Goal: Task Accomplishment & Management: Manage account settings

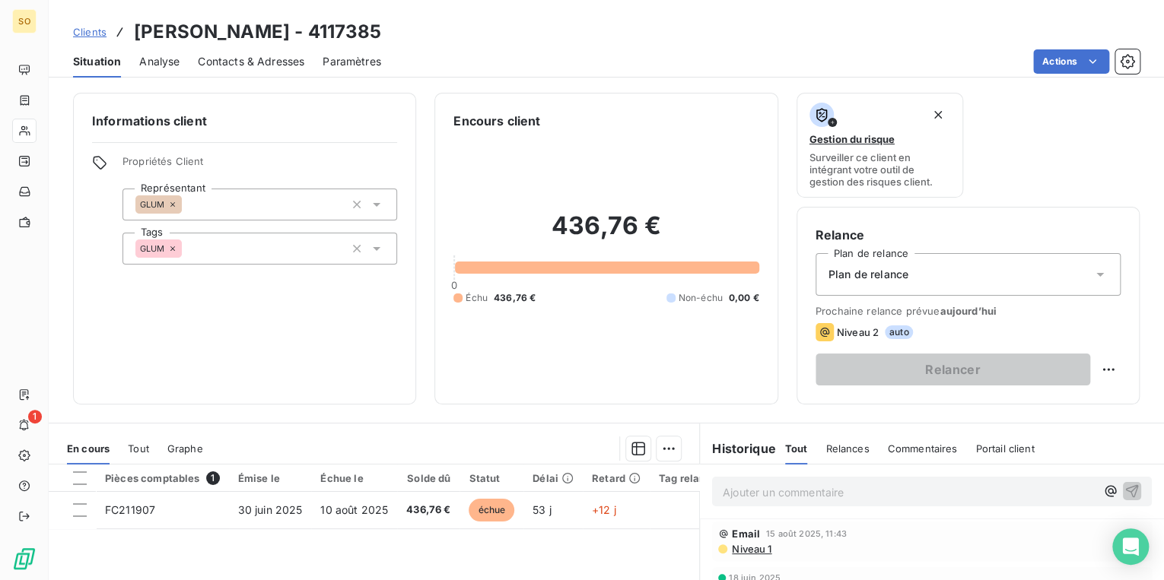
scroll to position [222, 0]
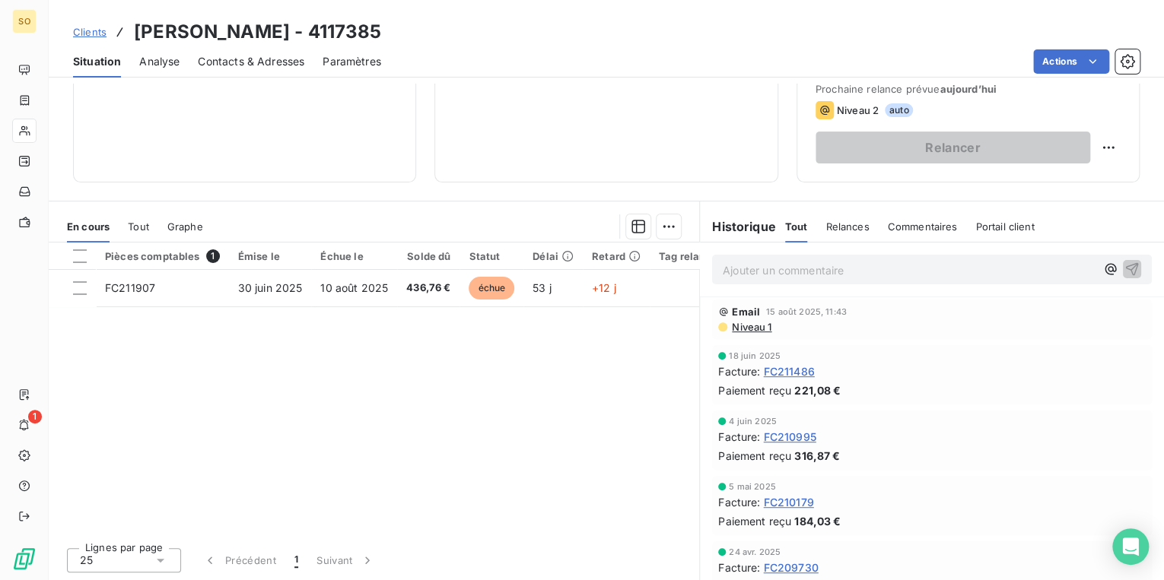
click at [92, 26] on span "Clients" at bounding box center [89, 32] width 33 height 12
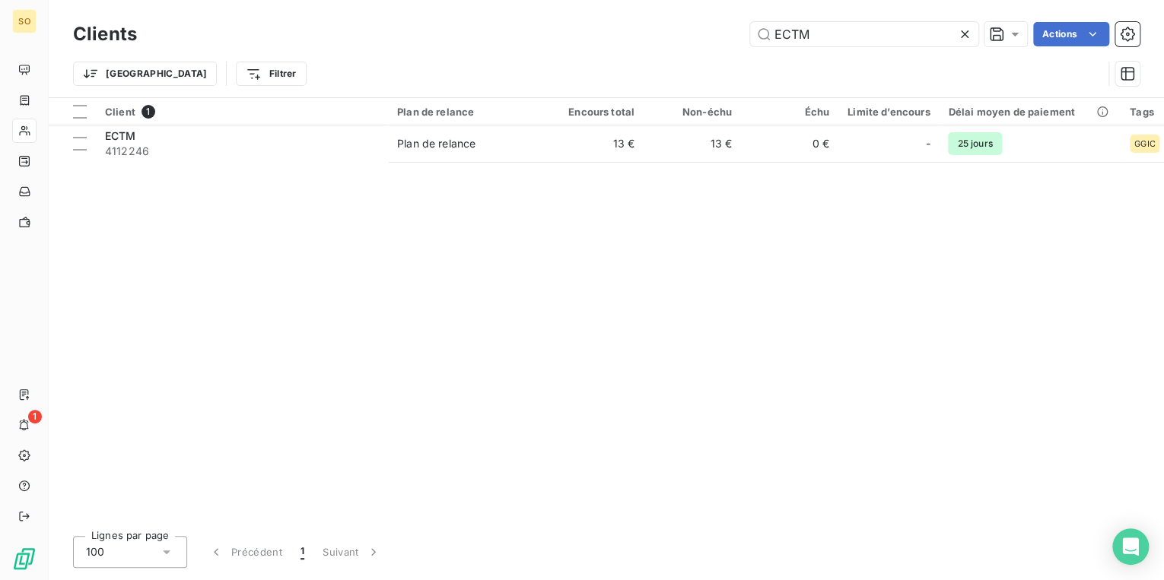
type input "ECTM"
click at [534, 163] on div "Client 1 Plan de relance Encours total Non-échu Échu Limite d’encours Délai moy…" at bounding box center [606, 311] width 1115 height 426
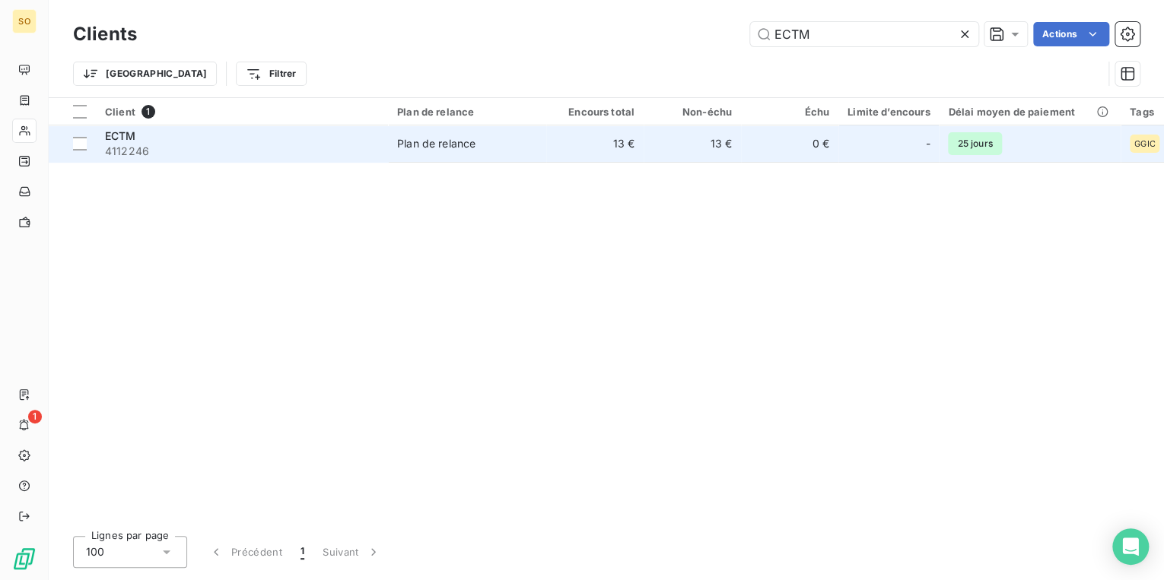
click at [534, 159] on td "Plan de relance" at bounding box center [467, 144] width 158 height 37
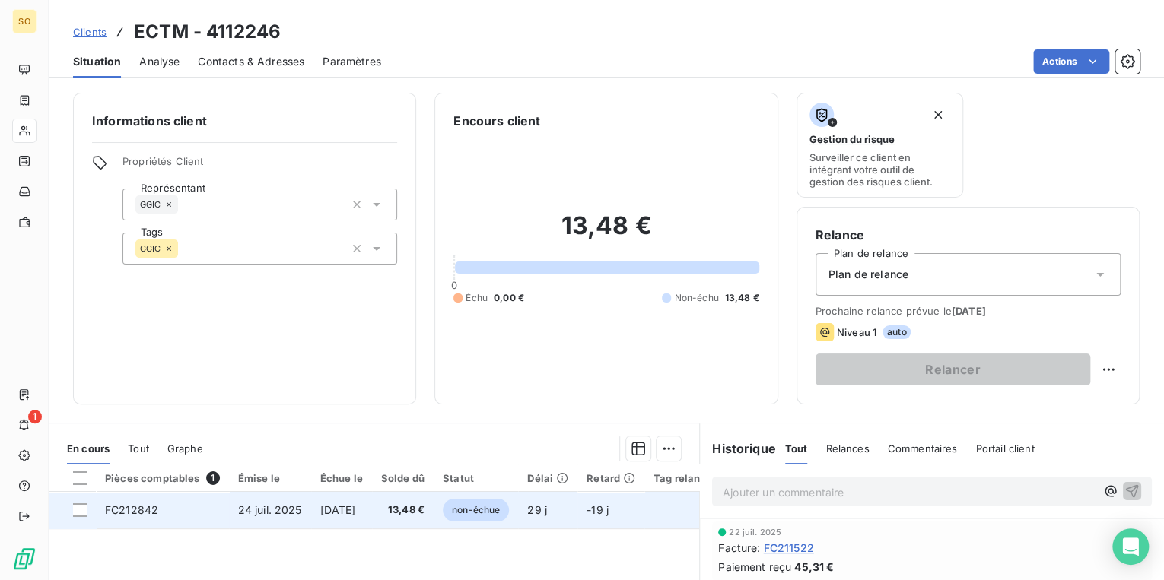
click at [486, 505] on span "non-échue" at bounding box center [476, 510] width 66 height 23
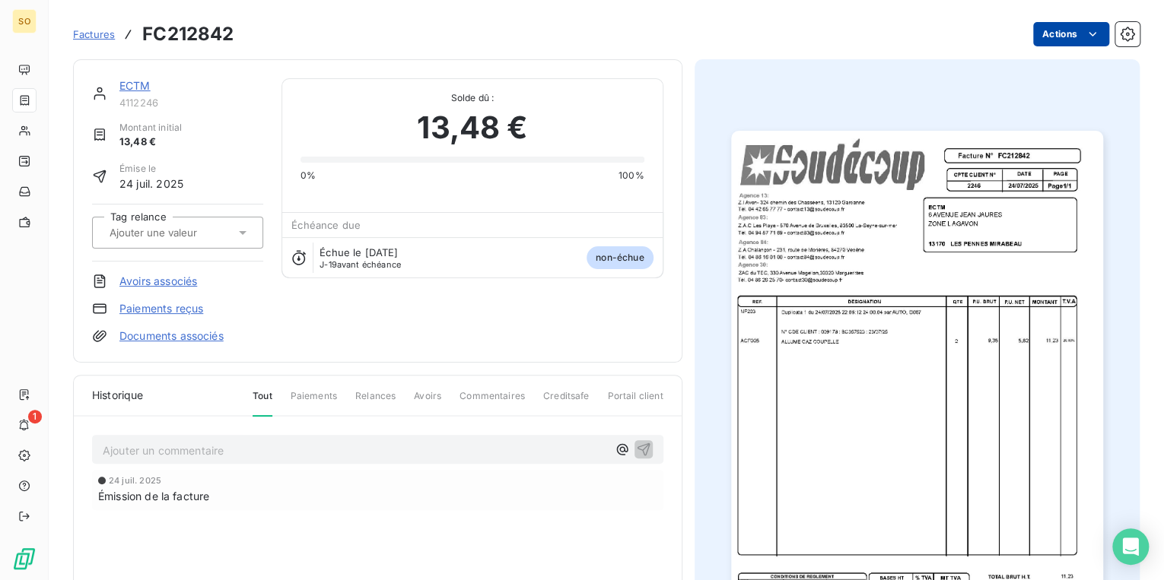
click at [1044, 27] on html "SO 1 Factures FC212842 Actions ECTM 4112246 Montant initial 13,48 € Émise le [D…" at bounding box center [582, 290] width 1164 height 580
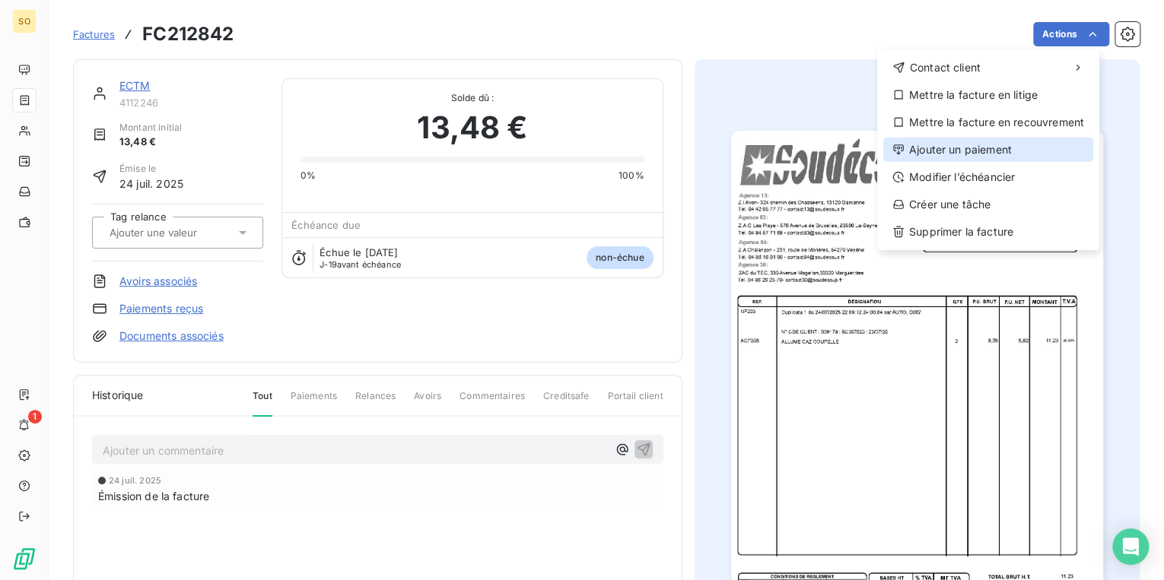
click at [984, 146] on div "Ajouter un paiement" at bounding box center [988, 150] width 210 height 24
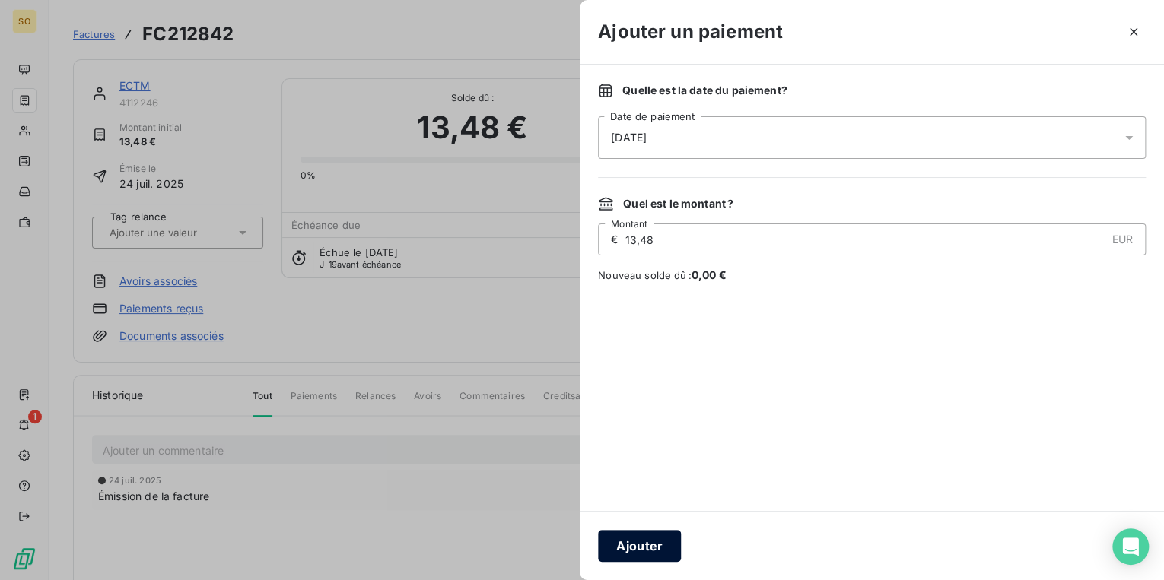
click at [642, 555] on button "Ajouter" at bounding box center [639, 546] width 83 height 32
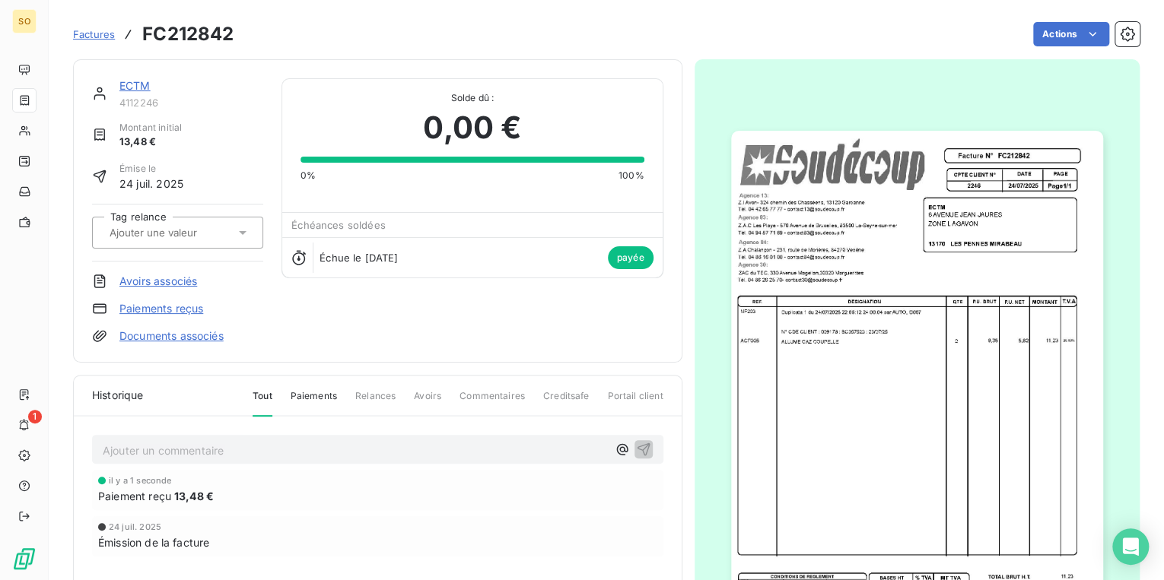
click at [131, 81] on link "ECTM" at bounding box center [134, 85] width 31 height 13
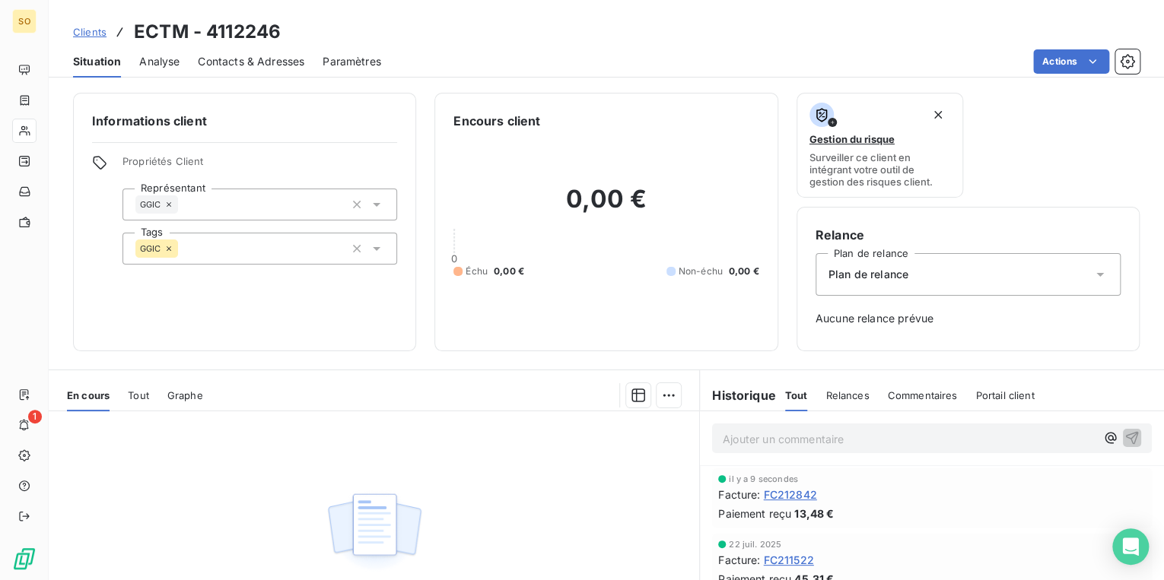
click at [90, 33] on span "Clients" at bounding box center [89, 32] width 33 height 12
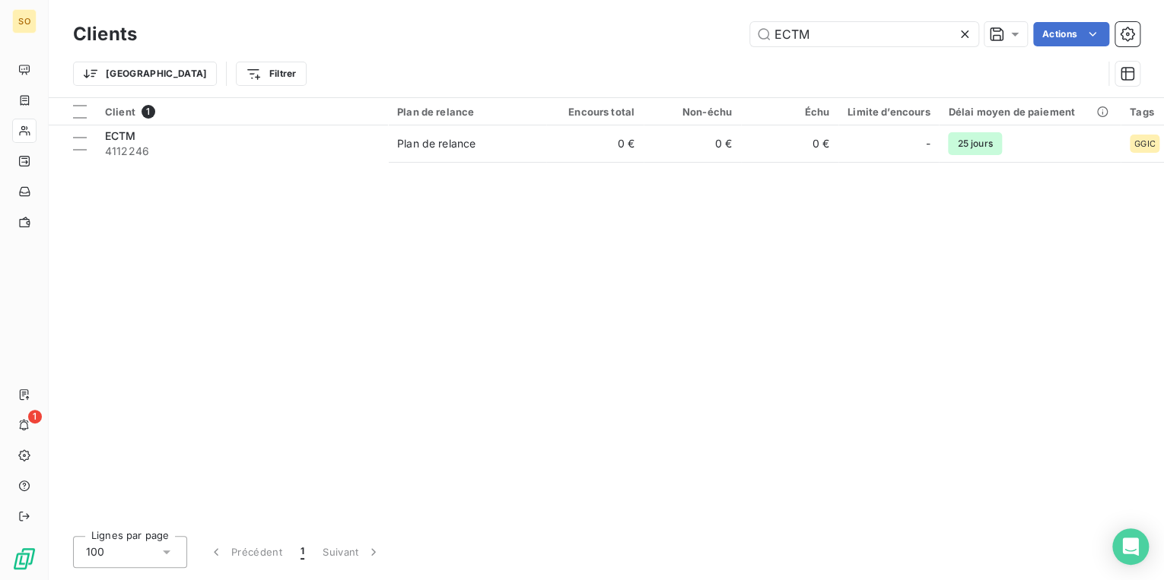
drag, startPoint x: 771, startPoint y: 33, endPoint x: 1109, endPoint y: 28, distance: 337.8
click at [846, 30] on input "ECTM" at bounding box center [864, 34] width 228 height 24
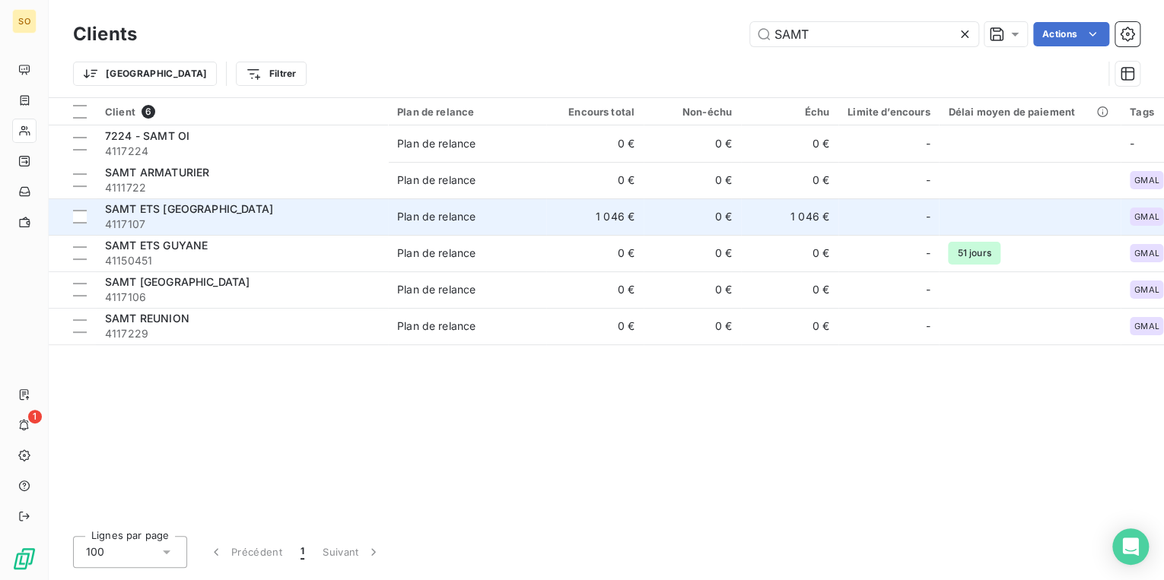
type input "SAMT"
click at [605, 228] on td "1 046 €" at bounding box center [594, 217] width 97 height 37
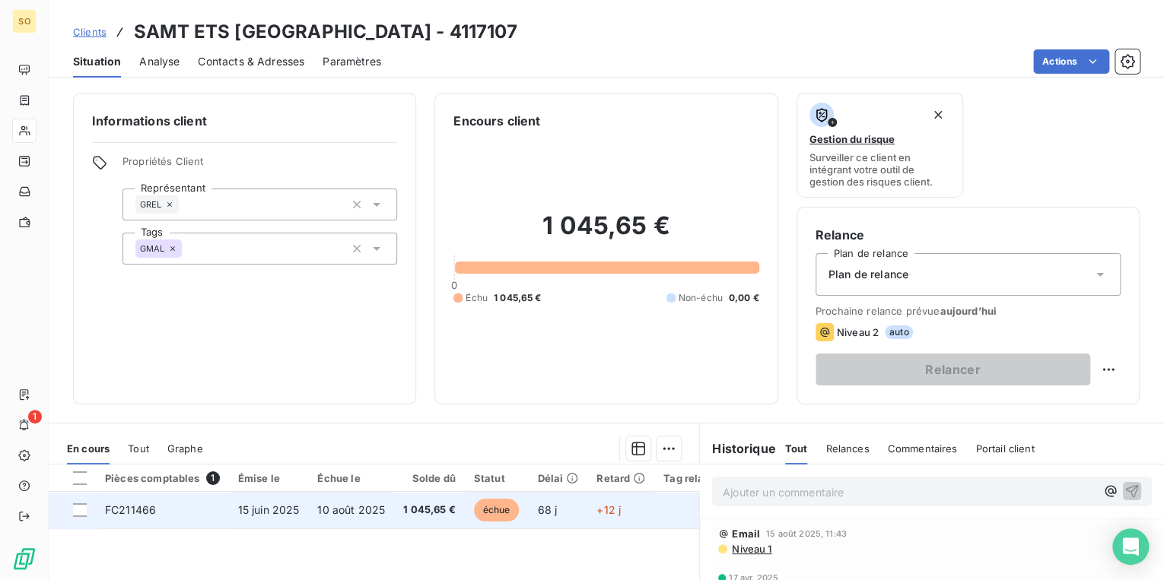
click at [504, 505] on span "échue" at bounding box center [497, 510] width 46 height 23
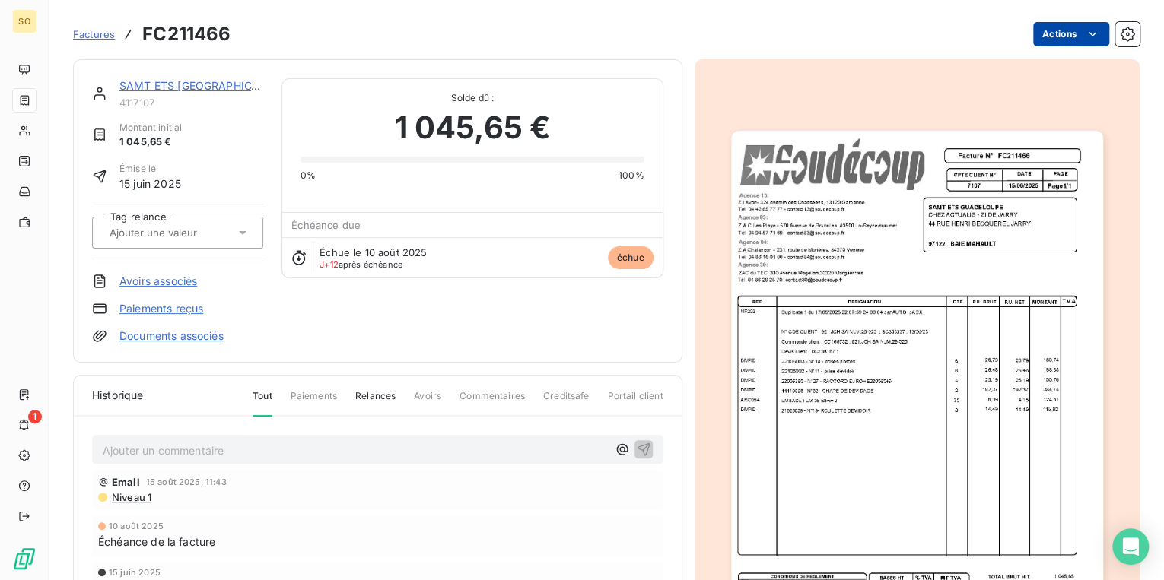
click at [1046, 28] on html "SO 1 Factures FC211466 Actions SAMT ETS [GEOGRAPHIC_DATA] 4117107 Montant initi…" at bounding box center [582, 290] width 1164 height 580
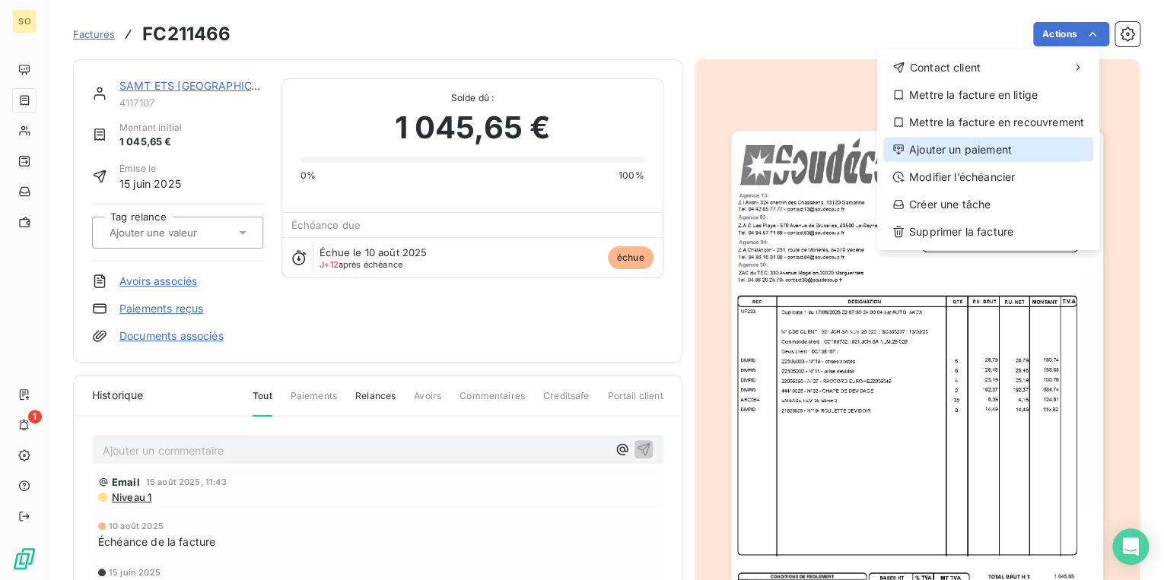
click at [966, 149] on div "Ajouter un paiement" at bounding box center [988, 150] width 210 height 24
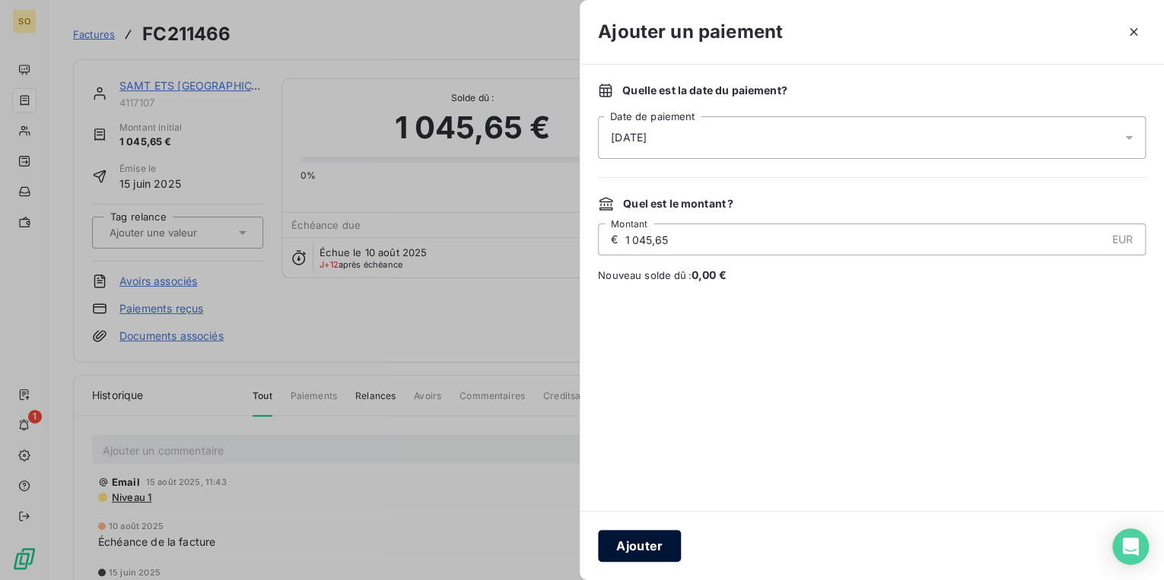
click at [620, 551] on button "Ajouter" at bounding box center [639, 546] width 83 height 32
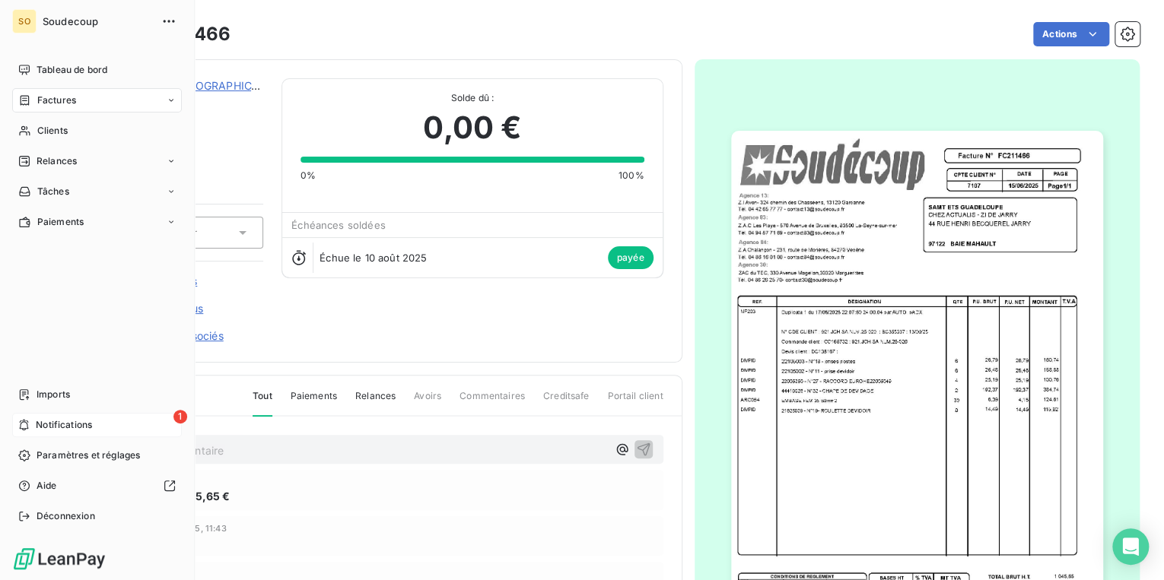
click at [113, 424] on div "1 Notifications" at bounding box center [97, 425] width 170 height 24
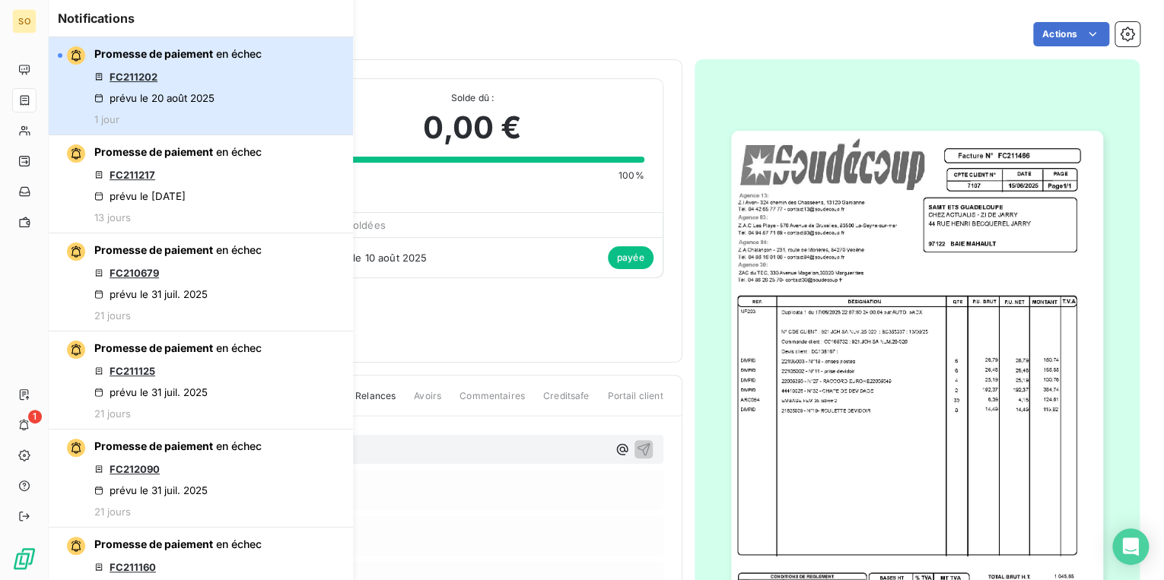
click at [295, 95] on button "Promesse de paiement en échec FC211202 prévu le [DATE] 1 jour" at bounding box center [201, 86] width 304 height 98
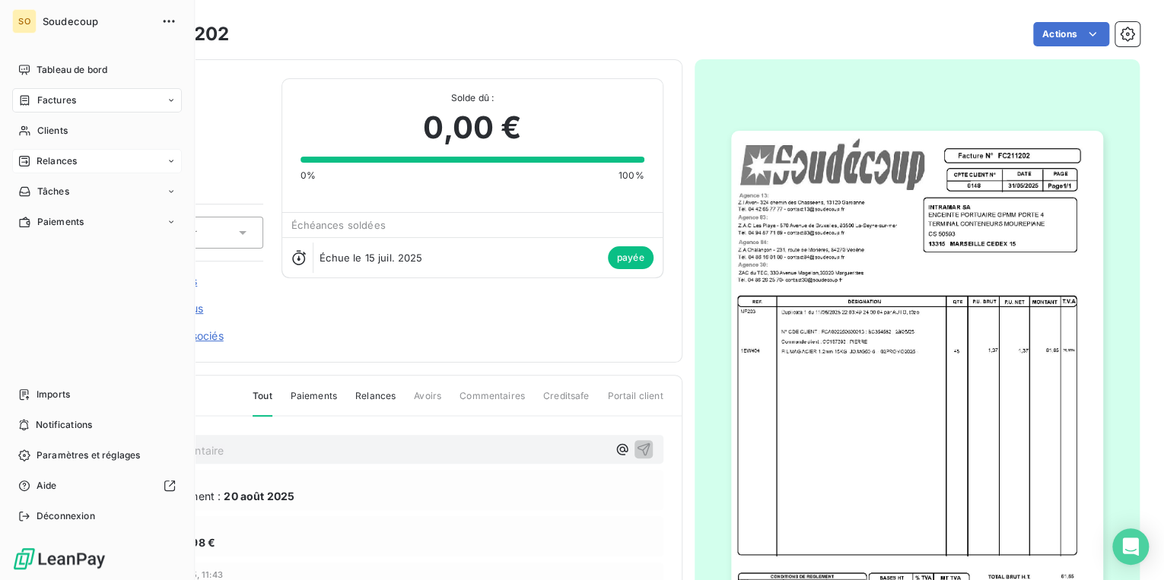
click at [60, 158] on span "Relances" at bounding box center [57, 161] width 40 height 14
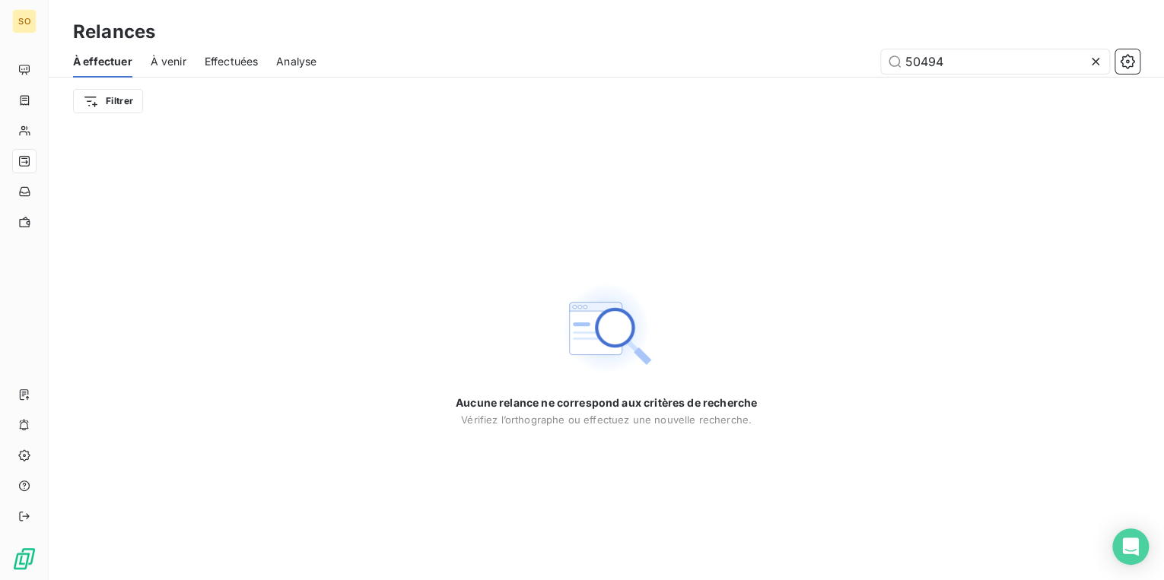
click at [1092, 66] on icon at bounding box center [1095, 61] width 15 height 15
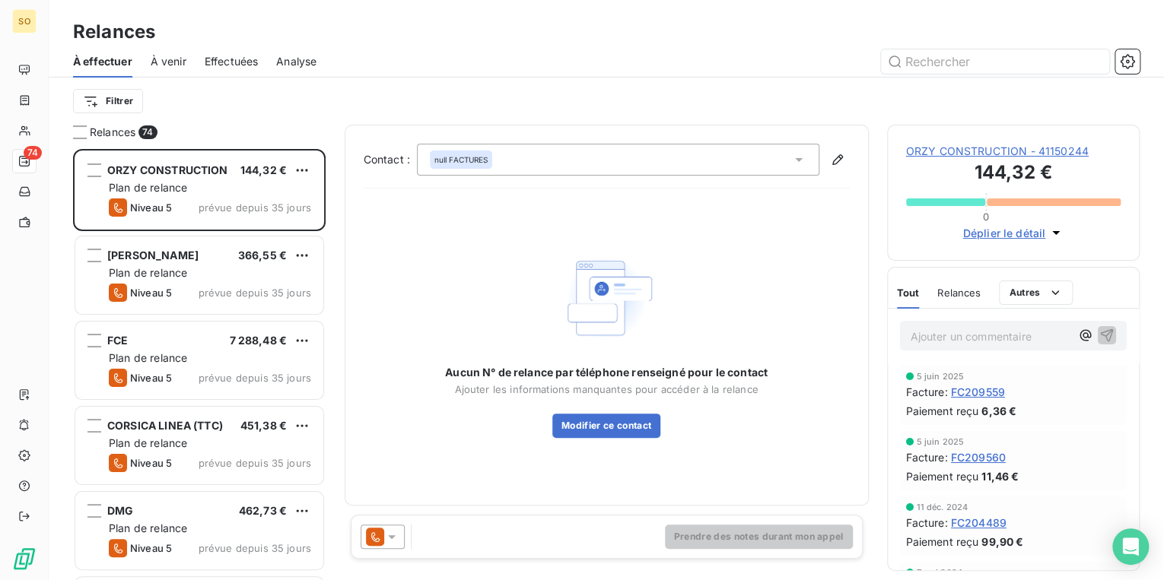
scroll to position [422, 243]
click at [116, 106] on html "SO 74 Relances À effectuer À venir Effectuées Analyse Filtrer Relances 74 ORZY …" at bounding box center [582, 290] width 1164 height 580
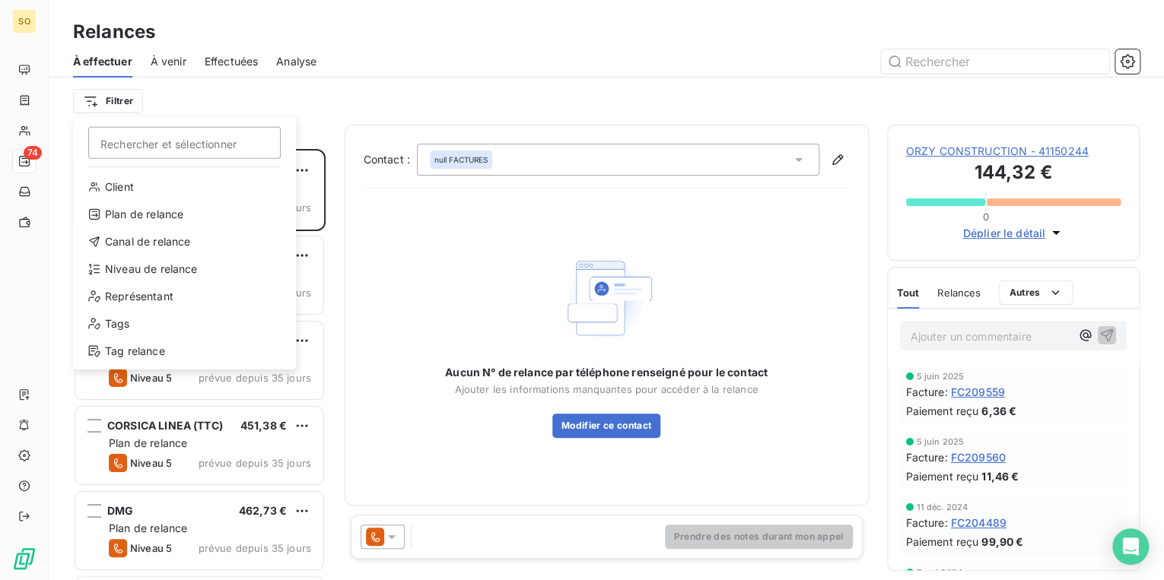
click at [119, 96] on html "SO 74 Relances À effectuer À venir Effectuées Analyse Filtrer Rechercher et sél…" at bounding box center [582, 290] width 1164 height 580
click at [164, 268] on div "Niveau de relance" at bounding box center [184, 269] width 211 height 24
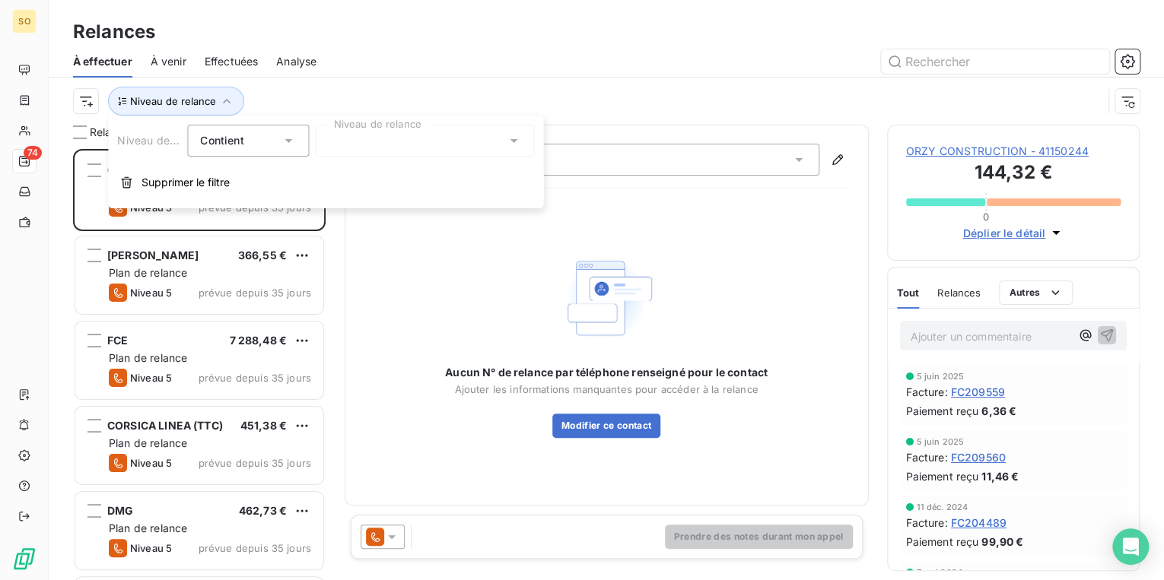
click at [417, 141] on div at bounding box center [424, 141] width 219 height 32
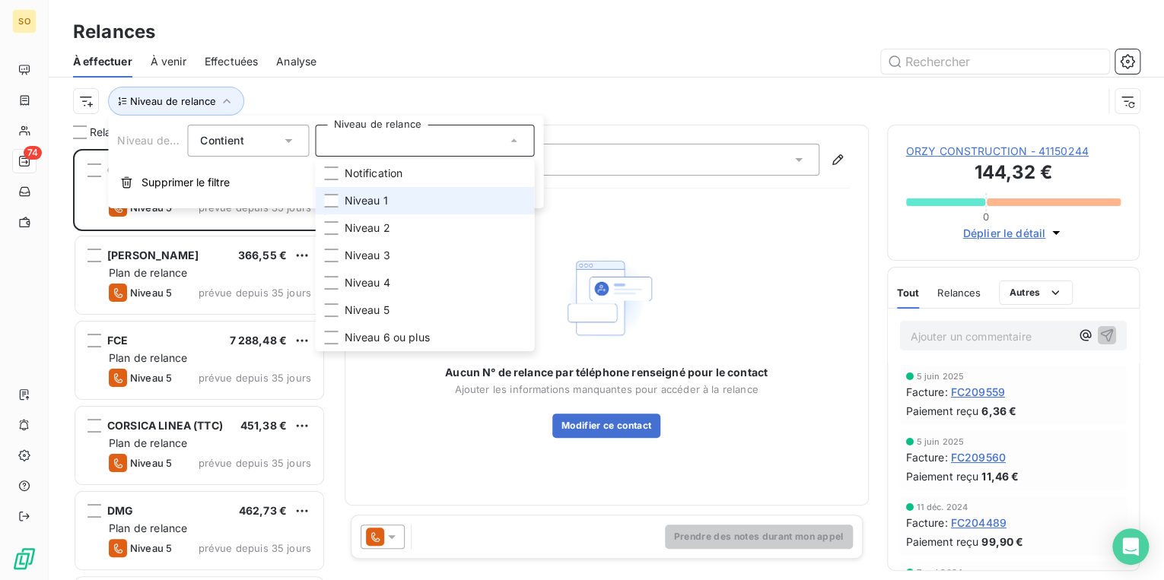
click at [338, 204] on li "Niveau 1" at bounding box center [424, 200] width 219 height 27
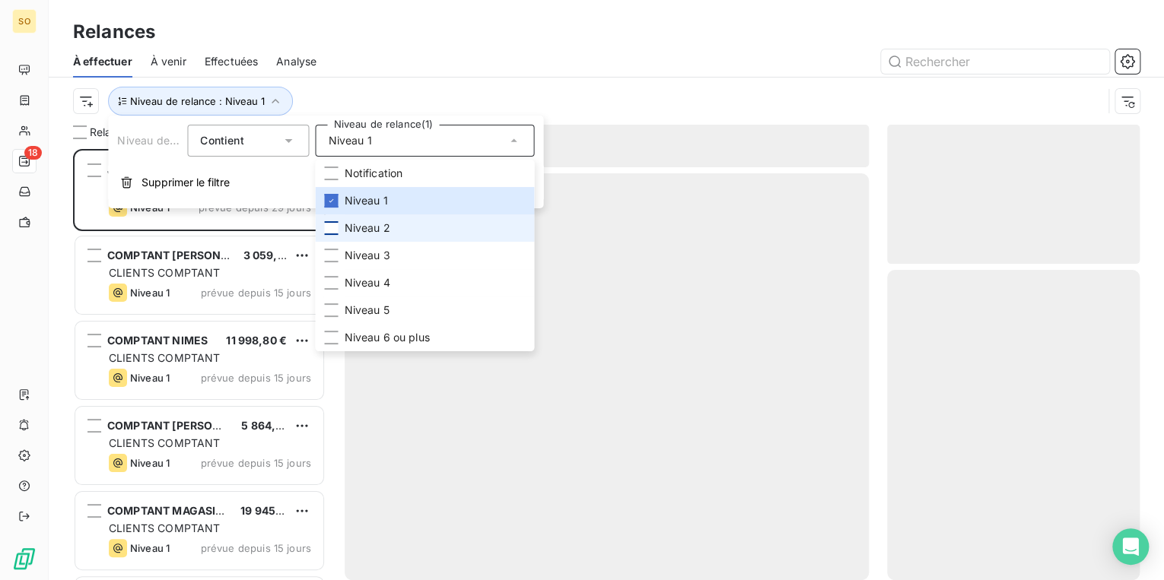
click at [335, 221] on div at bounding box center [331, 228] width 14 height 14
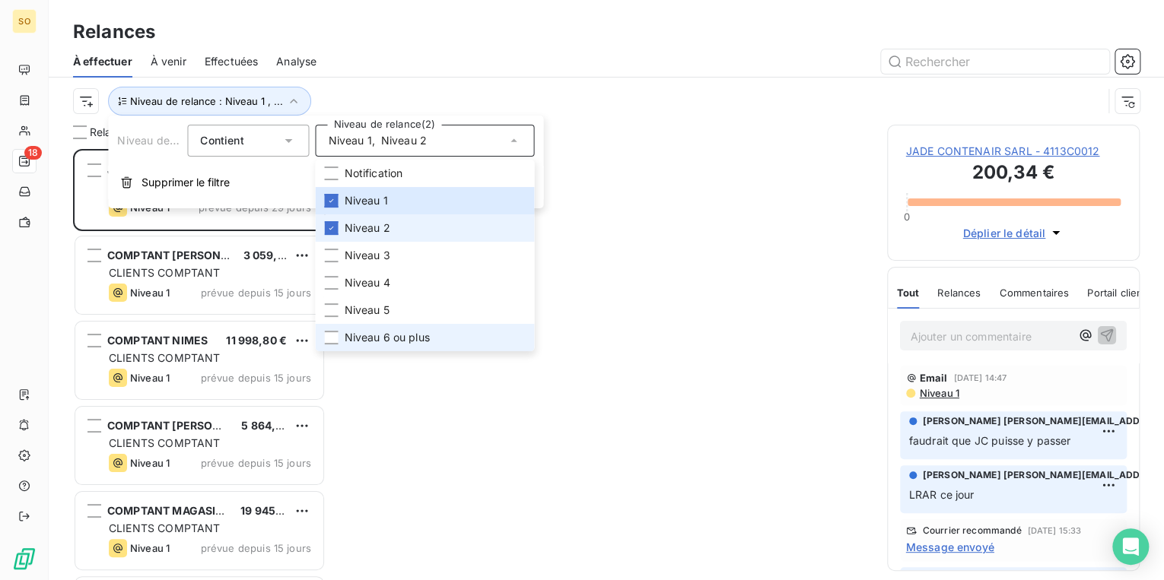
scroll to position [422, 243]
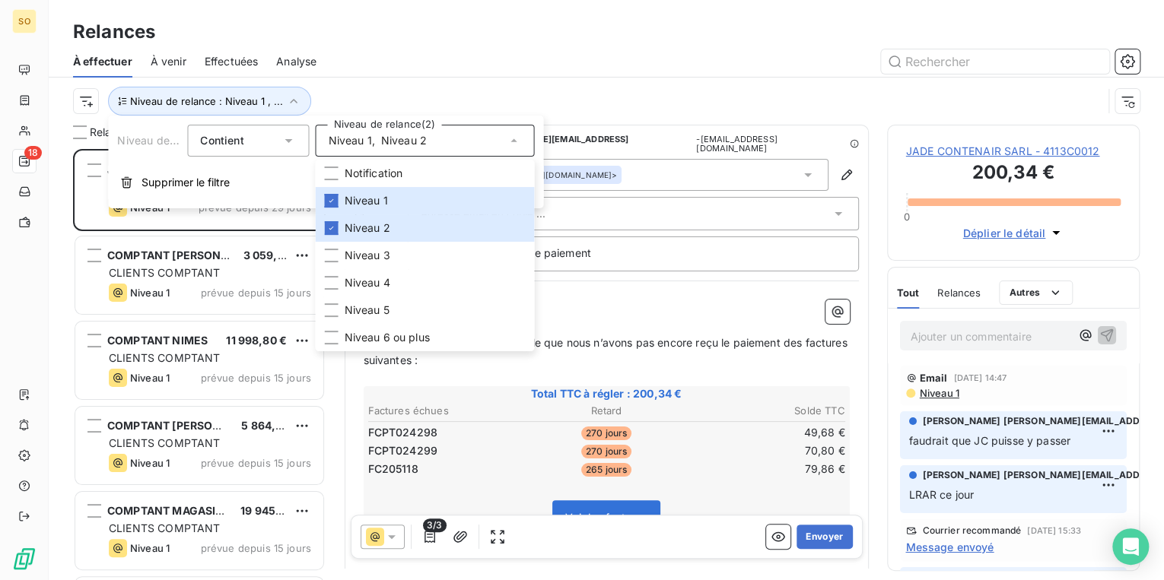
click at [634, 94] on div "Niveau de relance : Niveau 1 , ..." at bounding box center [587, 101] width 1029 height 29
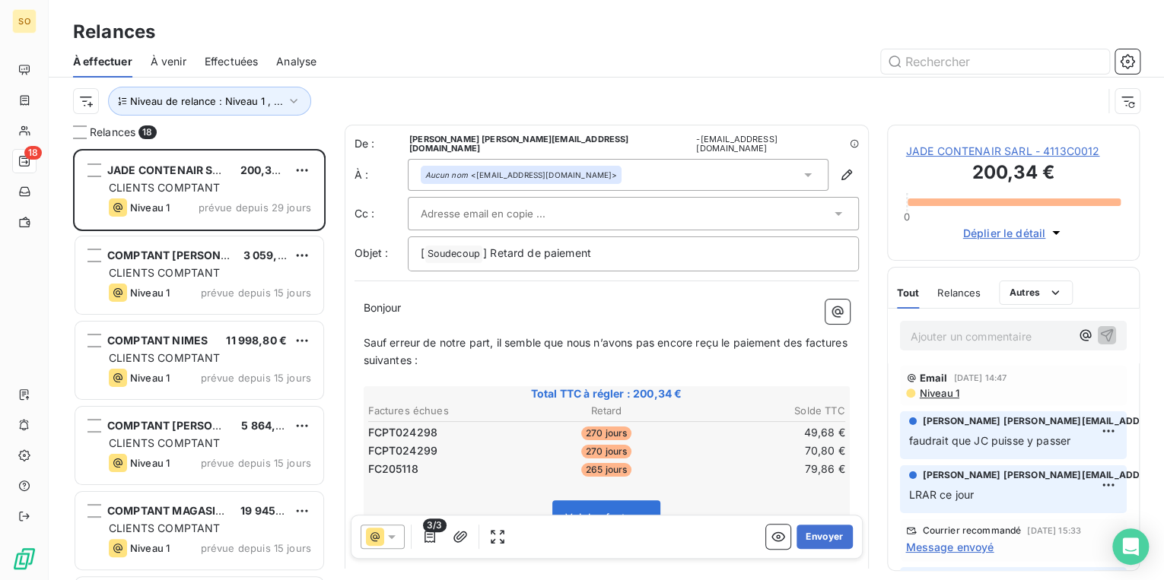
click at [980, 151] on span "JADE CONTENAIR SARL - 4113C0012" at bounding box center [1013, 151] width 215 height 15
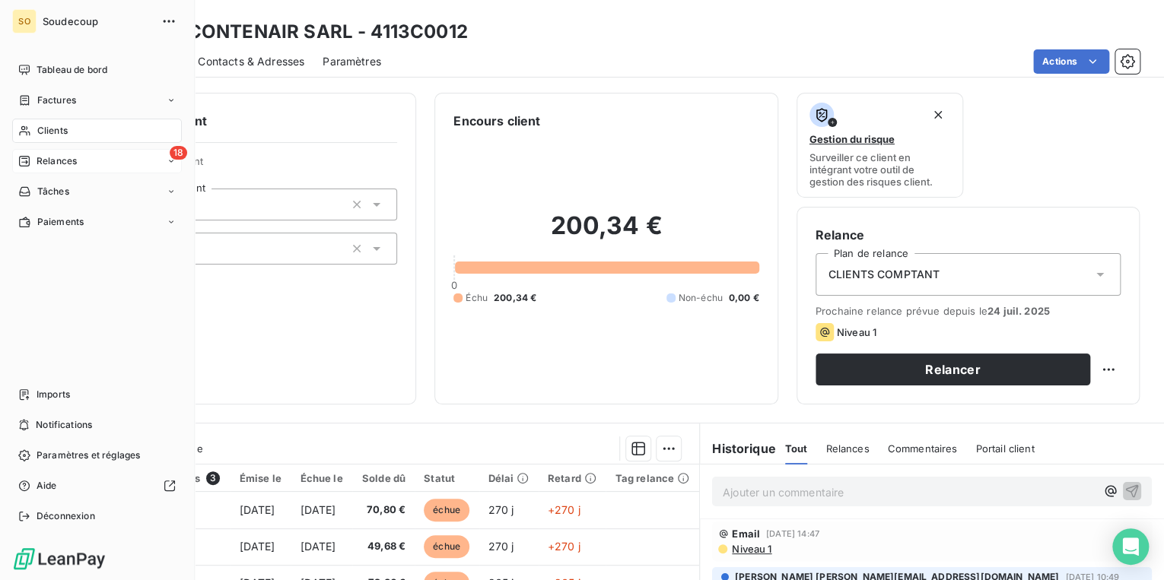
click at [65, 162] on span "Relances" at bounding box center [57, 161] width 40 height 14
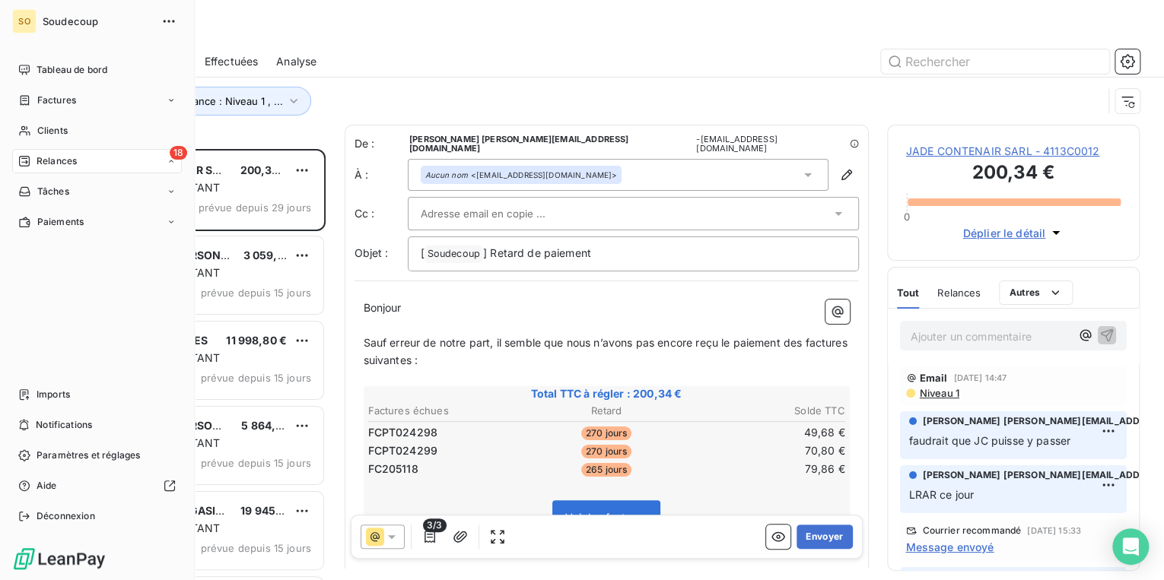
scroll to position [422, 243]
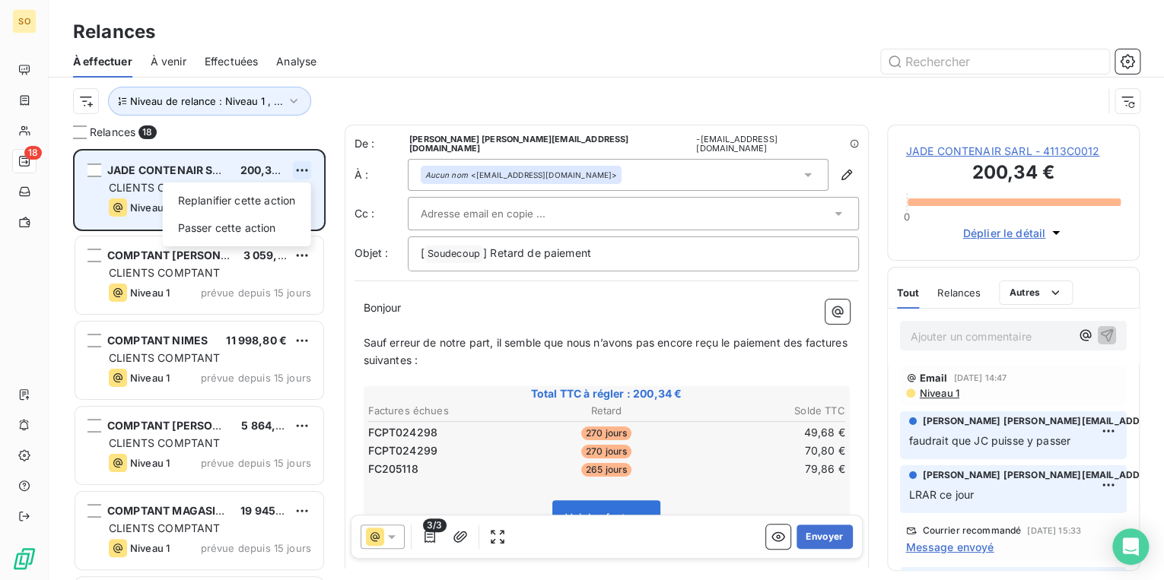
click at [304, 167] on html "SO 18 Relances À effectuer À venir Effectuées Analyse Niveau de relance : Nivea…" at bounding box center [582, 290] width 1164 height 580
click at [277, 228] on div "Passer cette action" at bounding box center [237, 228] width 136 height 24
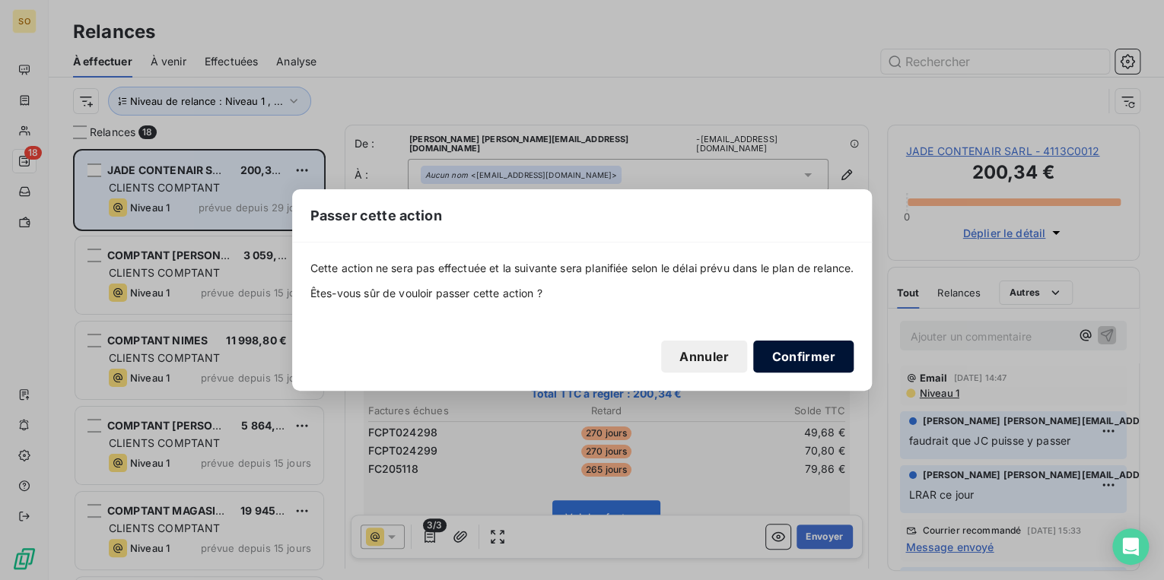
click at [806, 364] on button "Confirmer" at bounding box center [803, 357] width 100 height 32
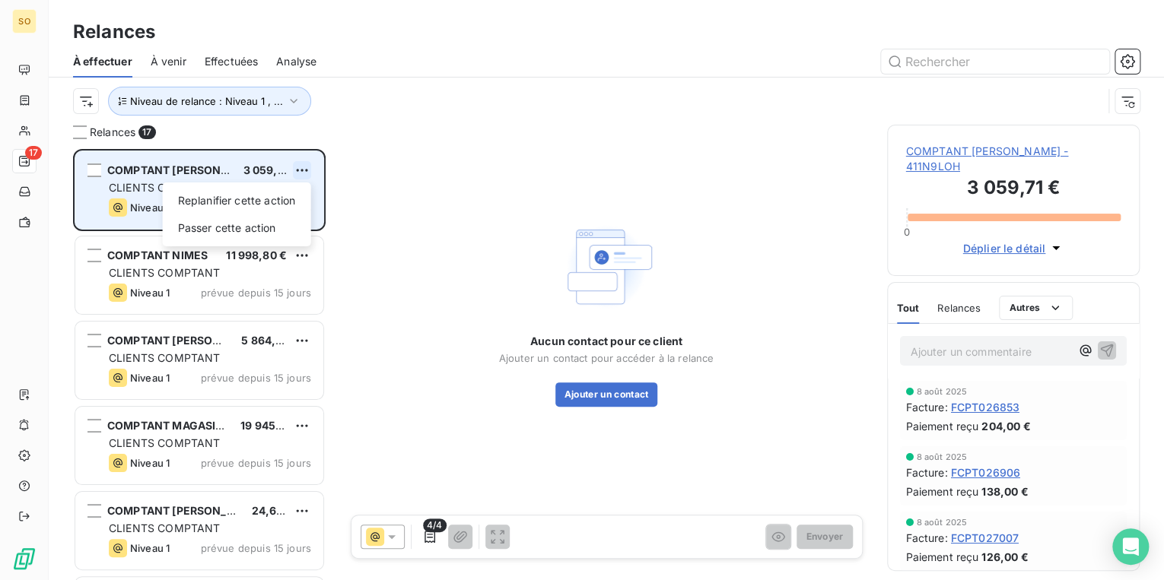
click at [300, 165] on html "SO 17 Relances À effectuer À venir Effectuées Analyse Niveau de relance : Nivea…" at bounding box center [582, 290] width 1164 height 580
click at [283, 229] on div "Passer cette action" at bounding box center [237, 228] width 136 height 24
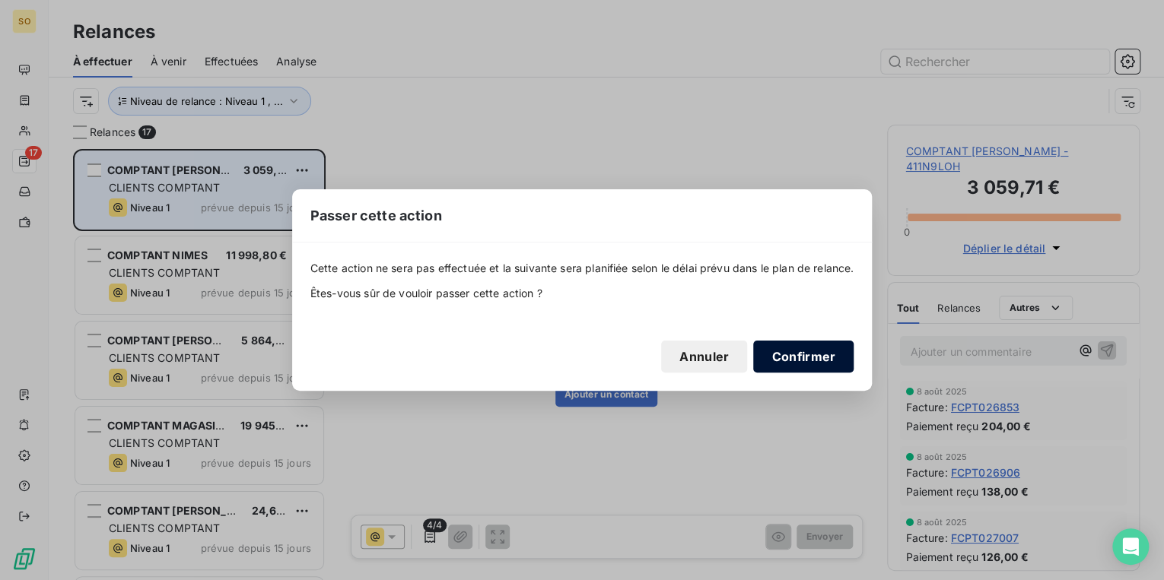
click at [791, 357] on button "Confirmer" at bounding box center [803, 357] width 100 height 32
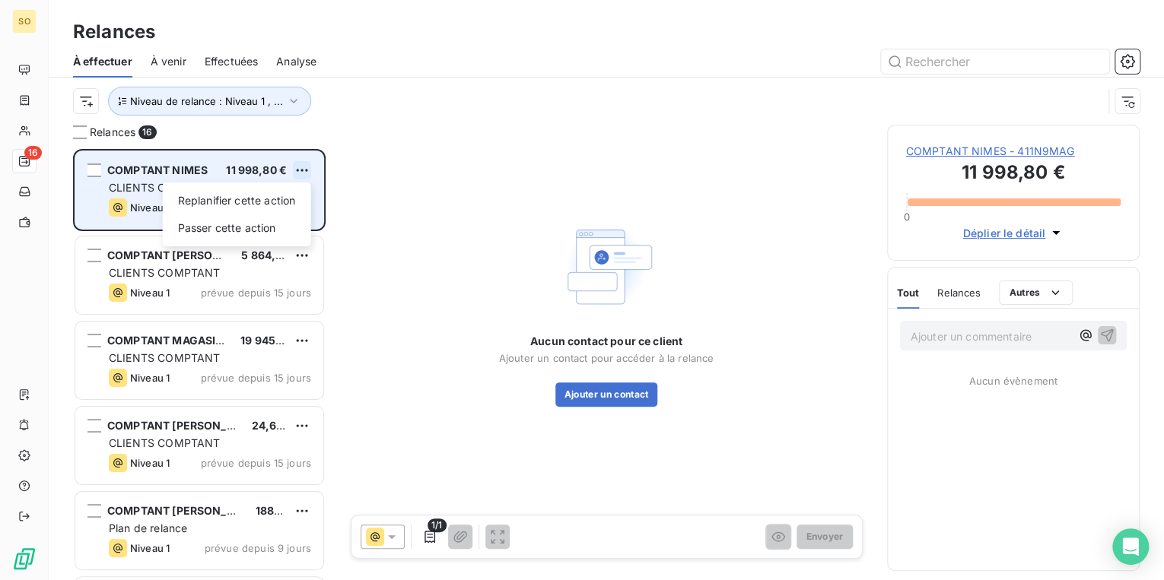
click at [304, 170] on html "SO 16 Relances À effectuer À venir Effectuées Analyse Niveau de relance : Nivea…" at bounding box center [582, 290] width 1164 height 580
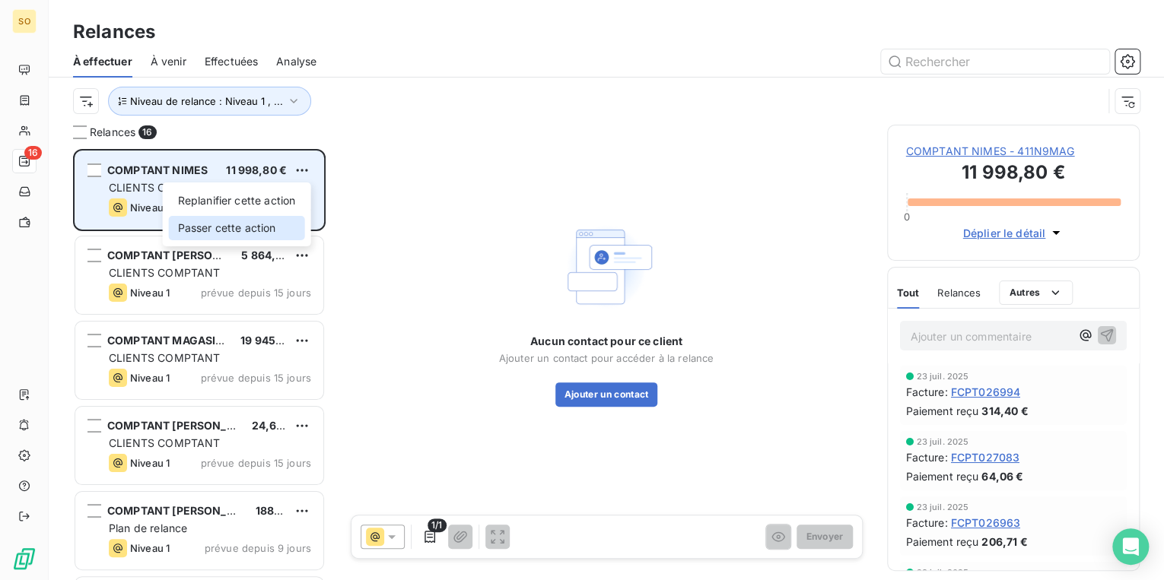
click at [282, 228] on div "Passer cette action" at bounding box center [237, 228] width 136 height 24
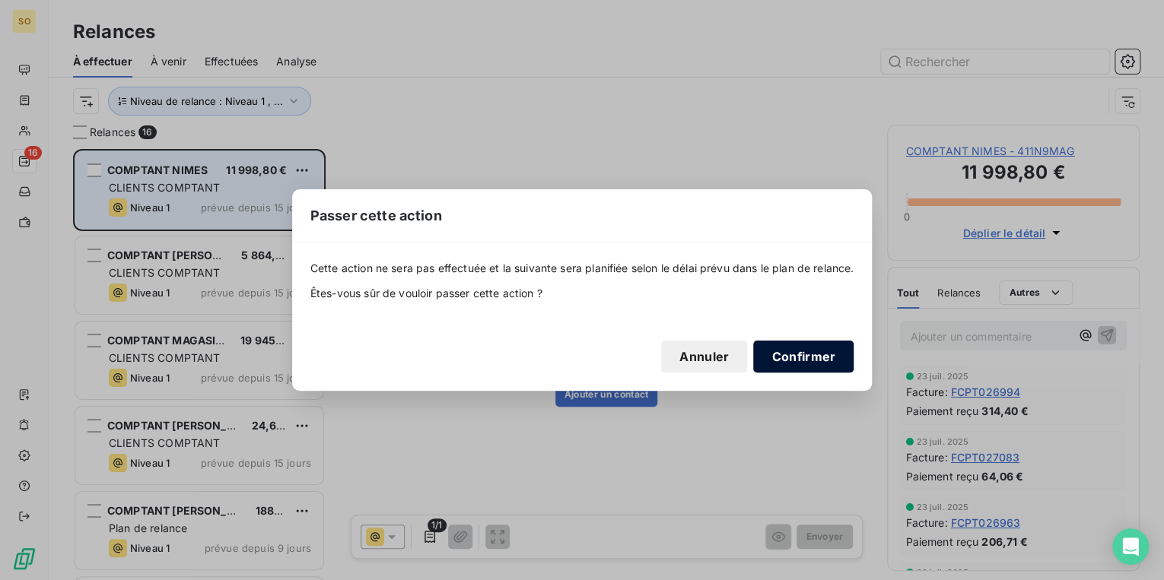
click at [767, 351] on button "Confirmer" at bounding box center [803, 357] width 100 height 32
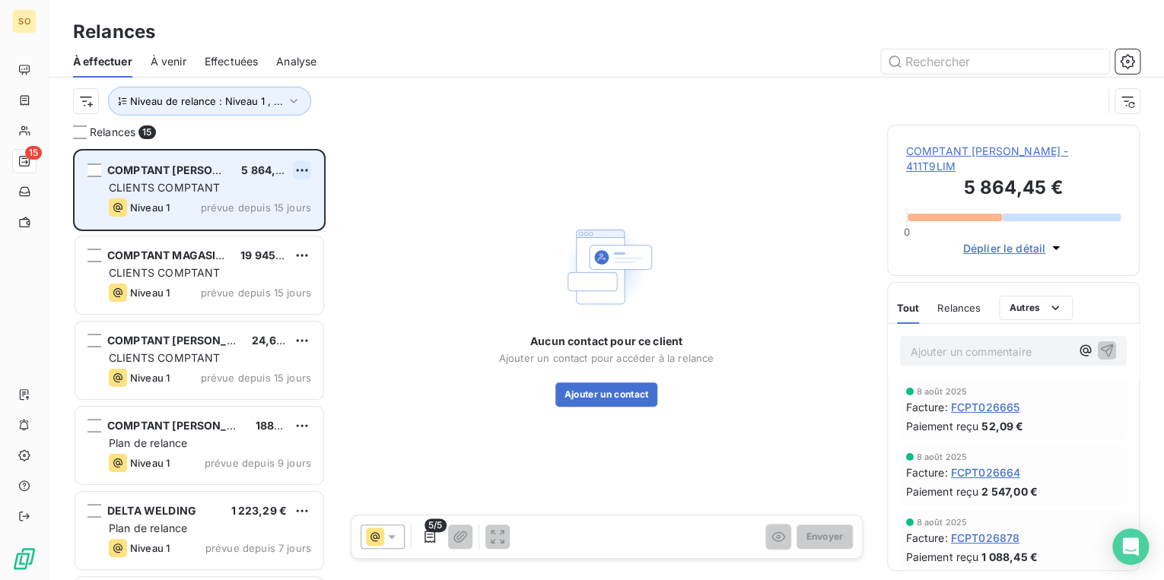
click at [301, 166] on html "SO 15 Relances À effectuer À venir Effectuées Analyse Niveau de relance : Nivea…" at bounding box center [582, 290] width 1164 height 580
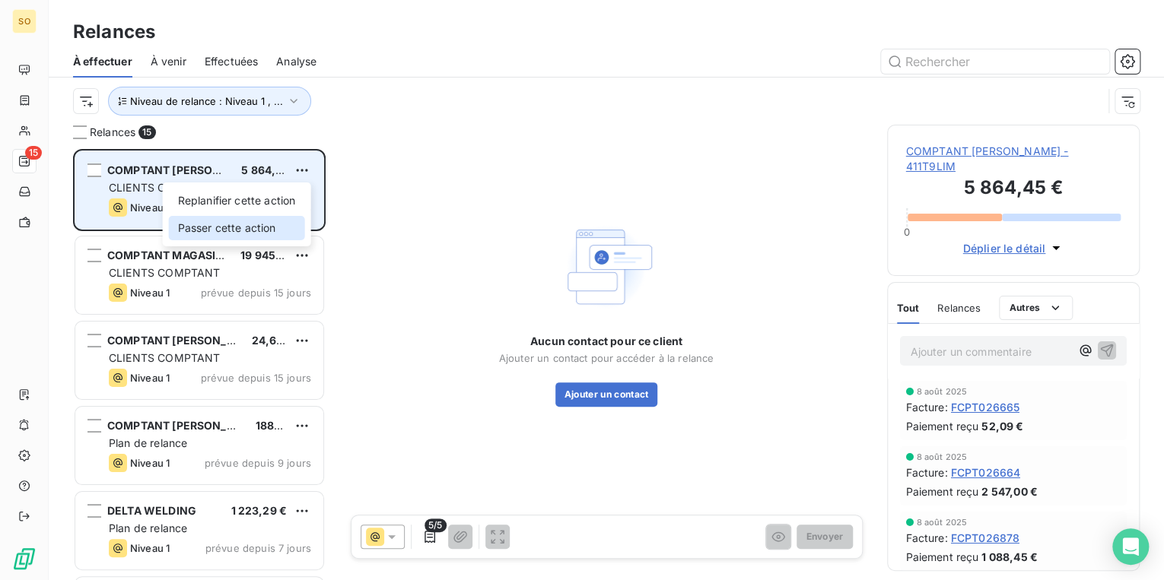
click at [277, 225] on div "Passer cette action" at bounding box center [237, 228] width 136 height 24
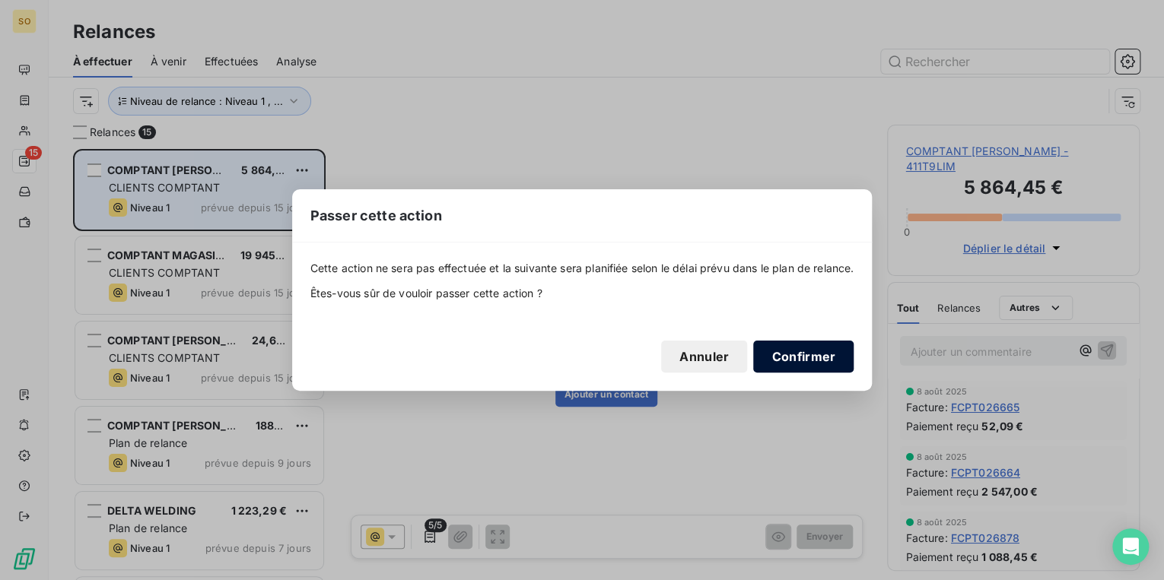
click at [809, 354] on button "Confirmer" at bounding box center [803, 357] width 100 height 32
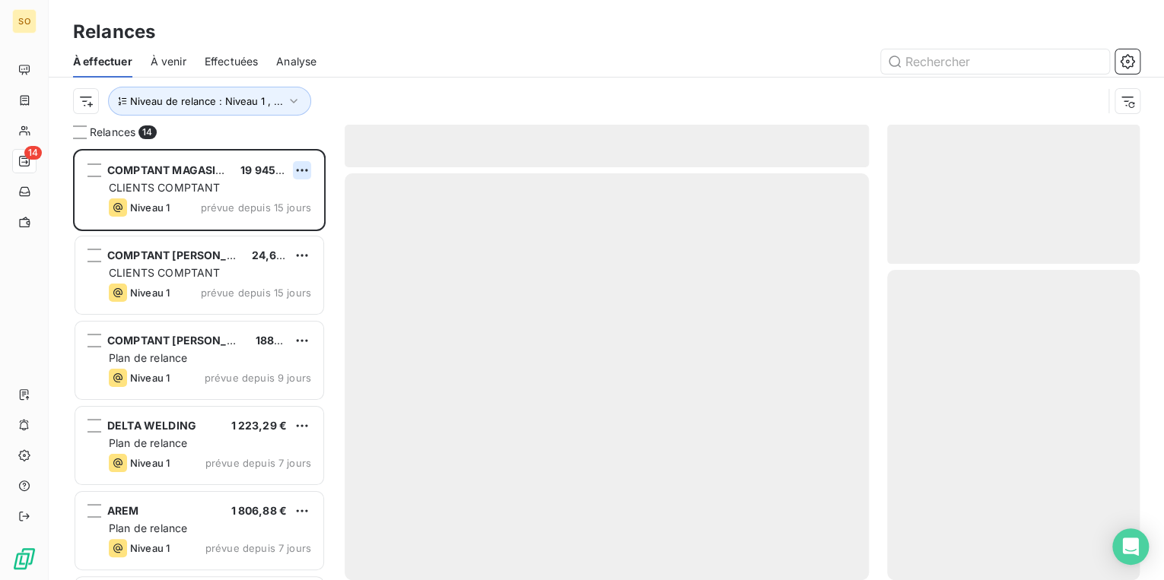
click at [297, 169] on html "SO 14 Relances À effectuer À venir Effectuées Analyse Niveau de relance : Nivea…" at bounding box center [582, 290] width 1164 height 580
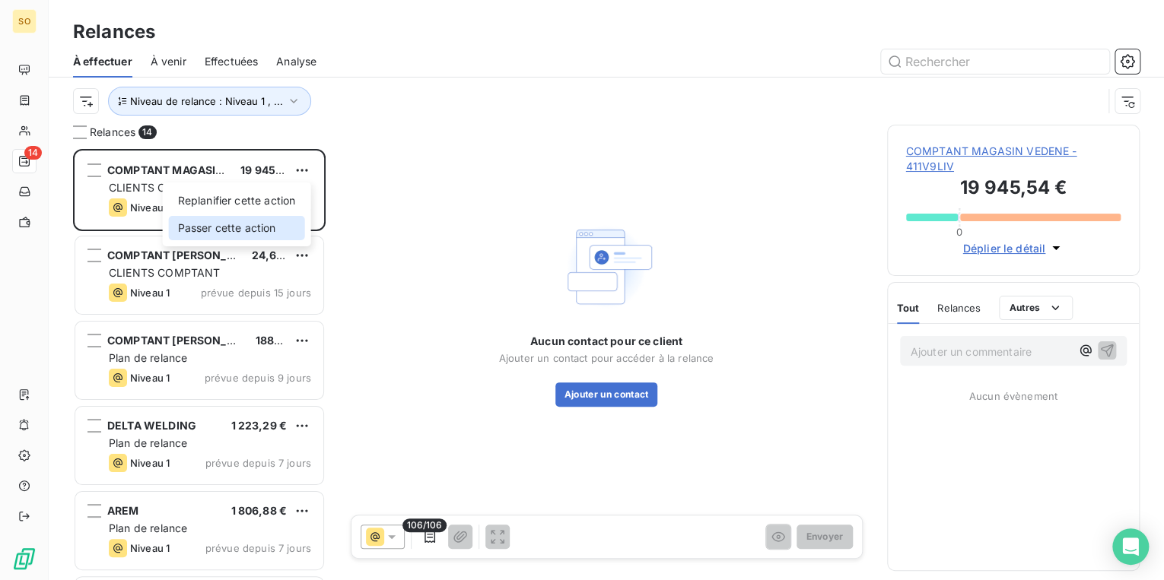
click at [262, 232] on div "Passer cette action" at bounding box center [237, 228] width 136 height 24
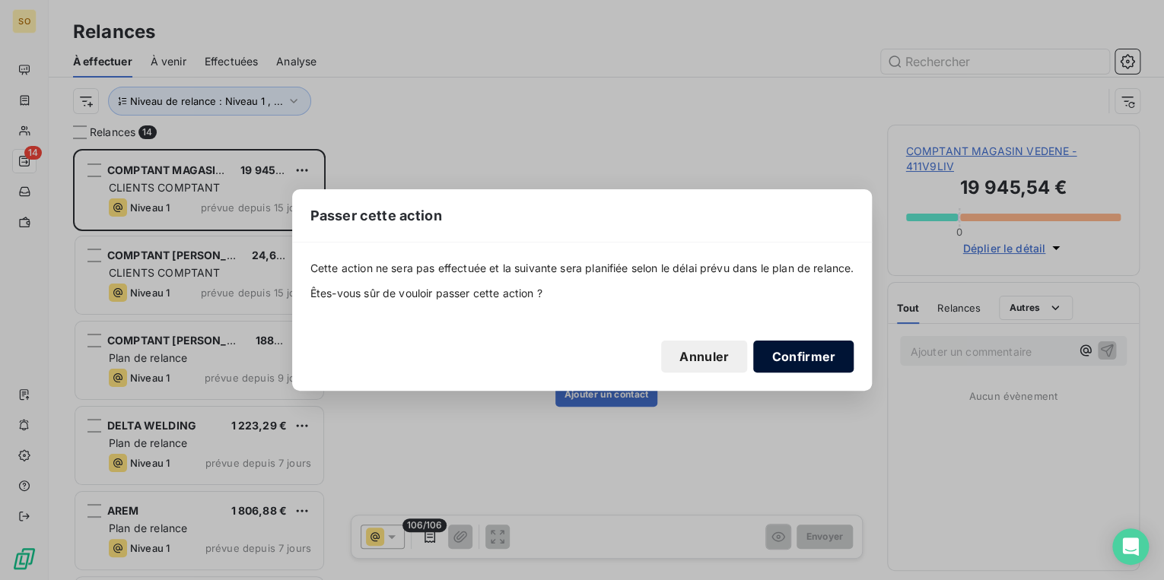
click at [799, 348] on button "Confirmer" at bounding box center [803, 357] width 100 height 32
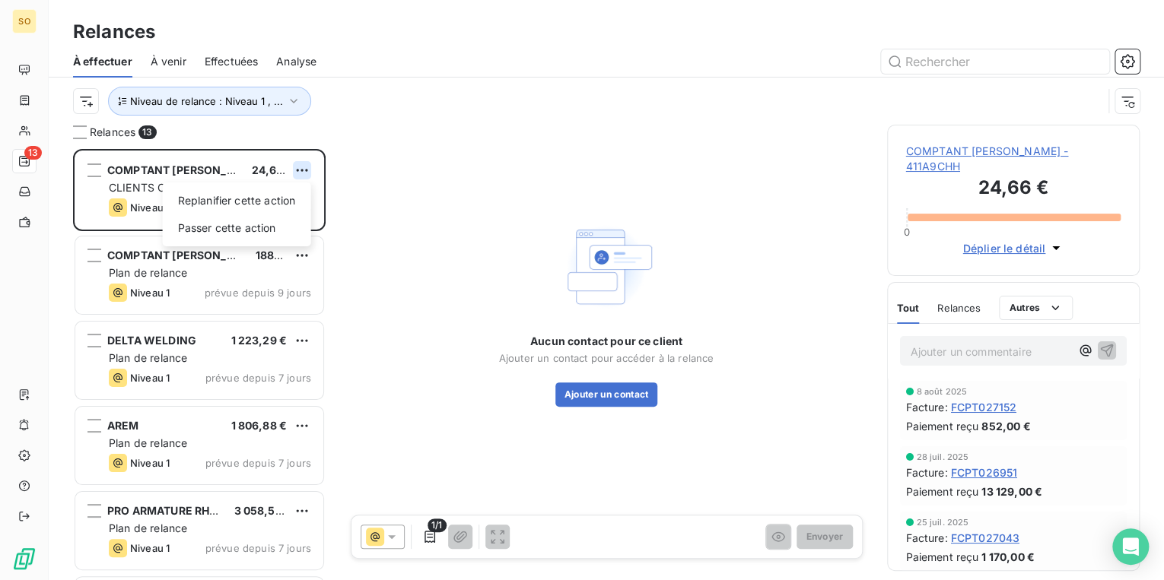
click at [300, 166] on html "SO 13 Relances À effectuer À venir Effectuées Analyse Niveau de relance : Nivea…" at bounding box center [582, 290] width 1164 height 580
click at [274, 218] on div "Passer cette action" at bounding box center [237, 228] width 136 height 24
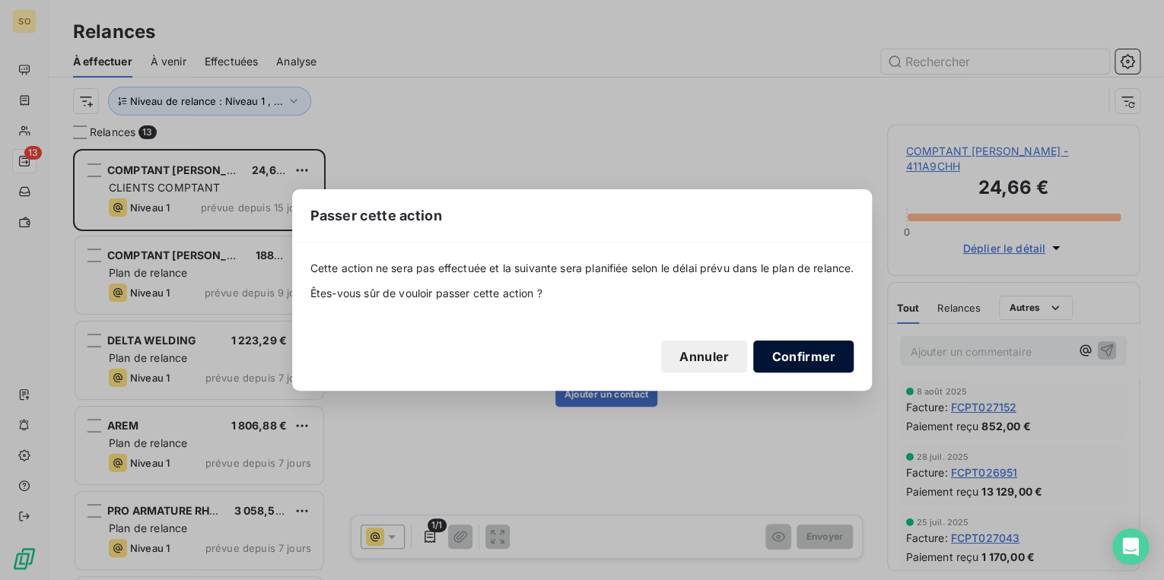
click at [799, 356] on button "Confirmer" at bounding box center [803, 357] width 100 height 32
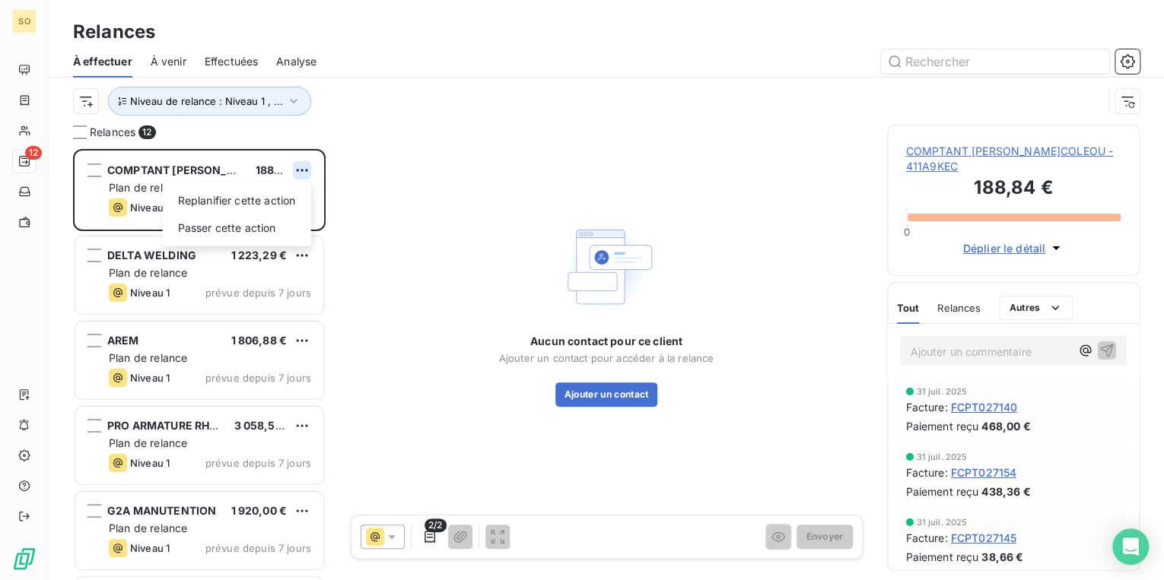
click at [296, 170] on html "SO 12 Relances À effectuer À venir Effectuées Analyse Niveau de relance : Nivea…" at bounding box center [582, 290] width 1164 height 580
click at [287, 227] on div "Passer cette action" at bounding box center [237, 228] width 136 height 24
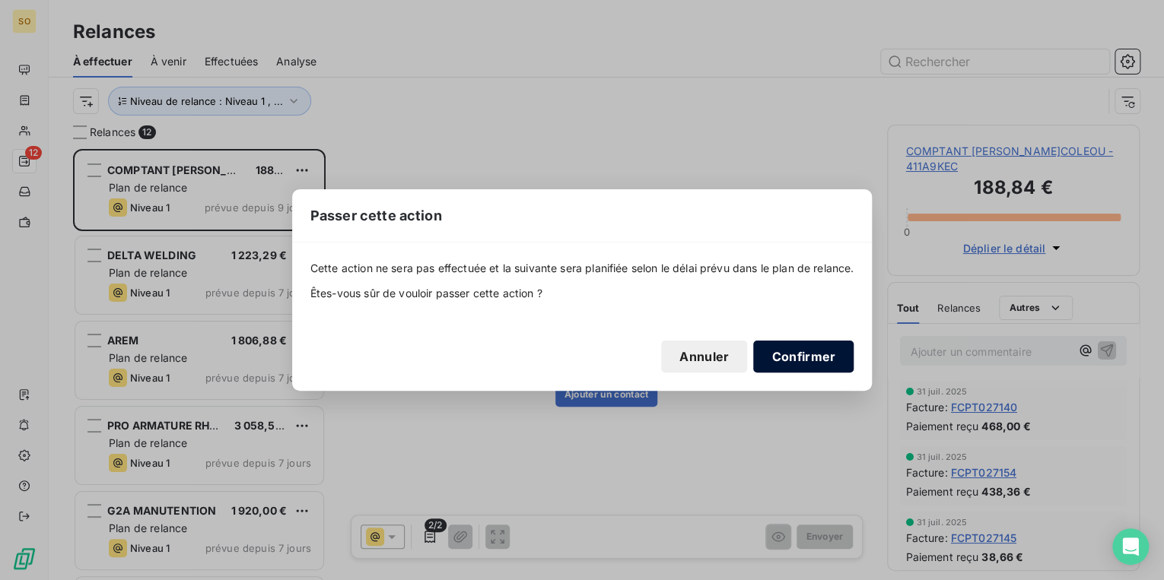
click at [822, 353] on button "Confirmer" at bounding box center [803, 357] width 100 height 32
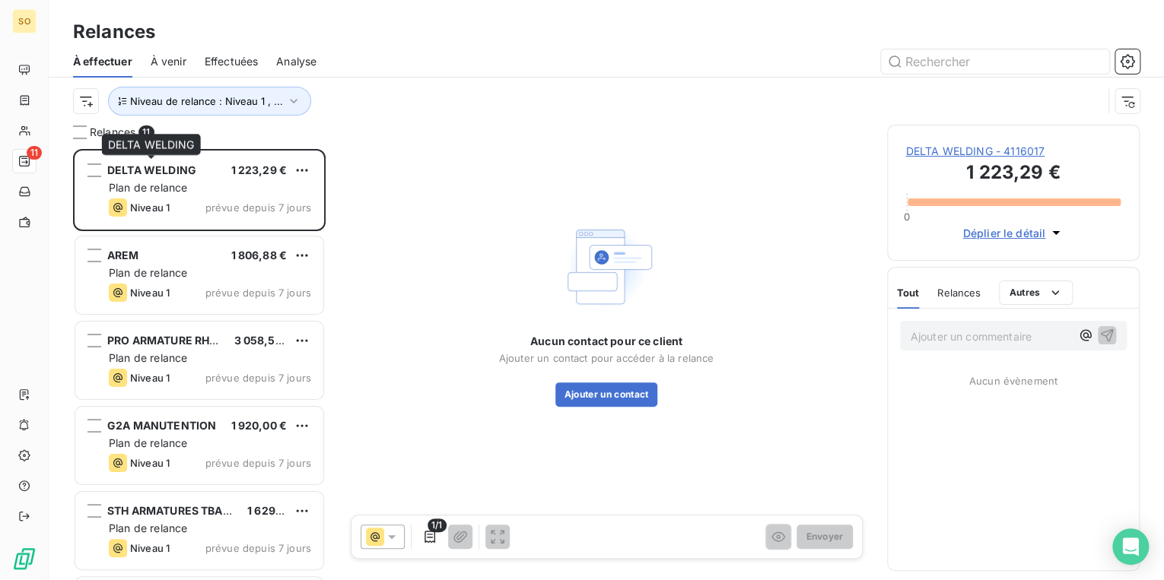
click at [150, 167] on span "DELTA WELDING" at bounding box center [151, 170] width 89 height 13
click at [968, 155] on span "DELTA WELDING - 4116017" at bounding box center [1013, 151] width 215 height 15
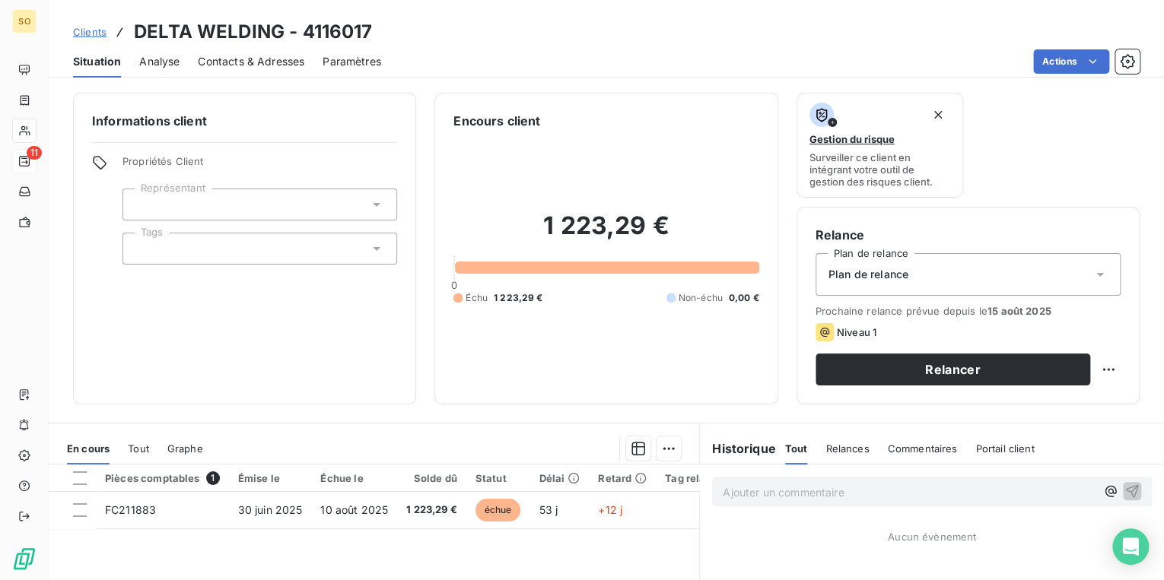
click at [245, 58] on span "Contacts & Adresses" at bounding box center [251, 61] width 106 height 15
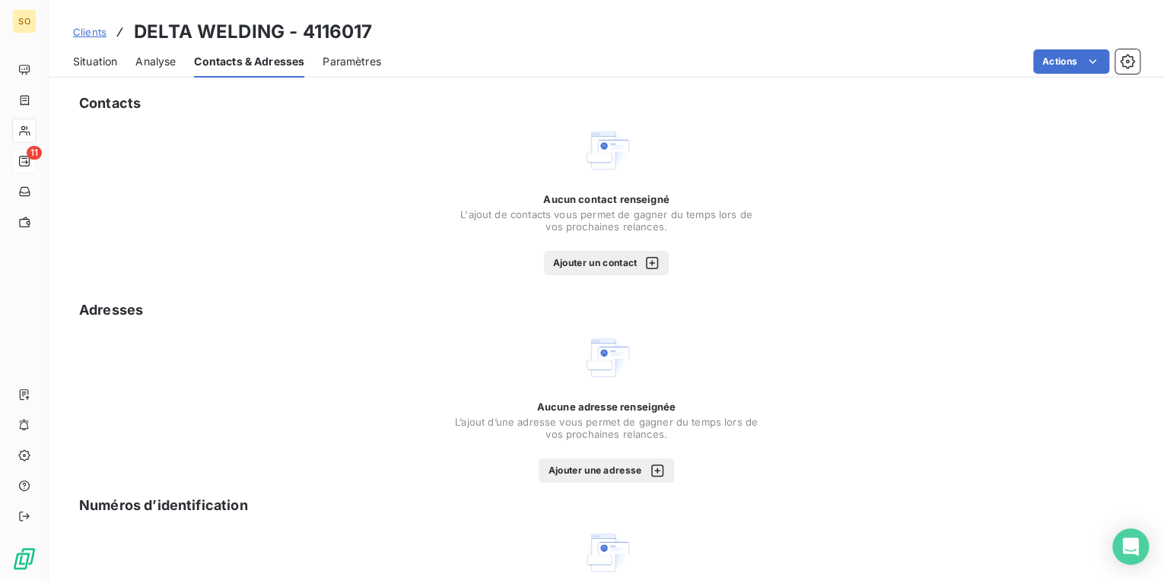
click at [577, 256] on button "Ajouter un contact" at bounding box center [607, 263] width 126 height 24
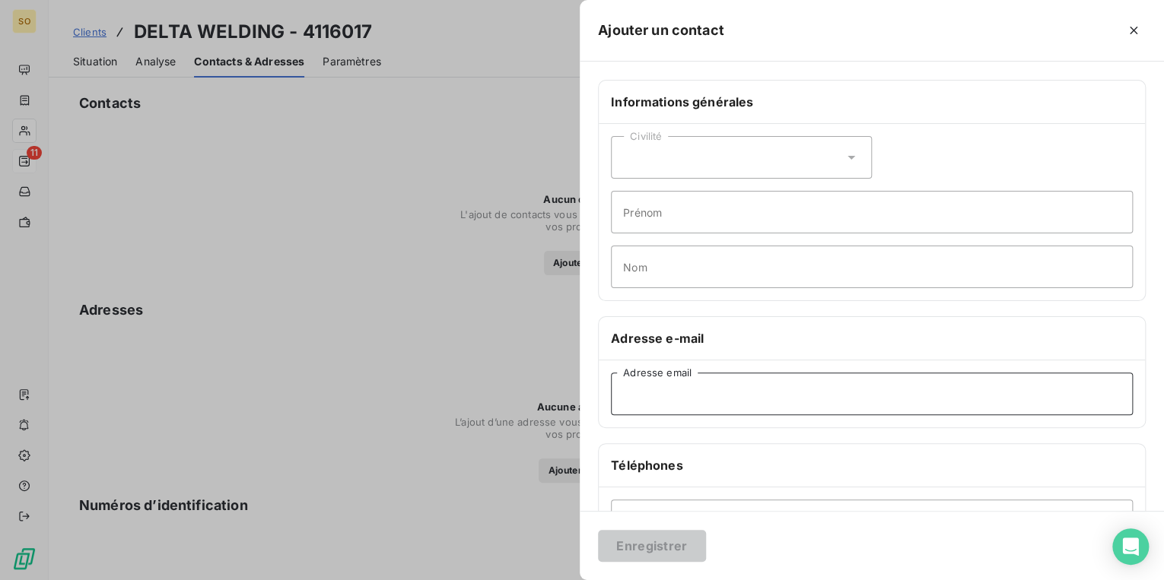
click at [675, 401] on input "Adresse email" at bounding box center [872, 394] width 522 height 43
paste input "[EMAIL_ADDRESS][DOMAIN_NAME]"
type input "[EMAIL_ADDRESS][DOMAIN_NAME]"
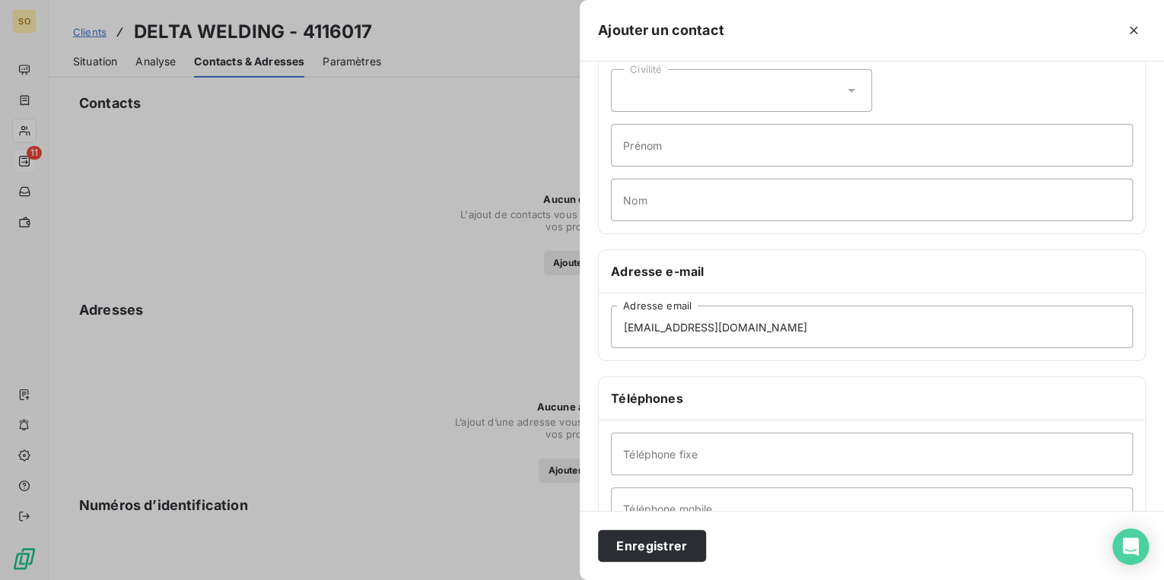
scroll to position [122, 0]
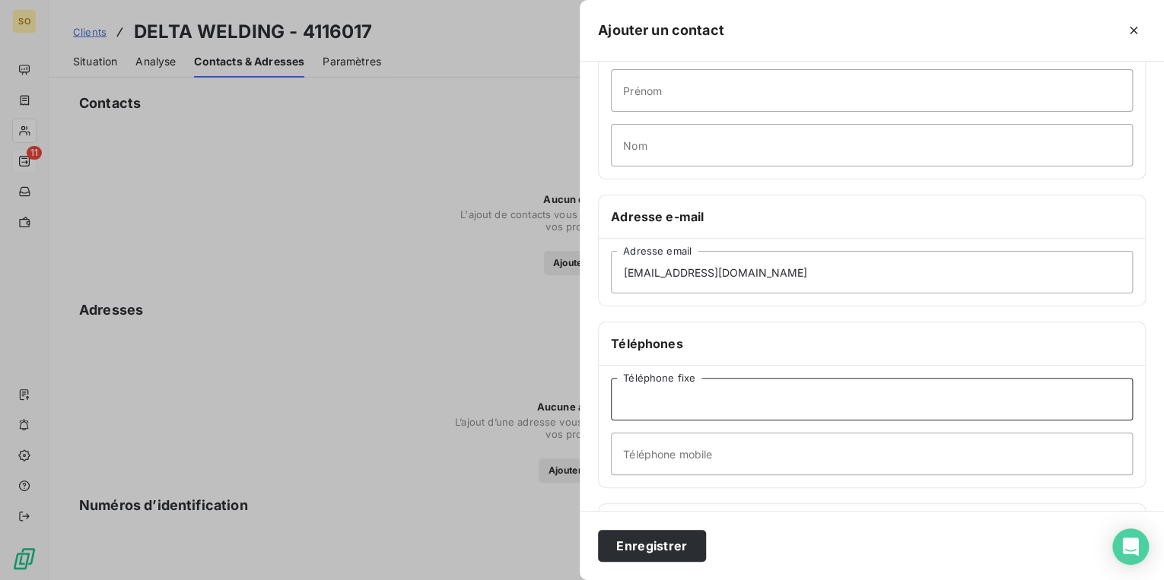
click at [710, 378] on input "Téléphone fixe" at bounding box center [872, 399] width 522 height 43
paste input "04 66 89 93 89"
type input "04 66 89 93 89"
click at [701, 450] on input "Téléphone mobile" at bounding box center [872, 454] width 522 height 43
paste input "04 66 89 93 89"
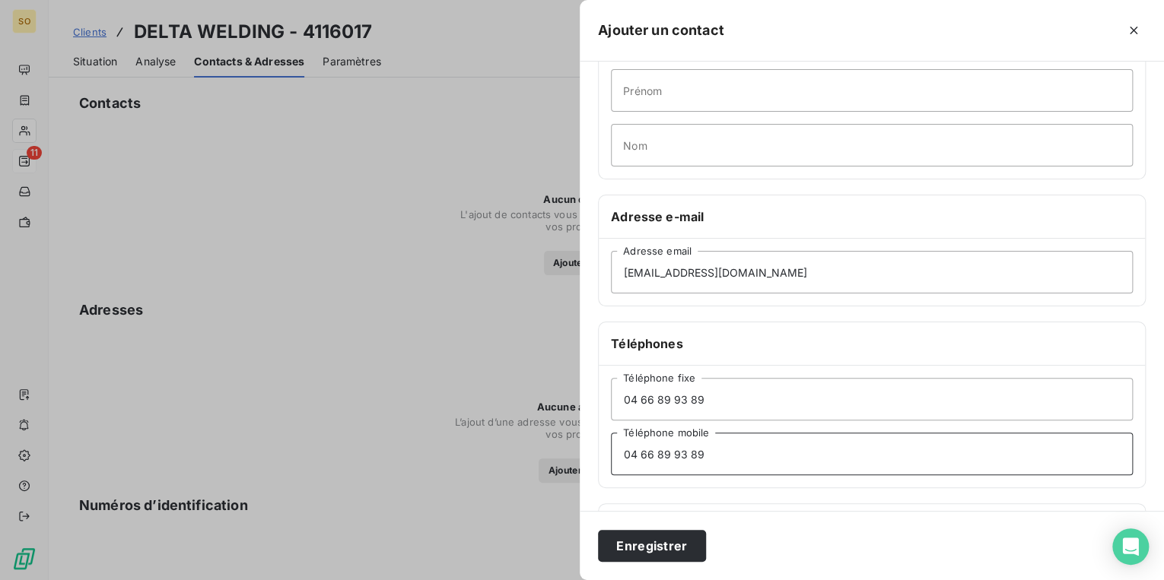
type input "04 66 89 93 89"
click at [654, 551] on button "Enregistrer" at bounding box center [652, 546] width 108 height 32
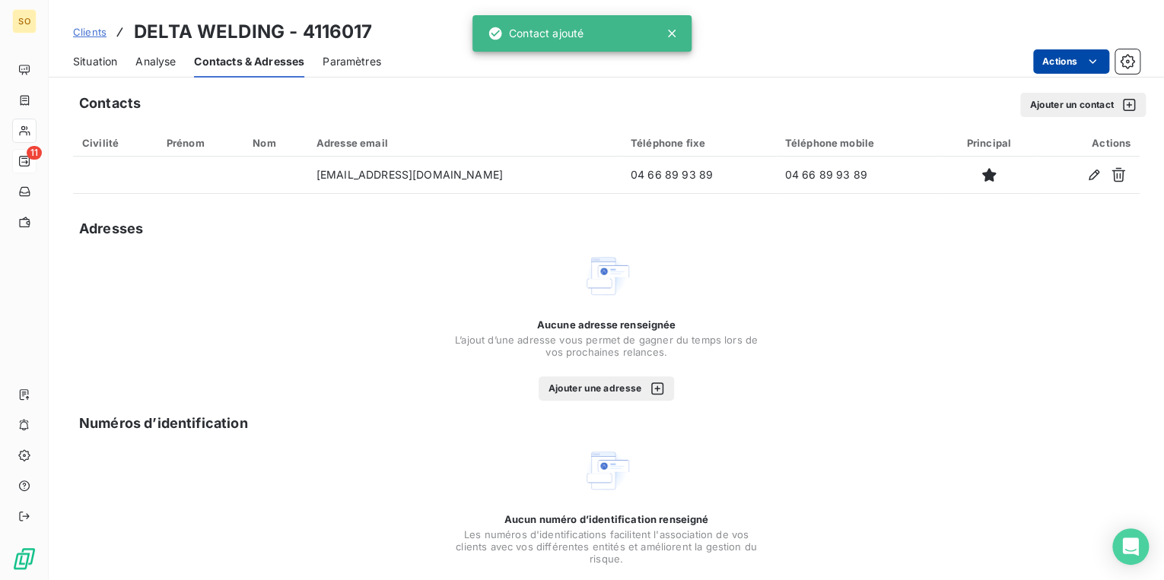
click at [1041, 66] on html "SO 11 Clients DELTA WELDING - 4116017 Situation Analyse Contacts & Adresses Par…" at bounding box center [582, 290] width 1164 height 580
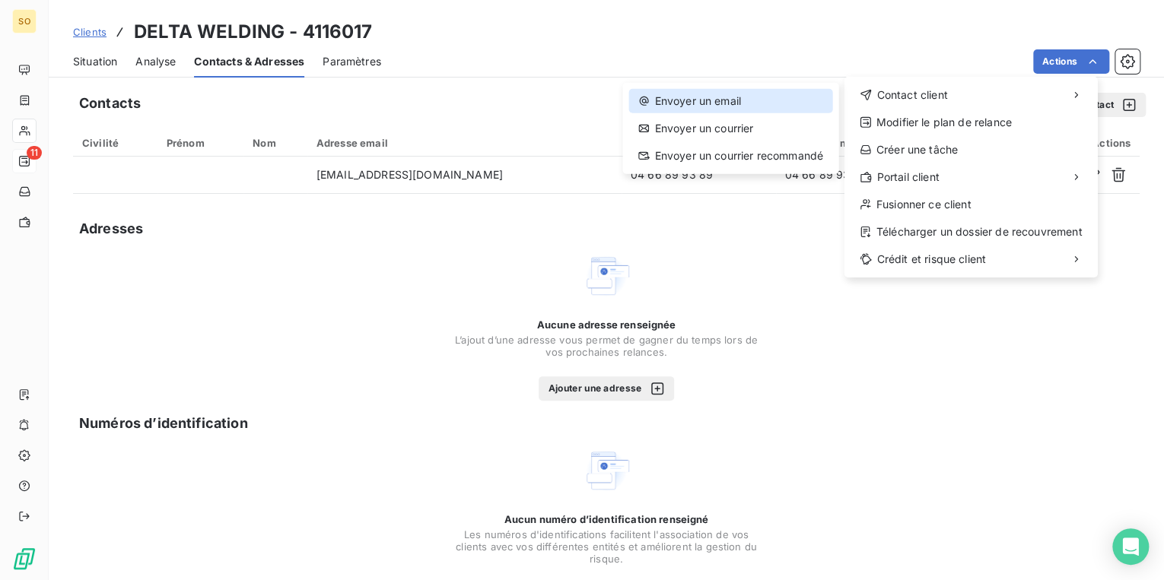
click at [734, 94] on div "Envoyer un email" at bounding box center [729, 101] width 203 height 24
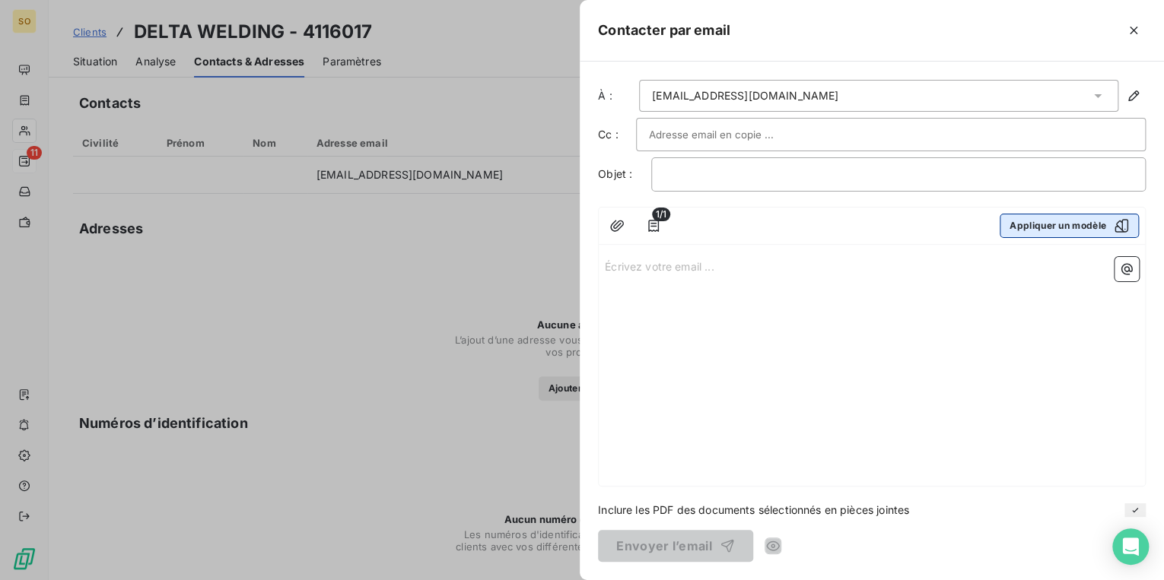
click at [1060, 220] on button "Appliquer un modèle" at bounding box center [1069, 226] width 139 height 24
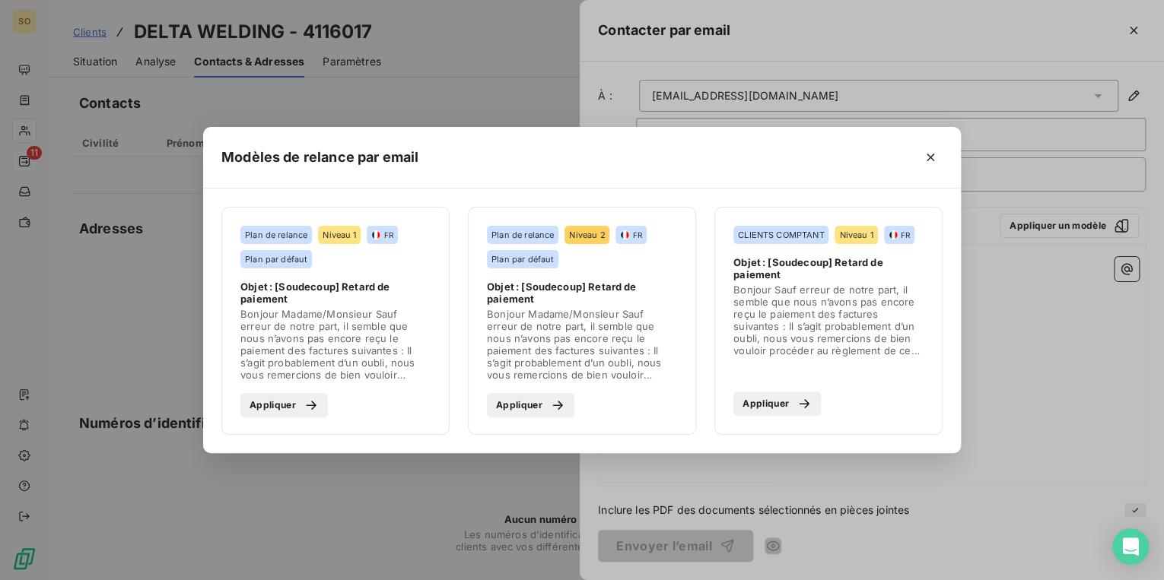
click at [280, 412] on button "Appliquer" at bounding box center [283, 405] width 87 height 24
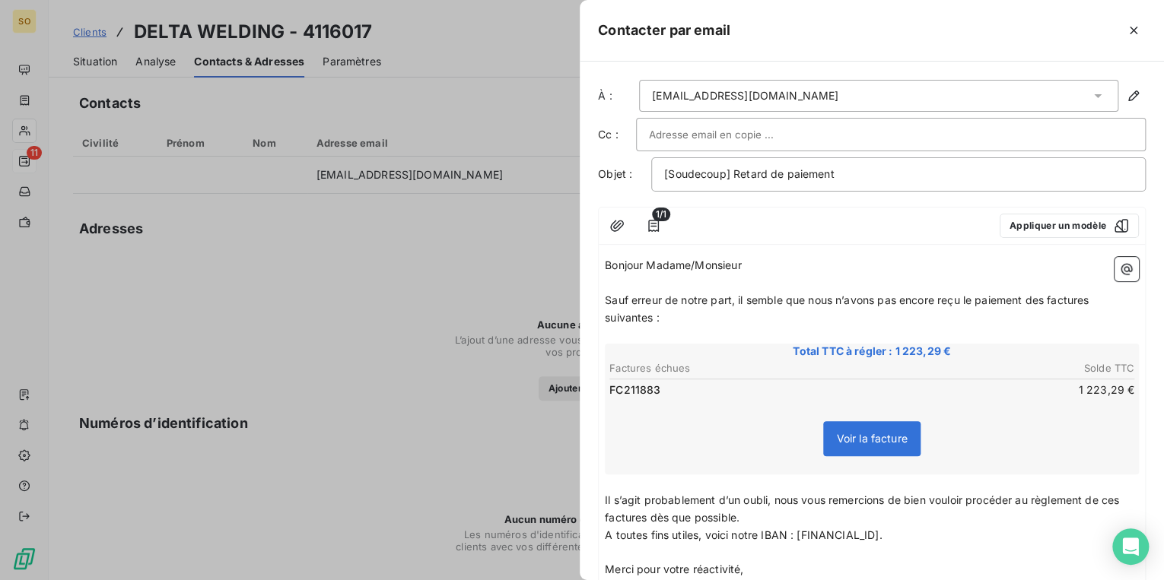
click at [1047, 297] on span "Sauf erreur de notre part, il semble que nous n’avons pas encore reçu le paieme…" at bounding box center [848, 309] width 487 height 30
click at [1098, 295] on span "Sauf erreur de notre part, il semble que nous n’avons pas encore reçu le paieme…" at bounding box center [852, 309] width 494 height 30
click at [653, 311] on span "Sauf erreur de notre part, il semble que nous n’avons pas encore reçu le paieme…" at bounding box center [849, 309] width 488 height 30
click at [1122, 494] on span "Il s’agit probablement d’un oubli, nous vous remercions de bien vouloir procéde…" at bounding box center [863, 509] width 517 height 30
click at [675, 517] on span "Il s’agit probablement d’un oubli, nous vous remercions de bien vouloir procéde…" at bounding box center [868, 509] width 526 height 30
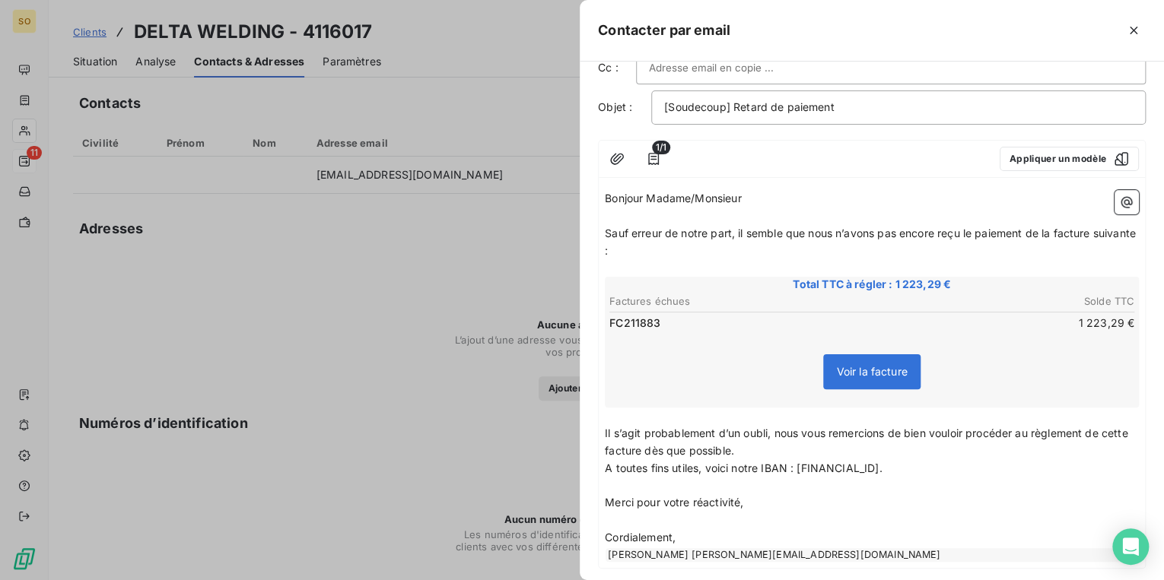
scroll to position [146, 0]
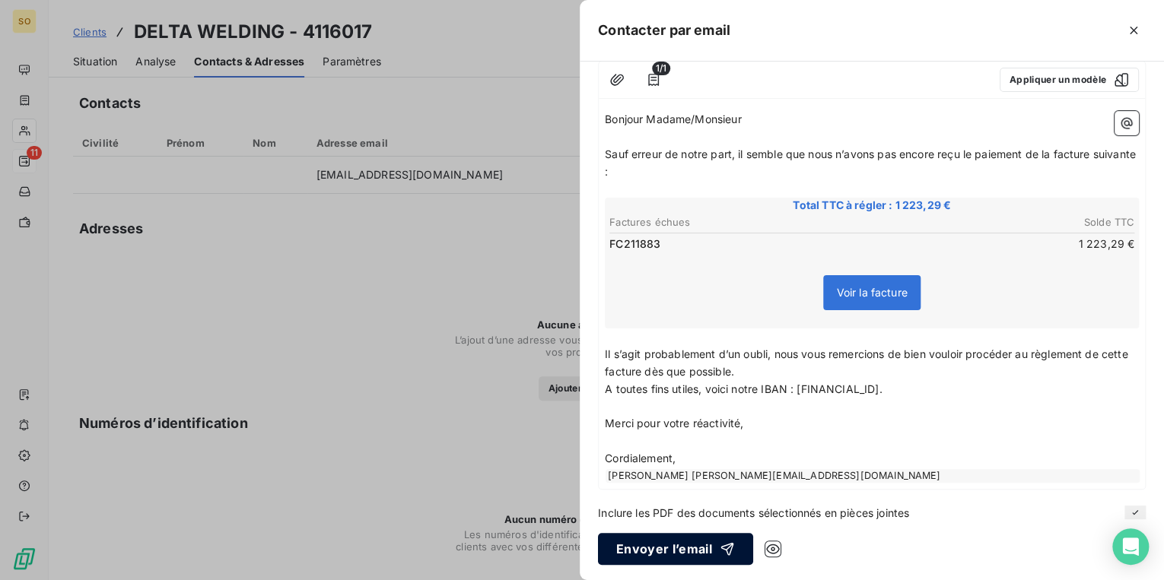
click at [666, 547] on button "Envoyer l’email" at bounding box center [675, 549] width 155 height 32
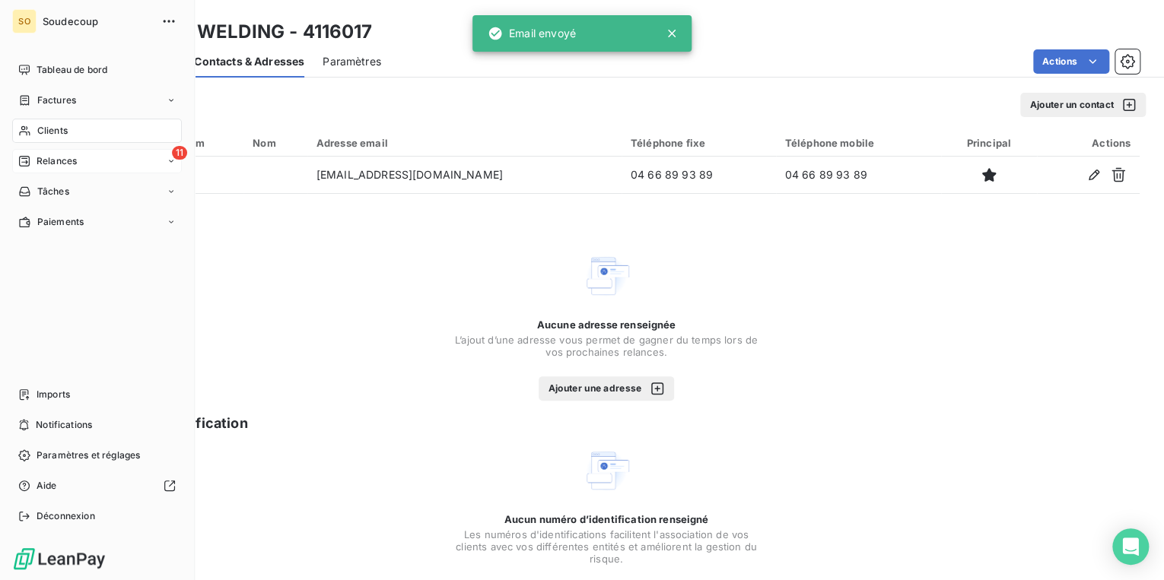
click at [64, 158] on span "Relances" at bounding box center [57, 161] width 40 height 14
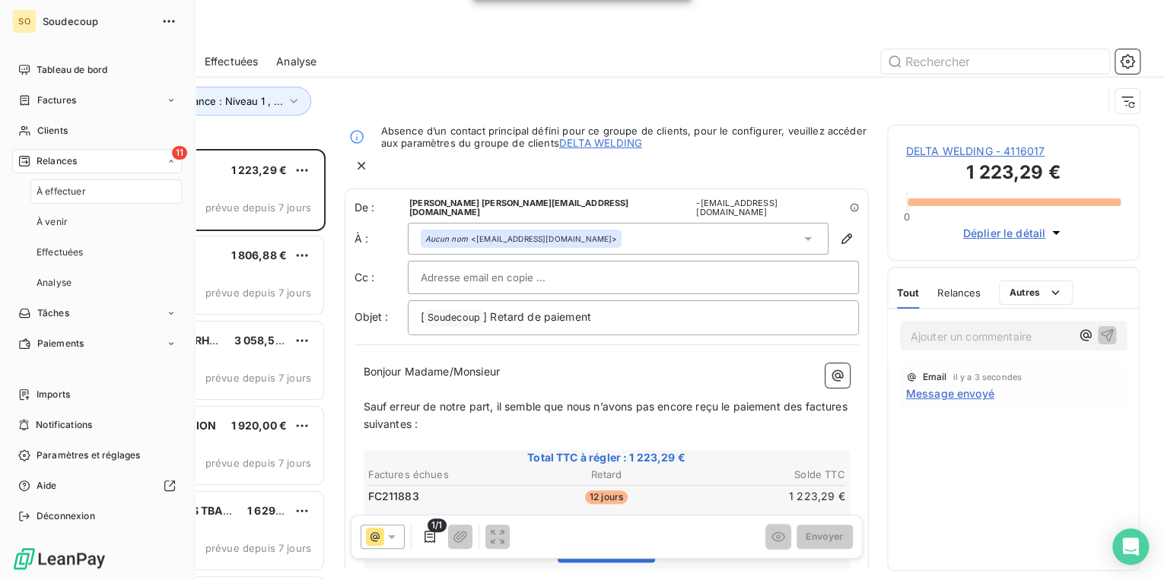
scroll to position [422, 243]
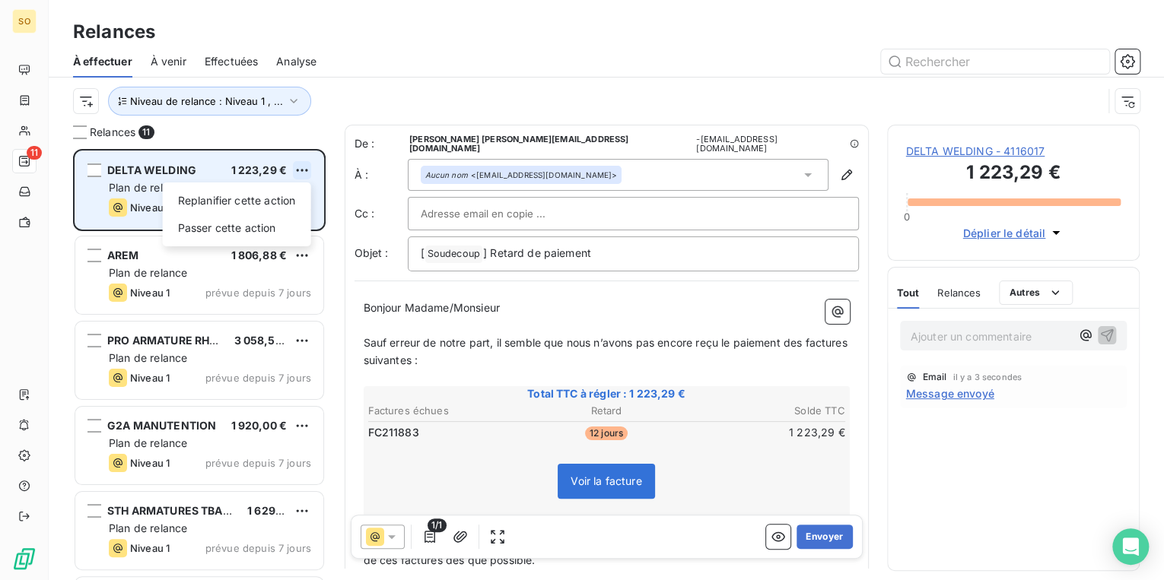
click at [301, 167] on html "SO 11 Relances À effectuer À venir Effectuées Analyse Niveau de relance : Nivea…" at bounding box center [582, 290] width 1164 height 580
click at [228, 218] on div "Passer cette action" at bounding box center [237, 228] width 136 height 24
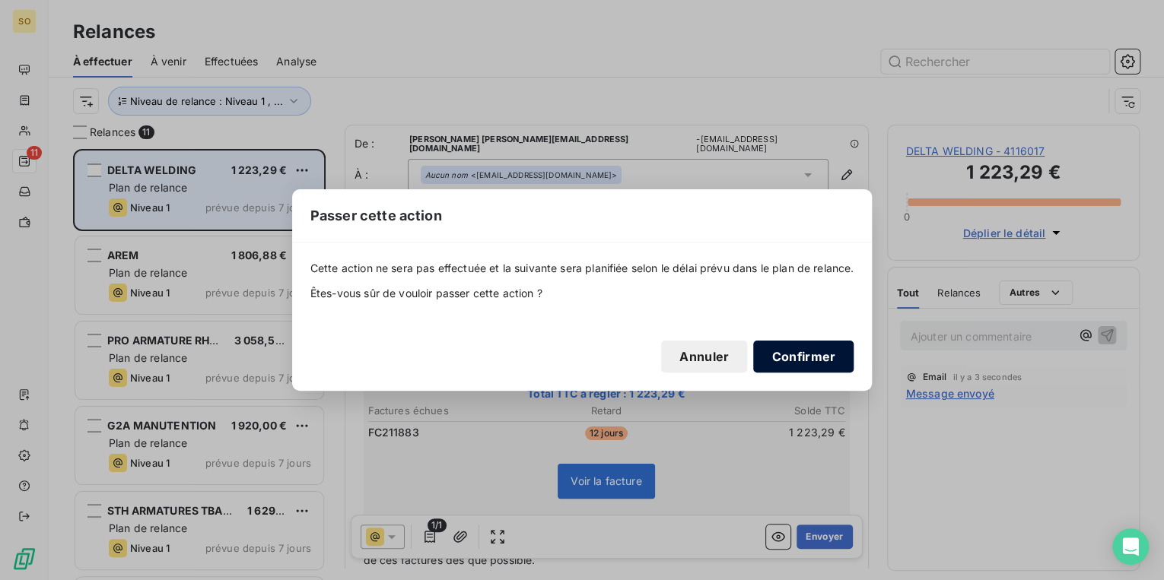
click at [802, 358] on button "Confirmer" at bounding box center [803, 357] width 100 height 32
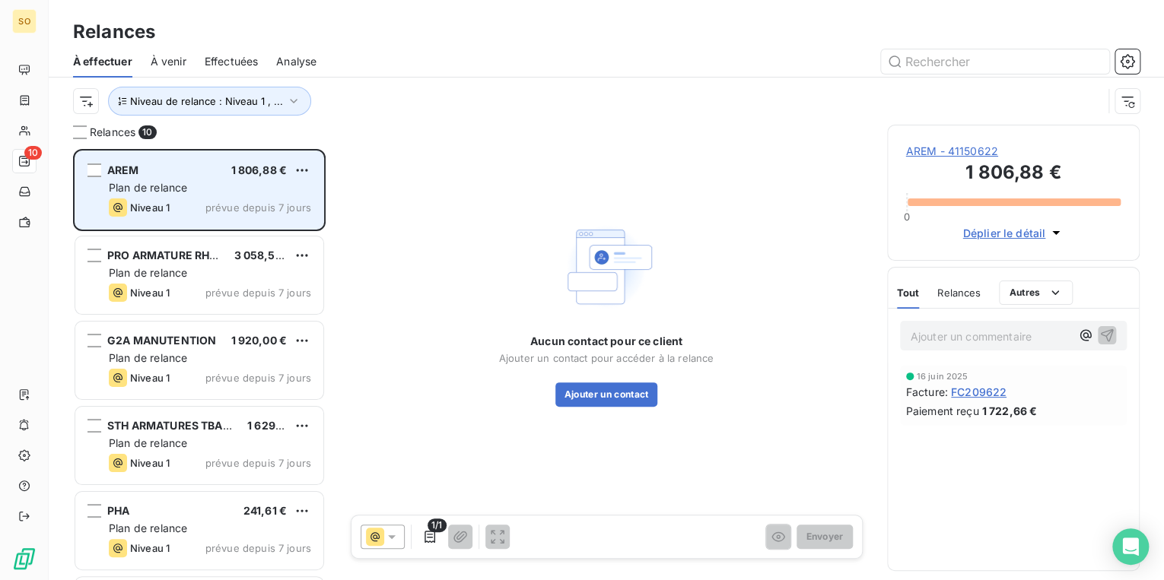
click at [934, 155] on span "AREM - 41150622" at bounding box center [1013, 151] width 215 height 15
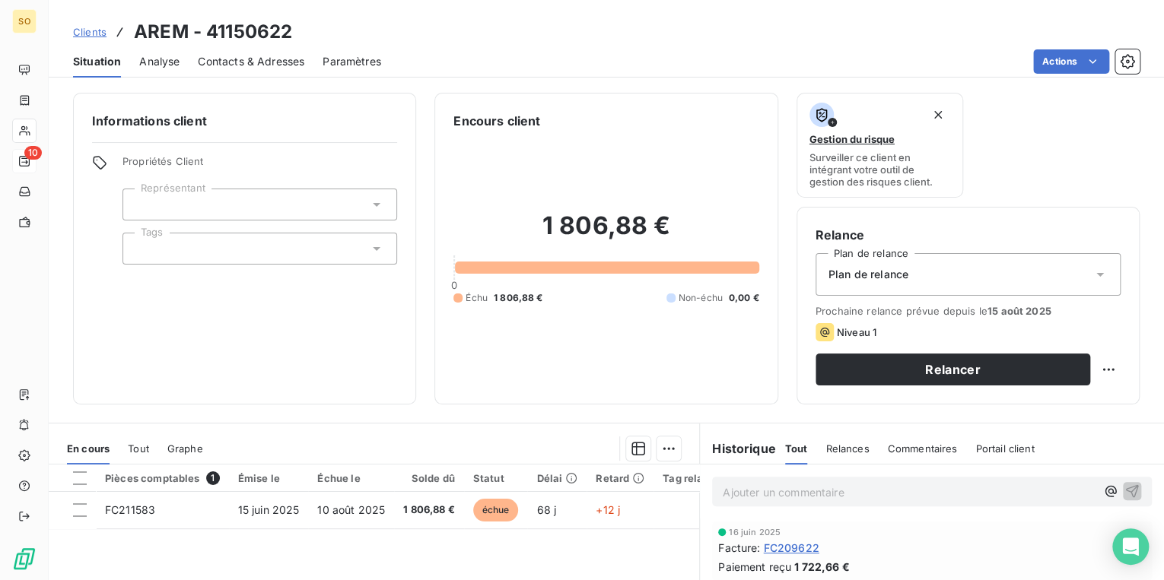
click at [275, 65] on span "Contacts & Adresses" at bounding box center [251, 61] width 106 height 15
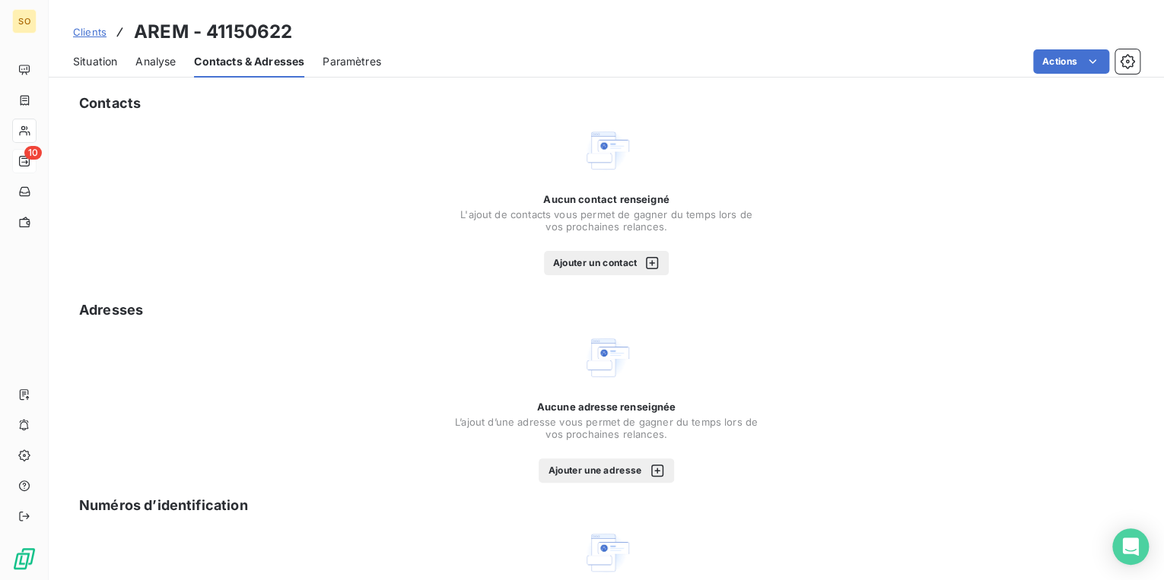
click at [612, 264] on button "Ajouter un contact" at bounding box center [607, 263] width 126 height 24
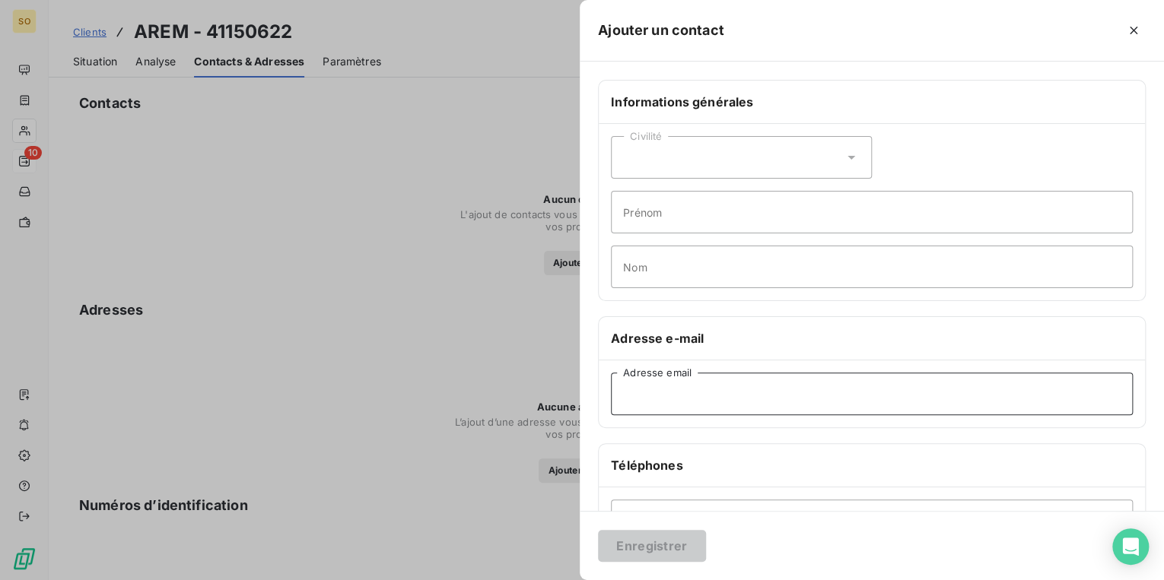
click at [720, 402] on input "Adresse email" at bounding box center [872, 394] width 522 height 43
paste input "[EMAIL_ADDRESS][DOMAIN_NAME]"
type input "[EMAIL_ADDRESS][DOMAIN_NAME]"
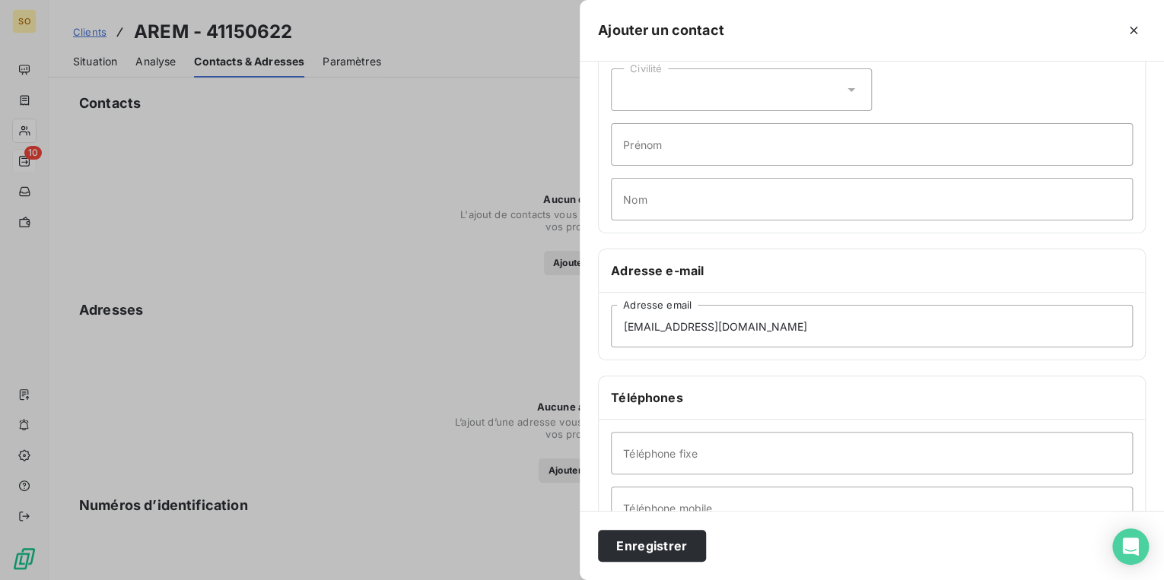
scroll to position [122, 0]
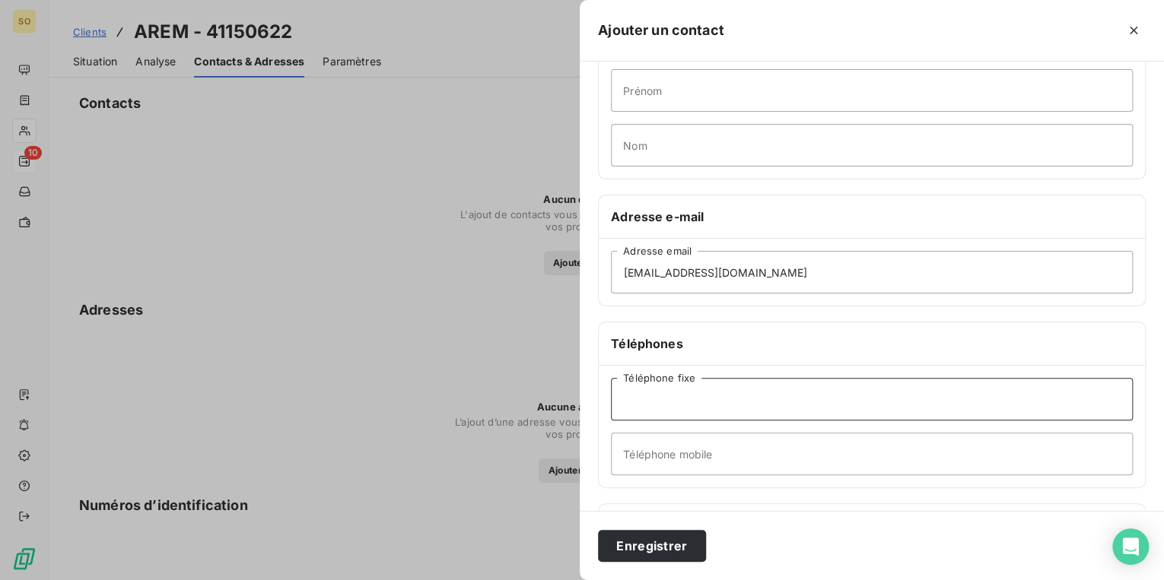
click at [726, 402] on input "Téléphone fixe" at bounding box center [872, 399] width 522 height 43
paste input "02 38 36 71 05"
type input "02 38 36 71 05"
click at [676, 554] on button "Enregistrer" at bounding box center [652, 546] width 108 height 32
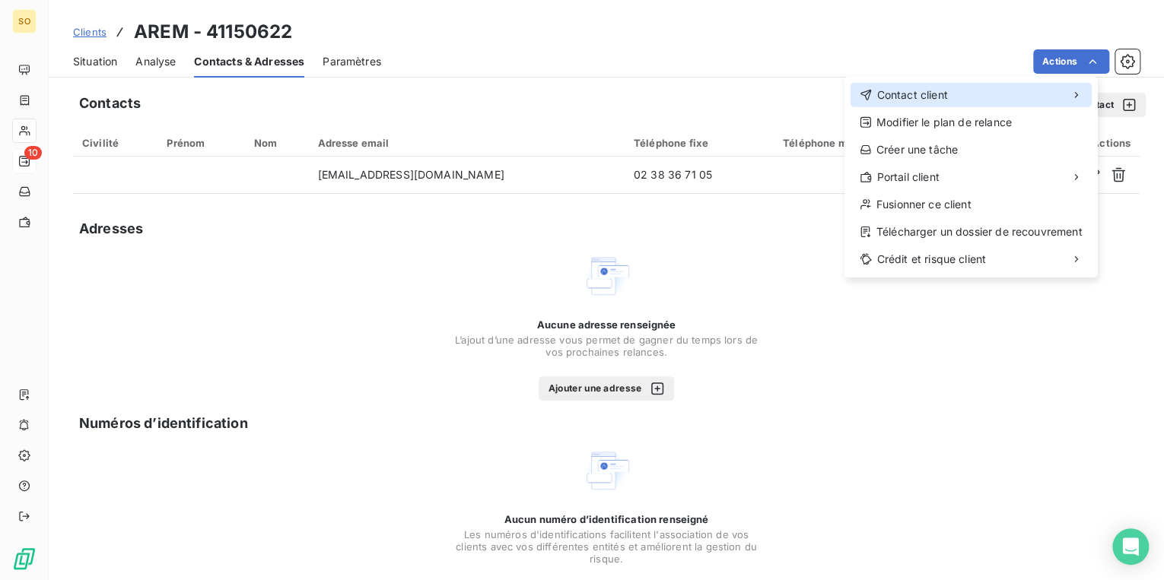
click at [917, 99] on span "Contact client" at bounding box center [911, 94] width 71 height 15
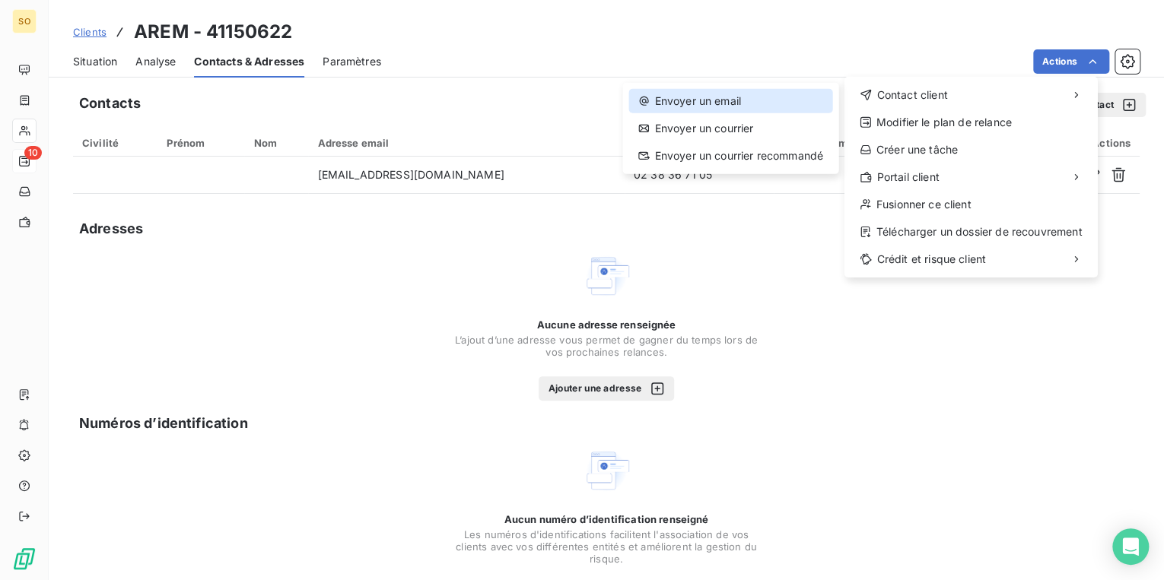
click at [761, 103] on div "Envoyer un email" at bounding box center [729, 101] width 203 height 24
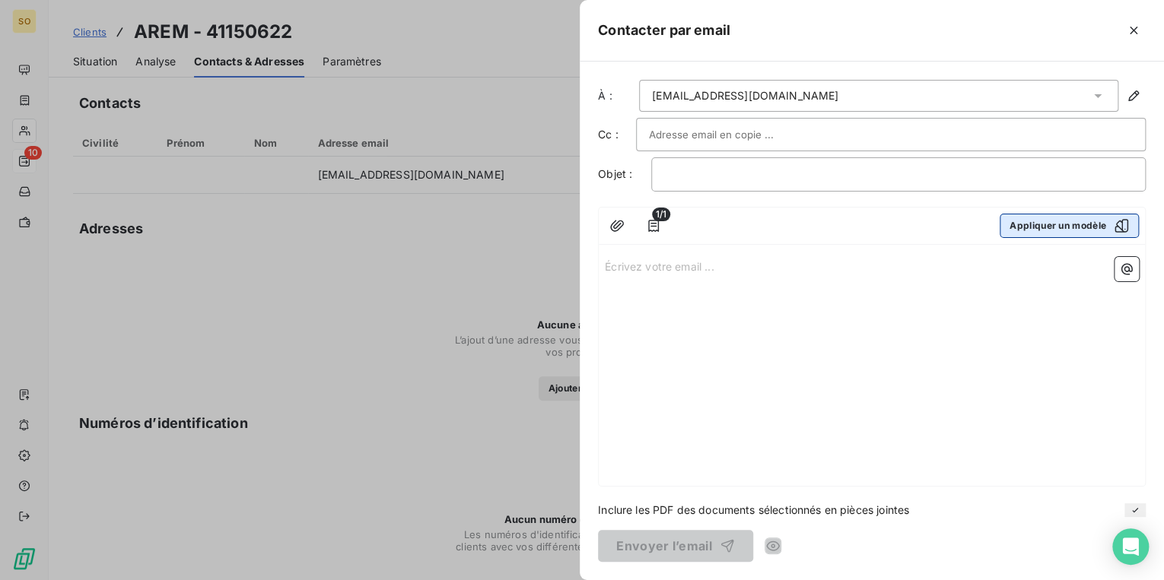
click at [1033, 224] on button "Appliquer un modèle" at bounding box center [1069, 226] width 139 height 24
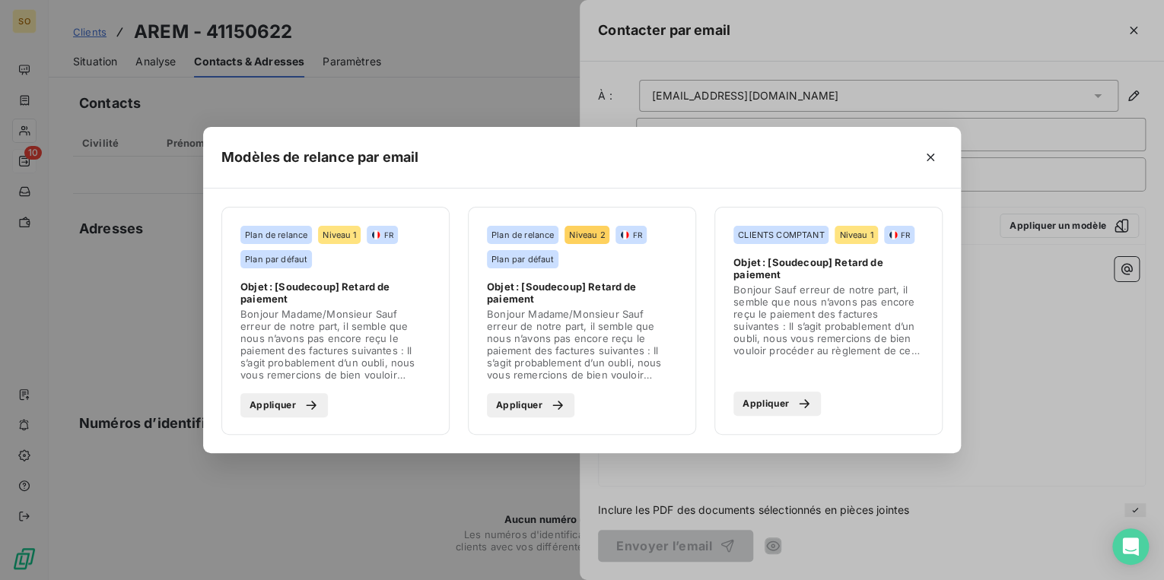
drag, startPoint x: 277, startPoint y: 402, endPoint x: 275, endPoint y: 410, distance: 8.5
click at [275, 410] on button "Appliquer" at bounding box center [283, 405] width 87 height 24
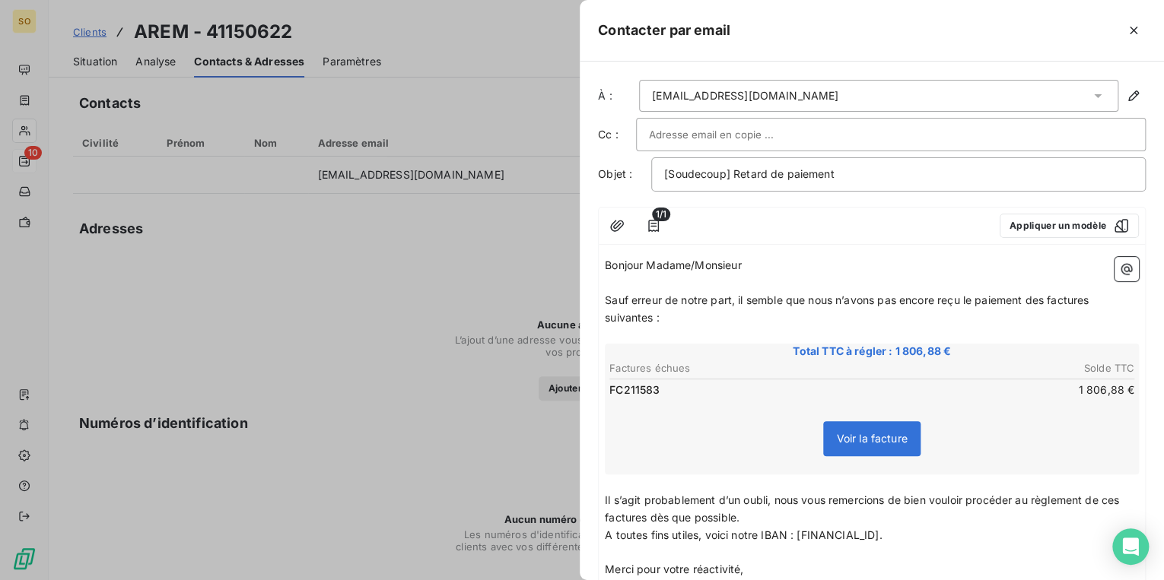
click at [1045, 300] on span "Sauf erreur de notre part, il semble que nous n’avons pas encore reçu le paieme…" at bounding box center [848, 309] width 487 height 30
click at [1098, 299] on span "Sauf erreur de notre part, il semble que nous n’avons pas encore reçu le paieme…" at bounding box center [852, 309] width 494 height 30
click at [650, 316] on span "Sauf erreur de notre part, il semble que nous n’avons pas encore reçu le paieme…" at bounding box center [849, 309] width 488 height 30
click at [1122, 499] on span "Il s’agit probablement d’un oubli, nous vous remercions de bien vouloir procéde…" at bounding box center [863, 509] width 517 height 30
click at [672, 511] on span "Il s’agit probablement d’un oubli, nous vous remercions de bien vouloir procéde…" at bounding box center [868, 509] width 526 height 30
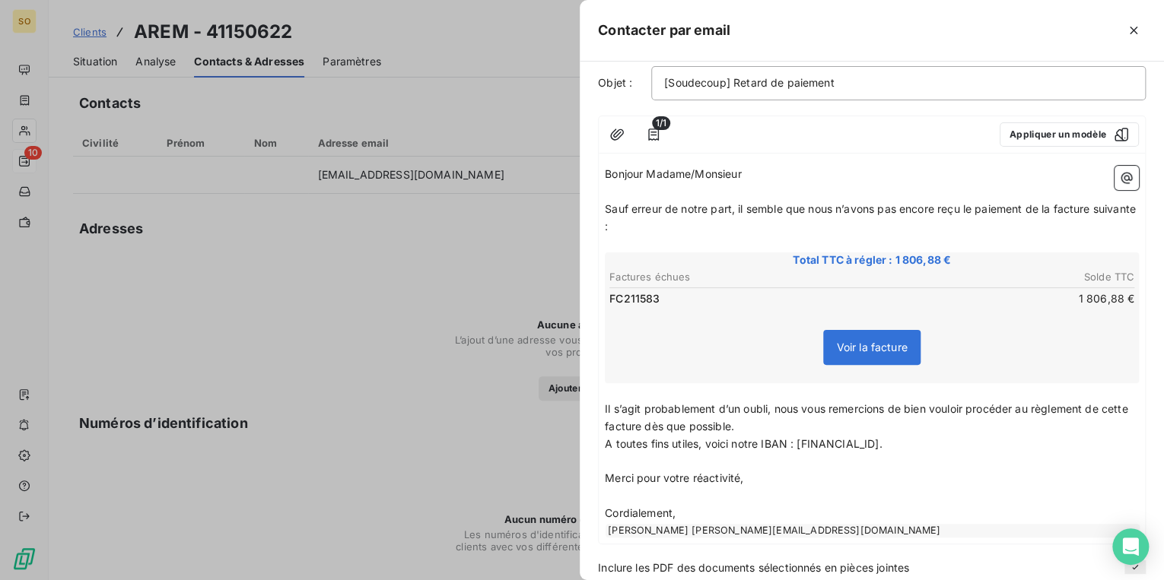
scroll to position [146, 0]
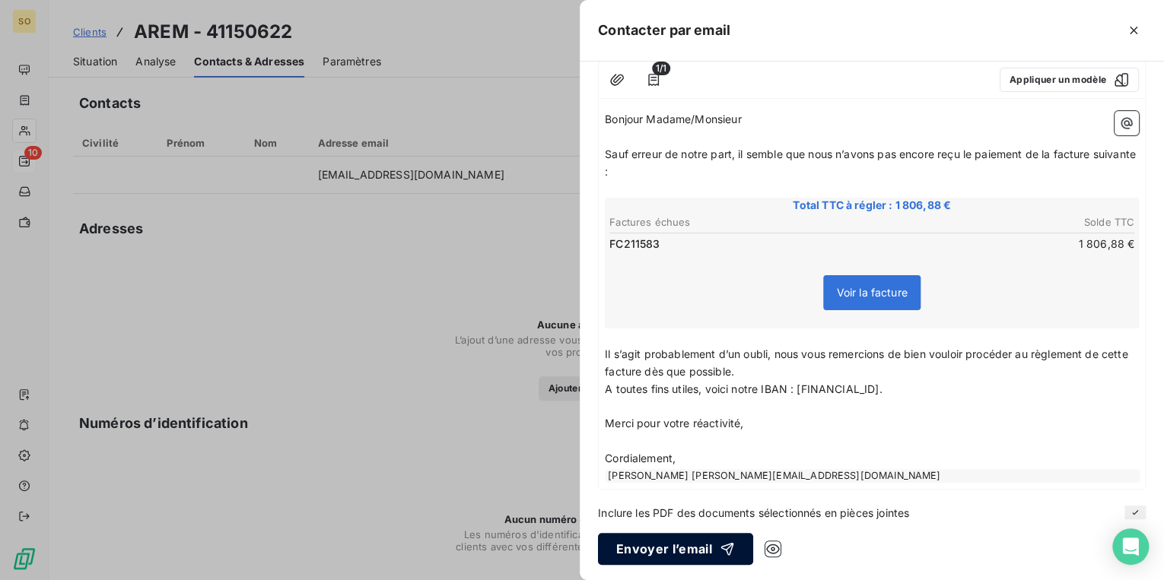
click at [688, 551] on button "Envoyer l’email" at bounding box center [675, 549] width 155 height 32
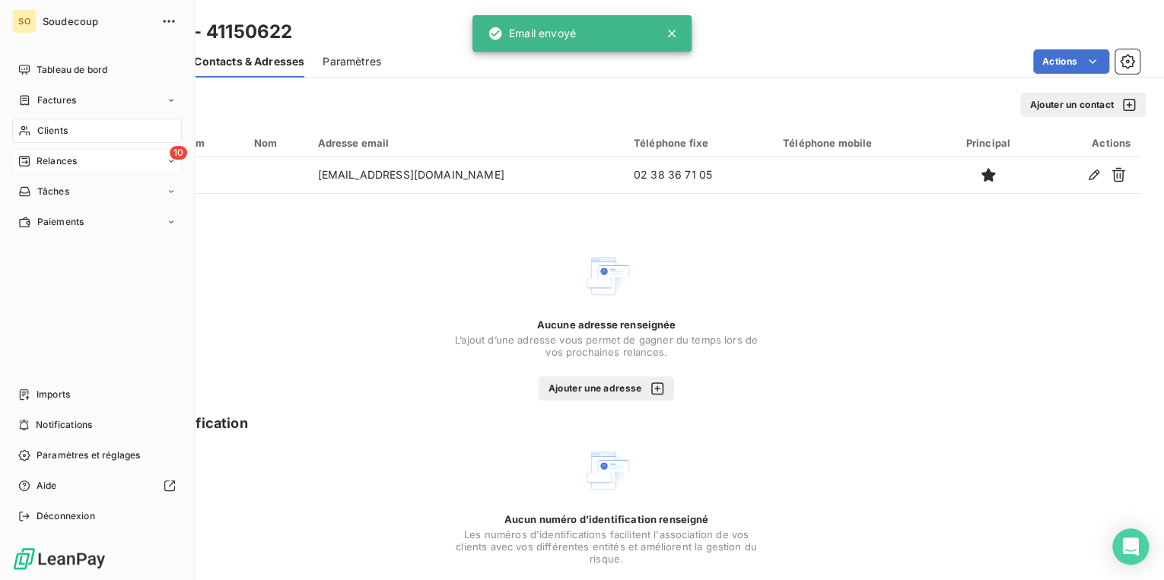
click at [46, 161] on span "Relances" at bounding box center [57, 161] width 40 height 14
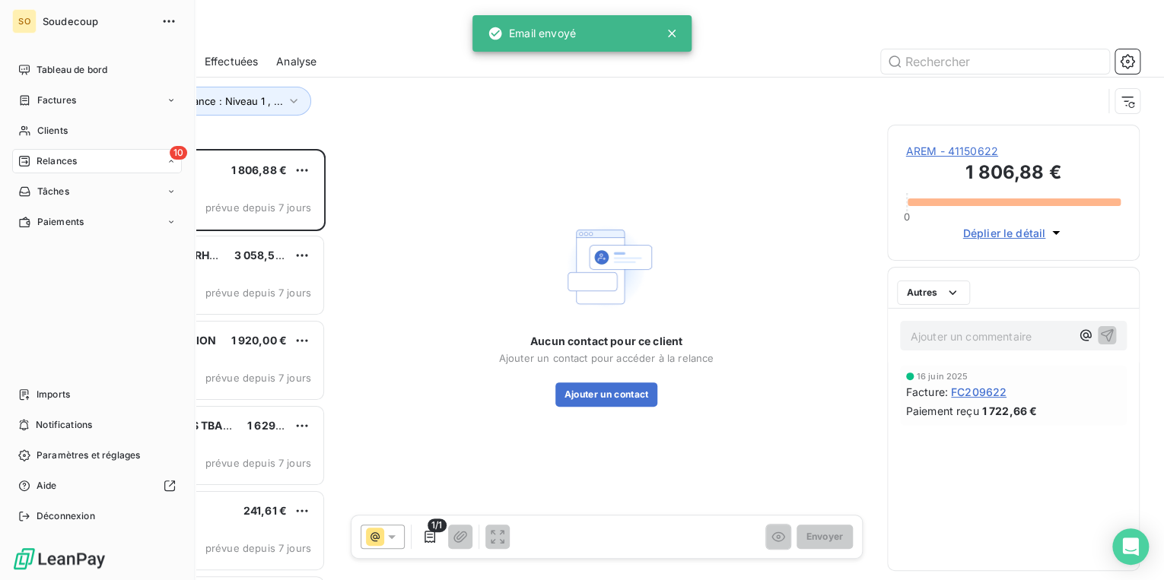
scroll to position [422, 243]
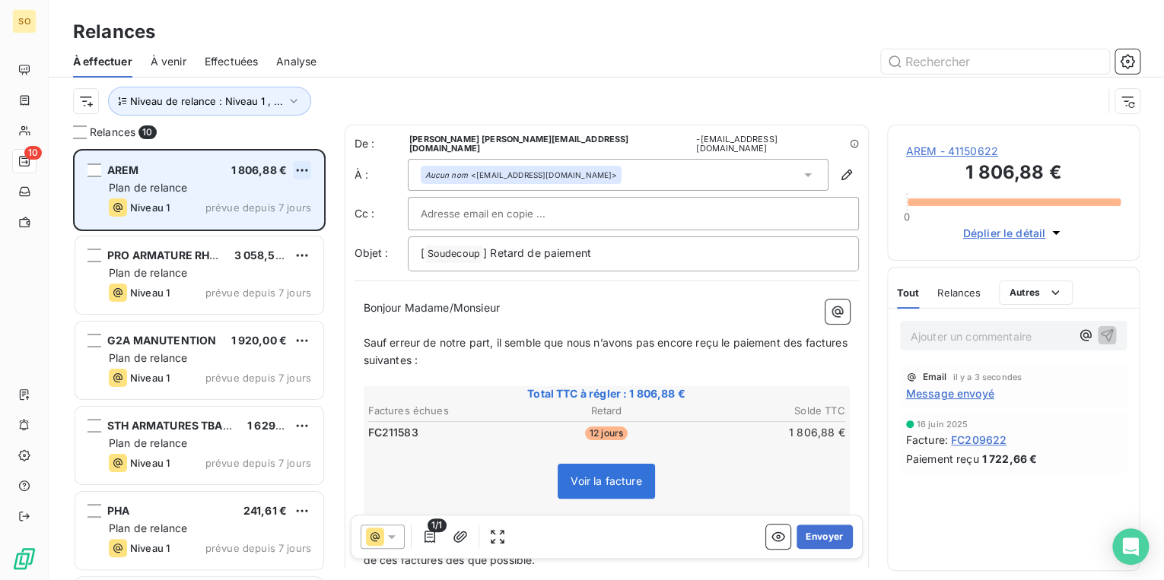
click at [310, 168] on html "SO 10 Relances À effectuer À venir Effectuées Analyse Niveau de relance : Nivea…" at bounding box center [582, 290] width 1164 height 580
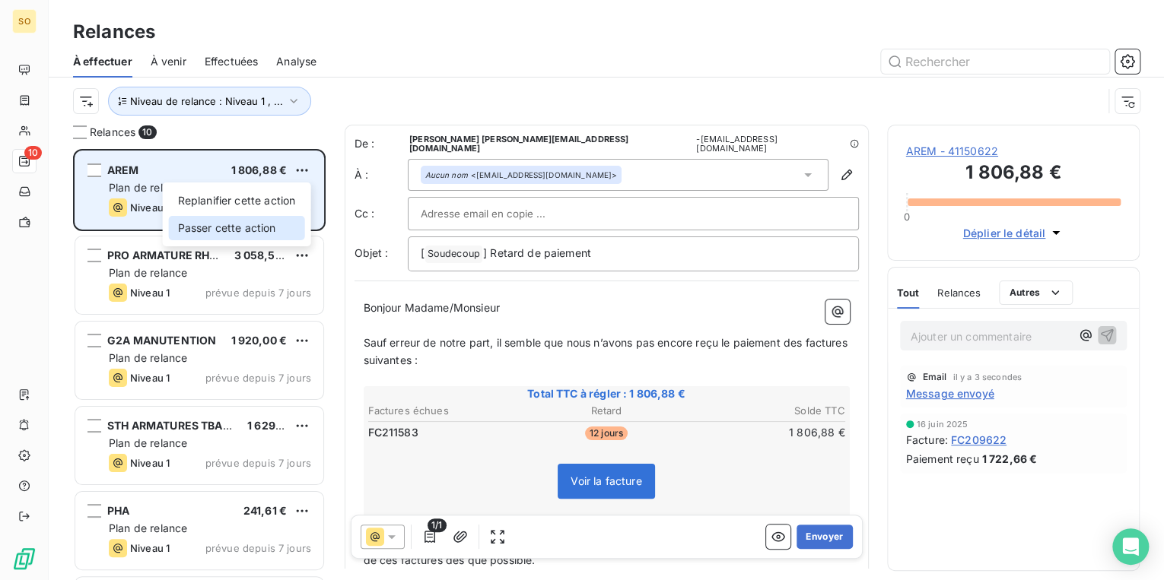
click at [291, 222] on div "Passer cette action" at bounding box center [237, 228] width 136 height 24
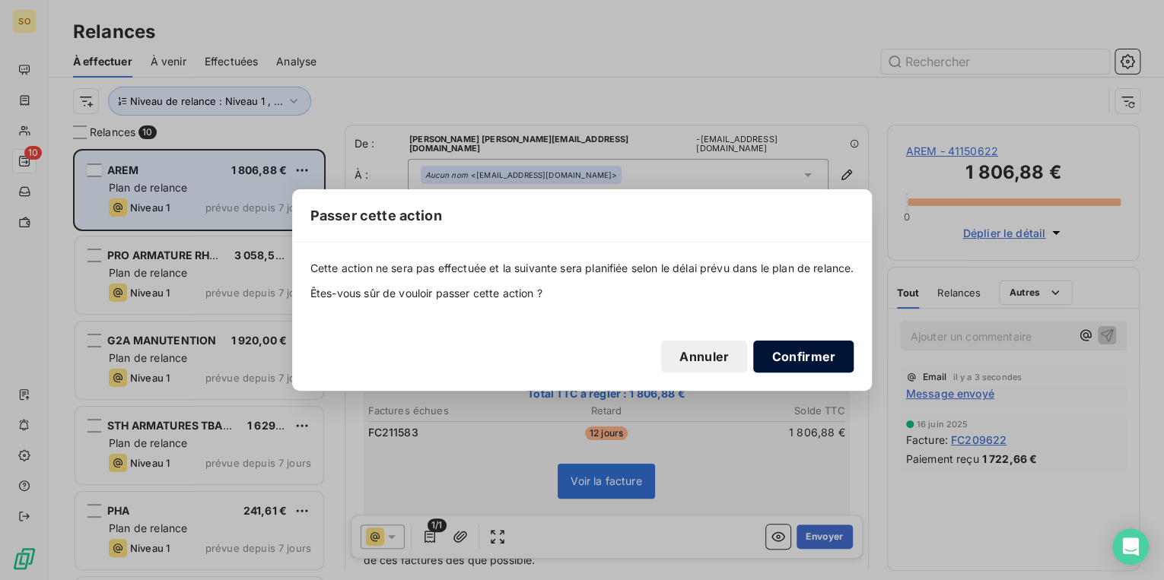
click at [792, 357] on button "Confirmer" at bounding box center [803, 357] width 100 height 32
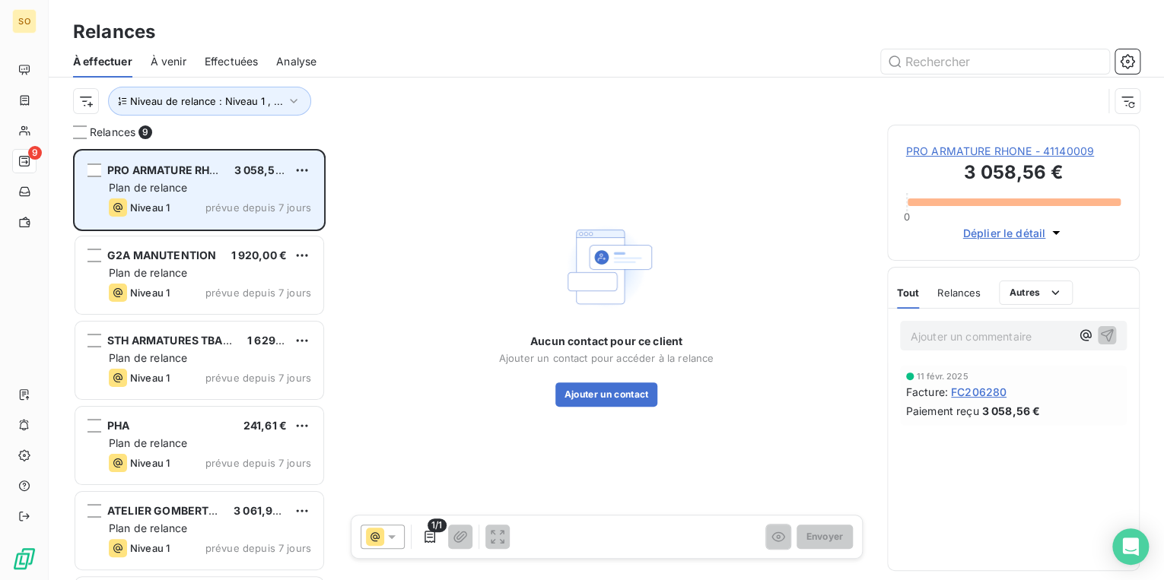
click at [965, 154] on span "PRO ARMATURE RHONE - 41140009" at bounding box center [1013, 151] width 215 height 15
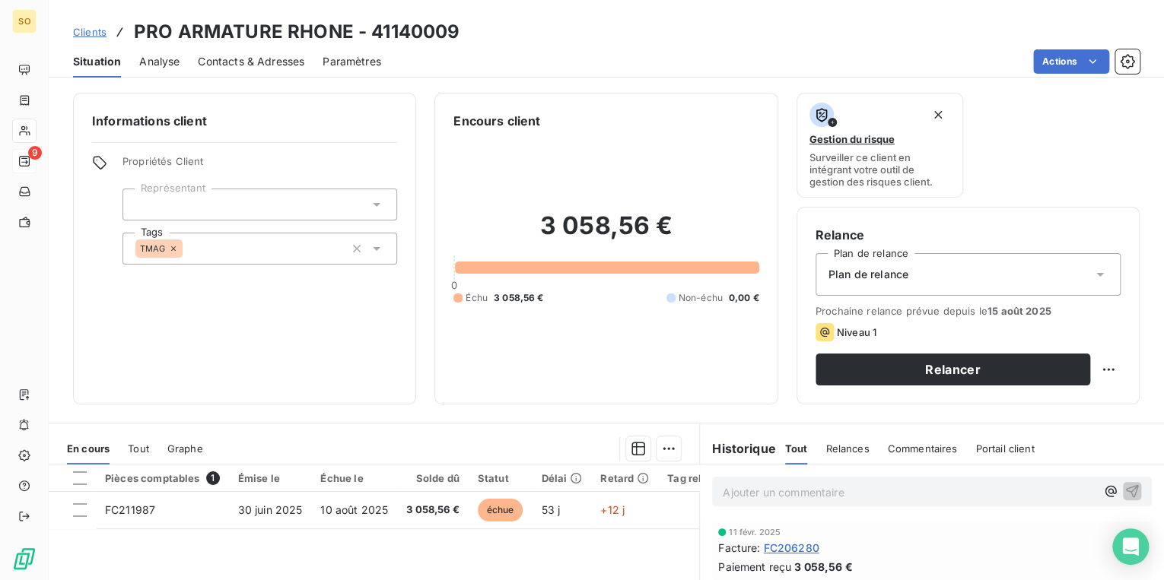
click at [215, 62] on span "Contacts & Adresses" at bounding box center [251, 61] width 106 height 15
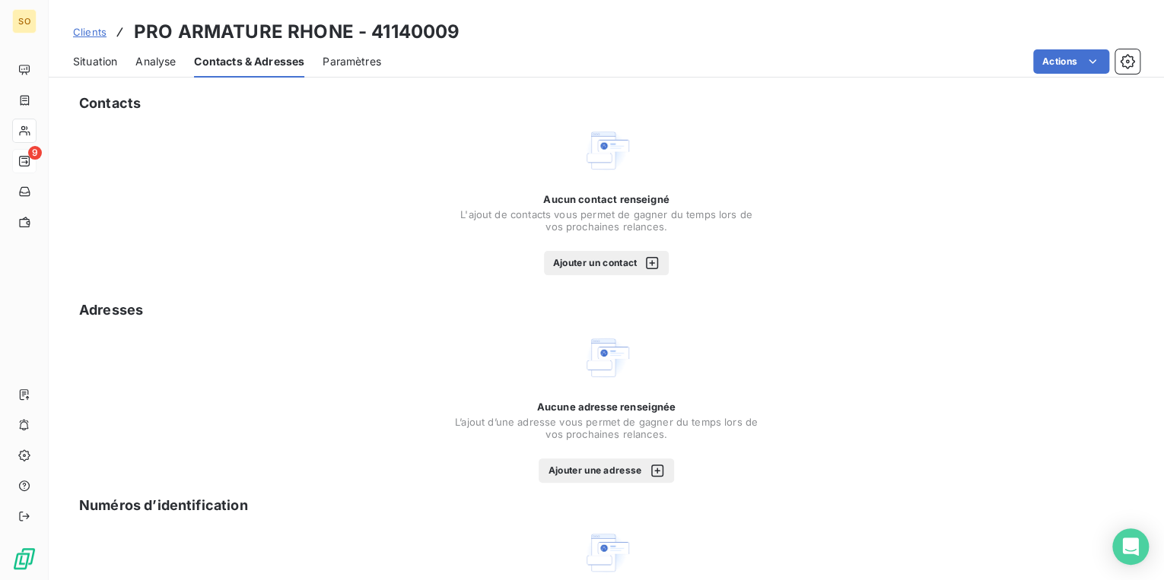
click at [577, 253] on button "Ajouter un contact" at bounding box center [607, 263] width 126 height 24
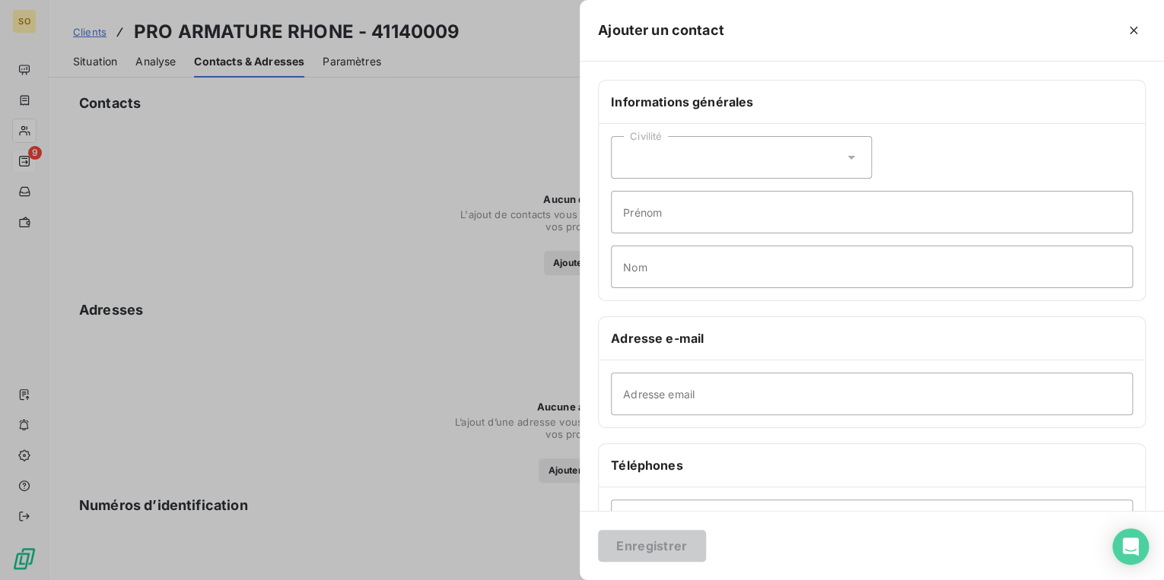
drag, startPoint x: 645, startPoint y: 369, endPoint x: 650, endPoint y: 389, distance: 20.3
click at [645, 375] on div "Adresse email" at bounding box center [872, 394] width 546 height 67
click at [650, 389] on input "Adresse email" at bounding box center [872, 394] width 522 height 43
paste input "[EMAIL_ADDRESS][DOMAIN_NAME]"
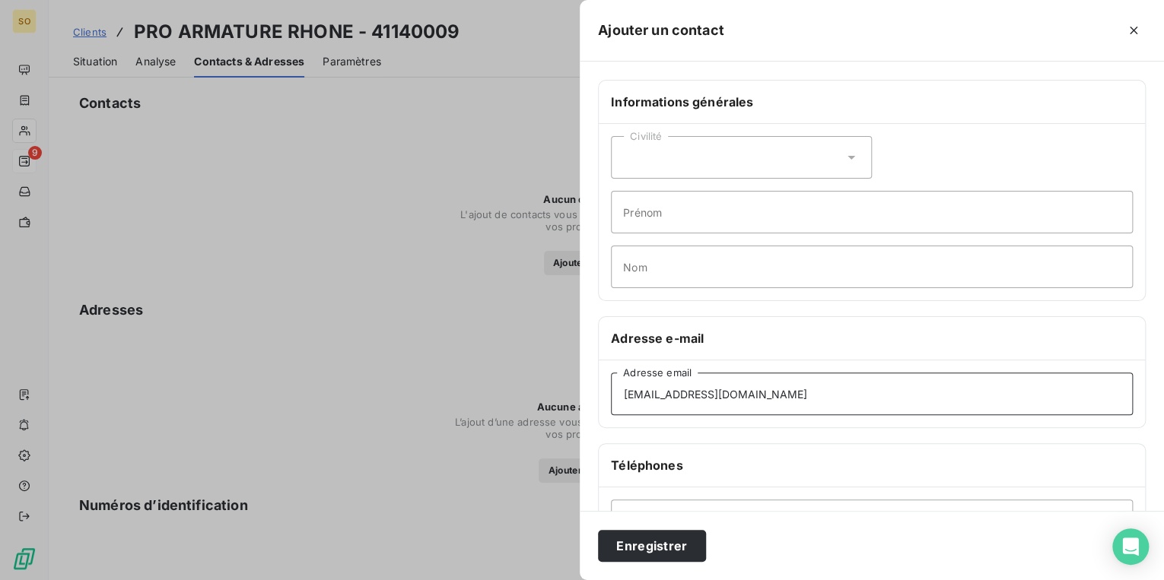
type input "[EMAIL_ADDRESS][DOMAIN_NAME]"
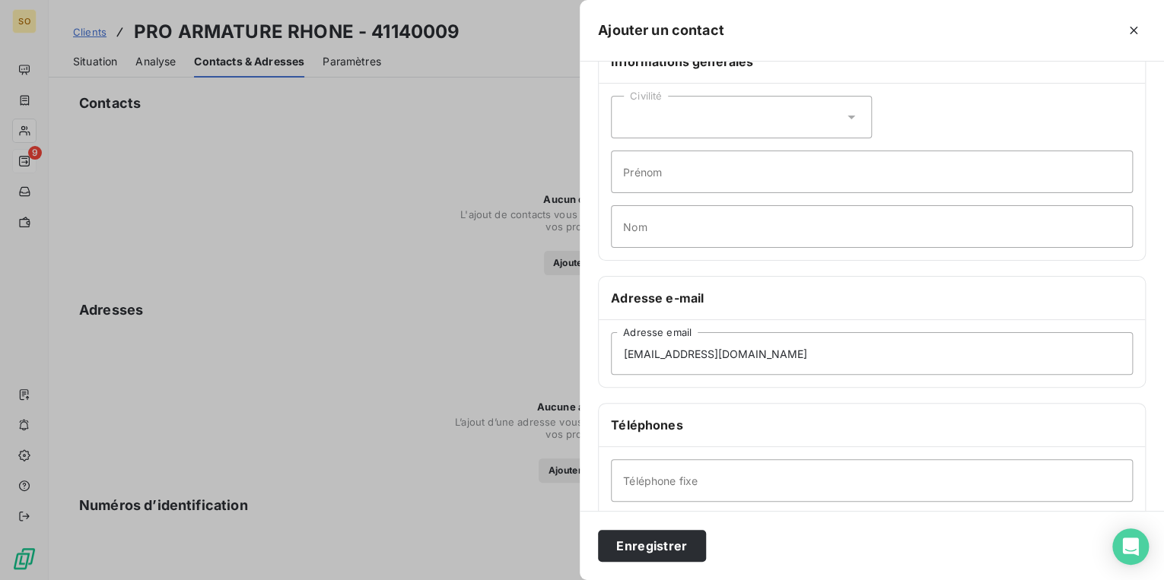
scroll to position [61, 0]
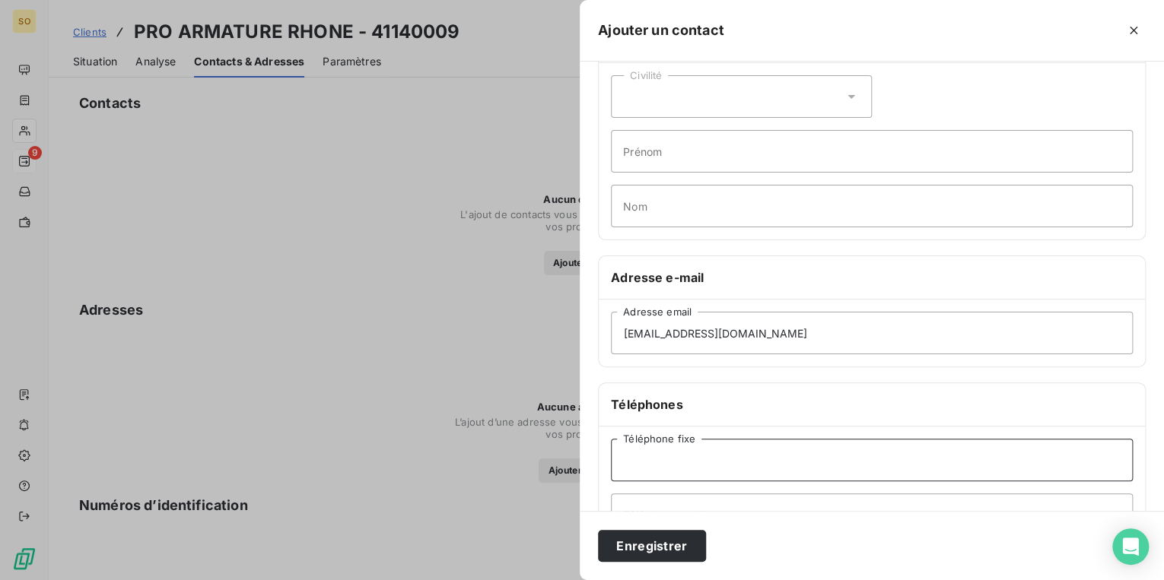
click at [697, 453] on input "Téléphone fixe" at bounding box center [872, 460] width 522 height 43
type input "v"
paste input "06 98 56 92 25"
type input "06 98 56 92 25"
click at [672, 544] on button "Enregistrer" at bounding box center [652, 546] width 108 height 32
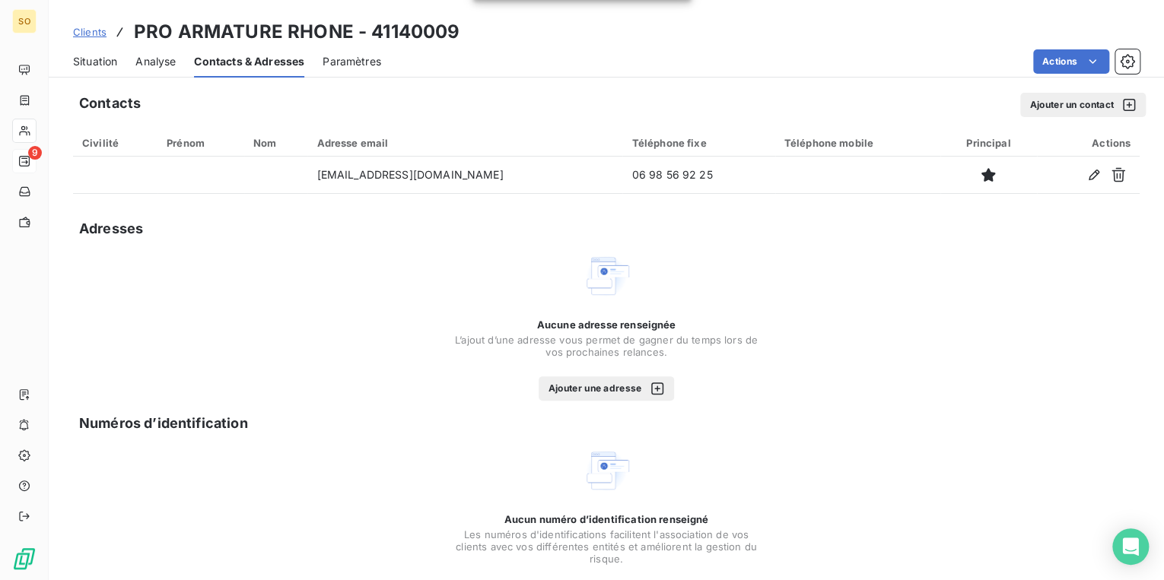
click at [1057, 111] on button "Ajouter un contact" at bounding box center [1083, 105] width 126 height 24
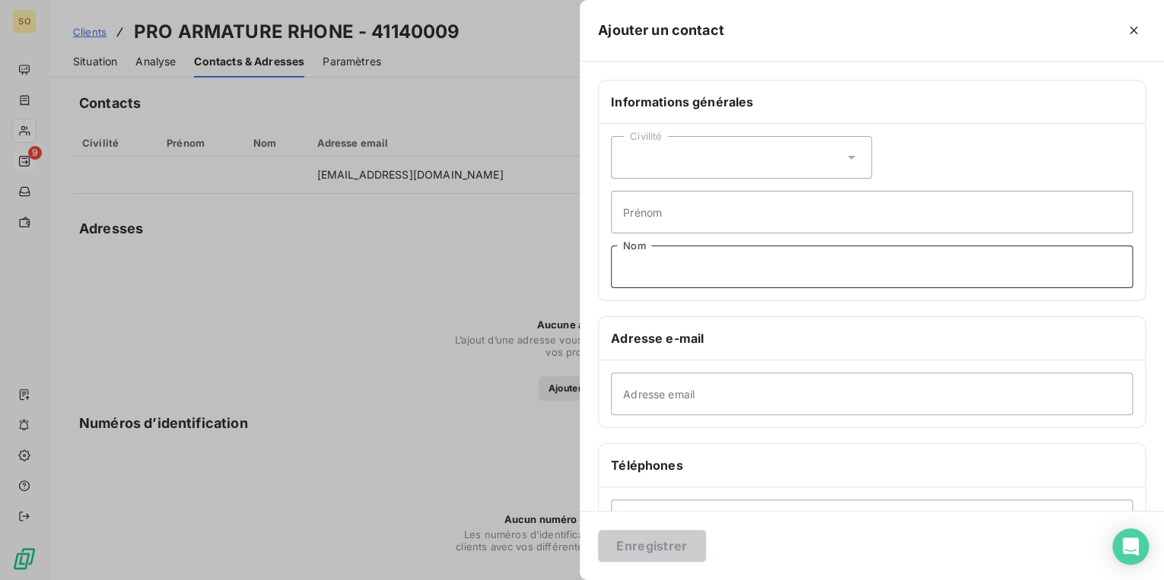
click at [644, 264] on input "Nom" at bounding box center [872, 267] width 522 height 43
type input "factures"
click at [780, 394] on input "Adresse email" at bounding box center [872, 394] width 522 height 43
paste input "[EMAIL_ADDRESS][DOMAIN_NAME]"
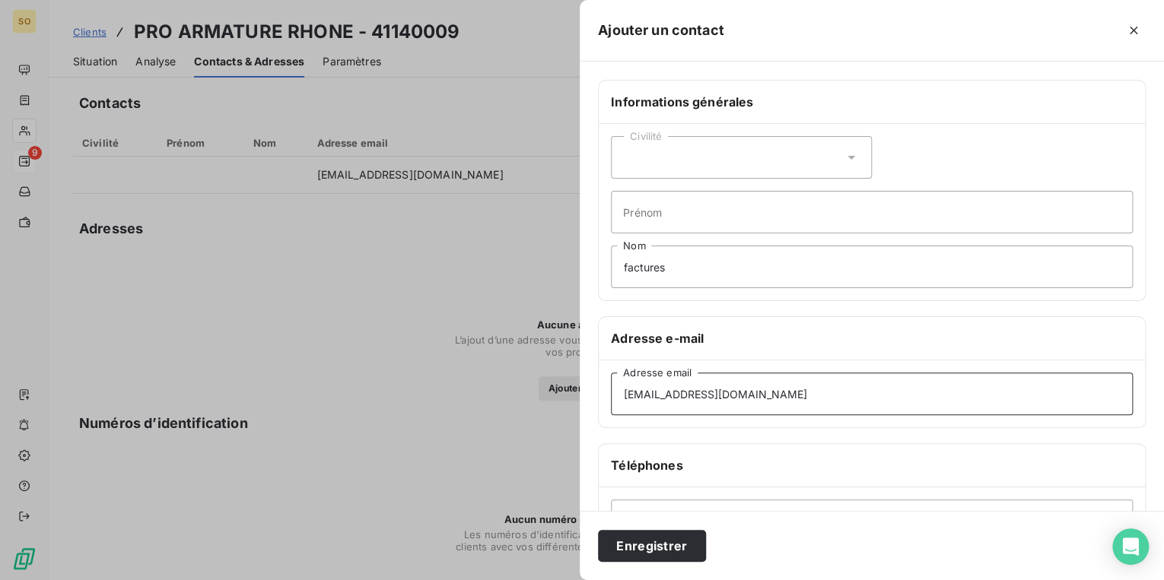
type input "[EMAIL_ADDRESS][DOMAIN_NAME]"
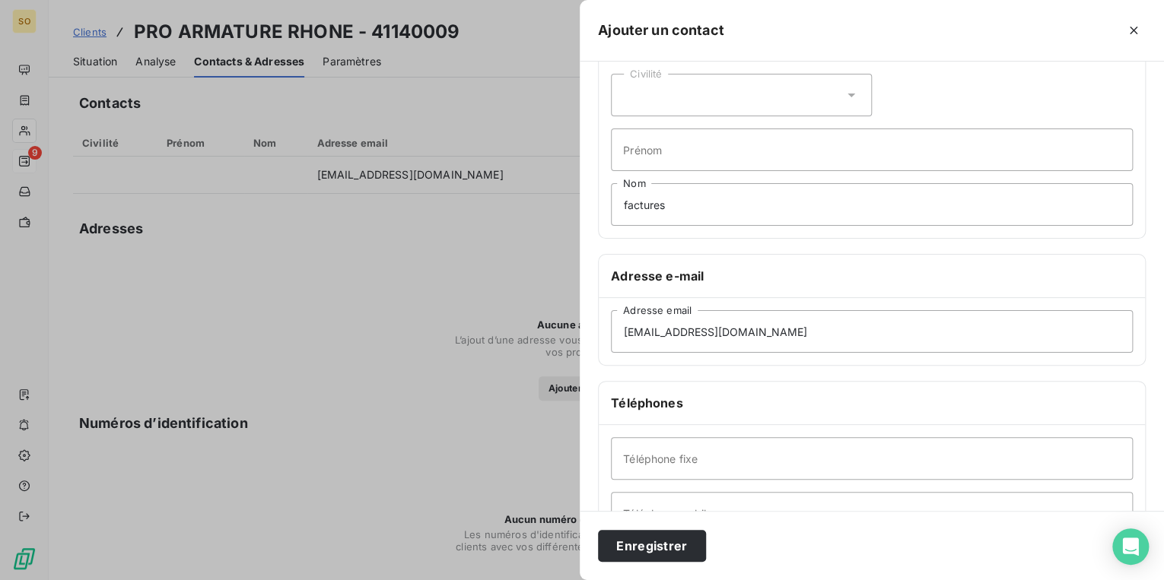
scroll to position [122, 0]
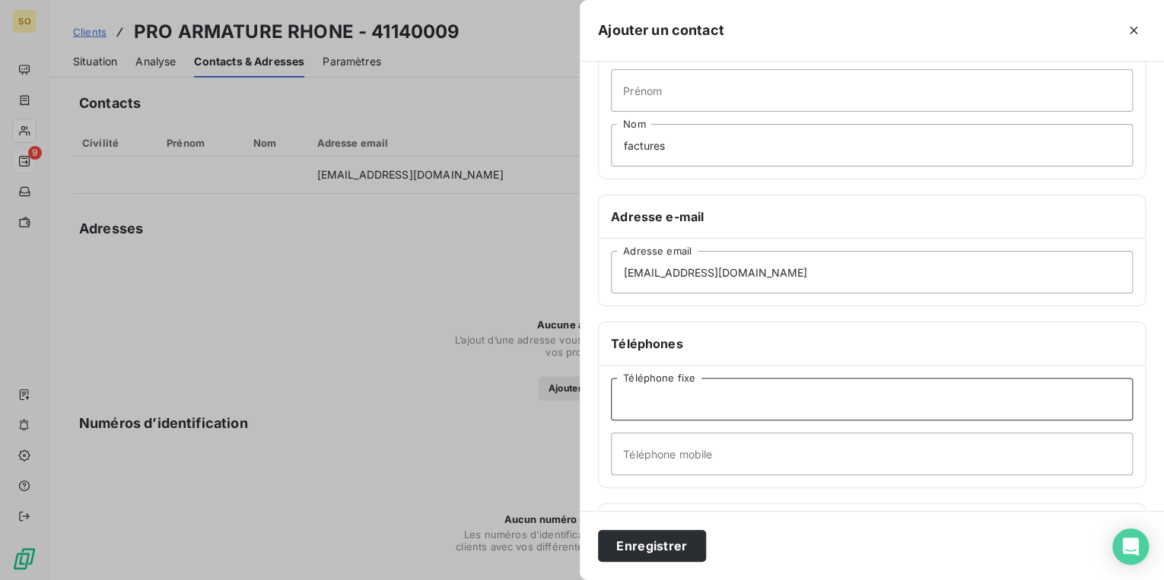
click at [705, 408] on input "Téléphone fixe" at bounding box center [872, 399] width 522 height 43
paste input "04 72 50 76 98"
type input "04 72 50 76 98"
click at [660, 551] on button "Enregistrer" at bounding box center [652, 546] width 108 height 32
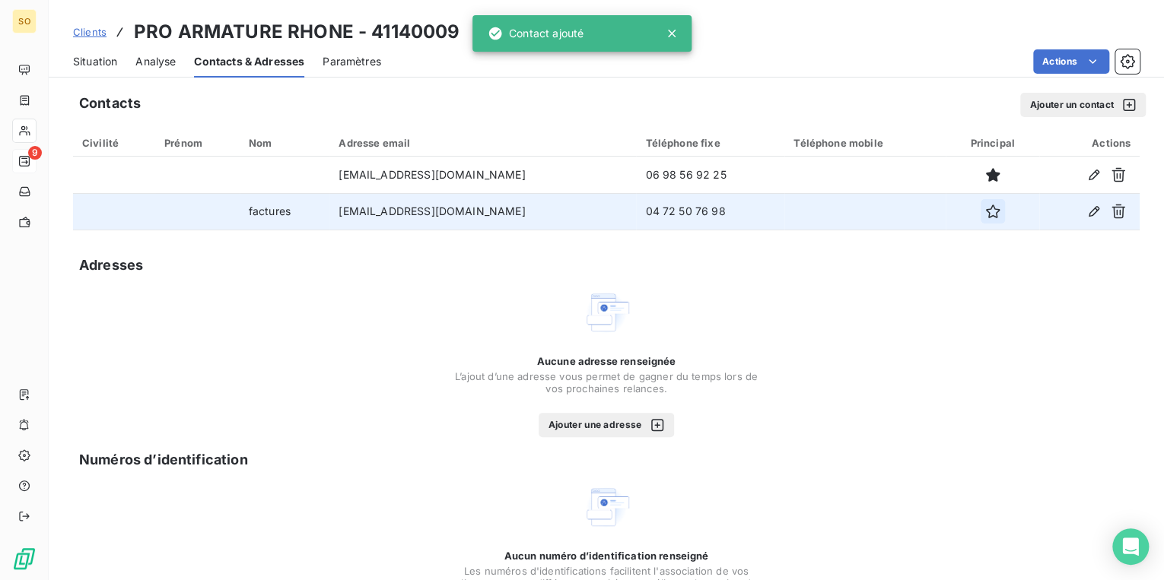
click at [985, 215] on icon "button" at bounding box center [992, 211] width 15 height 15
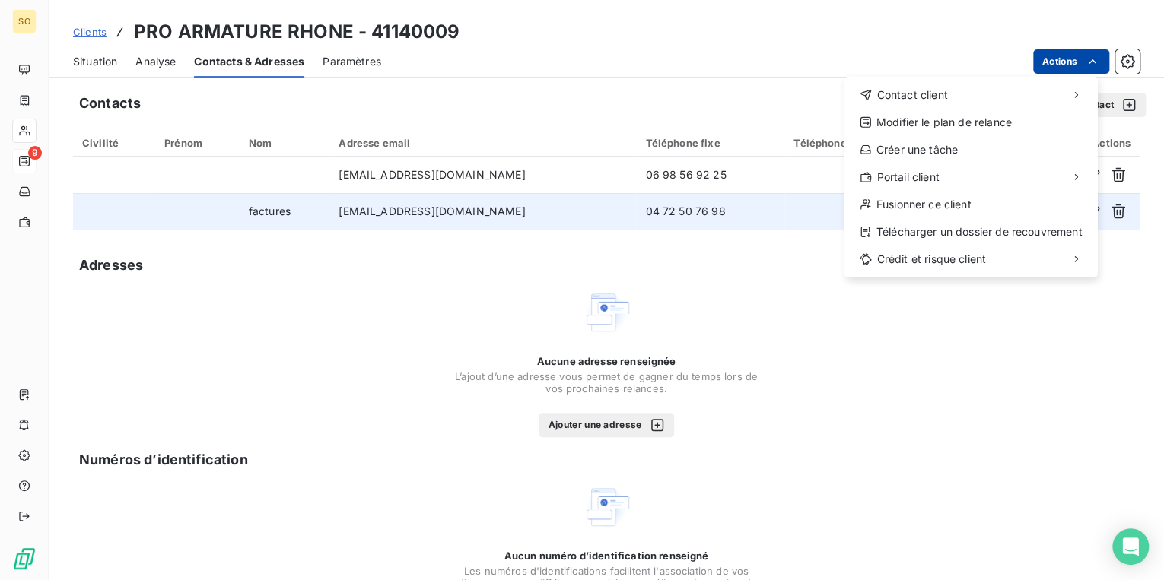
click at [1071, 68] on html "SO 9 Clients PRO ARMATURE RHONE - 41140009 Situation Analyse Contacts & Adresse…" at bounding box center [582, 290] width 1164 height 580
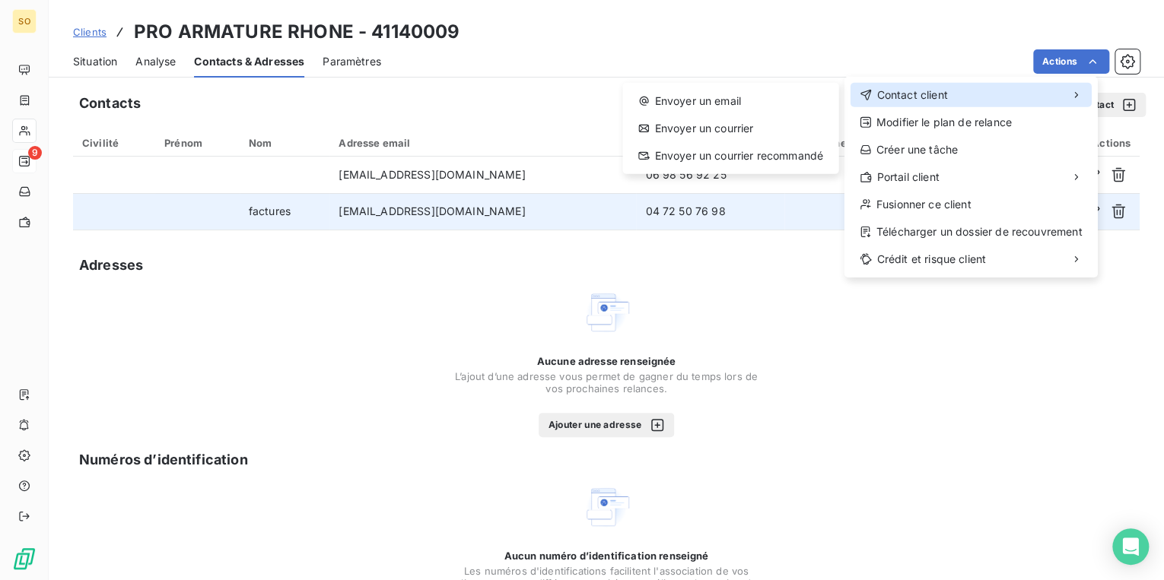
click at [936, 99] on span "Contact client" at bounding box center [911, 94] width 71 height 15
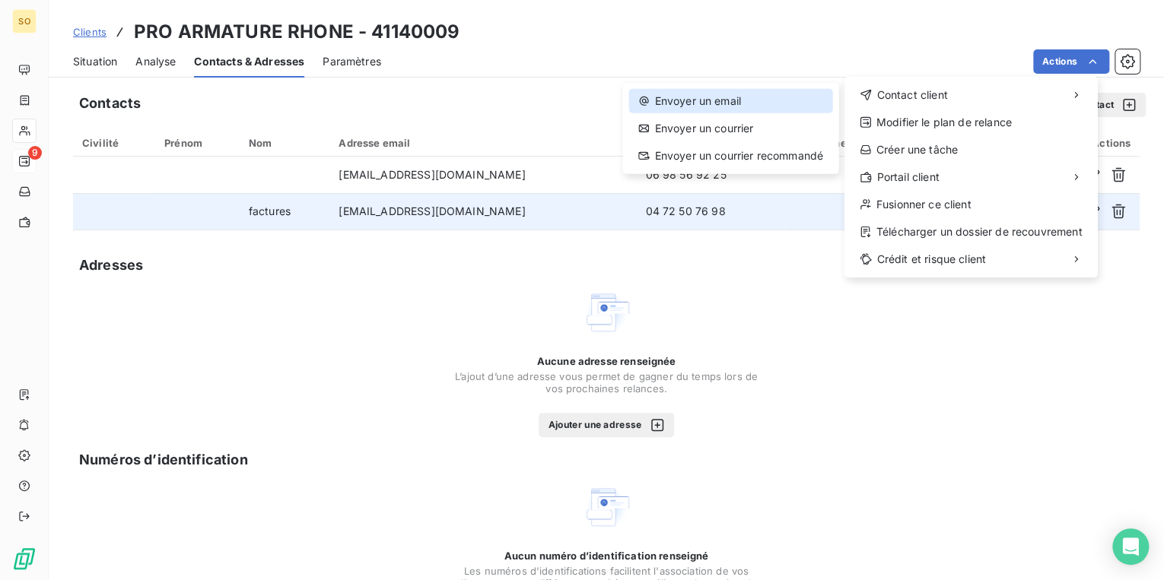
click at [810, 111] on div "Envoyer un email" at bounding box center [729, 101] width 203 height 24
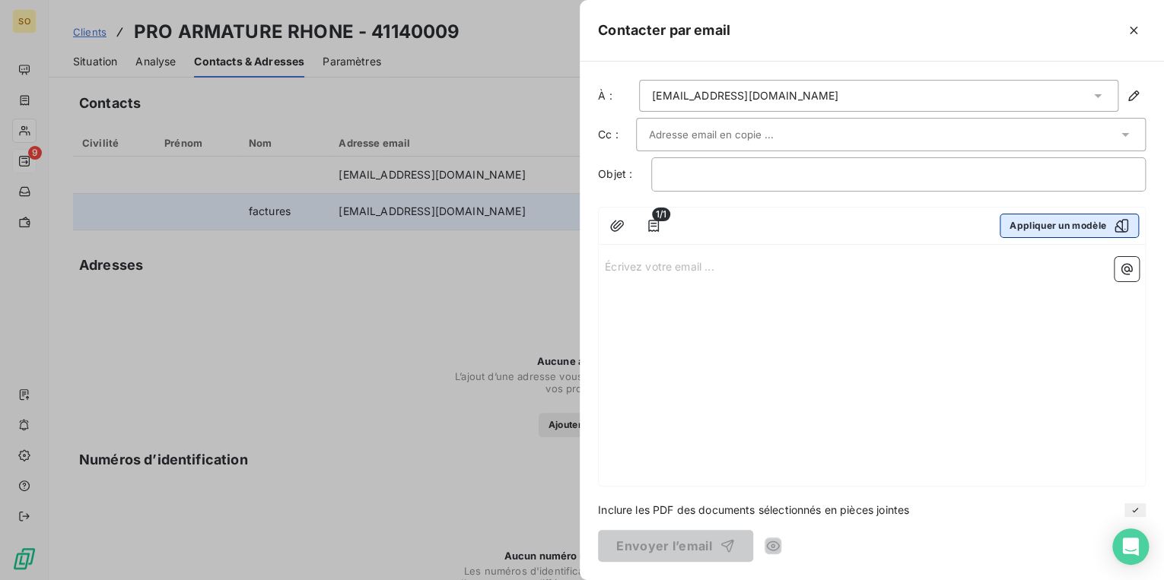
click at [1032, 227] on button "Appliquer un modèle" at bounding box center [1069, 226] width 139 height 24
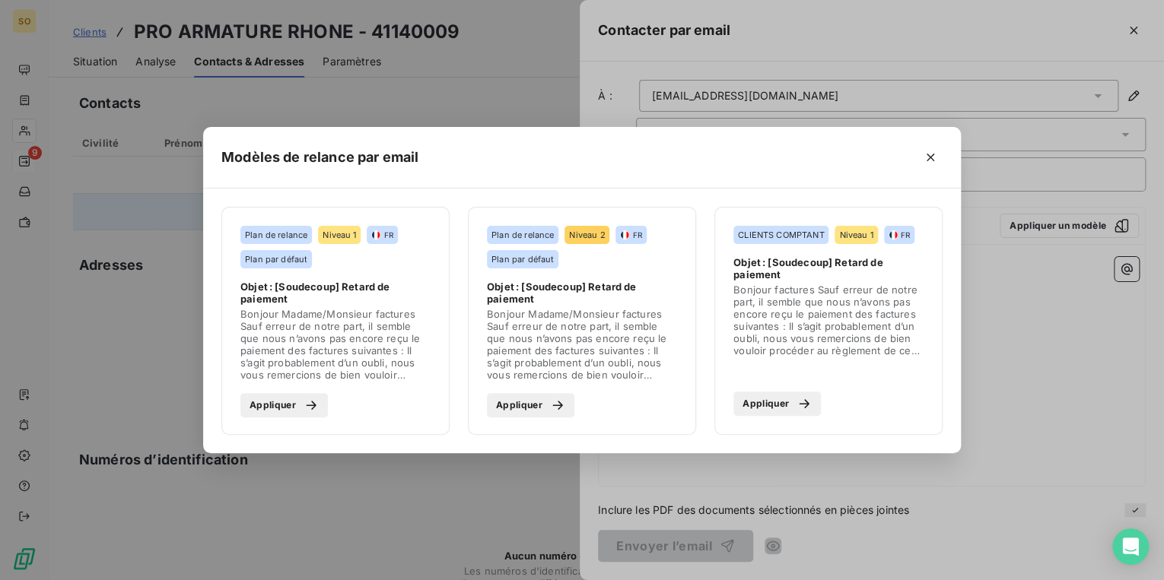
click at [304, 410] on icon "button" at bounding box center [311, 405] width 15 height 15
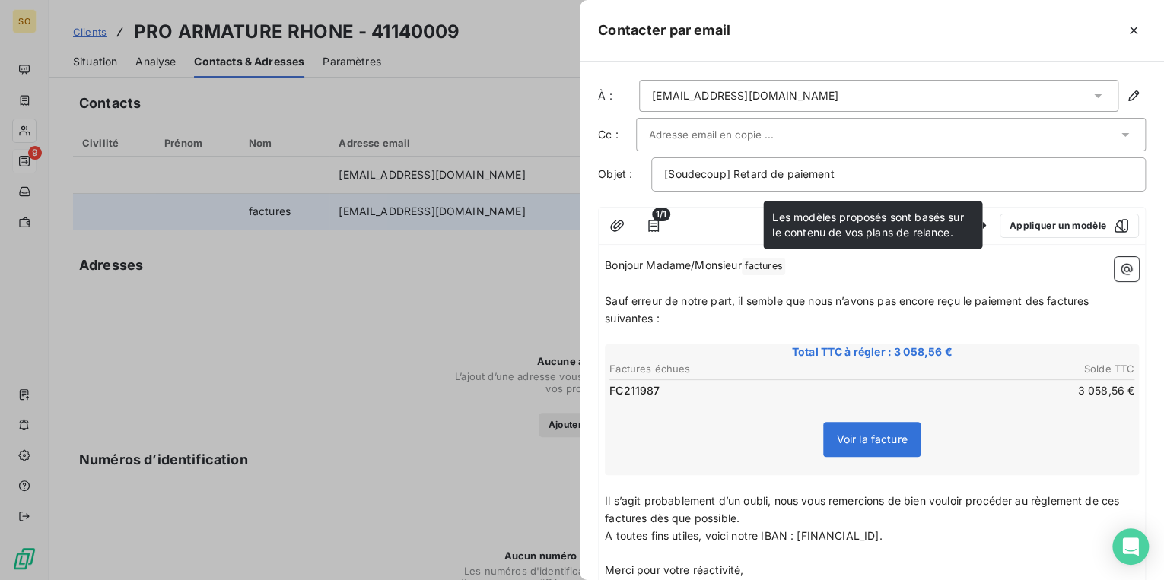
click at [1047, 298] on span "Sauf erreur de notre part, il semble que nous n’avons pas encore reçu le paieme…" at bounding box center [848, 309] width 487 height 30
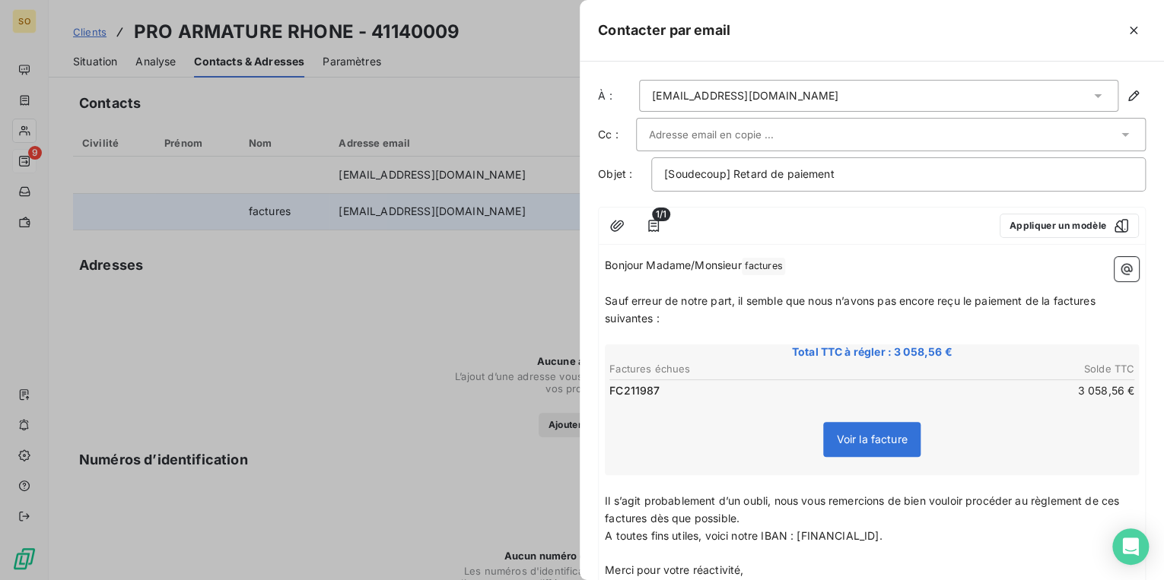
click at [1098, 298] on span "Sauf erreur de notre part, il semble que nous n’avons pas encore reçu le paieme…" at bounding box center [852, 309] width 494 height 30
click at [653, 315] on span "Sauf erreur de notre part, il semble que nous n’avons pas encore reçu le paieme…" at bounding box center [849, 309] width 488 height 30
click at [1122, 498] on span "Il s’agit probablement d’un oubli, nous vous remercions de bien vouloir procéde…" at bounding box center [863, 509] width 517 height 30
click at [1117, 494] on span "Il s’agit probablement d’un oubli, nous vous remercions de bien vouloir procéde…" at bounding box center [861, 509] width 512 height 30
drag, startPoint x: 672, startPoint y: 517, endPoint x: 694, endPoint y: 511, distance: 22.2
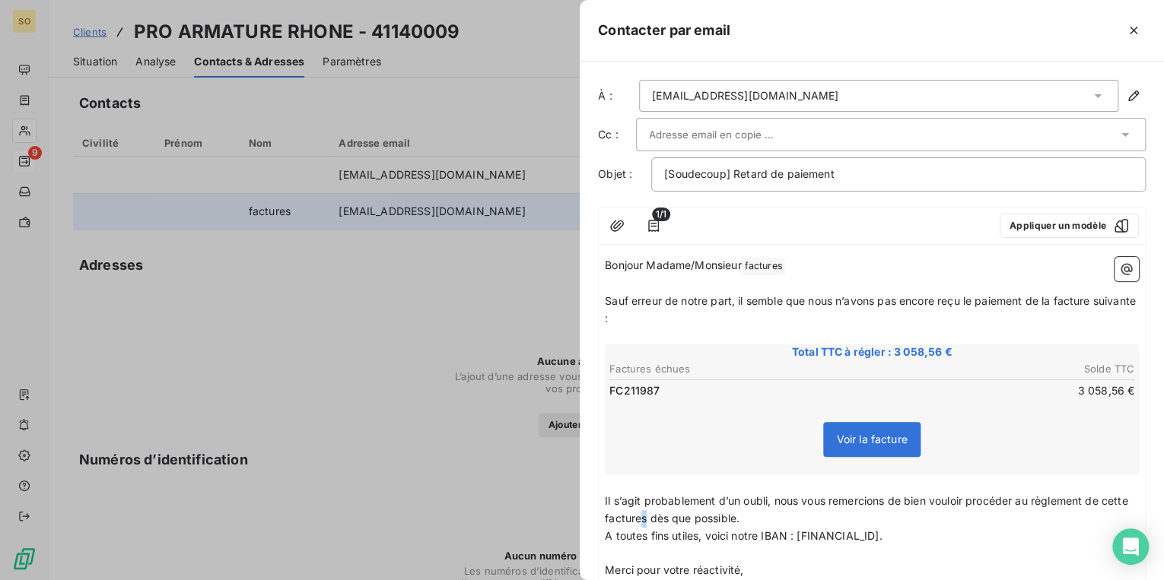
click at [673, 516] on span "Il s’agit probablement d’un oubli, nous vous remercions de bien vouloir procéde…" at bounding box center [868, 509] width 526 height 30
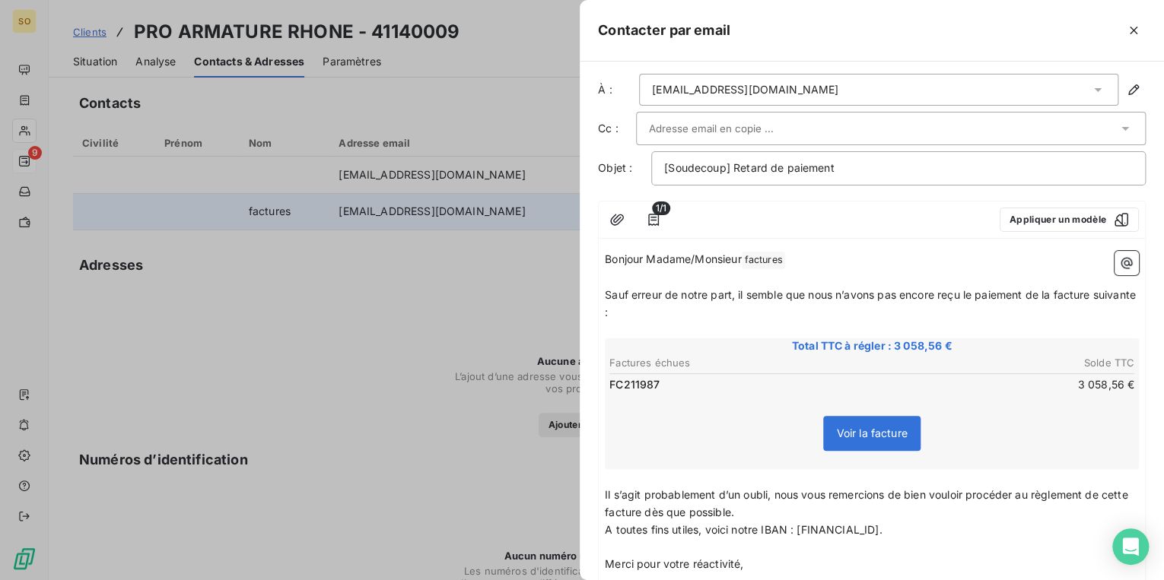
scroll to position [0, 0]
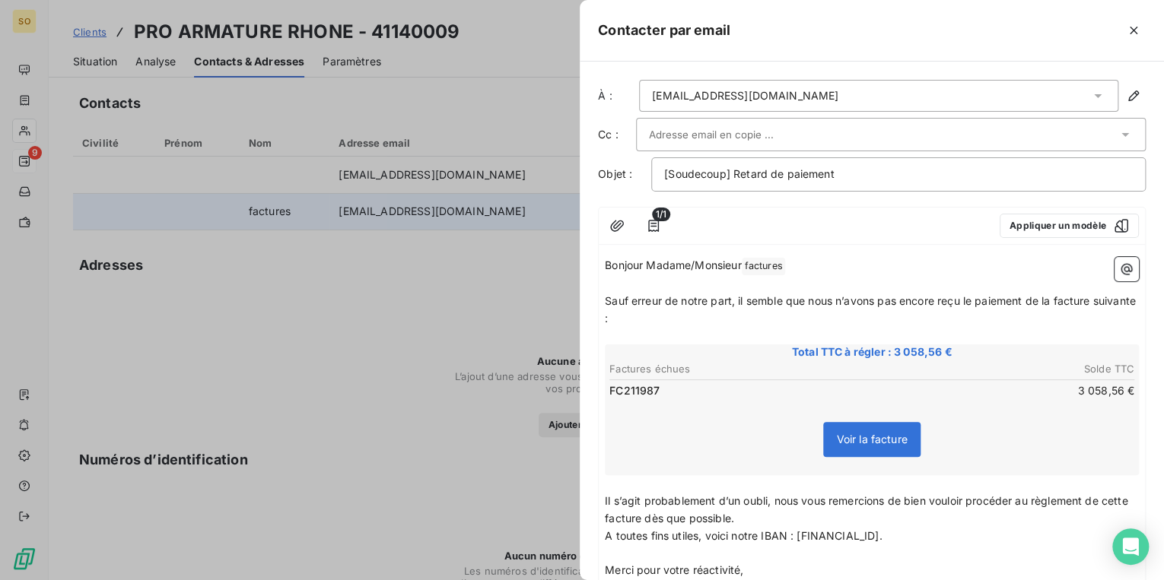
click at [780, 268] on span "factures ﻿" at bounding box center [763, 266] width 43 height 17
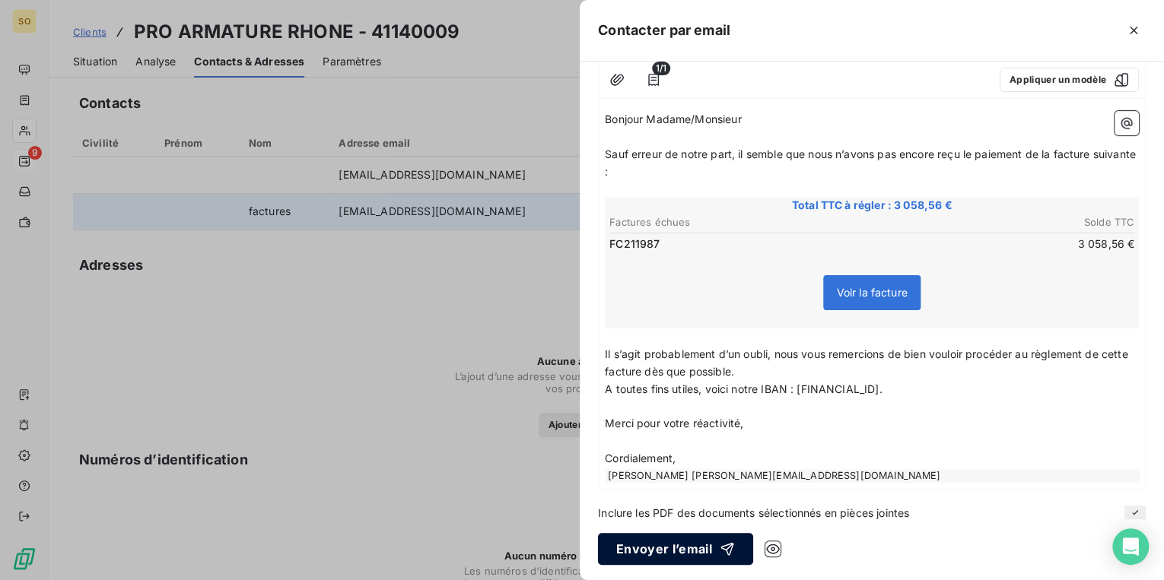
click at [669, 547] on button "Envoyer l’email" at bounding box center [675, 549] width 155 height 32
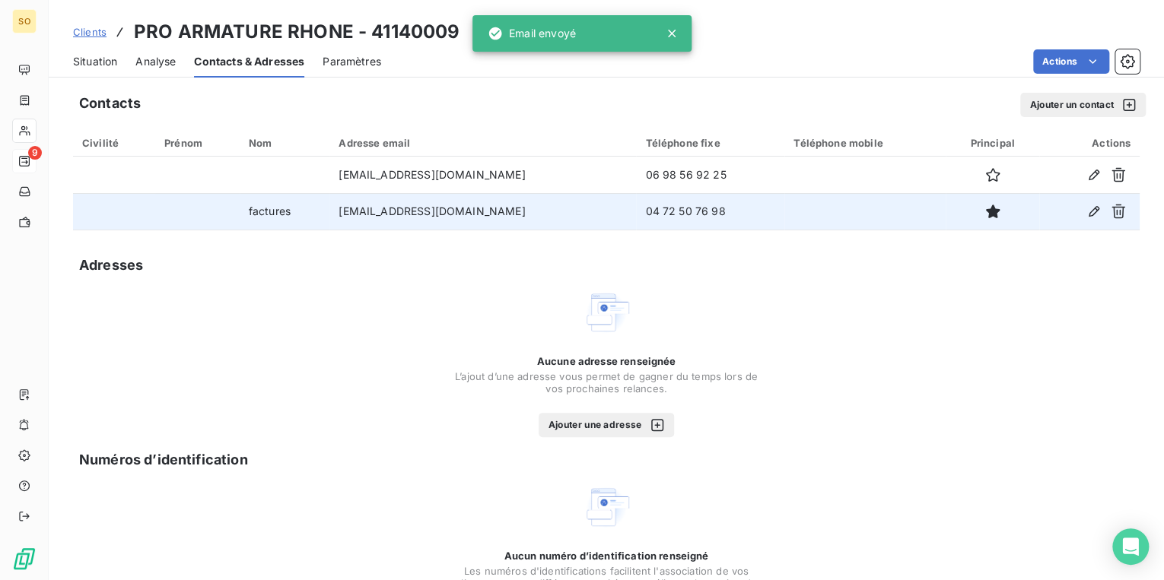
click at [103, 31] on span "Clients" at bounding box center [89, 32] width 33 height 12
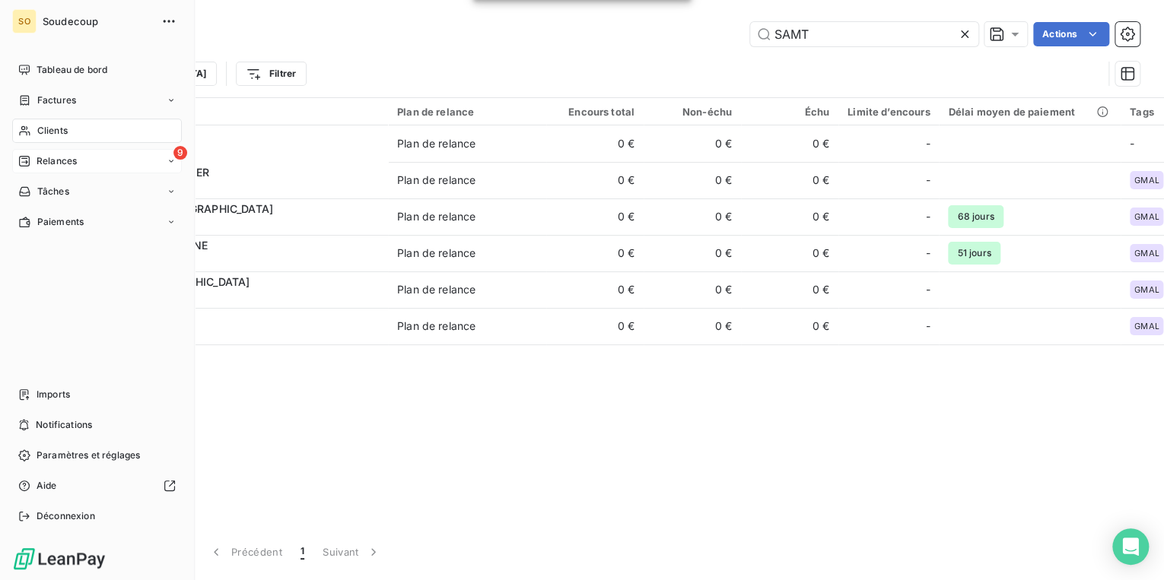
click at [35, 150] on div "9 Relances" at bounding box center [97, 161] width 170 height 24
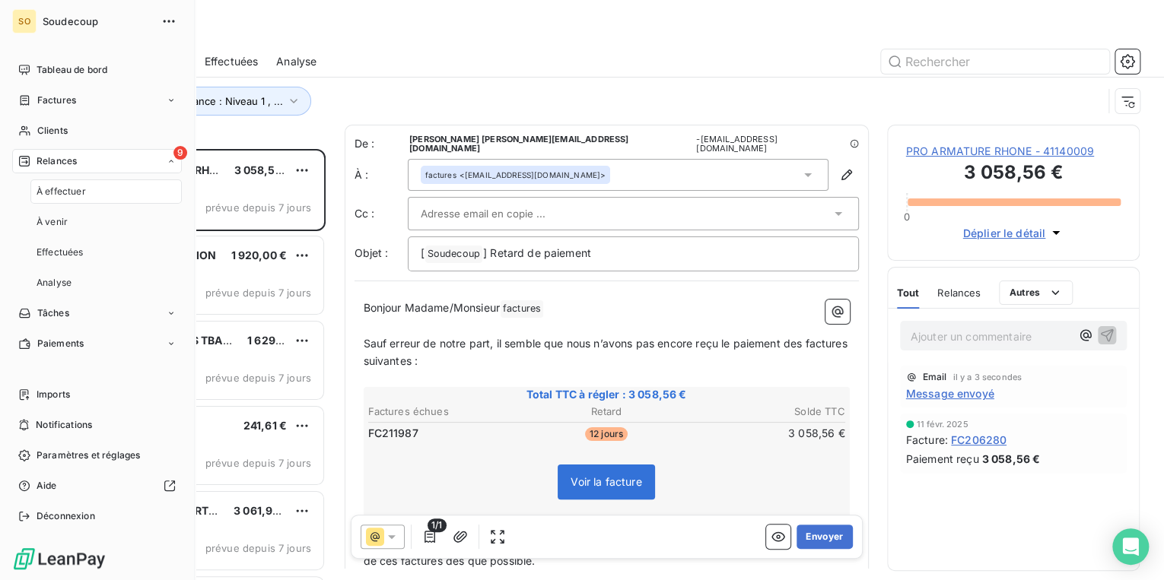
scroll to position [422, 243]
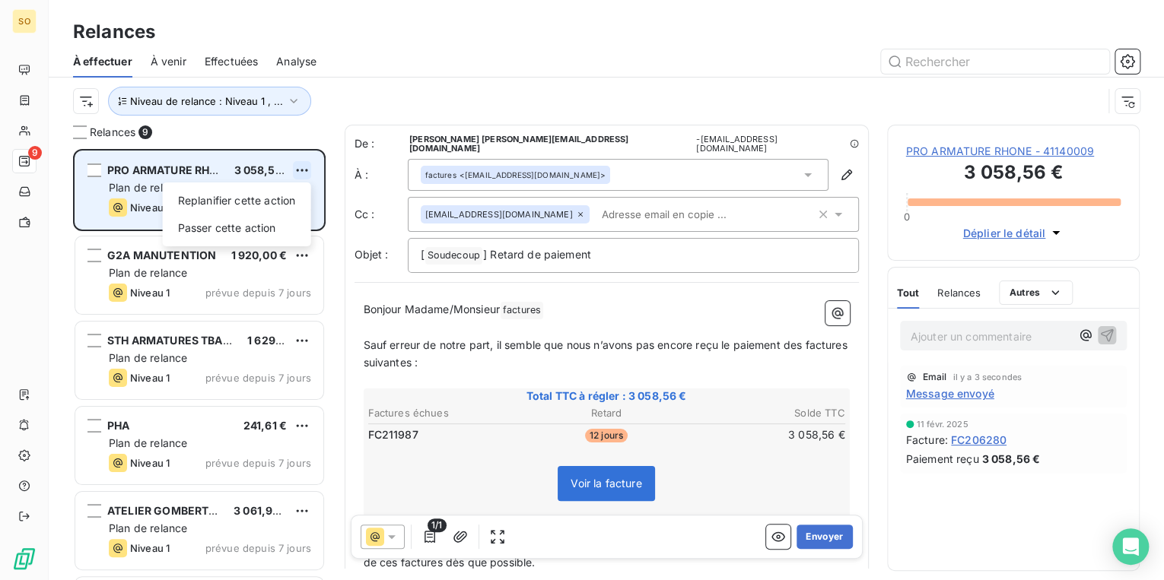
click at [301, 168] on html "SO 9 Relances À effectuer À venir Effectuées Analyse Niveau de relance : Niveau…" at bounding box center [582, 290] width 1164 height 580
click at [278, 225] on div "Passer cette action" at bounding box center [237, 228] width 136 height 24
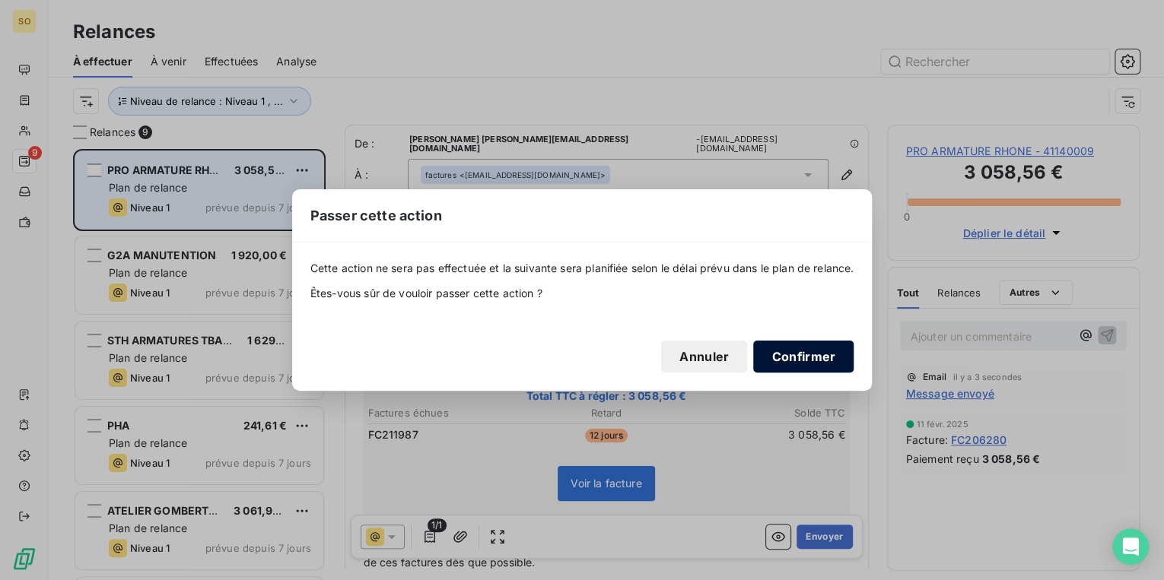
click at [788, 359] on button "Confirmer" at bounding box center [803, 357] width 100 height 32
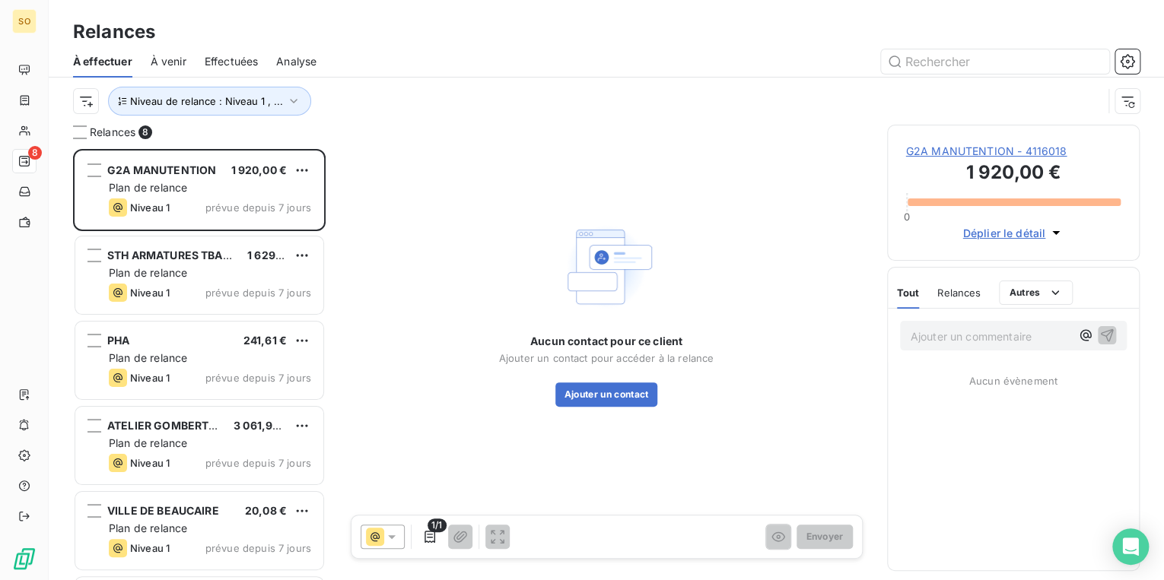
click at [920, 146] on span "G2A MANUTENTION - 4116018" at bounding box center [1013, 151] width 215 height 15
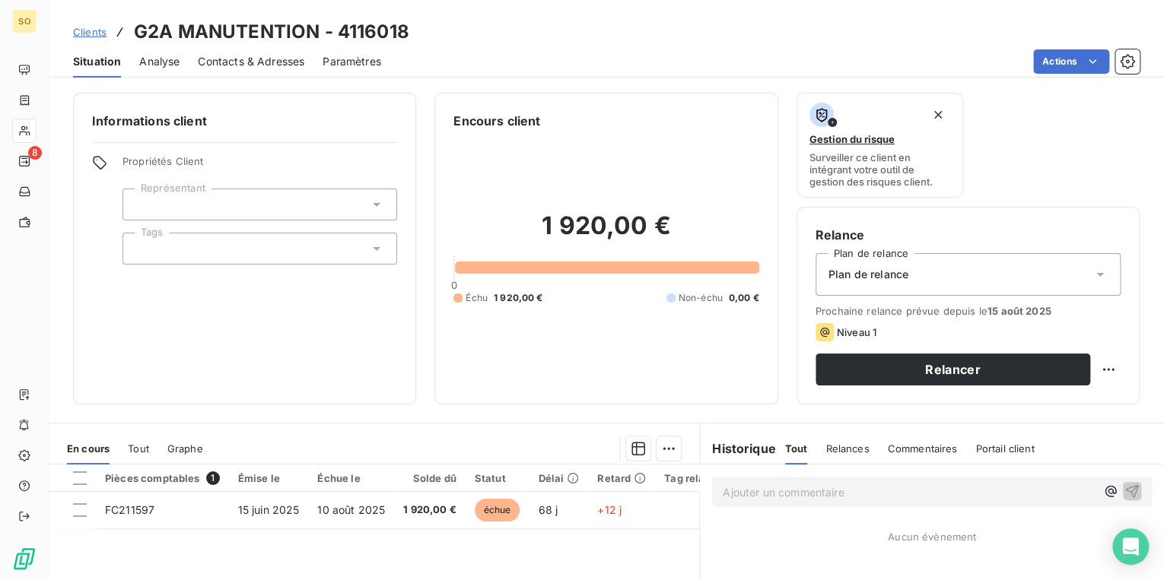
click at [281, 55] on span "Contacts & Adresses" at bounding box center [251, 61] width 106 height 15
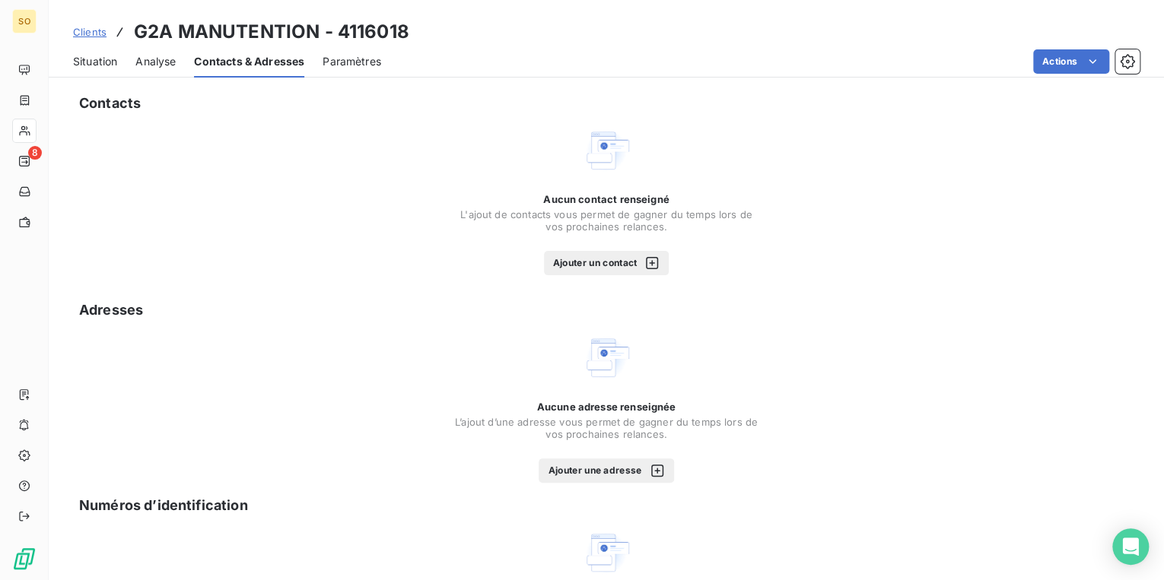
click at [580, 275] on button "Ajouter un contact" at bounding box center [607, 263] width 126 height 24
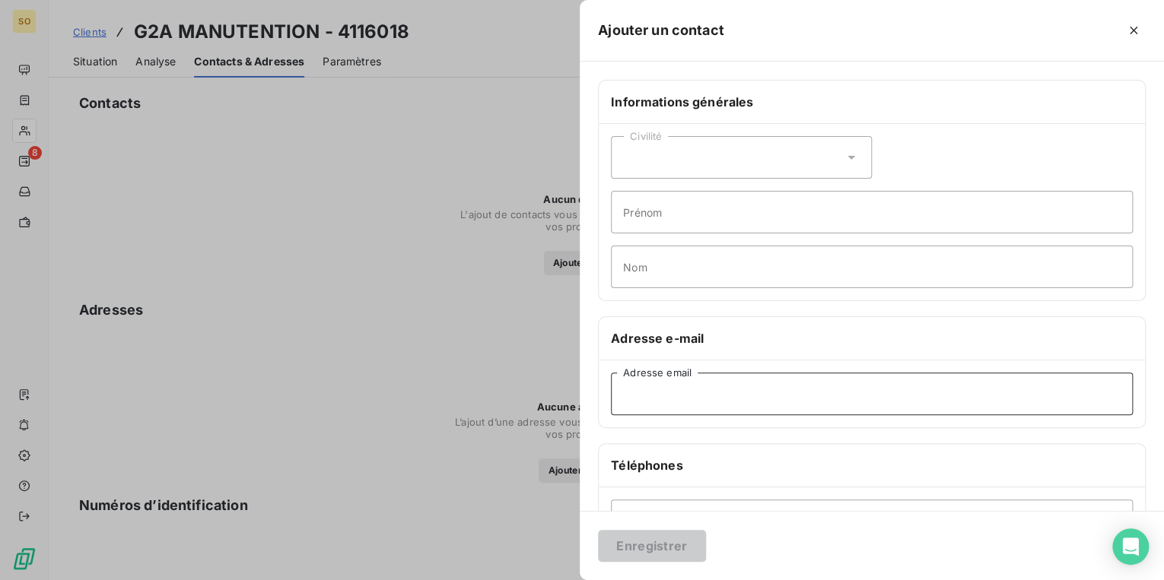
click at [657, 408] on input "Adresse email" at bounding box center [872, 394] width 522 height 43
paste input "[EMAIL_ADDRESS][DOMAIN_NAME]"
type input "[EMAIL_ADDRESS][DOMAIN_NAME]"
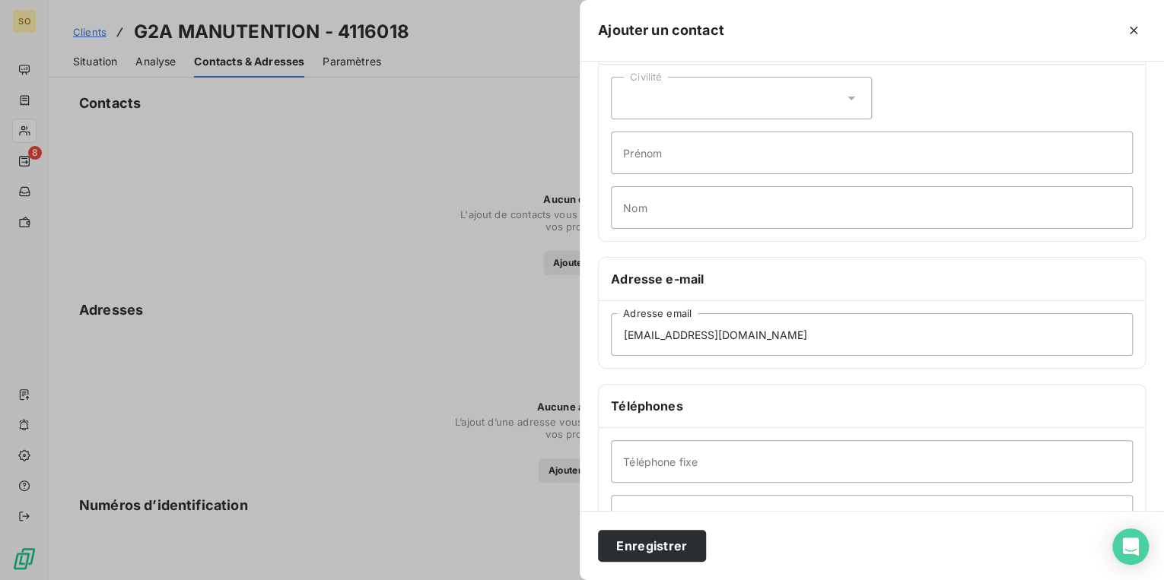
scroll to position [122, 0]
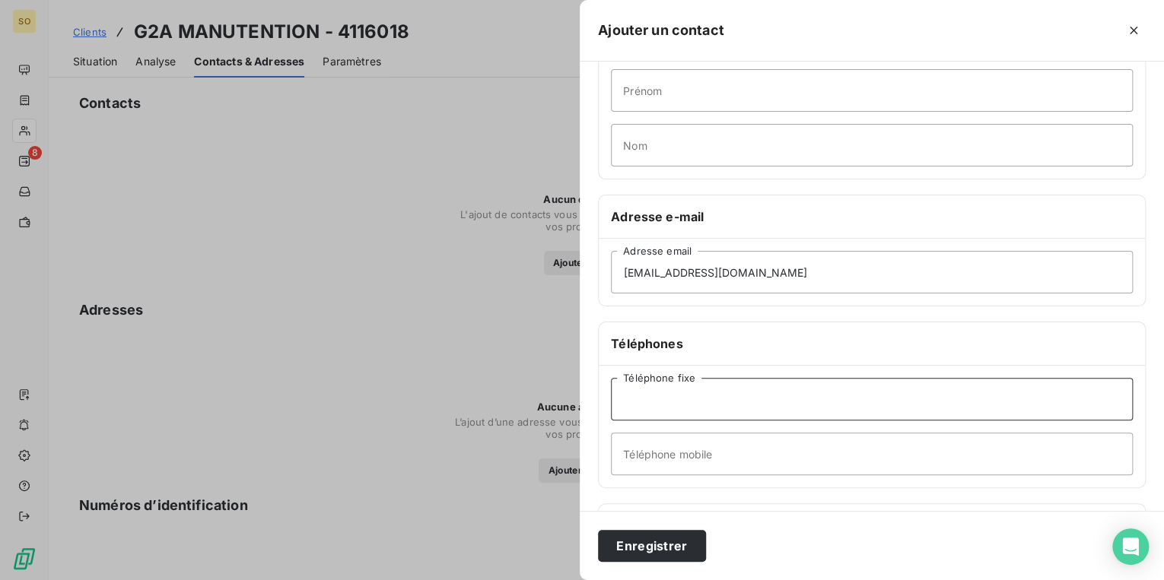
click at [689, 408] on input "Téléphone fixe" at bounding box center [872, 399] width 522 height 43
paste input "04 90 98 74 96"
type input "04 90 98 74 96"
click at [648, 533] on div "Enregistrer" at bounding box center [872, 545] width 584 height 69
click at [648, 536] on button "Enregistrer" at bounding box center [652, 546] width 108 height 32
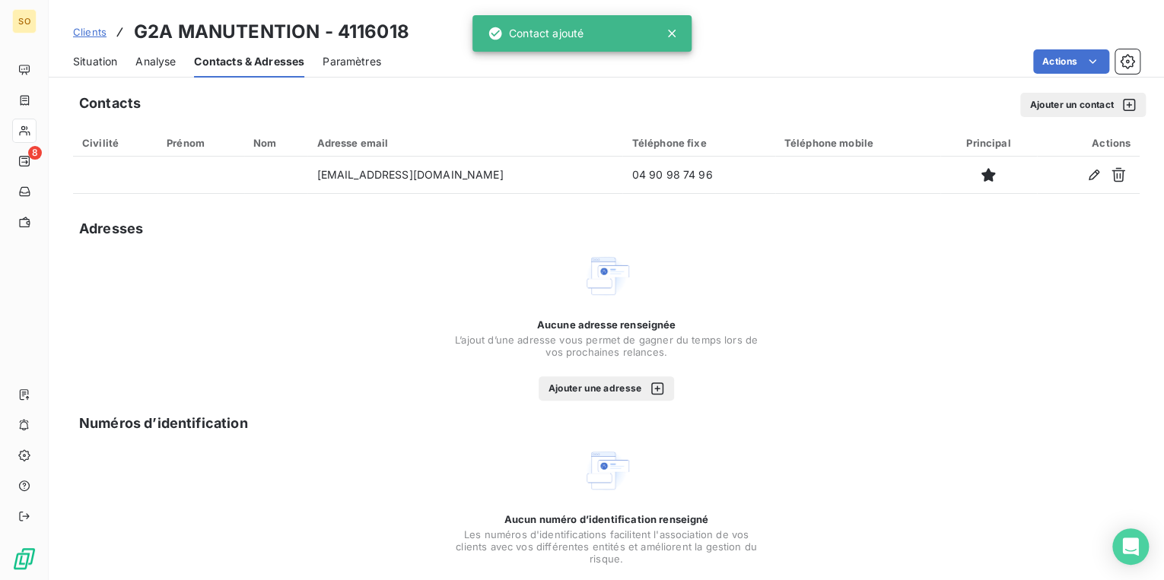
click at [1075, 110] on button "Ajouter un contact" at bounding box center [1083, 105] width 126 height 24
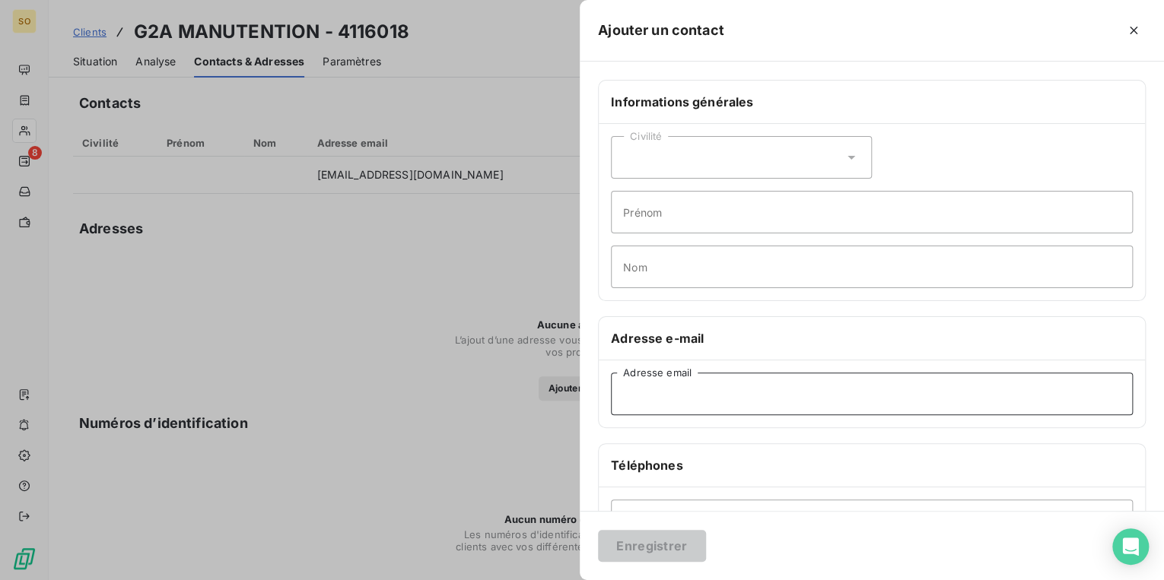
click at [679, 383] on input "Adresse email" at bounding box center [872, 394] width 522 height 43
paste input "[EMAIL_ADDRESS][DOMAIN_NAME]"
type input "[EMAIL_ADDRESS][DOMAIN_NAME]"
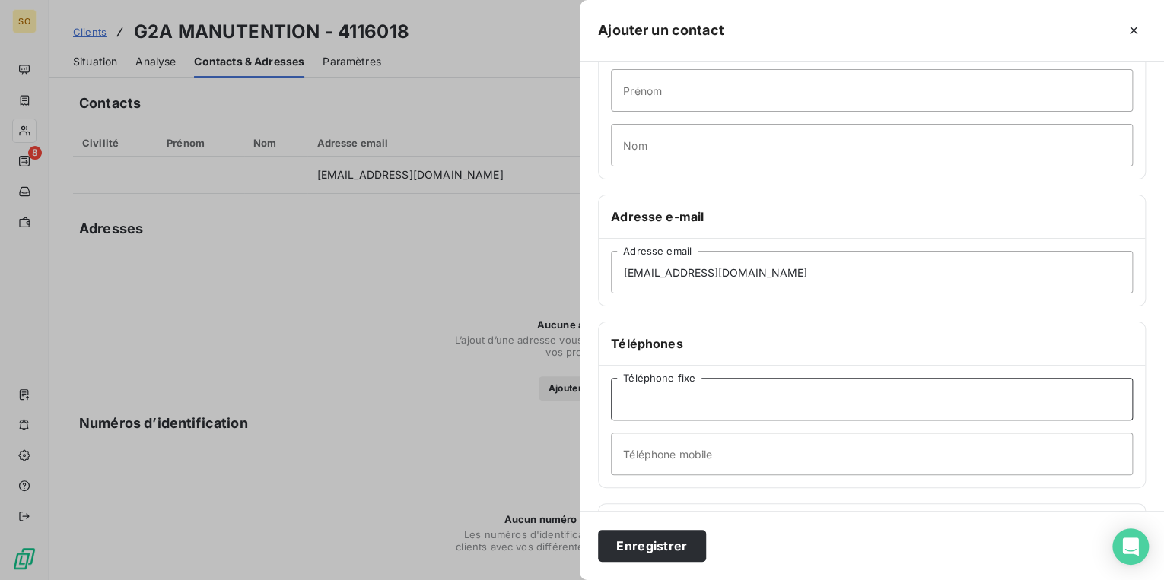
click at [752, 399] on input "Téléphone fixe" at bounding box center [872, 399] width 522 height 43
paste input "04 66 73 79 04"
type input "04 66 73 79 04"
click at [675, 536] on button "Enregistrer" at bounding box center [652, 546] width 108 height 32
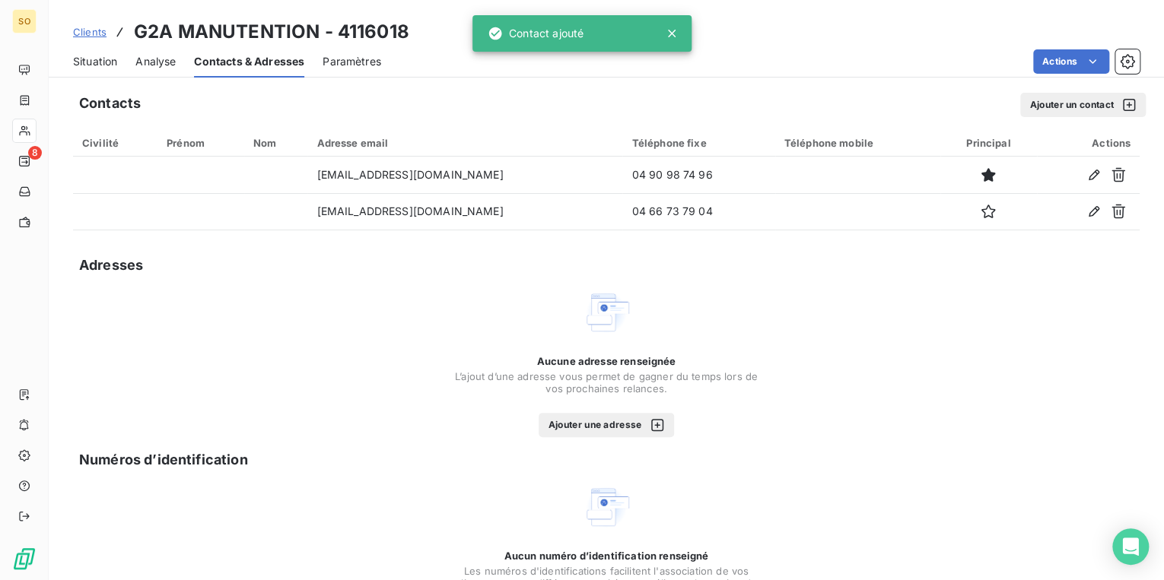
click at [1049, 99] on button "Ajouter un contact" at bounding box center [1083, 105] width 126 height 24
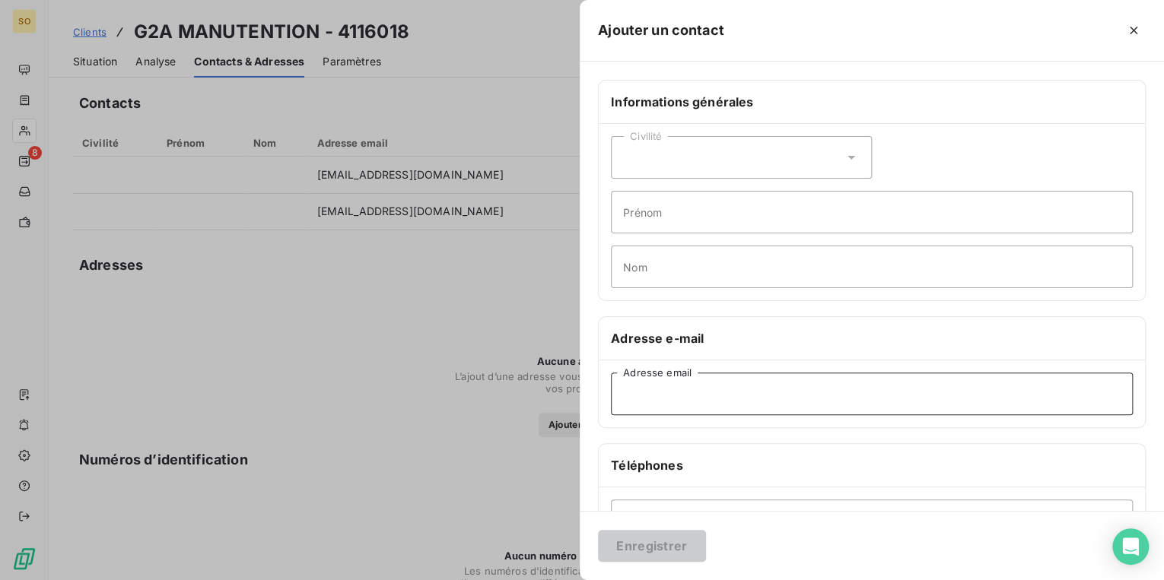
click at [655, 390] on input "Adresse email" at bounding box center [872, 394] width 522 height 43
paste input "[EMAIL_ADDRESS][DOMAIN_NAME]"
type input "[EMAIL_ADDRESS][DOMAIN_NAME]"
click at [651, 215] on input "Prénom" at bounding box center [872, 212] width 522 height 43
type input "floriana"
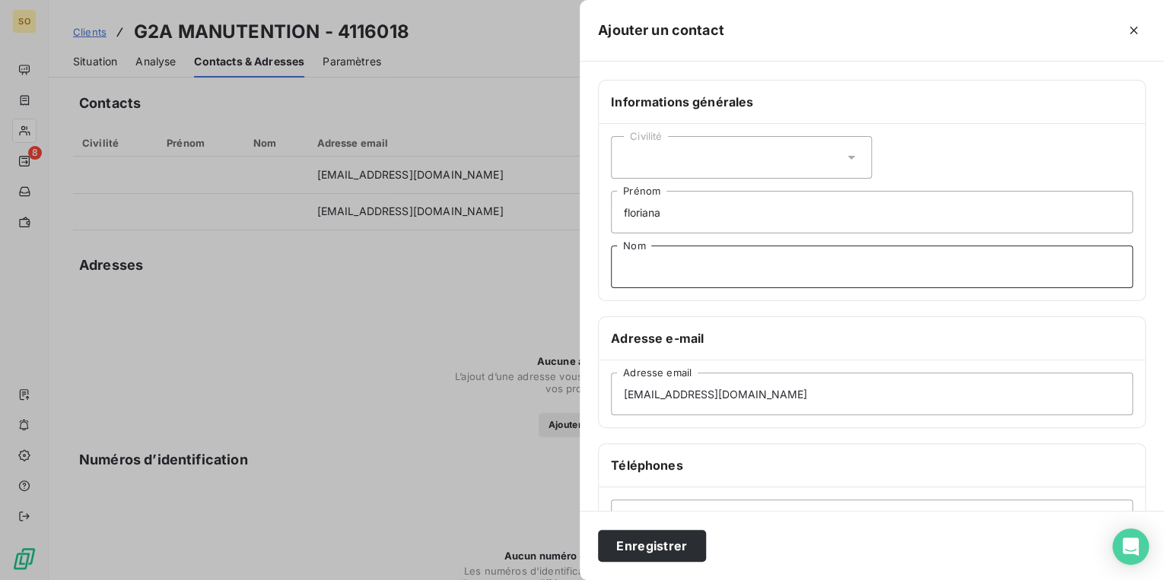
click at [636, 259] on input "Nom" at bounding box center [872, 267] width 522 height 43
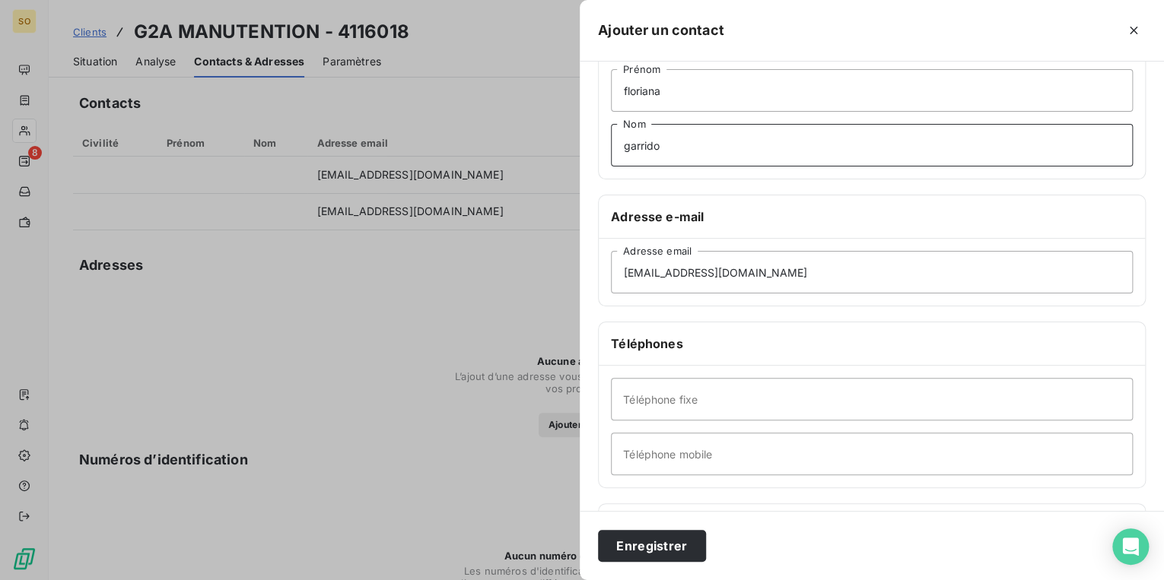
type input "garrido"
click at [658, 529] on div "Enregistrer" at bounding box center [872, 545] width 584 height 69
click at [656, 539] on button "Enregistrer" at bounding box center [652, 546] width 108 height 32
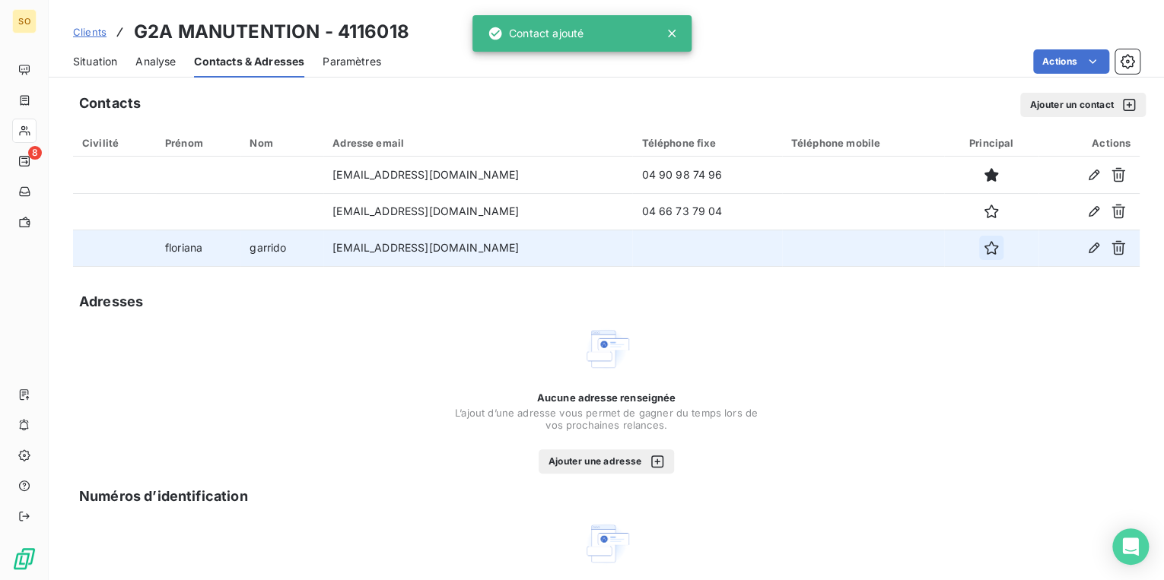
click at [987, 247] on icon "button" at bounding box center [991, 247] width 15 height 15
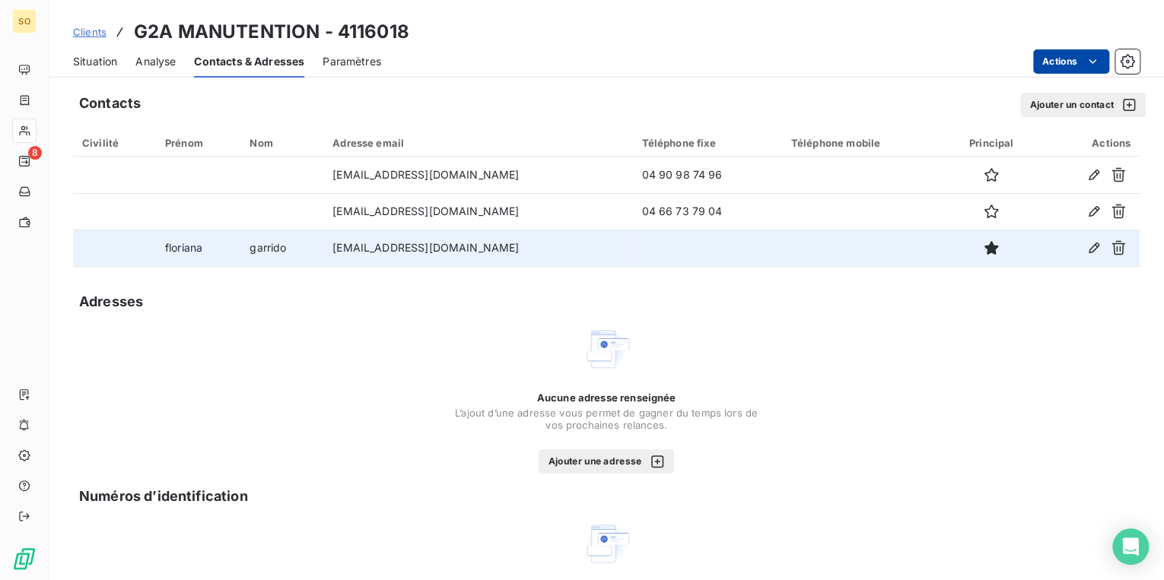
click at [1034, 64] on html "SO 8 Clients G2A MANUTENTION - 4116018 Situation Analyse Contacts & Adresses Pa…" at bounding box center [582, 290] width 1164 height 580
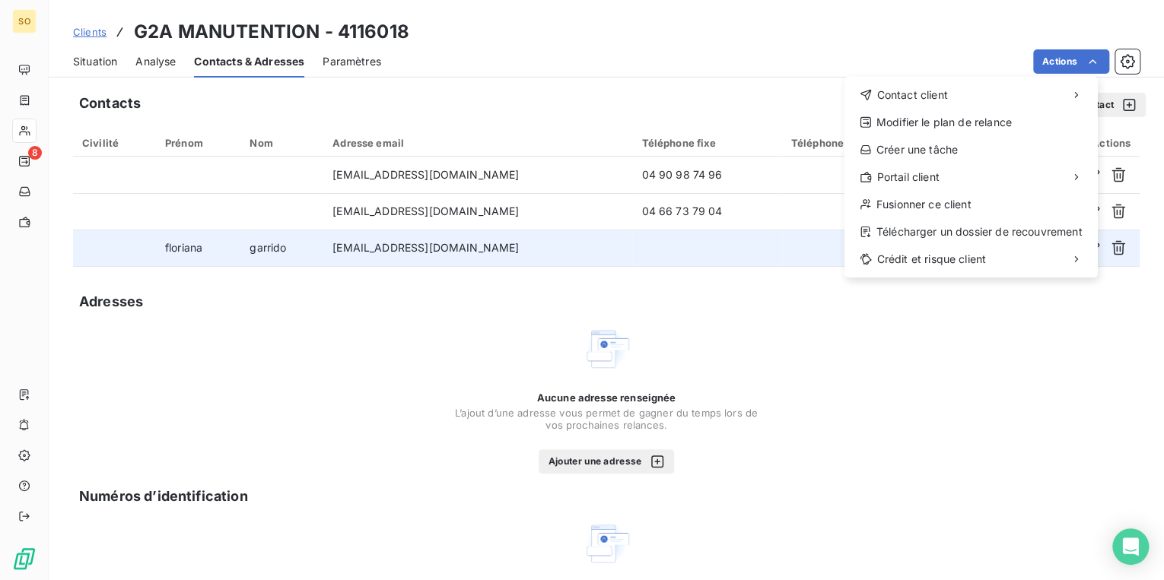
click at [921, 79] on div "Contact client Modifier le plan de relance Créer une tâche Portail client Fusio…" at bounding box center [970, 177] width 253 height 201
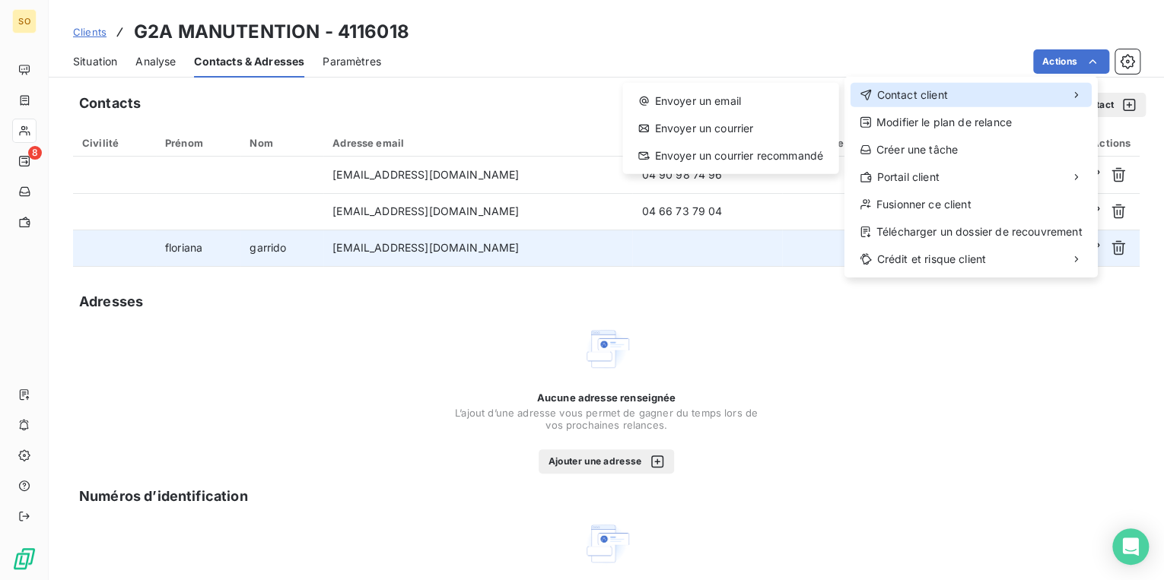
click at [920, 87] on span "Contact client" at bounding box center [911, 94] width 71 height 15
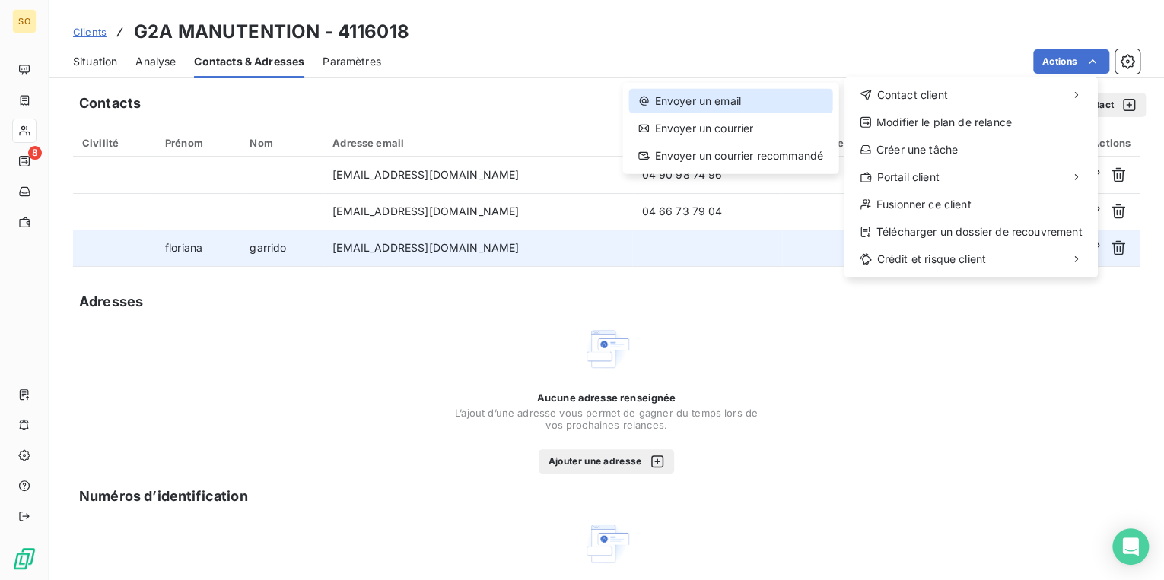
click at [776, 97] on div "Envoyer un email" at bounding box center [729, 101] width 203 height 24
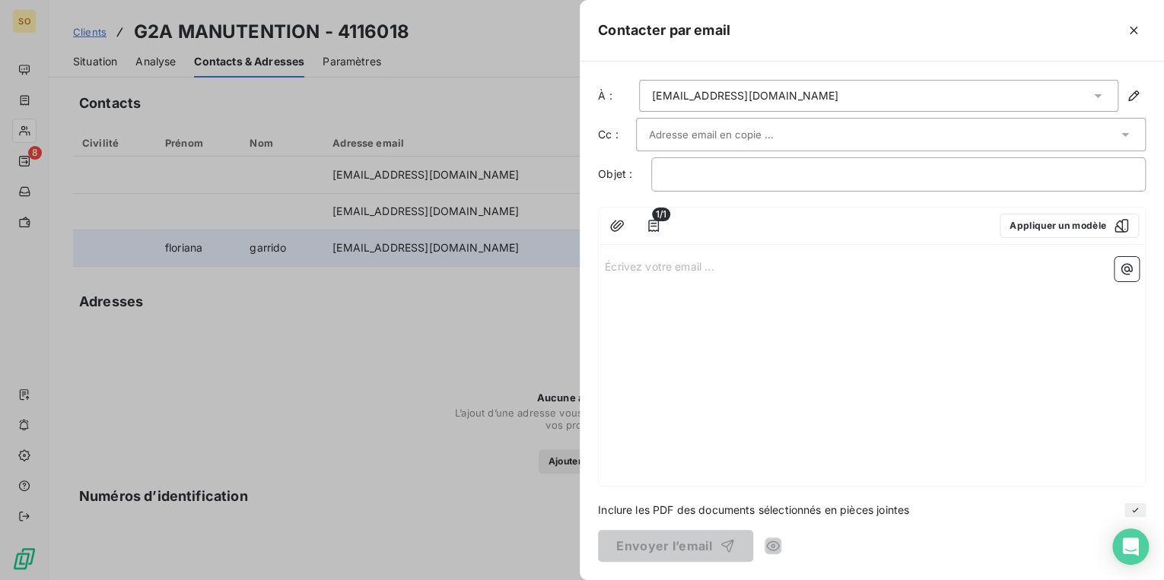
click at [666, 129] on input "text" at bounding box center [731, 134] width 164 height 23
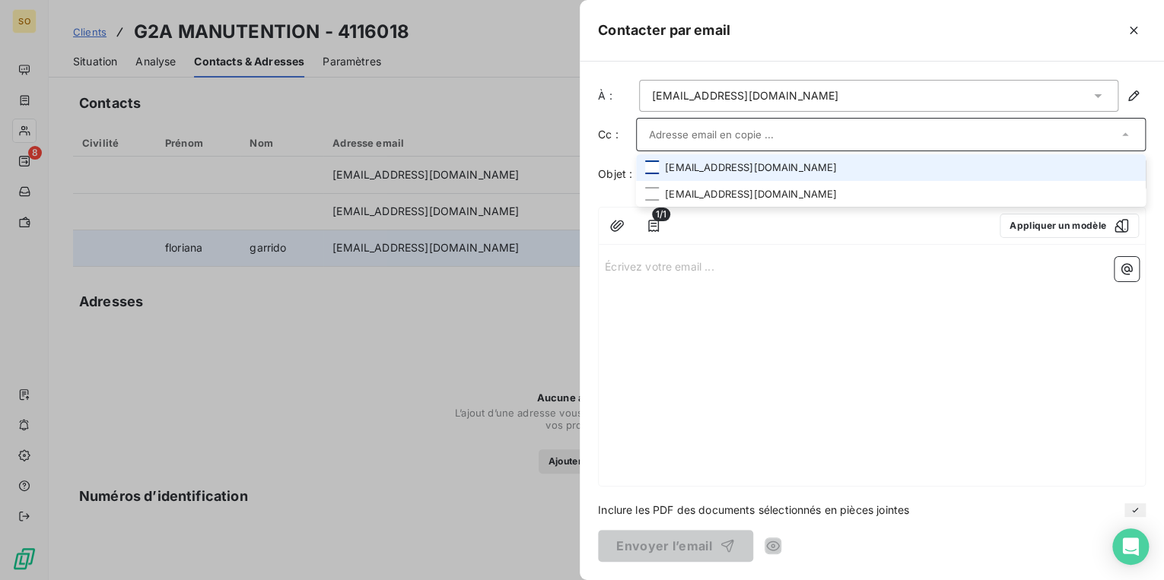
click at [651, 166] on div at bounding box center [652, 167] width 14 height 14
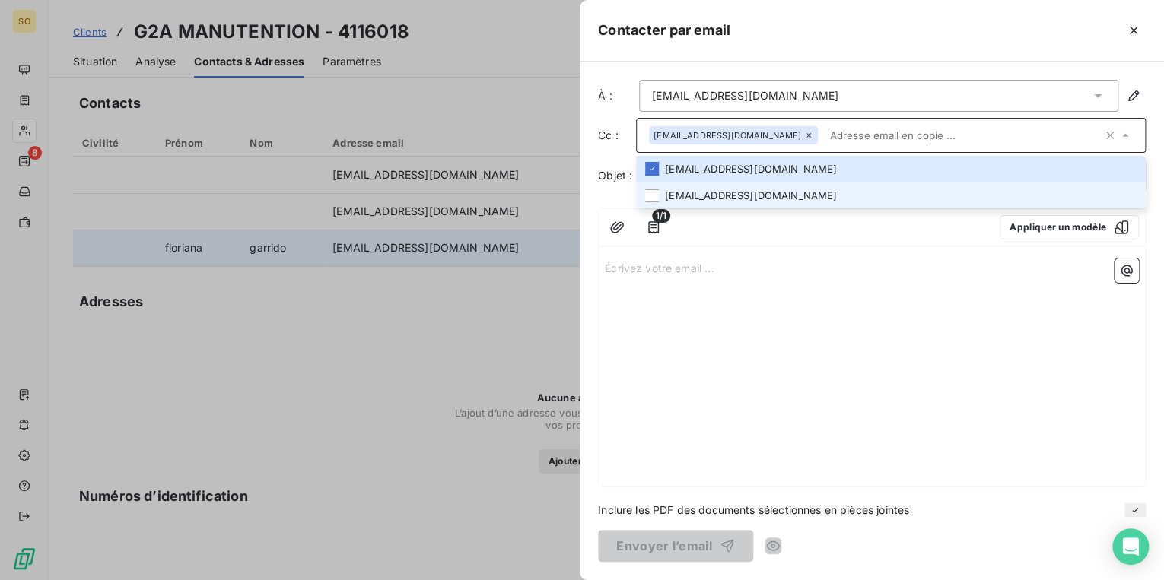
drag, startPoint x: 652, startPoint y: 189, endPoint x: 654, endPoint y: 207, distance: 18.4
click at [652, 190] on div at bounding box center [652, 196] width 14 height 14
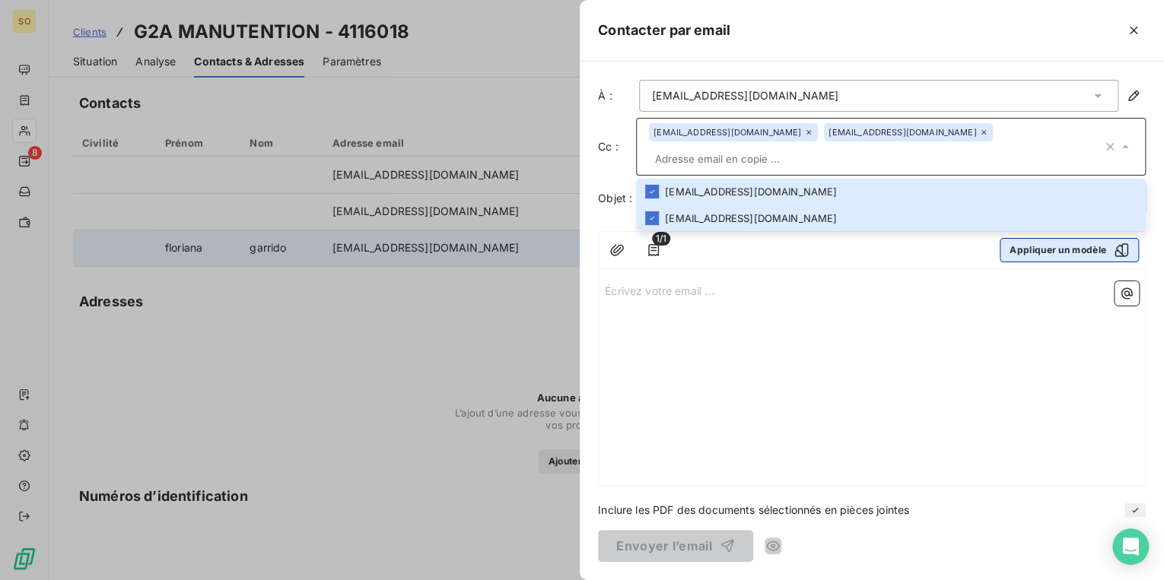
click at [1015, 249] on button "Appliquer un modèle" at bounding box center [1069, 250] width 139 height 24
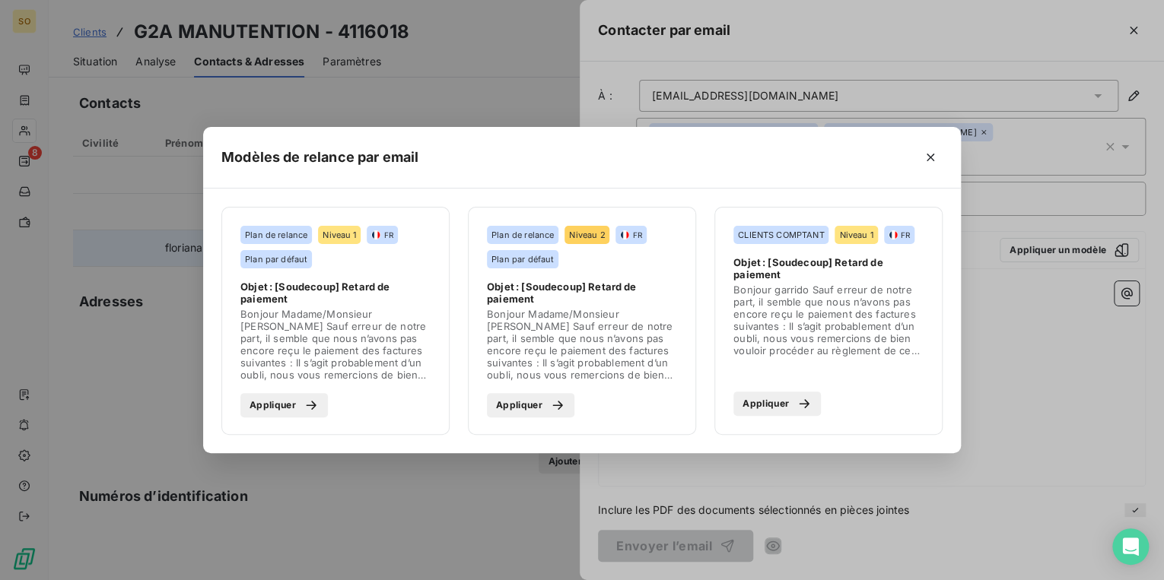
click at [281, 408] on button "Appliquer" at bounding box center [283, 405] width 87 height 24
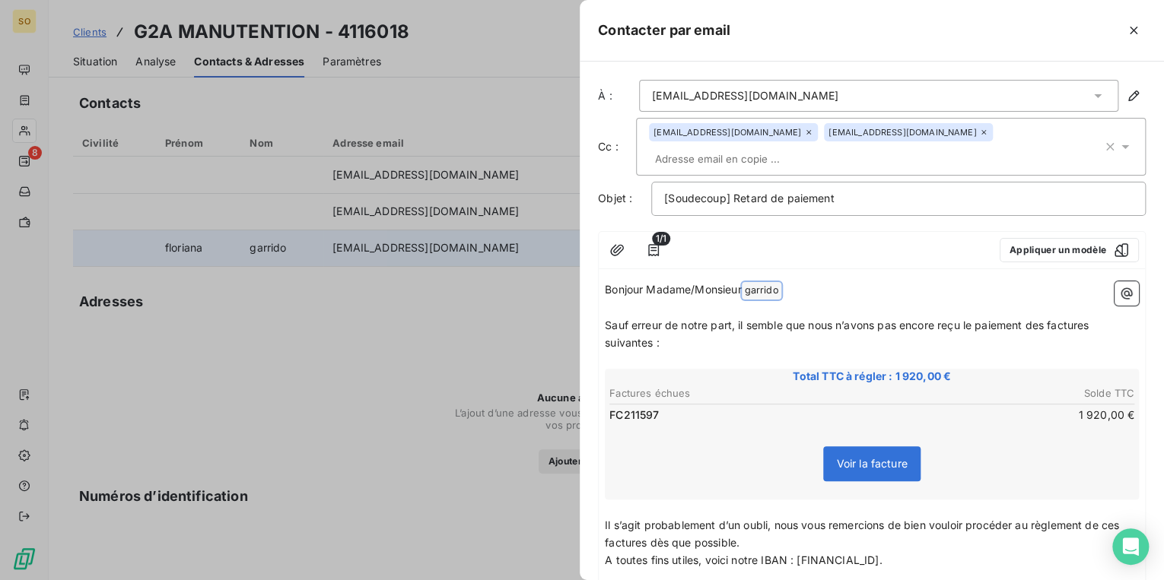
drag, startPoint x: 748, startPoint y: 287, endPoint x: 799, endPoint y: 287, distance: 51.0
click at [799, 287] on p "Bonjour Madame/Monsieur [PERSON_NAME] ﻿ ﻿" at bounding box center [872, 290] width 534 height 18
click at [1044, 326] on span "Sauf erreur de notre part, il semble que nous n’avons pas encore reçu le paieme…" at bounding box center [848, 333] width 487 height 30
click at [1082, 323] on span "Sauf erreur de notre part, il semble que nous n’avons pas encore reçu le paieme…" at bounding box center [871, 333] width 533 height 30
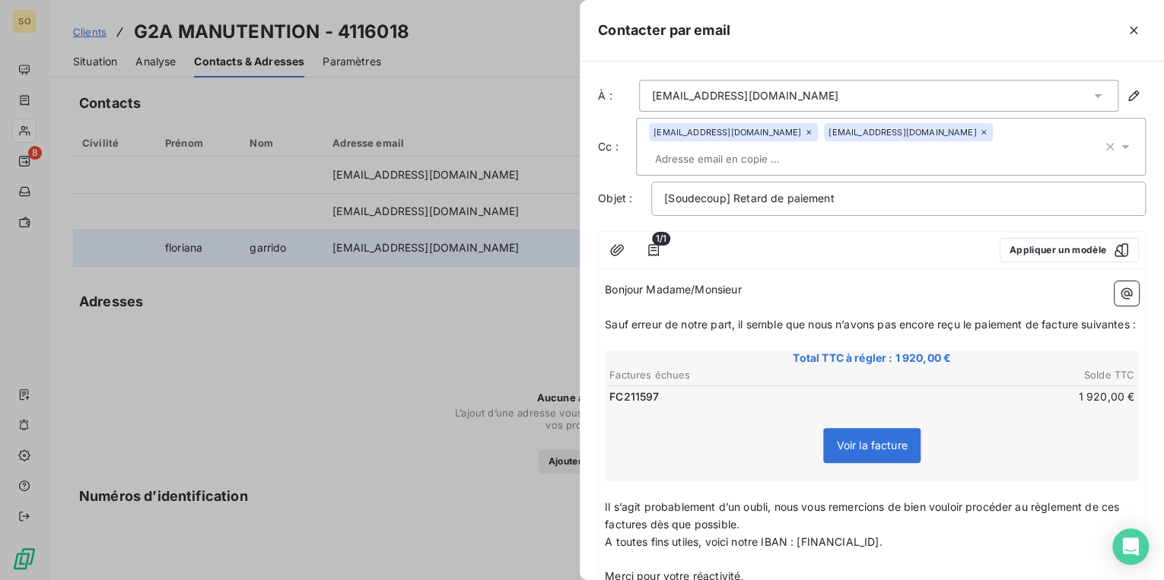
click at [649, 331] on span "Sauf erreur de notre part, il semble que nous n’avons pas encore reçu le paieme…" at bounding box center [870, 324] width 531 height 13
click at [1041, 323] on span "Sauf erreur de notre part, il semble que nous n’avons pas encore reçu le paieme…" at bounding box center [867, 324] width 525 height 13
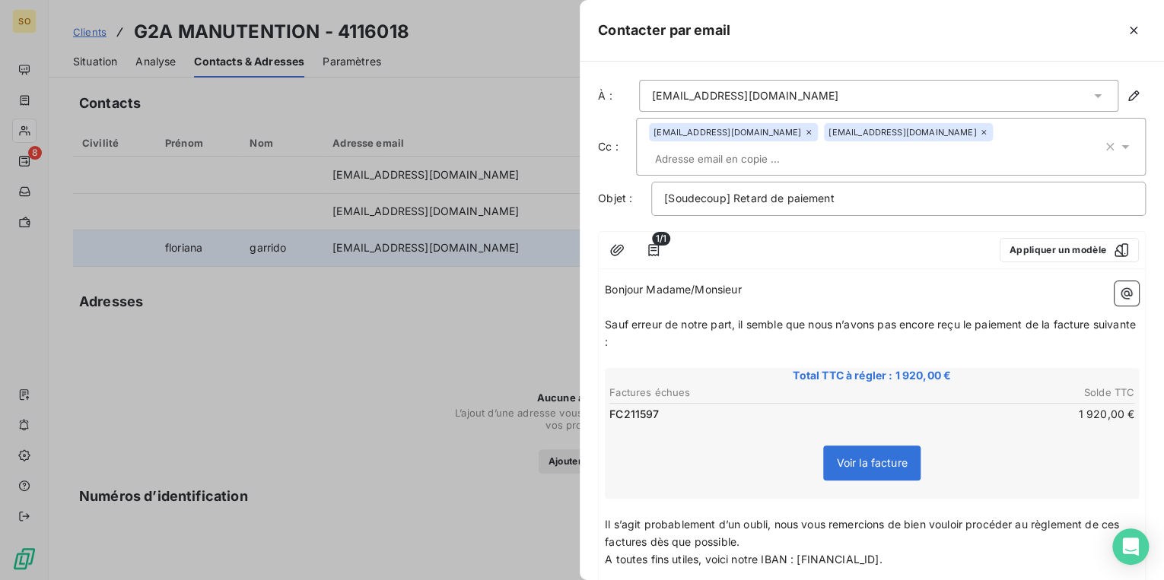
click at [1122, 523] on span "Il s’agit probablement d’un oubli, nous vous remercions de bien vouloir procéde…" at bounding box center [863, 533] width 517 height 30
click at [672, 538] on span "Il s’agit probablement d’un oubli, nous vous remercions de bien vouloir procéde…" at bounding box center [868, 533] width 526 height 30
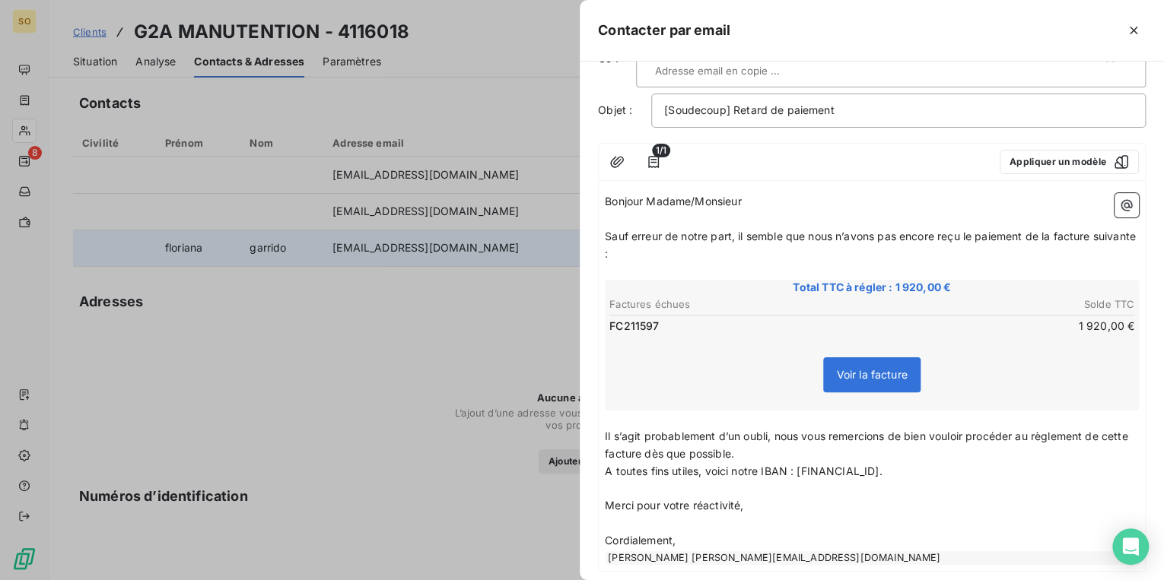
scroll to position [170, 0]
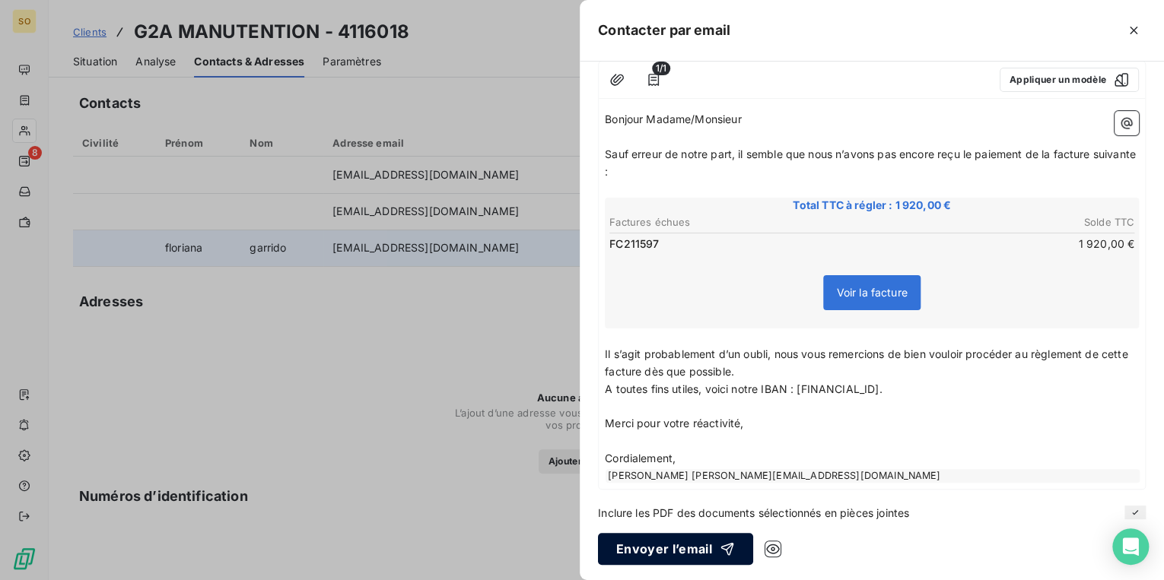
click at [672, 544] on button "Envoyer l’email" at bounding box center [675, 549] width 155 height 32
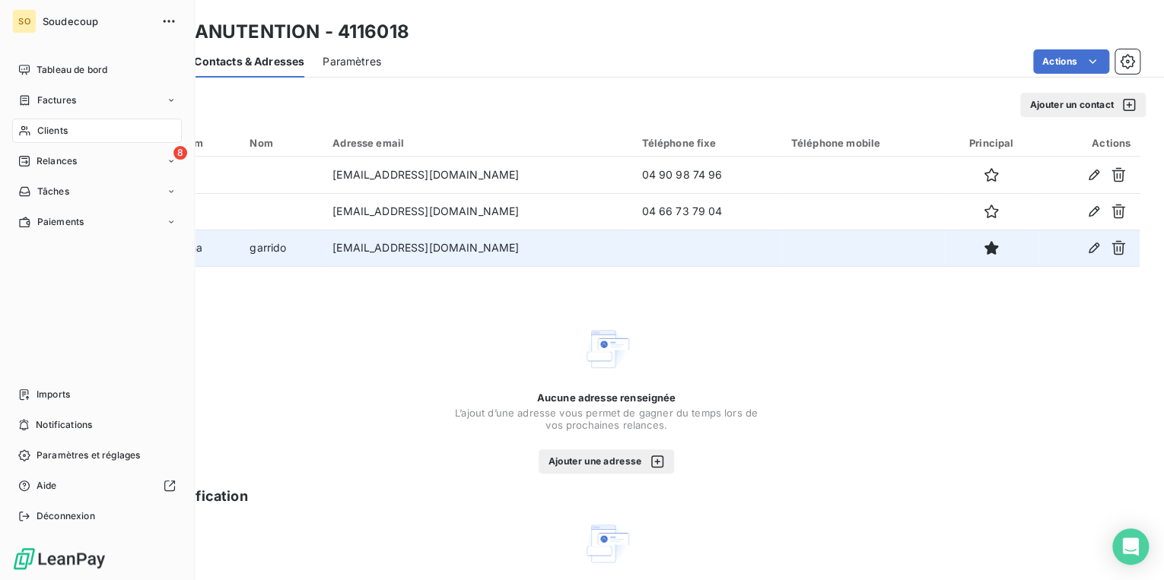
click at [52, 163] on span "Relances" at bounding box center [57, 161] width 40 height 14
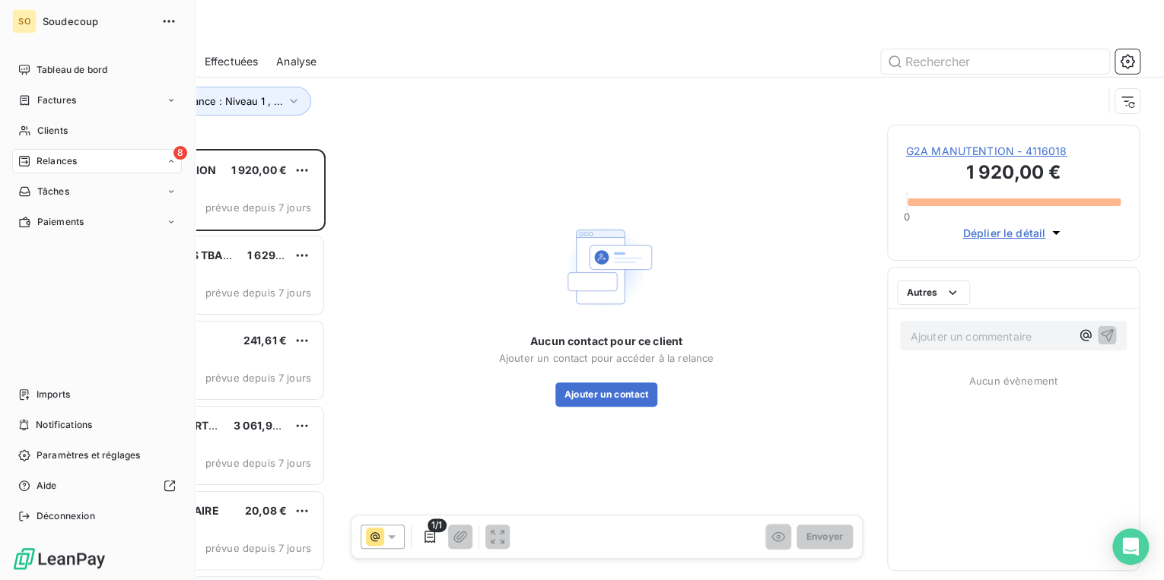
scroll to position [422, 243]
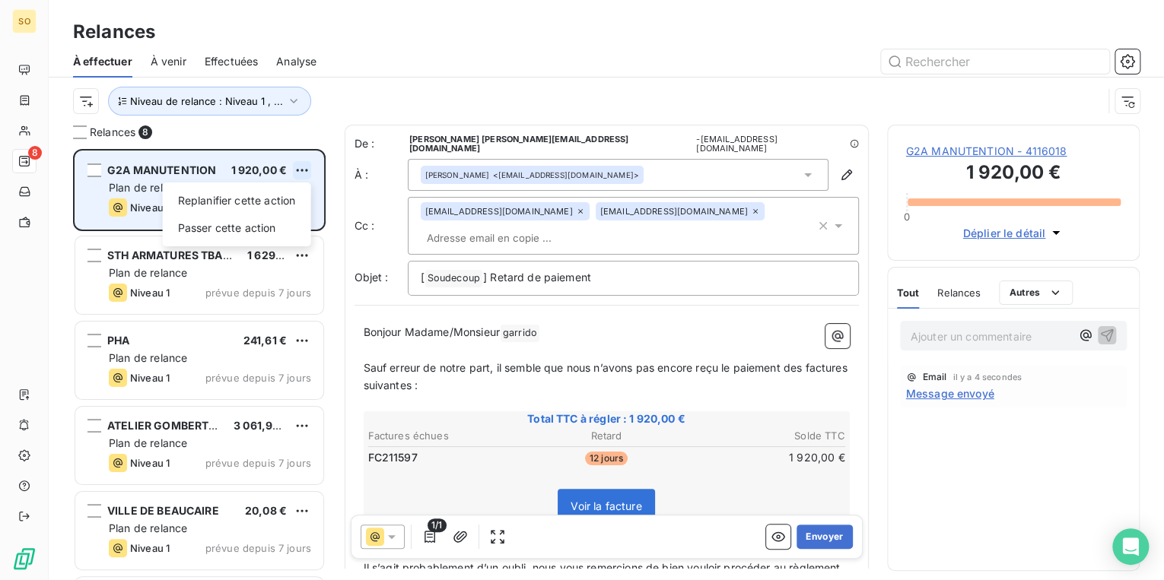
click at [298, 166] on html "SO 8 Relances À effectuer À venir Effectuées Analyse Niveau de relance : Niveau…" at bounding box center [582, 290] width 1164 height 580
click at [268, 231] on div "Passer cette action" at bounding box center [237, 228] width 136 height 24
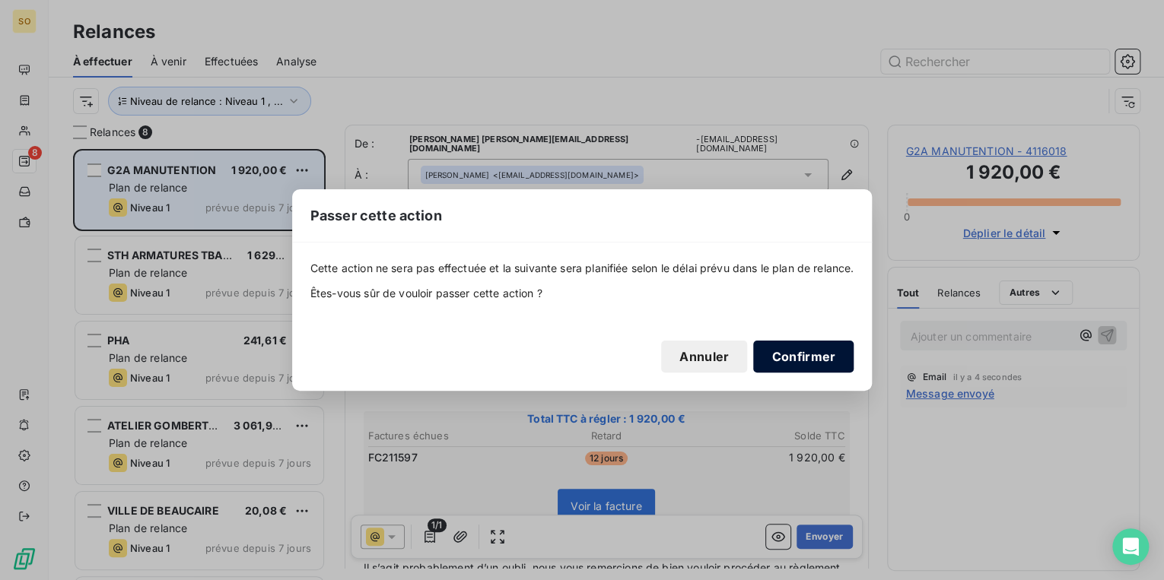
click at [777, 347] on button "Confirmer" at bounding box center [803, 357] width 100 height 32
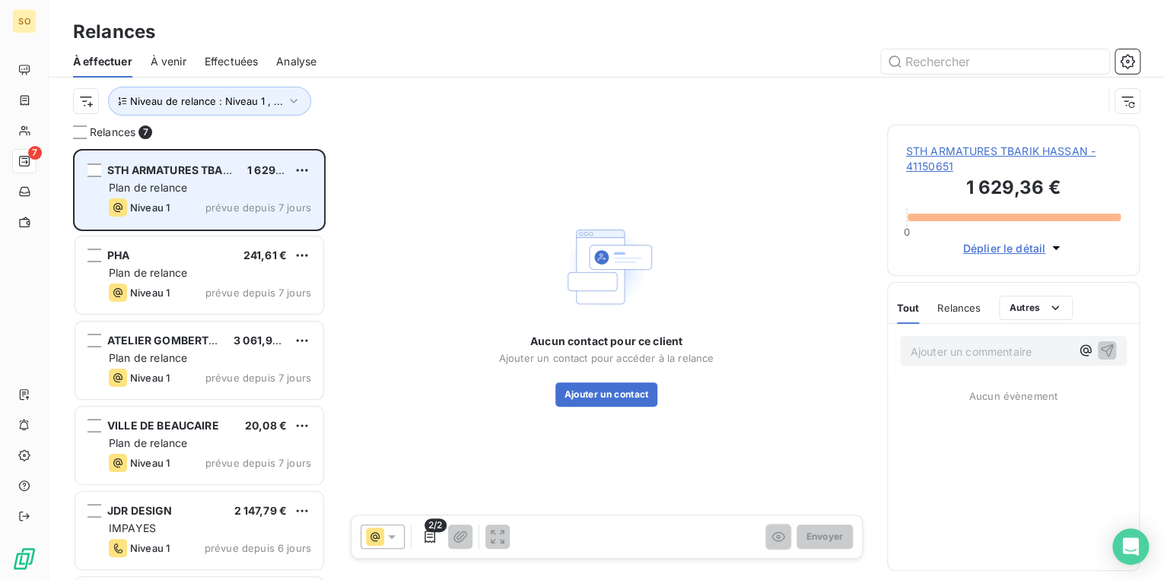
click at [972, 152] on span "STH ARMATURES TBARIK HASSAN - 41150651" at bounding box center [1013, 159] width 215 height 30
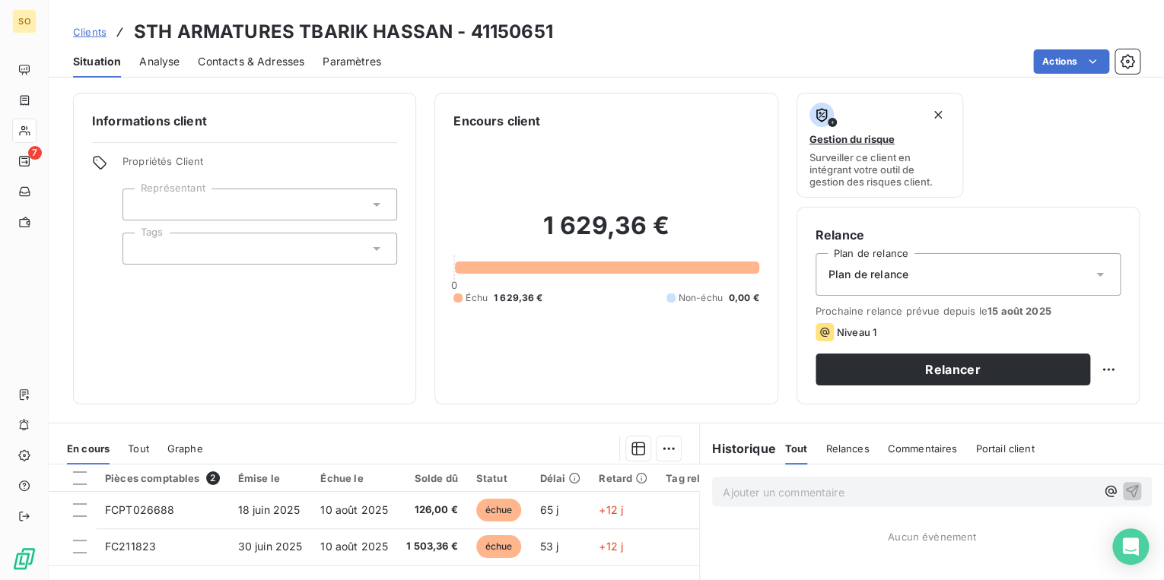
click at [229, 56] on span "Contacts & Adresses" at bounding box center [251, 61] width 106 height 15
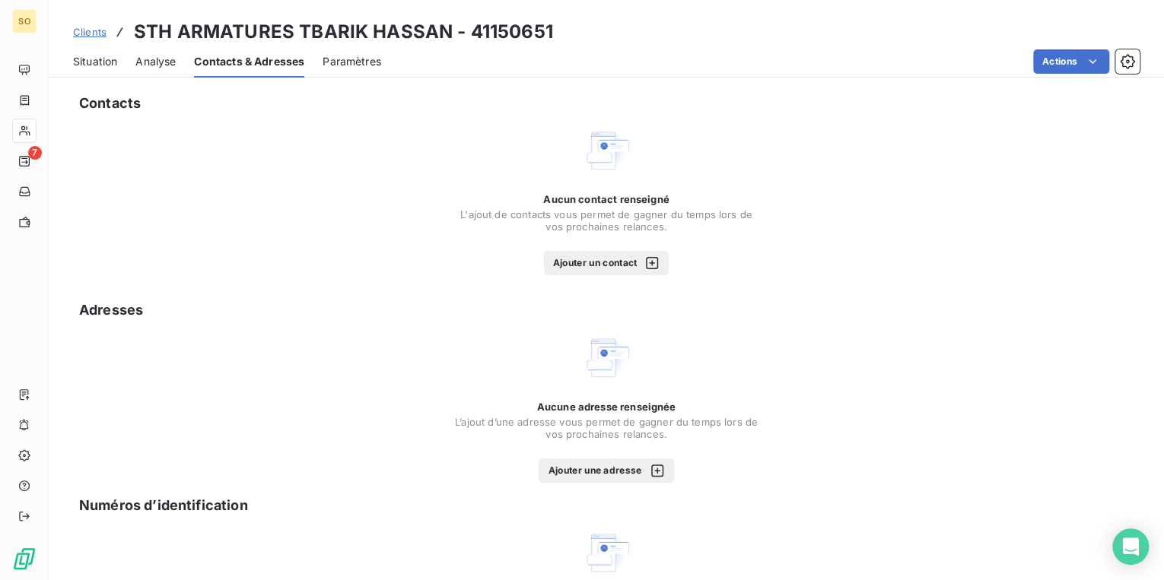
click at [581, 262] on button "Ajouter un contact" at bounding box center [607, 263] width 126 height 24
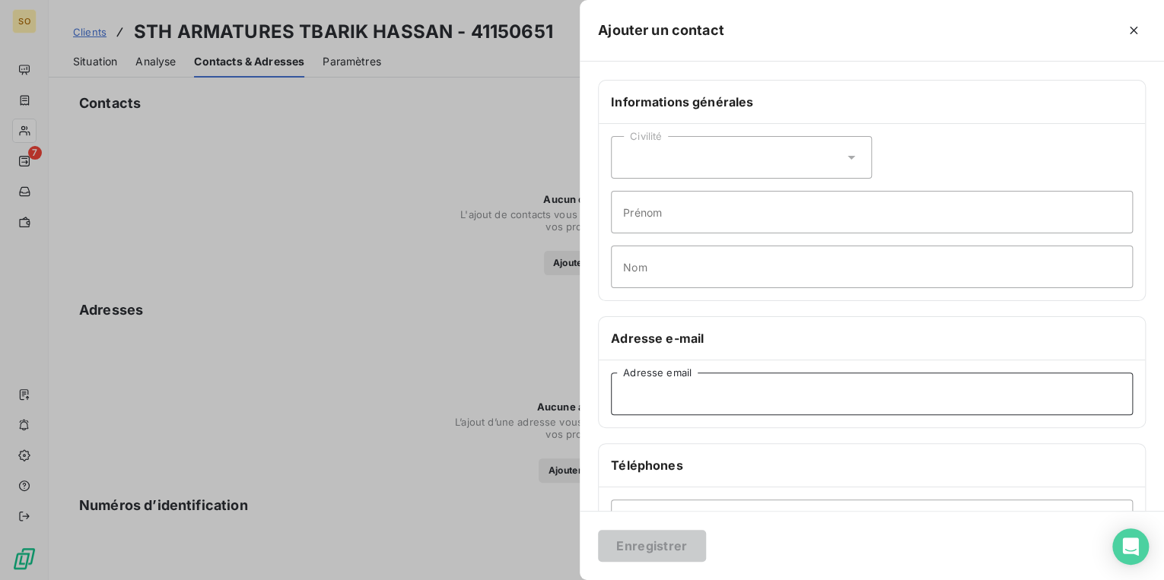
click at [675, 386] on input "Adresse email" at bounding box center [872, 394] width 522 height 43
paste input "[EMAIL_ADDRESS][DOMAIN_NAME]"
type input "[EMAIL_ADDRESS][DOMAIN_NAME]"
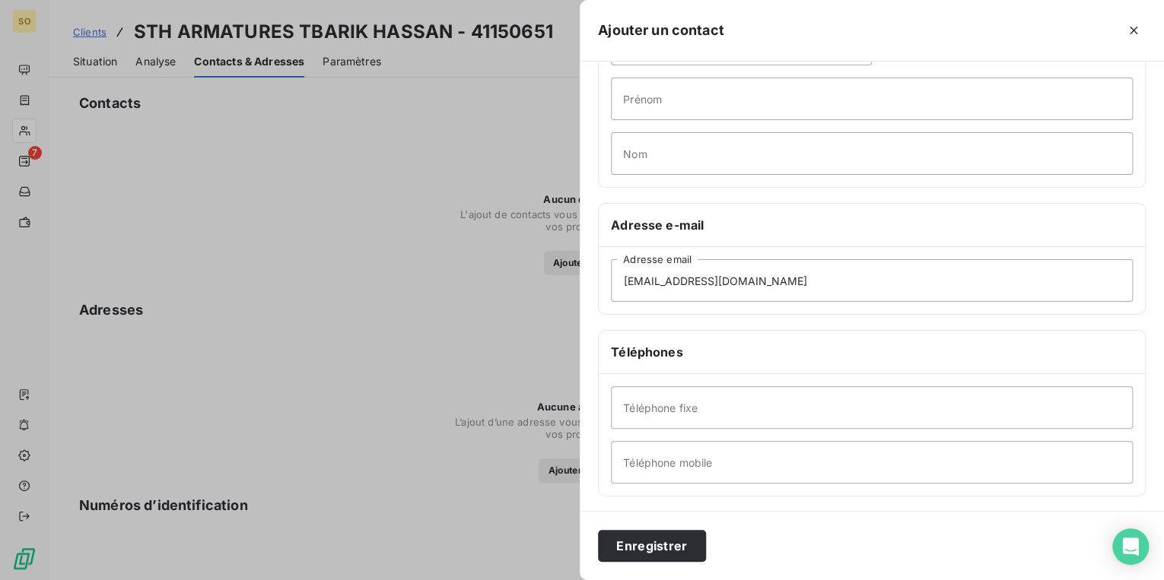
scroll to position [122, 0]
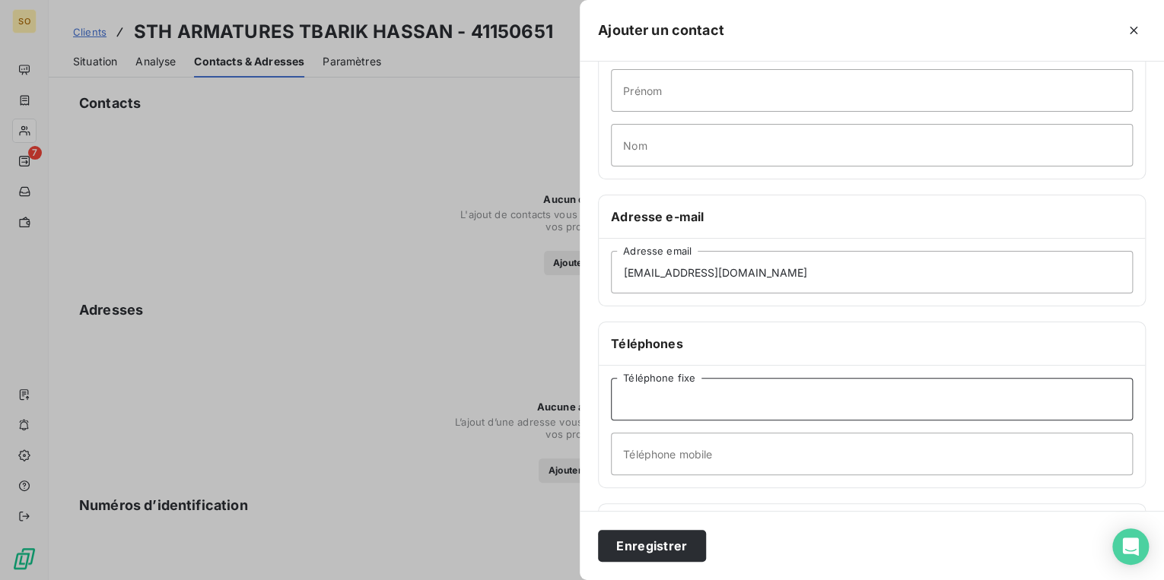
click at [694, 399] on input "Téléphone fixe" at bounding box center [872, 399] width 522 height 43
paste input "06 11 01 25 42"
type input "06 11 01 25 42"
click at [640, 550] on button "Enregistrer" at bounding box center [652, 546] width 108 height 32
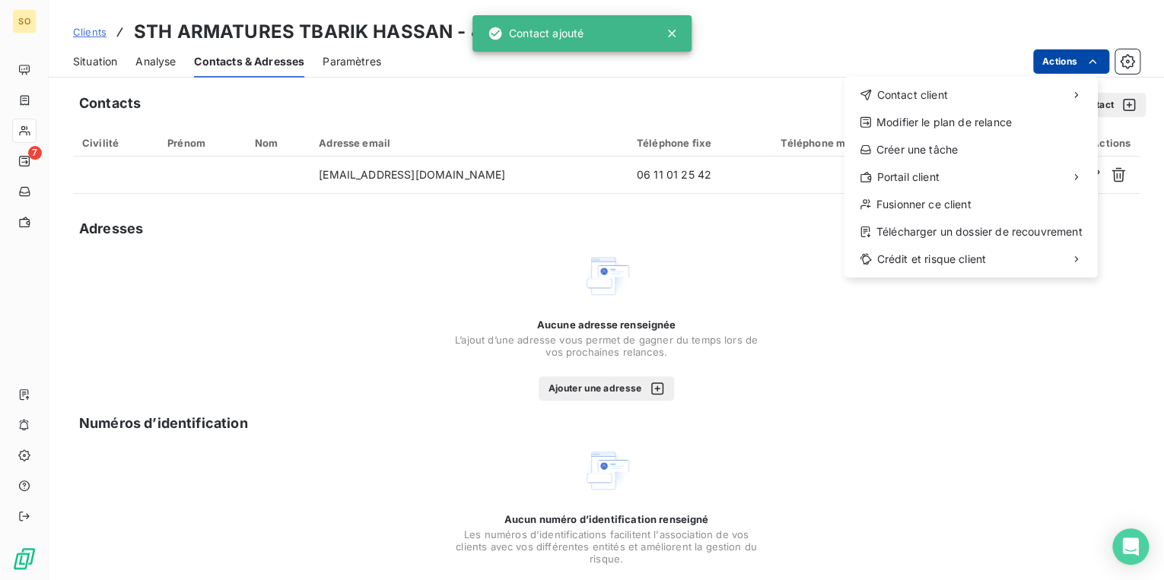
click at [1073, 63] on html "SO 7 Clients STH ARMATURES TBARIK HASSAN - 41150651 Situation Analyse Contacts …" at bounding box center [582, 290] width 1164 height 580
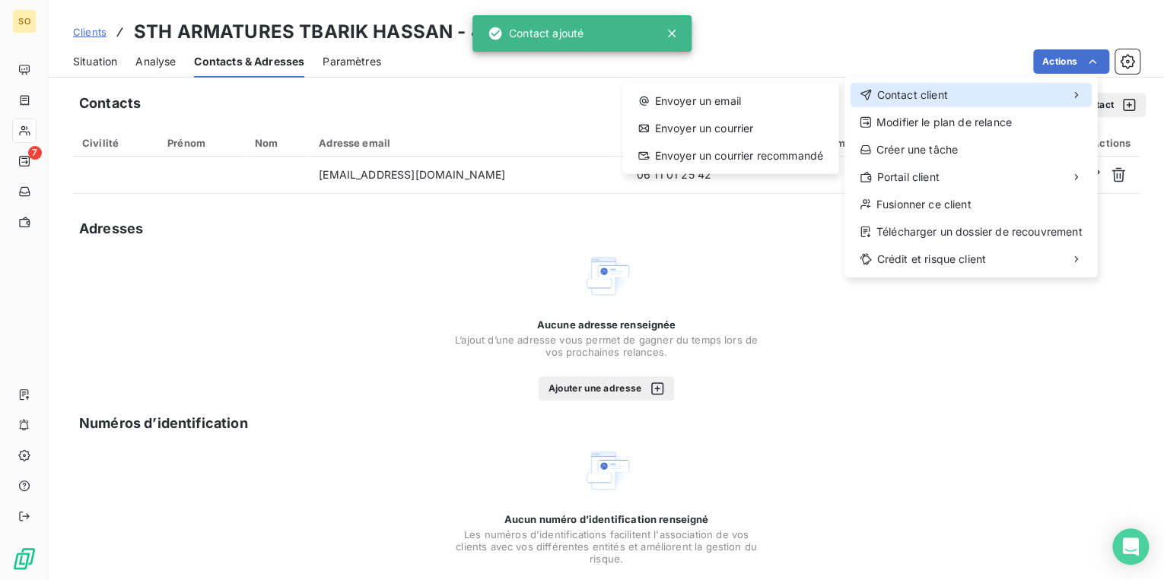
click at [963, 101] on div "Contact client" at bounding box center [970, 95] width 241 height 24
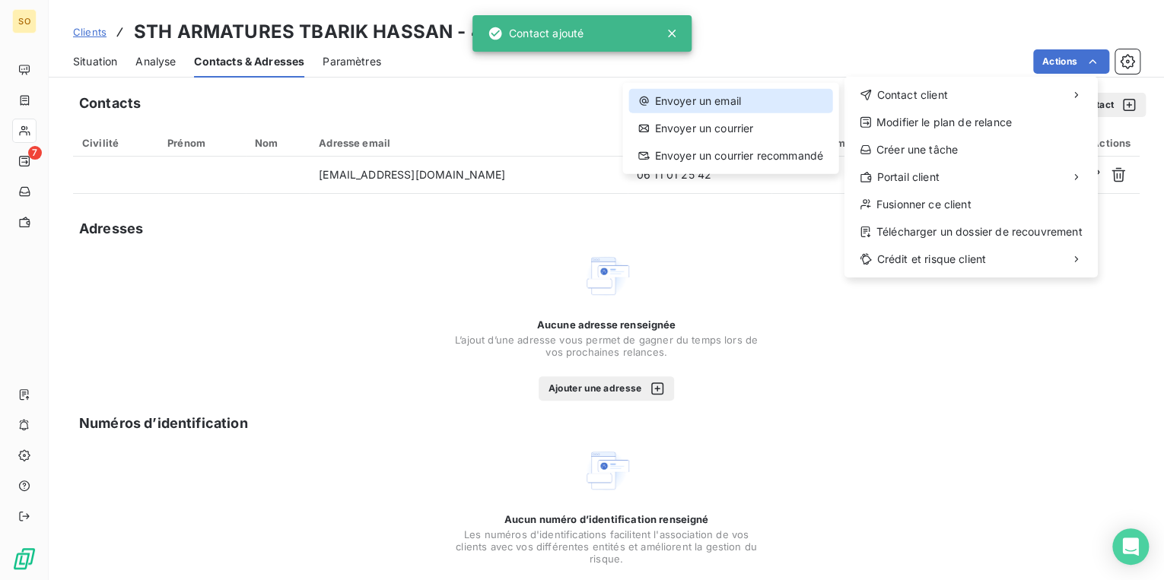
click at [772, 110] on div "Envoyer un email" at bounding box center [729, 101] width 203 height 24
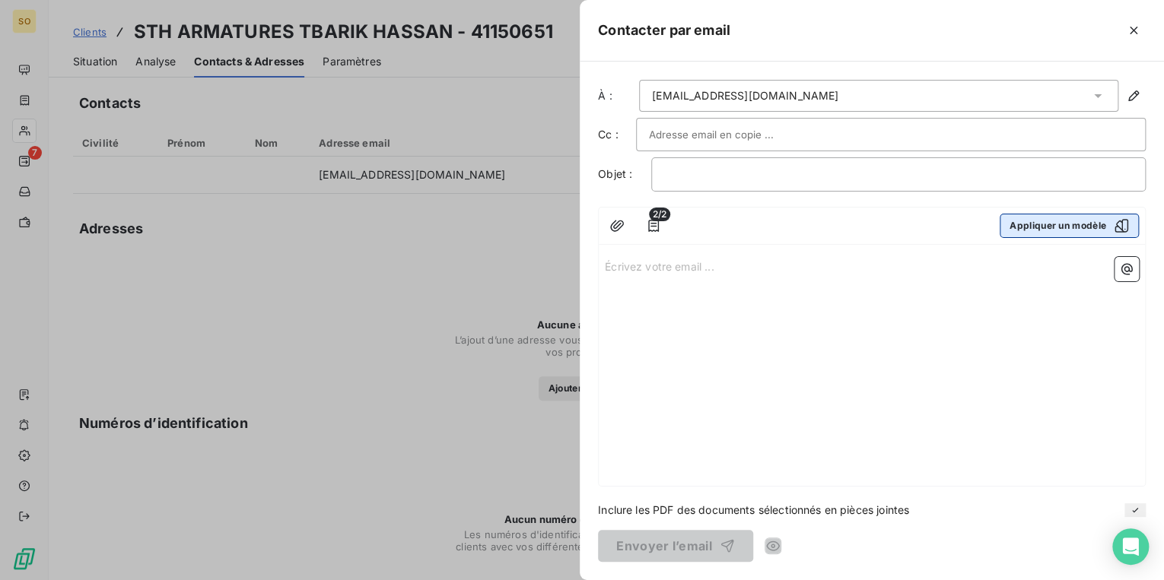
click at [1035, 225] on button "Appliquer un modèle" at bounding box center [1069, 226] width 139 height 24
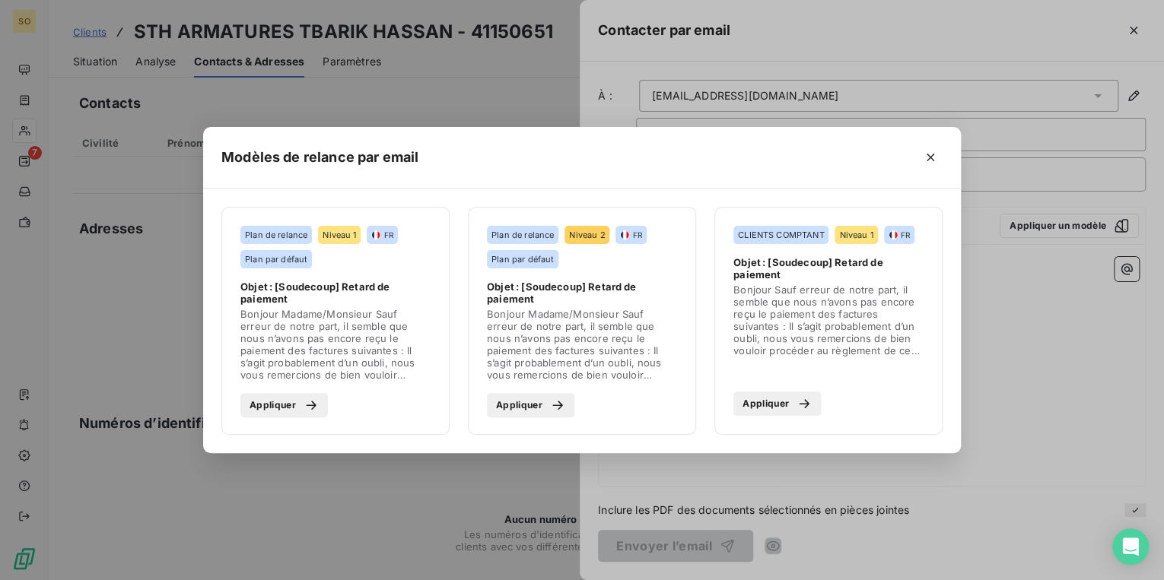
click at [290, 405] on button "Appliquer" at bounding box center [283, 405] width 87 height 24
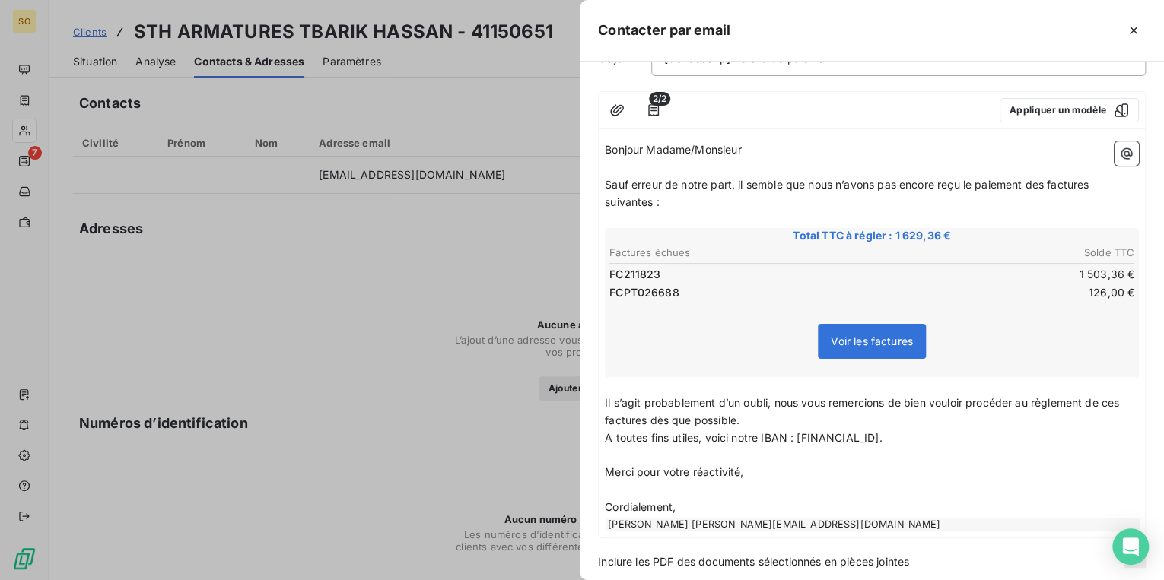
scroll to position [164, 0]
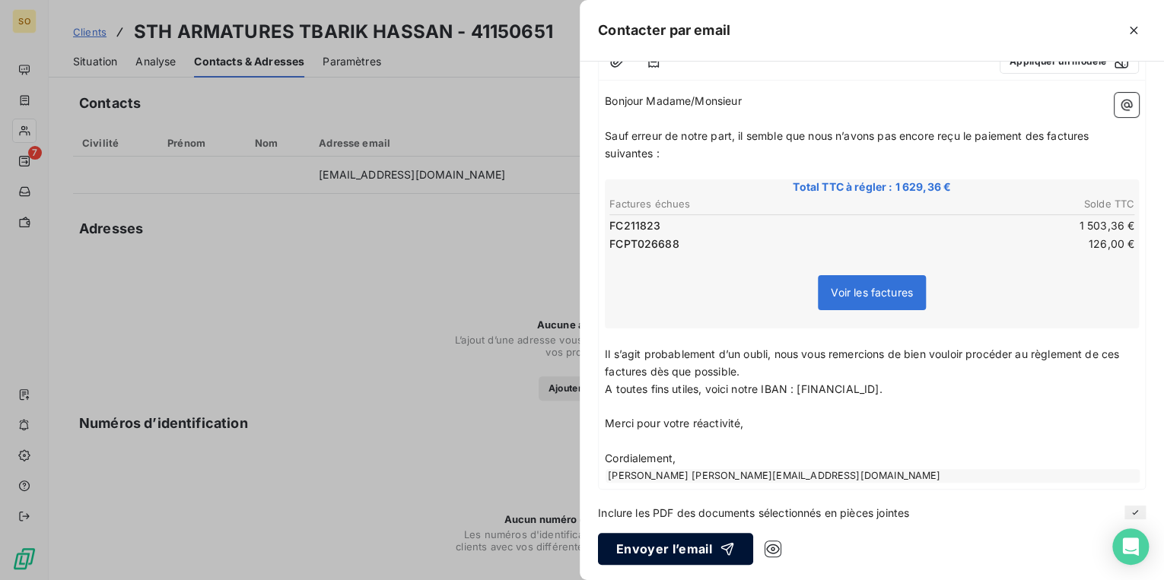
click at [714, 542] on div "button" at bounding box center [723, 549] width 23 height 15
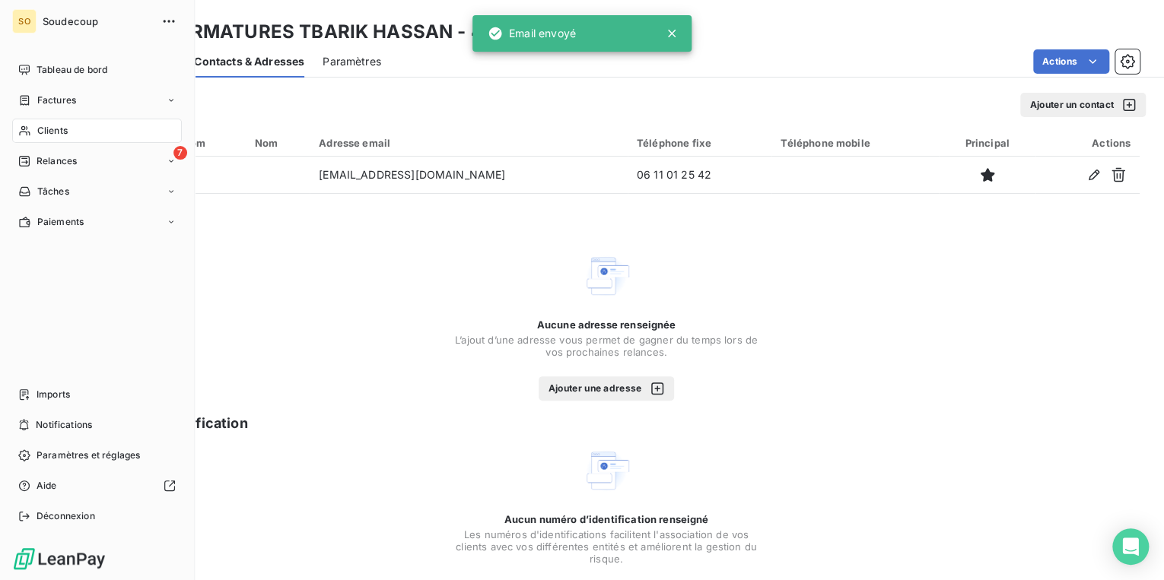
click at [45, 155] on span "Relances" at bounding box center [57, 161] width 40 height 14
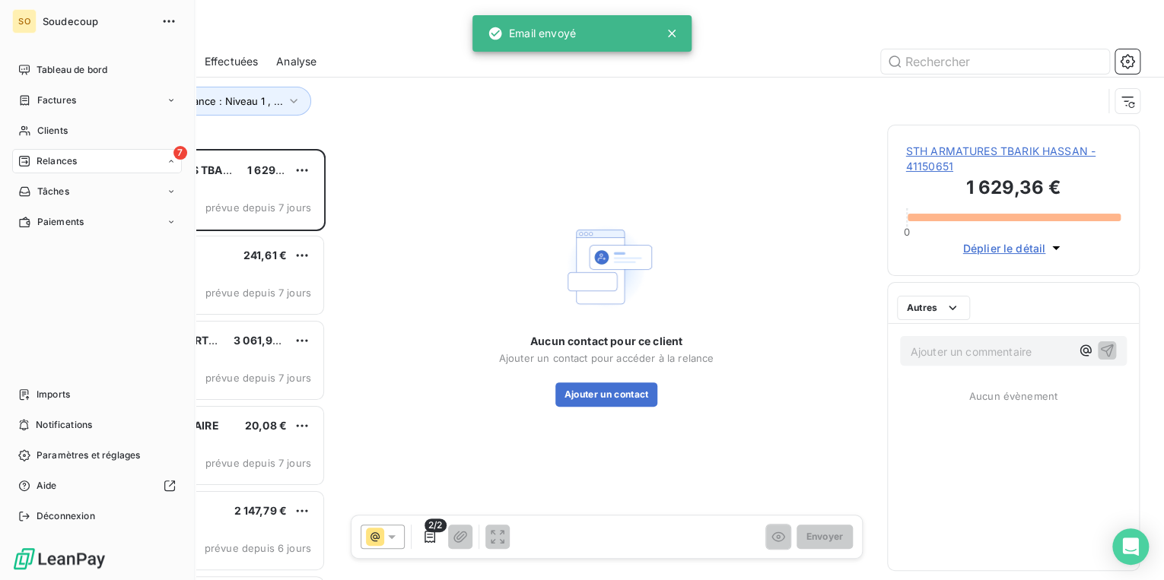
scroll to position [422, 243]
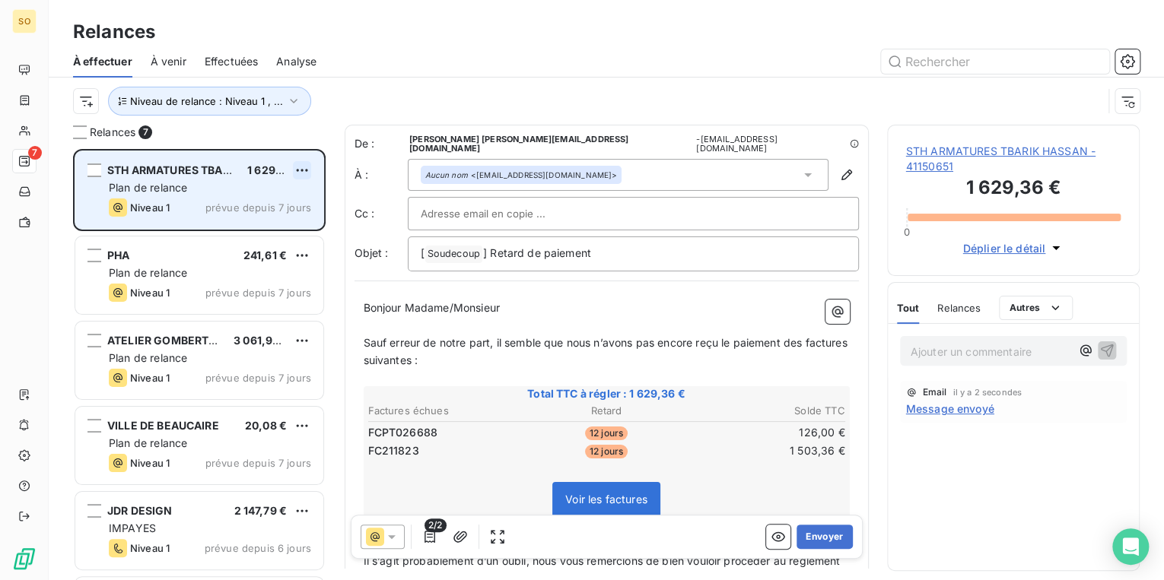
click at [301, 170] on html "SO 7 Relances À effectuer À venir Effectuées Analyse Niveau de relance : Niveau…" at bounding box center [582, 290] width 1164 height 580
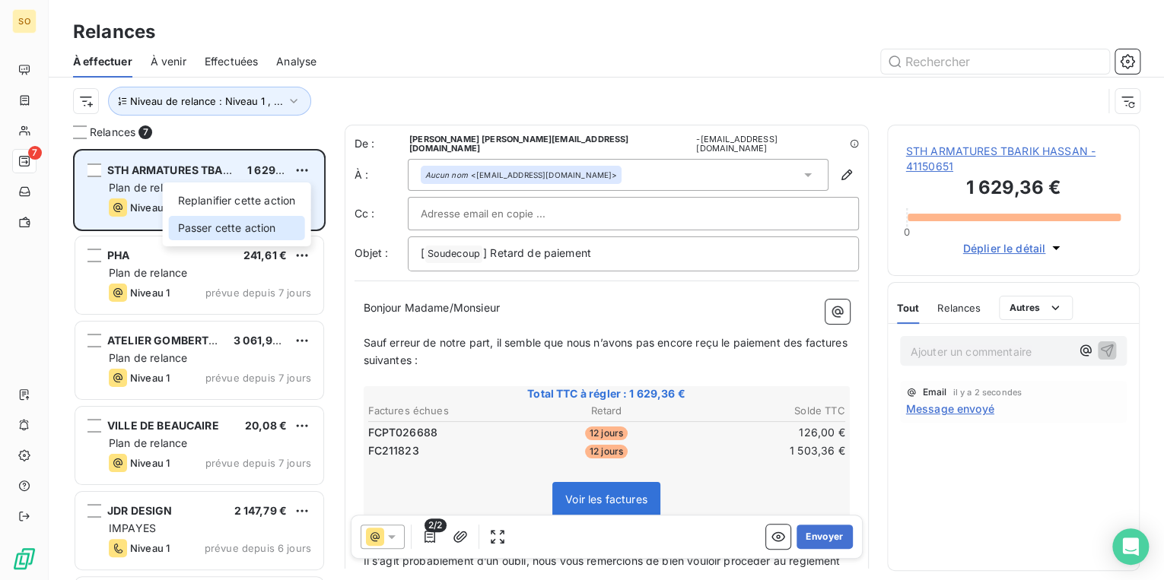
click at [262, 229] on div "Passer cette action" at bounding box center [237, 228] width 136 height 24
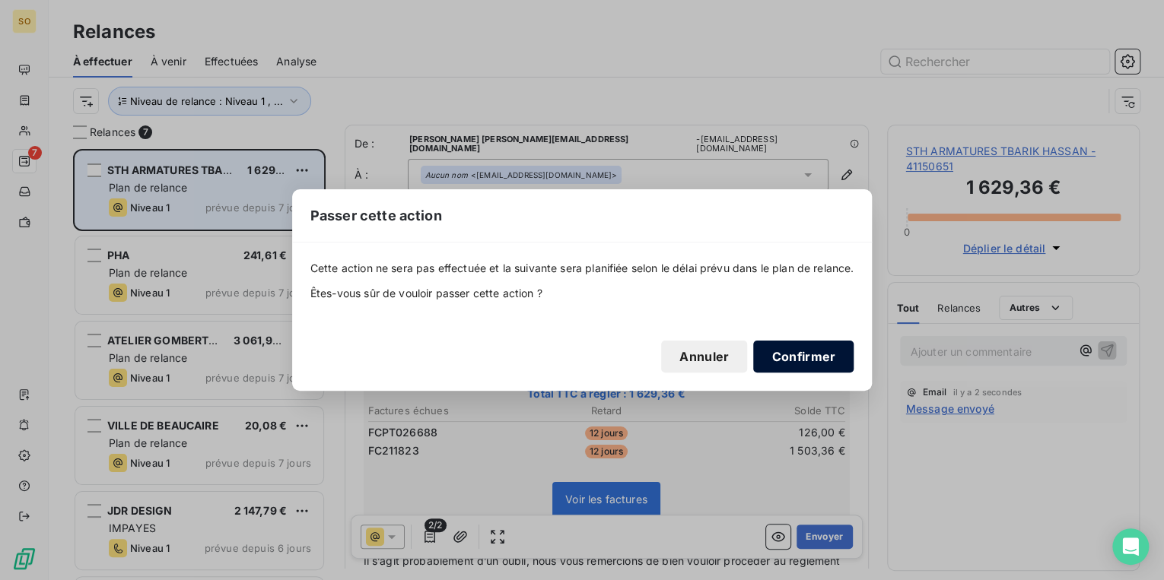
click at [812, 358] on button "Confirmer" at bounding box center [803, 357] width 100 height 32
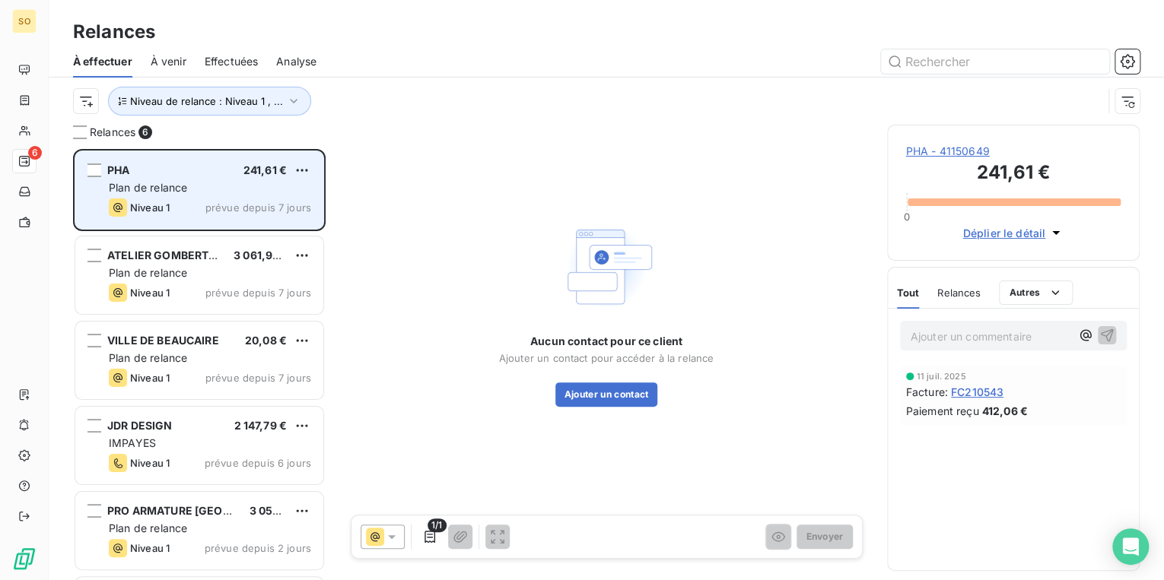
click at [932, 151] on span "PHA - 41150649" at bounding box center [1013, 151] width 215 height 15
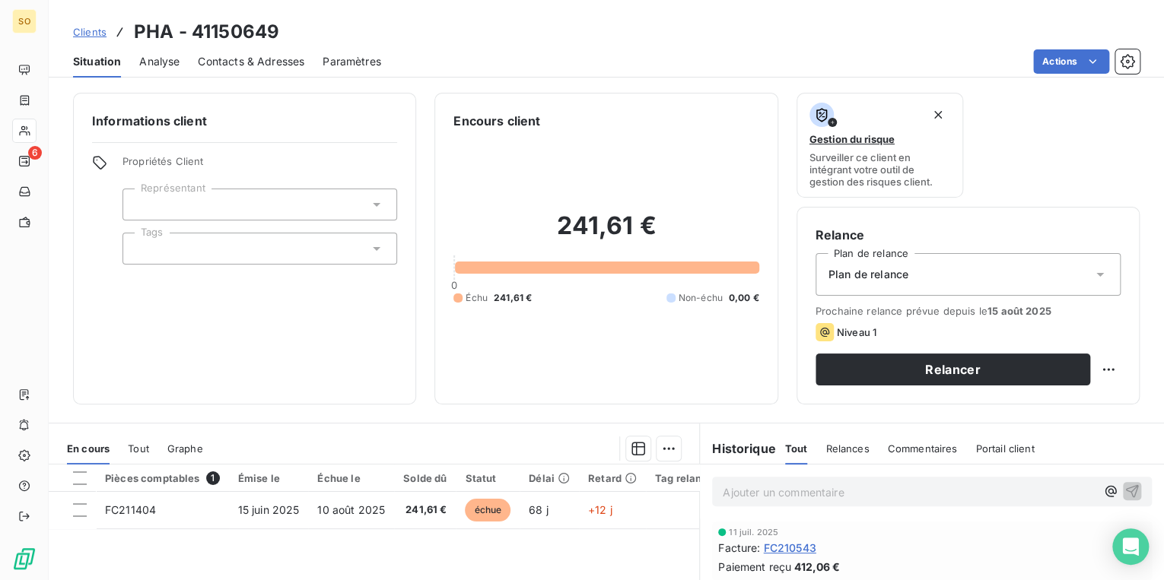
click at [240, 64] on span "Contacts & Adresses" at bounding box center [251, 61] width 106 height 15
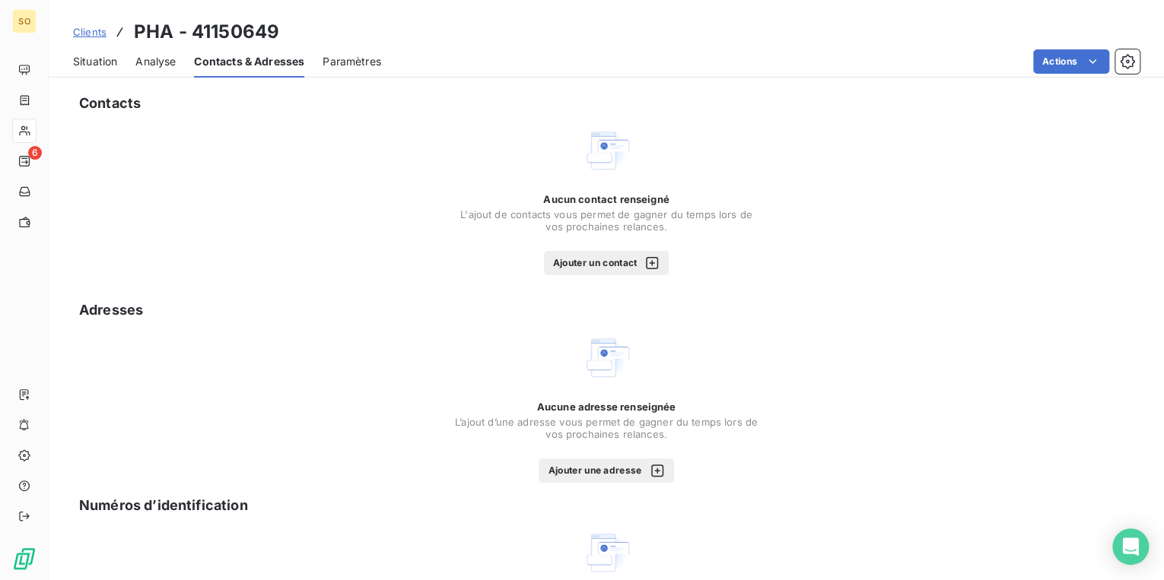
drag, startPoint x: 535, startPoint y: 253, endPoint x: 545, endPoint y: 253, distance: 9.9
click at [535, 253] on div "Aucun contact renseigné L'ajout de contacts vous permet de gagner du temps lors…" at bounding box center [606, 234] width 304 height 82
click at [576, 256] on button "Ajouter un contact" at bounding box center [607, 263] width 126 height 24
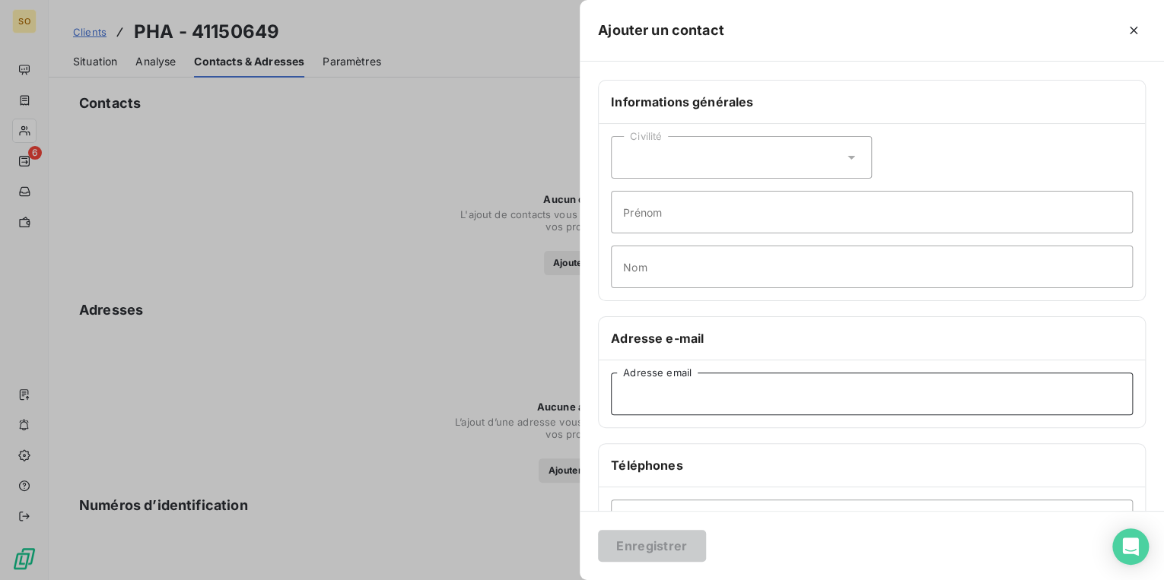
click at [669, 405] on input "Adresse email" at bounding box center [872, 394] width 522 height 43
paste input "[EMAIL_ADDRESS][DOMAIN_NAME]"
type input "[EMAIL_ADDRESS][DOMAIN_NAME]"
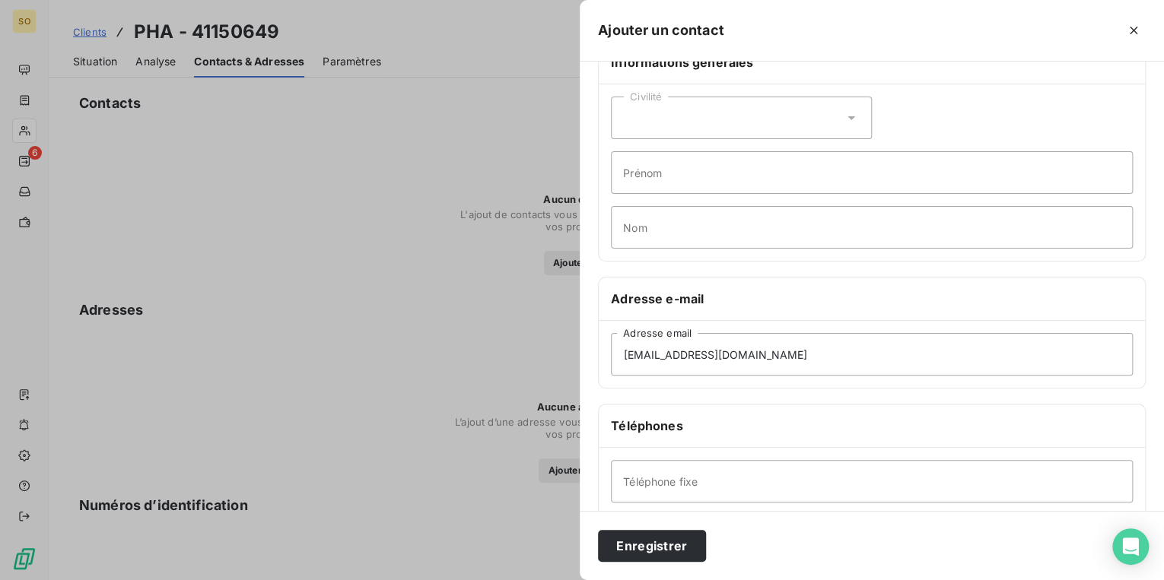
scroll to position [61, 0]
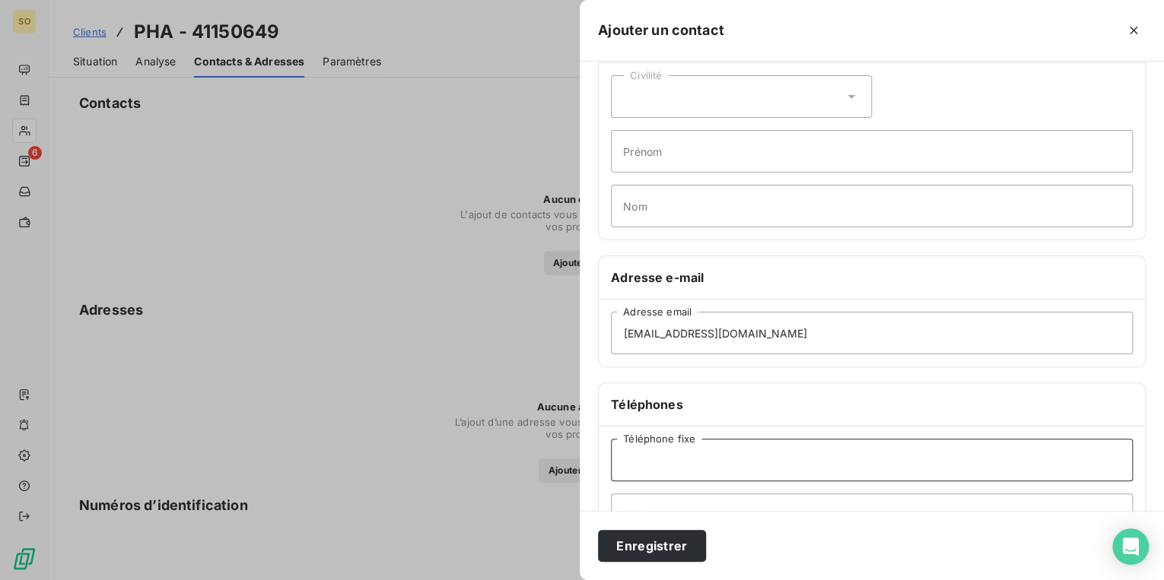
click at [727, 455] on input "Téléphone fixe" at bounding box center [872, 460] width 522 height 43
paste input "04 90 78 19 99"
type input "04 90 78 19 99"
click at [651, 542] on button "Enregistrer" at bounding box center [652, 546] width 108 height 32
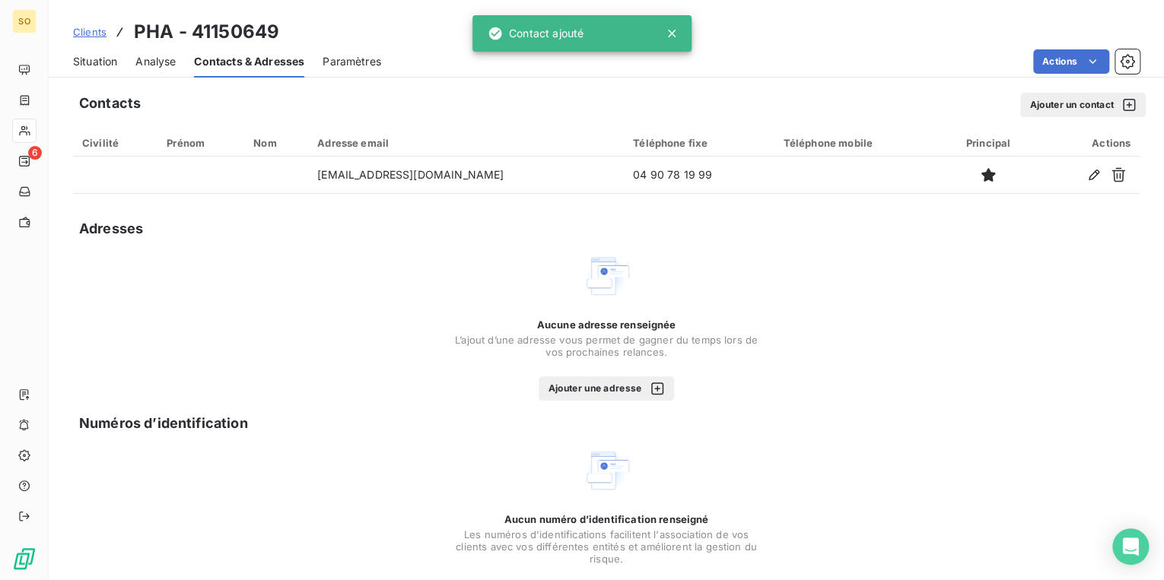
click at [1054, 103] on button "Ajouter un contact" at bounding box center [1083, 105] width 126 height 24
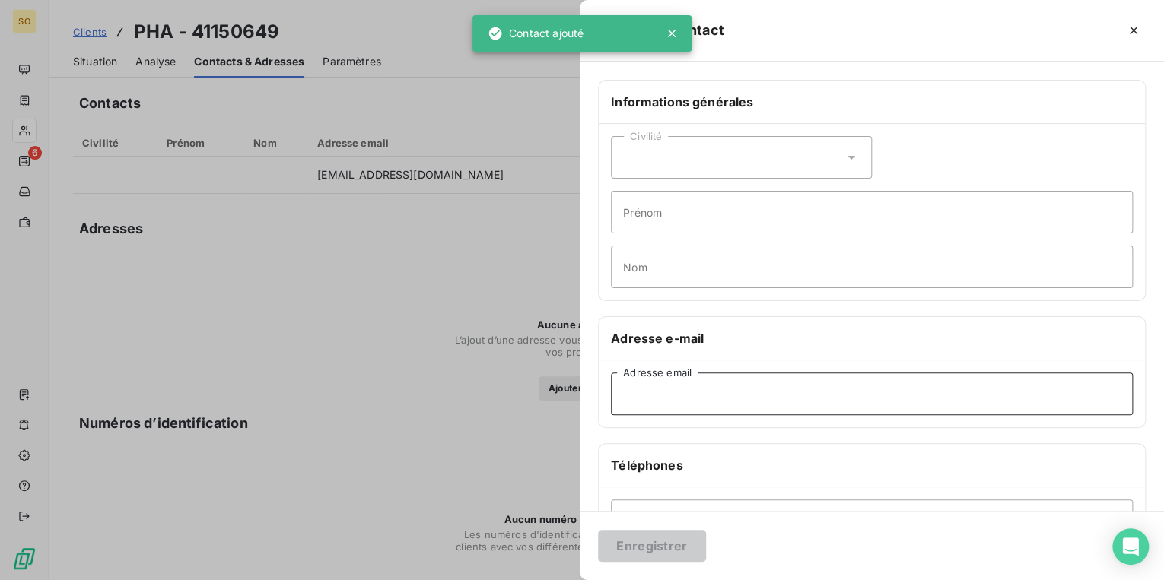
click at [675, 379] on input "Adresse email" at bounding box center [872, 394] width 522 height 43
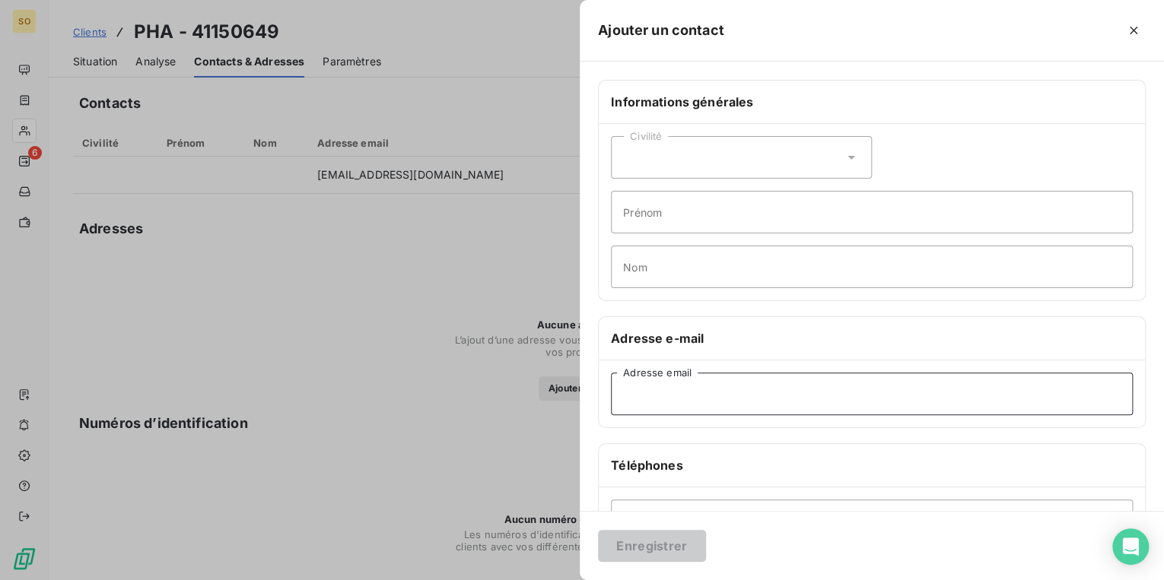
paste input "[EMAIL_ADDRESS][DOMAIN_NAME]"
type input "[EMAIL_ADDRESS][DOMAIN_NAME]"
click at [645, 258] on input "Nom" at bounding box center [872, 267] width 522 height 43
type input "compta"
click at [664, 542] on button "Enregistrer" at bounding box center [652, 546] width 108 height 32
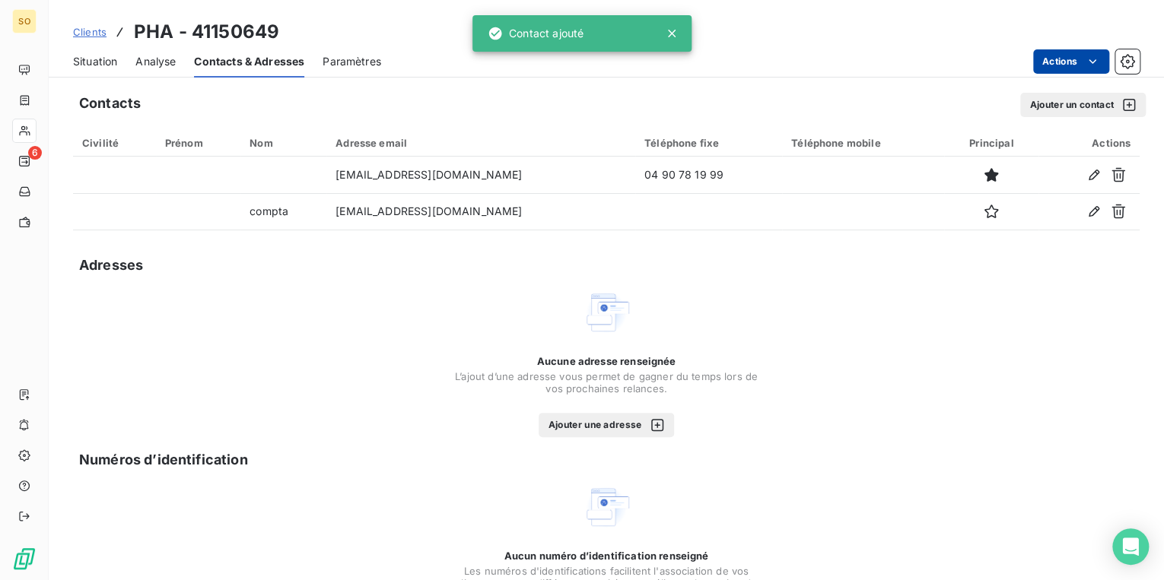
click at [1031, 67] on html "SO 6 Clients PHA - 41150649 Situation Analyse Contacts & Adresses Paramètres Ac…" at bounding box center [582, 290] width 1164 height 580
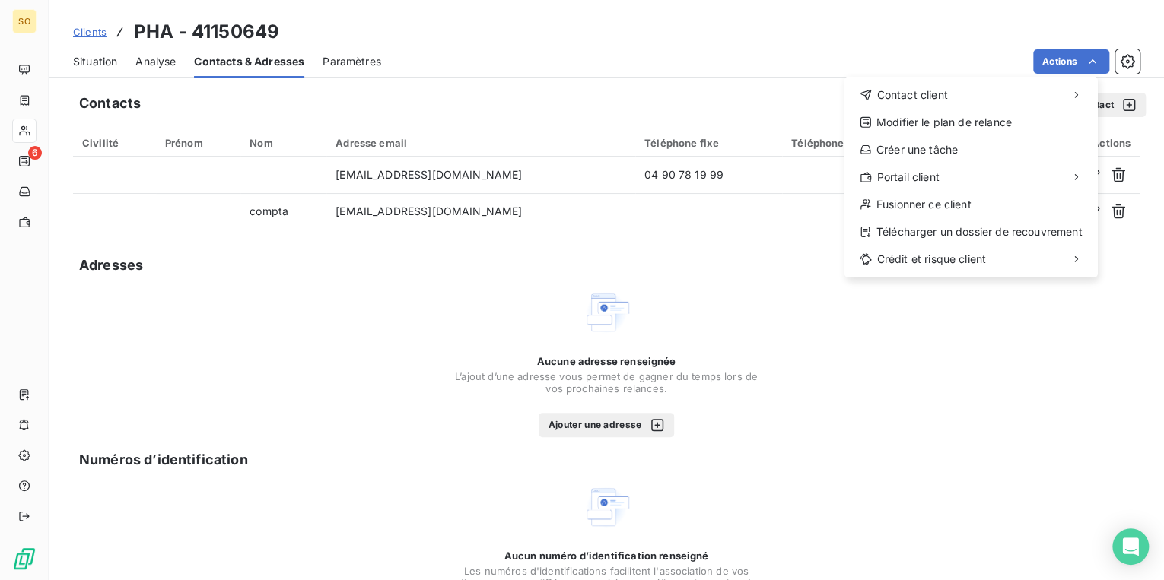
click at [761, 30] on html "SO 6 Clients PHA - 41150649 Situation Analyse Contacts & Adresses Paramètres Ac…" at bounding box center [582, 290] width 1164 height 580
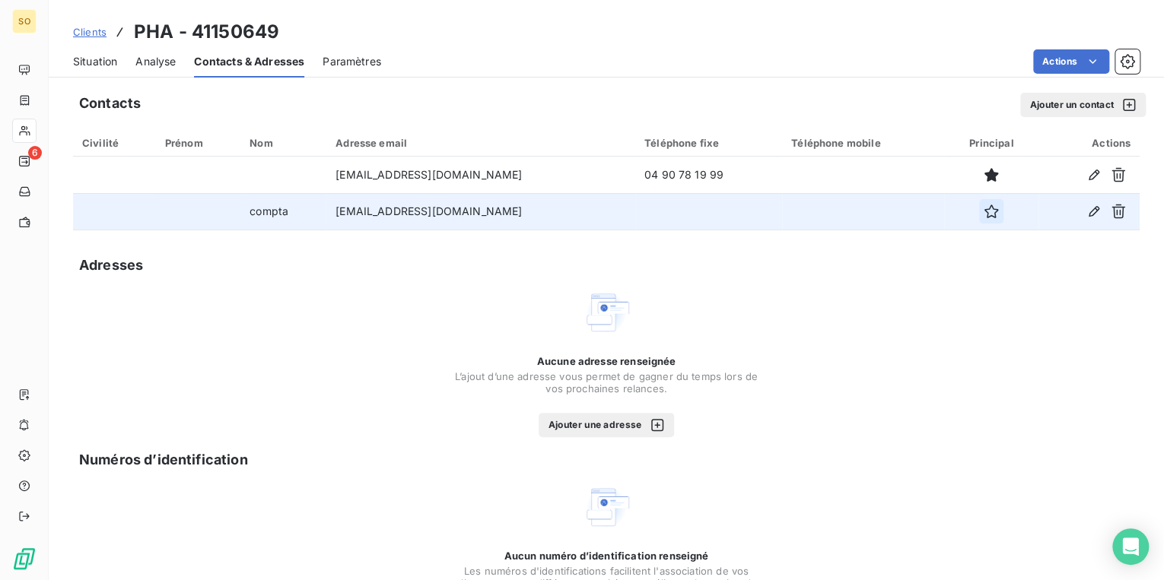
click at [984, 210] on icon "button" at bounding box center [991, 211] width 15 height 15
click at [1033, 106] on button "Ajouter un contact" at bounding box center [1083, 105] width 126 height 24
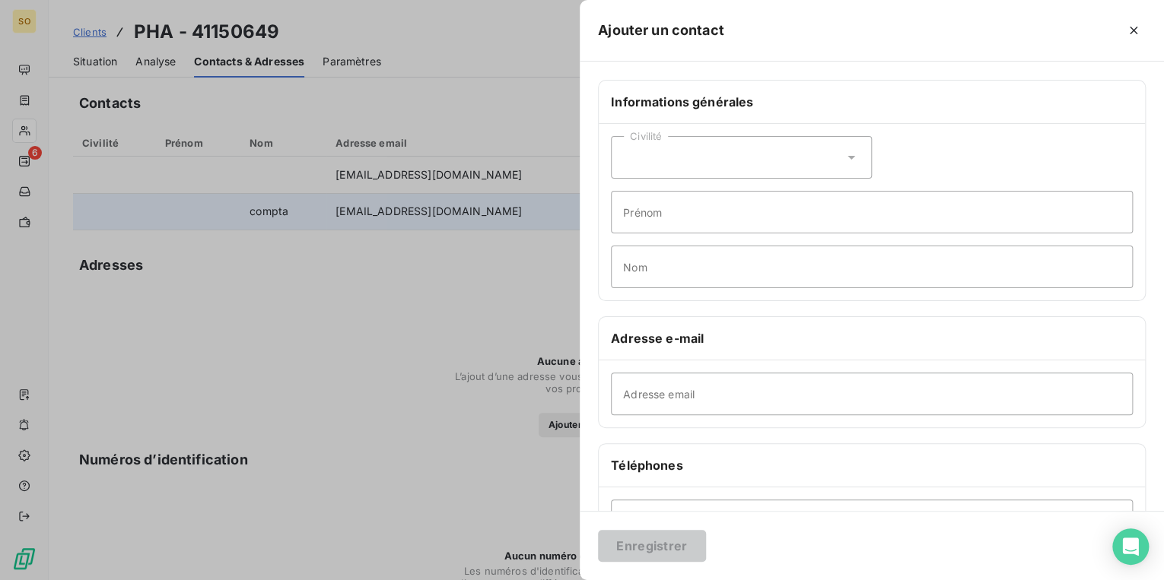
click at [493, 106] on div at bounding box center [582, 290] width 1164 height 580
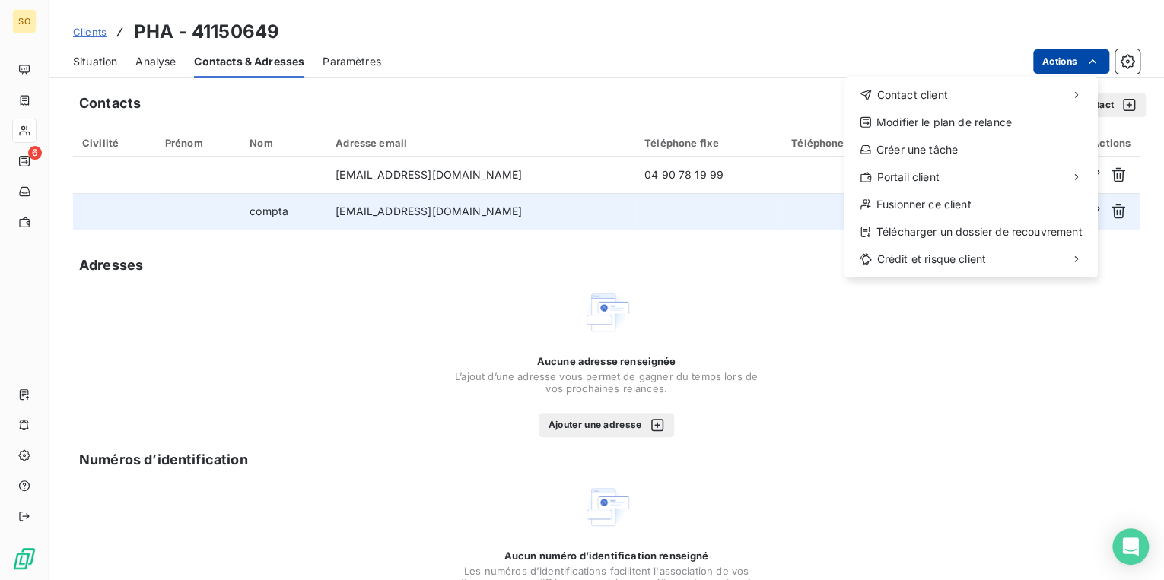
click at [1033, 62] on html "SO 6 Clients PHA - 41150649 Situation Analyse Contacts & Adresses Paramètres Ac…" at bounding box center [582, 290] width 1164 height 580
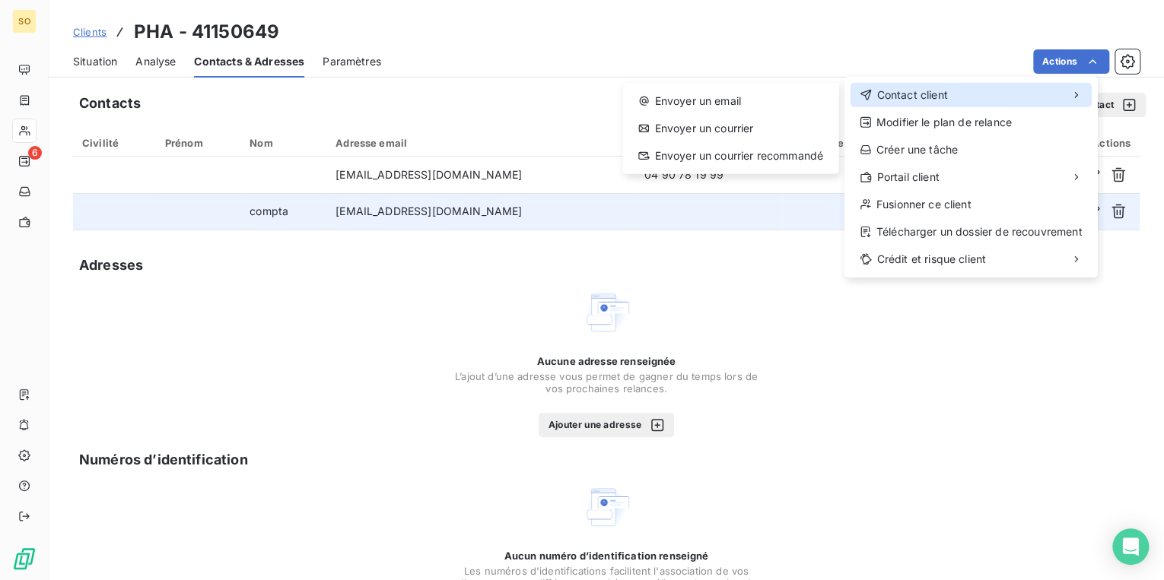
click at [955, 98] on div "Contact client" at bounding box center [970, 95] width 241 height 24
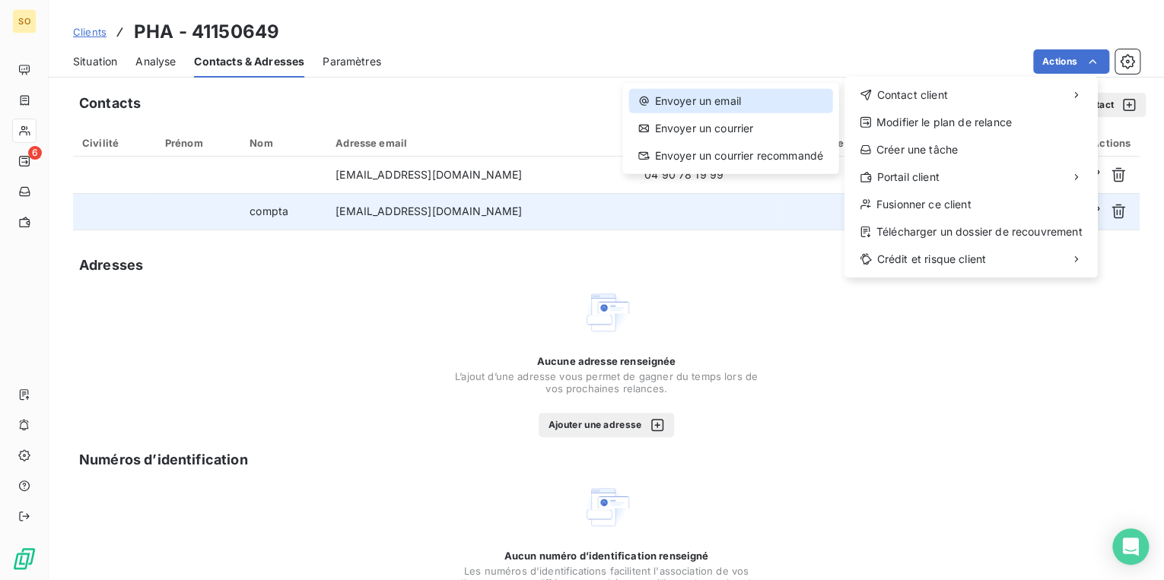
click at [804, 97] on div "Envoyer un email" at bounding box center [729, 101] width 203 height 24
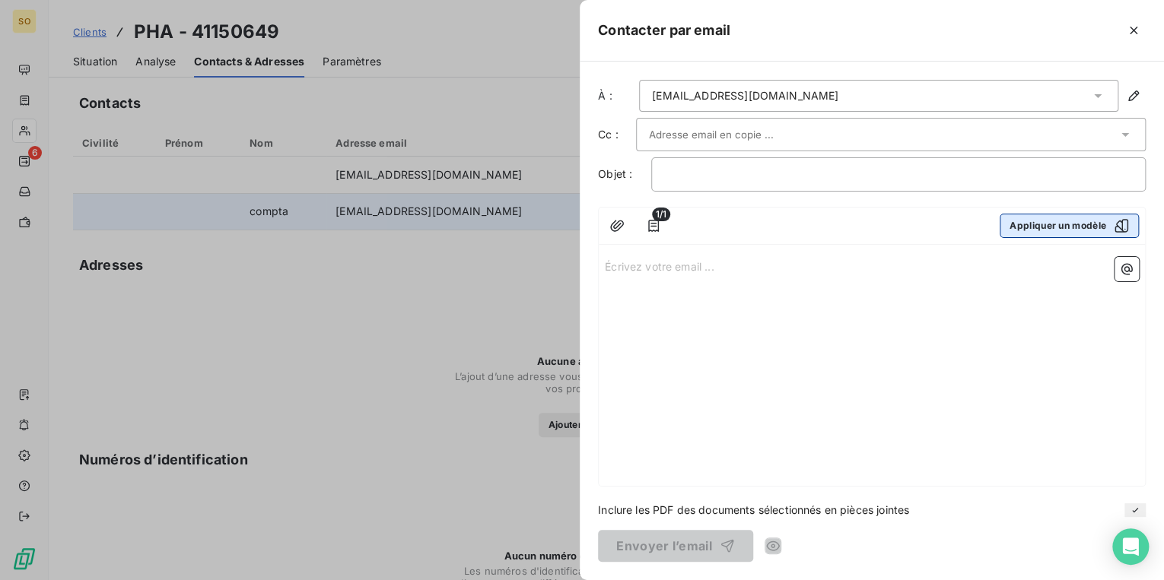
click at [1050, 234] on button "Appliquer un modèle" at bounding box center [1069, 226] width 139 height 24
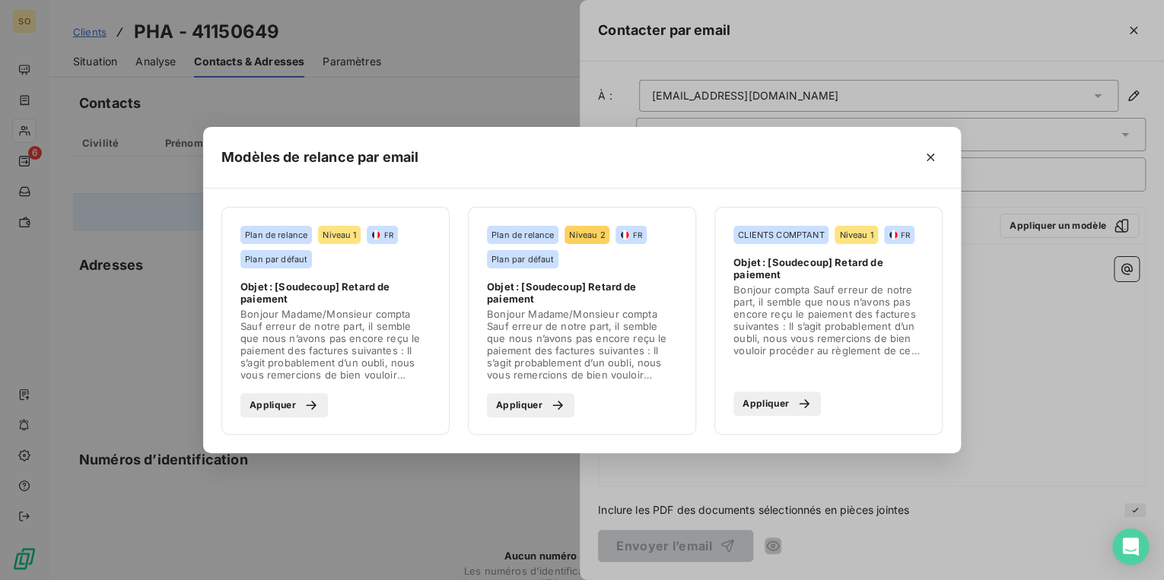
click at [302, 405] on div "button" at bounding box center [307, 405] width 23 height 15
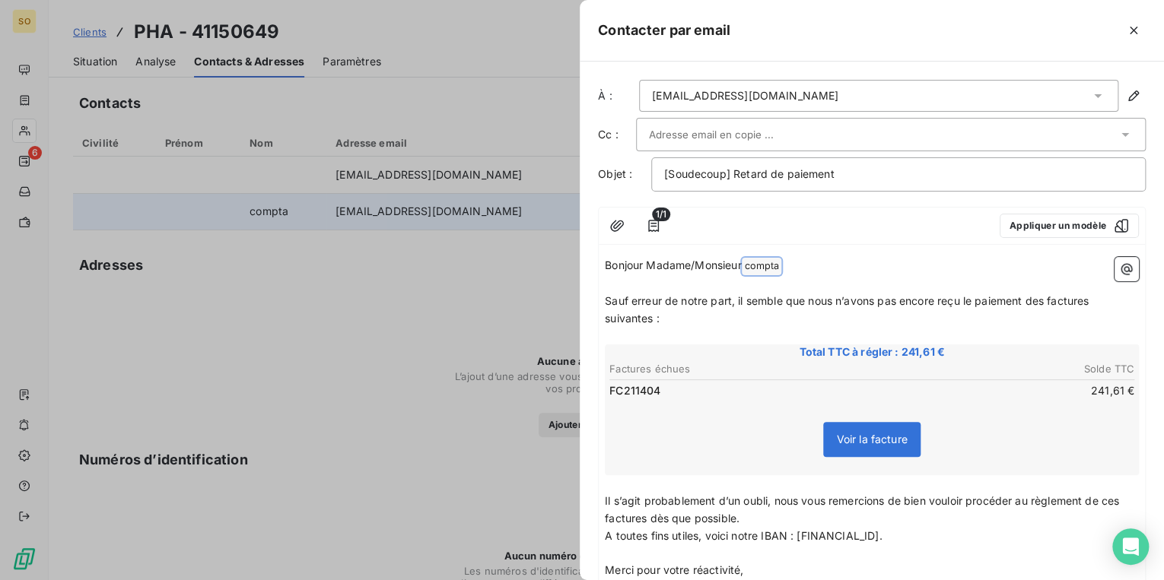
drag, startPoint x: 748, startPoint y: 262, endPoint x: 815, endPoint y: 262, distance: 66.2
click at [815, 262] on p "Bonjour Madame/Monsieur compta ﻿ ﻿" at bounding box center [872, 266] width 534 height 18
click at [1047, 300] on span "Sauf erreur de notre part, il semble que nous n’avons pas encore reçu le paieme…" at bounding box center [848, 309] width 487 height 30
click at [1098, 297] on span "Sauf erreur de notre part, il semble que nous n’avons pas encore reçu le paieme…" at bounding box center [852, 309] width 494 height 30
click at [649, 319] on span "Sauf erreur de notre part, il semble que nous n’avons pas encore reçu le paieme…" at bounding box center [849, 309] width 488 height 30
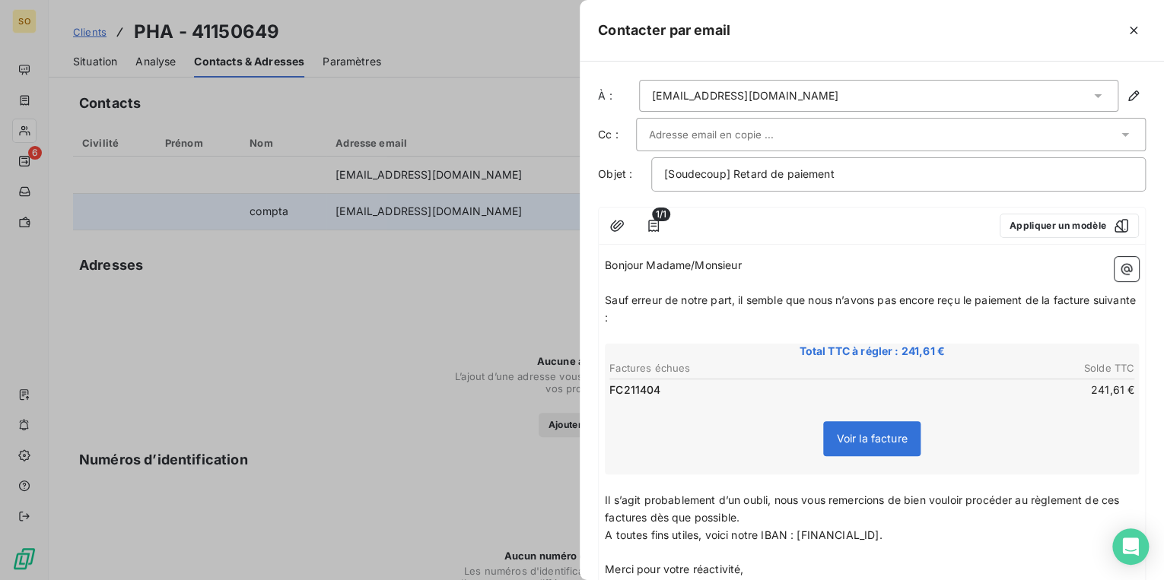
click at [1122, 500] on span "Il s’agit probablement d’un oubli, nous vous remercions de bien vouloir procéde…" at bounding box center [863, 509] width 517 height 30
click at [675, 517] on span "Il s’agit probablement d’un oubli, nous vous remercions de bien vouloir procéde…" at bounding box center [868, 509] width 526 height 30
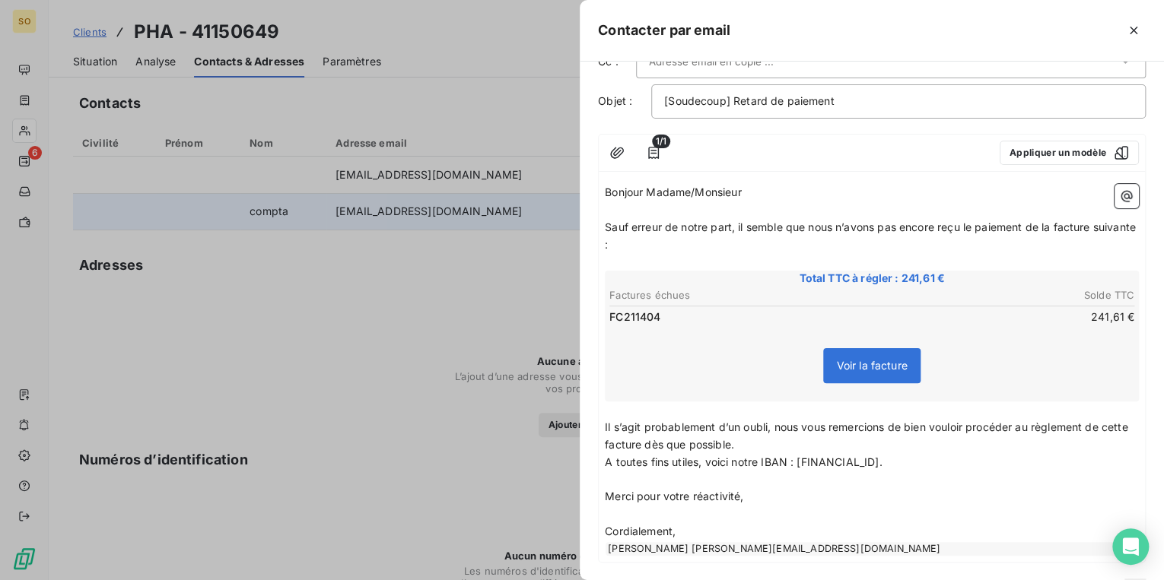
scroll to position [146, 0]
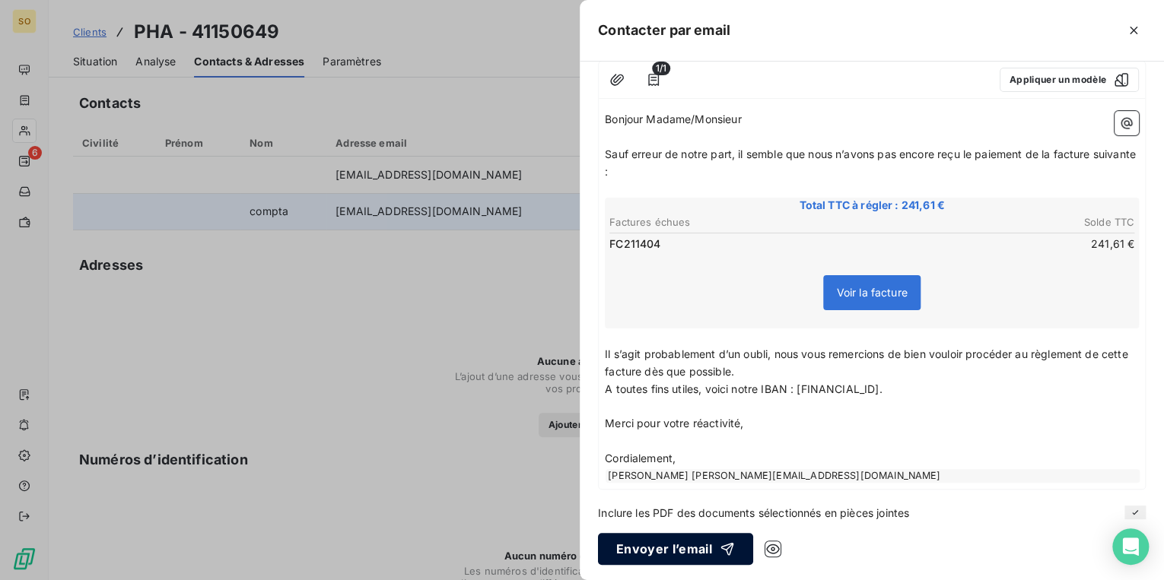
click at [664, 542] on button "Envoyer l’email" at bounding box center [675, 549] width 155 height 32
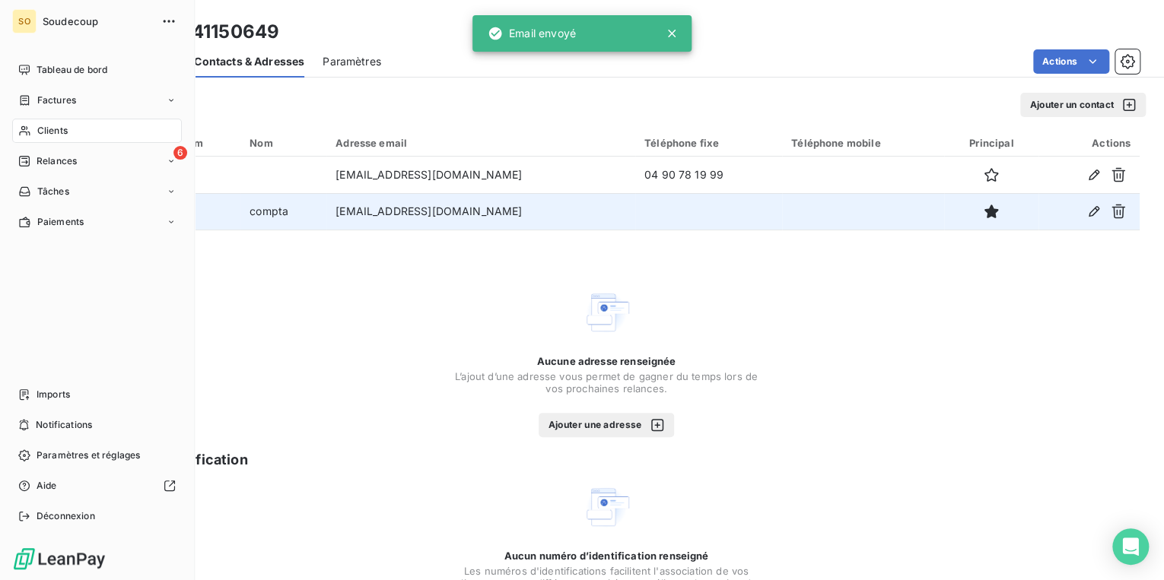
click at [44, 160] on span "Relances" at bounding box center [57, 161] width 40 height 14
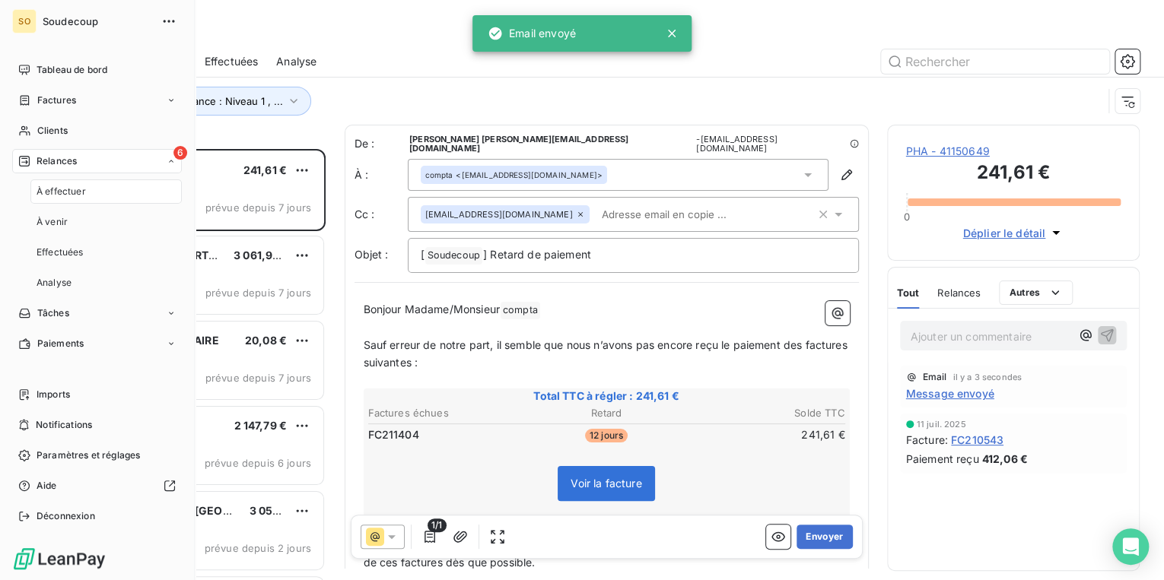
scroll to position [422, 243]
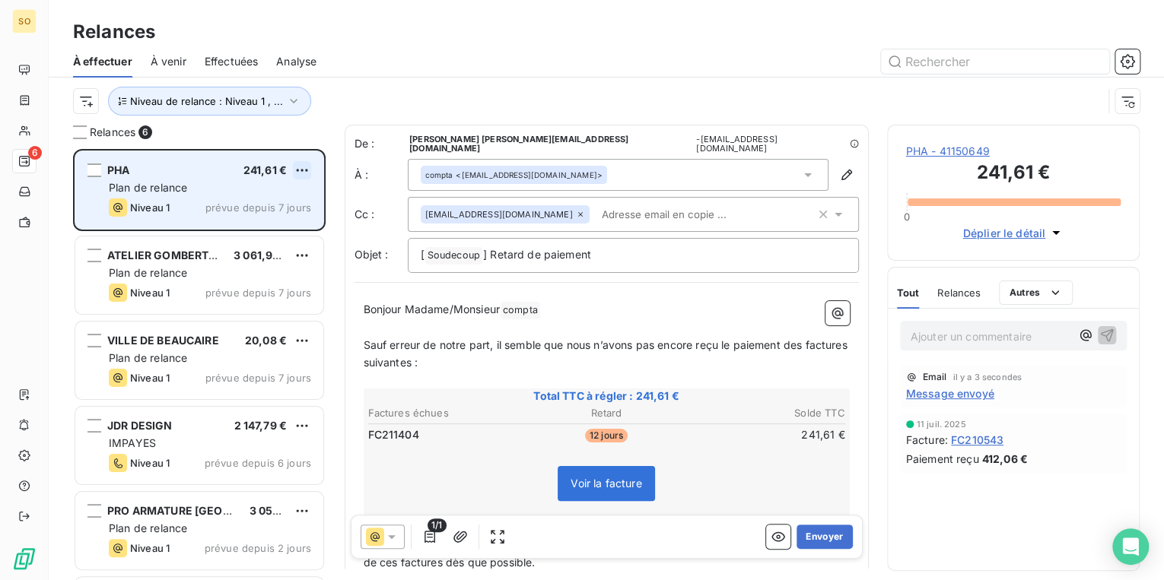
click at [300, 168] on html "SO 6 Relances À effectuer À venir Effectuées Analyse Niveau de relance : Niveau…" at bounding box center [582, 290] width 1164 height 580
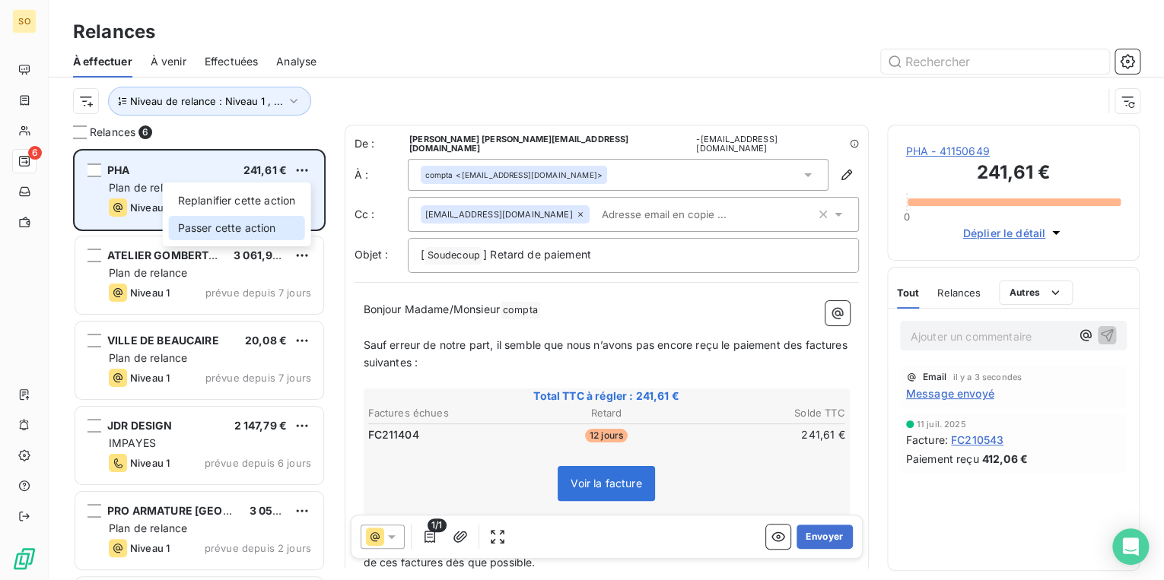
click at [267, 228] on div "Passer cette action" at bounding box center [237, 228] width 136 height 24
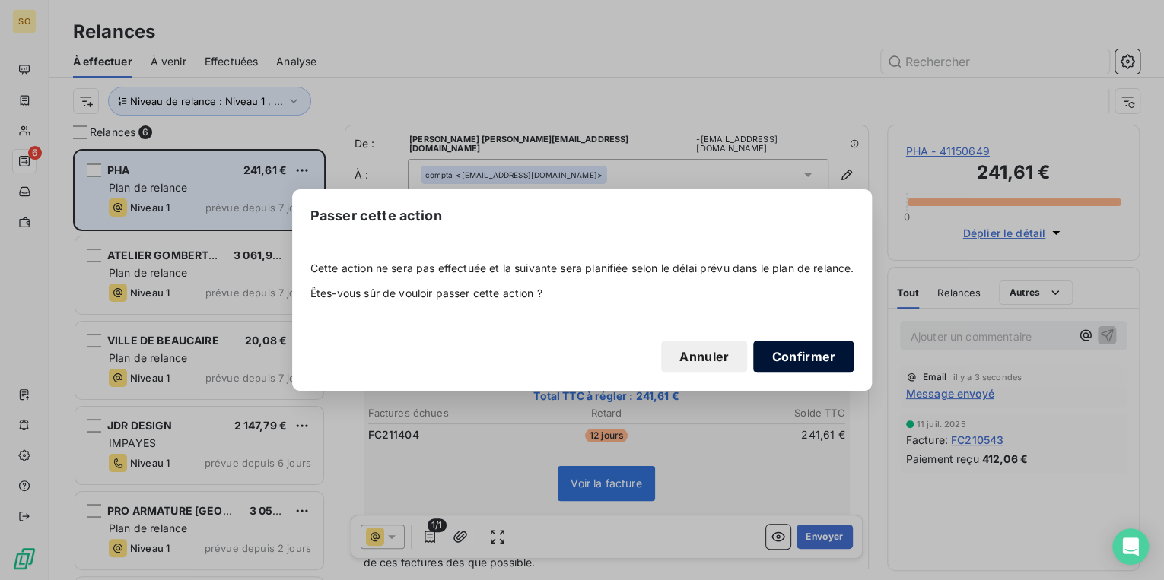
click at [803, 347] on button "Confirmer" at bounding box center [803, 357] width 100 height 32
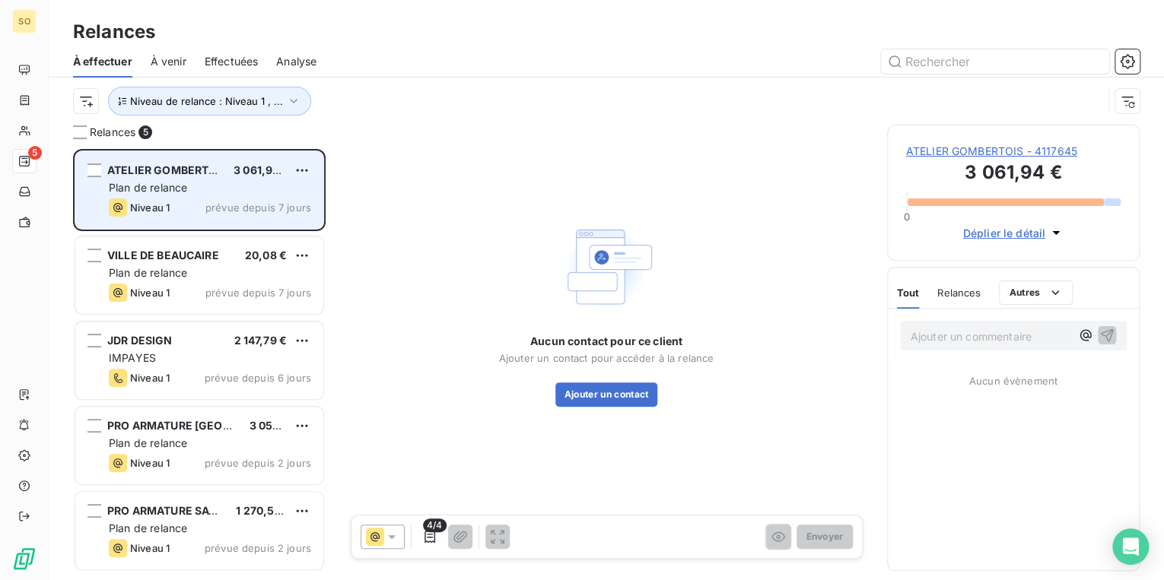
click at [1004, 158] on span "ATELIER GOMBERTOIS - 4117645" at bounding box center [1013, 151] width 215 height 15
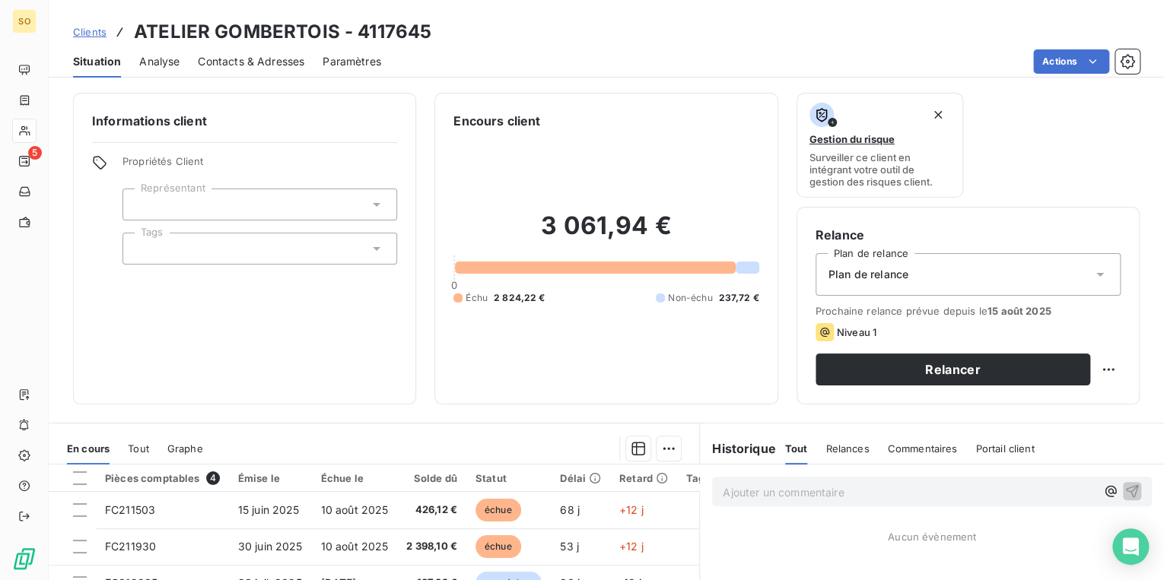
click at [261, 60] on span "Contacts & Adresses" at bounding box center [251, 61] width 106 height 15
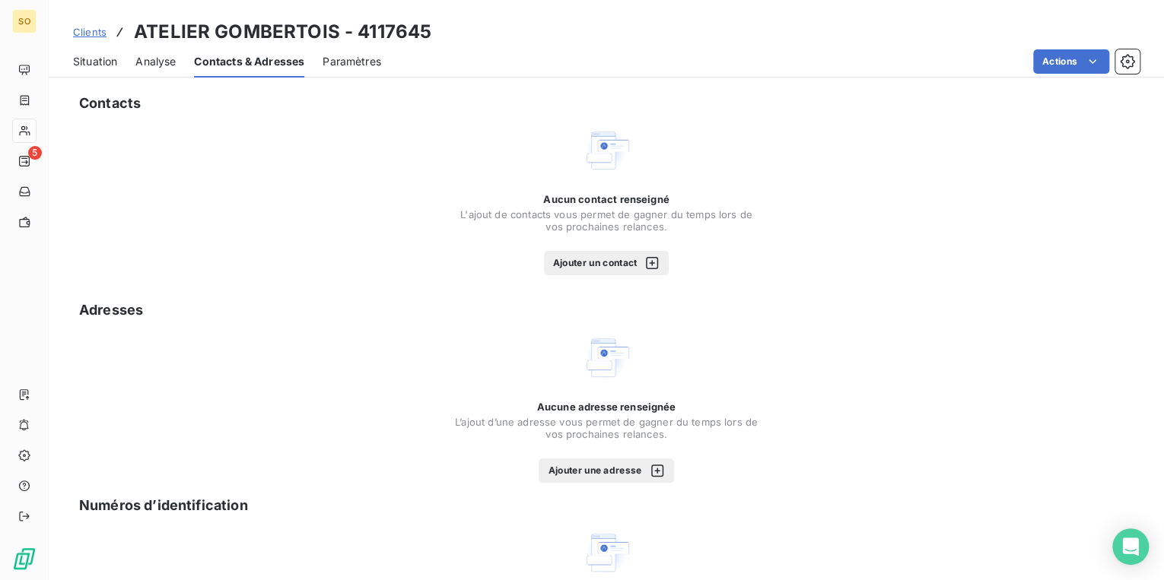
click at [580, 265] on button "Ajouter un contact" at bounding box center [607, 263] width 126 height 24
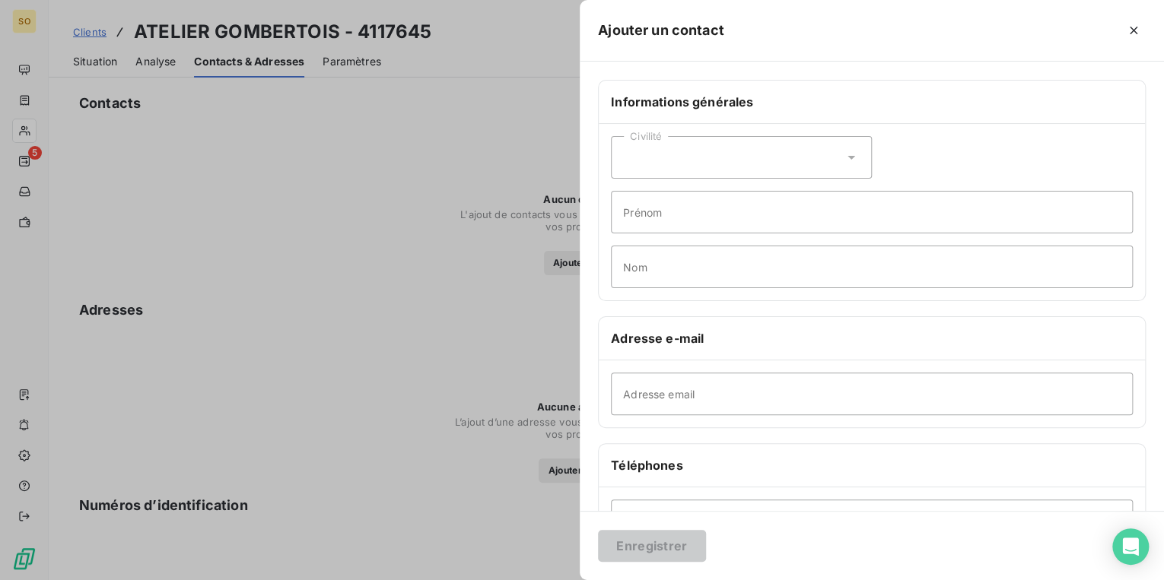
click at [272, 222] on div at bounding box center [582, 290] width 1164 height 580
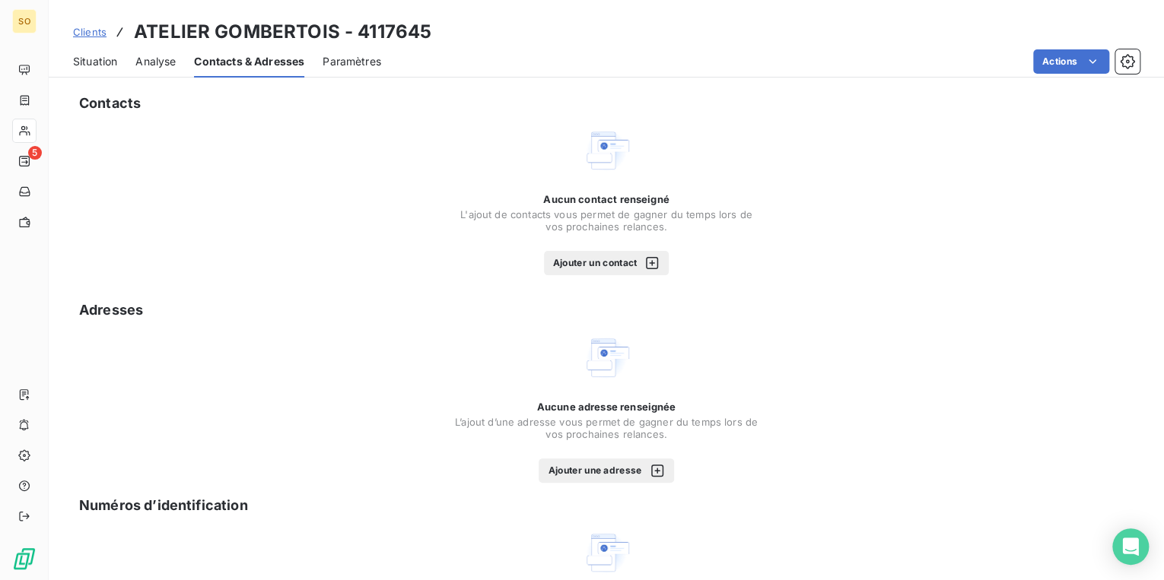
click at [566, 268] on button "Ajouter un contact" at bounding box center [607, 263] width 126 height 24
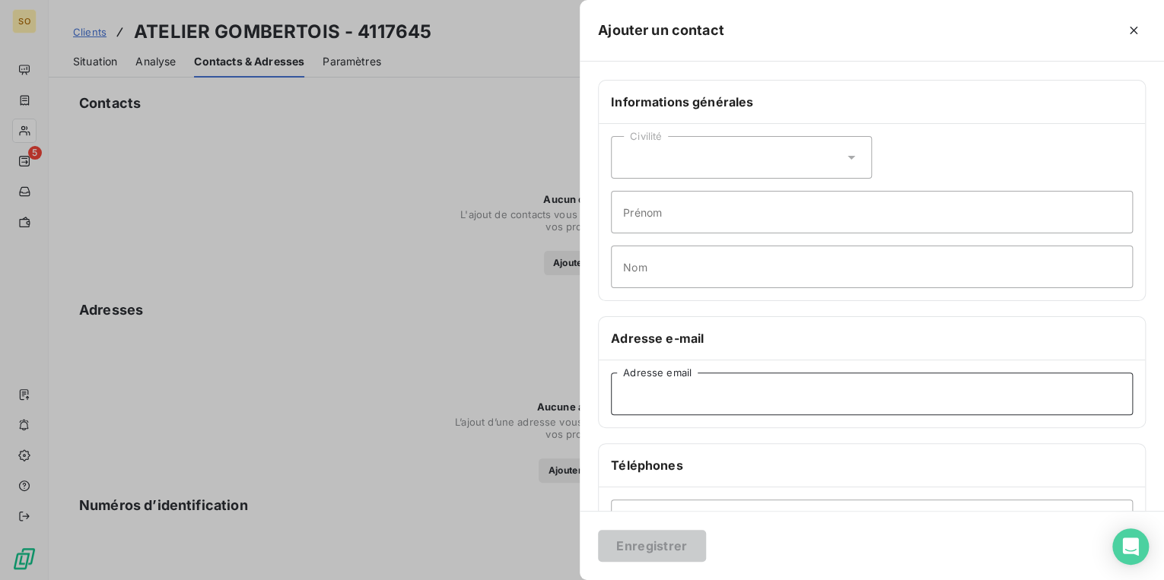
click at [711, 388] on input "Adresse email" at bounding box center [872, 394] width 522 height 43
paste input "[EMAIL_ADDRESS][DOMAIN_NAME]"
type input "[EMAIL_ADDRESS][DOMAIN_NAME]"
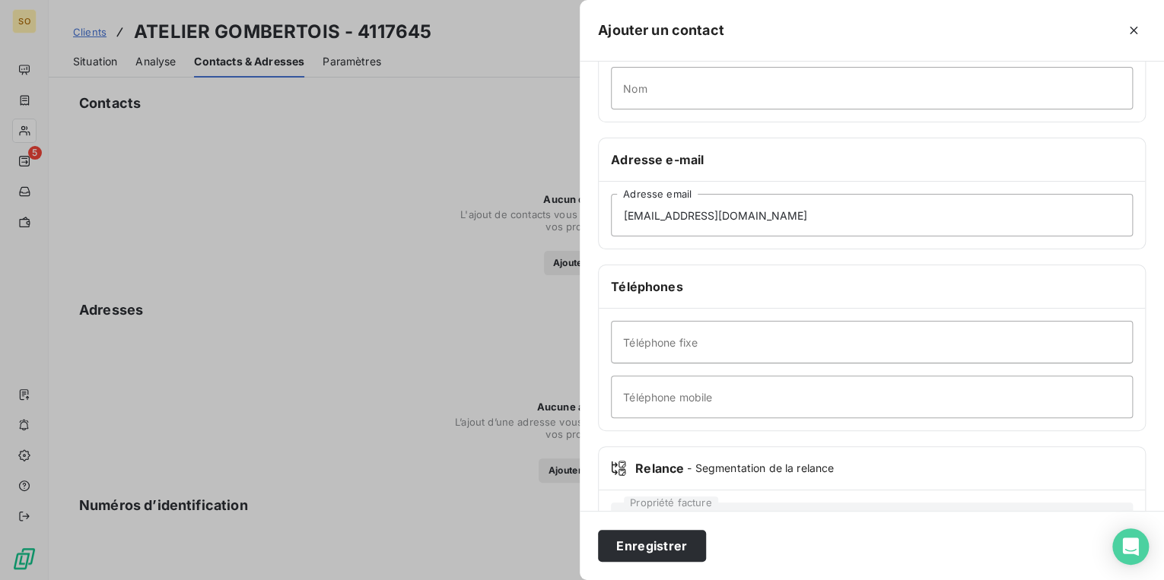
scroll to position [183, 0]
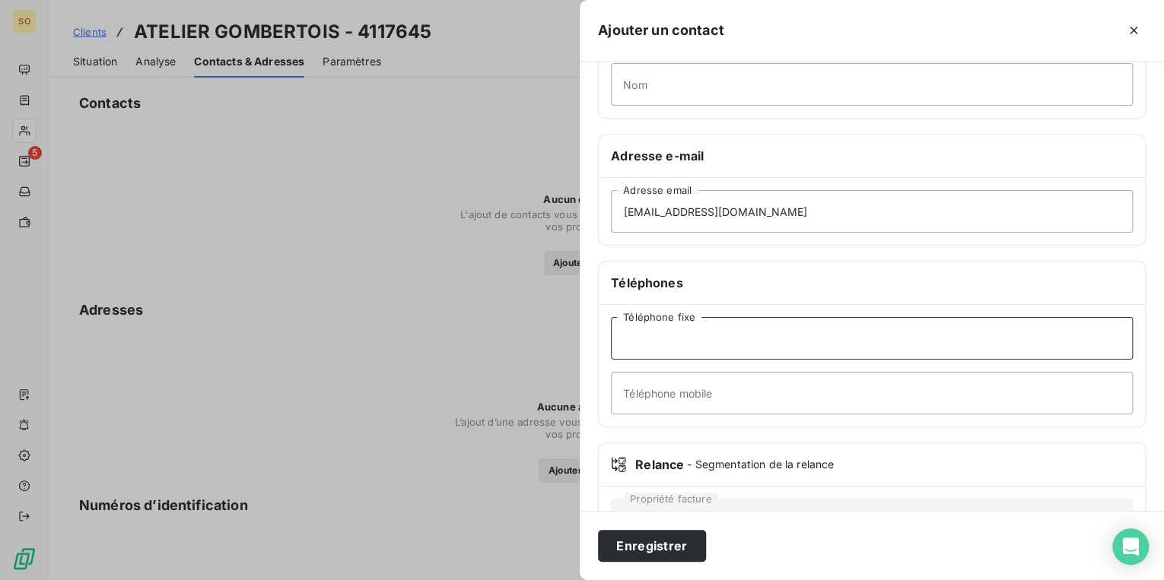
click at [680, 341] on input "Téléphone fixe" at bounding box center [872, 338] width 522 height 43
paste input "07 69 40 21 88"
type input "07 69 40 21 88"
click at [660, 537] on button "Enregistrer" at bounding box center [652, 546] width 108 height 32
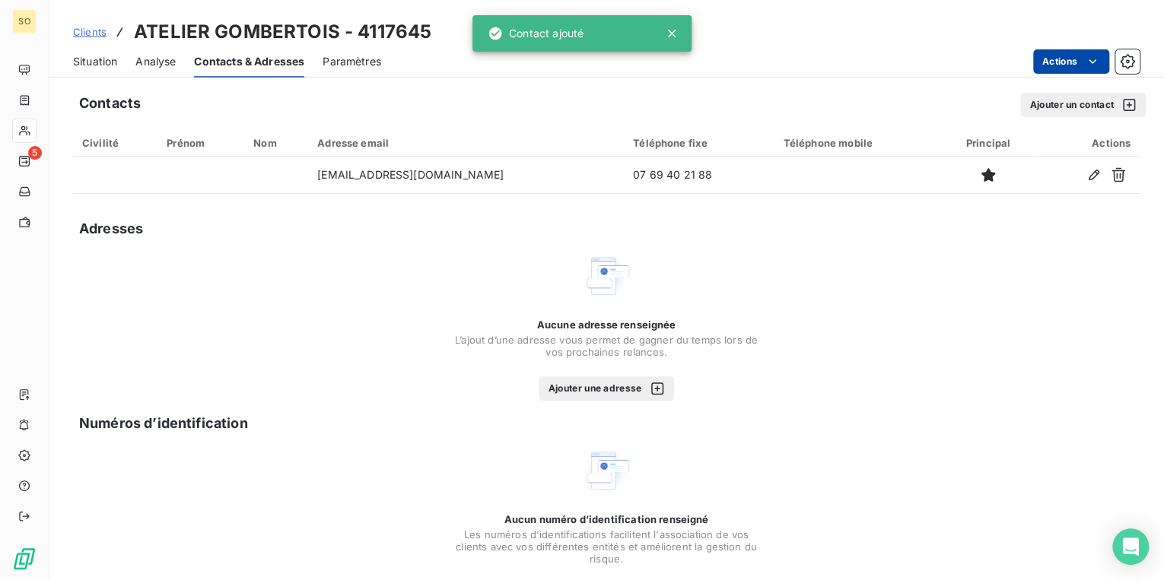
click at [1054, 64] on html "SO 5 Clients ATELIER GOMBERTOIS - 4117645 Situation Analyse Contacts & Adresses…" at bounding box center [582, 290] width 1164 height 580
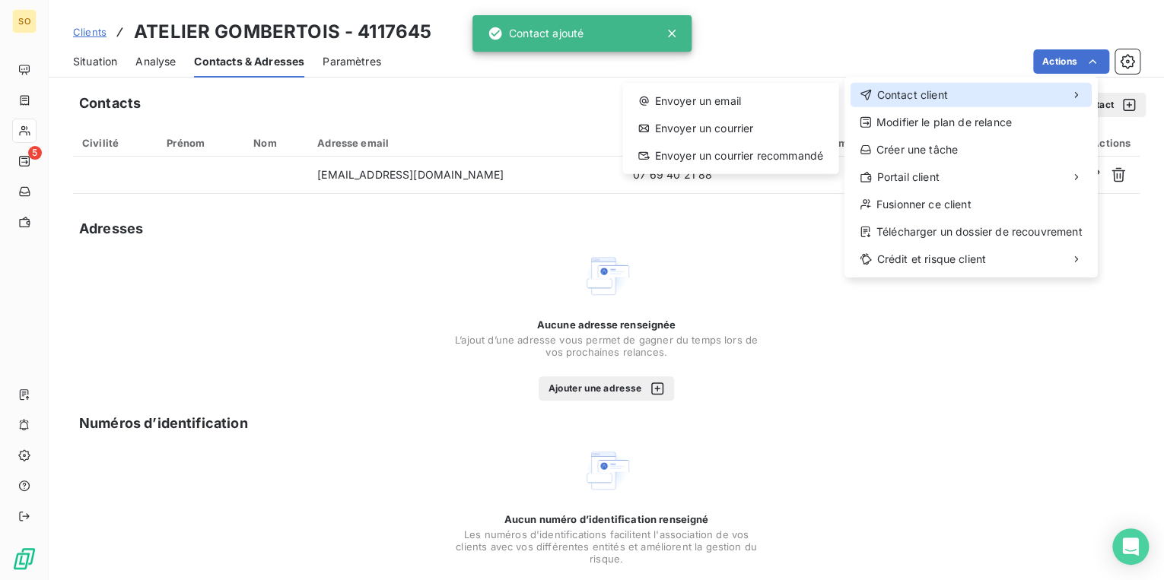
click at [925, 94] on span "Contact client" at bounding box center [911, 94] width 71 height 15
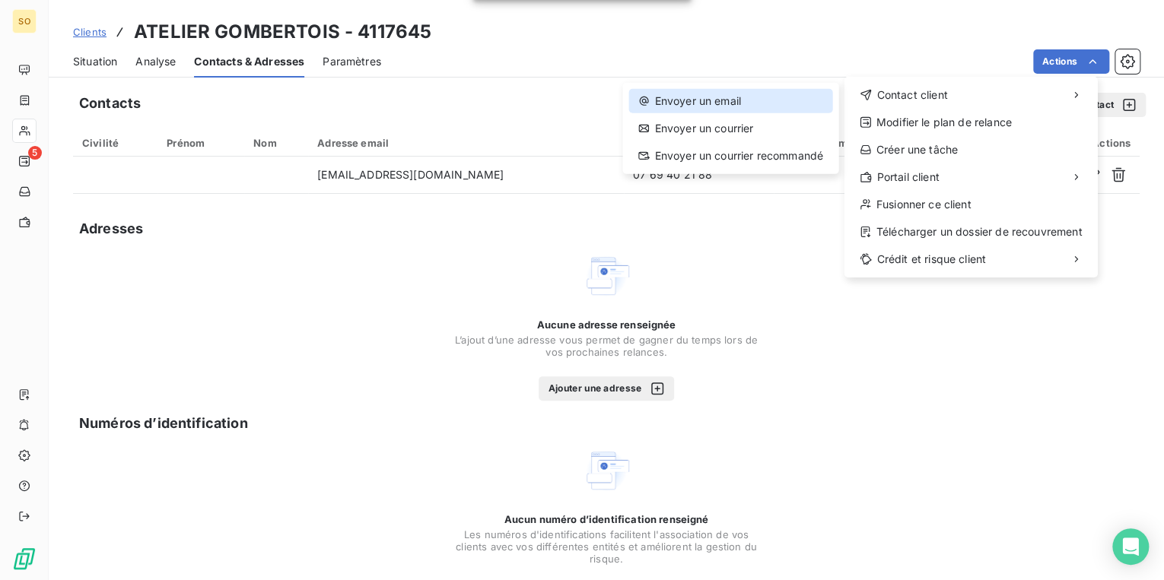
click at [775, 91] on div "Envoyer un email" at bounding box center [729, 101] width 203 height 24
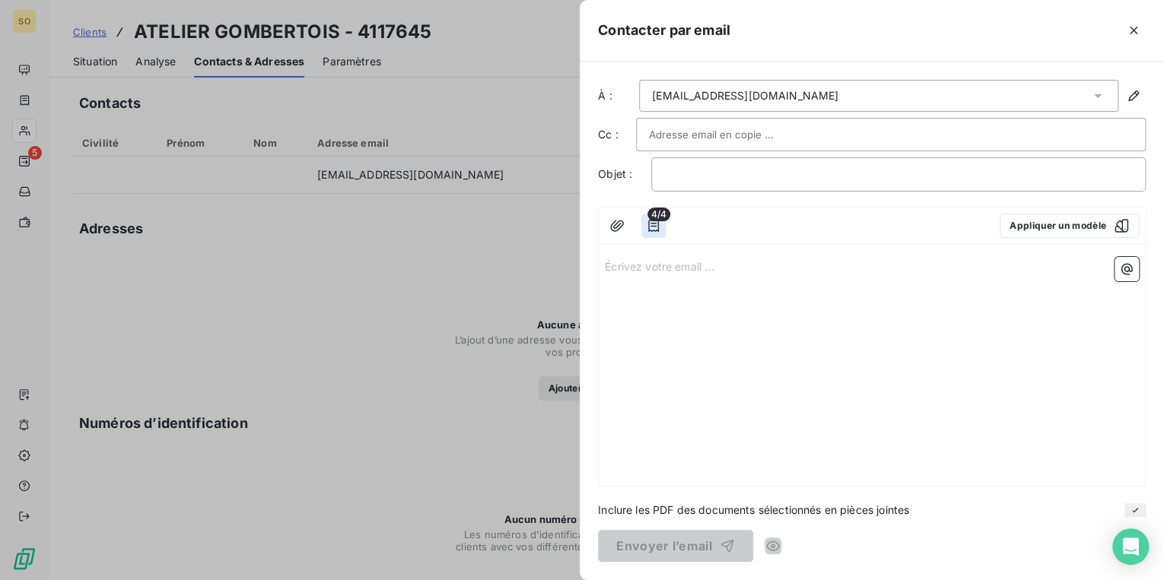
click at [654, 228] on icon "button" at bounding box center [653, 225] width 15 height 15
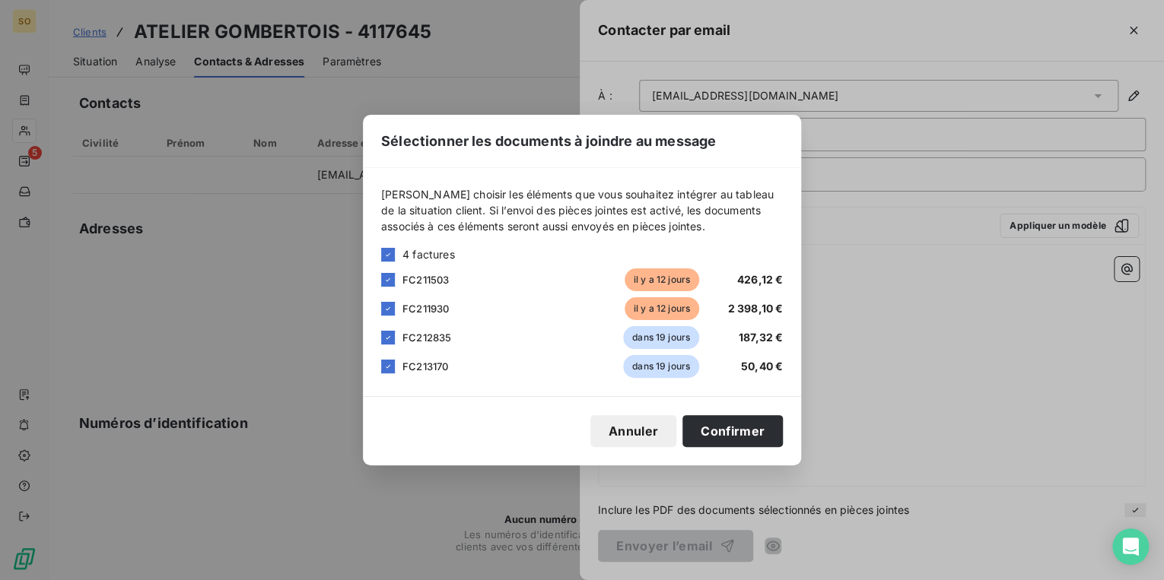
drag, startPoint x: 392, startPoint y: 336, endPoint x: 389, endPoint y: 345, distance: 8.9
click at [391, 339] on div at bounding box center [388, 338] width 14 height 14
click at [386, 368] on icon at bounding box center [387, 366] width 9 height 9
click at [713, 432] on button "Confirmer" at bounding box center [732, 431] width 100 height 32
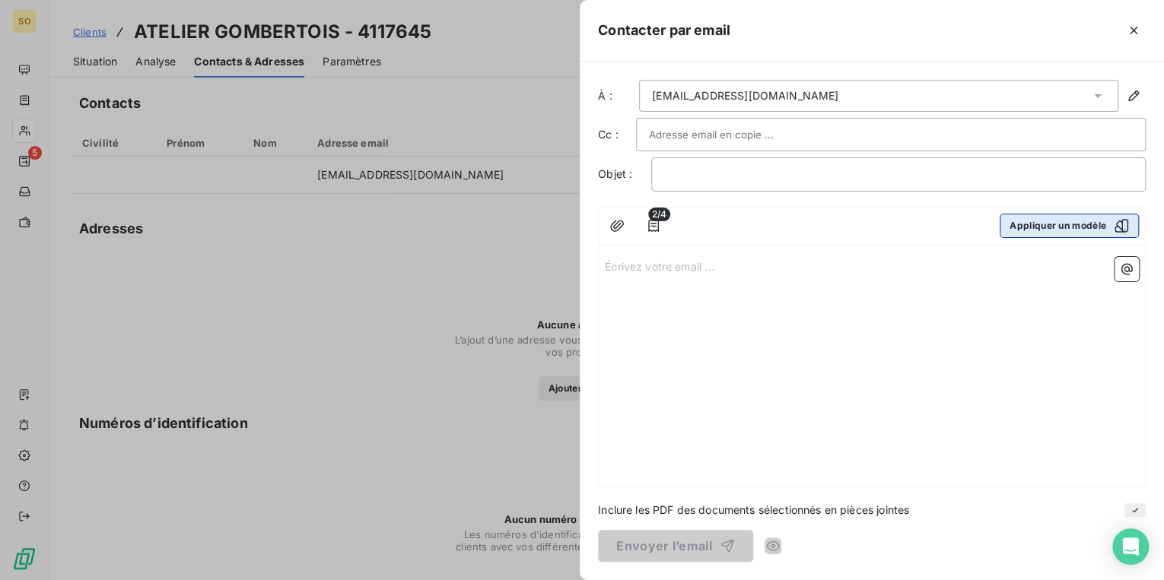
click at [1053, 225] on button "Appliquer un modèle" at bounding box center [1069, 226] width 139 height 24
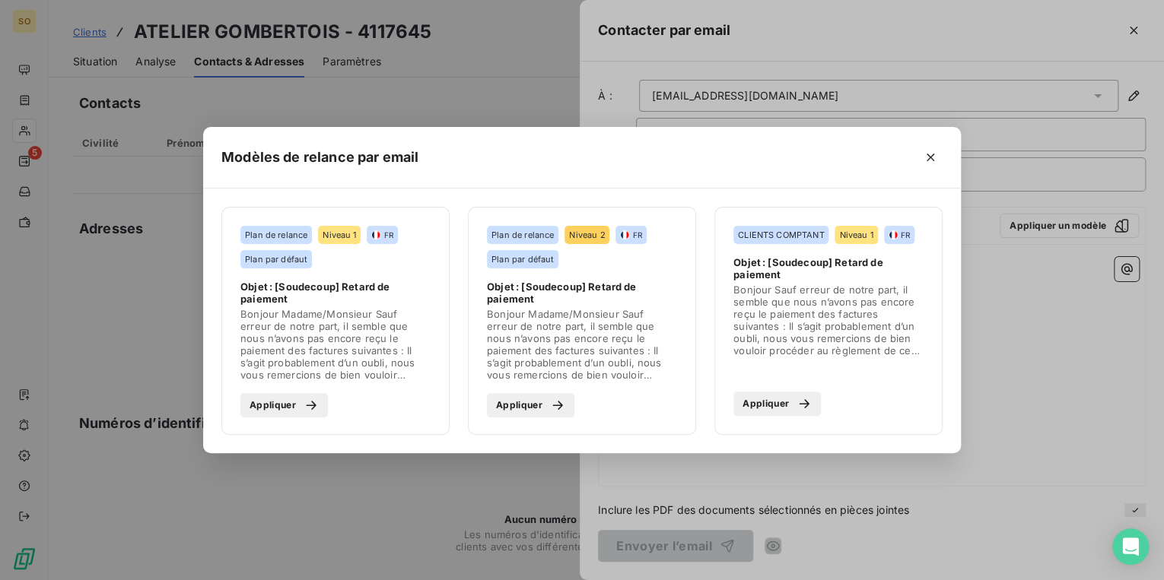
click at [287, 413] on button "Appliquer" at bounding box center [283, 405] width 87 height 24
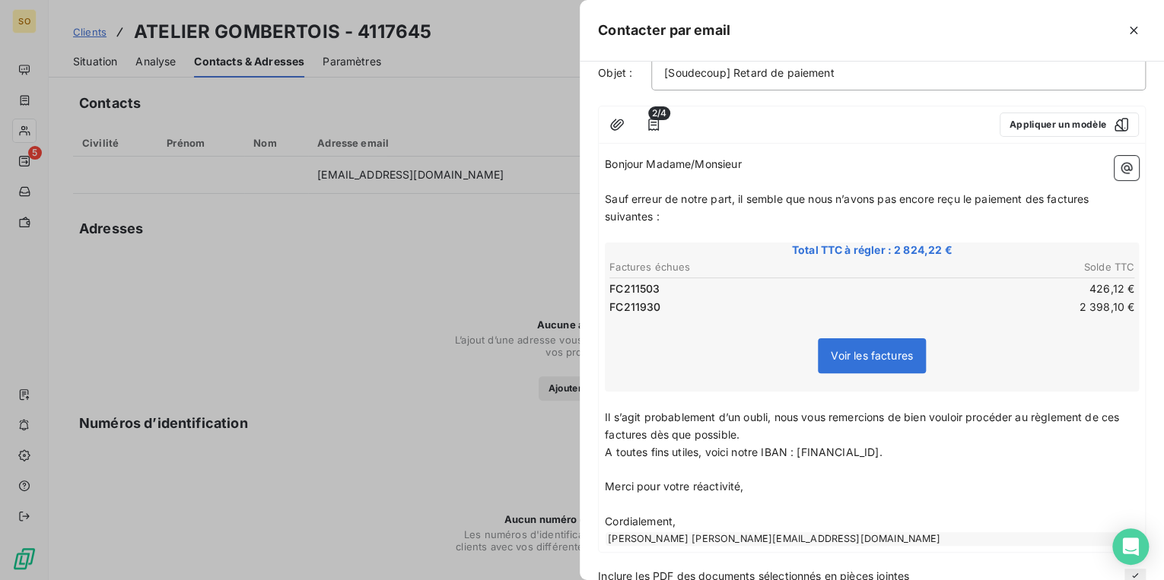
scroll to position [164, 0]
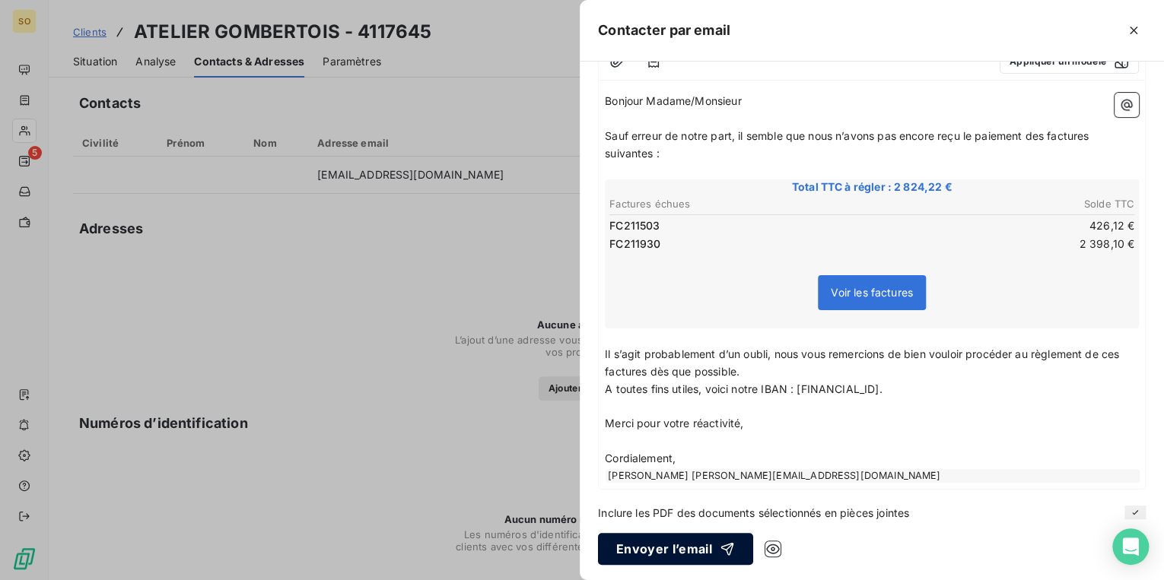
click at [690, 550] on button "Envoyer l’email" at bounding box center [675, 549] width 155 height 32
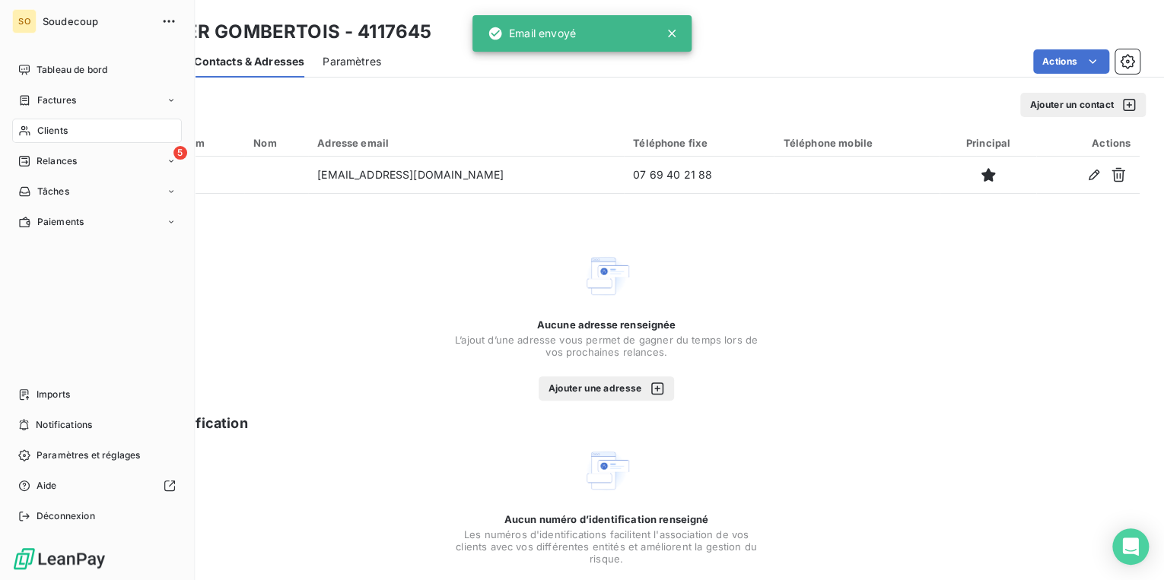
click at [24, 161] on icon at bounding box center [24, 161] width 11 height 11
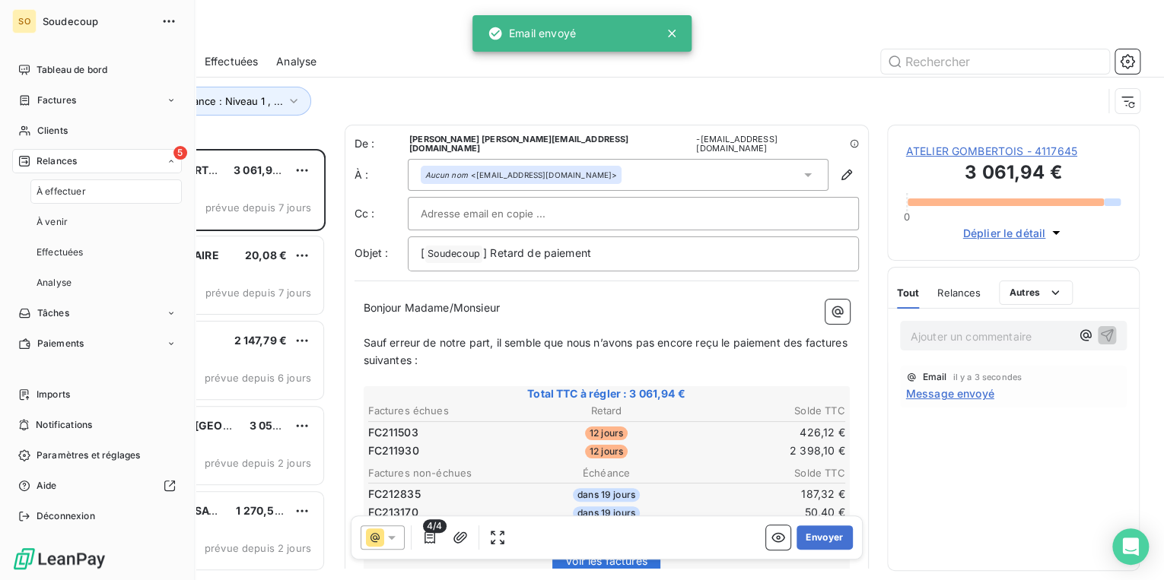
scroll to position [422, 243]
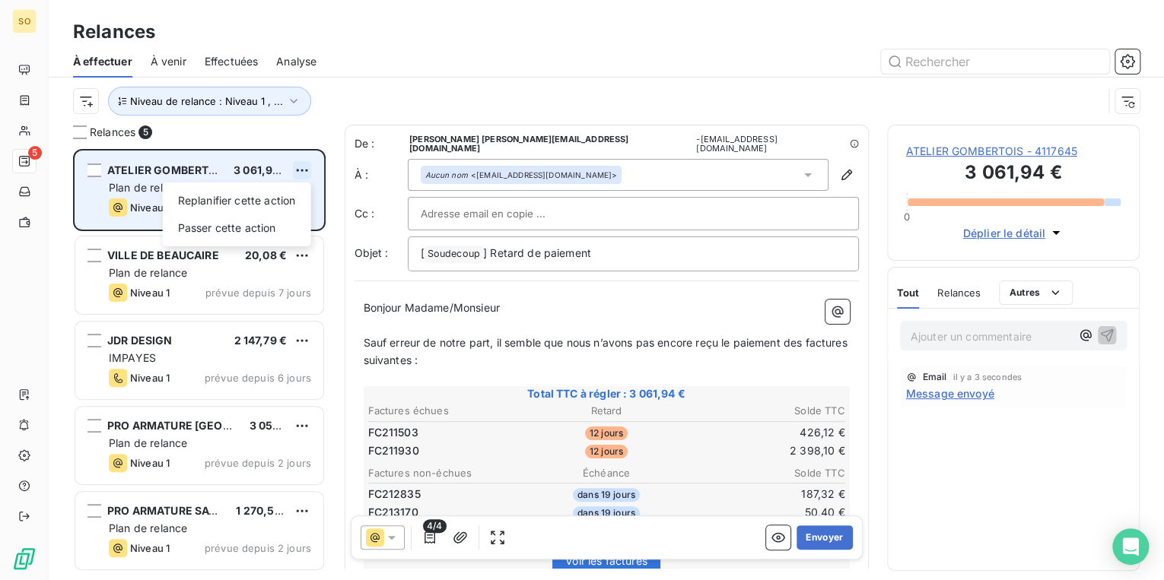
click at [293, 166] on html "SO 5 Relances À effectuer À venir Effectuées Analyse Niveau de relance : Niveau…" at bounding box center [582, 290] width 1164 height 580
click at [271, 224] on div "Passer cette action" at bounding box center [237, 228] width 136 height 24
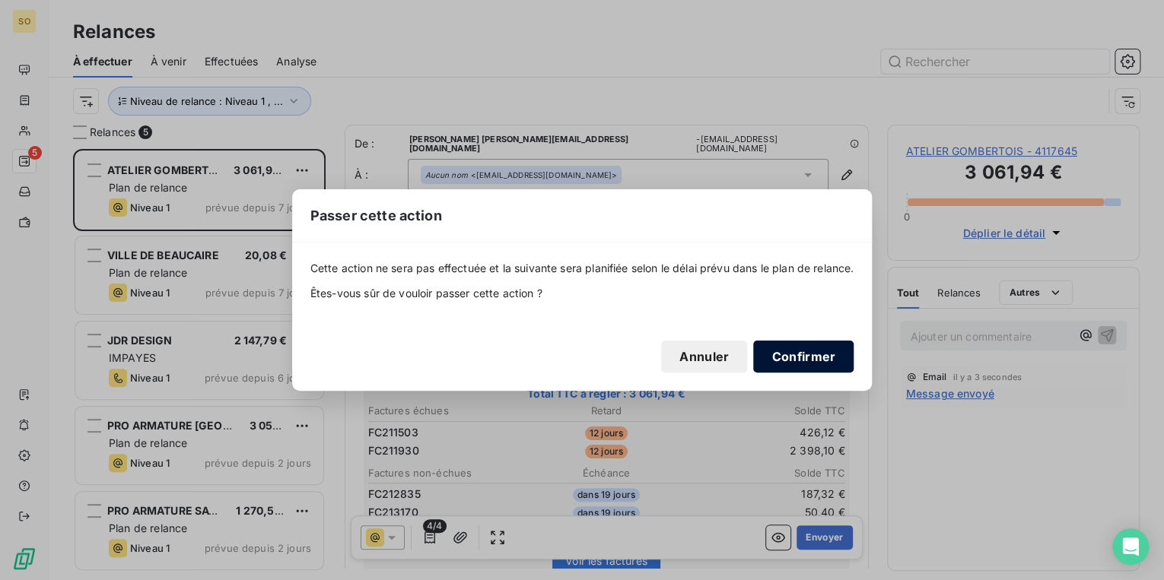
click at [788, 356] on button "Confirmer" at bounding box center [803, 357] width 100 height 32
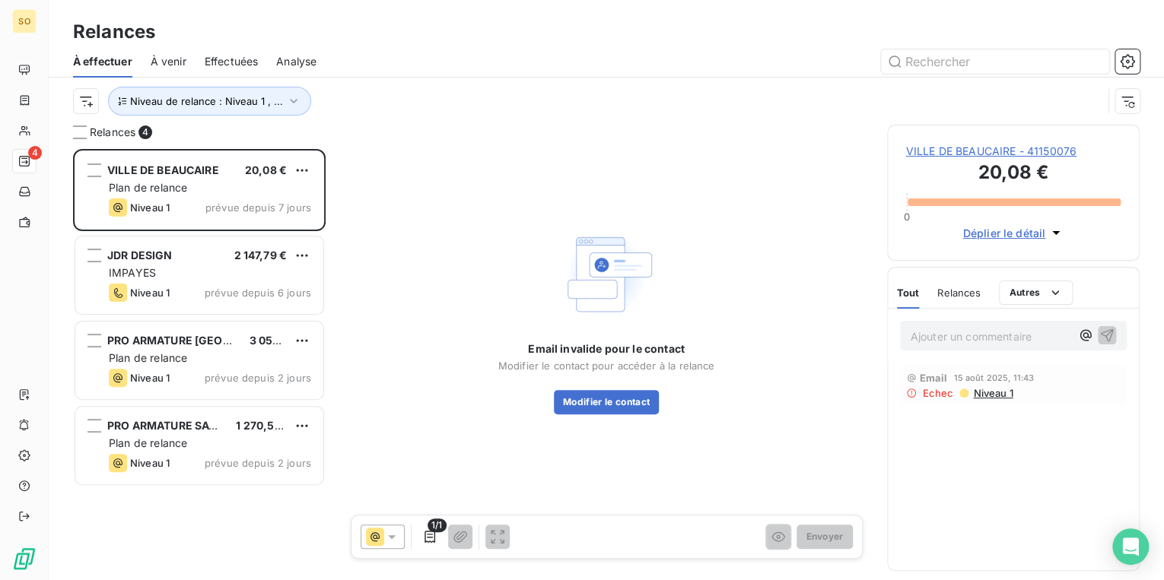
click at [936, 149] on span "VILLE DE BEAUCAIRE - 41150076" at bounding box center [1013, 151] width 215 height 15
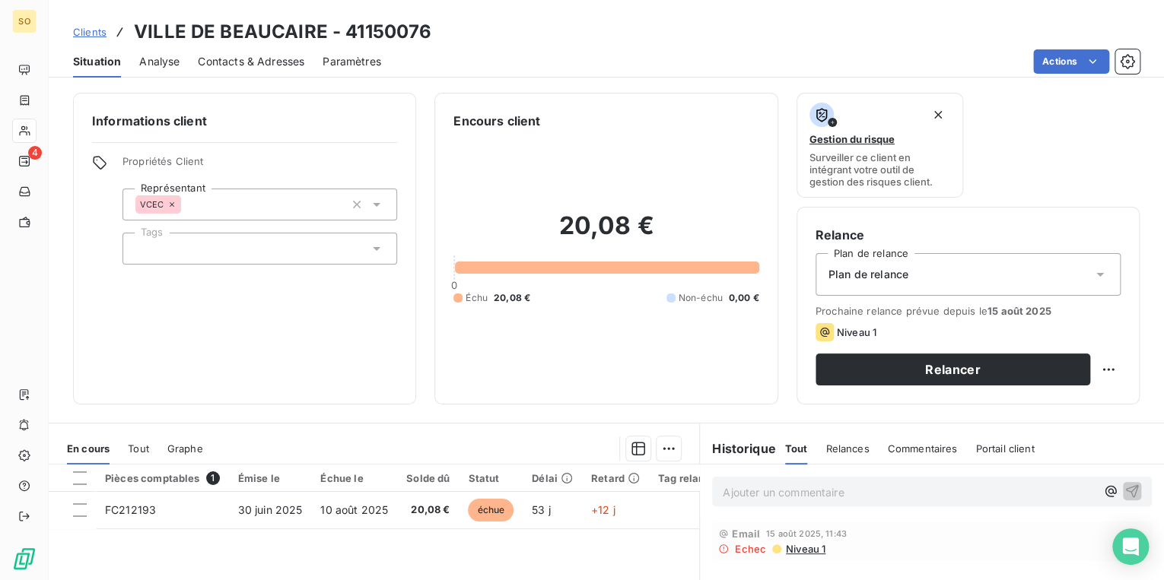
click at [251, 59] on span "Contacts & Adresses" at bounding box center [251, 61] width 106 height 15
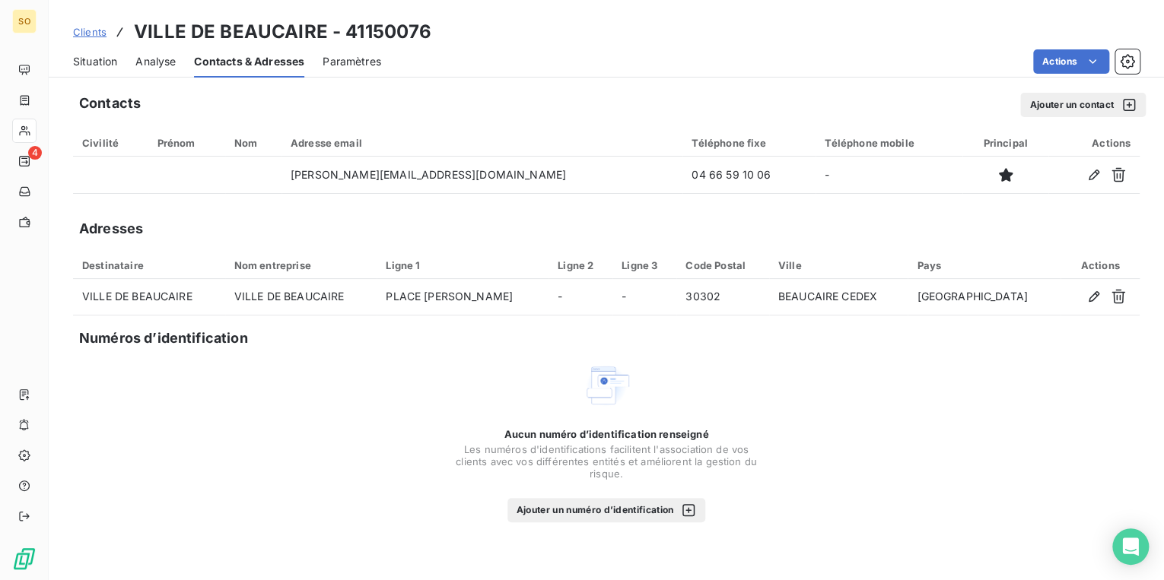
click at [1067, 110] on button "Ajouter un contact" at bounding box center [1083, 105] width 126 height 24
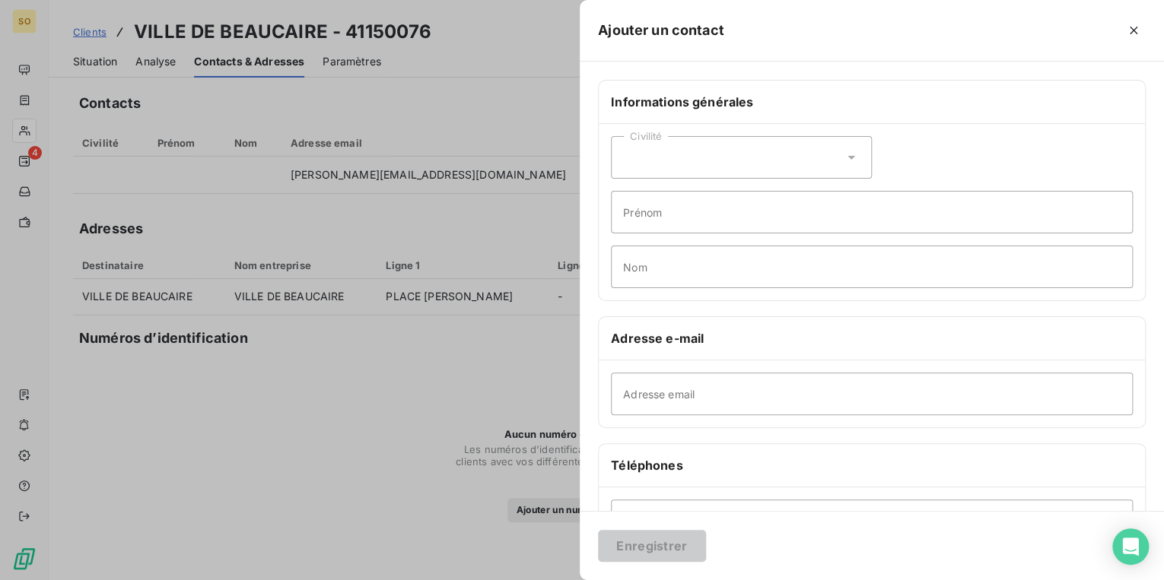
click at [498, 288] on div at bounding box center [582, 290] width 1164 height 580
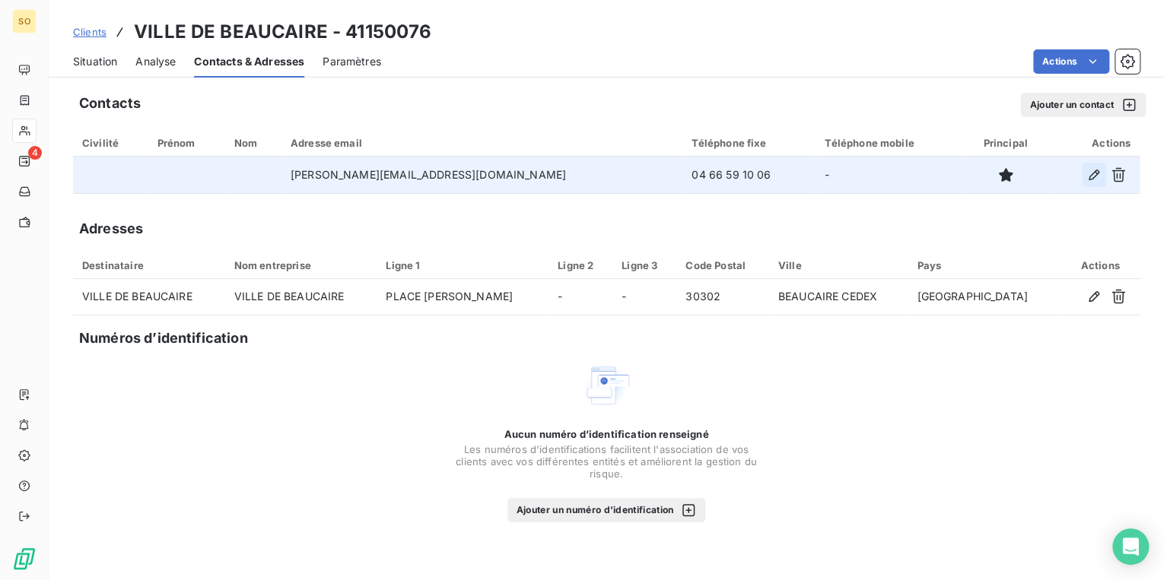
click at [1090, 173] on icon "button" at bounding box center [1093, 174] width 15 height 15
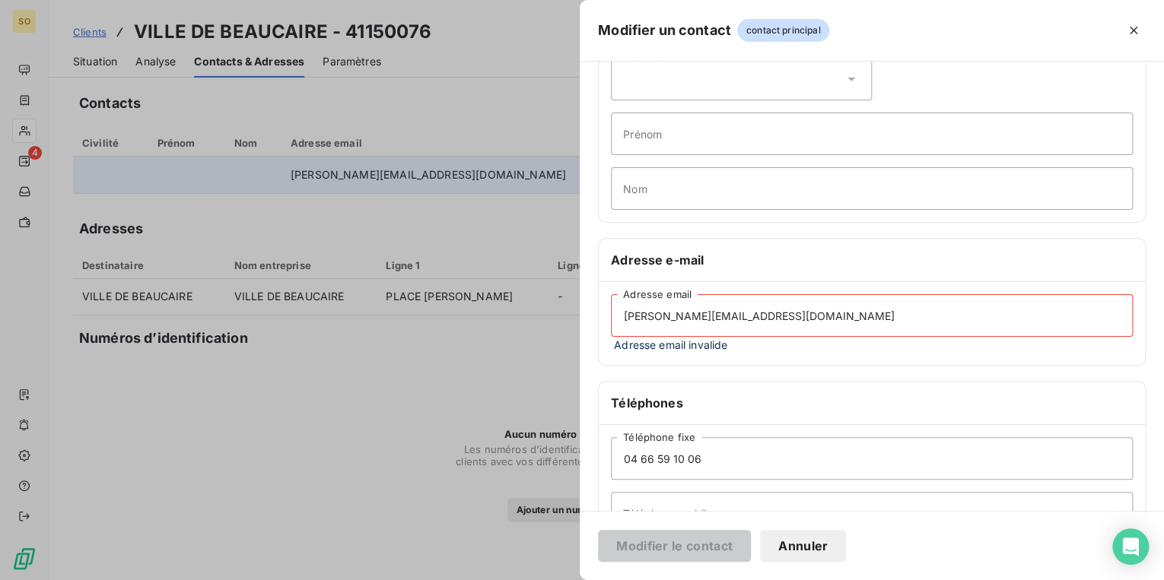
scroll to position [183, 0]
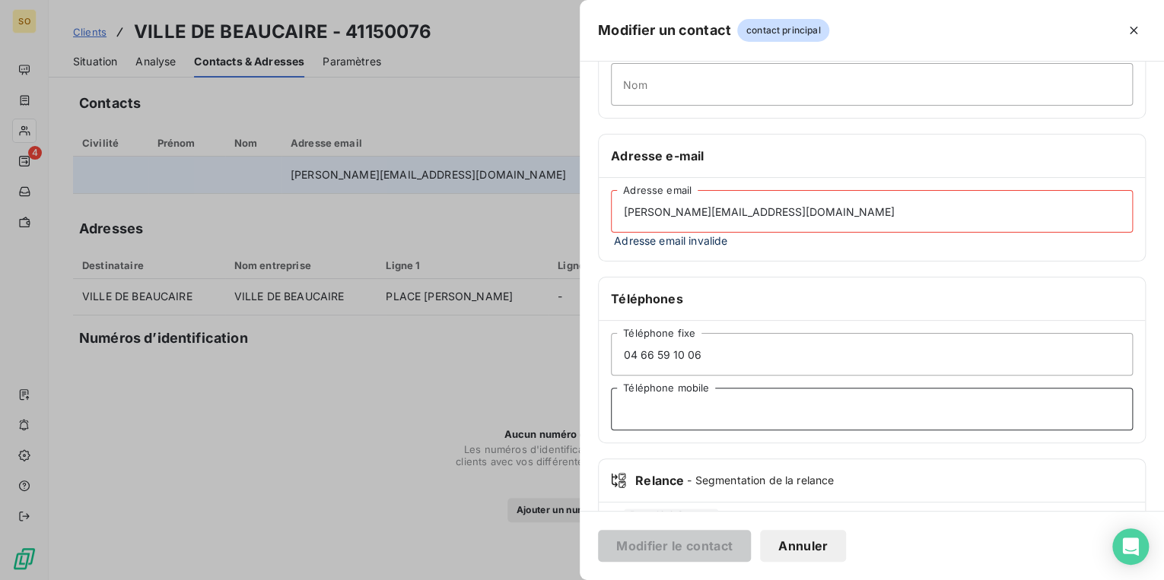
click at [650, 400] on input "Téléphone mobile" at bounding box center [872, 409] width 522 height 43
paste input "04 66 59 71 29"
type input "04 66 59 71 29"
drag, startPoint x: 774, startPoint y: 210, endPoint x: 606, endPoint y: 213, distance: 168.1
click at [608, 213] on div "[PERSON_NAME][EMAIL_ADDRESS][DOMAIN_NAME] Adresse email Adresse email erronée" at bounding box center [872, 219] width 546 height 83
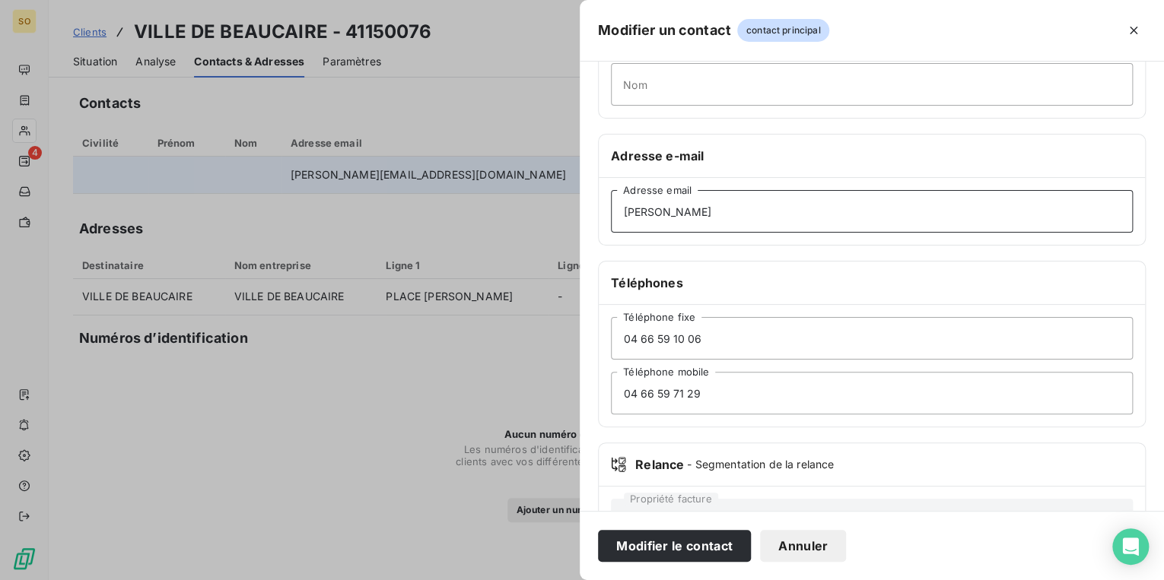
type input "[PERSON_NAME][EMAIL_ADDRESS][DOMAIN_NAME]"
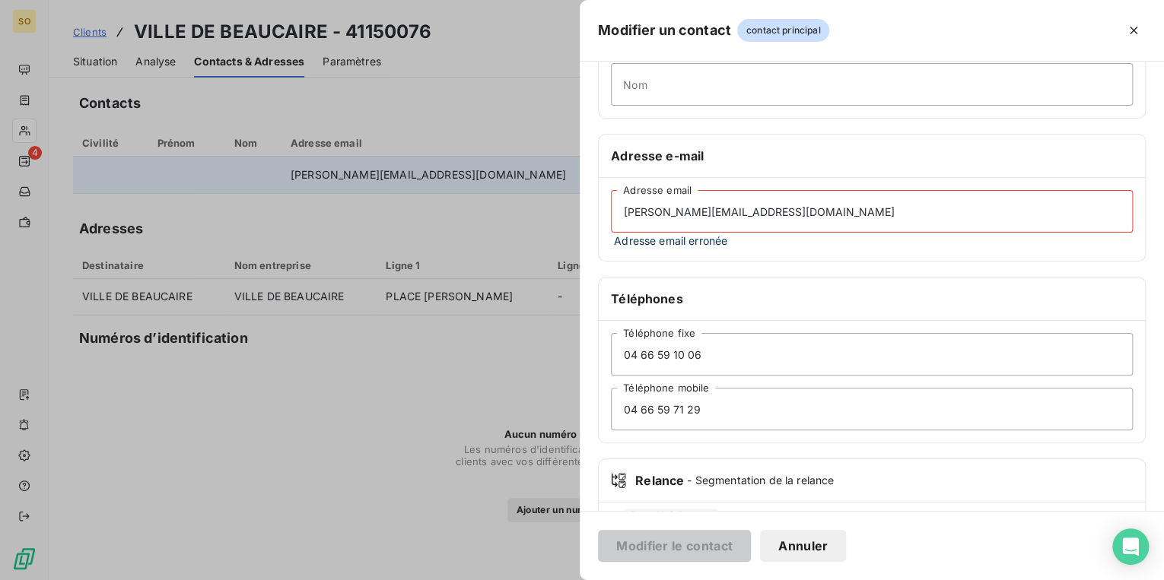
click at [808, 548] on button "Annuler" at bounding box center [803, 546] width 86 height 32
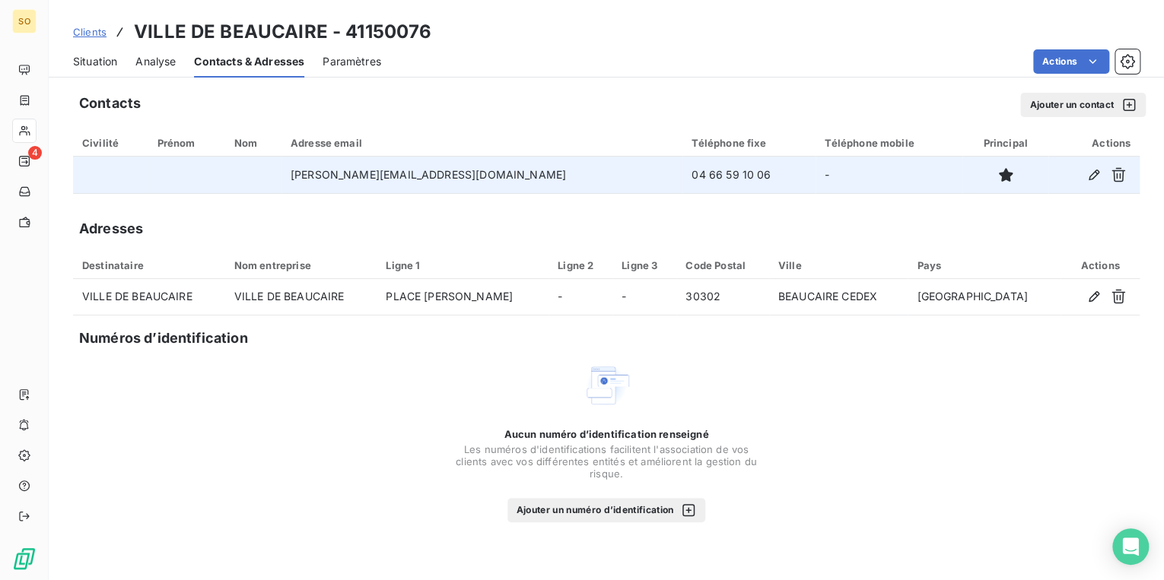
click at [1051, 104] on button "Ajouter un contact" at bounding box center [1083, 105] width 126 height 24
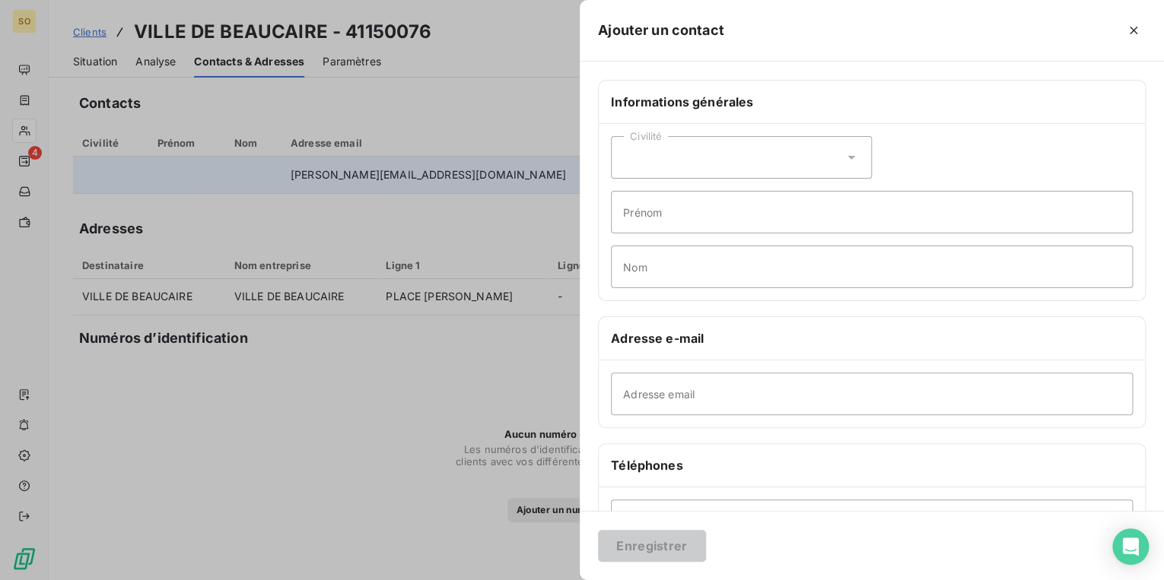
click at [790, 367] on div "Adresse email" at bounding box center [872, 394] width 546 height 67
click at [787, 375] on input "Adresse email" at bounding box center [872, 394] width 522 height 43
paste input "[PERSON_NAME][EMAIL_ADDRESS][DOMAIN_NAME]"
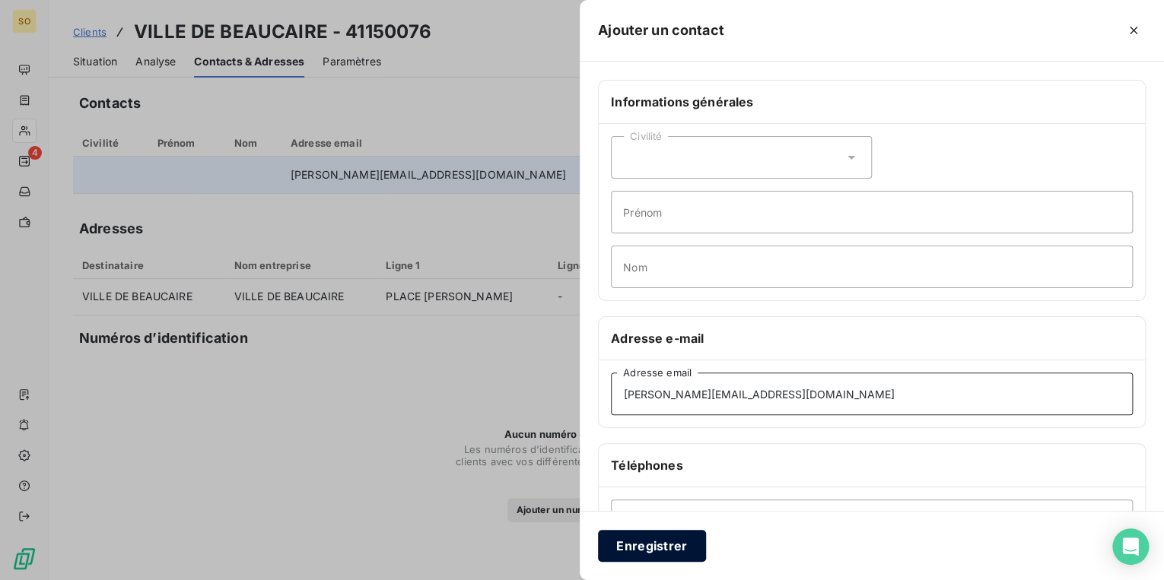
type input "[PERSON_NAME][EMAIL_ADDRESS][DOMAIN_NAME]"
click at [654, 550] on button "Enregistrer" at bounding box center [652, 546] width 108 height 32
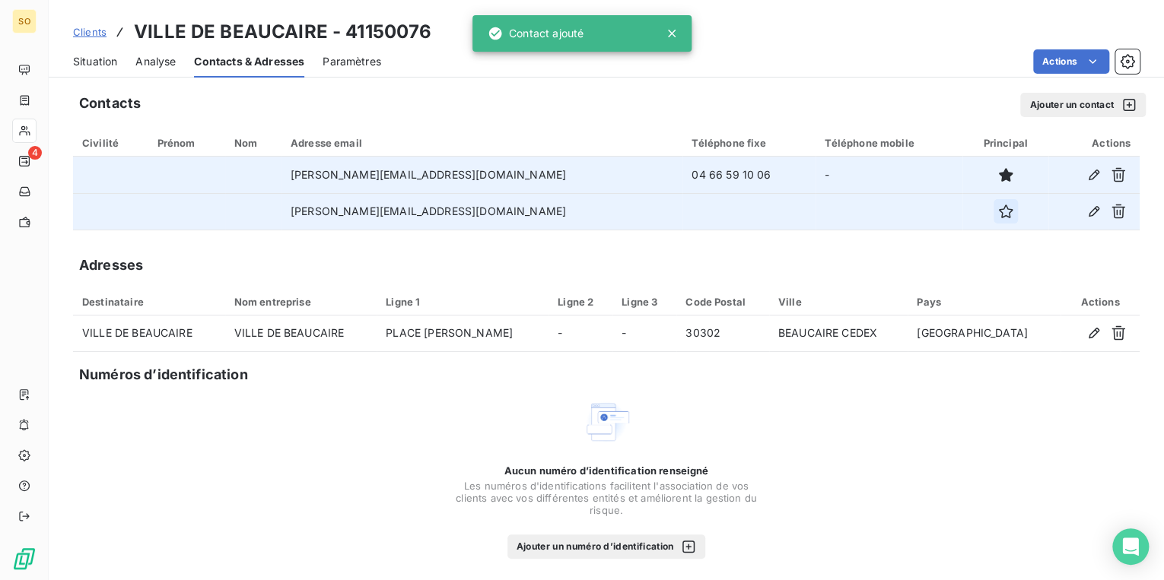
click at [998, 212] on icon "button" at bounding box center [1005, 211] width 15 height 15
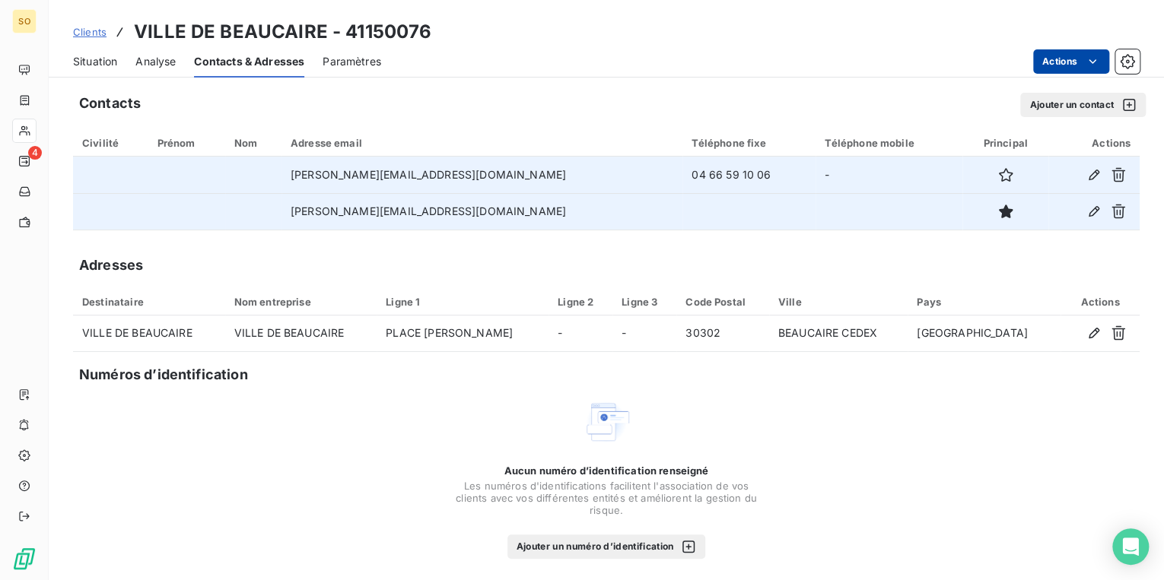
click at [1035, 64] on html "SO 4 Clients VILLE DE BEAUCAIRE - 41150076 Situation Analyse Contacts & Adresse…" at bounding box center [582, 290] width 1164 height 580
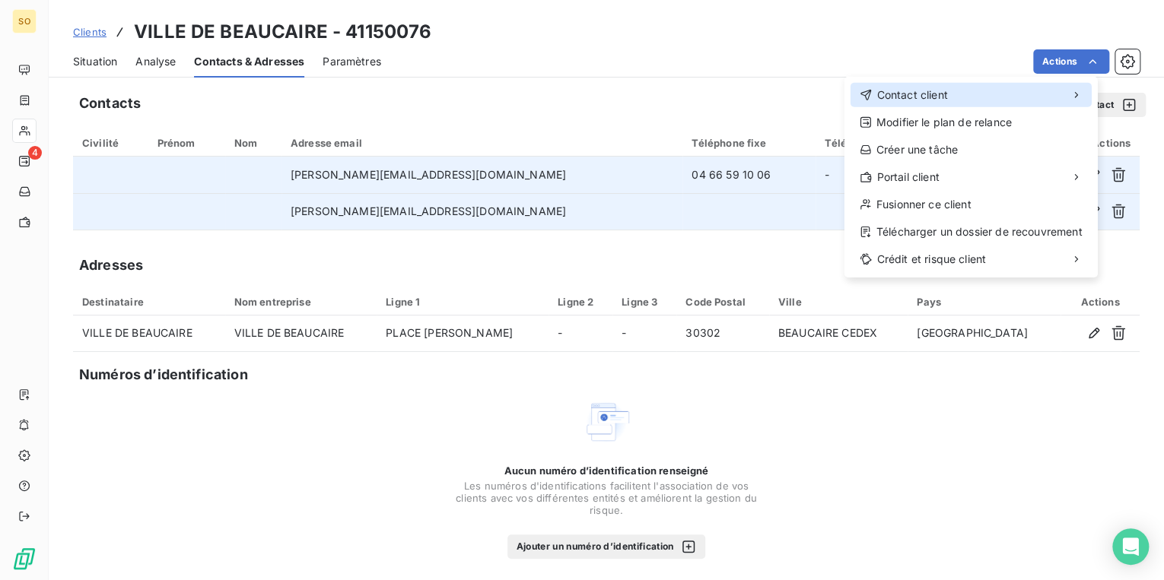
click at [942, 84] on div "Contact client" at bounding box center [970, 95] width 241 height 24
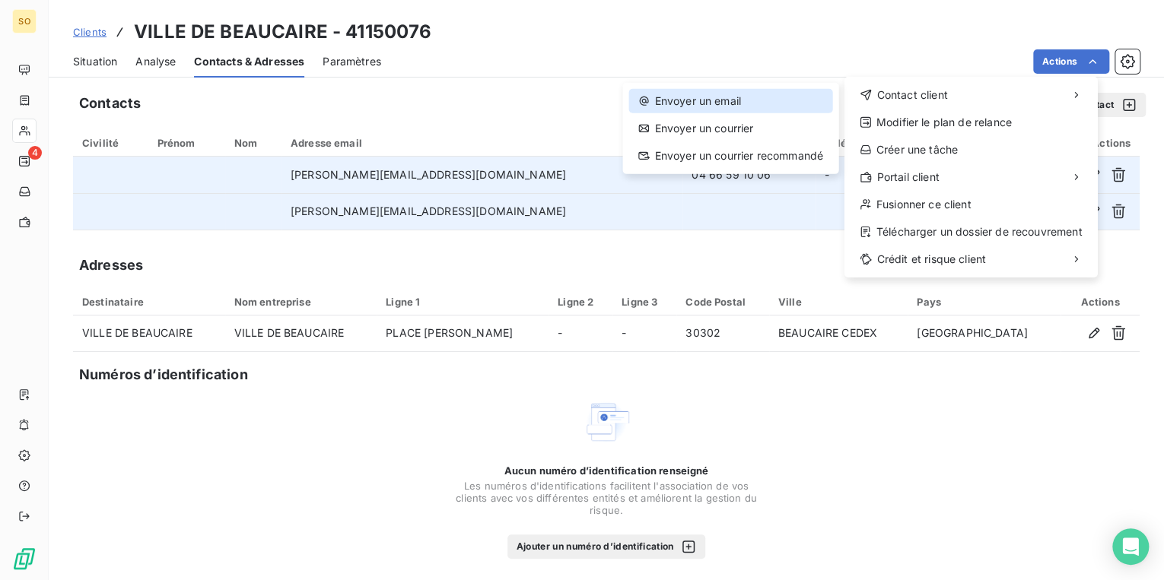
click at [757, 103] on div "Envoyer un email" at bounding box center [729, 101] width 203 height 24
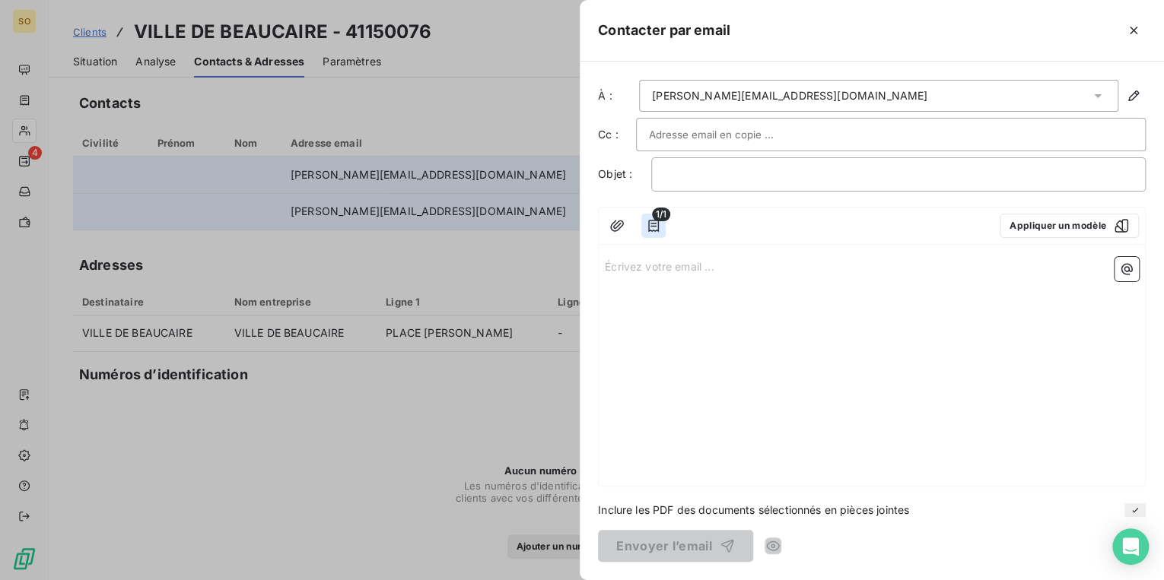
click at [659, 228] on icon "button" at bounding box center [653, 225] width 15 height 15
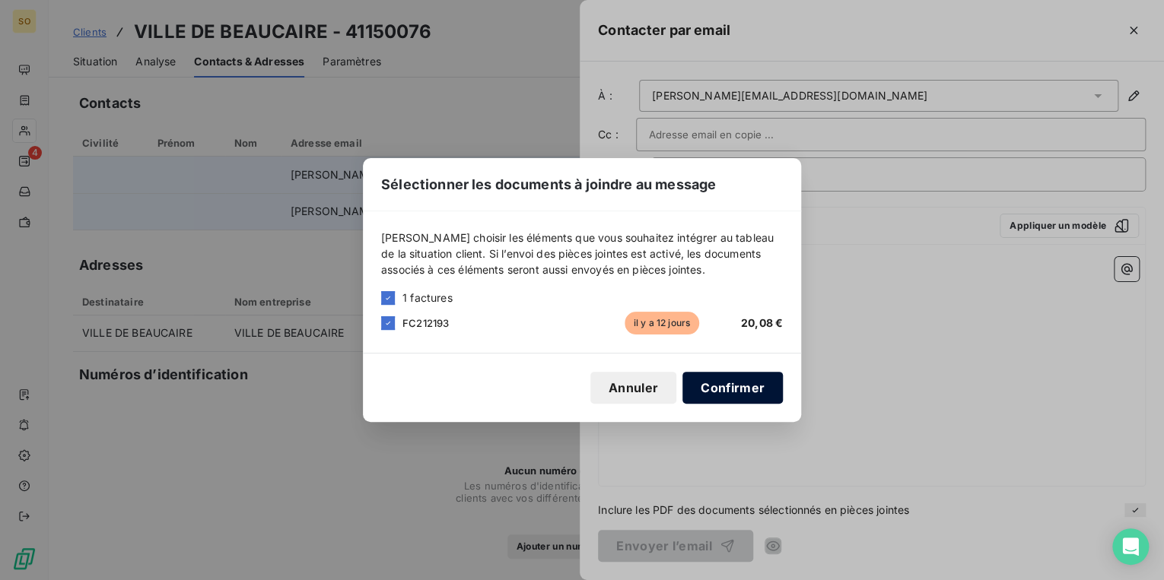
click at [712, 385] on button "Confirmer" at bounding box center [732, 388] width 100 height 32
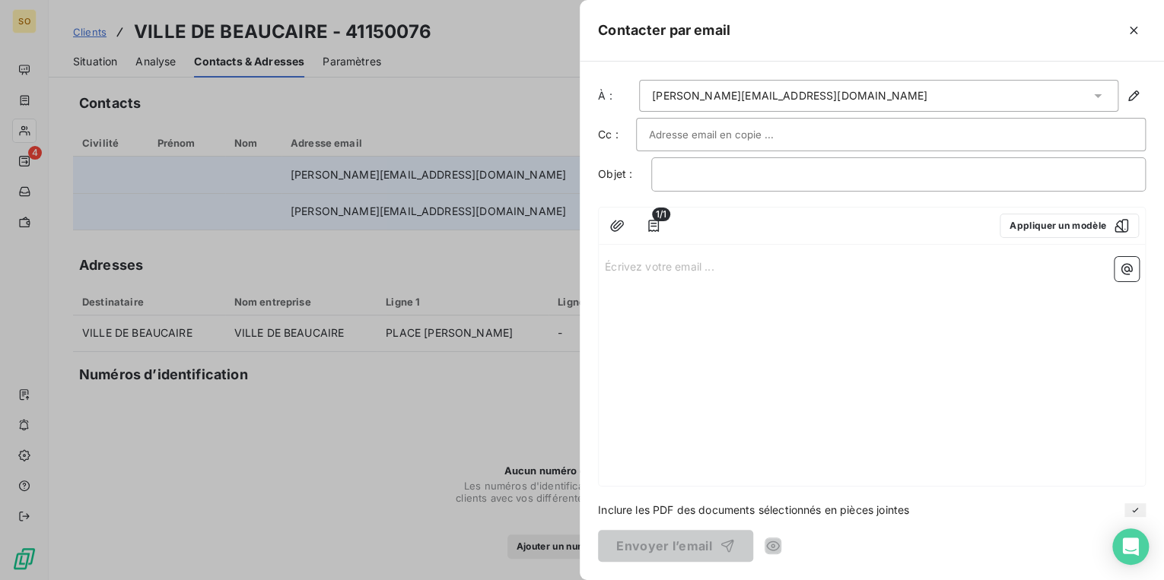
click at [660, 137] on input "text" at bounding box center [731, 134] width 164 height 23
click at [669, 132] on input "text" at bounding box center [891, 134] width 484 height 23
click at [669, 132] on input "text" at bounding box center [731, 134] width 164 height 23
click at [669, 132] on input "text" at bounding box center [891, 134] width 484 height 23
click at [1077, 230] on button "Appliquer un modèle" at bounding box center [1069, 226] width 139 height 24
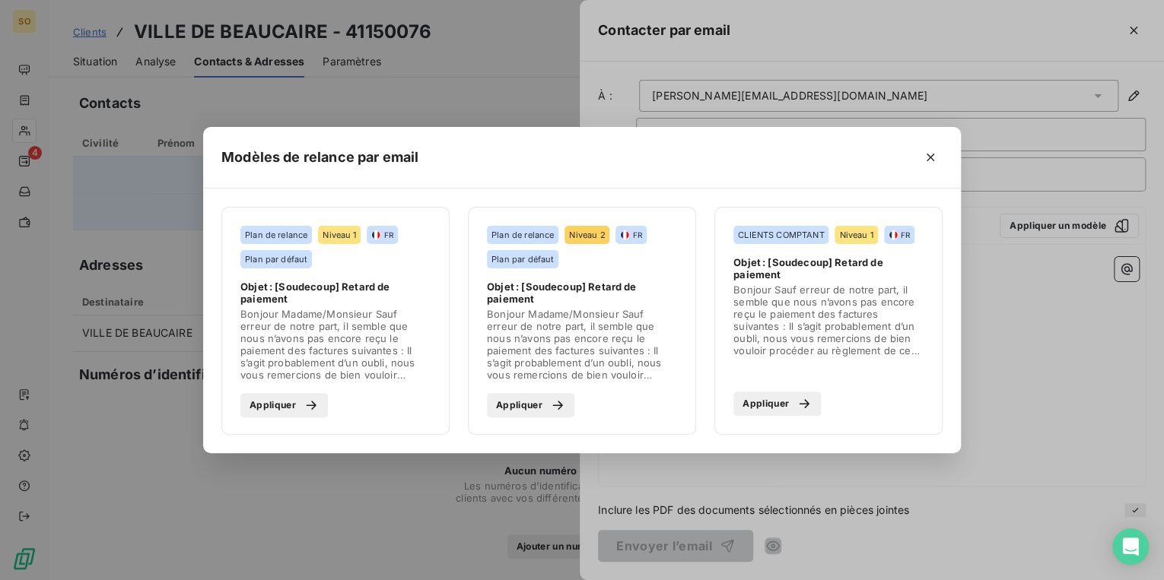
click at [308, 405] on icon "button" at bounding box center [311, 405] width 10 height 9
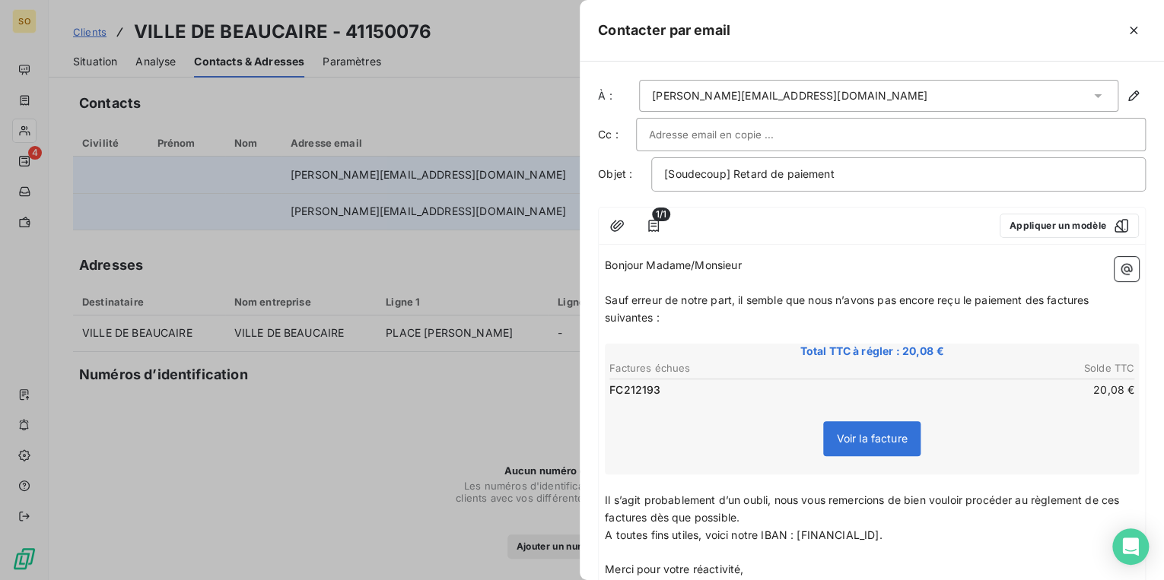
click at [1048, 298] on span "Sauf erreur de notre part, il semble que nous n’avons pas encore reçu le paieme…" at bounding box center [848, 309] width 487 height 30
click at [1098, 301] on span "Sauf erreur de notre part, il semble que nous n’avons pas encore reçu le paieme…" at bounding box center [852, 309] width 494 height 30
click at [651, 316] on span "Sauf erreur de notre part, il semble que nous n’avons pas encore reçu le paieme…" at bounding box center [849, 309] width 488 height 30
click at [1122, 497] on span "Il s’agit probablement d’un oubli, nous vous remercions de bien vouloir procéde…" at bounding box center [863, 509] width 517 height 30
click at [674, 514] on span "Il s’agit probablement d’un oubli, nous vous remercions de bien vouloir procéde…" at bounding box center [868, 509] width 526 height 30
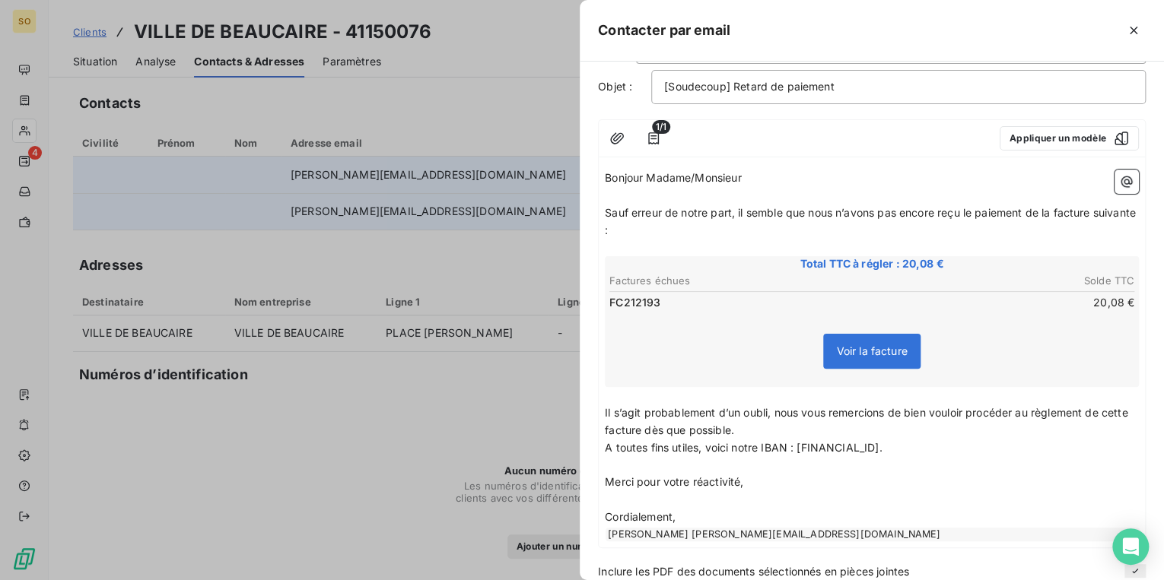
scroll to position [146, 0]
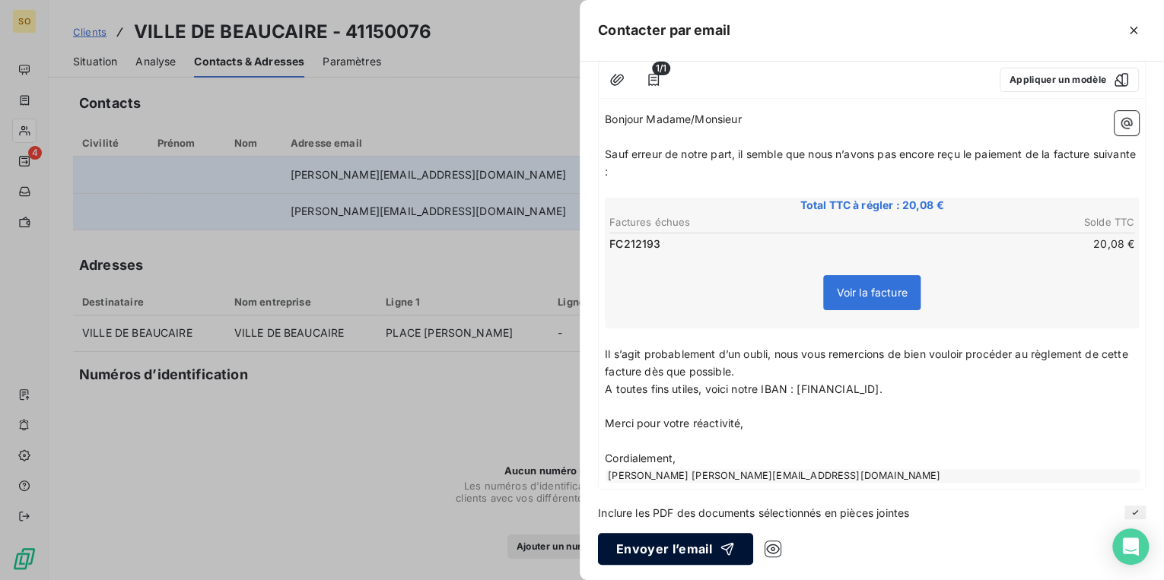
click at [686, 536] on button "Envoyer l’email" at bounding box center [675, 549] width 155 height 32
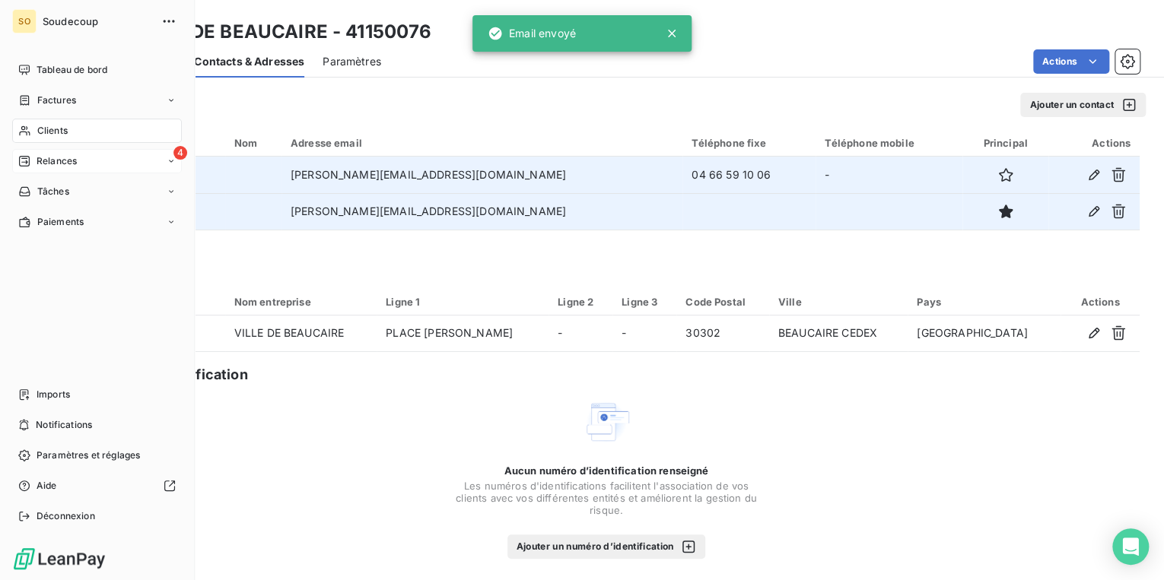
click at [37, 154] on span "Relances" at bounding box center [57, 161] width 40 height 14
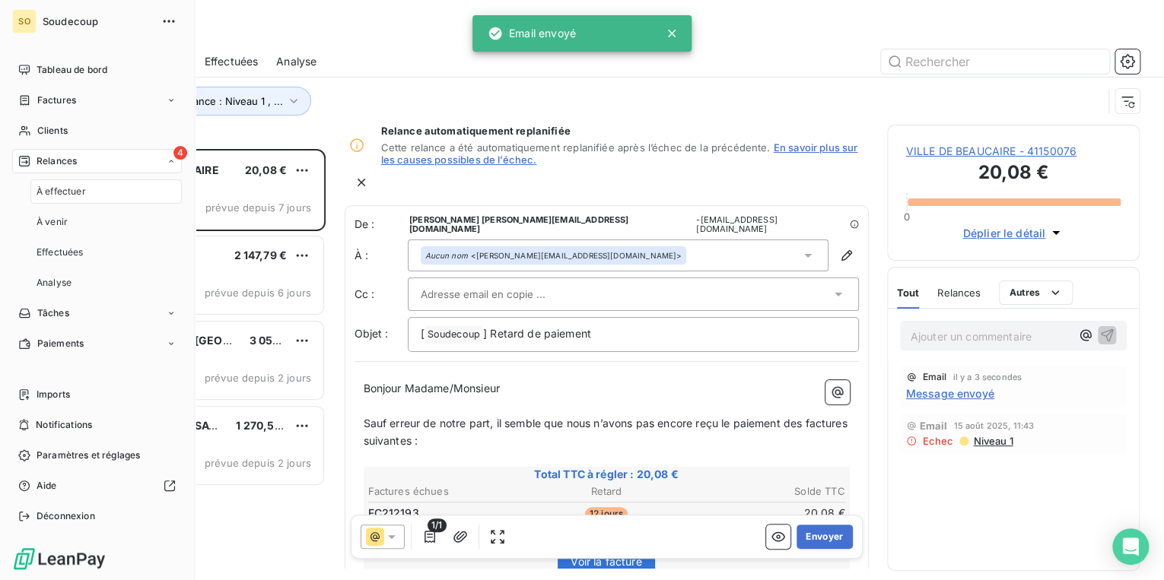
scroll to position [422, 243]
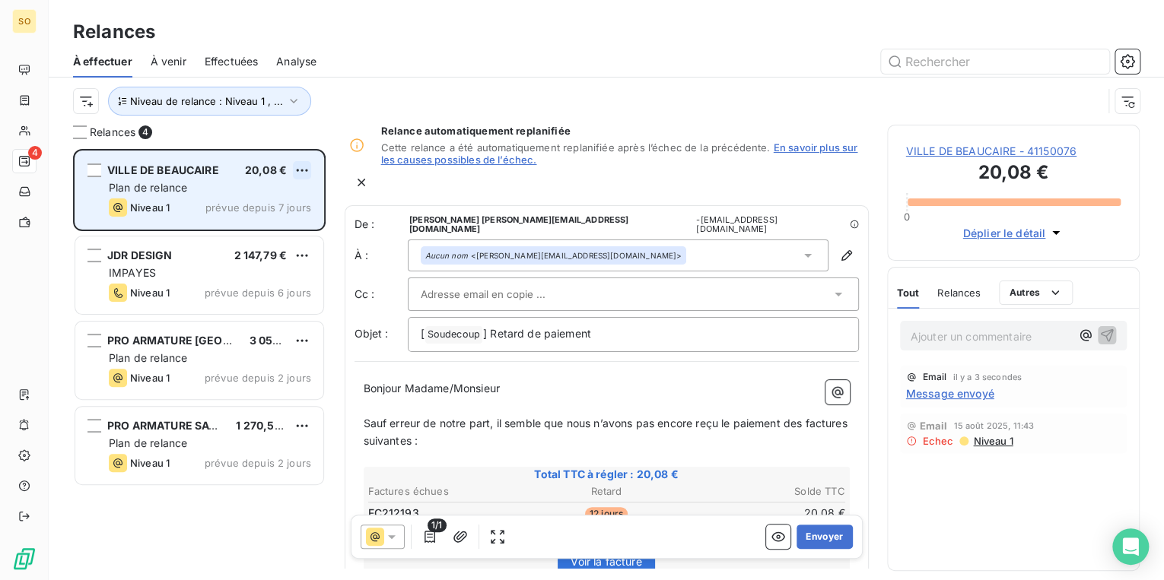
click at [306, 170] on html "SO 4 Relances À effectuer À venir Effectuées Analyse Niveau de relance : Niveau…" at bounding box center [582, 290] width 1164 height 580
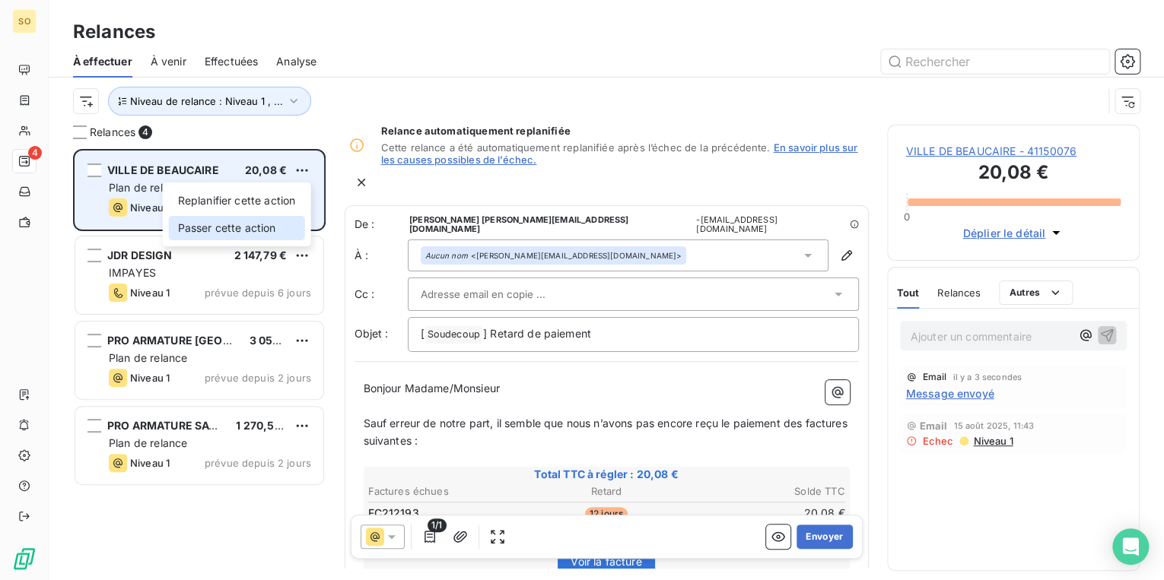
click at [278, 219] on div "Passer cette action" at bounding box center [237, 228] width 136 height 24
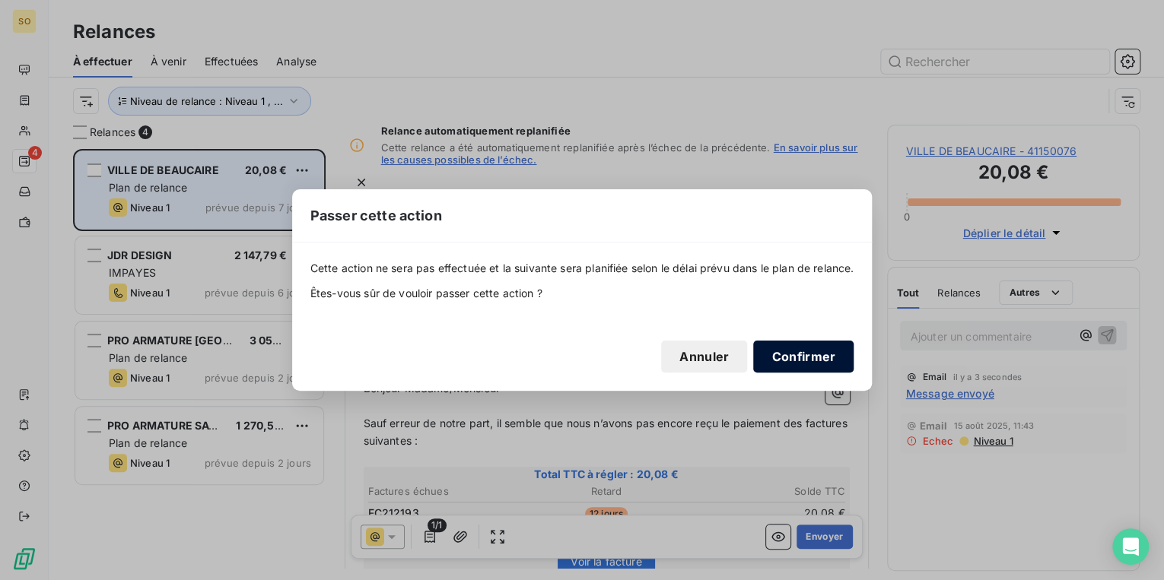
click at [811, 342] on button "Confirmer" at bounding box center [803, 357] width 100 height 32
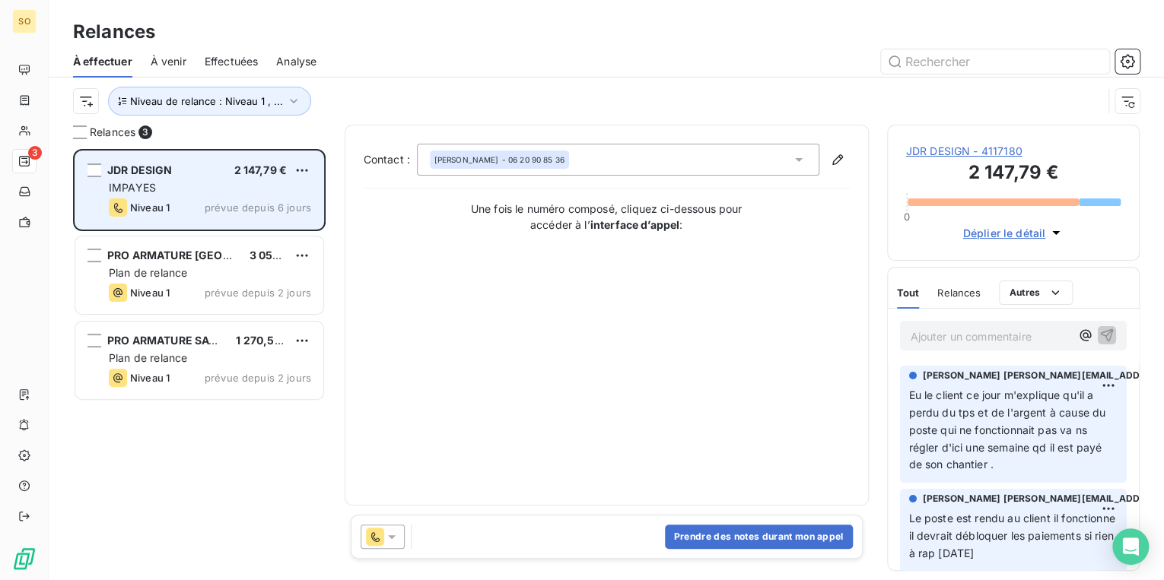
click at [143, 166] on span "JDR DESIGN" at bounding box center [139, 170] width 65 height 13
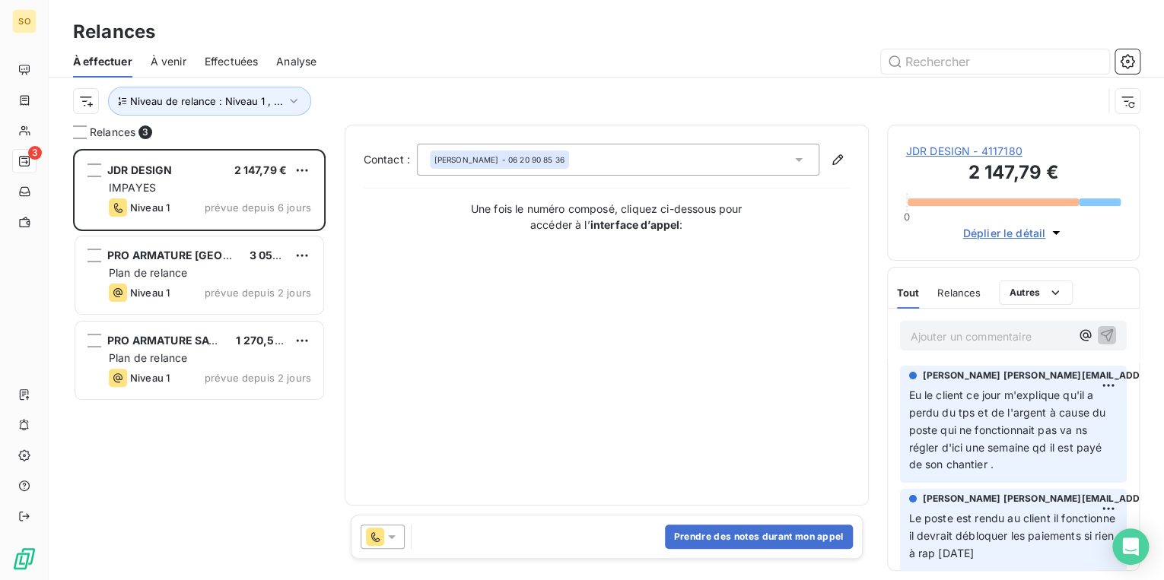
click at [945, 152] on span "JDR DESIGN - 4117180" at bounding box center [1013, 151] width 215 height 15
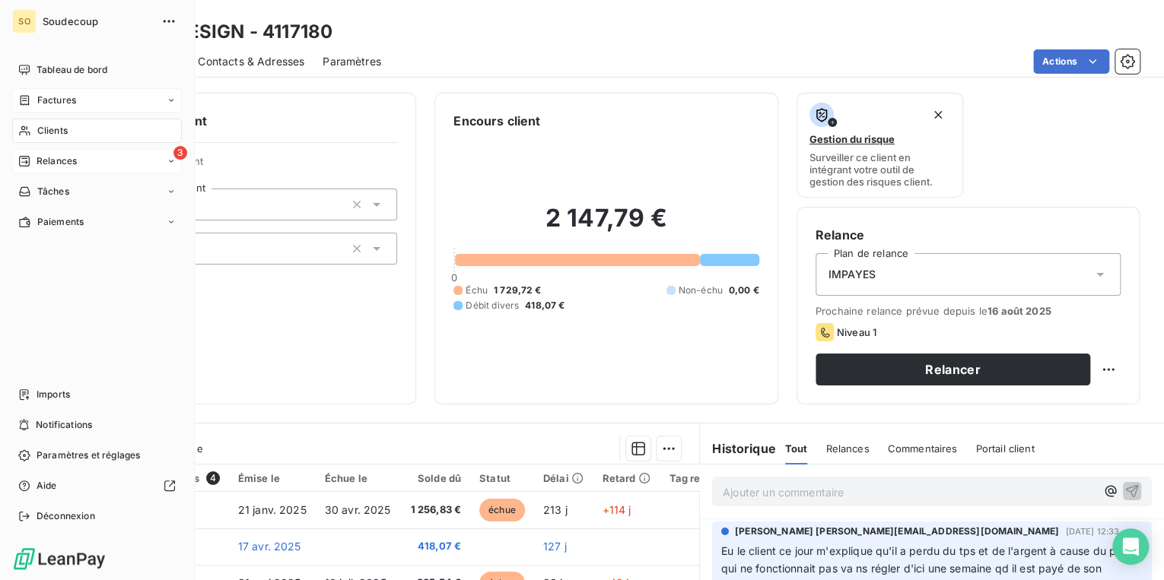
click at [36, 96] on div "Factures" at bounding box center [47, 101] width 58 height 14
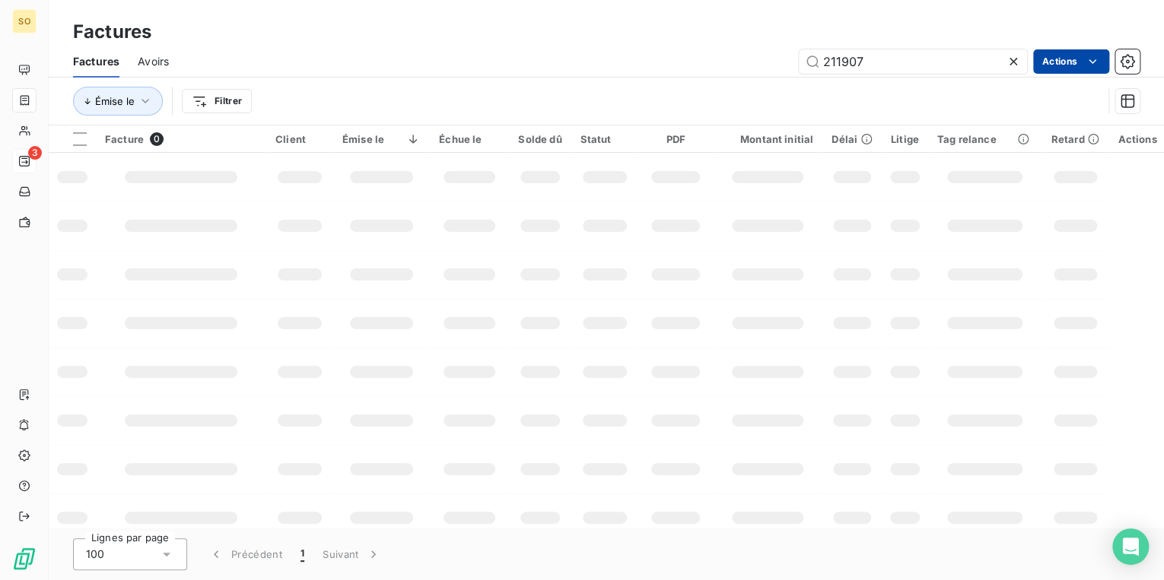
drag, startPoint x: 837, startPoint y: 65, endPoint x: 1031, endPoint y: 60, distance: 194.0
click at [989, 64] on input "211907" at bounding box center [913, 61] width 228 height 24
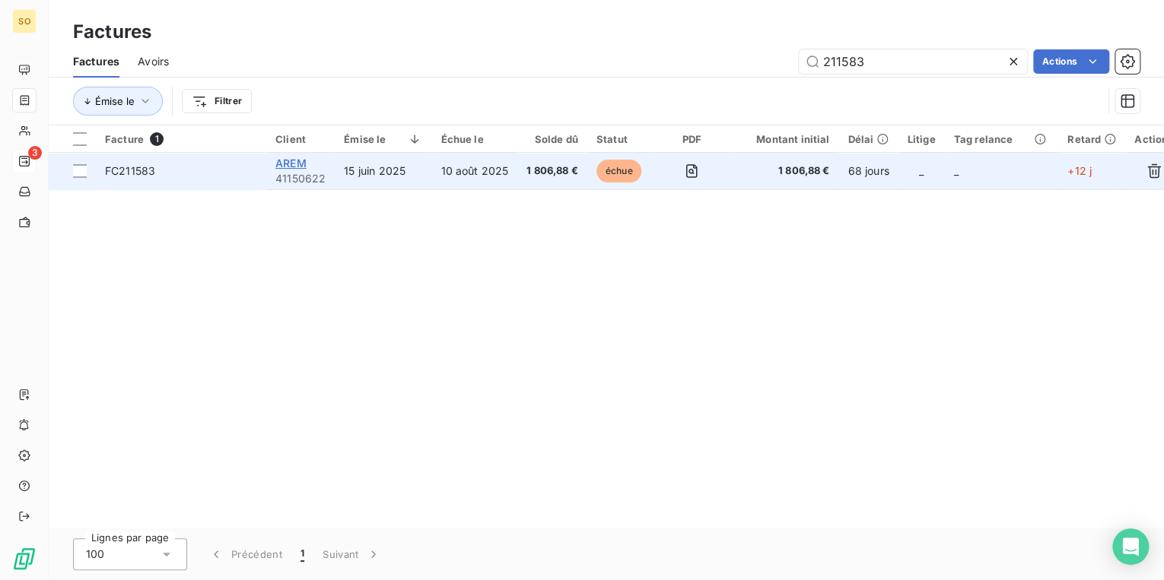
type input "211583"
click at [293, 160] on span "AREM" at bounding box center [290, 163] width 31 height 13
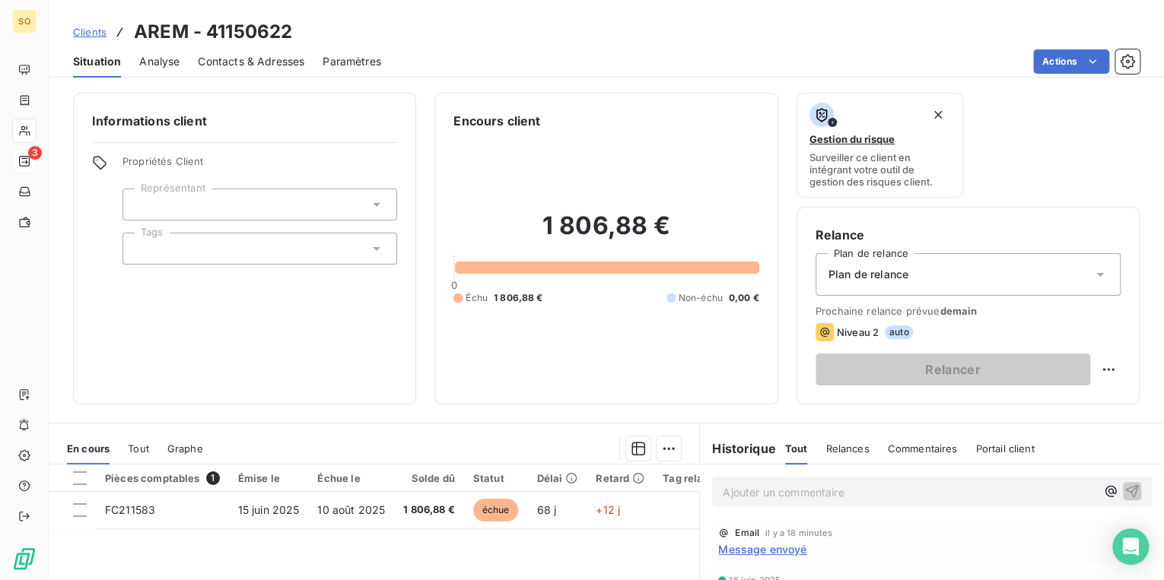
click at [802, 491] on p "Ajouter un commentaire ﻿" at bounding box center [909, 492] width 373 height 19
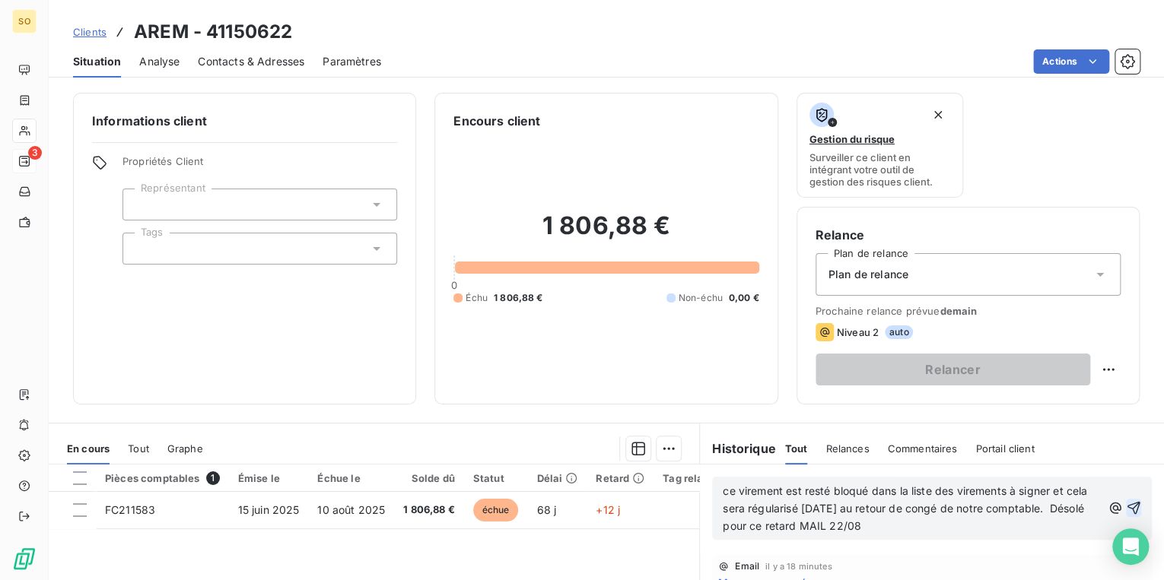
click at [1126, 502] on icon "button" at bounding box center [1133, 508] width 15 height 15
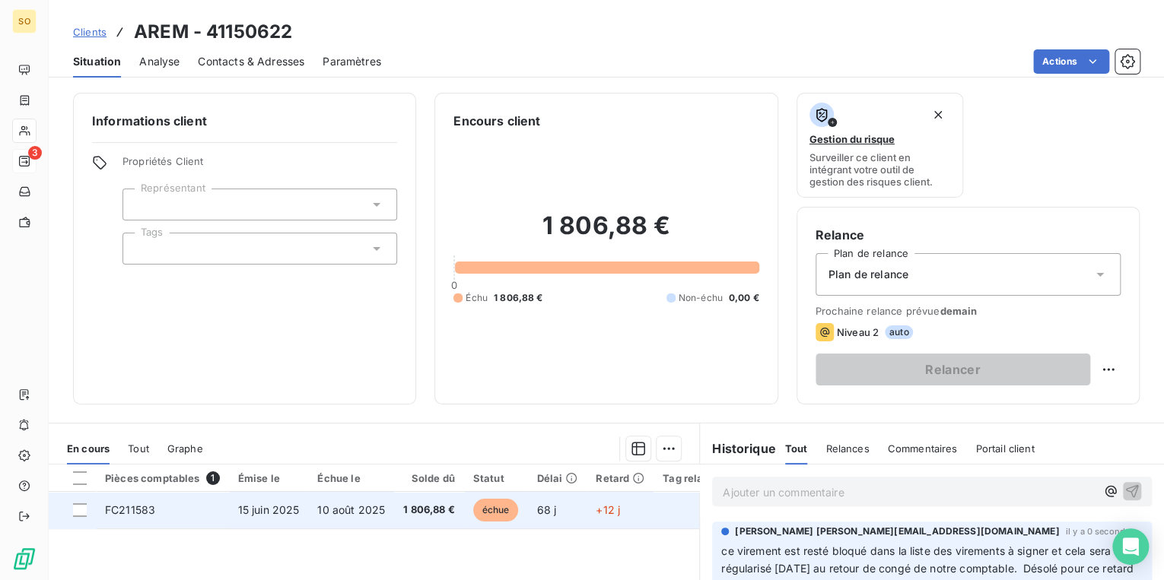
click at [487, 510] on span "échue" at bounding box center [496, 510] width 46 height 23
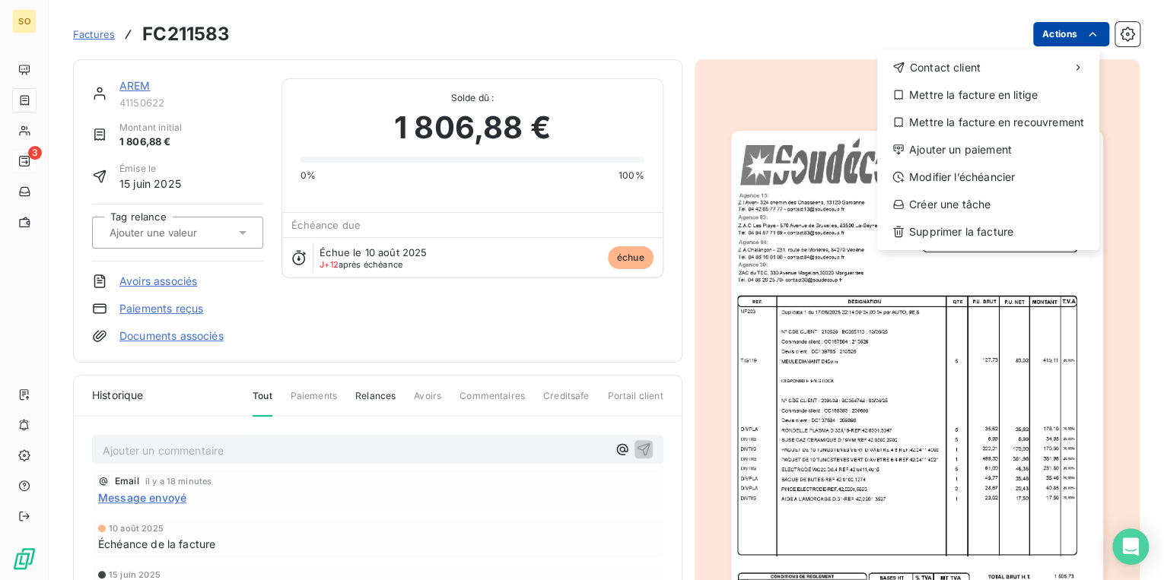
click at [1050, 27] on html "SO 3 Factures FC211583 Actions Contact client Mettre la facture en litige Mettr…" at bounding box center [582, 290] width 1164 height 580
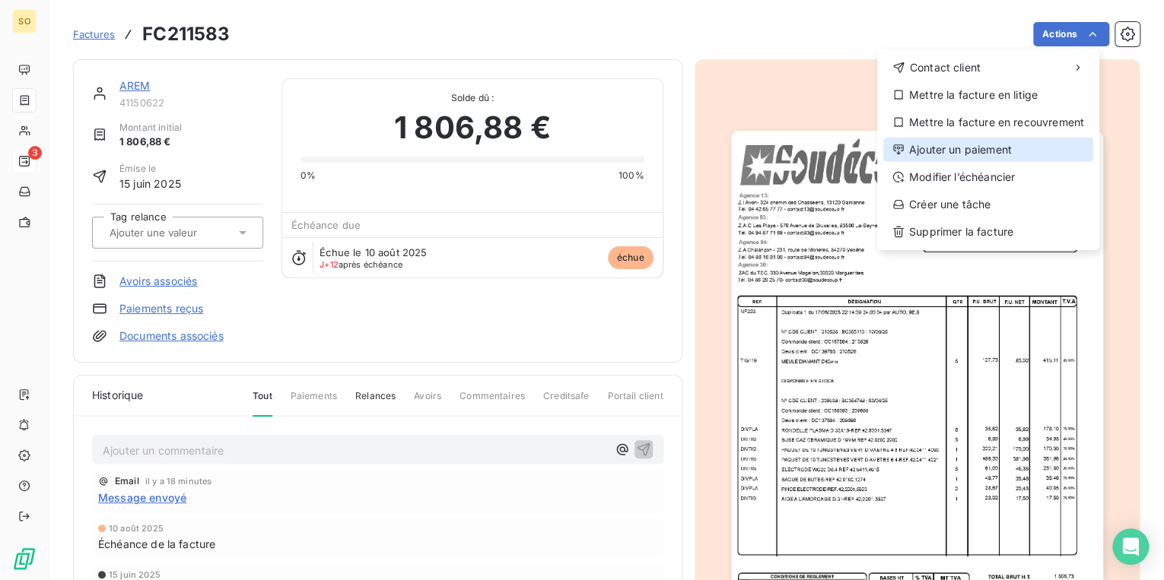
click at [917, 152] on div "Ajouter un paiement" at bounding box center [988, 150] width 210 height 24
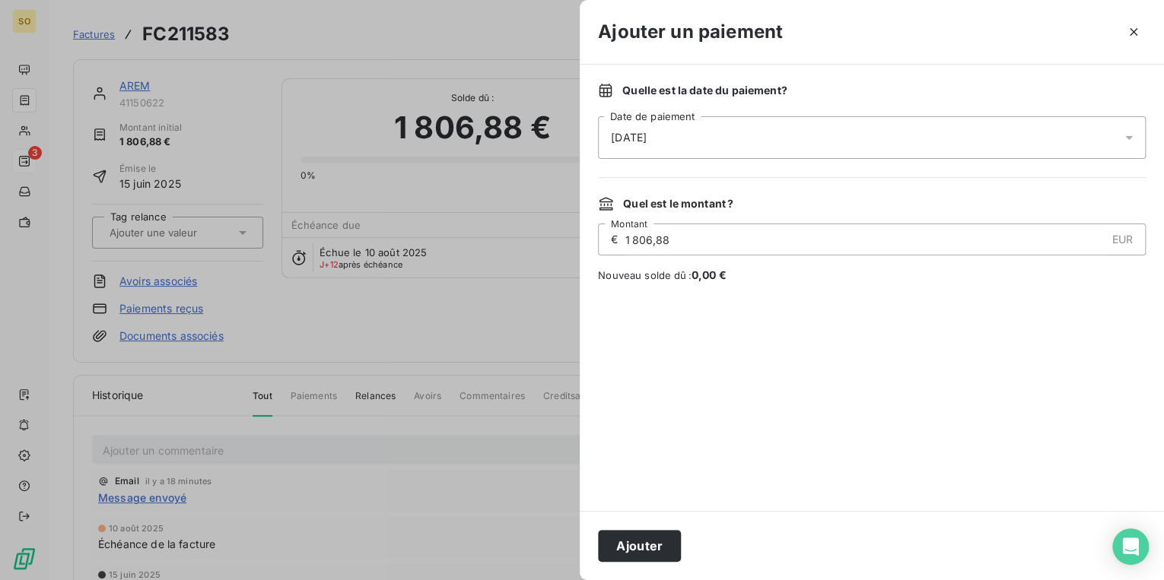
click at [647, 135] on span "[DATE]" at bounding box center [629, 137] width 36 height 15
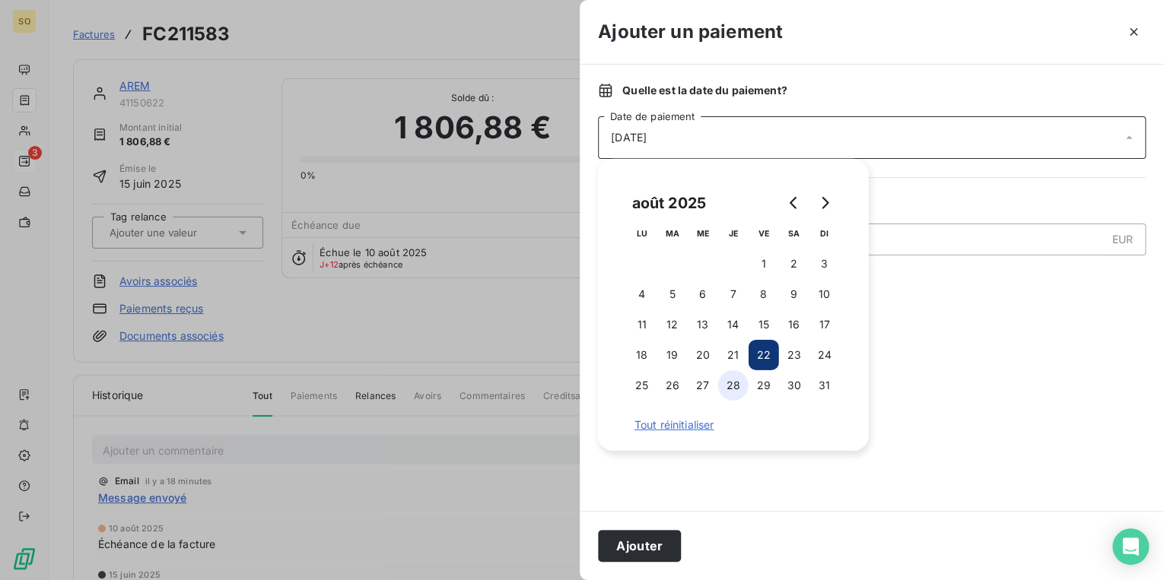
click at [729, 388] on button "28" at bounding box center [733, 385] width 30 height 30
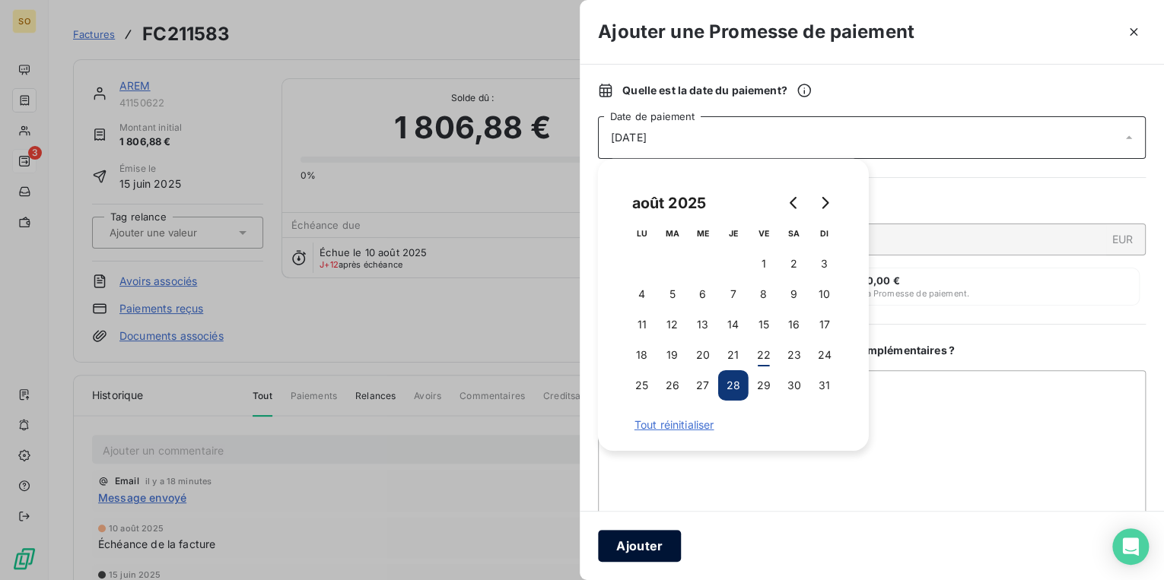
click at [645, 548] on button "Ajouter" at bounding box center [639, 546] width 83 height 32
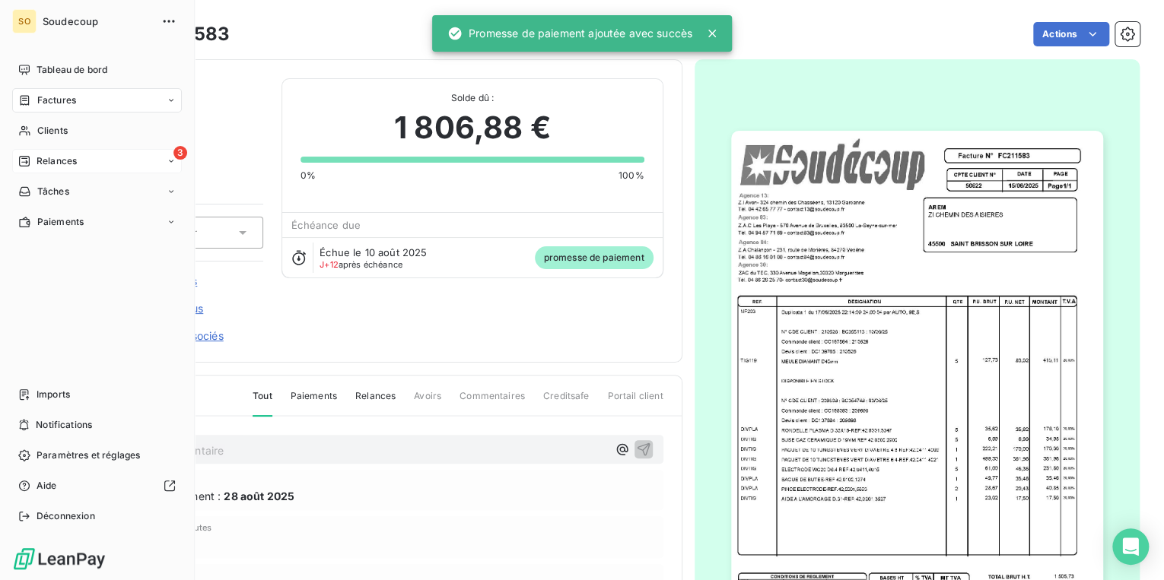
click at [49, 157] on span "Relances" at bounding box center [57, 161] width 40 height 14
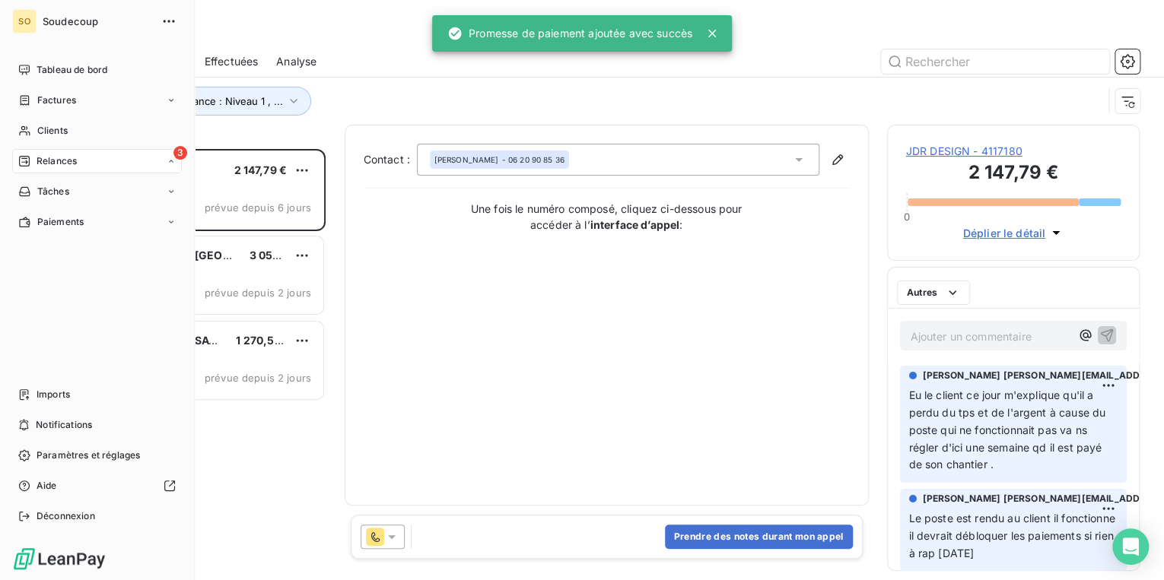
scroll to position [422, 243]
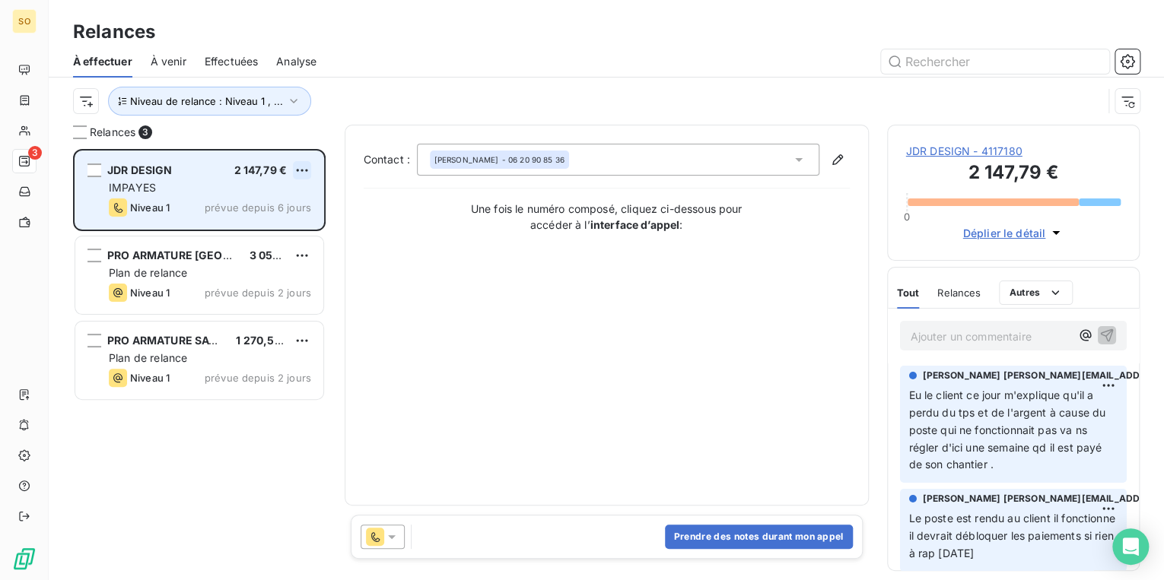
click at [306, 167] on html "SO 3 Relances À effectuer À venir Effectuées Analyse Niveau de relance : Niveau…" at bounding box center [582, 290] width 1164 height 580
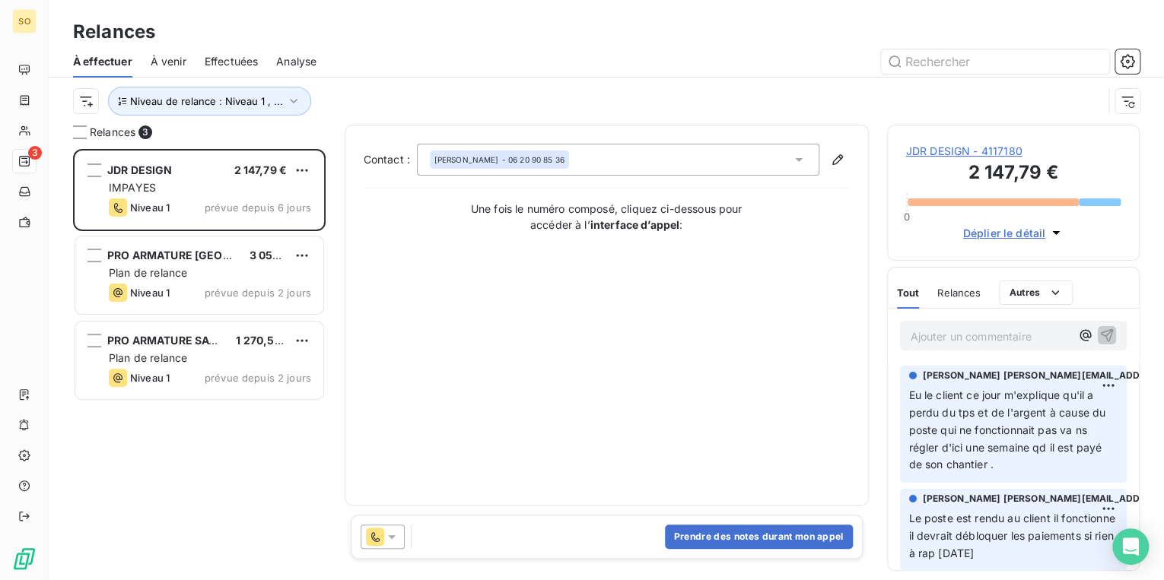
click at [951, 341] on html "SO 3 Relances À effectuer À venir Effectuées Analyse Niveau de relance : Niveau…" at bounding box center [582, 290] width 1164 height 580
click at [967, 152] on span "JDR DESIGN - 4117180" at bounding box center [1013, 151] width 215 height 15
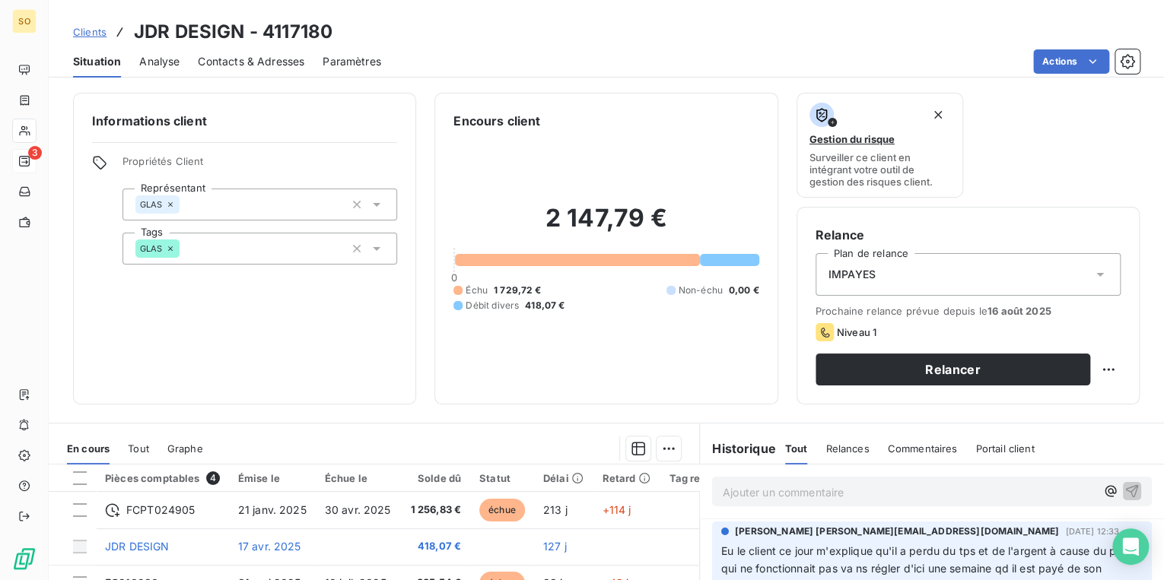
click at [739, 487] on p "Ajouter un commentaire ﻿" at bounding box center [909, 492] width 373 height 19
click at [1126, 485] on icon "button" at bounding box center [1132, 491] width 13 height 13
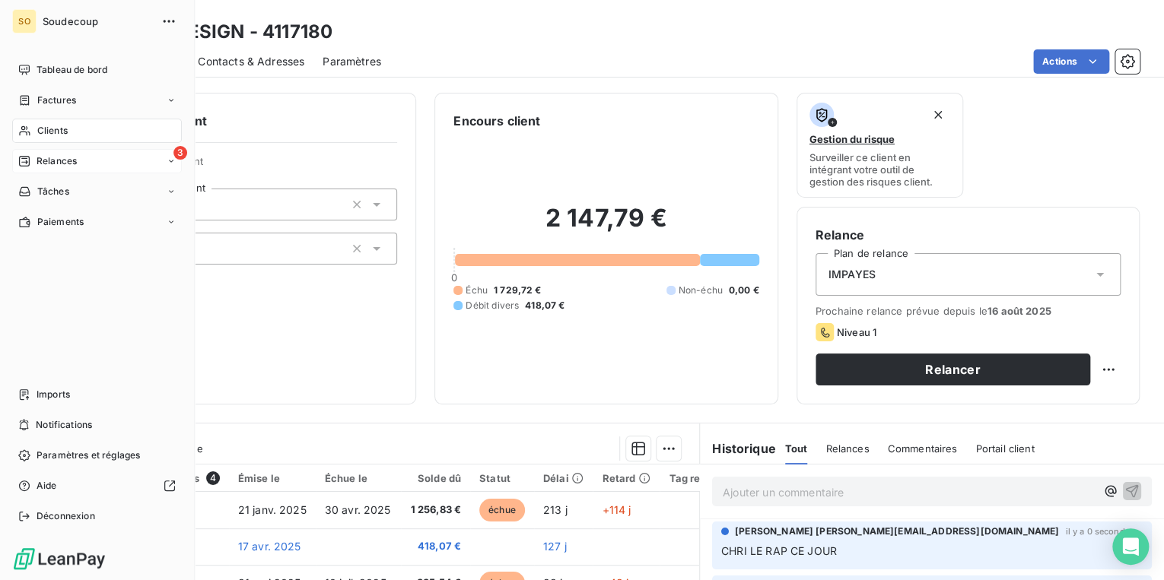
click at [37, 158] on span "Relances" at bounding box center [57, 161] width 40 height 14
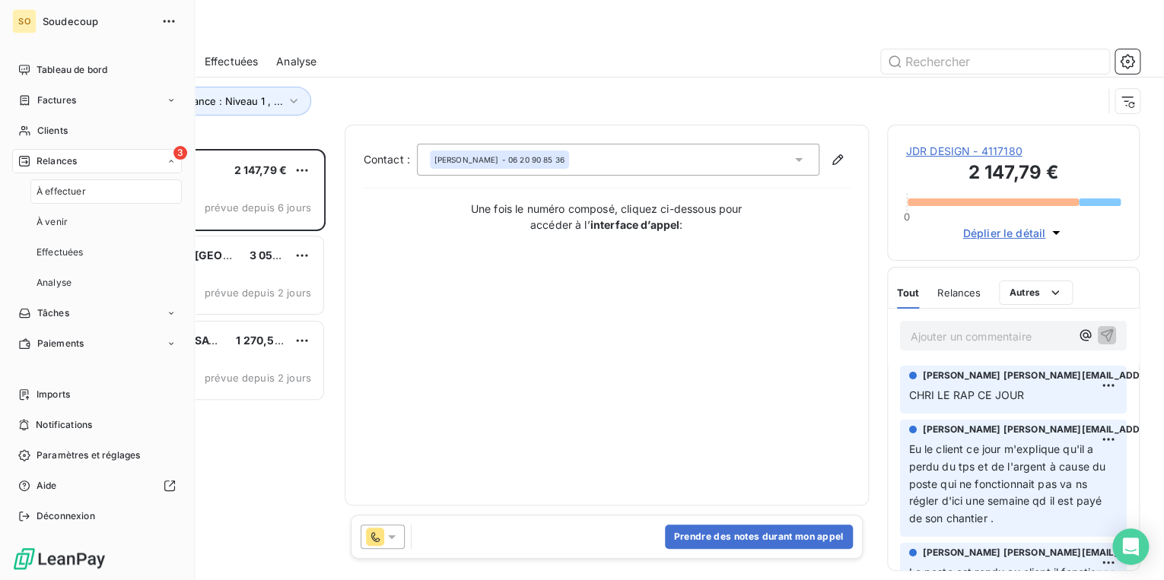
scroll to position [422, 243]
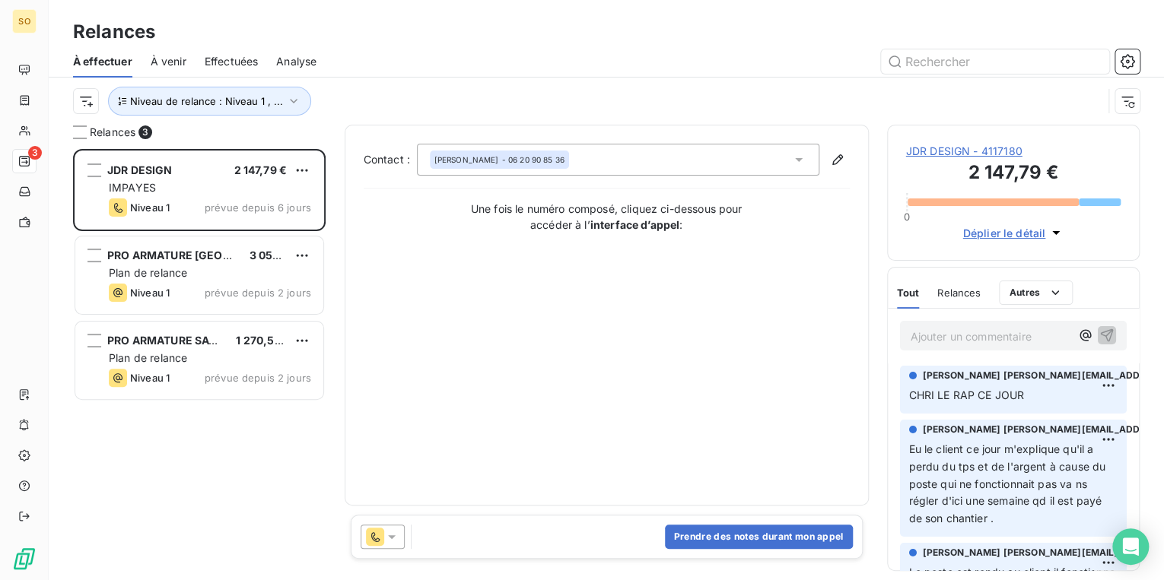
click at [916, 147] on span "JDR DESIGN - 4117180" at bounding box center [1013, 151] width 215 height 15
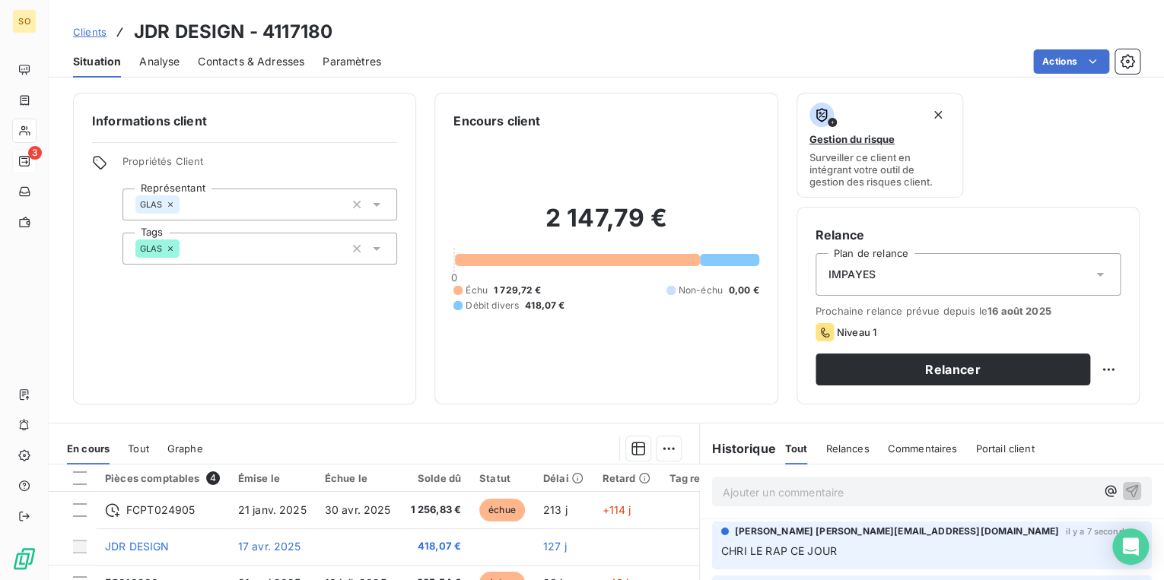
click at [277, 63] on span "Contacts & Adresses" at bounding box center [251, 61] width 106 height 15
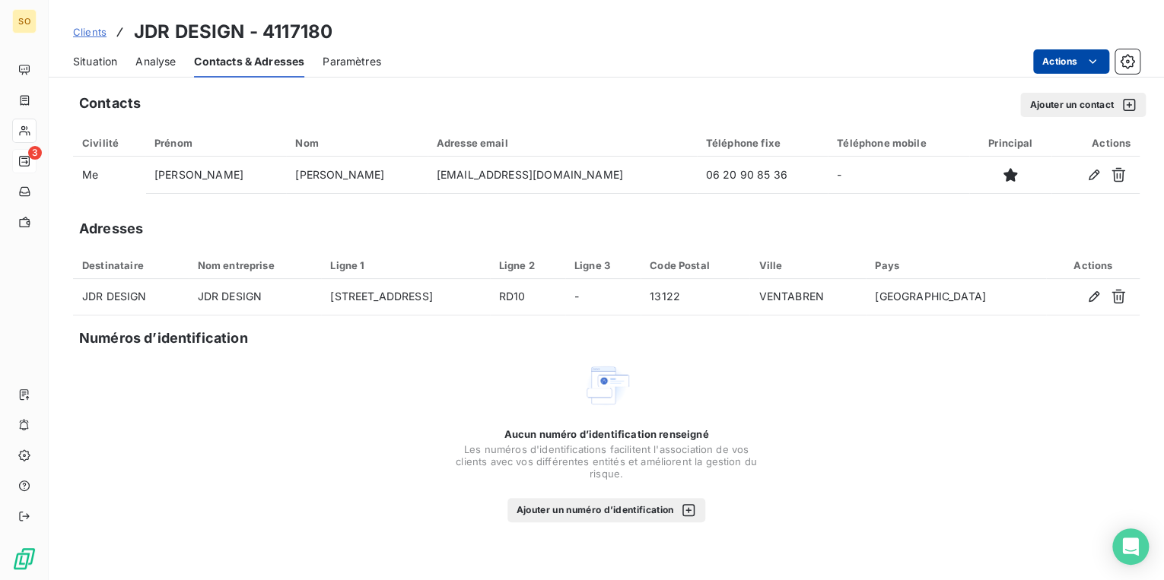
click at [1060, 47] on div "Clients JDR DESIGN - 4117180 Situation Analyse Contacts & Adresses Paramètres A…" at bounding box center [606, 39] width 1115 height 78
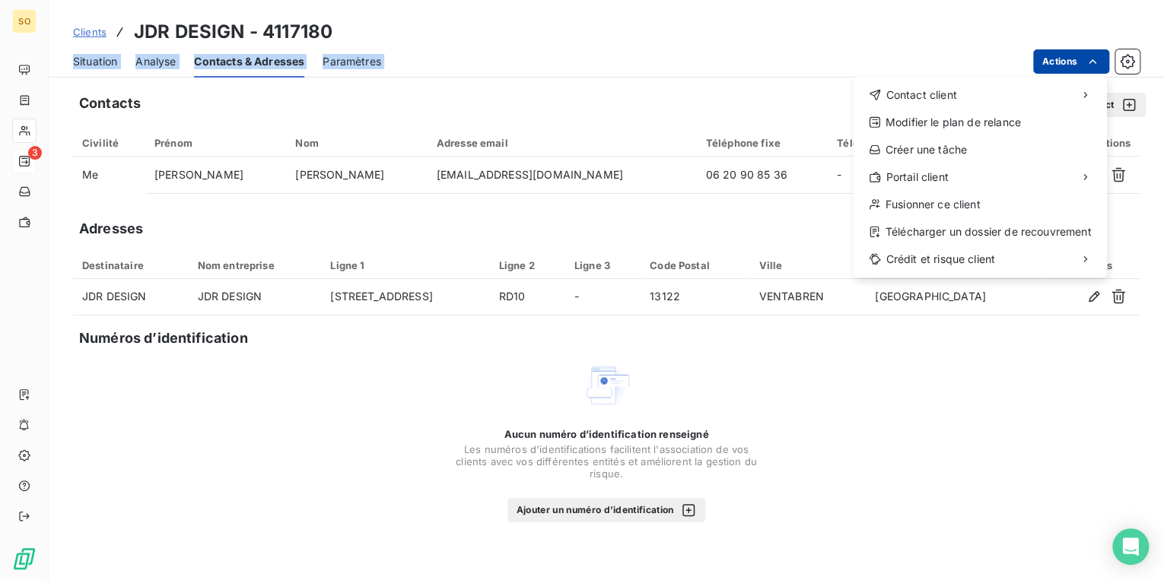
click at [1060, 49] on html "SO 3 Clients JDR DESIGN - 4117180 Situation Analyse Contacts & Adresses Paramèt…" at bounding box center [582, 290] width 1164 height 580
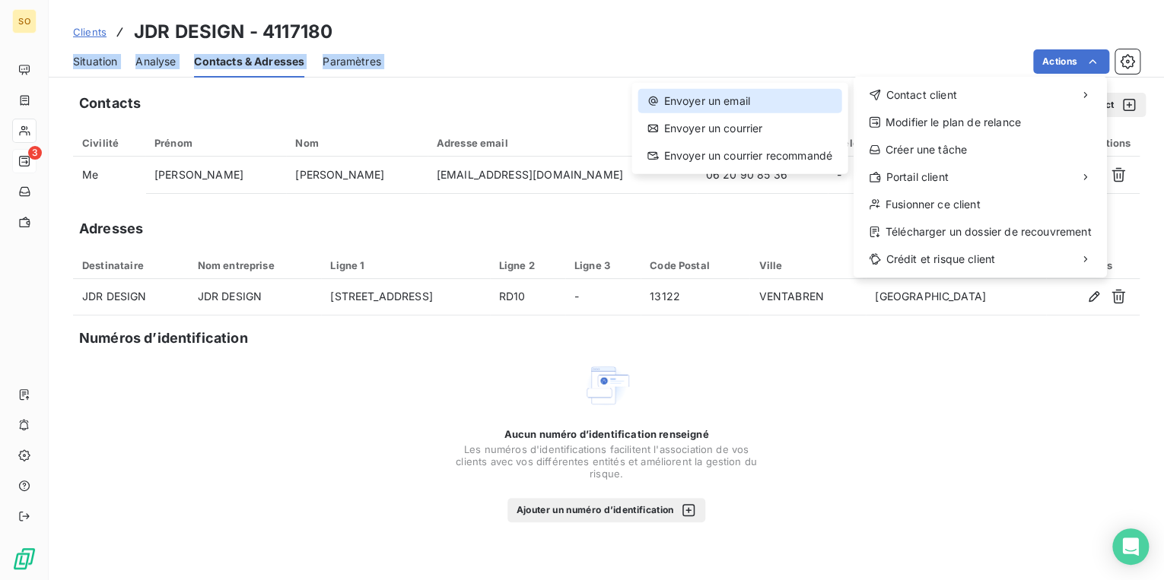
click at [800, 105] on div "Envoyer un email" at bounding box center [738, 101] width 203 height 24
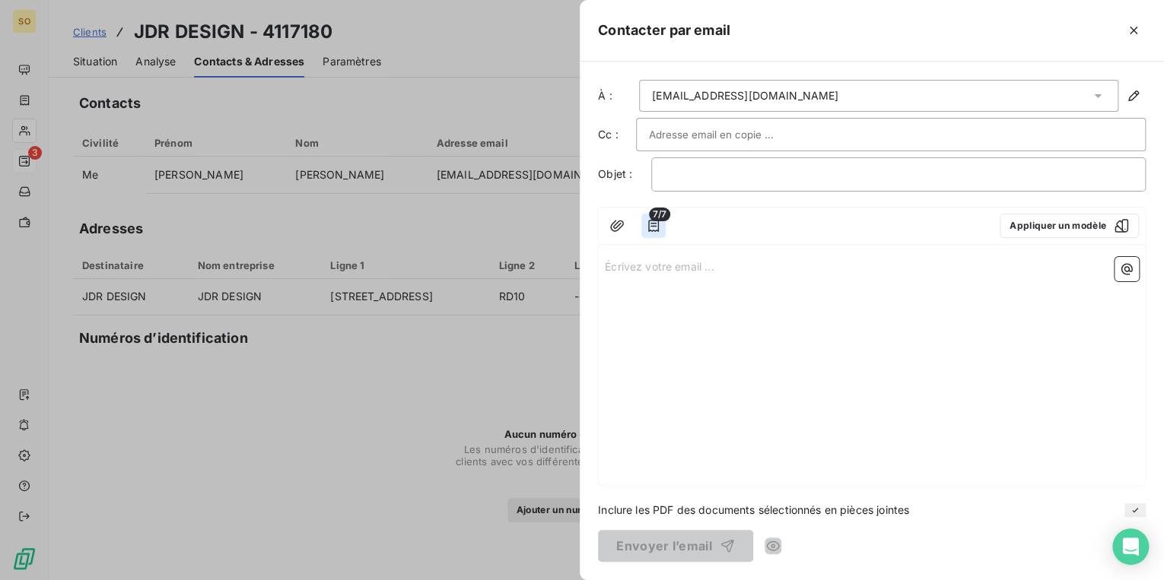
click at [654, 223] on icon "button" at bounding box center [653, 225] width 15 height 15
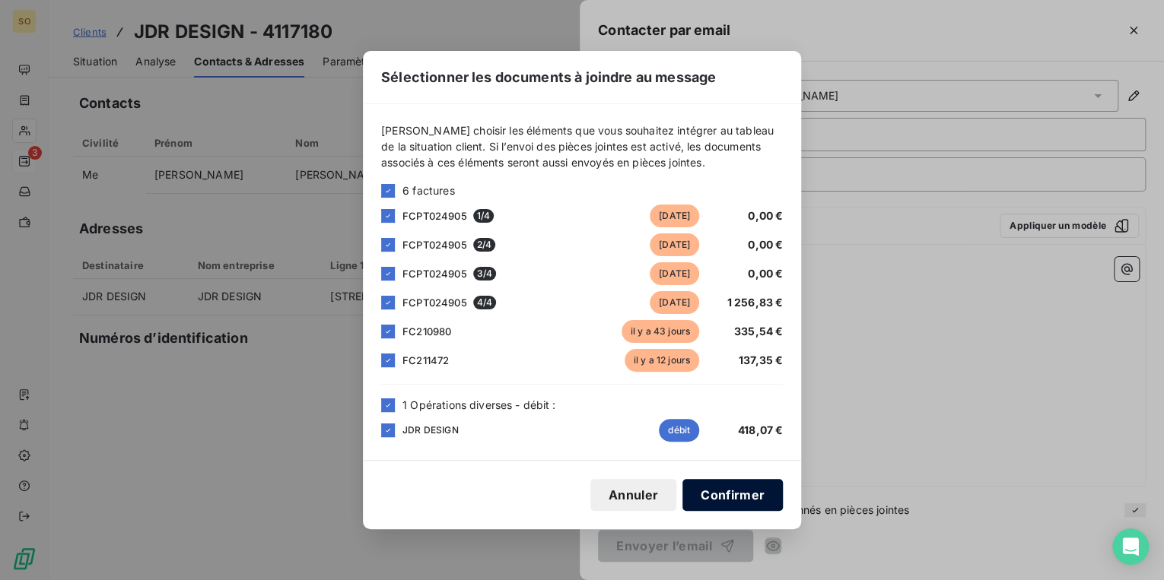
click at [716, 487] on button "Confirmer" at bounding box center [732, 495] width 100 height 32
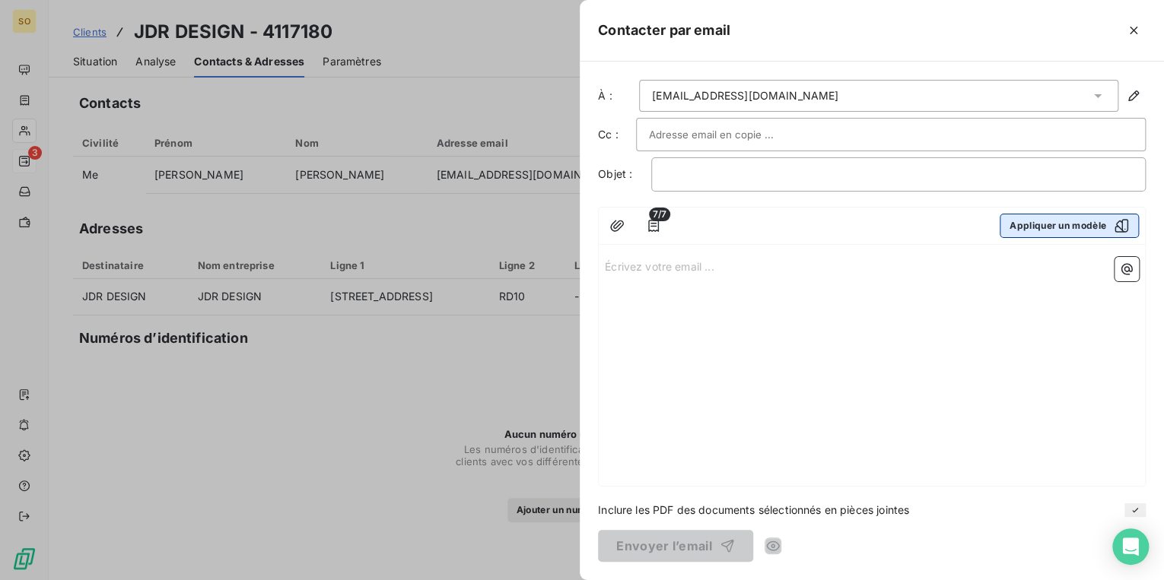
click at [1031, 230] on button "Appliquer un modèle" at bounding box center [1069, 226] width 139 height 24
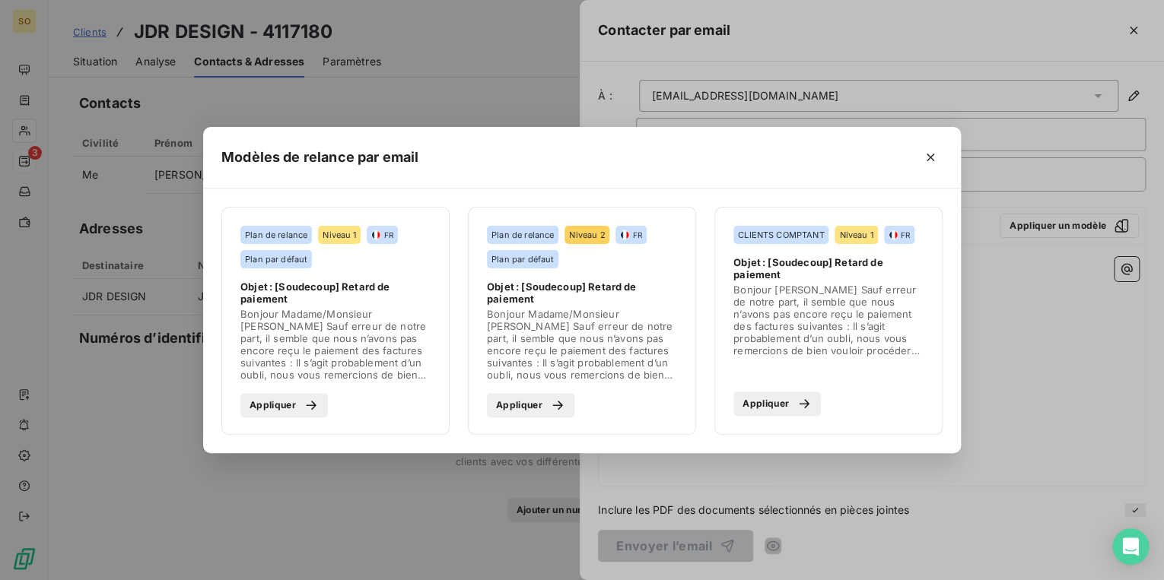
click at [316, 412] on icon "button" at bounding box center [311, 405] width 15 height 15
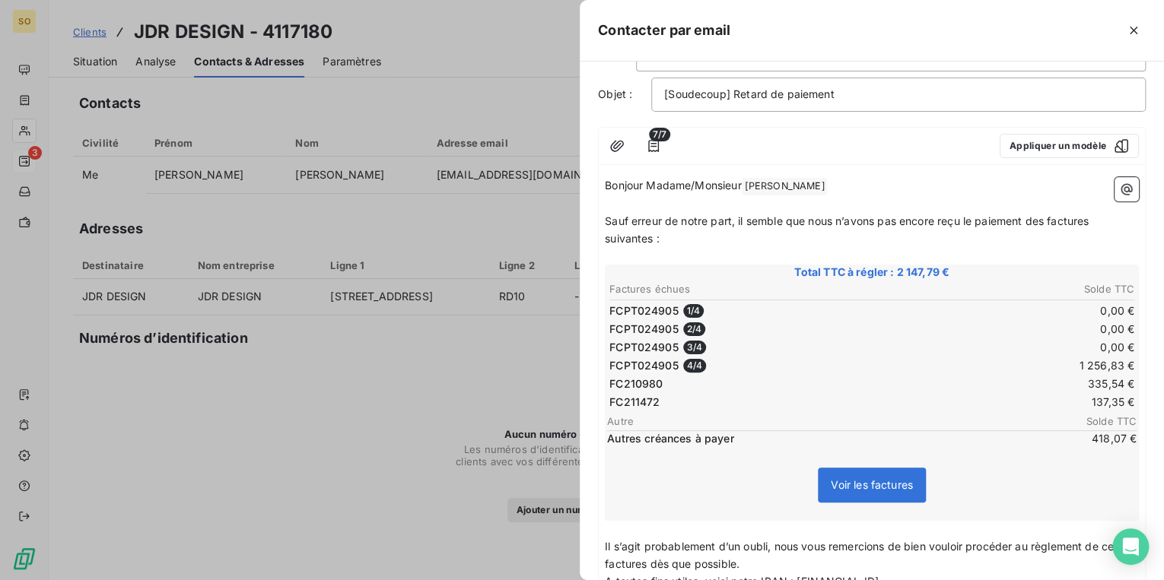
scroll to position [271, 0]
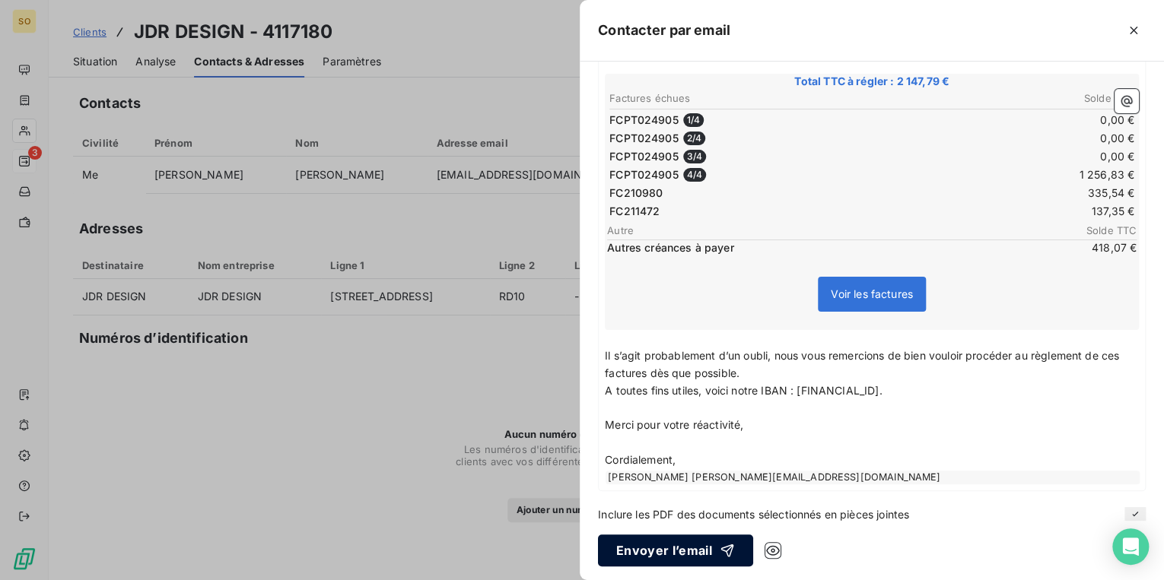
click at [731, 545] on icon "button" at bounding box center [727, 550] width 15 height 15
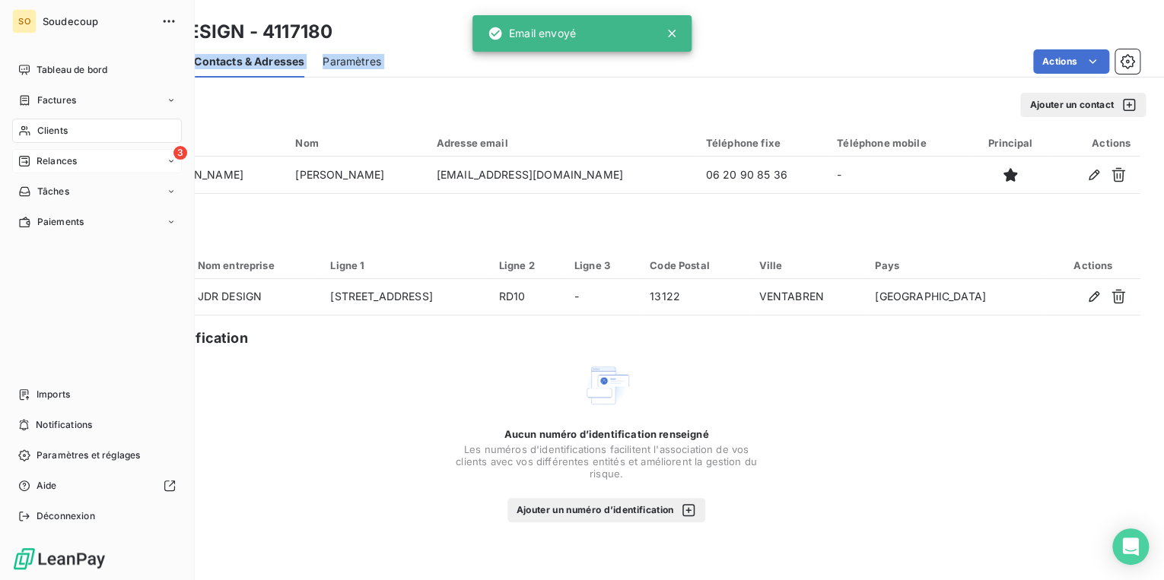
click at [54, 160] on span "Relances" at bounding box center [57, 161] width 40 height 14
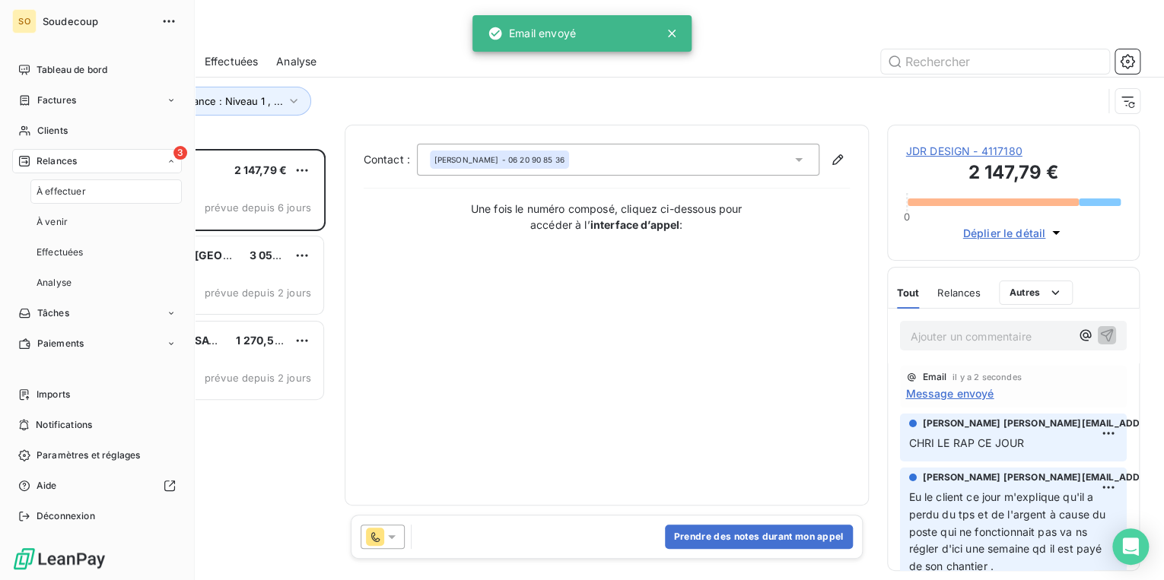
scroll to position [422, 243]
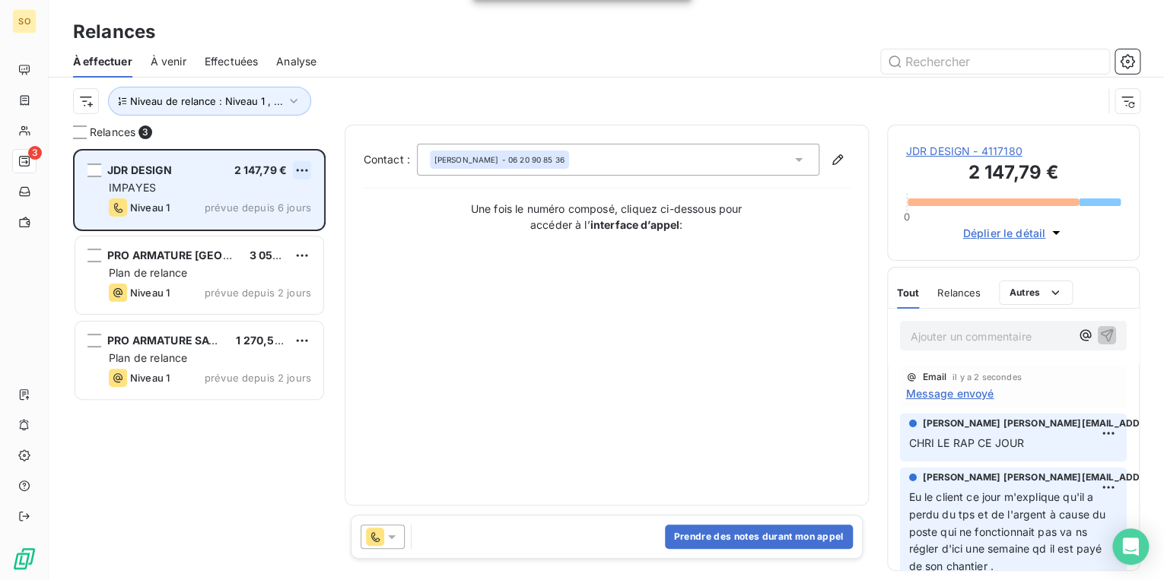
click at [295, 172] on html "SO 3 Relances À effectuer À venir Effectuées Analyse Niveau de relance : Niveau…" at bounding box center [582, 290] width 1164 height 580
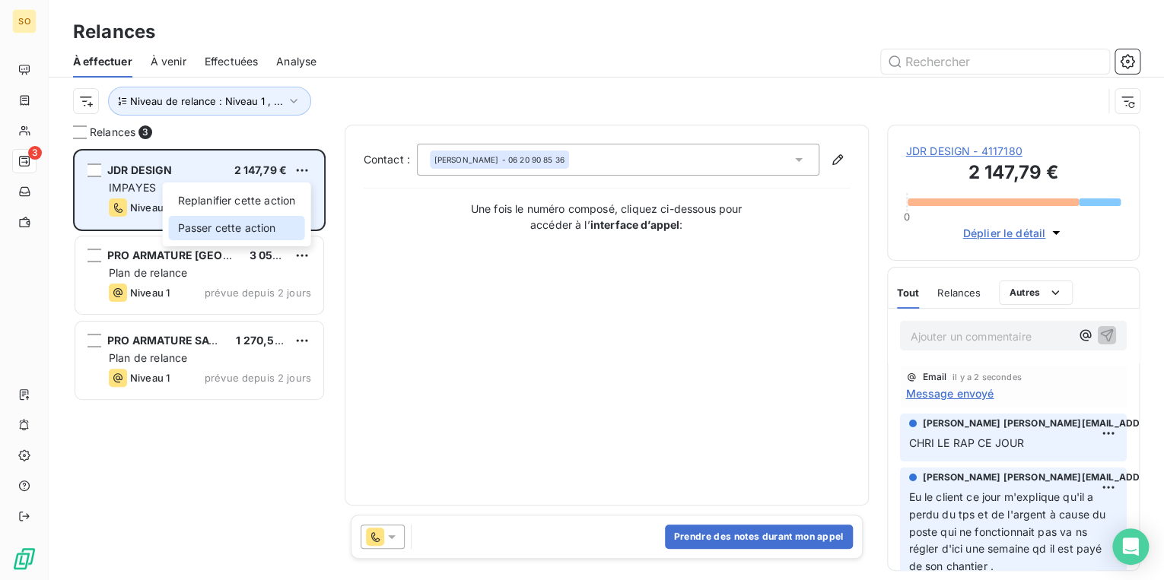
click at [273, 218] on div "Passer cette action" at bounding box center [237, 228] width 136 height 24
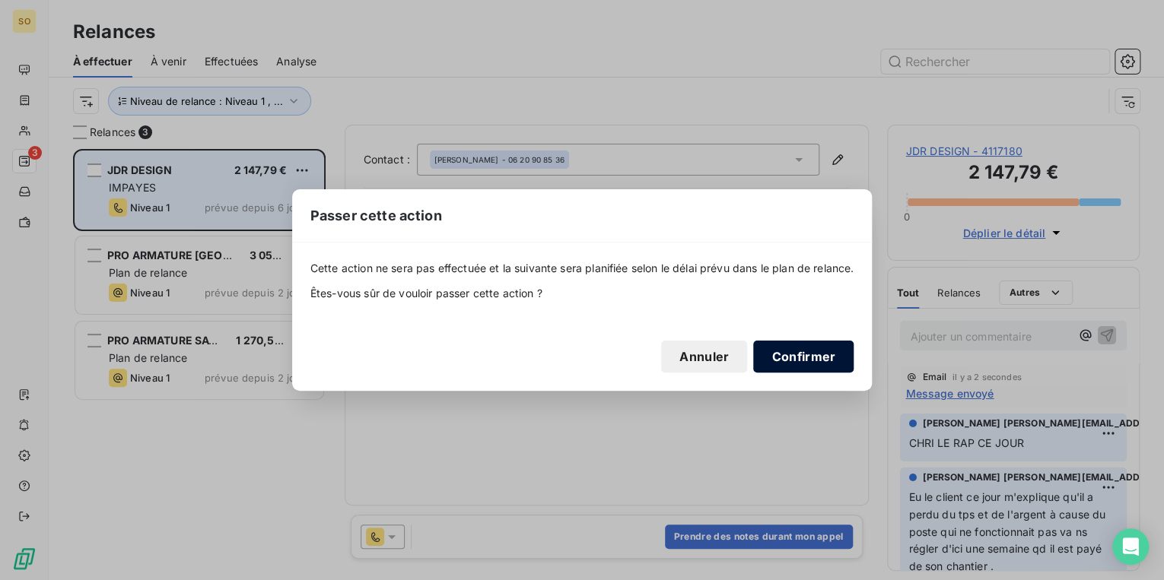
click at [797, 351] on button "Confirmer" at bounding box center [803, 357] width 100 height 32
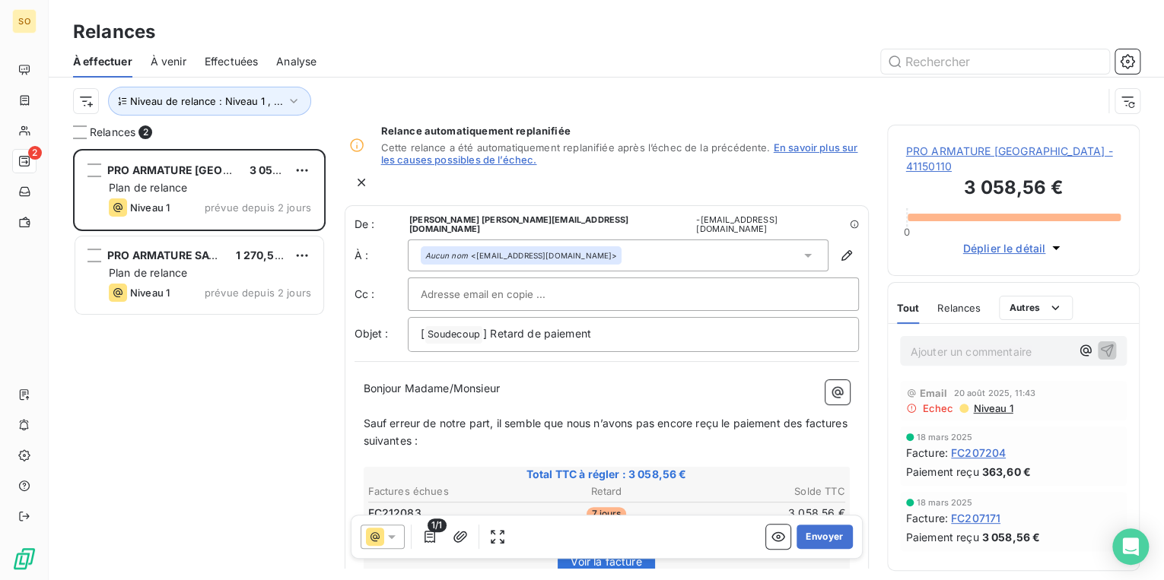
click at [1019, 152] on span "PRO ARMATURE [GEOGRAPHIC_DATA] - 41150110" at bounding box center [1013, 159] width 215 height 30
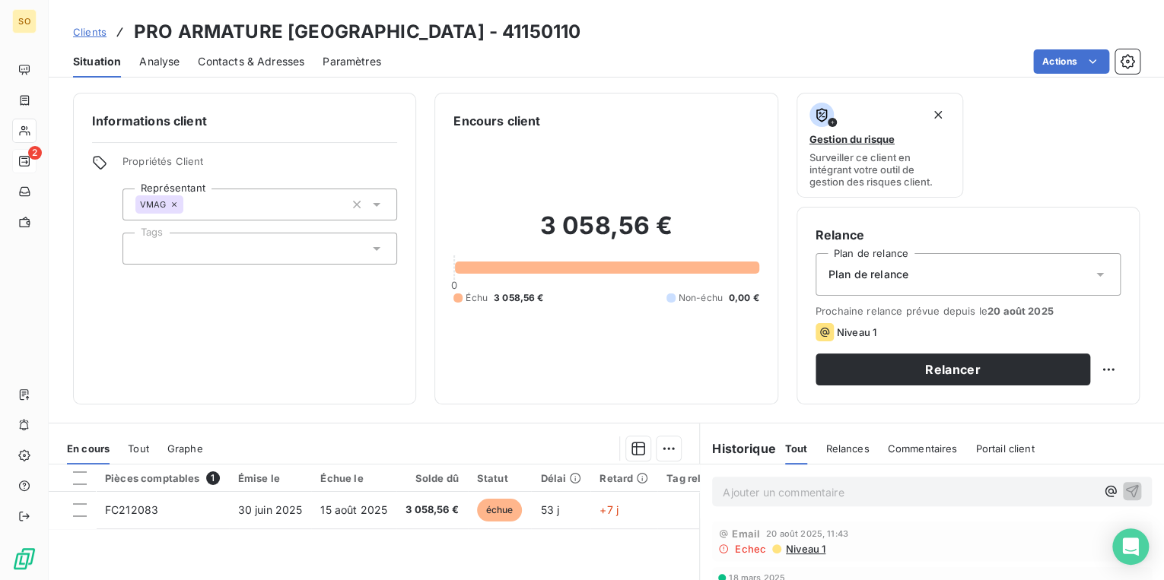
click at [264, 60] on span "Contacts & Adresses" at bounding box center [251, 61] width 106 height 15
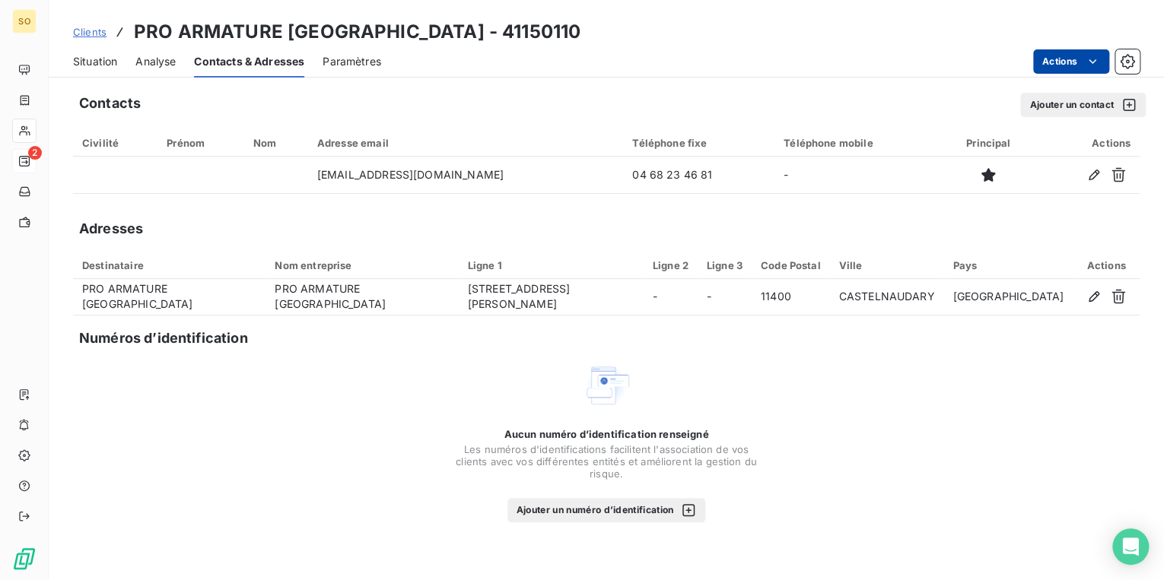
click at [1068, 62] on html "SO 2 Clients PRO ARMATURE [GEOGRAPHIC_DATA] - 41150110 Situation Analyse Contac…" at bounding box center [582, 290] width 1164 height 580
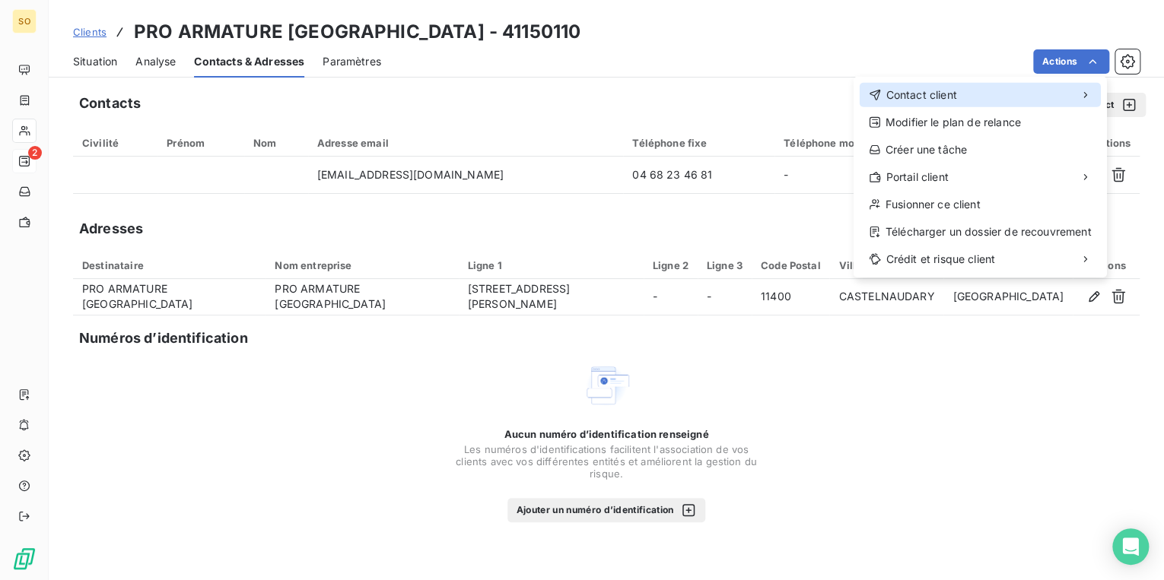
click at [914, 103] on div "Contact client" at bounding box center [980, 95] width 241 height 24
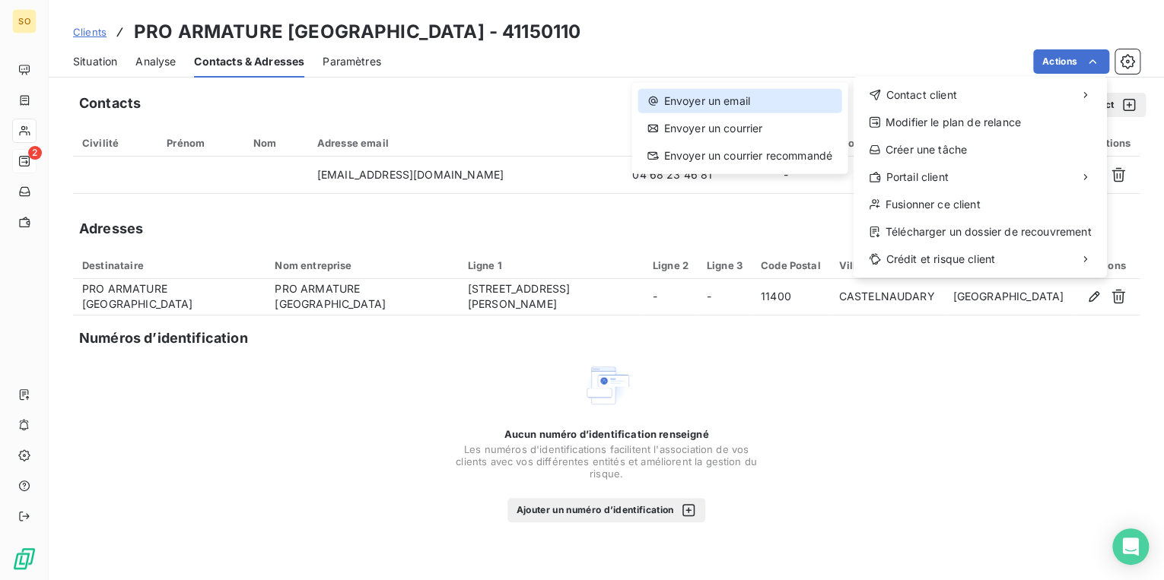
click at [805, 105] on div "Envoyer un email" at bounding box center [738, 101] width 203 height 24
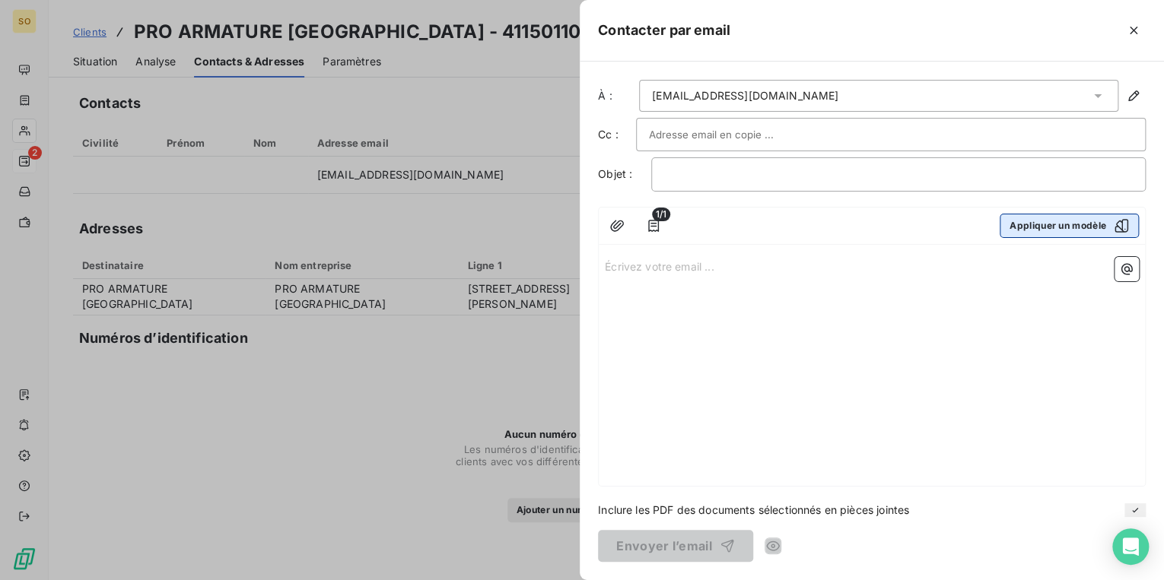
click at [1023, 221] on button "Appliquer un modèle" at bounding box center [1069, 226] width 139 height 24
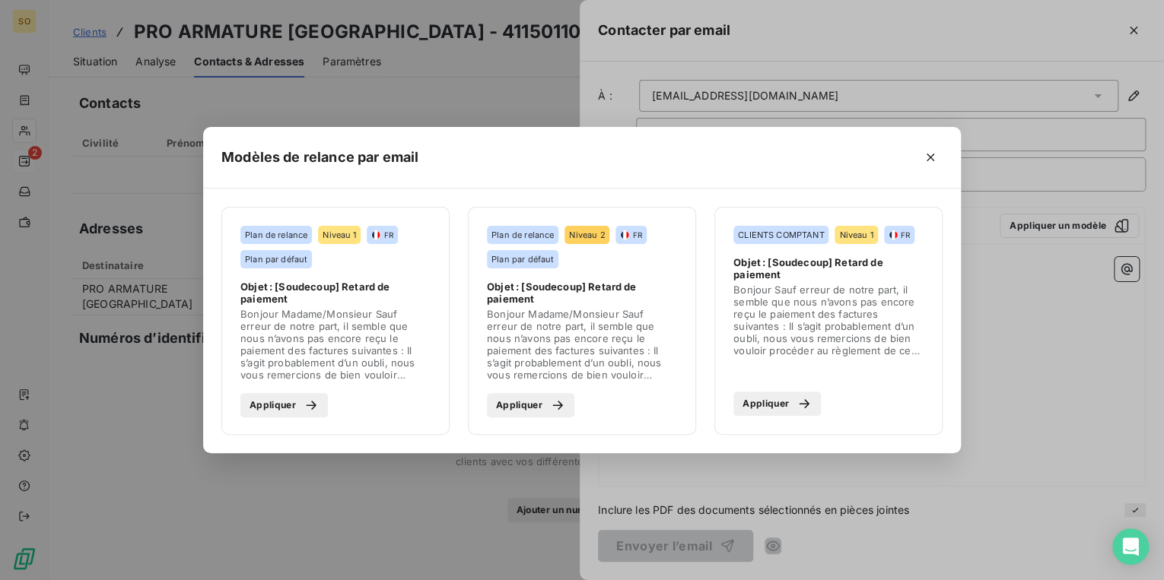
click at [301, 408] on div "button" at bounding box center [307, 405] width 23 height 15
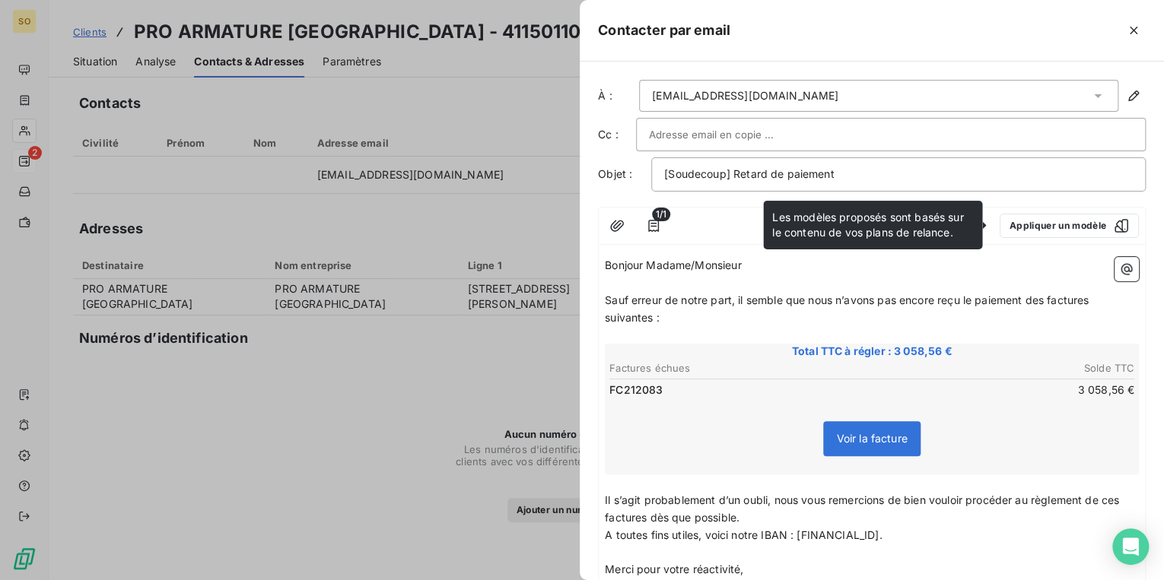
click at [1050, 298] on span "Sauf erreur de notre part, il semble que nous n’avons pas encore reçu le paieme…" at bounding box center [848, 309] width 487 height 30
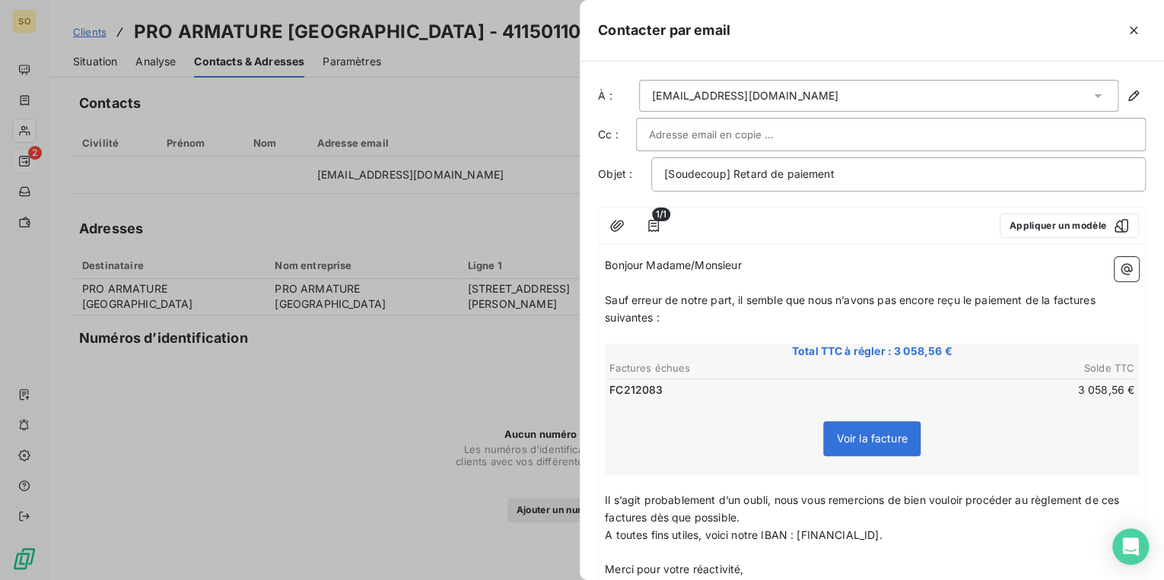
click at [1098, 301] on span "Sauf erreur de notre part, il semble que nous n’avons pas encore reçu le paieme…" at bounding box center [852, 309] width 494 height 30
click at [652, 316] on span "Sauf erreur de notre part, il semble que nous n’avons pas encore reçu le paieme…" at bounding box center [849, 309] width 488 height 30
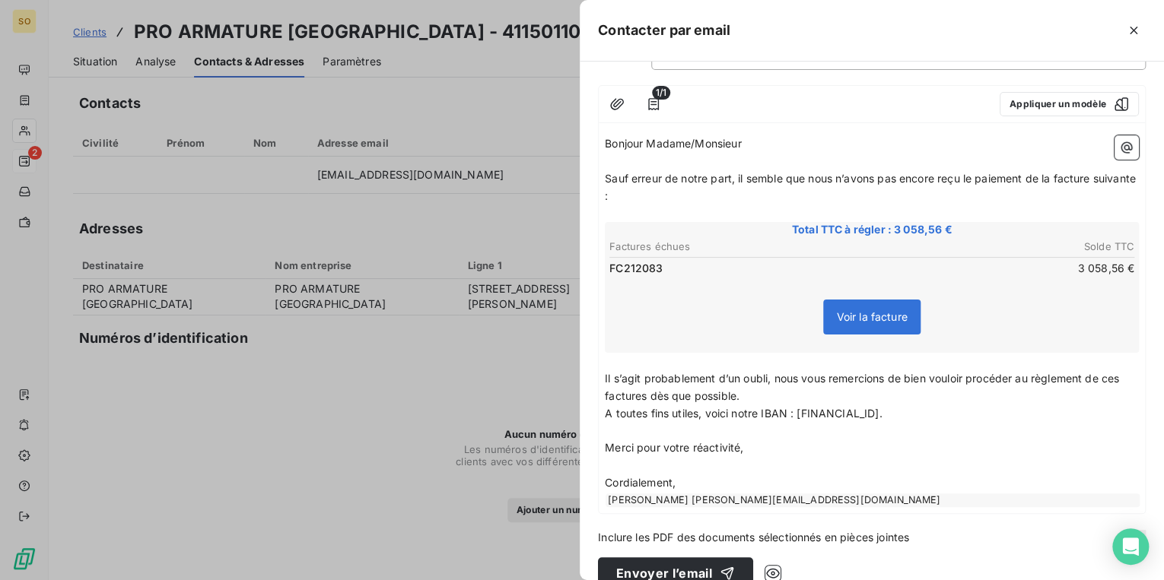
click at [644, 392] on span "Il s’agit probablement d’un oubli, nous vous remercions de bien vouloir procéde…" at bounding box center [863, 387] width 517 height 30
click at [1122, 374] on span "Il s’agit probablement d’un oubli, nous vous remercions de bien vouloir procéde…" at bounding box center [863, 387] width 517 height 30
click at [697, 563] on button "Envoyer l’email" at bounding box center [675, 574] width 155 height 32
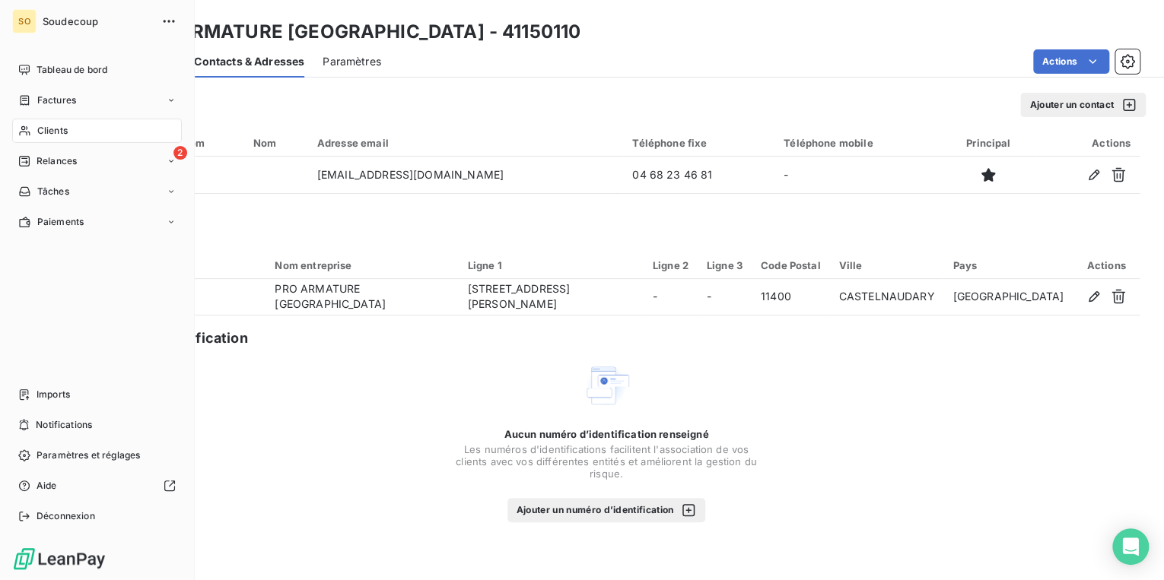
click at [41, 157] on span "Relances" at bounding box center [57, 161] width 40 height 14
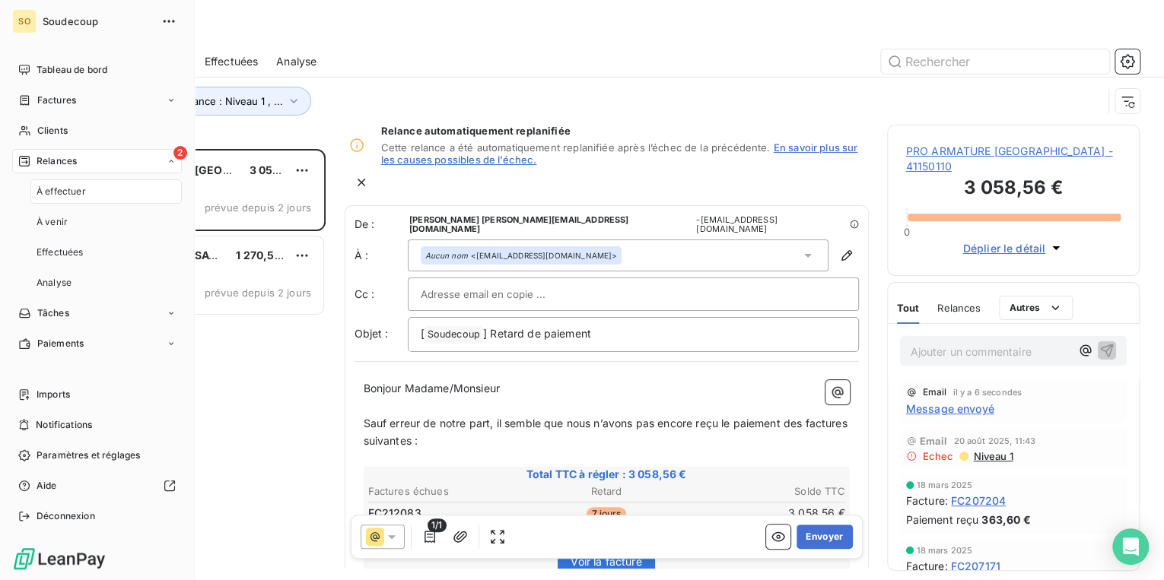
scroll to position [422, 243]
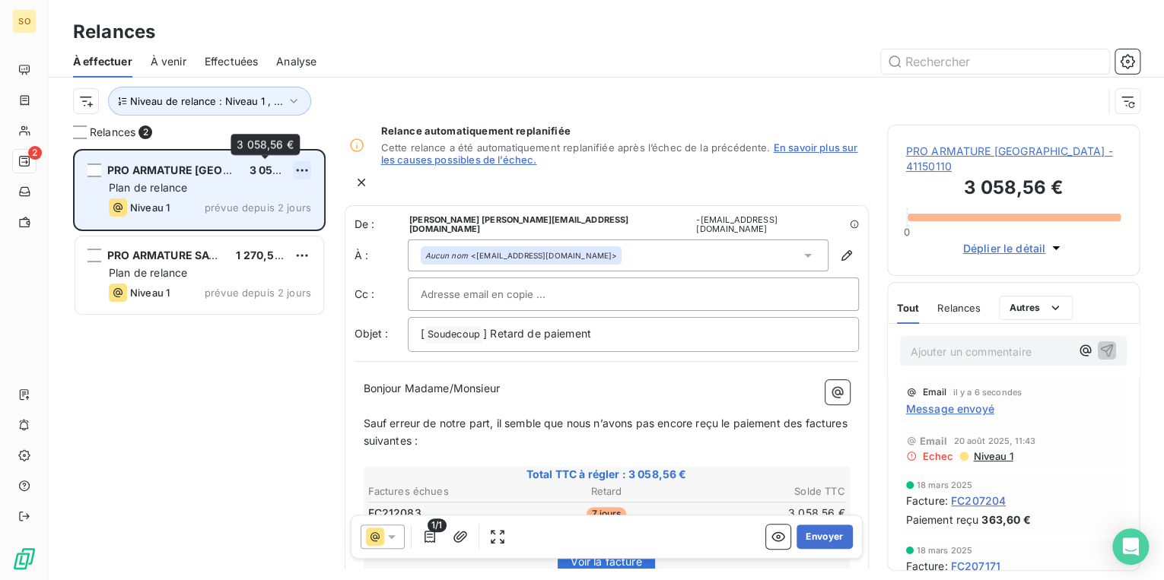
click at [295, 164] on html "SO 2 Relances À effectuer À venir Effectuées Analyse Niveau de relance : Niveau…" at bounding box center [582, 290] width 1164 height 580
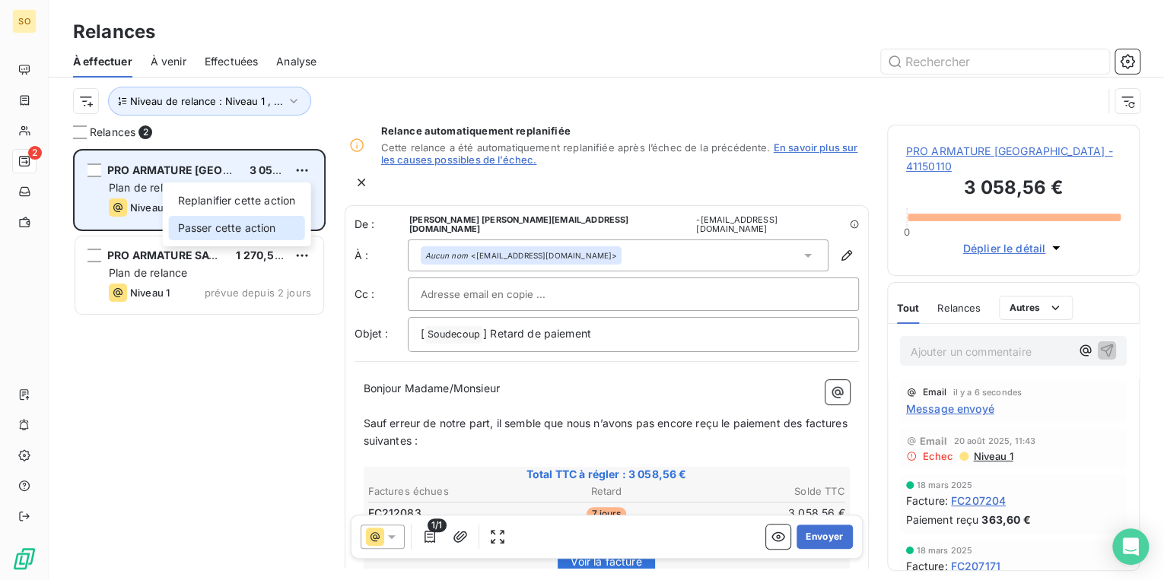
click at [256, 225] on div "Passer cette action" at bounding box center [237, 228] width 136 height 24
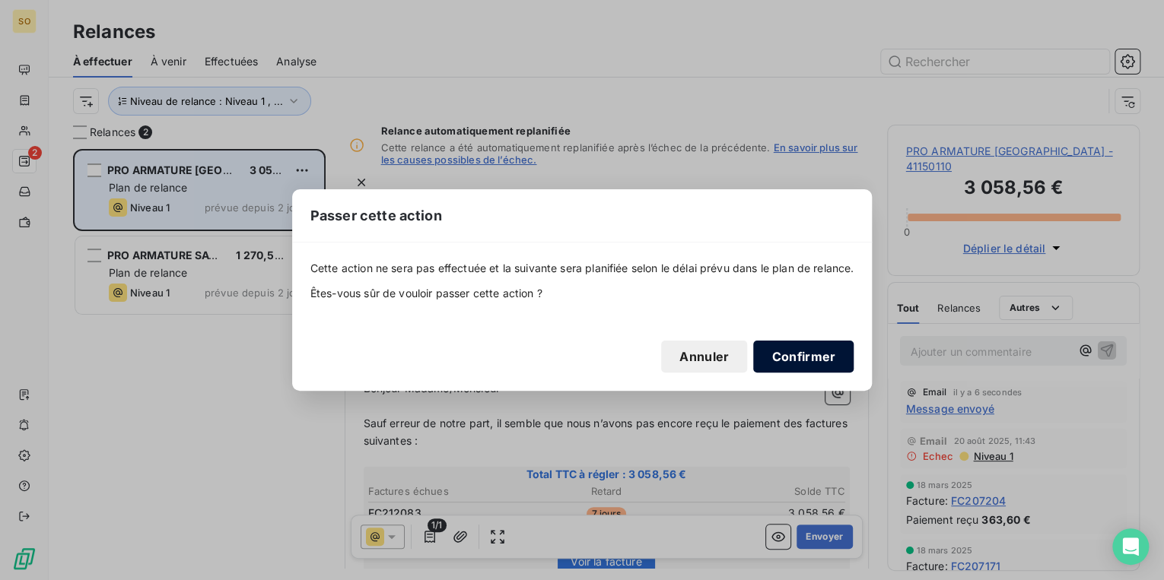
click at [793, 348] on button "Confirmer" at bounding box center [803, 357] width 100 height 32
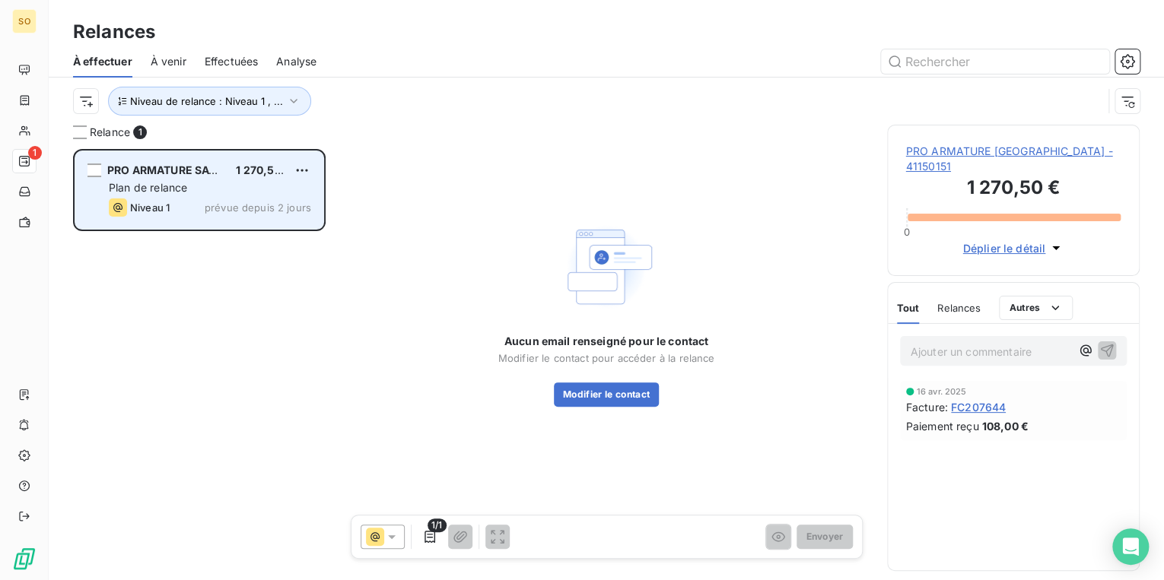
click at [942, 152] on span "PRO ARMATURE [GEOGRAPHIC_DATA] - 41150151" at bounding box center [1013, 159] width 215 height 30
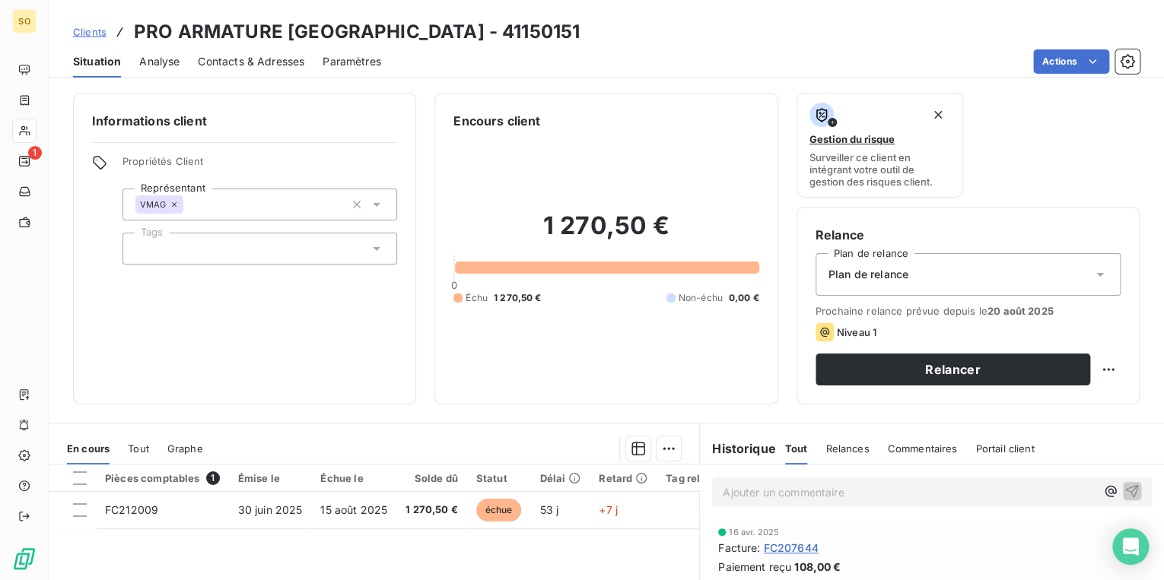
click at [272, 62] on span "Contacts & Adresses" at bounding box center [251, 61] width 106 height 15
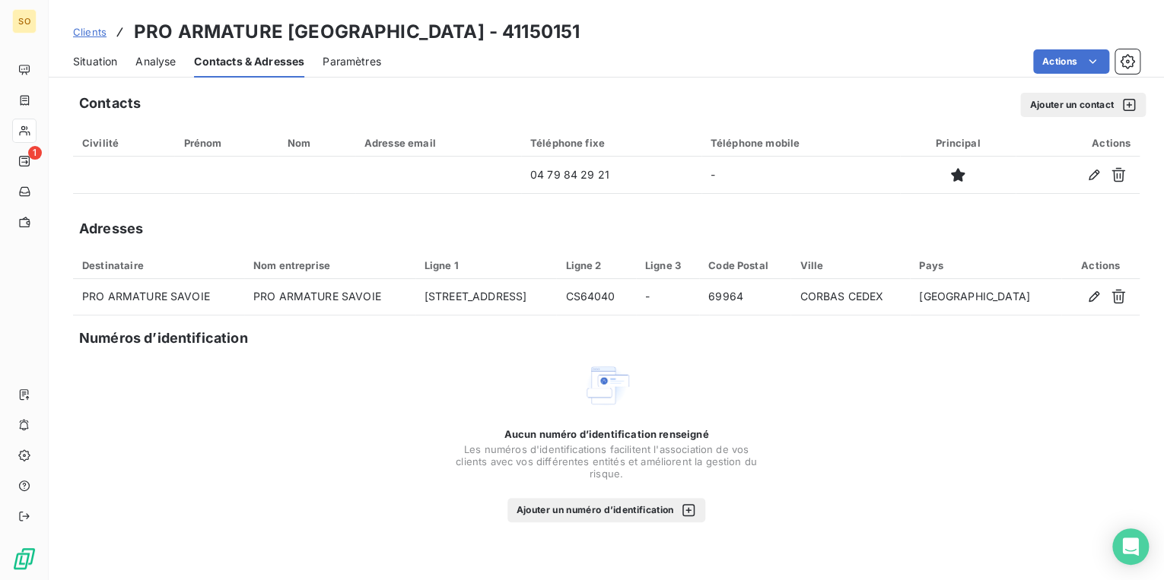
click at [1034, 100] on button "Ajouter un contact" at bounding box center [1083, 105] width 126 height 24
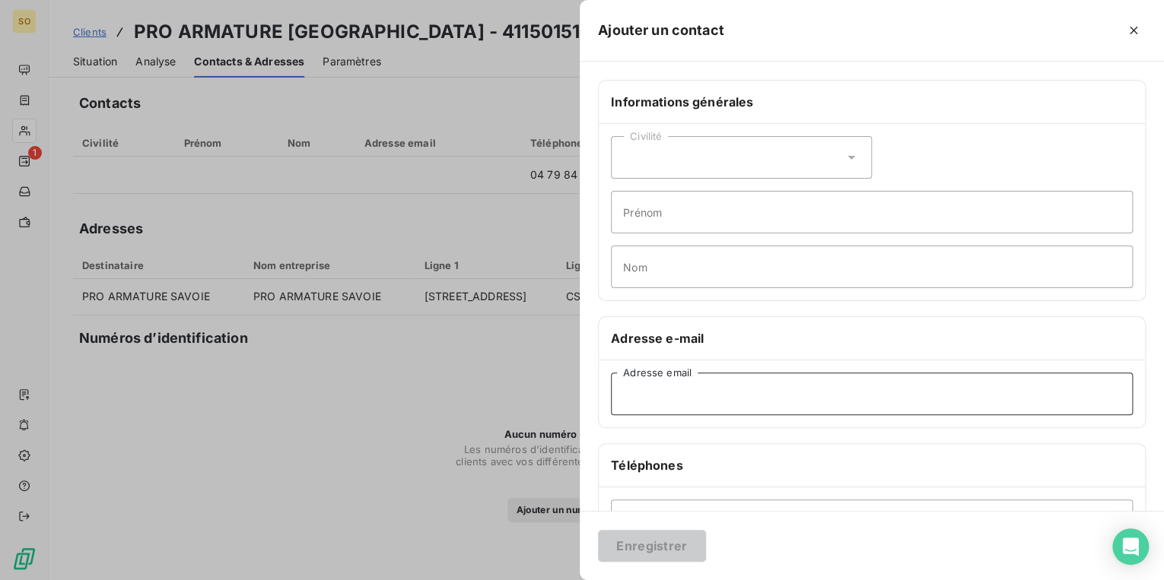
click at [660, 399] on input "Adresse email" at bounding box center [872, 394] width 522 height 43
paste input "[EMAIL_ADDRESS][DOMAIN_NAME]"
type input "[EMAIL_ADDRESS][DOMAIN_NAME]"
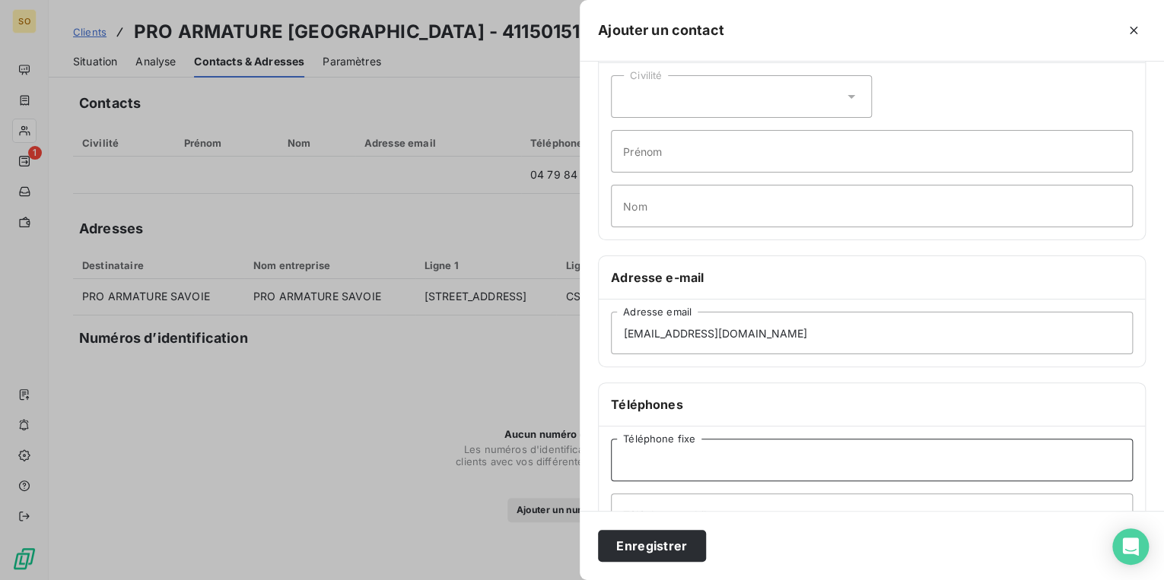
click at [693, 462] on input "Téléphone fixe" at bounding box center [872, 460] width 522 height 43
paste input "04 72 50 76 98"
type input "04 72 50 76 98"
click at [660, 548] on button "Enregistrer" at bounding box center [652, 546] width 108 height 32
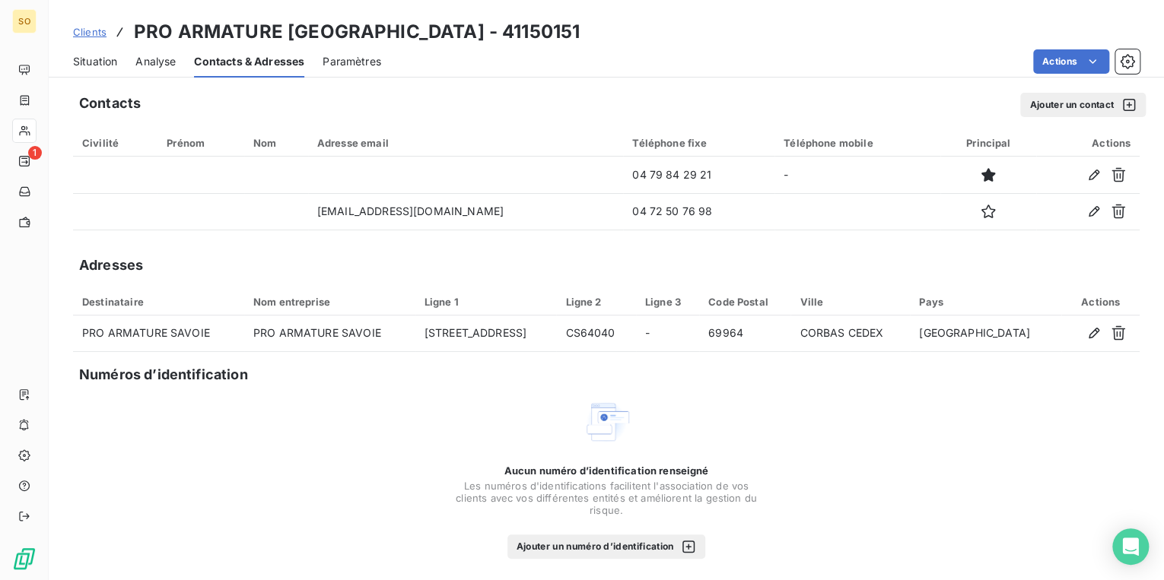
click at [1047, 111] on button "Ajouter un contact" at bounding box center [1083, 105] width 126 height 24
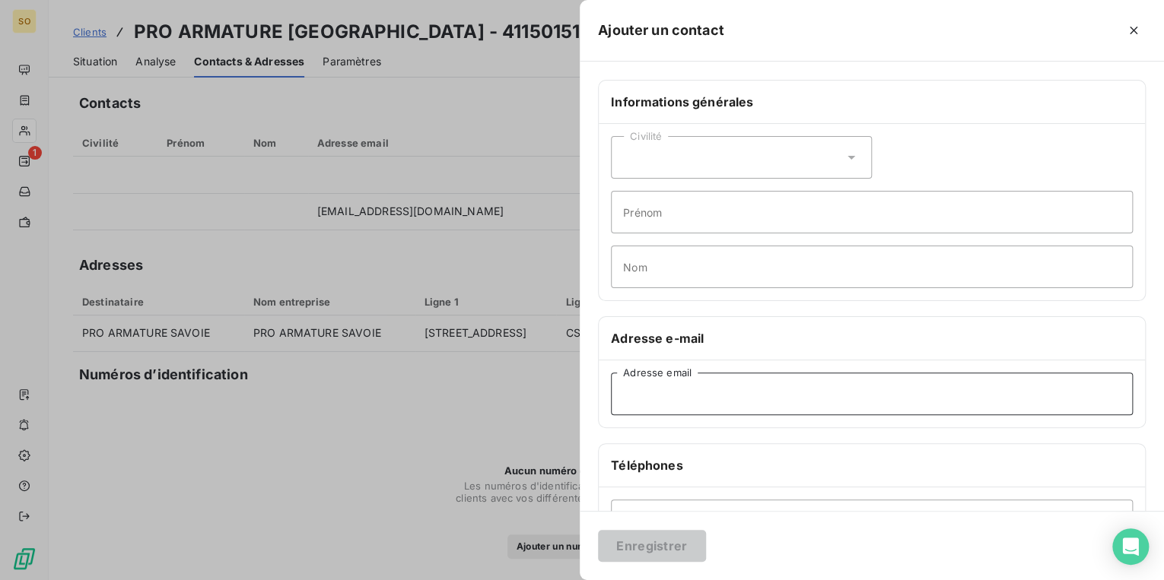
click at [691, 389] on input "Adresse email" at bounding box center [872, 394] width 522 height 43
paste input "[EMAIL_ADDRESS][DOMAIN_NAME]"
type input "[EMAIL_ADDRESS][DOMAIN_NAME]"
click at [638, 533] on button "Enregistrer" at bounding box center [652, 546] width 108 height 32
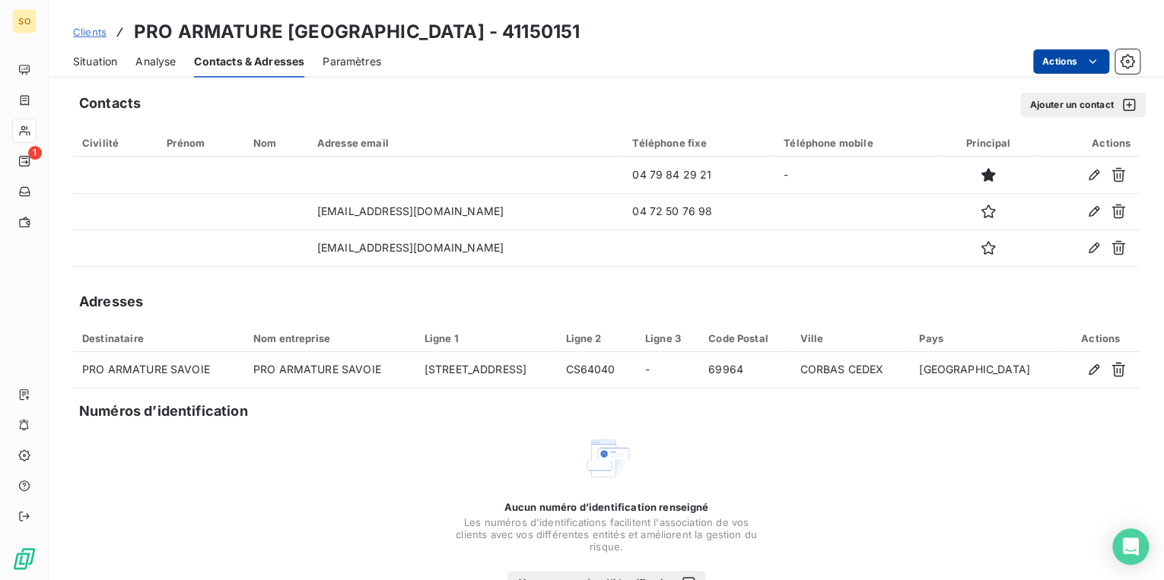
click at [1040, 64] on html "SO 1 Clients PRO ARMATURE [GEOGRAPHIC_DATA] - 41150151 Situation Analyse Contac…" at bounding box center [582, 290] width 1164 height 580
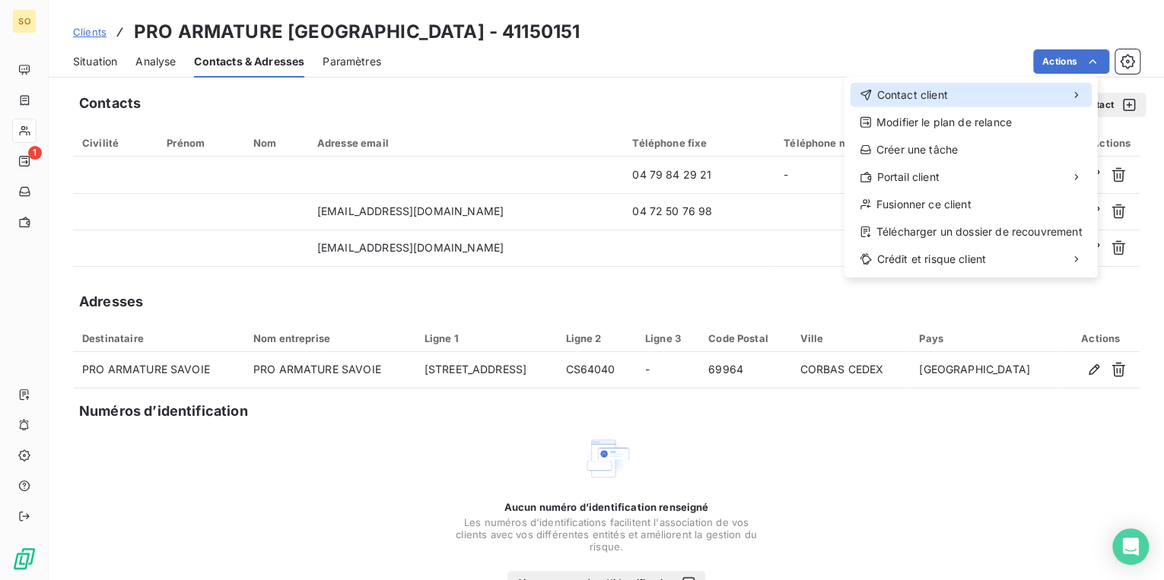
click at [908, 87] on span "Contact client" at bounding box center [911, 94] width 71 height 15
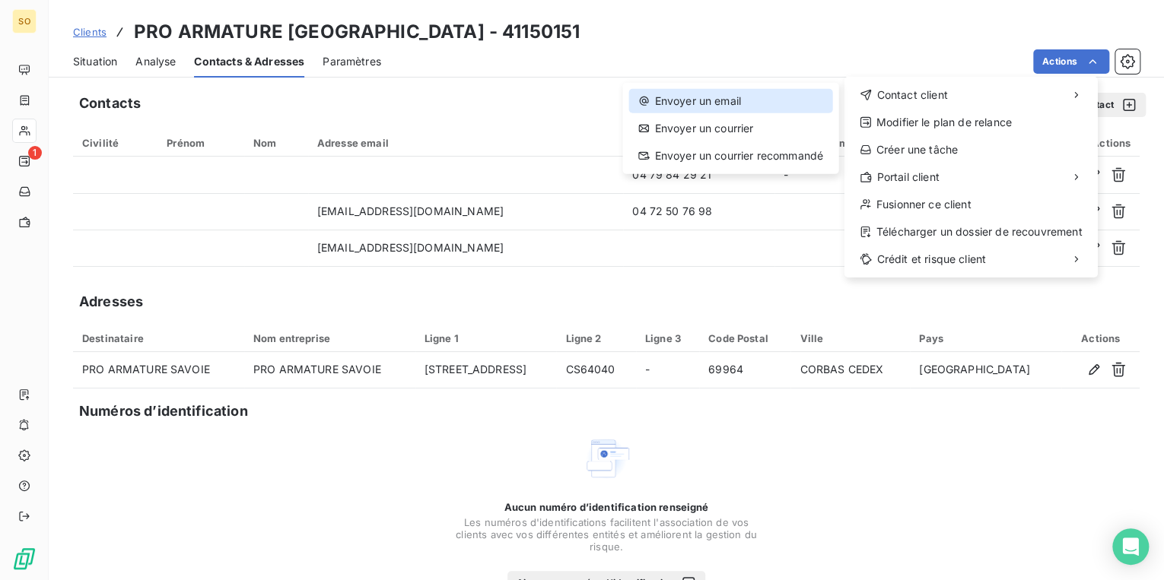
click at [812, 92] on div "Envoyer un email" at bounding box center [729, 101] width 203 height 24
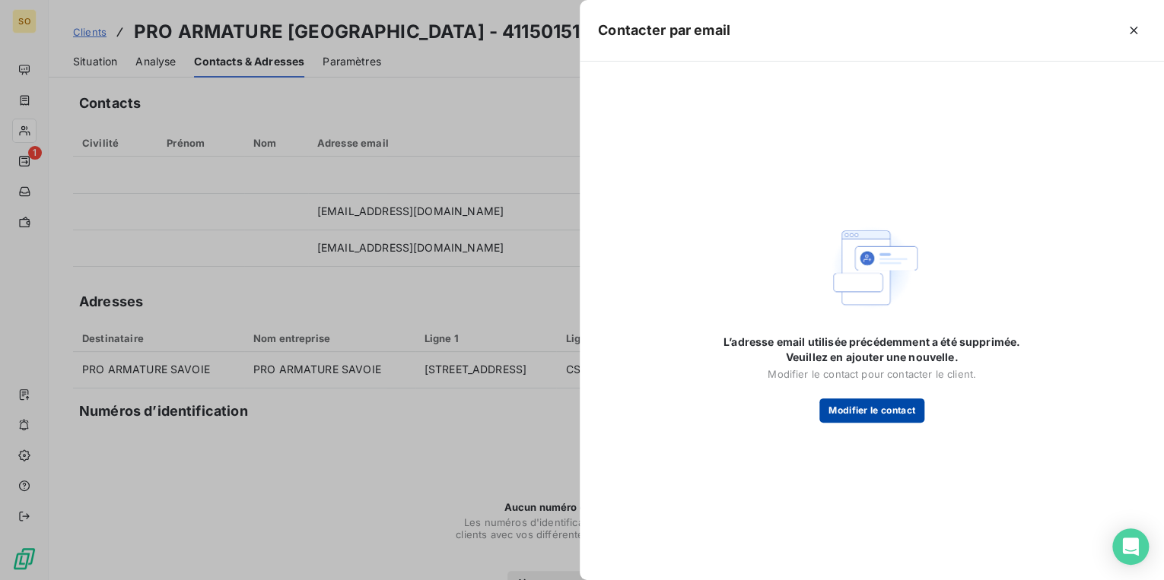
click at [855, 413] on button "Modifier le contact" at bounding box center [871, 411] width 105 height 24
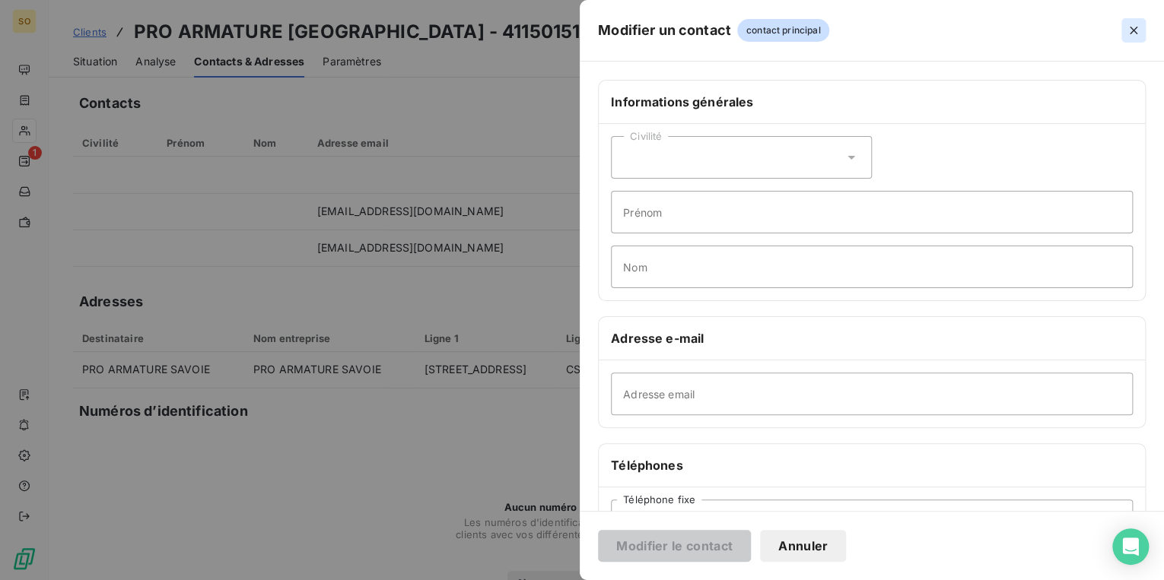
click at [1138, 27] on icon "button" at bounding box center [1133, 30] width 15 height 15
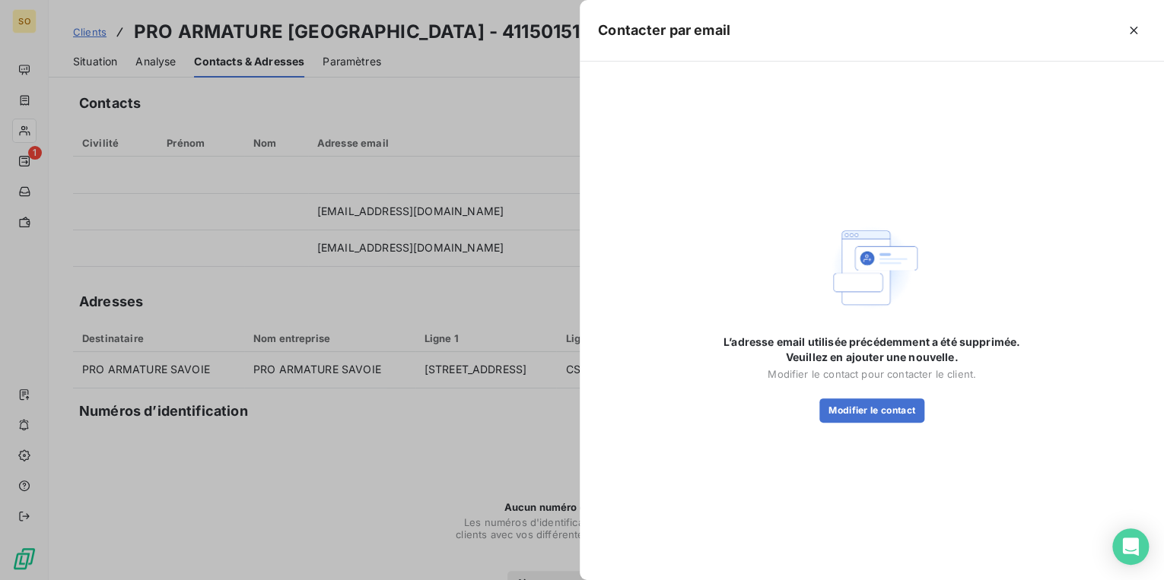
click at [520, 64] on div at bounding box center [582, 290] width 1164 height 580
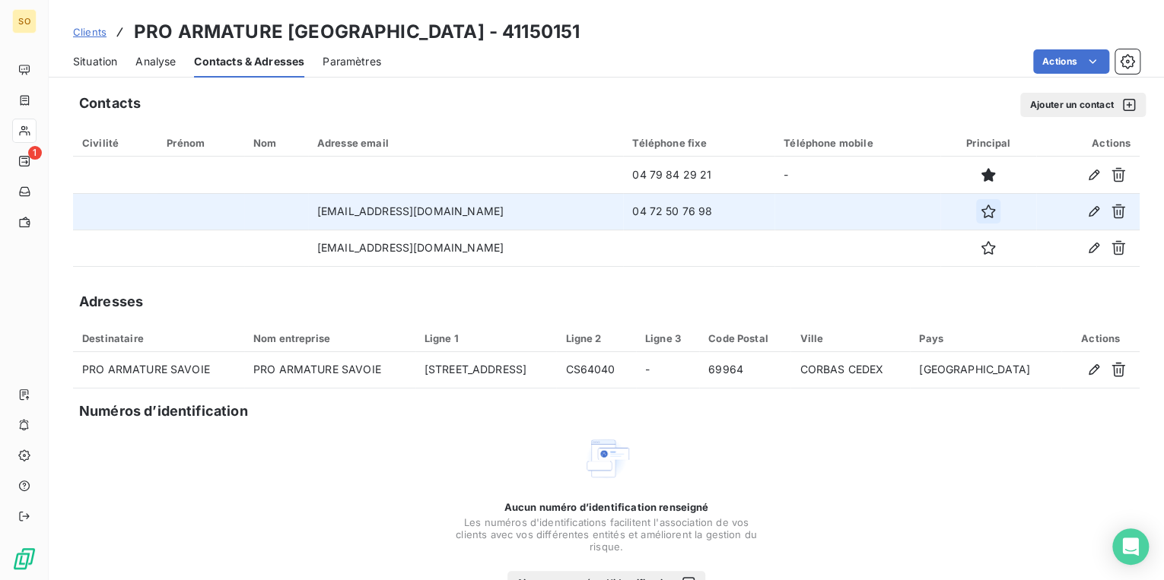
click at [980, 215] on icon "button" at bounding box center [987, 211] width 15 height 15
click at [1054, 52] on html "SO 1 Clients PRO ARMATURE [GEOGRAPHIC_DATA] - 41150151 Situation Analyse Contac…" at bounding box center [582, 290] width 1164 height 580
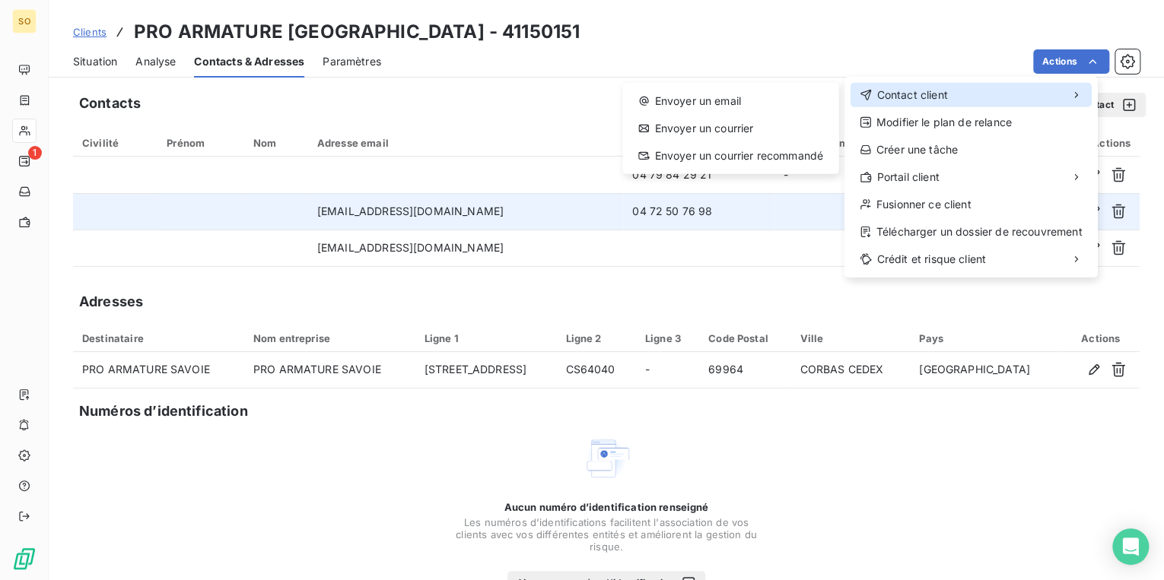
click at [946, 95] on span "Contact client" at bounding box center [911, 94] width 71 height 15
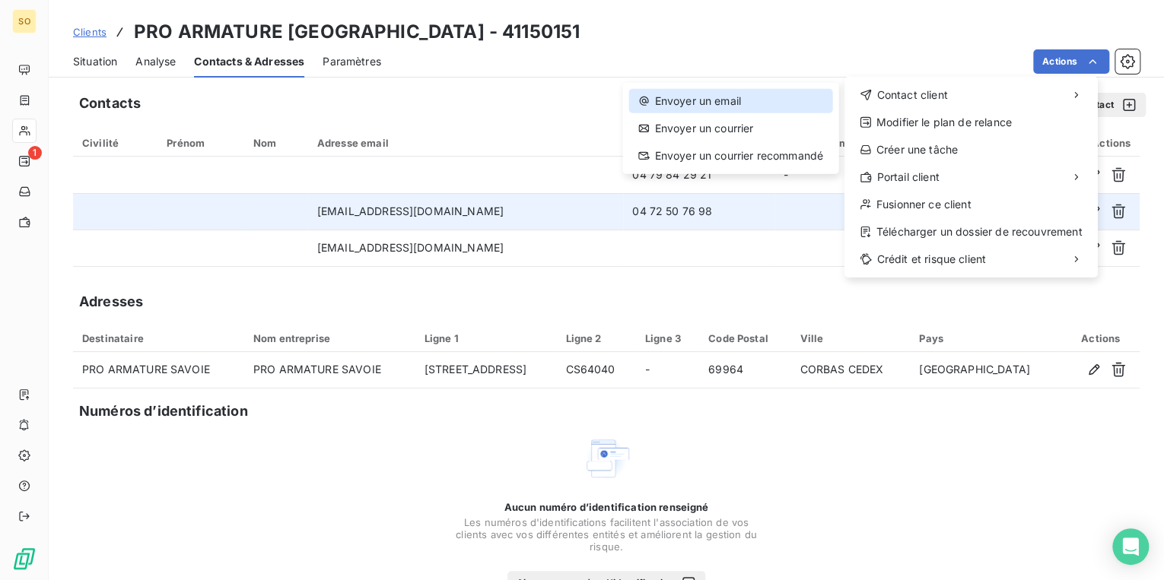
click at [760, 98] on div "Envoyer un email" at bounding box center [729, 101] width 203 height 24
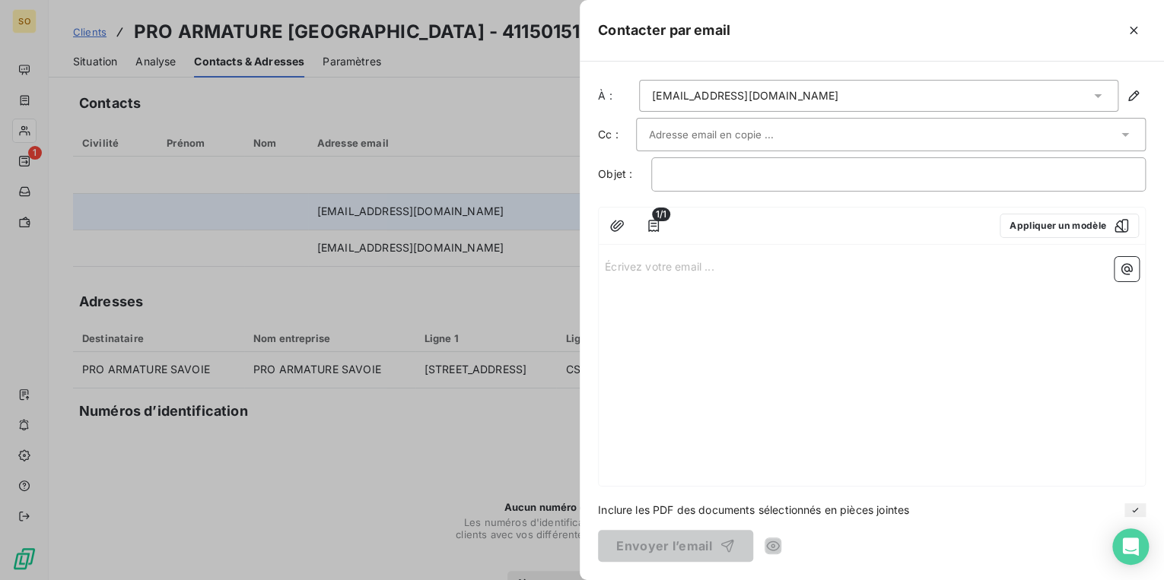
click at [745, 118] on div at bounding box center [891, 134] width 510 height 33
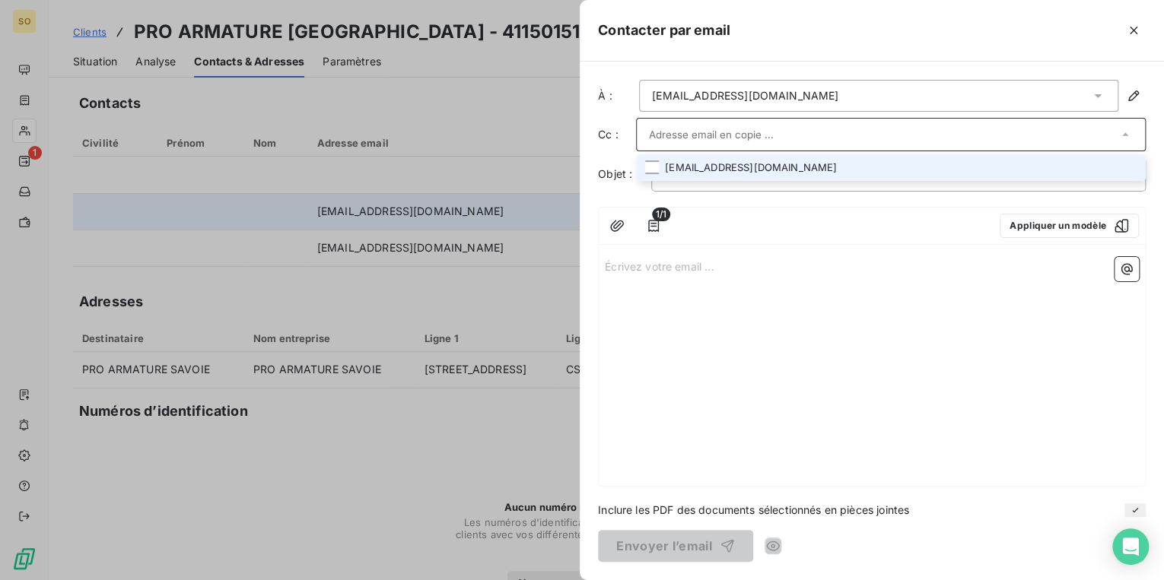
click at [717, 171] on li "[EMAIL_ADDRESS][DOMAIN_NAME]" at bounding box center [891, 167] width 510 height 27
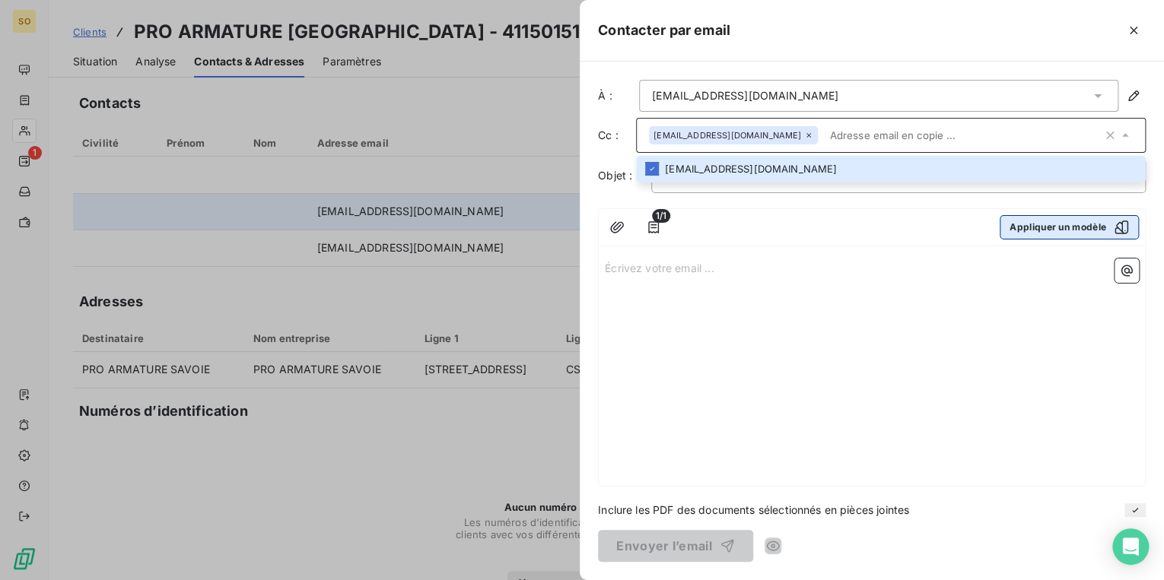
click at [1031, 226] on button "Appliquer un modèle" at bounding box center [1069, 227] width 139 height 24
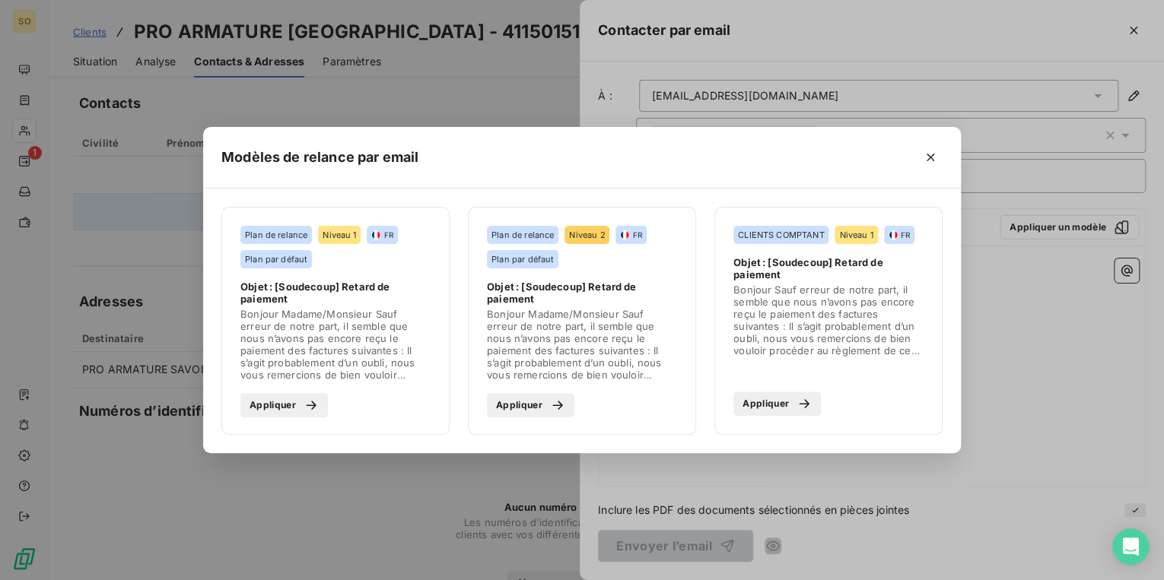
click at [307, 402] on icon "button" at bounding box center [311, 405] width 15 height 15
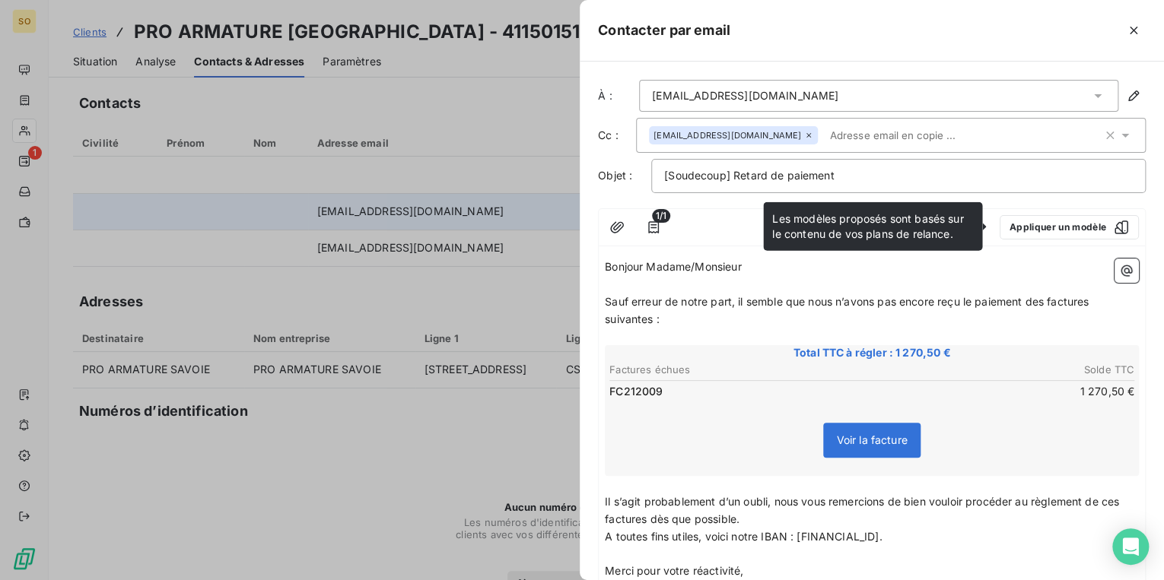
click at [1049, 300] on span "Sauf erreur de notre part, il semble que nous n’avons pas encore reçu le paieme…" at bounding box center [848, 310] width 487 height 30
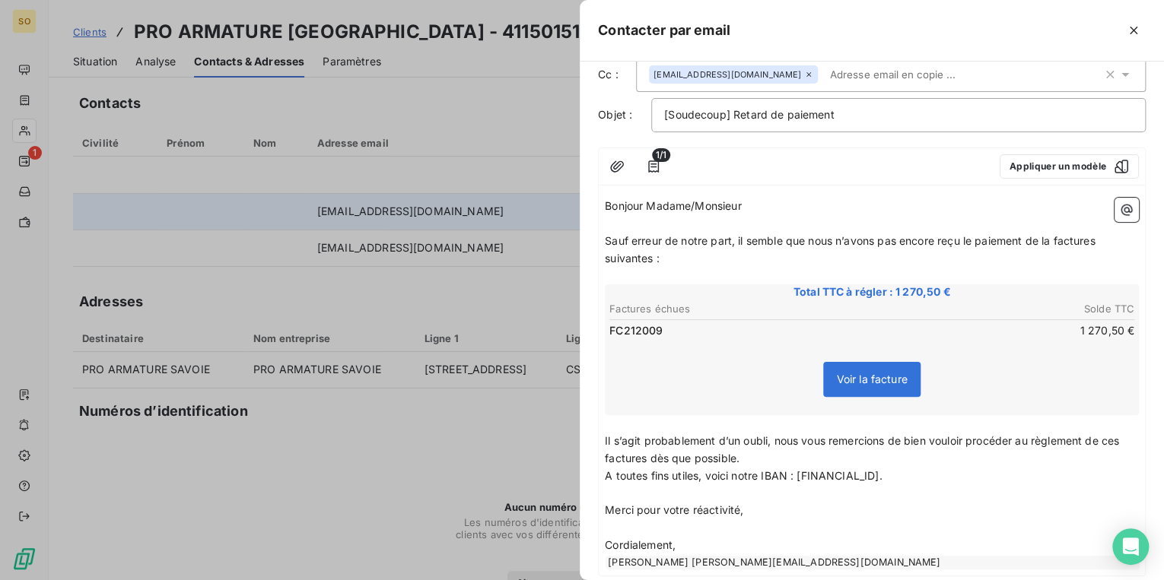
click at [1098, 241] on span "Sauf erreur de notre part, il semble que nous n’avons pas encore reçu le paieme…" at bounding box center [852, 249] width 494 height 30
click at [653, 253] on span "Sauf erreur de notre part, il semble que nous n’avons pas encore reçu le paieme…" at bounding box center [849, 249] width 488 height 30
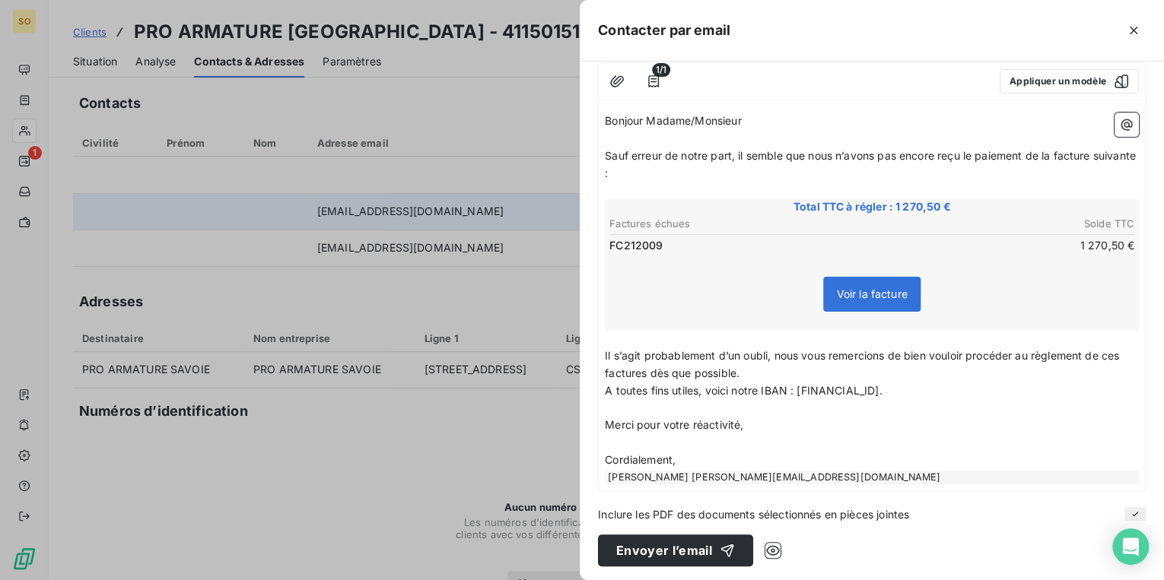
scroll to position [148, 0]
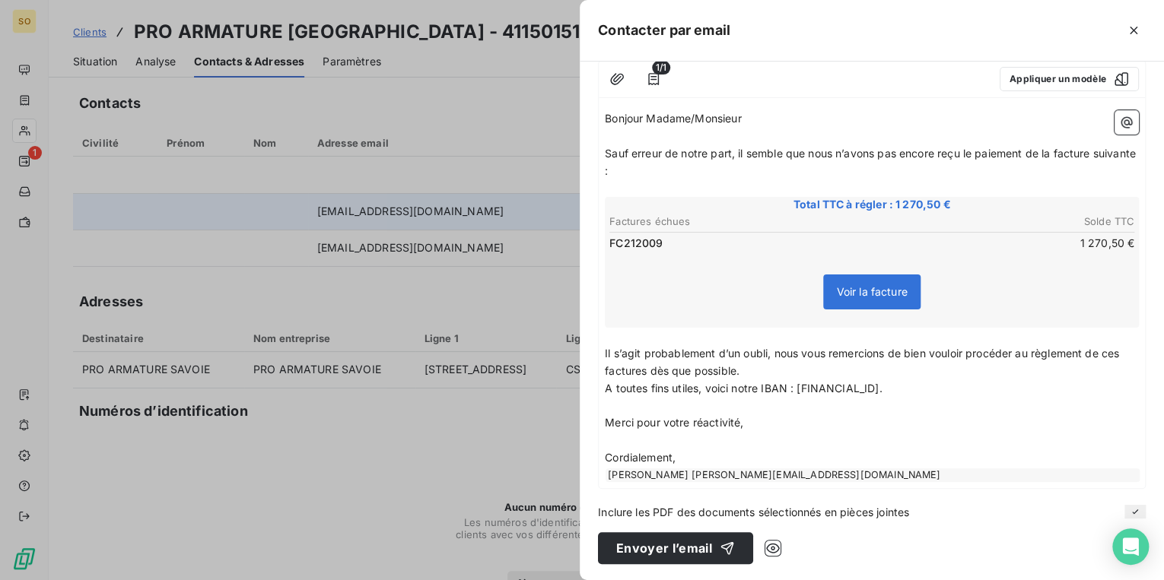
click at [1122, 348] on span "Il s’agit probablement d’un oubli, nous vous remercions de bien vouloir procéde…" at bounding box center [863, 362] width 517 height 30
click at [679, 368] on span "Il s’agit probablement d’un oubli, nous vous remercions de bien vouloir procéde…" at bounding box center [868, 362] width 526 height 30
click at [659, 547] on button "Envoyer l’email" at bounding box center [675, 548] width 155 height 32
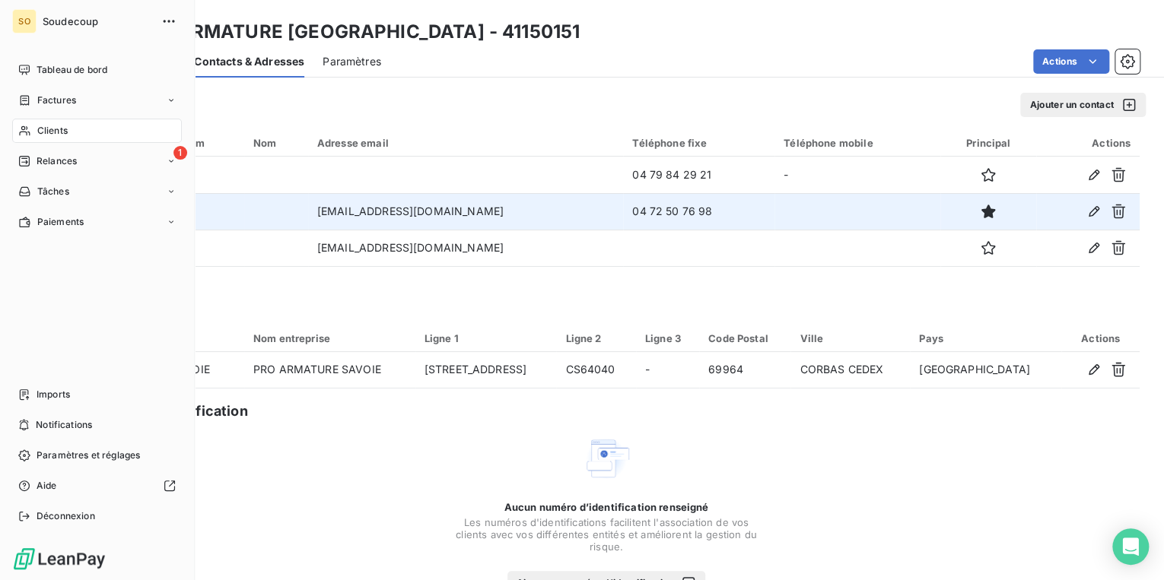
click at [37, 157] on span "Relances" at bounding box center [57, 161] width 40 height 14
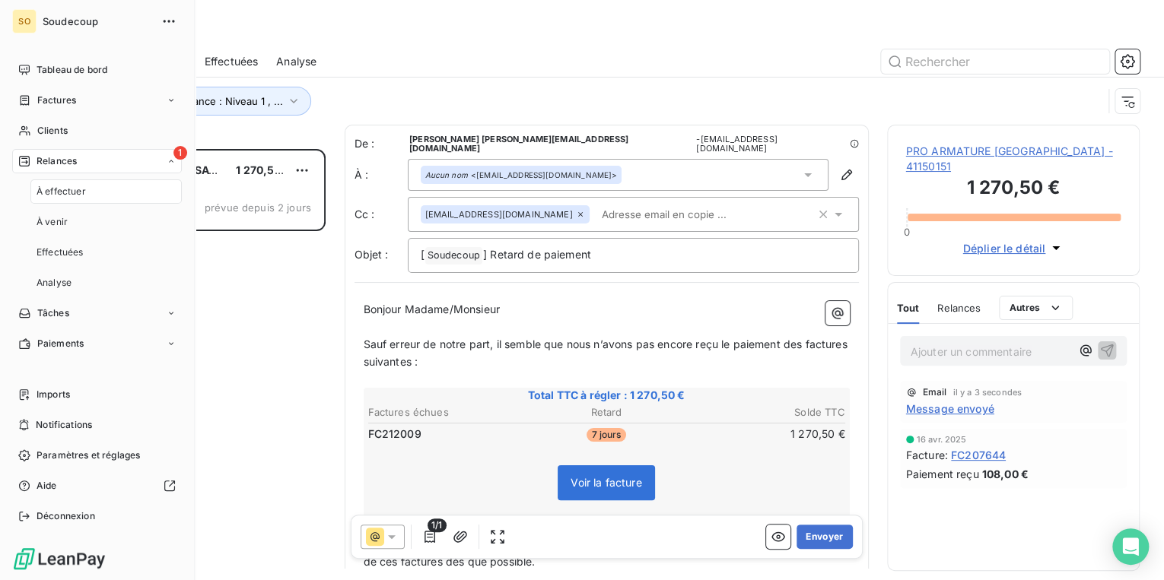
scroll to position [422, 243]
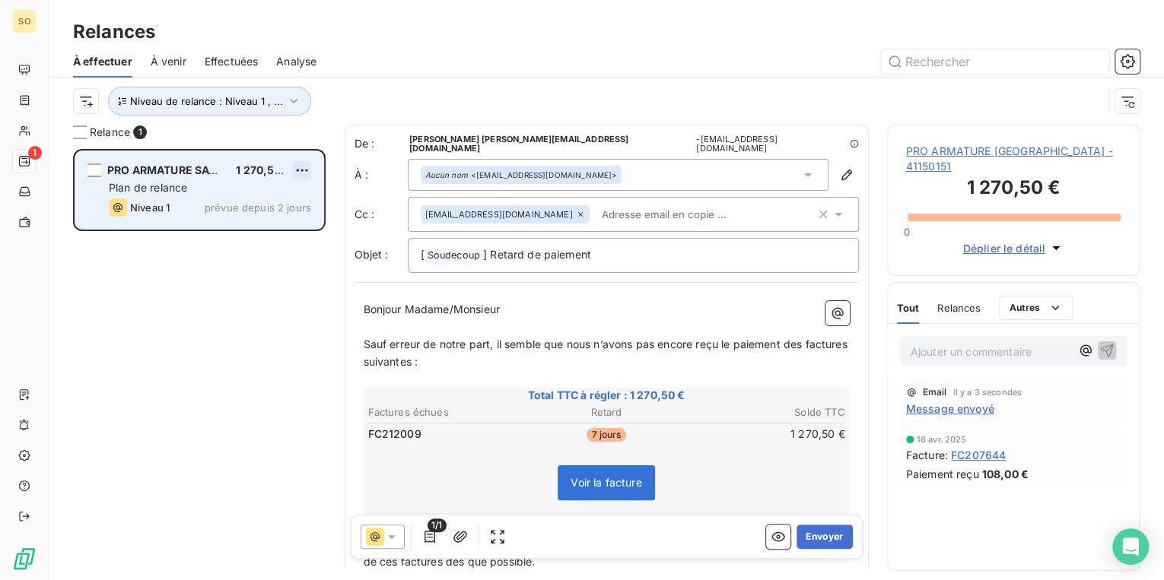
click at [305, 167] on html "SO 1 Relances À effectuer À venir Effectuées Analyse Niveau de relance : Niveau…" at bounding box center [582, 290] width 1164 height 580
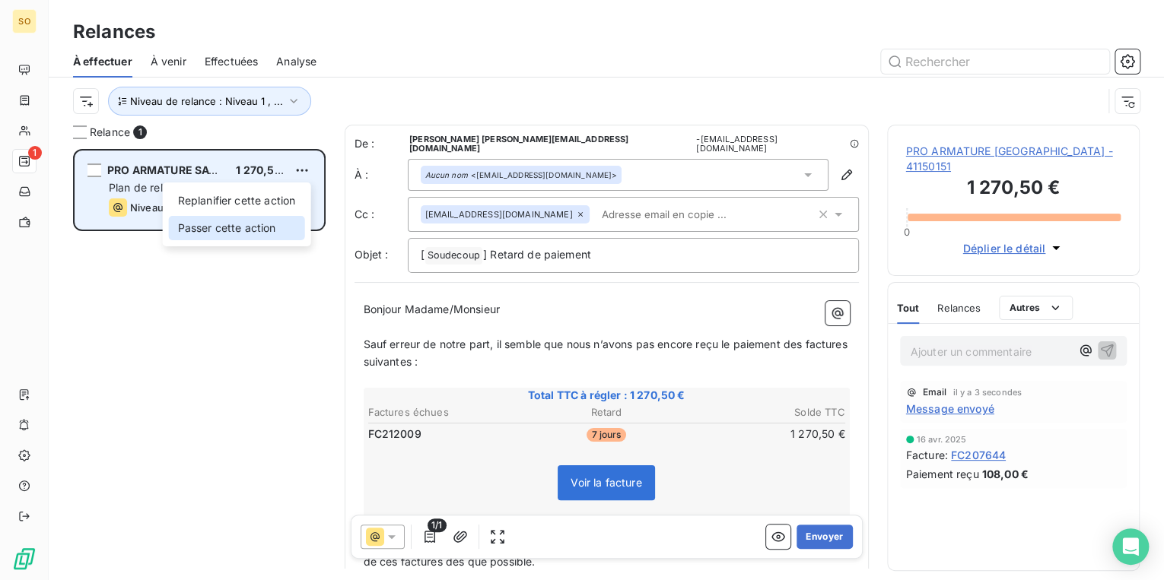
click at [251, 225] on div "Passer cette action" at bounding box center [237, 228] width 136 height 24
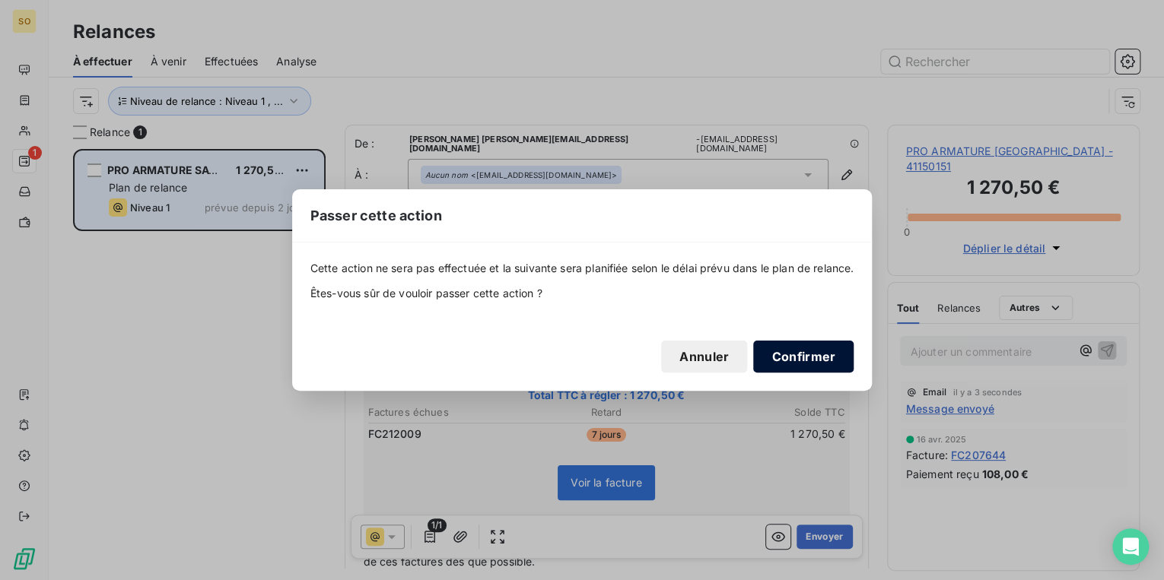
click at [831, 355] on button "Confirmer" at bounding box center [803, 357] width 100 height 32
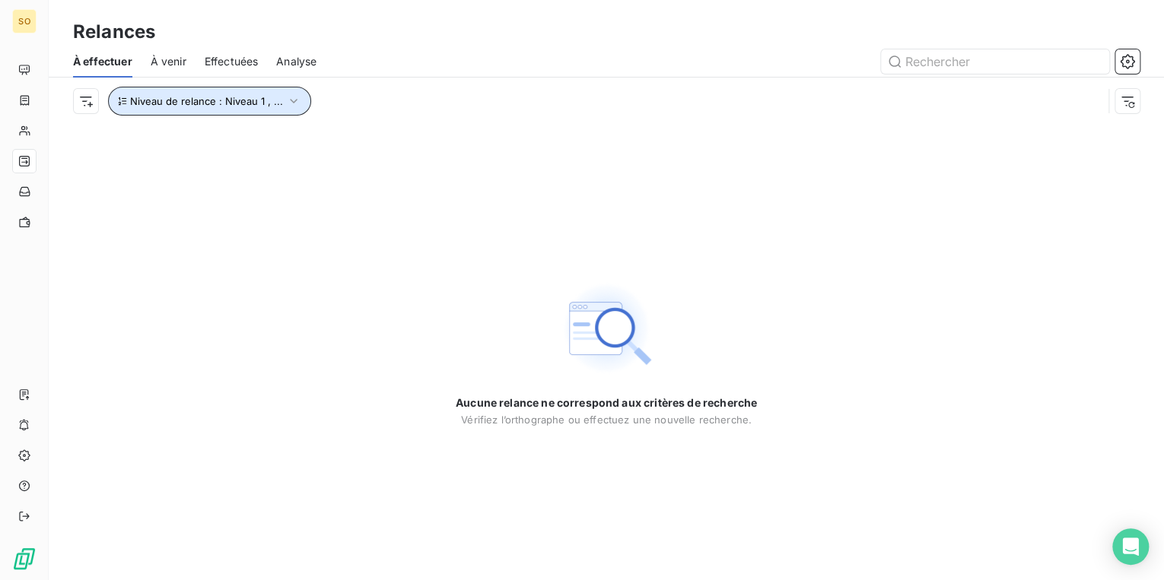
click at [215, 100] on span "Niveau de relance : Niveau 1 , ..." at bounding box center [206, 101] width 153 height 12
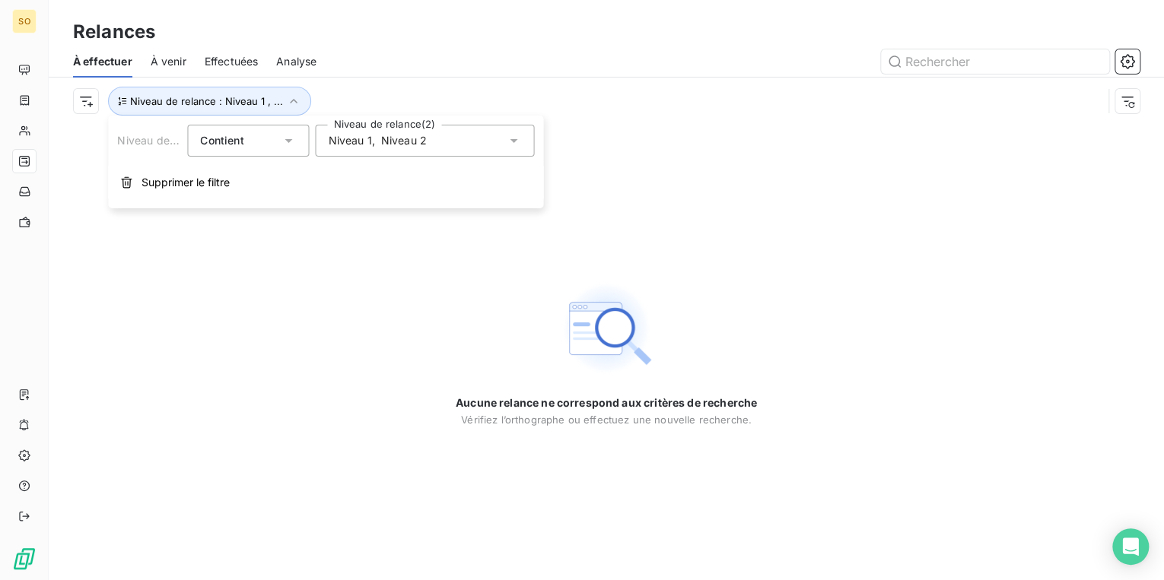
click at [434, 139] on div "Niveau 1 , Niveau 2" at bounding box center [424, 141] width 219 height 32
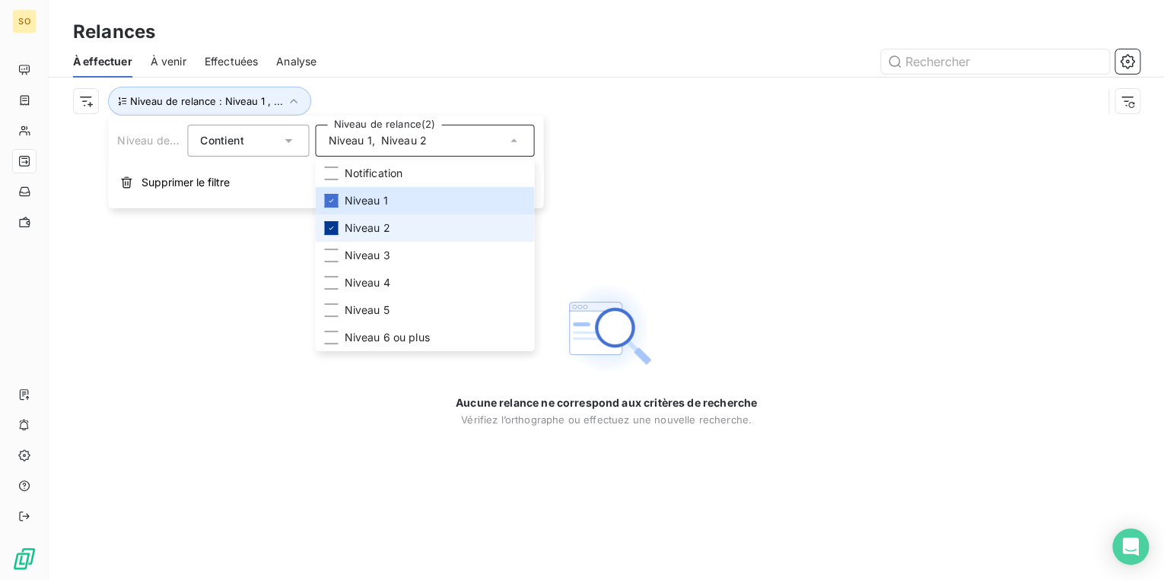
click at [330, 228] on icon at bounding box center [330, 228] width 9 height 9
click at [330, 199] on icon at bounding box center [330, 200] width 9 height 9
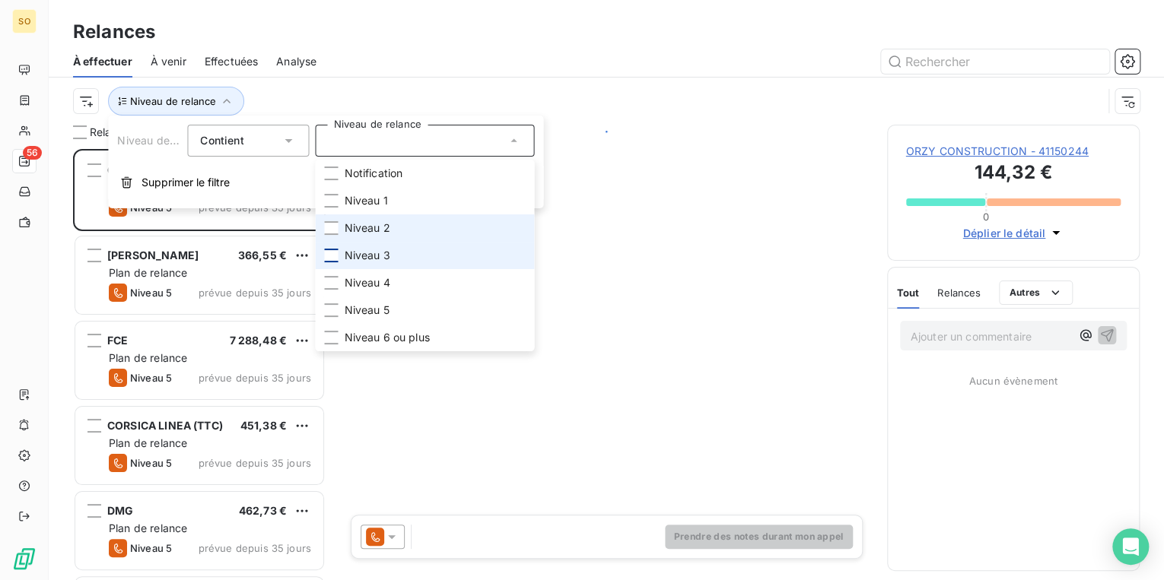
scroll to position [422, 243]
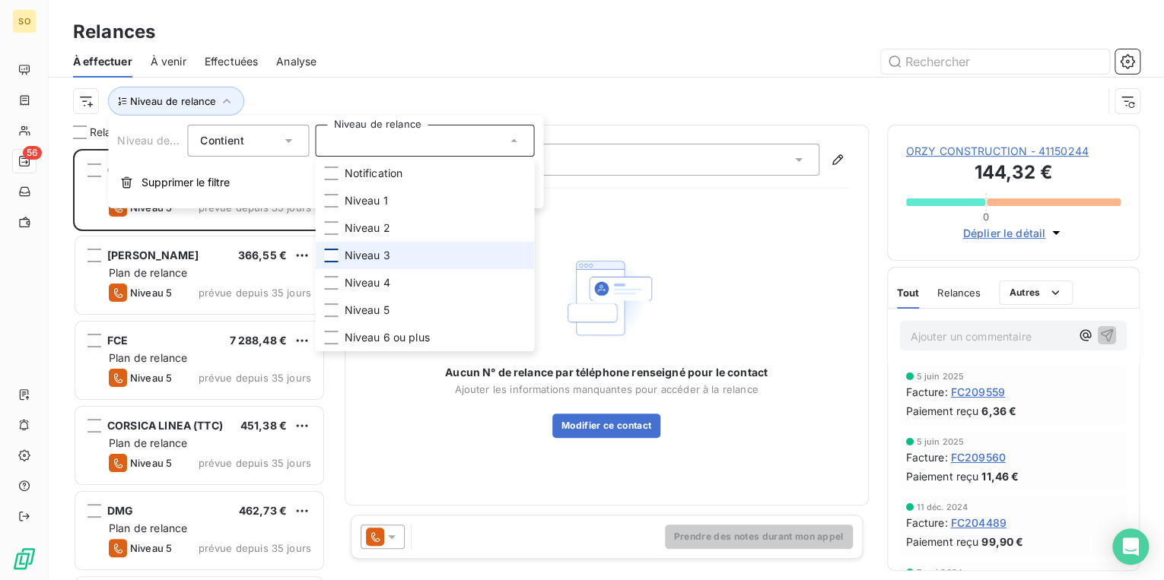
click at [329, 255] on div at bounding box center [331, 256] width 14 height 14
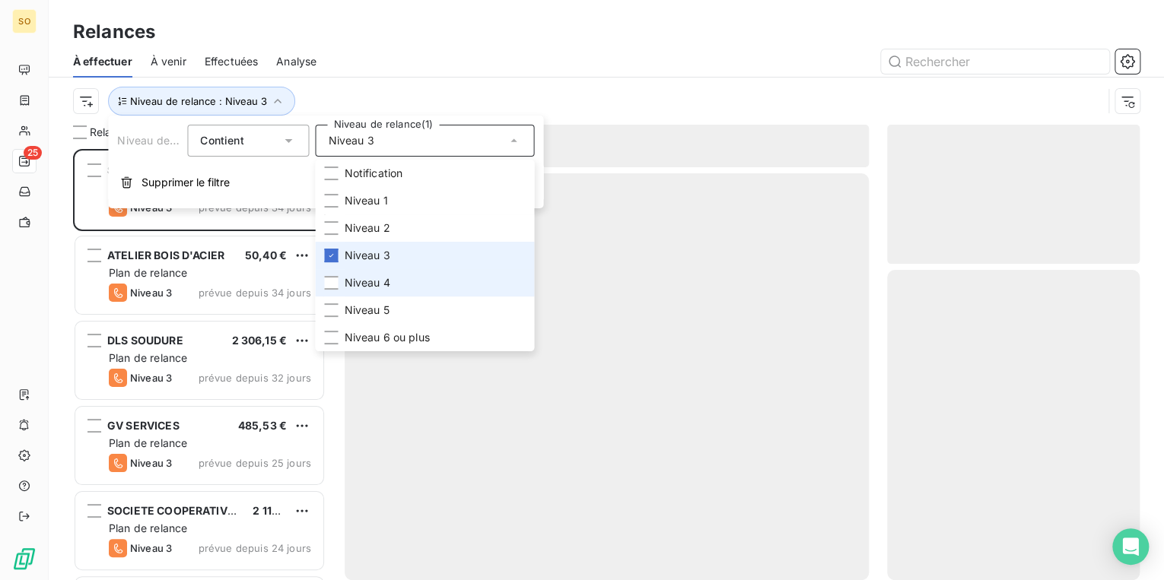
scroll to position [422, 243]
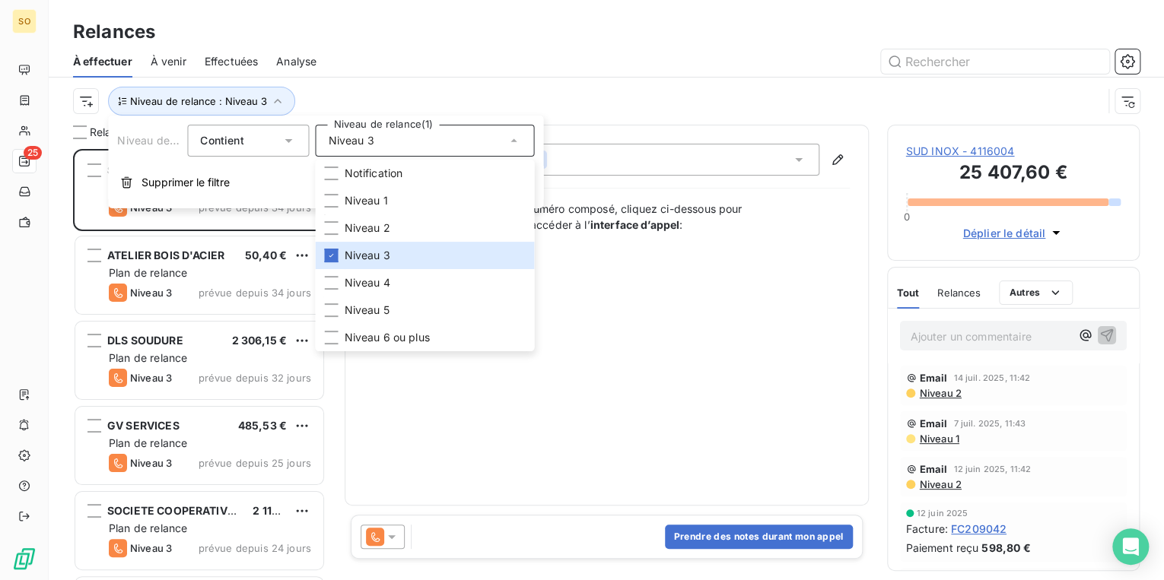
click at [526, 65] on div at bounding box center [737, 61] width 805 height 24
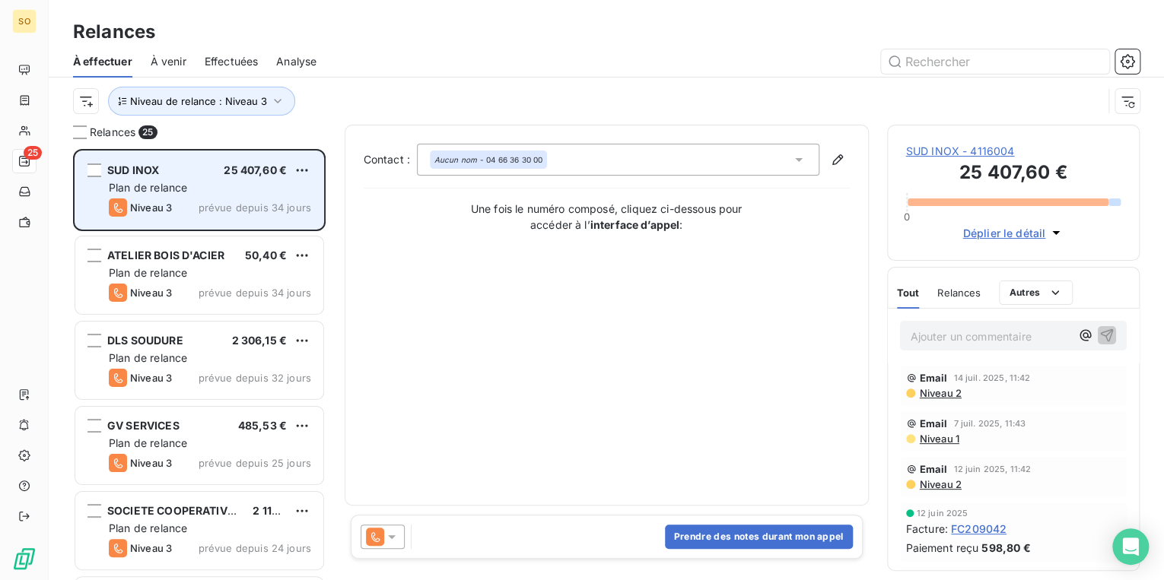
click at [120, 171] on span "SUD INOX" at bounding box center [133, 170] width 52 height 13
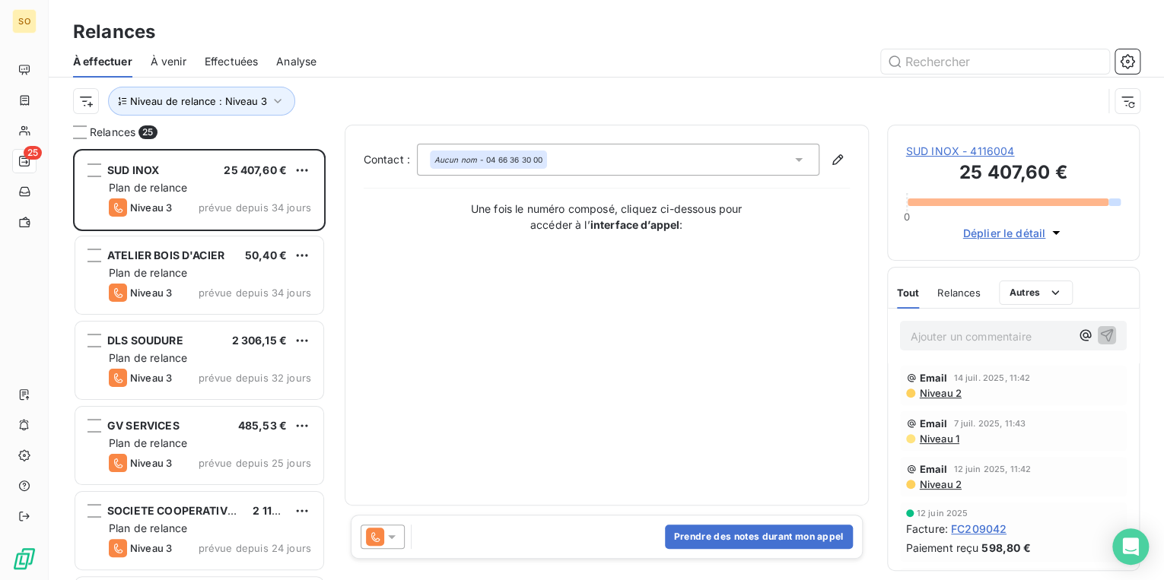
click at [922, 150] on span "SUD INOX - 4116004" at bounding box center [1013, 151] width 215 height 15
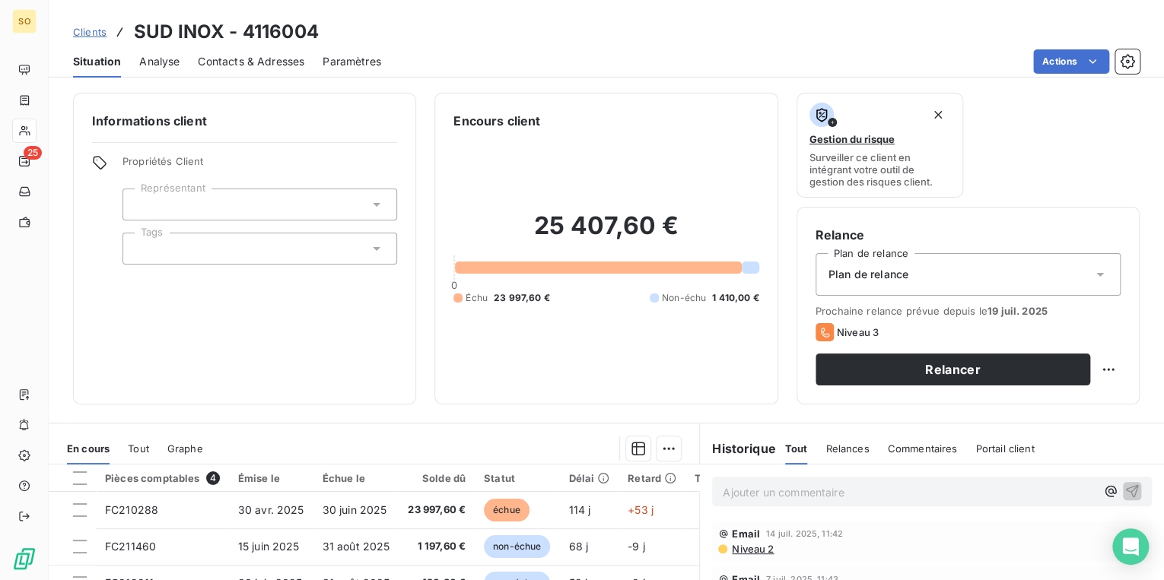
scroll to position [61, 0]
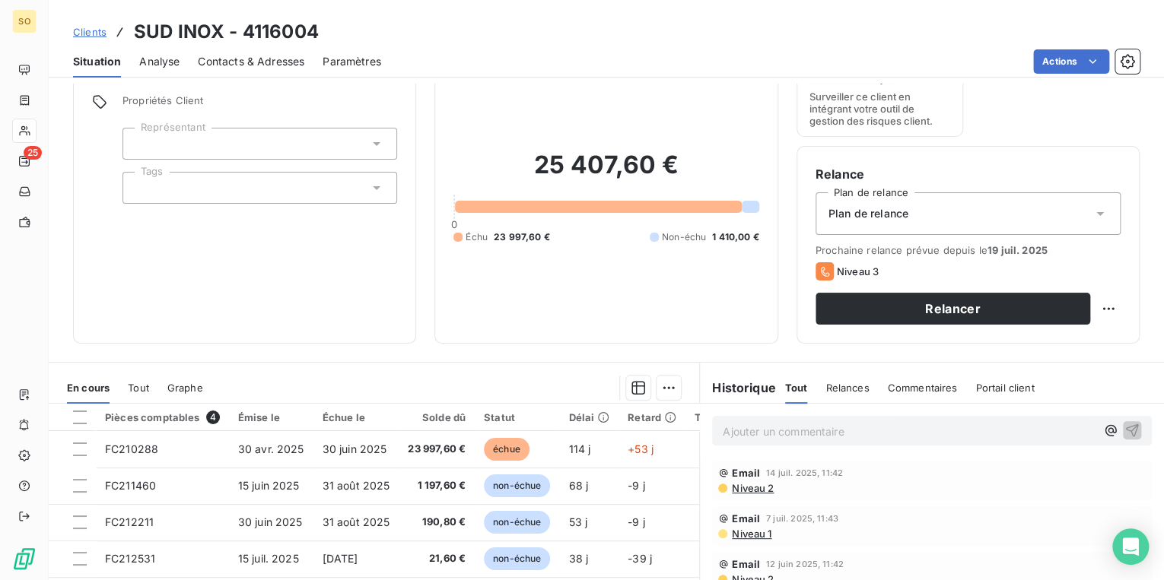
click at [256, 64] on span "Contacts & Adresses" at bounding box center [251, 61] width 106 height 15
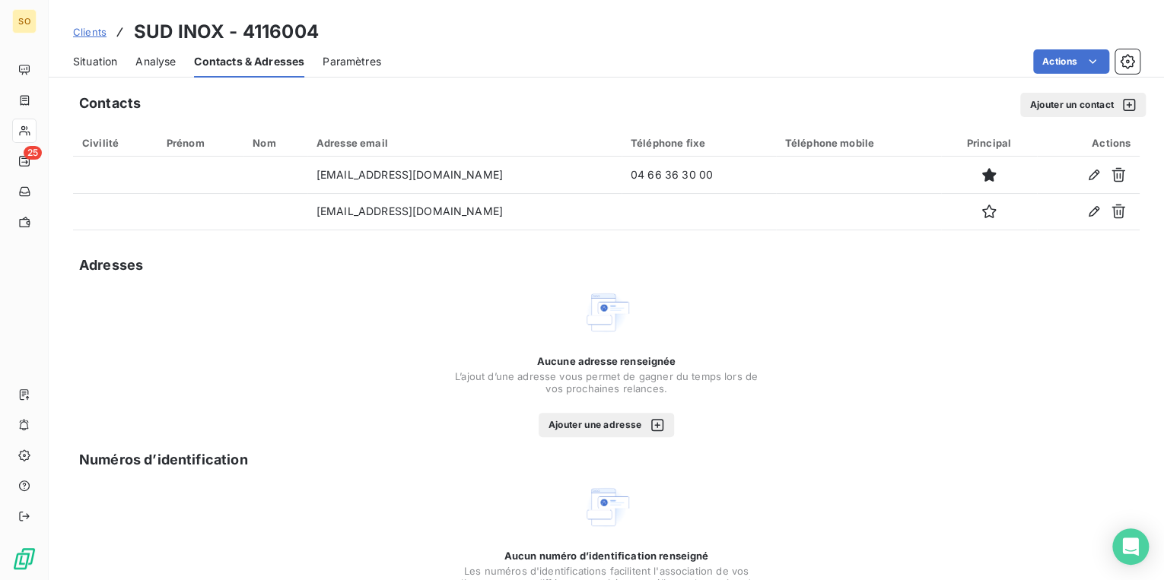
click at [98, 65] on span "Situation" at bounding box center [95, 61] width 44 height 15
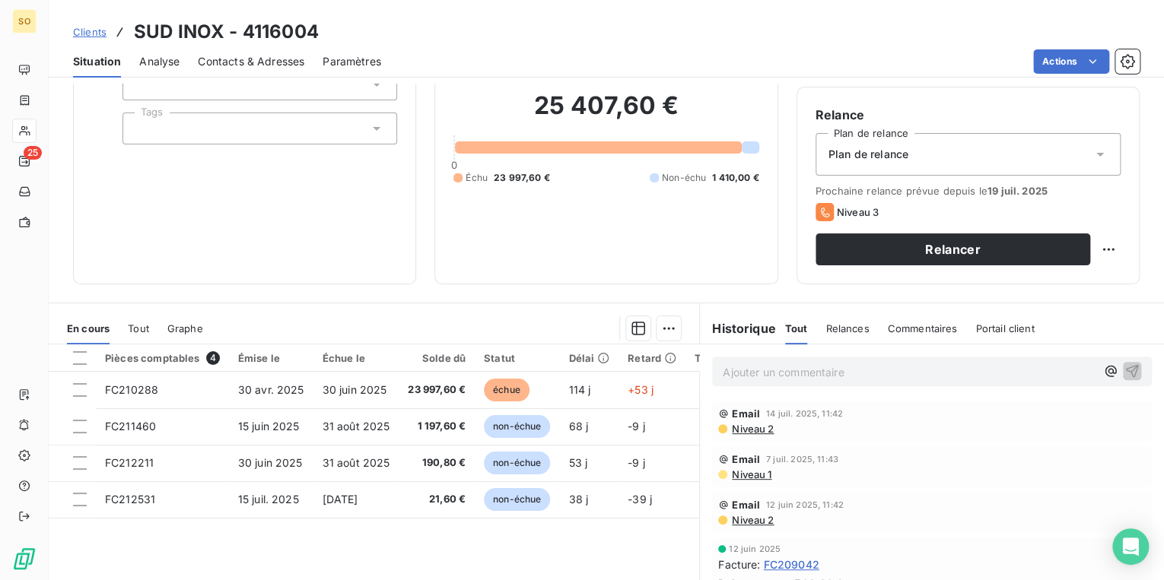
scroll to position [122, 0]
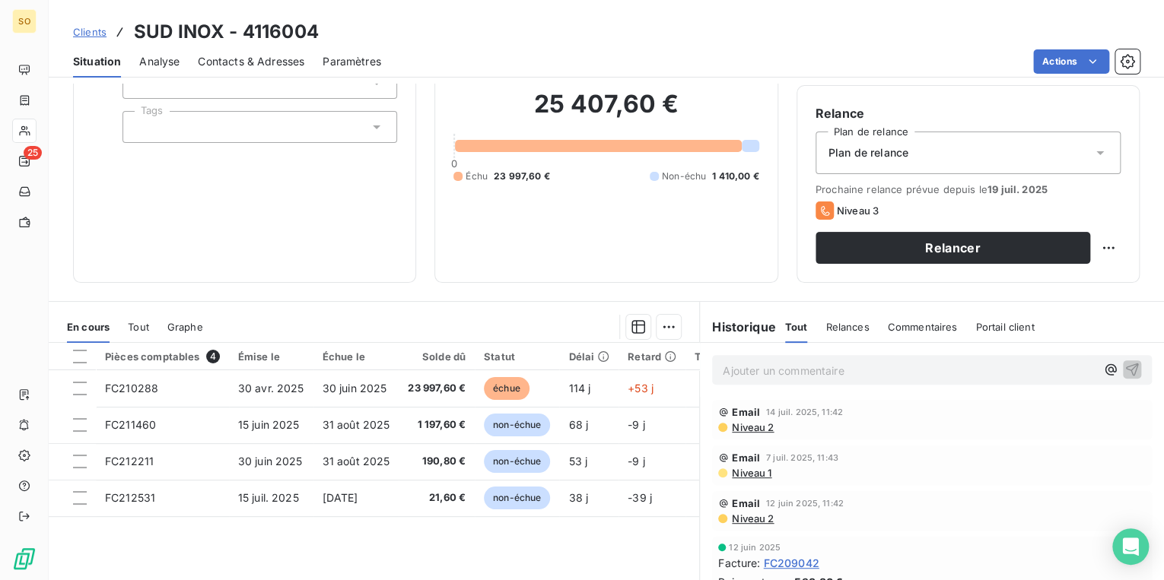
click at [780, 367] on p "Ajouter un commentaire ﻿" at bounding box center [909, 370] width 373 height 19
click at [291, 63] on span "Contacts & Adresses" at bounding box center [251, 61] width 106 height 15
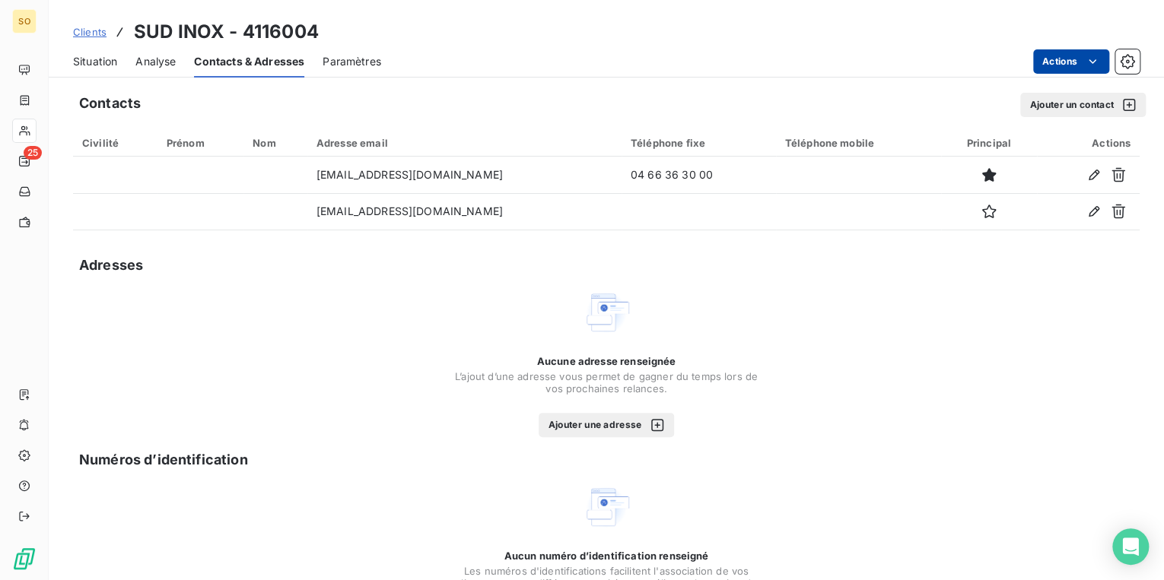
click at [1051, 61] on html "SO 25 Clients SUD INOX - 4116004 Situation Analyse Contacts & Adresses Paramètr…" at bounding box center [582, 290] width 1164 height 580
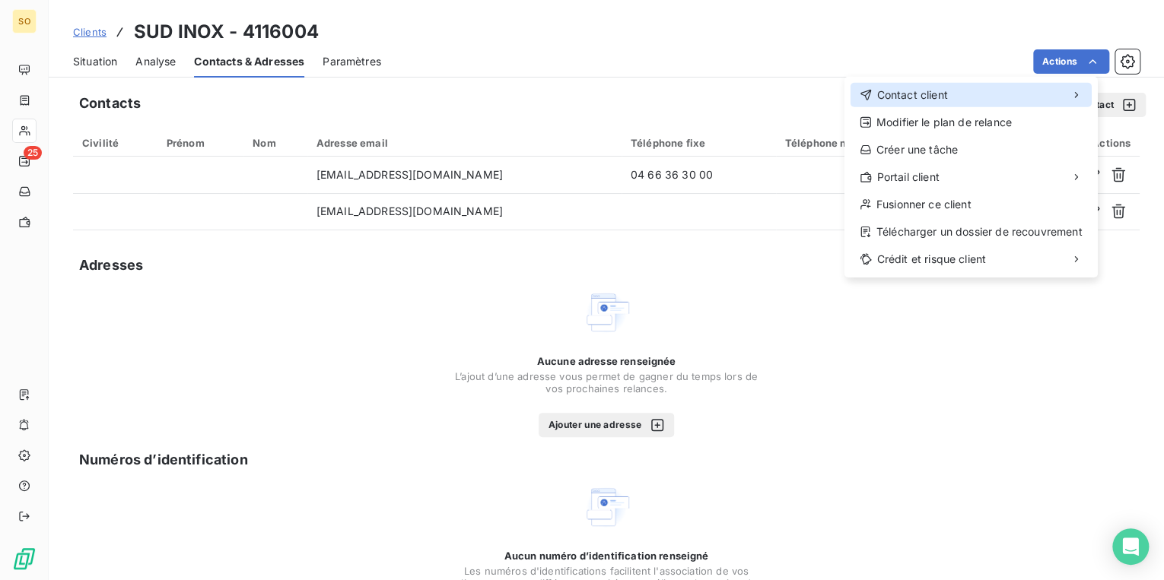
click at [904, 88] on span "Contact client" at bounding box center [911, 94] width 71 height 15
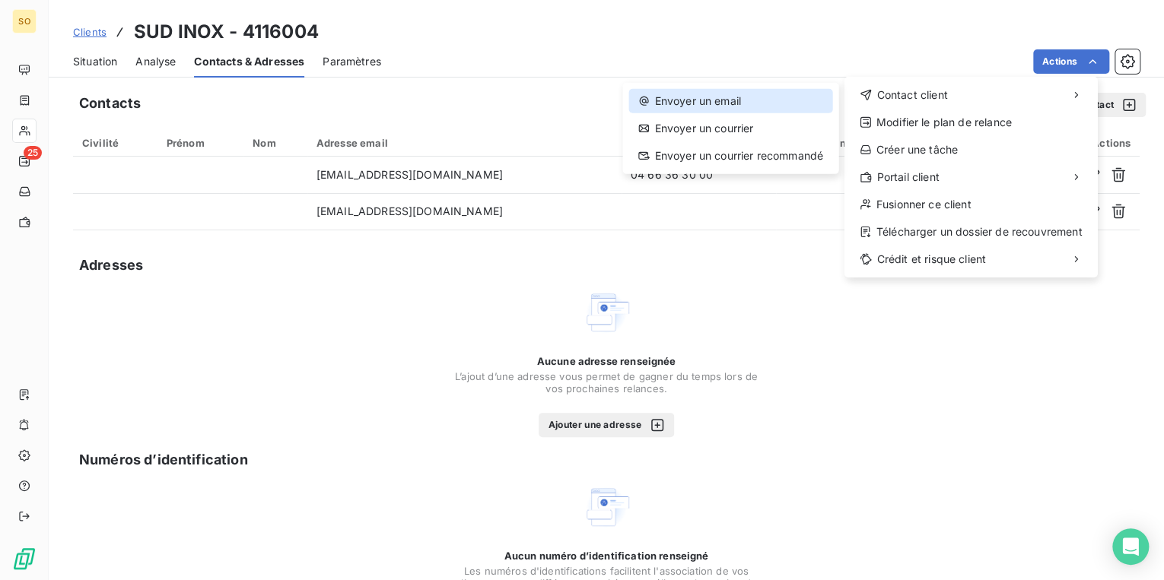
click at [777, 100] on div "Envoyer un email" at bounding box center [729, 101] width 203 height 24
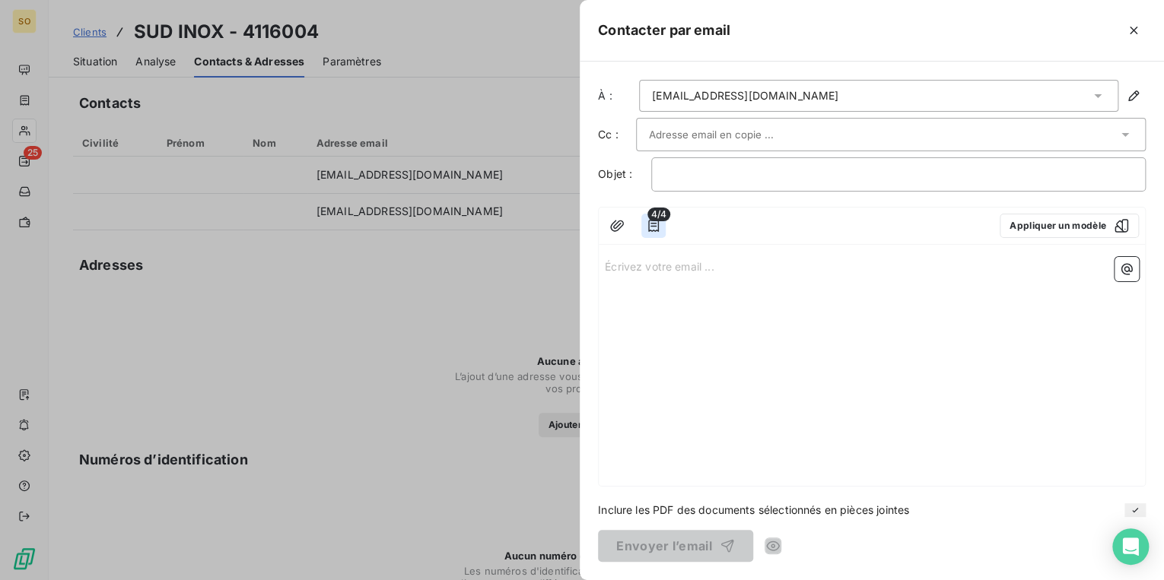
click at [657, 226] on icon "button" at bounding box center [653, 225] width 15 height 15
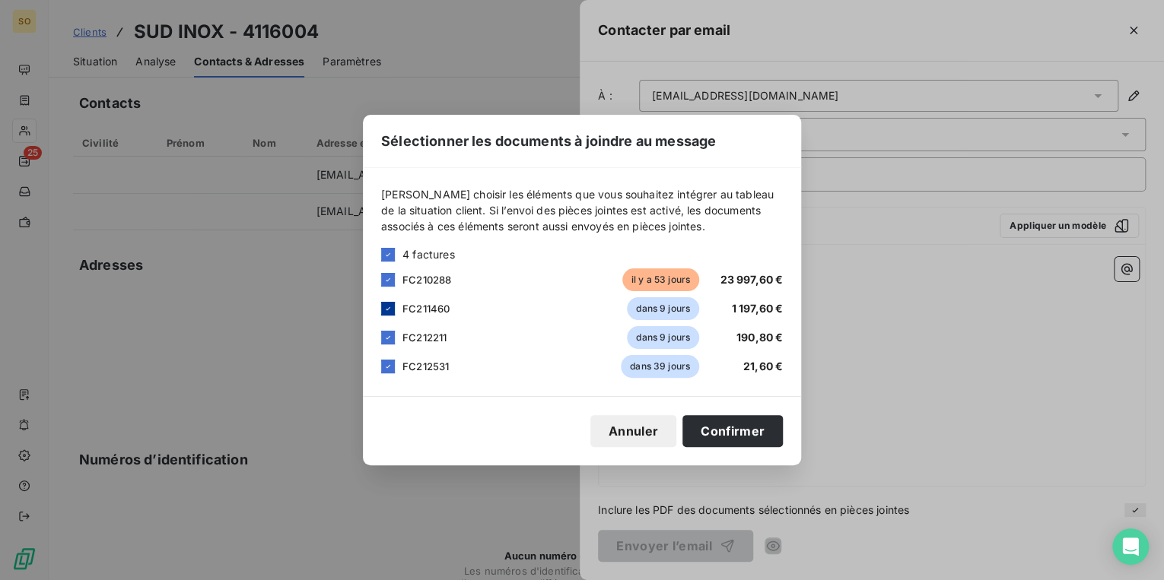
click at [393, 315] on div at bounding box center [388, 309] width 14 height 14
drag, startPoint x: 389, startPoint y: 332, endPoint x: 386, endPoint y: 354, distance: 22.3
click at [389, 332] on div at bounding box center [388, 338] width 14 height 14
click at [383, 371] on div at bounding box center [388, 367] width 14 height 14
click at [705, 430] on button "Confirmer" at bounding box center [732, 431] width 100 height 32
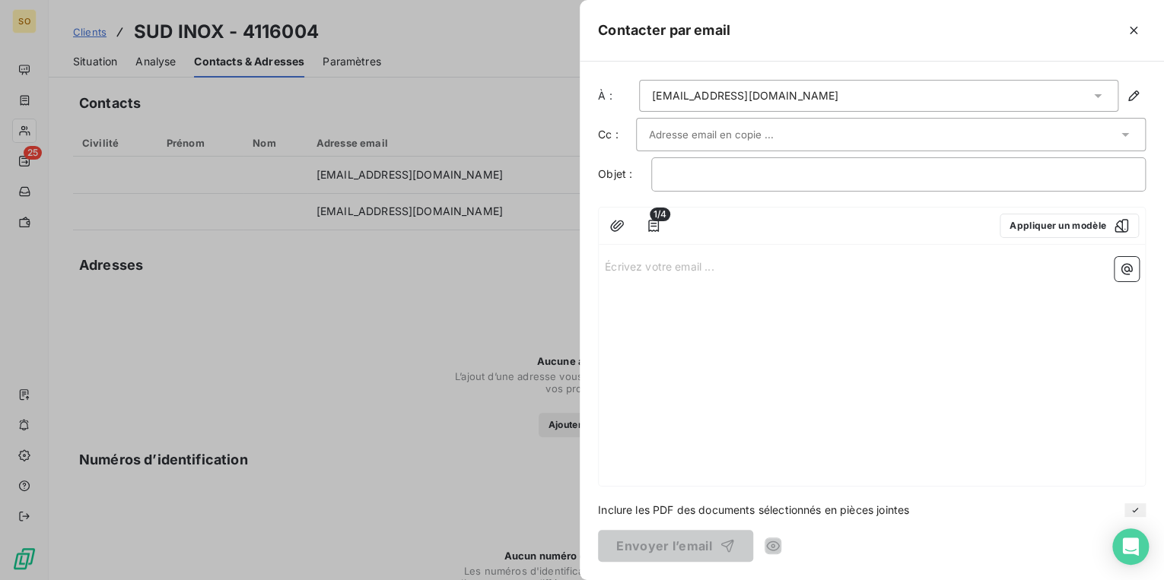
click at [741, 137] on input "text" at bounding box center [731, 134] width 164 height 23
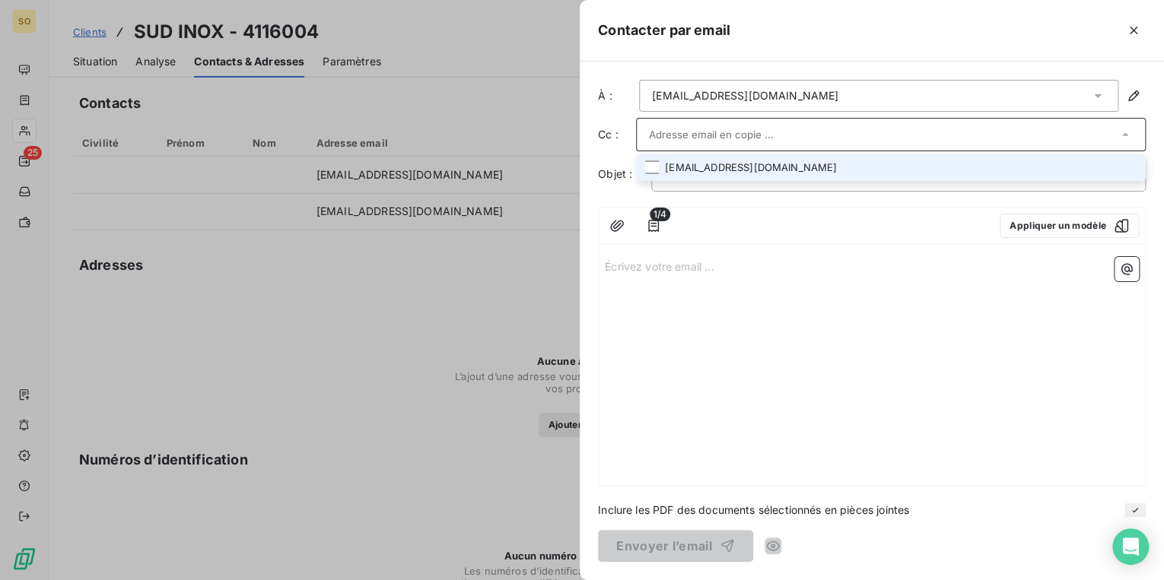
click at [736, 158] on li "[EMAIL_ADDRESS][DOMAIN_NAME]" at bounding box center [891, 167] width 510 height 27
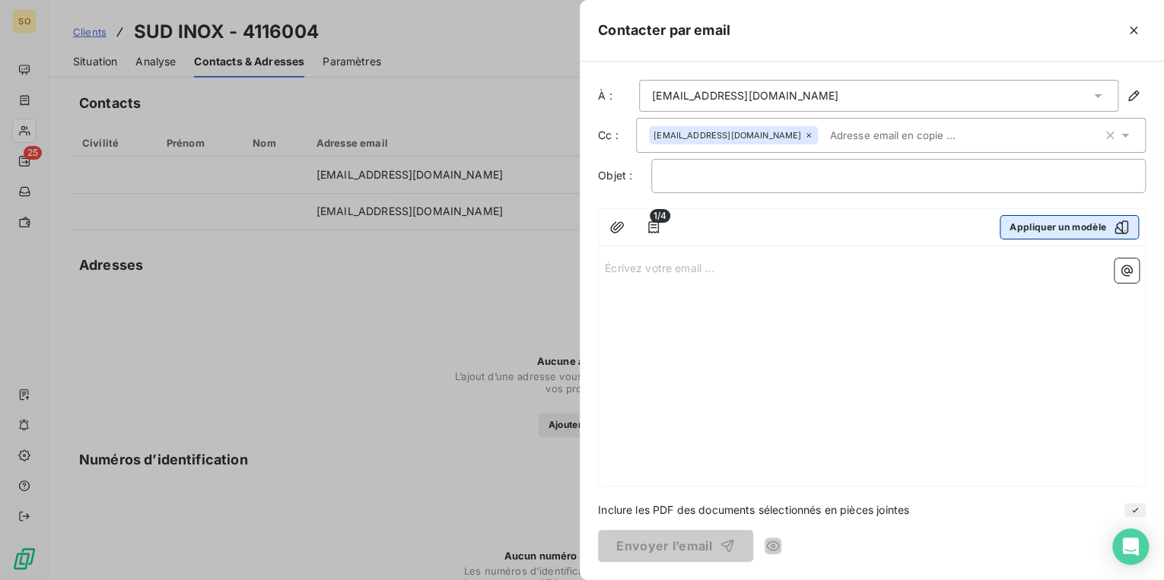
click at [1066, 222] on button "Appliquer un modèle" at bounding box center [1069, 227] width 139 height 24
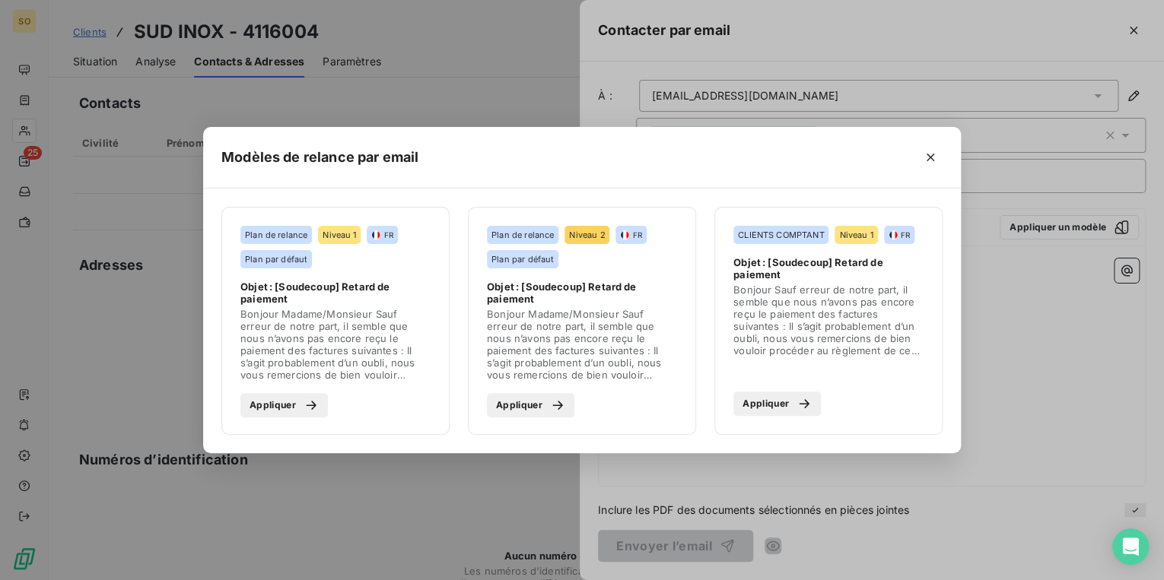
click at [533, 413] on button "Appliquer" at bounding box center [530, 405] width 87 height 24
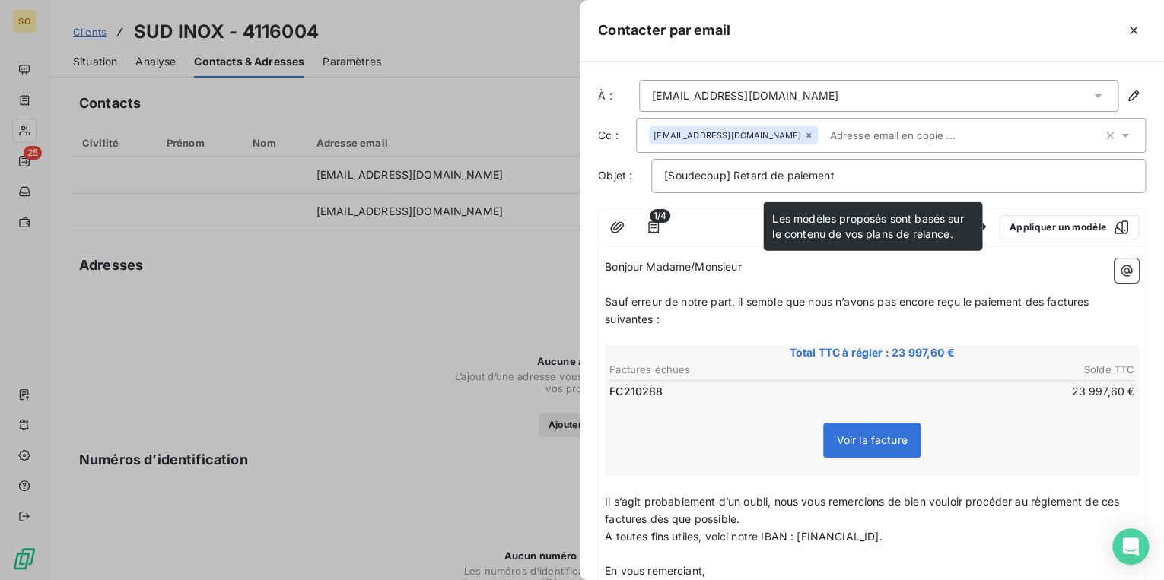
click at [1047, 302] on span "Sauf erreur de notre part, il semble que nous n’avons pas encore reçu le paieme…" at bounding box center [848, 310] width 487 height 30
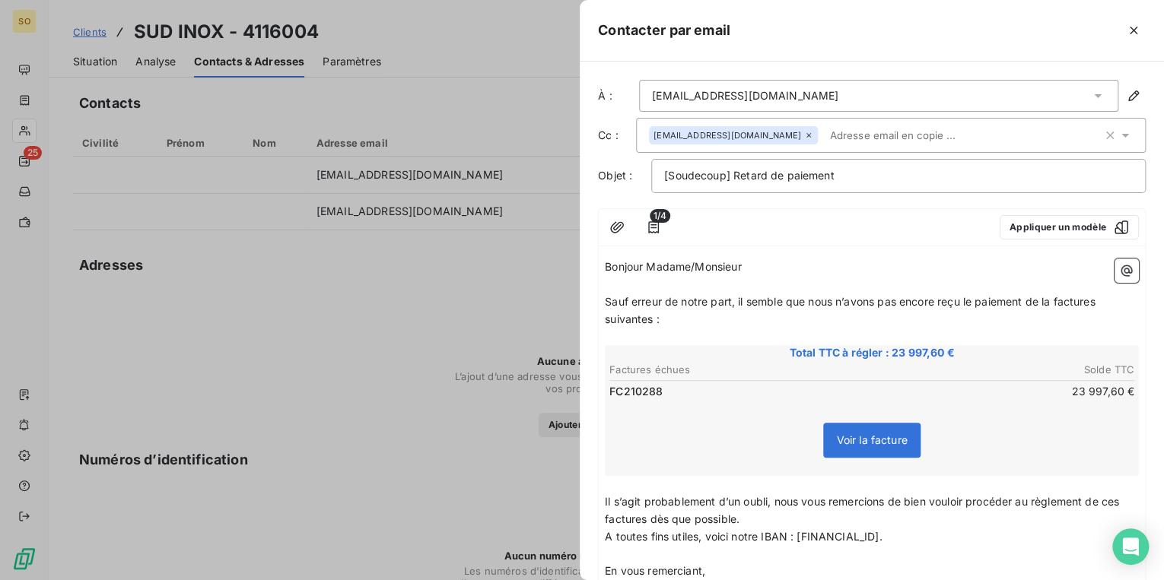
click at [1096, 302] on span "Sauf erreur de notre part, il semble que nous n’avons pas encore reçu le paieme…" at bounding box center [852, 310] width 494 height 30
click at [652, 323] on span "Sauf erreur de notre part, il semble que nous n’avons pas encore reçu le paieme…" at bounding box center [849, 310] width 488 height 30
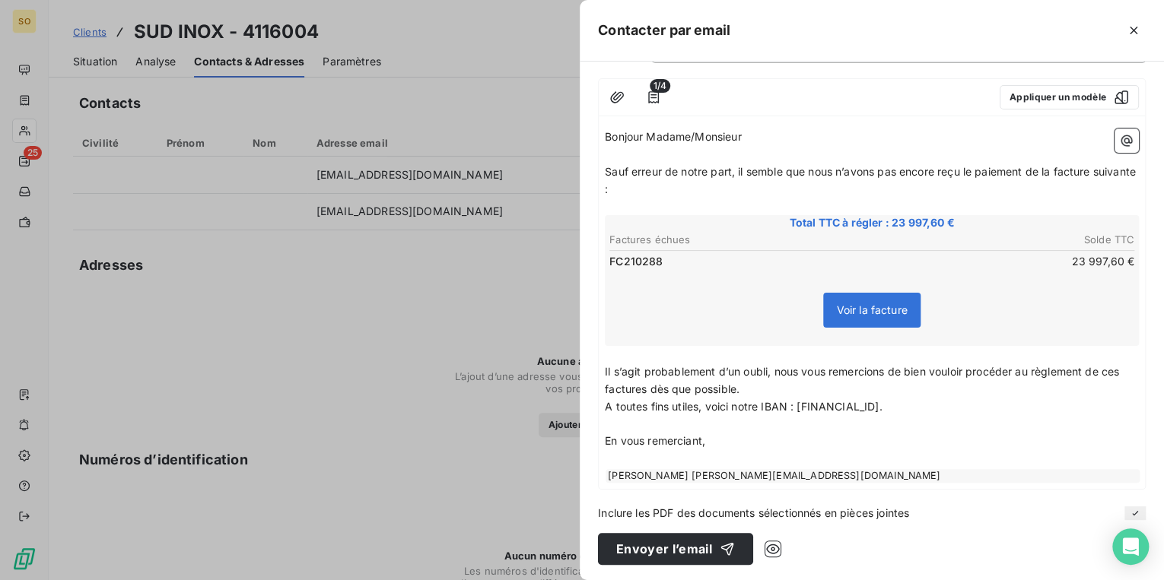
scroll to position [131, 0]
click at [1122, 368] on span "Il s’agit probablement d’un oubli, nous vous remercions de bien vouloir procéde…" at bounding box center [863, 379] width 517 height 30
click at [674, 387] on span "Il s’agit probablement d’un oubli, nous vous remercions de bien vouloir procéde…" at bounding box center [868, 379] width 526 height 30
click at [670, 542] on button "Envoyer l’email" at bounding box center [675, 548] width 155 height 32
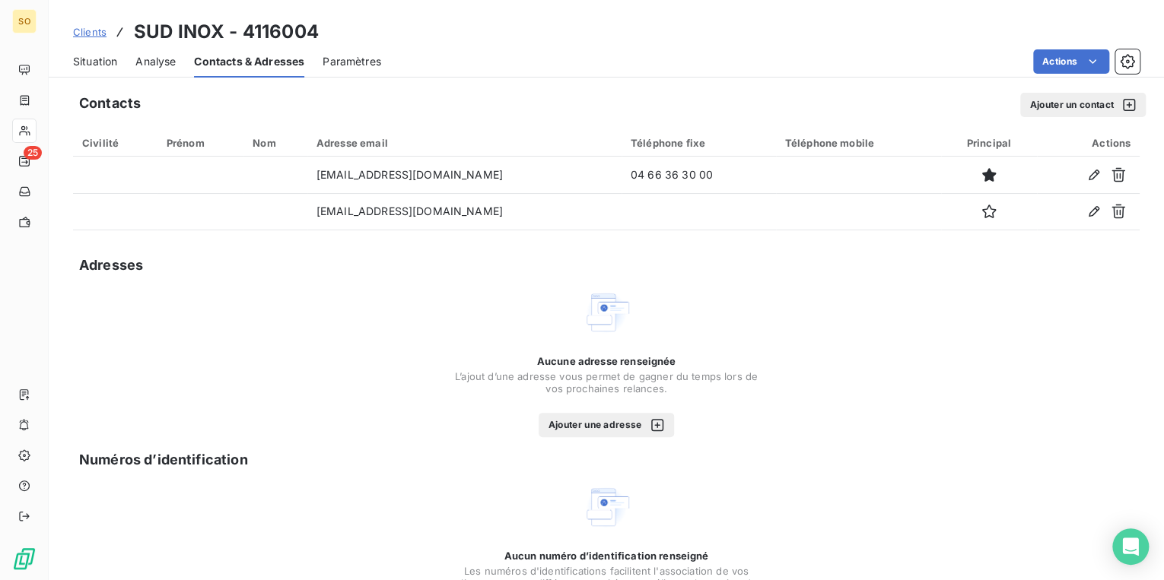
click at [88, 33] on span "Clients" at bounding box center [89, 32] width 33 height 12
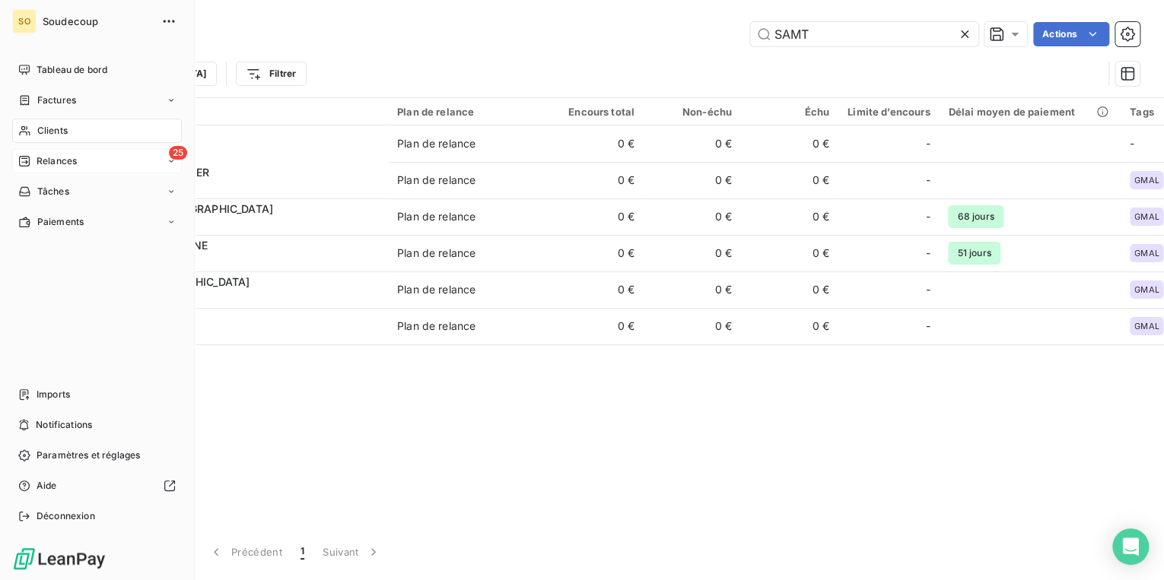
click at [43, 151] on div "25 Relances" at bounding box center [97, 161] width 170 height 24
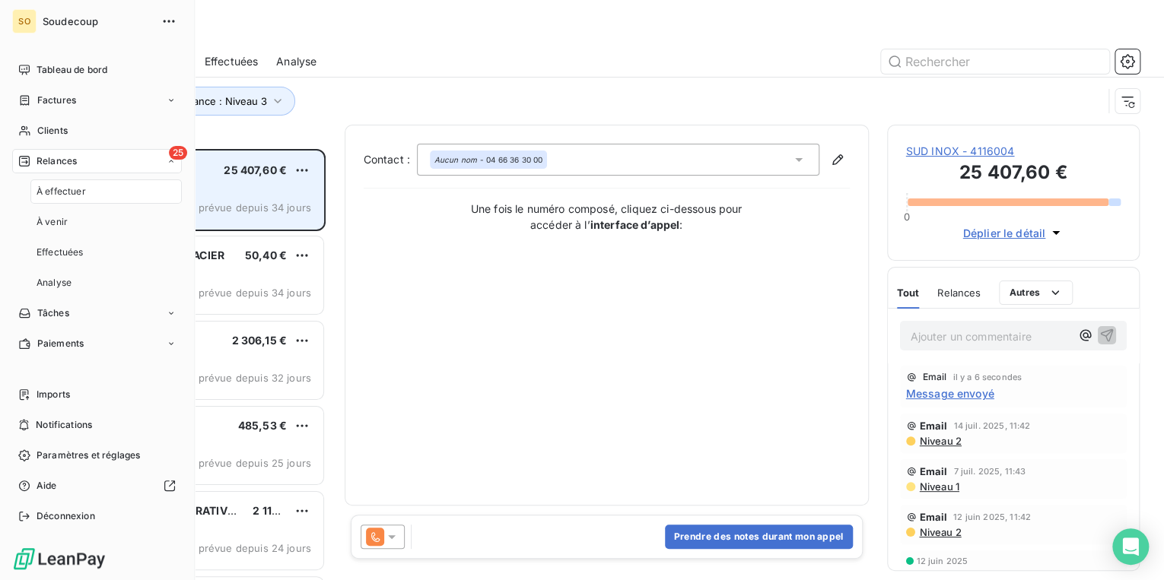
scroll to position [422, 243]
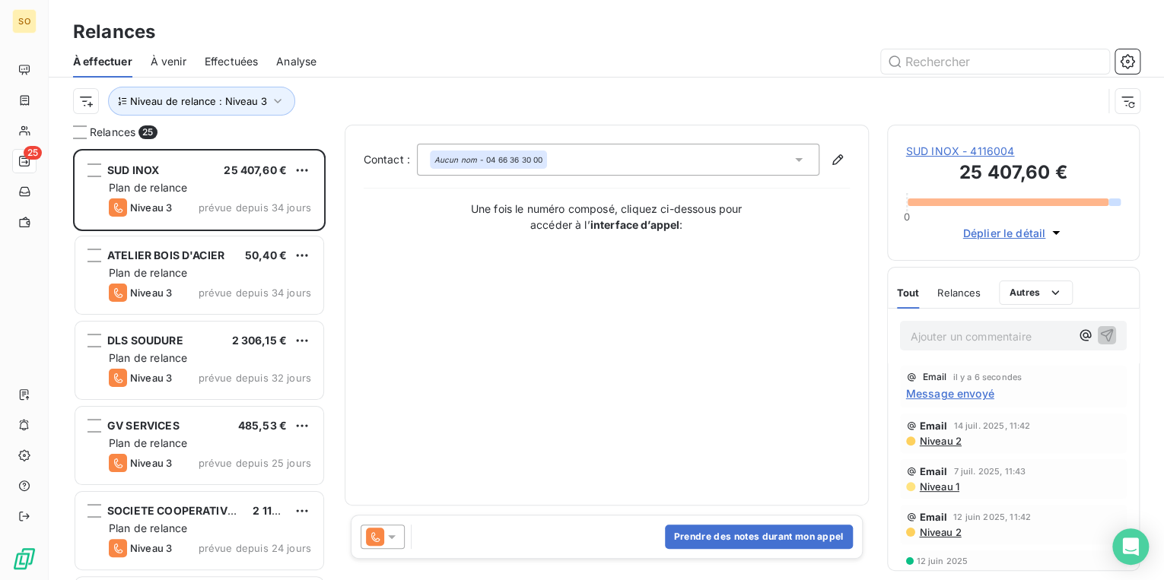
click at [978, 153] on span "SUD INOX - 4116004" at bounding box center [1013, 151] width 215 height 15
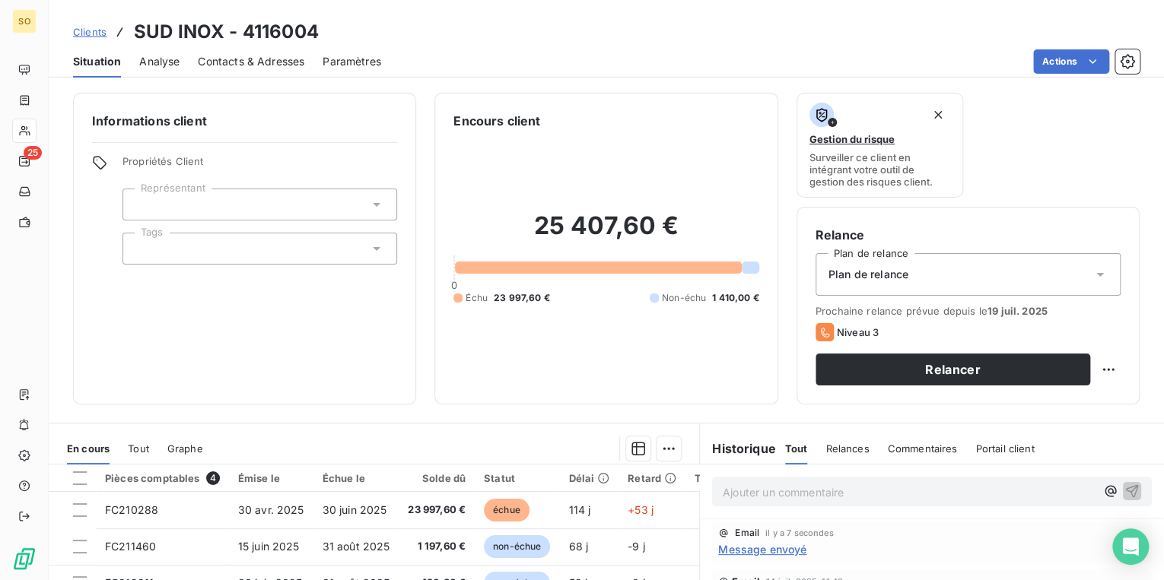
click at [752, 481] on div "Ajouter un commentaire ﻿" at bounding box center [909, 491] width 373 height 21
click at [754, 485] on p "Ajouter un commentaire ﻿" at bounding box center [909, 492] width 373 height 19
click at [1124, 488] on icon "button" at bounding box center [1131, 490] width 15 height 15
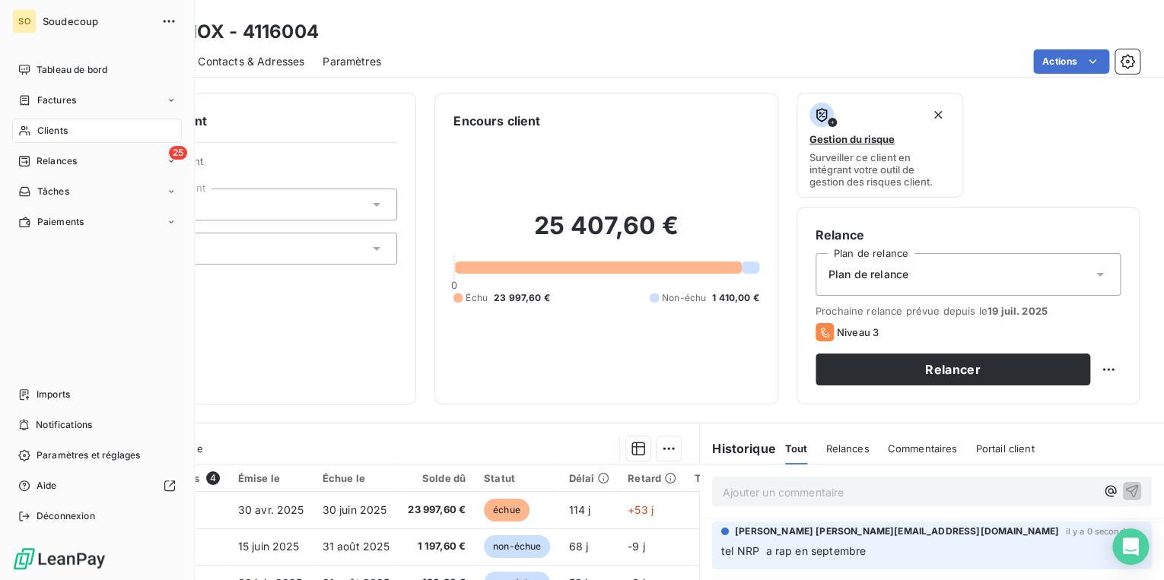
click at [46, 160] on span "Relances" at bounding box center [57, 161] width 40 height 14
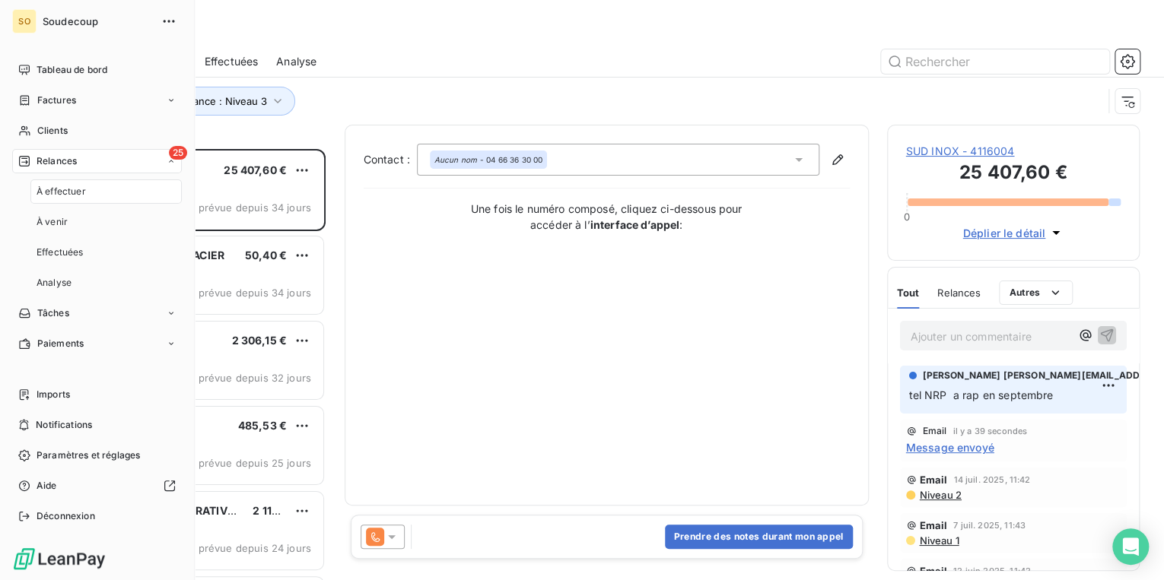
scroll to position [422, 243]
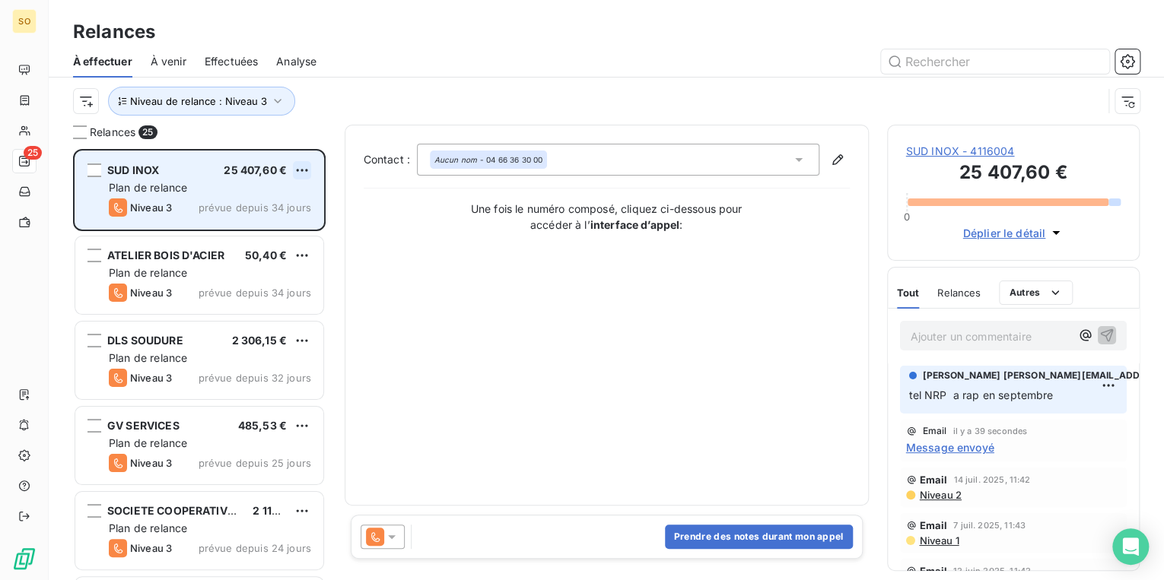
click at [304, 170] on html "SO 25 Relances À effectuer À venir Effectuées Analyse Niveau de relance : Nivea…" at bounding box center [582, 290] width 1164 height 580
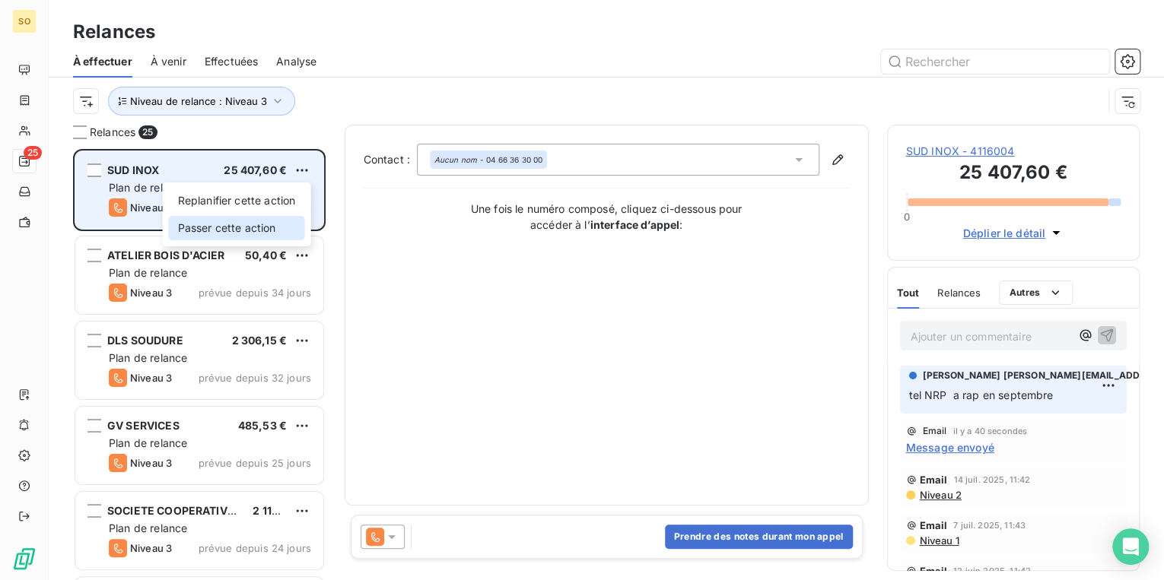
click at [277, 221] on div "Passer cette action" at bounding box center [237, 228] width 136 height 24
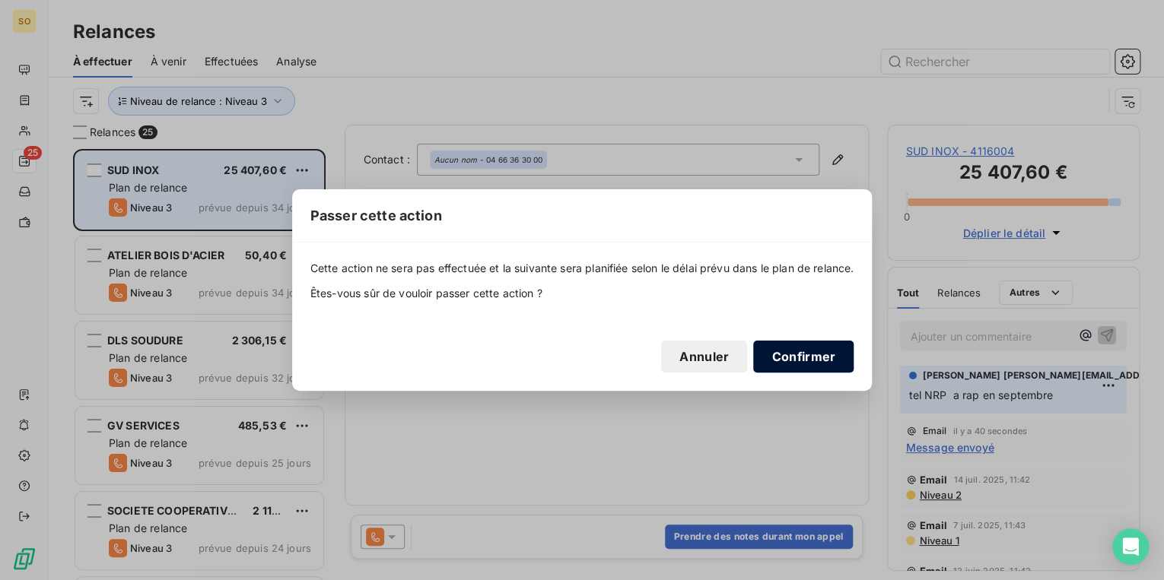
click at [794, 350] on button "Confirmer" at bounding box center [803, 357] width 100 height 32
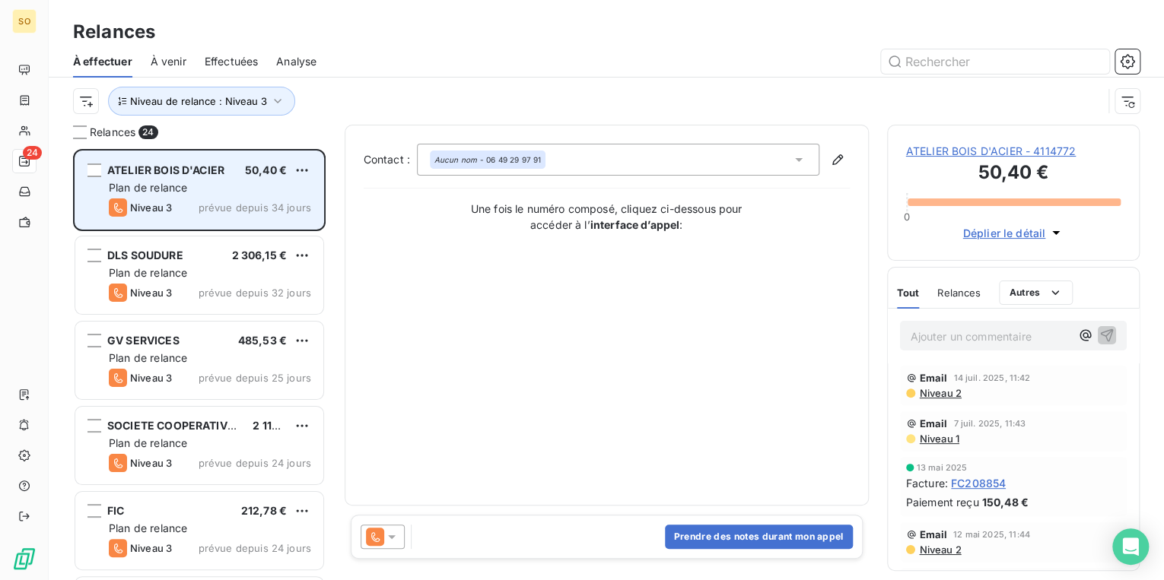
click at [939, 154] on span "ATELIER BOIS D'ACIER - 4114772" at bounding box center [1013, 151] width 215 height 15
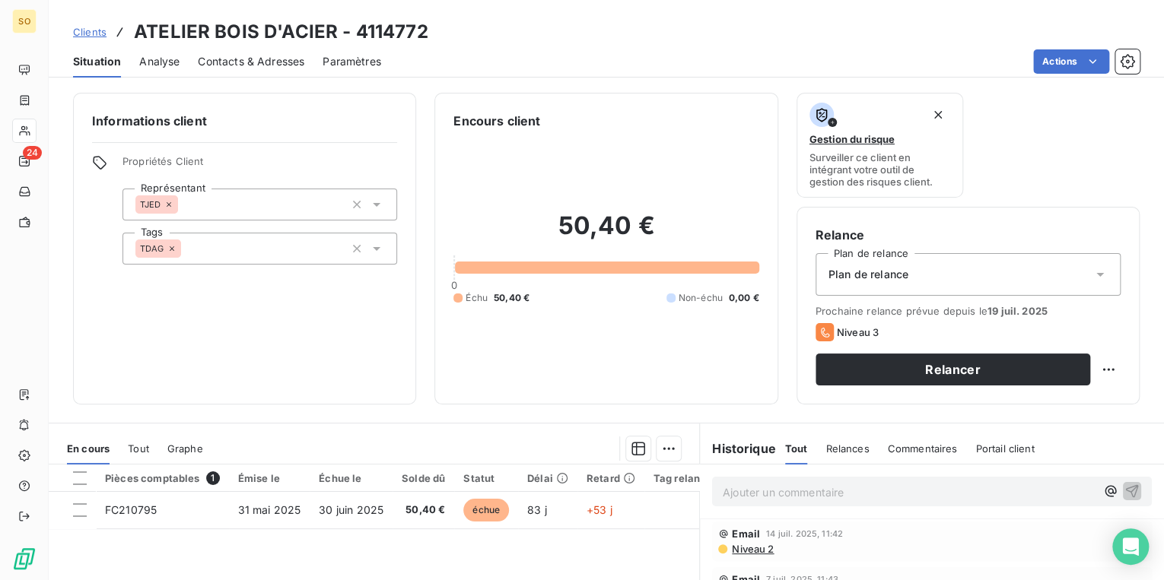
click at [245, 62] on span "Contacts & Adresses" at bounding box center [251, 61] width 106 height 15
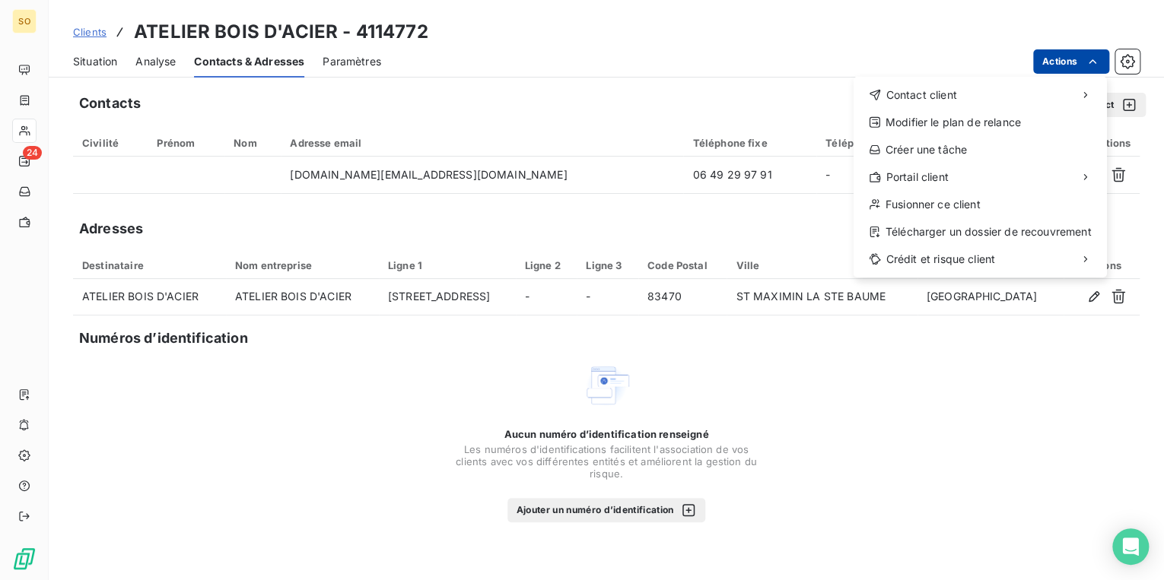
click at [1069, 59] on html "SO 24 Clients ATELIER BOIS D'ACIER - 4114772 Situation Analyse Contacts & Adres…" at bounding box center [582, 290] width 1164 height 580
click at [949, 78] on div "Contact client Modifier le plan de relance Créer une tâche Portail client Fusio…" at bounding box center [979, 177] width 253 height 201
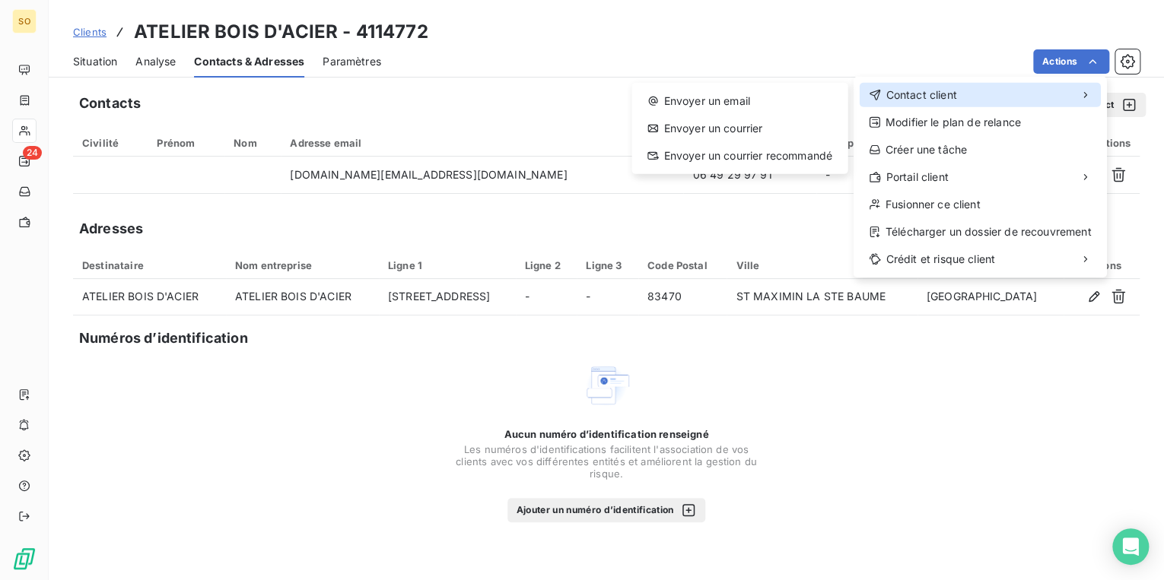
click at [945, 91] on span "Contact client" at bounding box center [920, 94] width 71 height 15
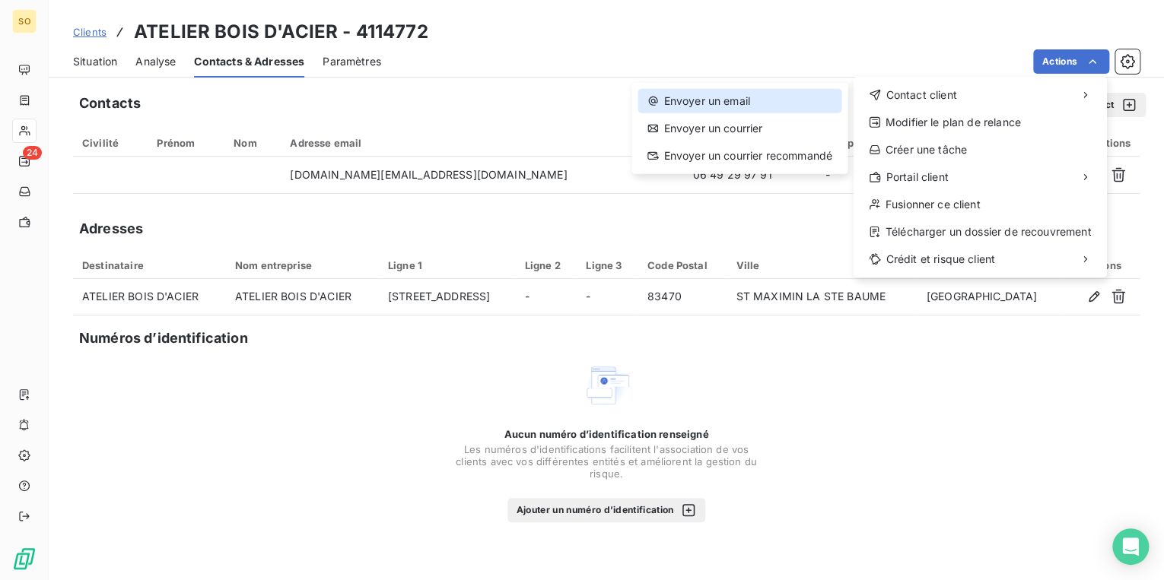
click at [770, 94] on div "Envoyer un email" at bounding box center [738, 101] width 203 height 24
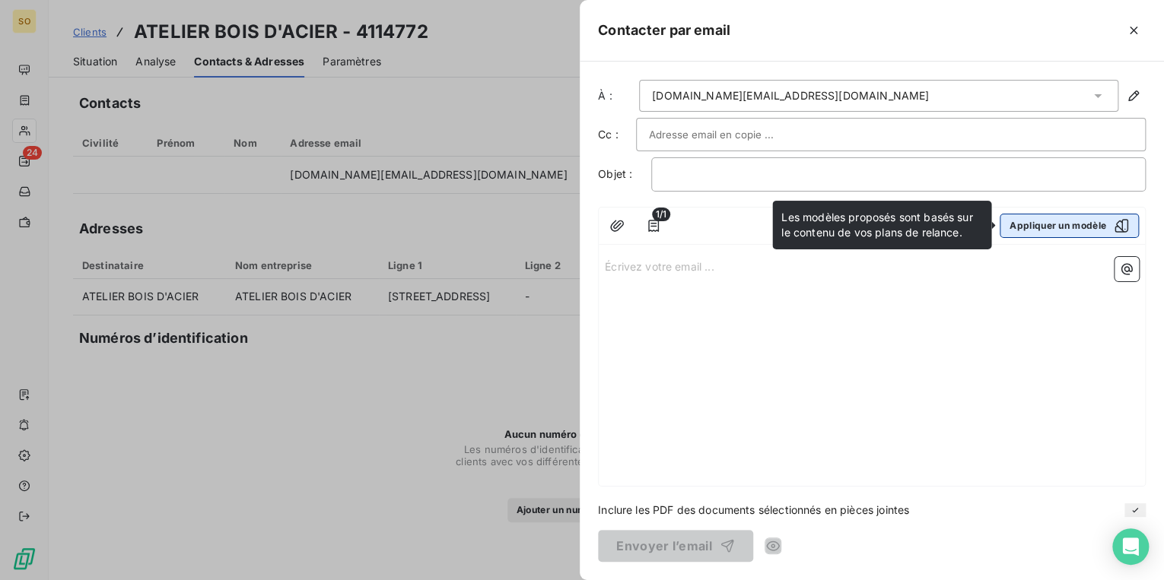
click at [1033, 230] on button "Appliquer un modèle" at bounding box center [1069, 226] width 139 height 24
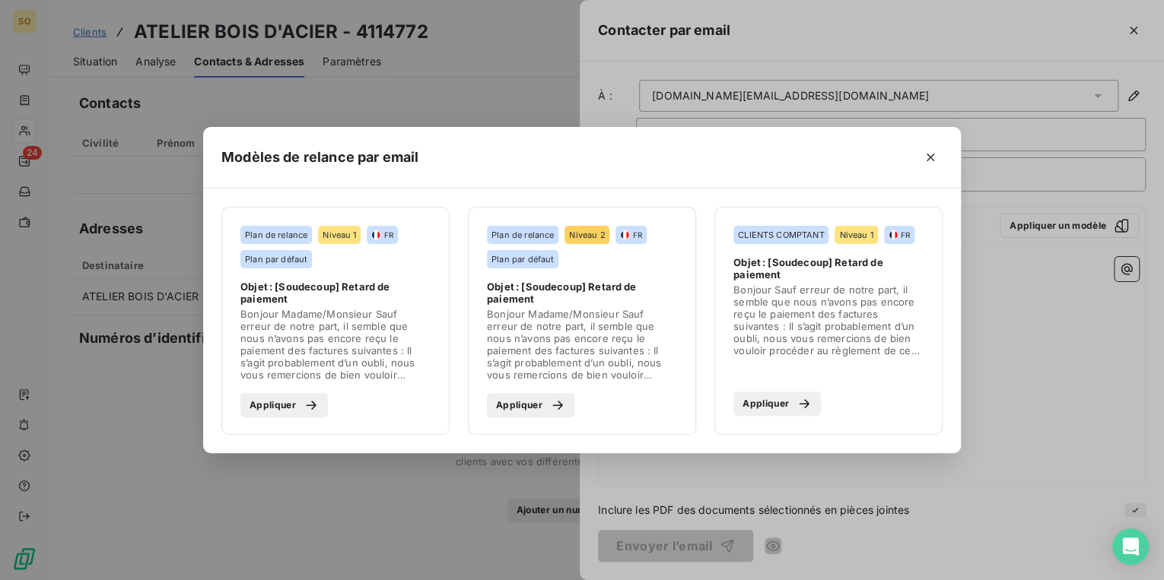
click at [511, 413] on button "Appliquer" at bounding box center [530, 405] width 87 height 24
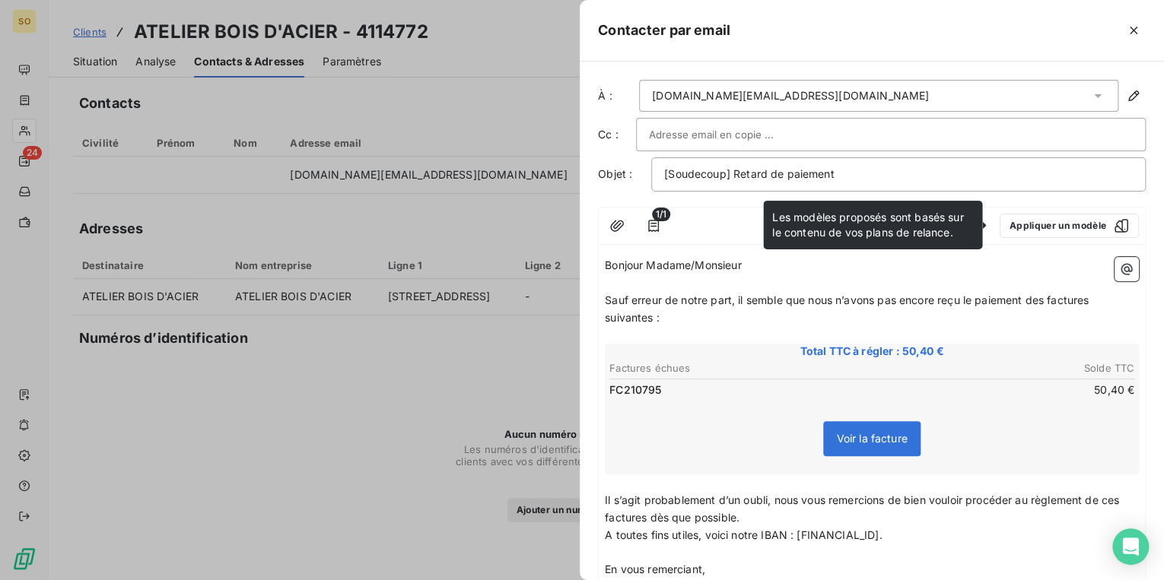
click at [674, 135] on input "text" at bounding box center [731, 134] width 164 height 23
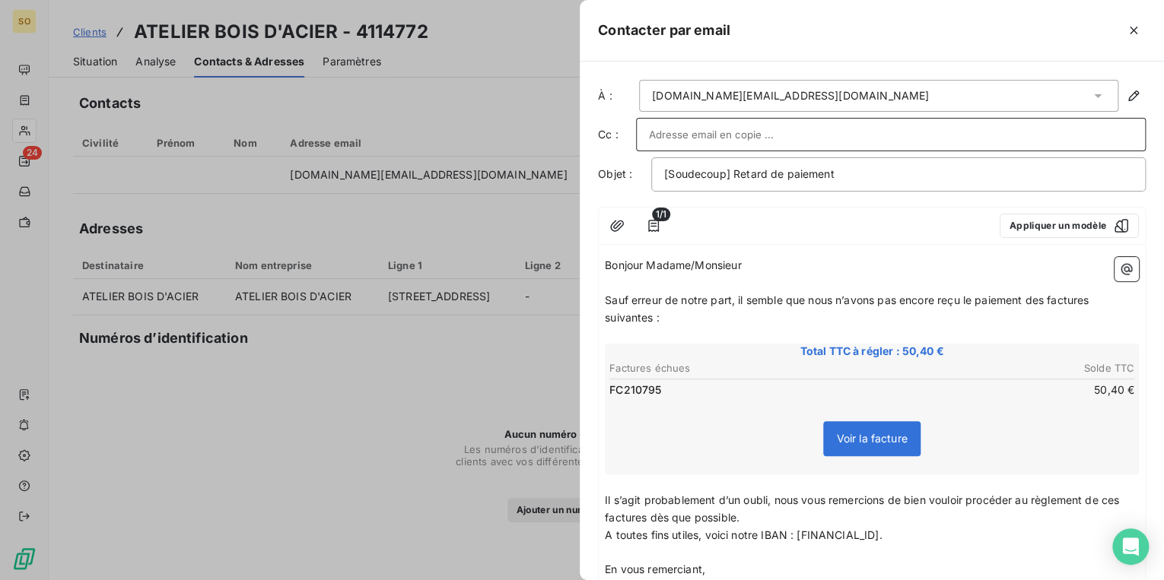
click at [674, 135] on input "text" at bounding box center [891, 134] width 484 height 23
click at [1044, 298] on span "Sauf erreur de notre part, il semble que nous n’avons pas encore reçu le paieme…" at bounding box center [848, 309] width 487 height 30
click at [1083, 301] on span "Sauf erreur de notre part, il semble que nous n’avons pas encore reçu le paieme…" at bounding box center [871, 309] width 533 height 30
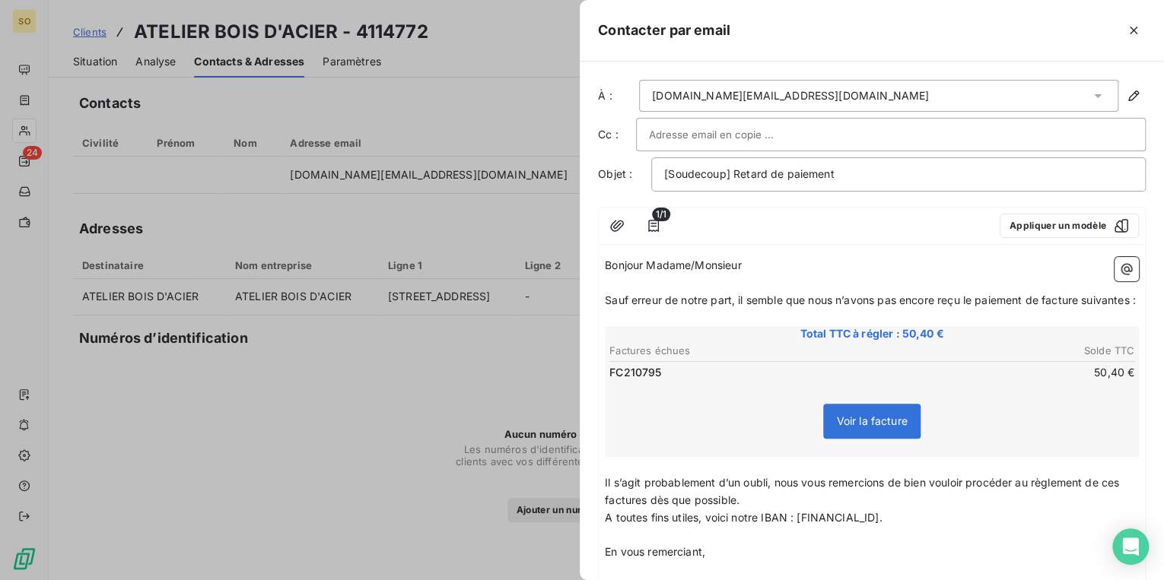
click at [647, 307] on span "Sauf erreur de notre part, il semble que nous n’avons pas encore reçu le paieme…" at bounding box center [870, 300] width 531 height 13
click at [643, 507] on span "Il s’agit probablement d’un oubli, nous vous remercions de bien vouloir procéde…" at bounding box center [863, 491] width 517 height 30
click at [1118, 499] on span "Il s’agit probablement d’un oubli, nous vous remercions de bien vouloir procéde…" at bounding box center [863, 491] width 517 height 30
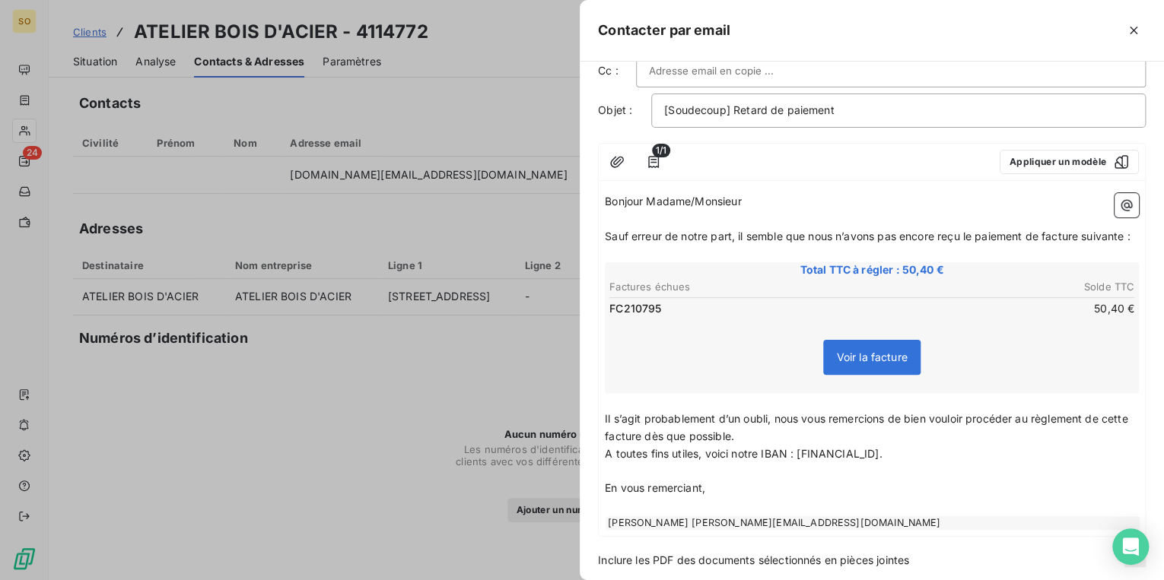
scroll to position [129, 0]
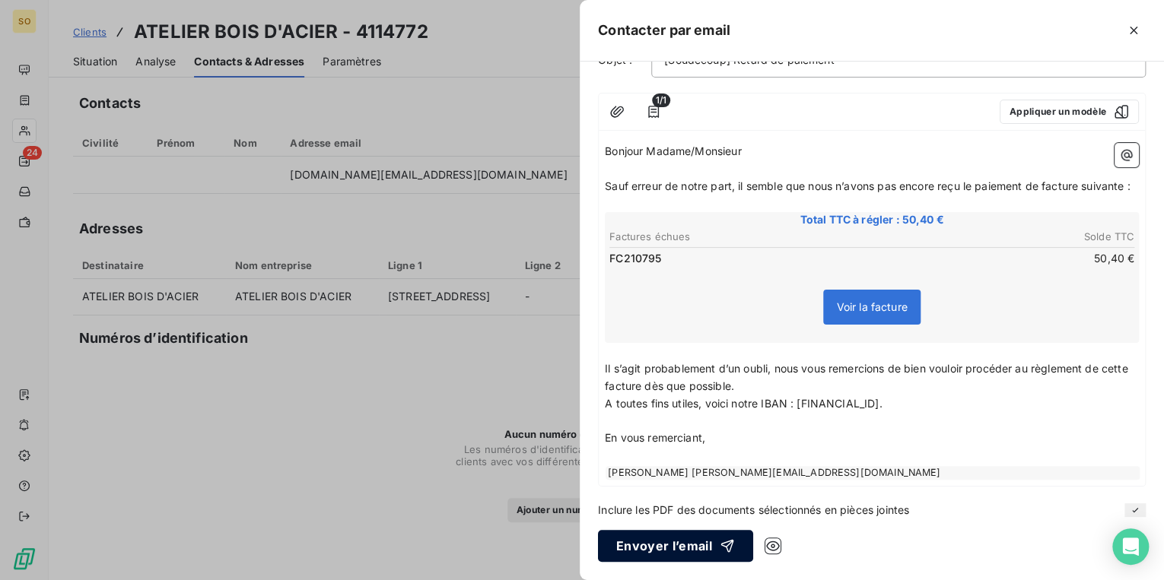
click at [720, 552] on icon "button" at bounding box center [727, 546] width 15 height 15
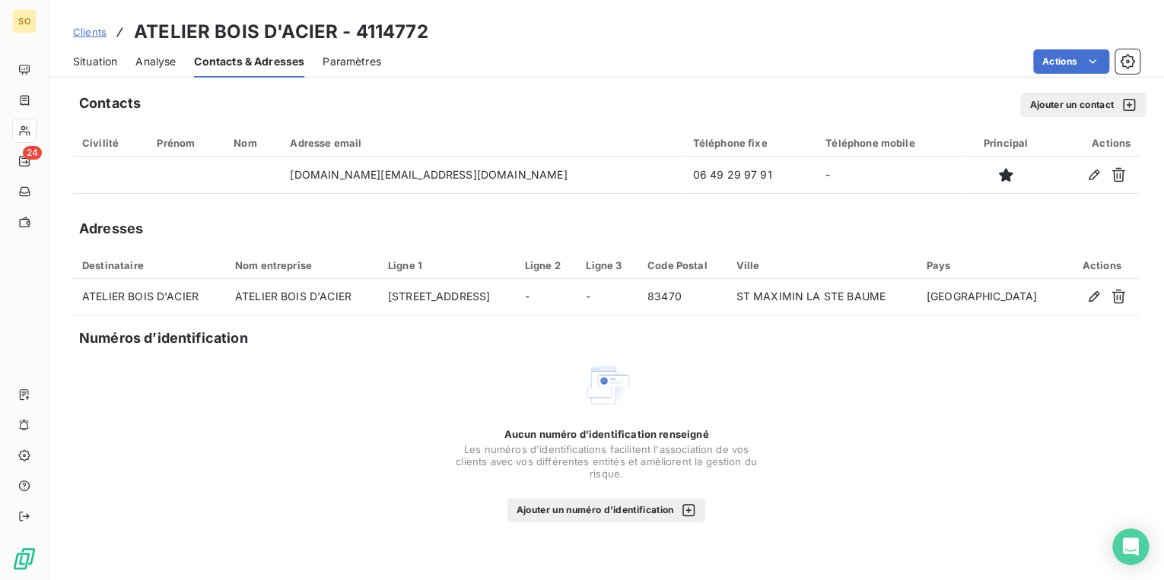
click at [107, 32] on div "Clients ATELIER BOIS D'ACIER - 4114772" at bounding box center [250, 31] width 355 height 27
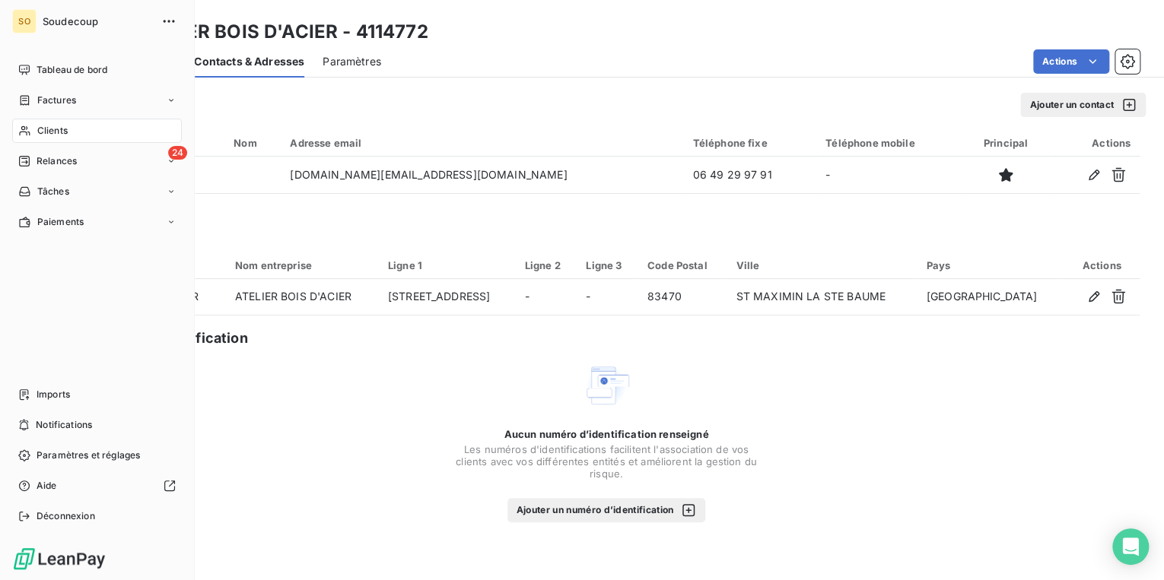
click at [31, 167] on div "Relances" at bounding box center [47, 161] width 59 height 14
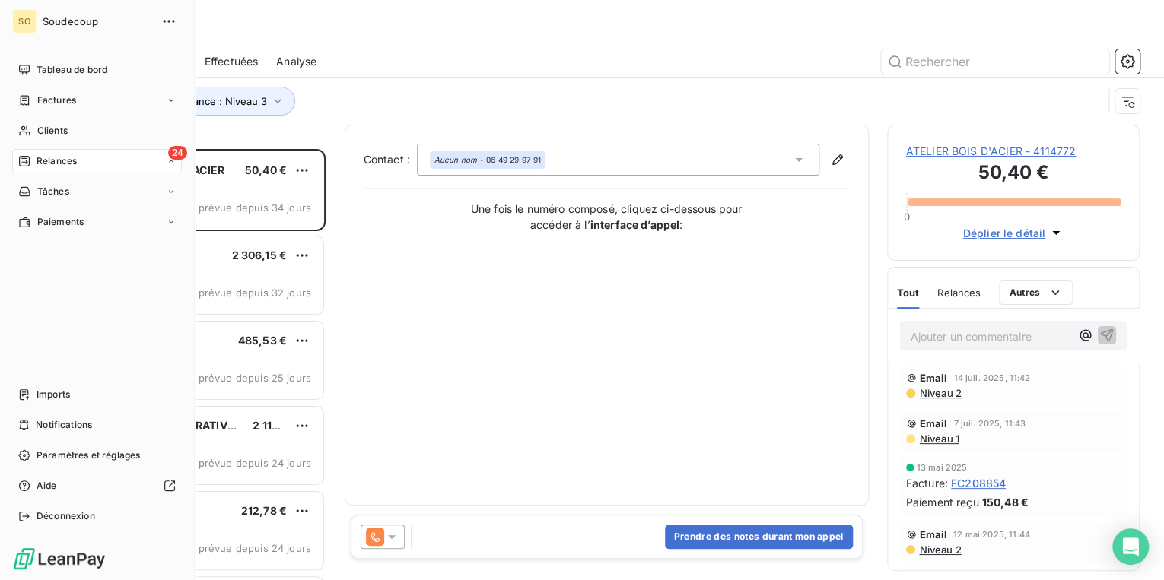
scroll to position [422, 243]
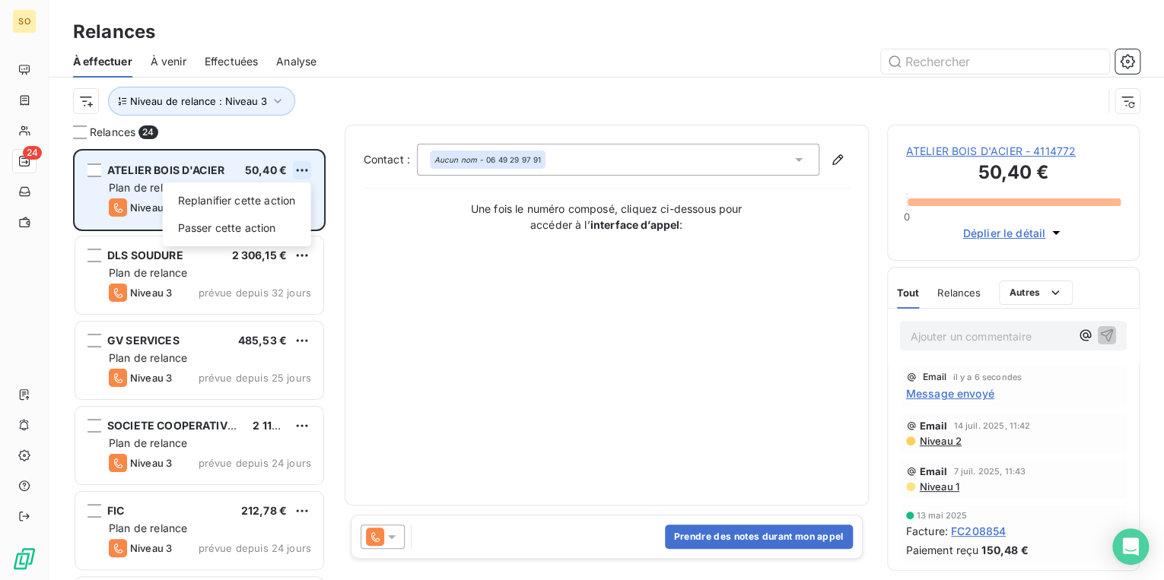
click at [305, 171] on html "SO 24 Relances À effectuer À venir Effectuées Analyse Niveau de relance : Nivea…" at bounding box center [582, 290] width 1164 height 580
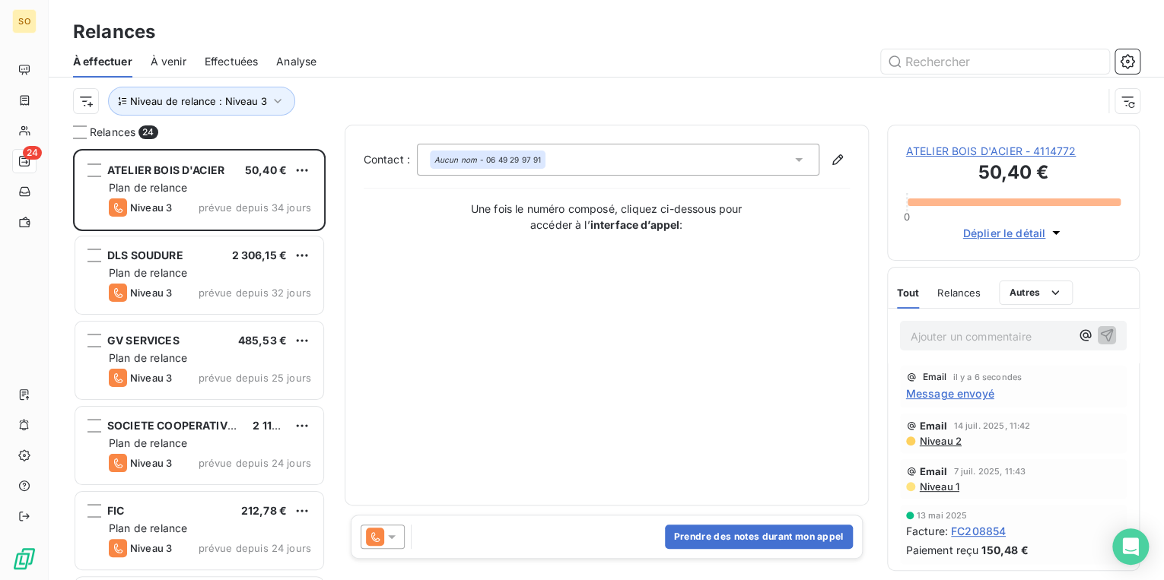
click at [936, 363] on html "SO 24 Relances À effectuer À venir Effectuées Analyse Niveau de relance : Nivea…" at bounding box center [582, 290] width 1164 height 580
click at [936, 346] on p "Ajouter un commentaire ﻿" at bounding box center [991, 336] width 160 height 19
click at [1104, 342] on icon "button" at bounding box center [1106, 334] width 15 height 15
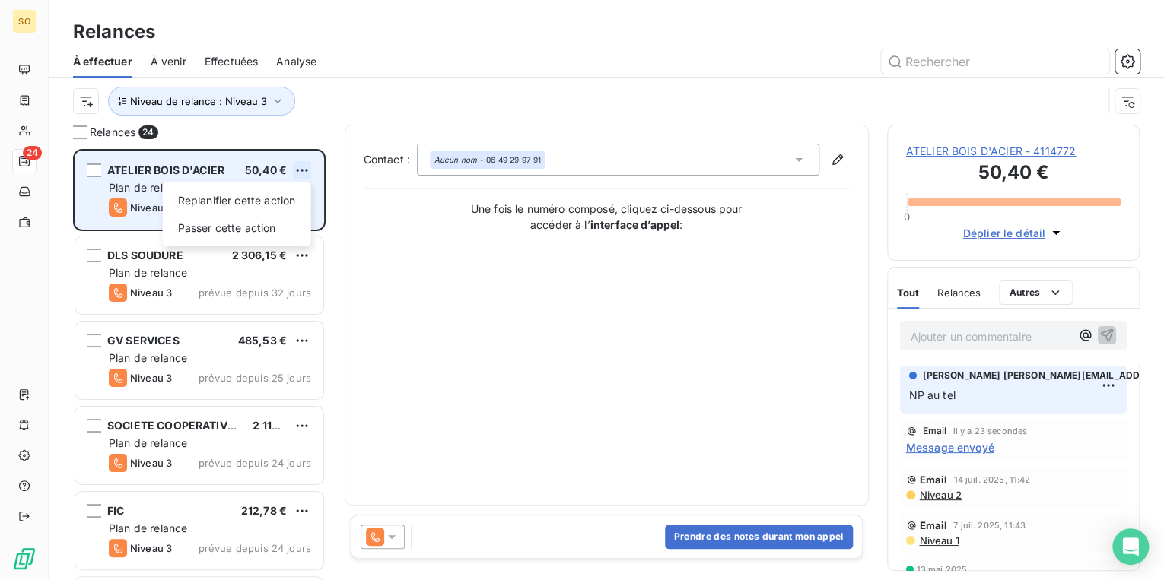
click at [298, 168] on html "SO 24 Relances À effectuer À venir Effectuées Analyse Niveau de relance : Nivea…" at bounding box center [582, 290] width 1164 height 580
click at [257, 233] on div "Passer cette action" at bounding box center [237, 228] width 136 height 24
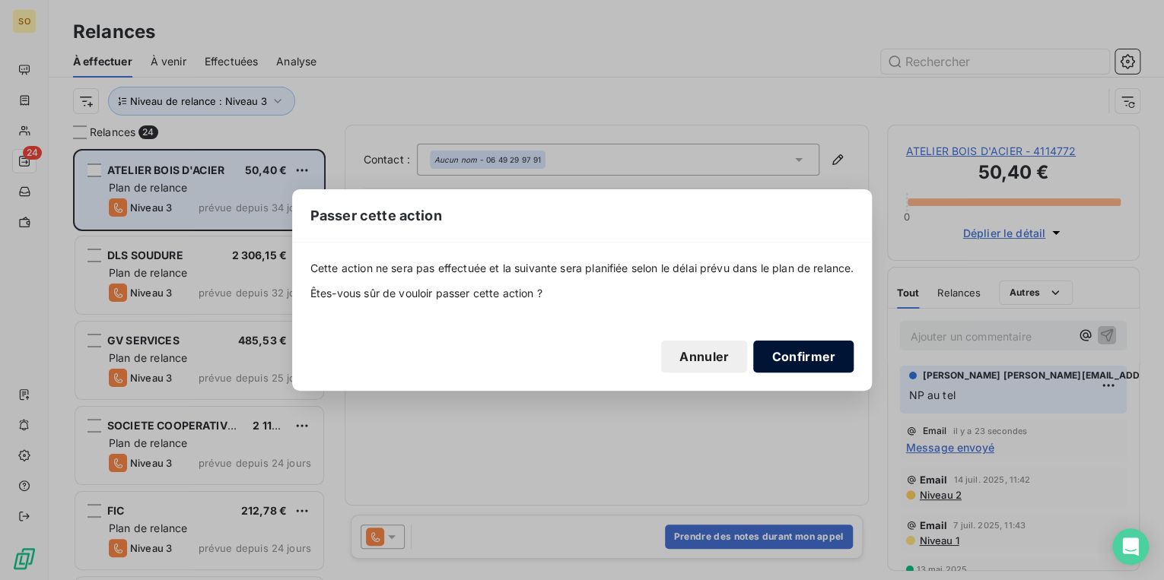
click at [803, 349] on button "Confirmer" at bounding box center [803, 357] width 100 height 32
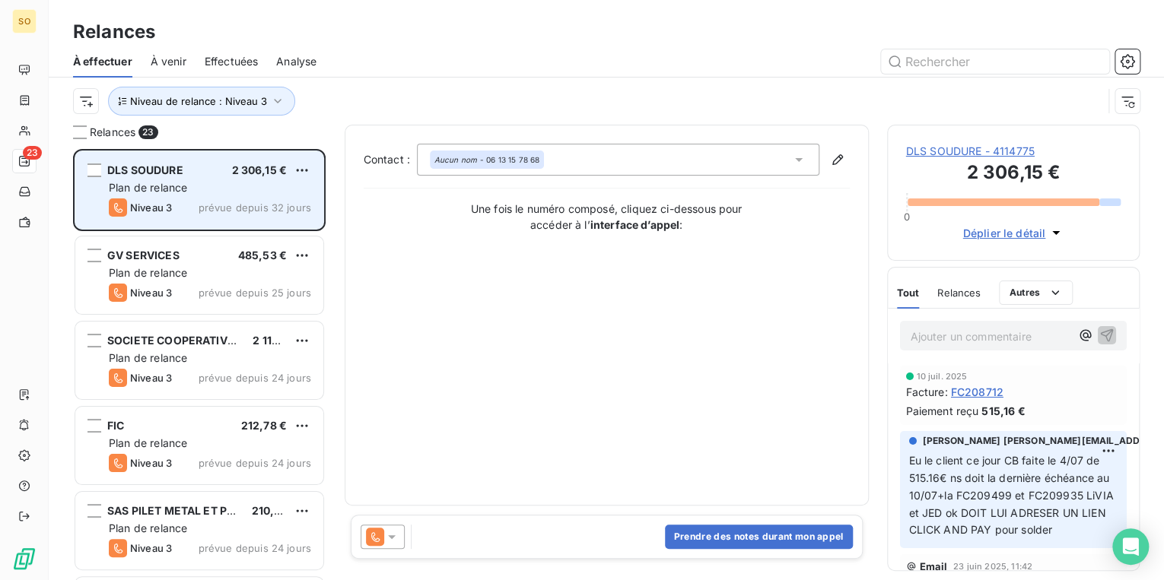
click at [983, 156] on span "DLS SOUDURE - 4114775" at bounding box center [1013, 151] width 215 height 15
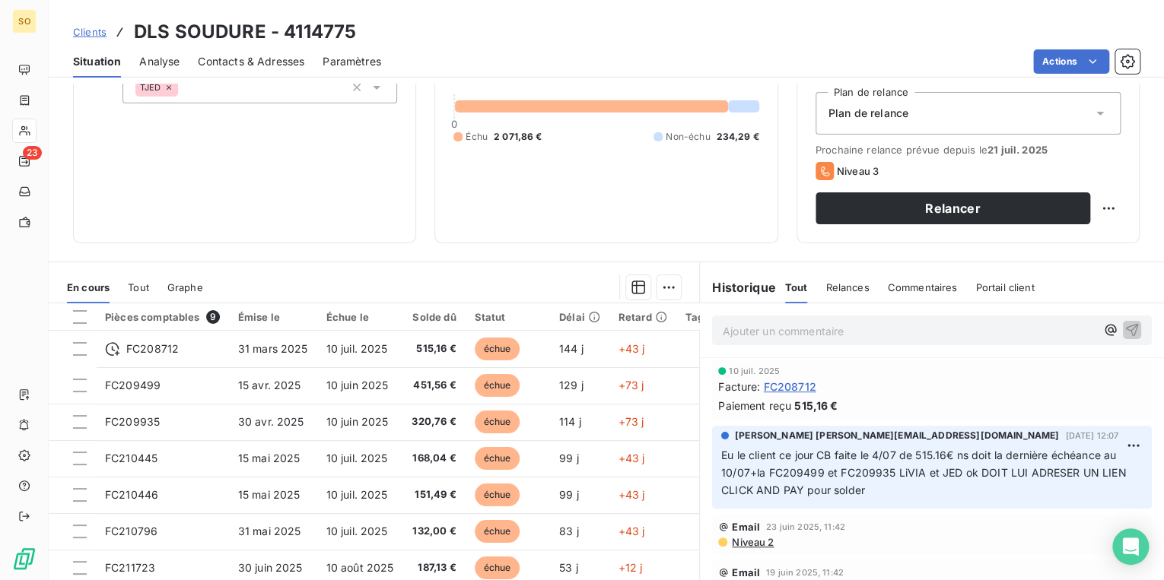
scroll to position [183, 0]
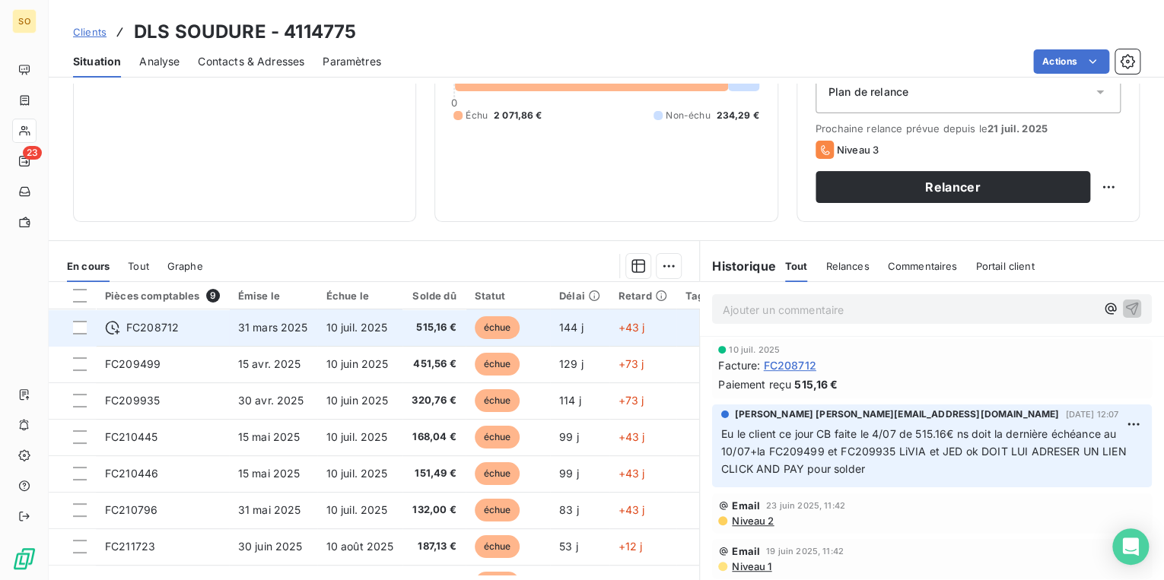
click at [495, 330] on span "échue" at bounding box center [498, 327] width 46 height 23
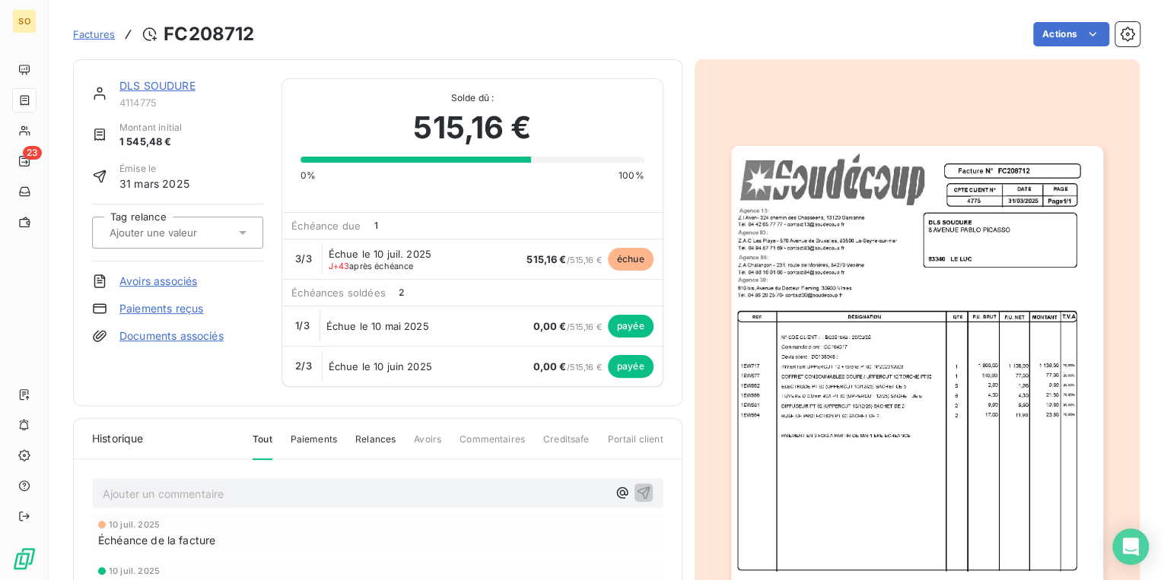
click at [136, 87] on link "DLS SOUDURE" at bounding box center [157, 85] width 76 height 13
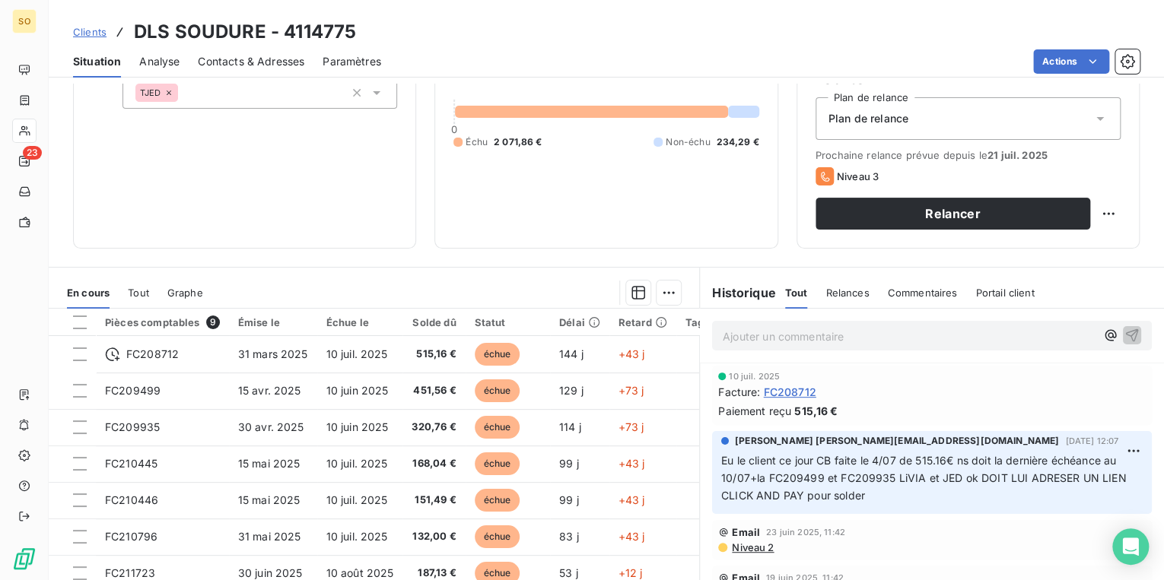
scroll to position [222, 0]
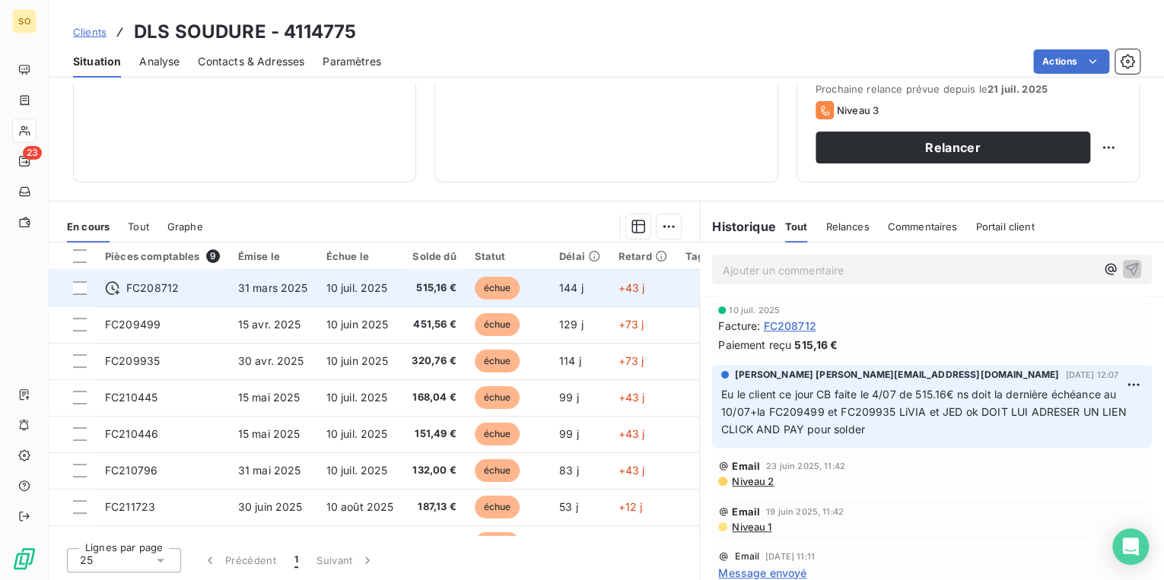
click at [490, 283] on span "échue" at bounding box center [498, 288] width 46 height 23
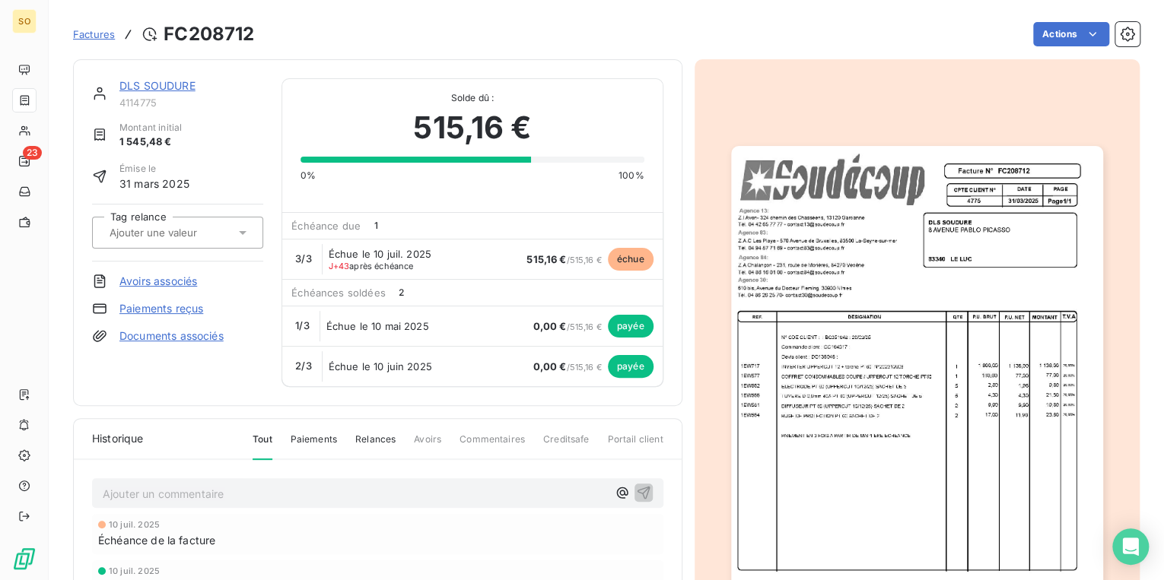
click at [179, 84] on link "DLS SOUDURE" at bounding box center [157, 85] width 76 height 13
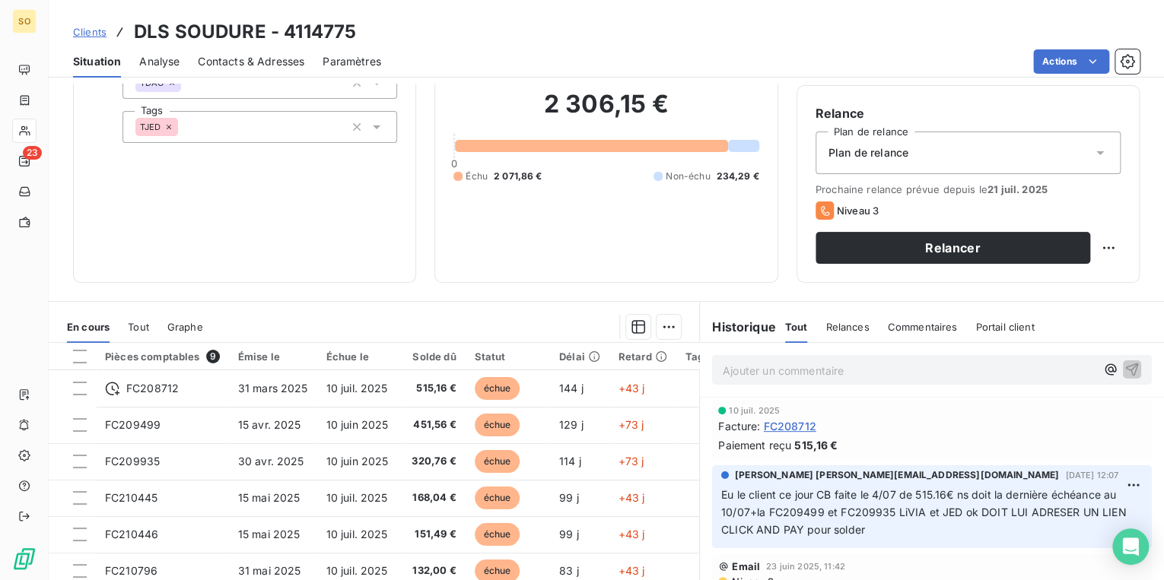
click at [258, 64] on span "Contacts & Adresses" at bounding box center [251, 61] width 106 height 15
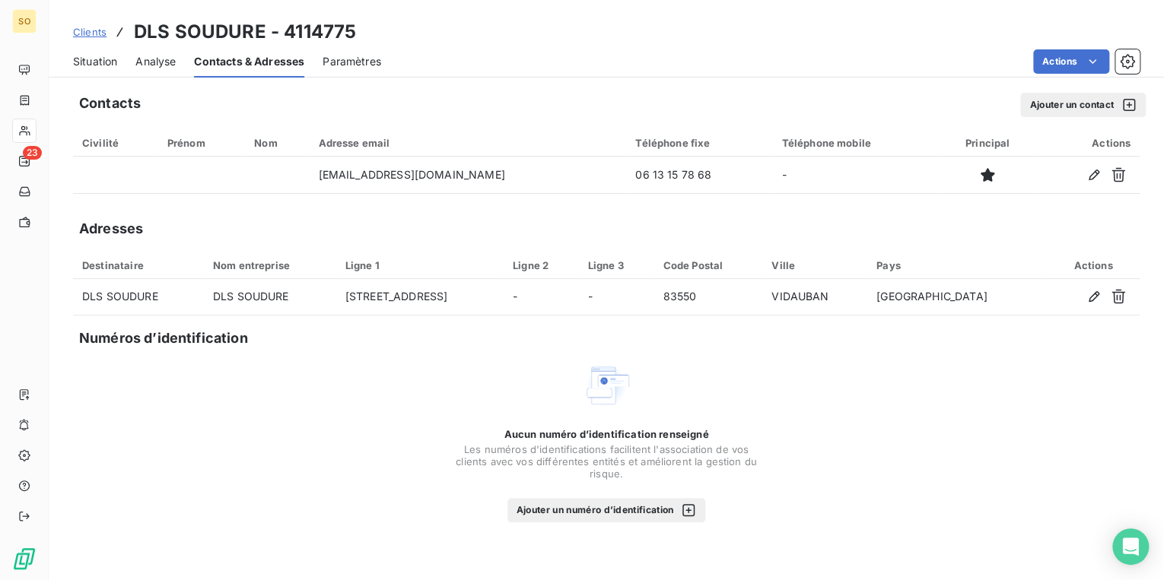
click at [91, 58] on span "Situation" at bounding box center [95, 61] width 44 height 15
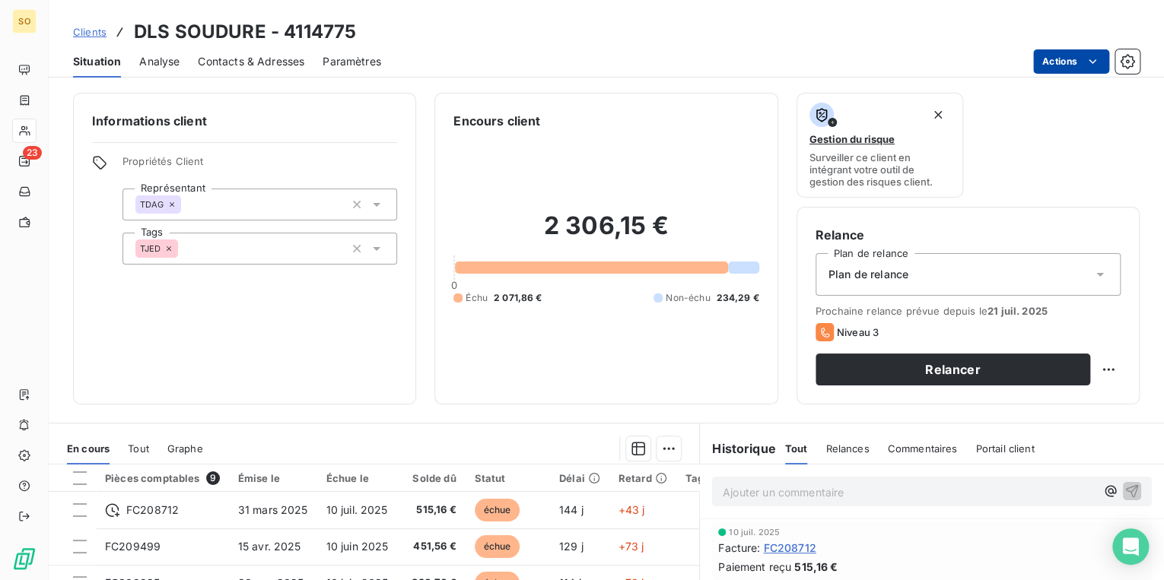
click at [1044, 64] on html "SO 23 Clients DLS SOUDURE - 4114775 Situation Analyse Contacts & Adresses Param…" at bounding box center [582, 290] width 1164 height 580
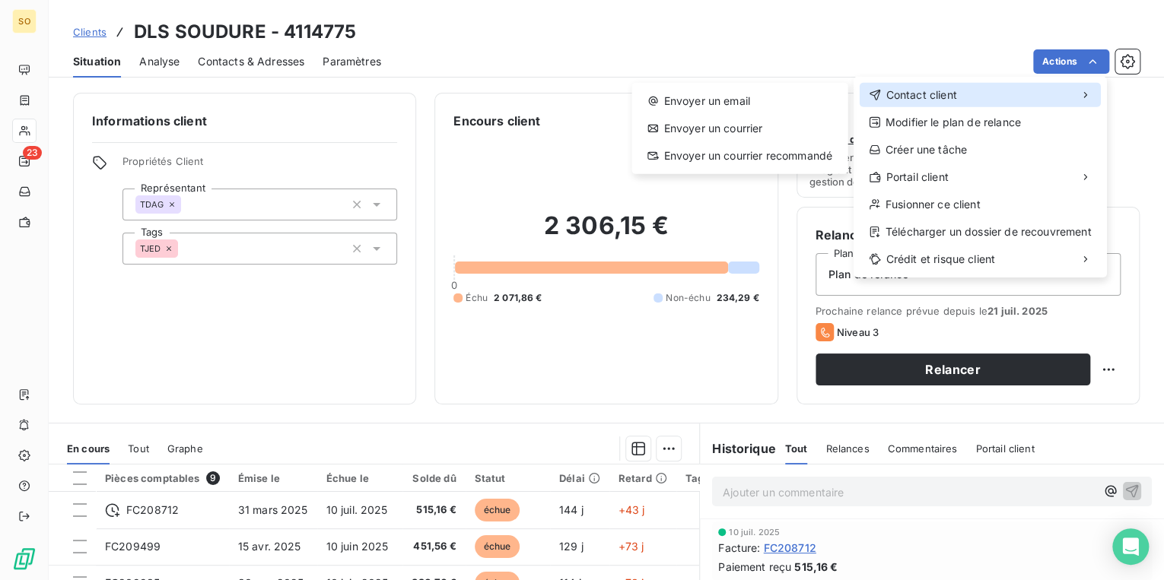
click at [974, 86] on div "Contact client" at bounding box center [980, 95] width 241 height 24
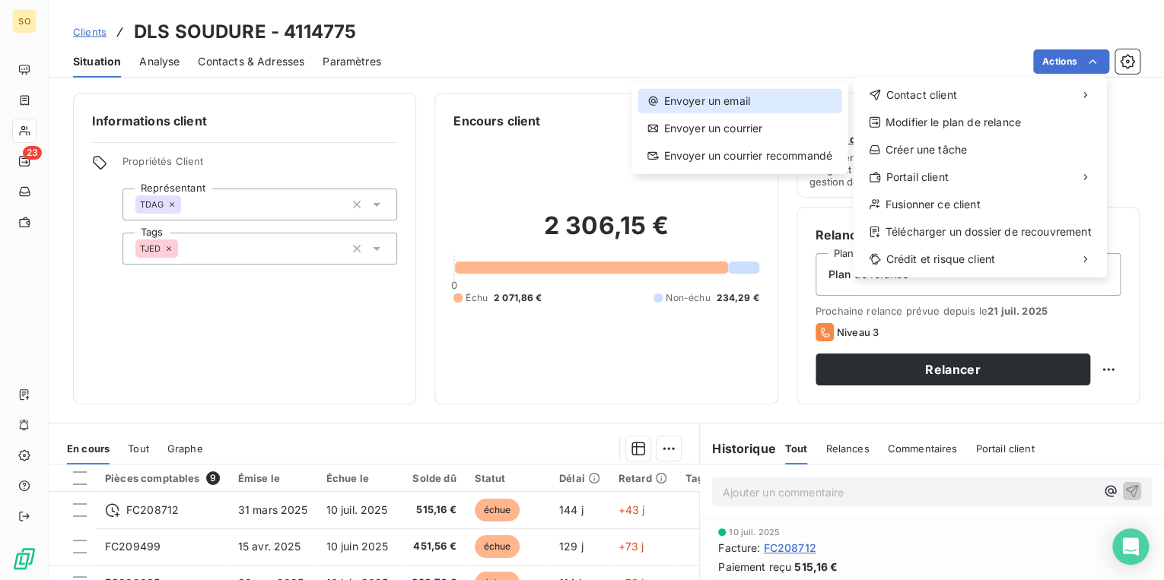
click at [774, 104] on div "Envoyer un email" at bounding box center [738, 101] width 203 height 24
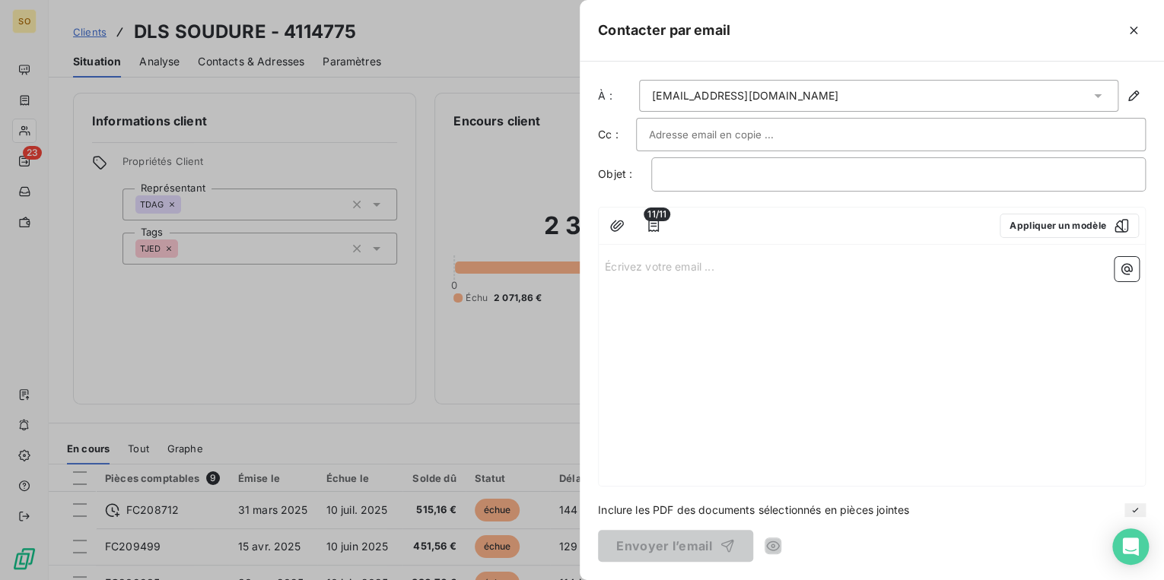
click at [727, 135] on input "text" at bounding box center [731, 134] width 164 height 23
click at [665, 139] on input "text" at bounding box center [731, 134] width 164 height 23
paste input "[EMAIL_ADDRESS][DOMAIN_NAME]"
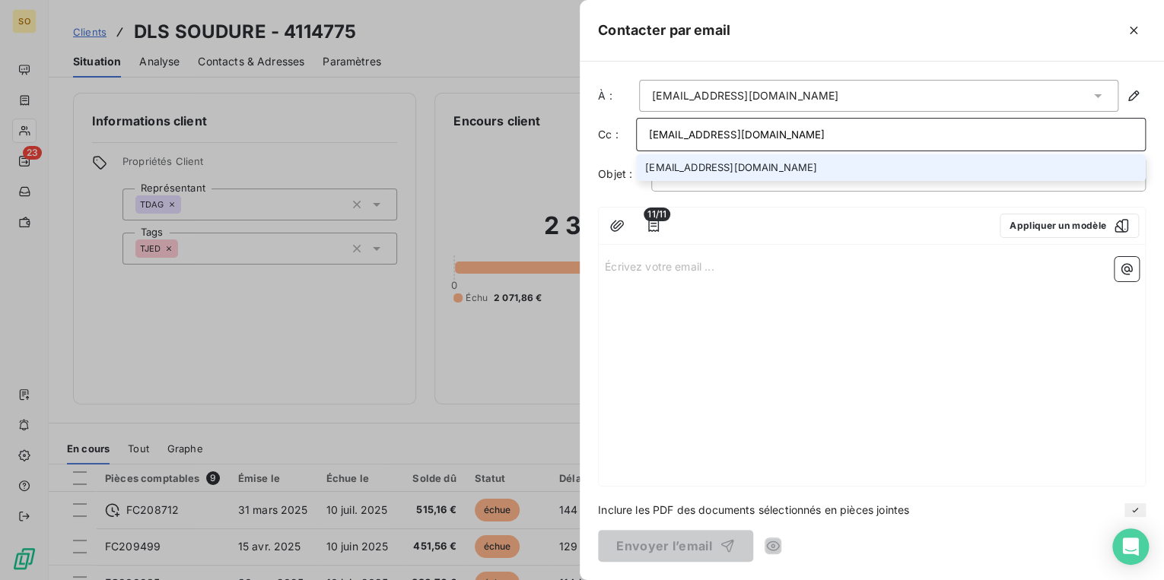
type input "[EMAIL_ADDRESS][DOMAIN_NAME]"
click at [671, 161] on li "[EMAIL_ADDRESS][DOMAIN_NAME]" at bounding box center [891, 167] width 510 height 27
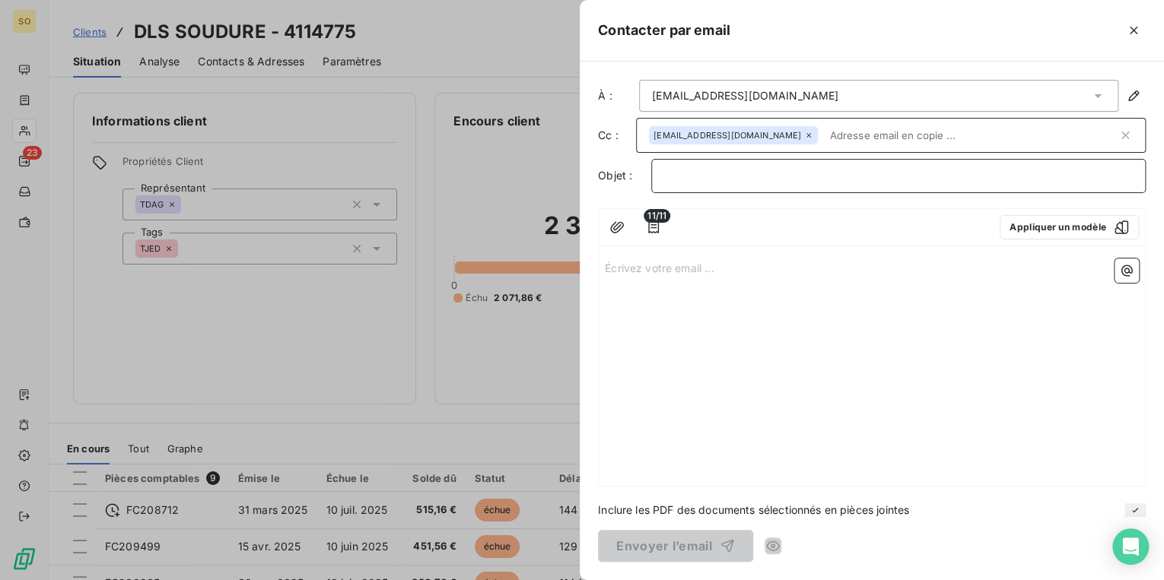
click at [686, 183] on p "﻿" at bounding box center [898, 175] width 469 height 17
click at [657, 227] on icon "button" at bounding box center [653, 227] width 11 height 12
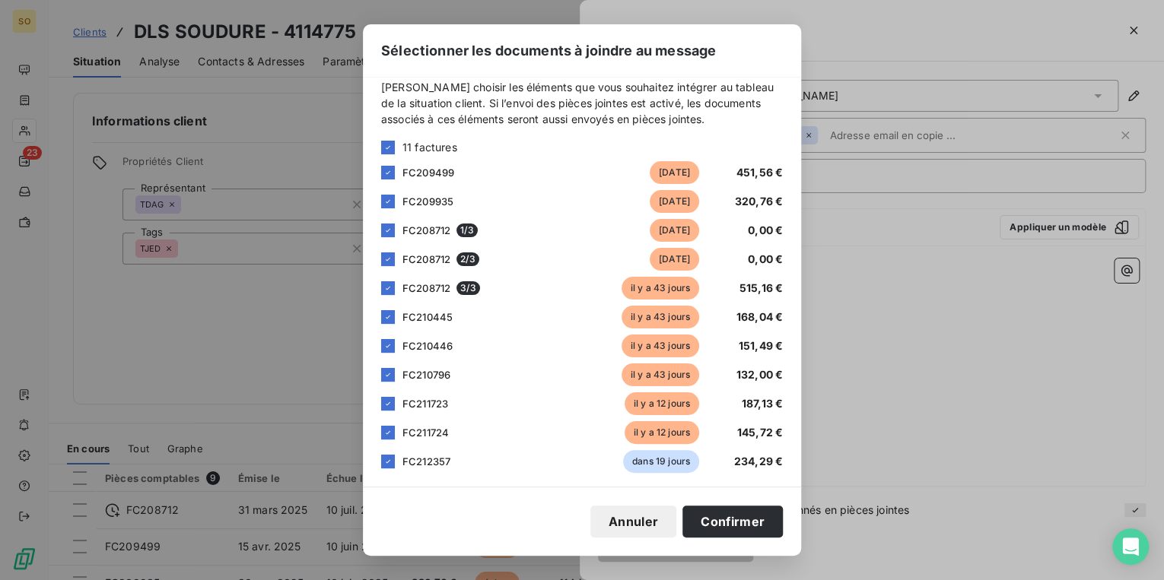
scroll to position [21, 0]
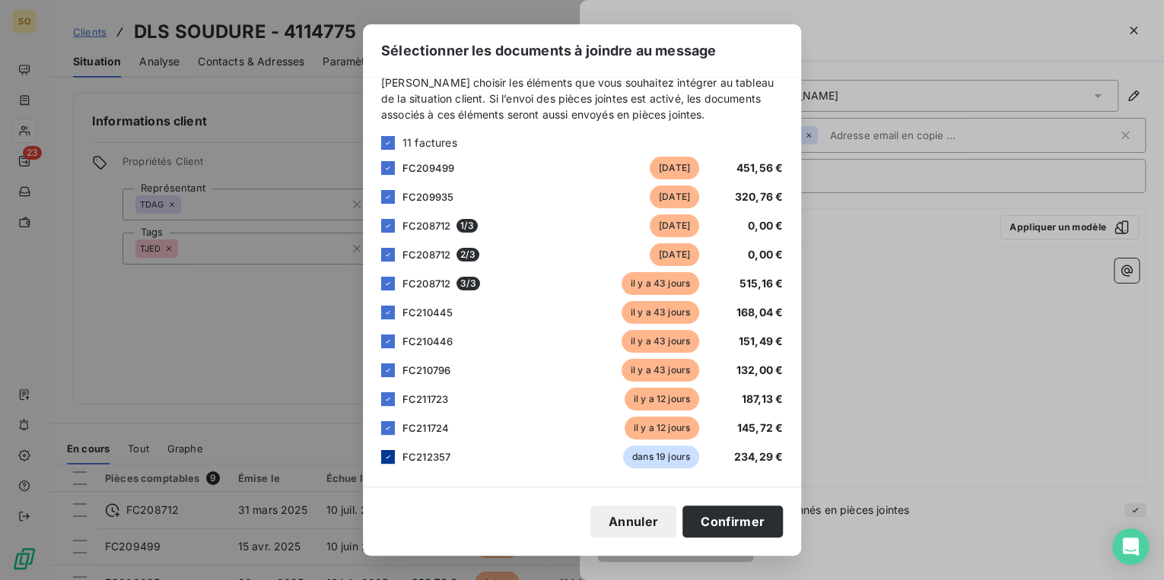
click at [387, 456] on icon at bounding box center [387, 457] width 9 height 9
click at [728, 527] on button "Confirmer" at bounding box center [732, 522] width 100 height 32
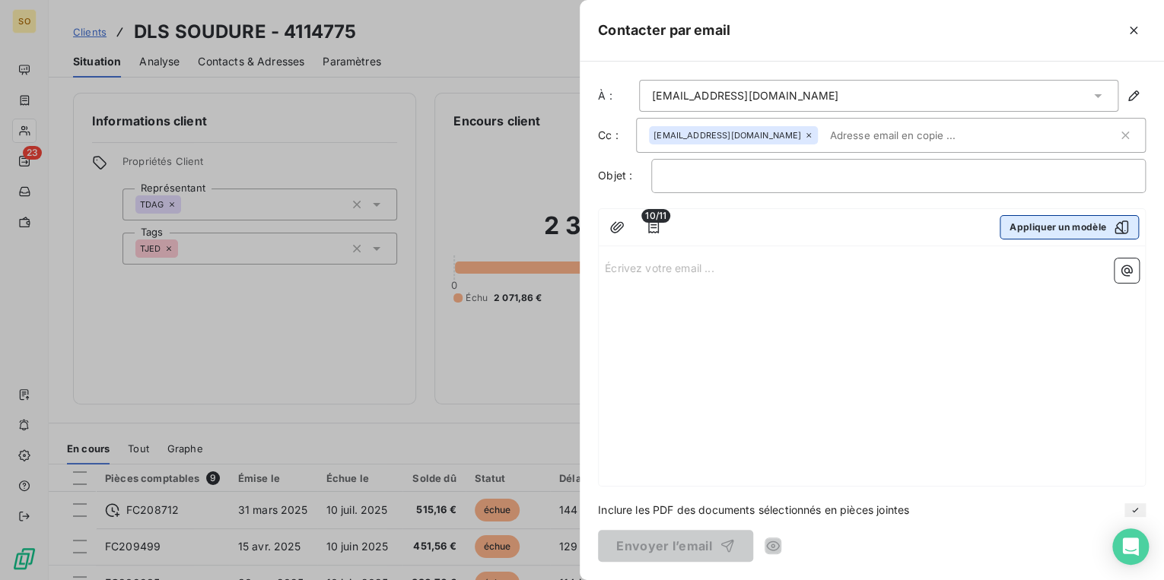
click at [1074, 231] on button "Appliquer un modèle" at bounding box center [1069, 227] width 139 height 24
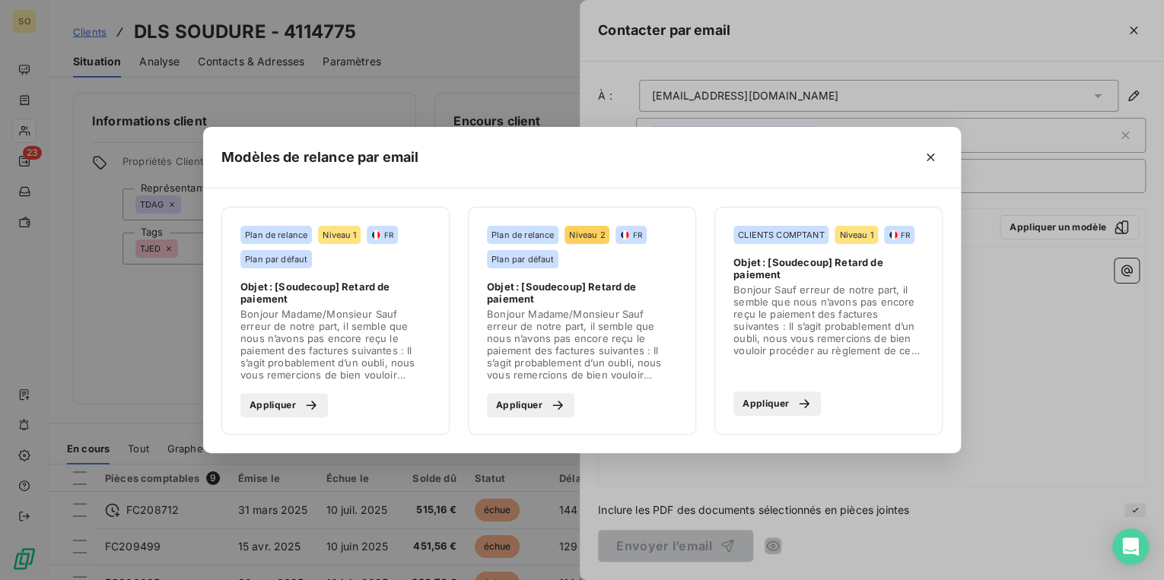
click at [545, 408] on div "button" at bounding box center [553, 405] width 23 height 15
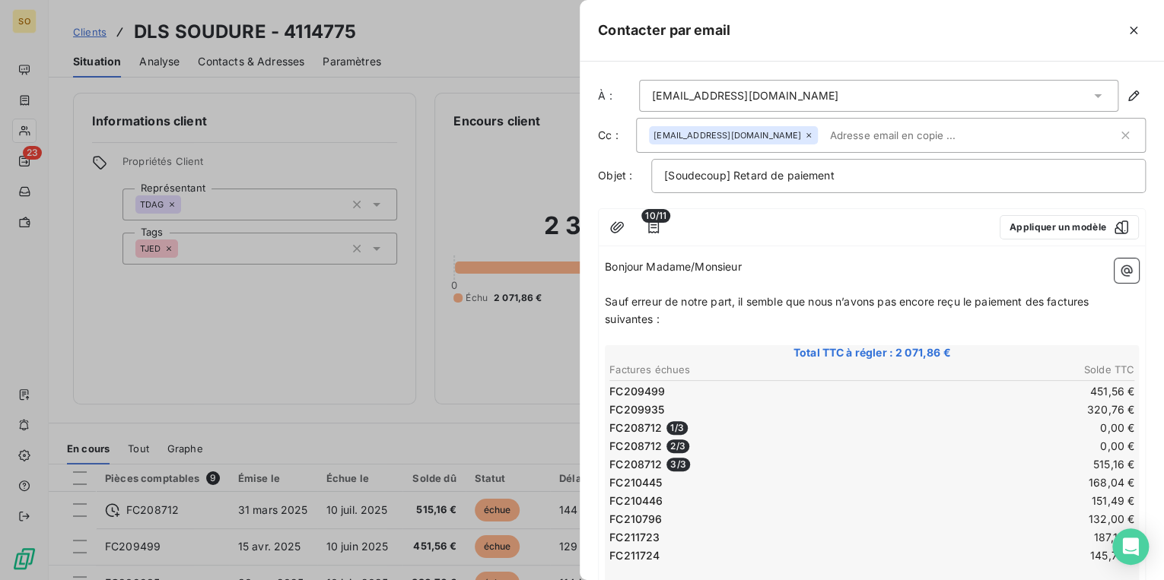
scroll to position [292, 0]
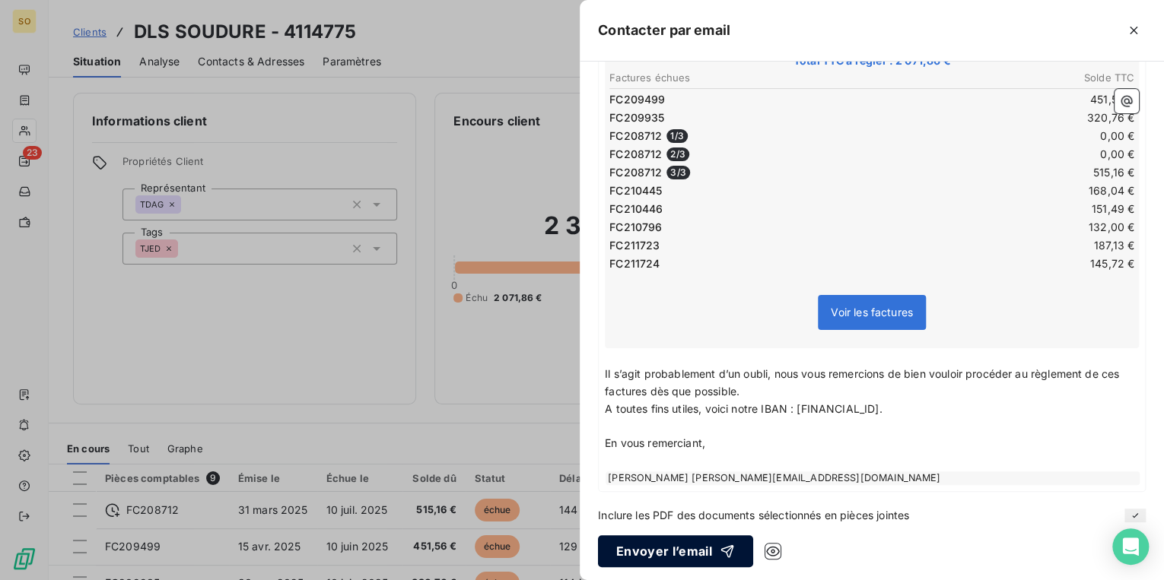
click at [659, 546] on button "Envoyer l’email" at bounding box center [675, 552] width 155 height 32
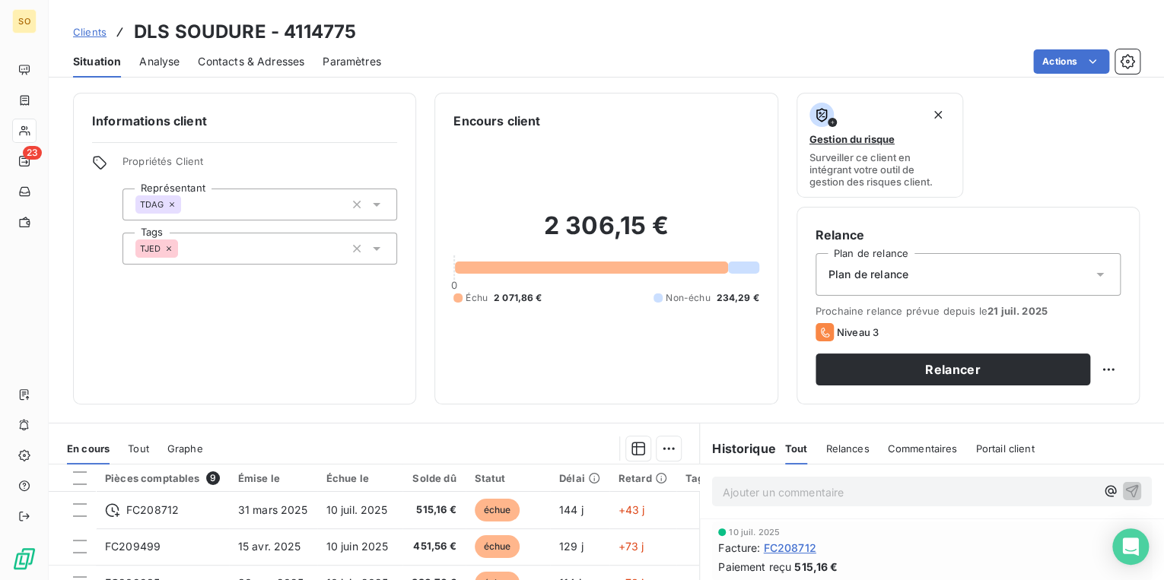
click at [792, 500] on p "Ajouter un commentaire ﻿" at bounding box center [909, 492] width 373 height 19
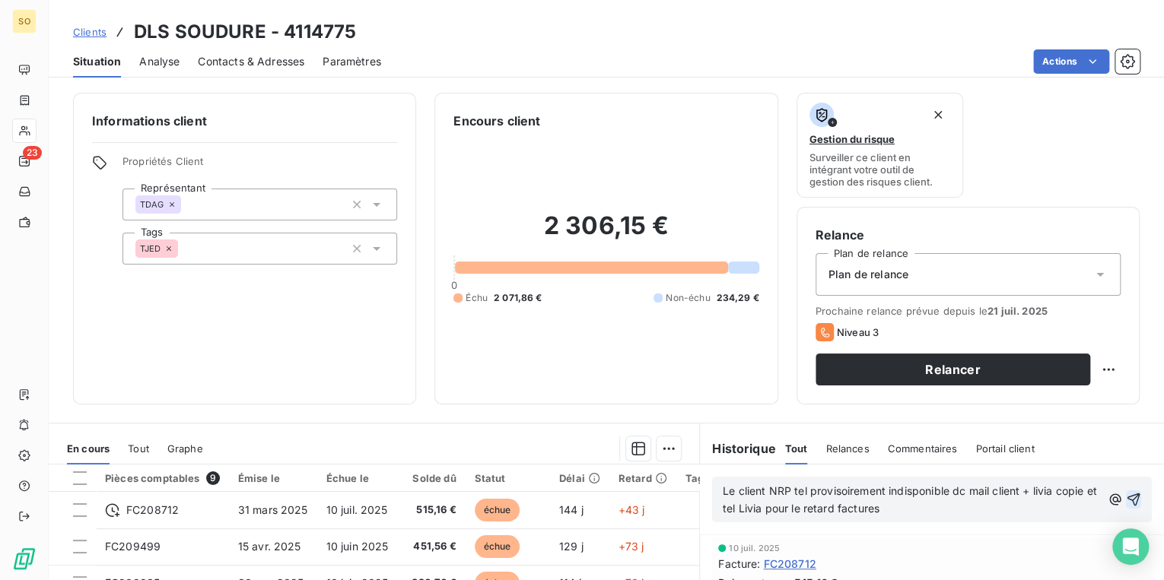
click at [1126, 496] on icon "button" at bounding box center [1133, 499] width 15 height 15
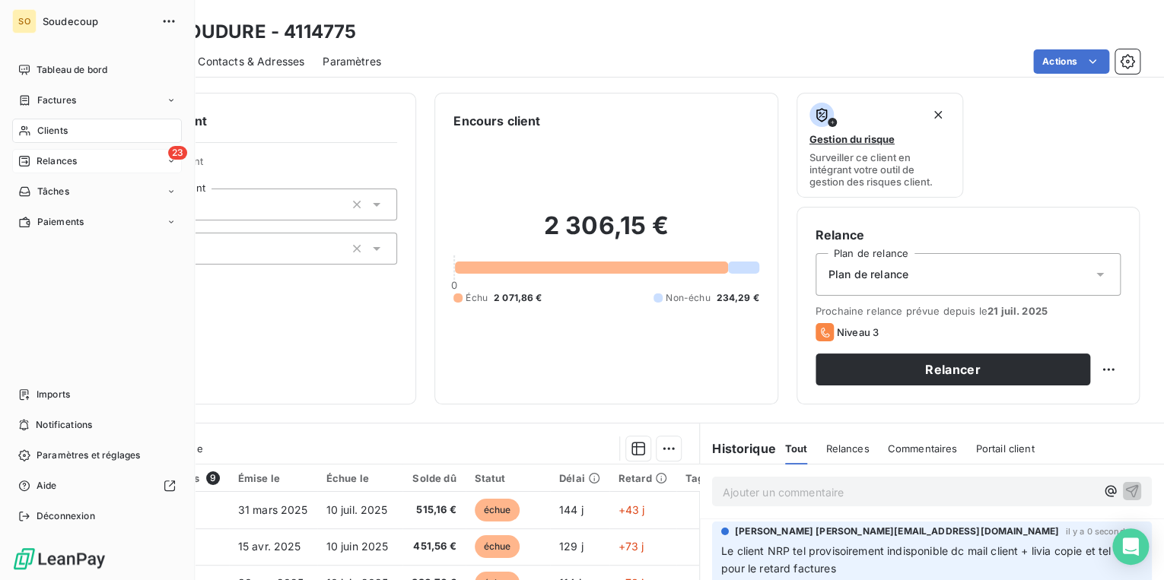
click at [47, 151] on div "23 Relances" at bounding box center [97, 161] width 170 height 24
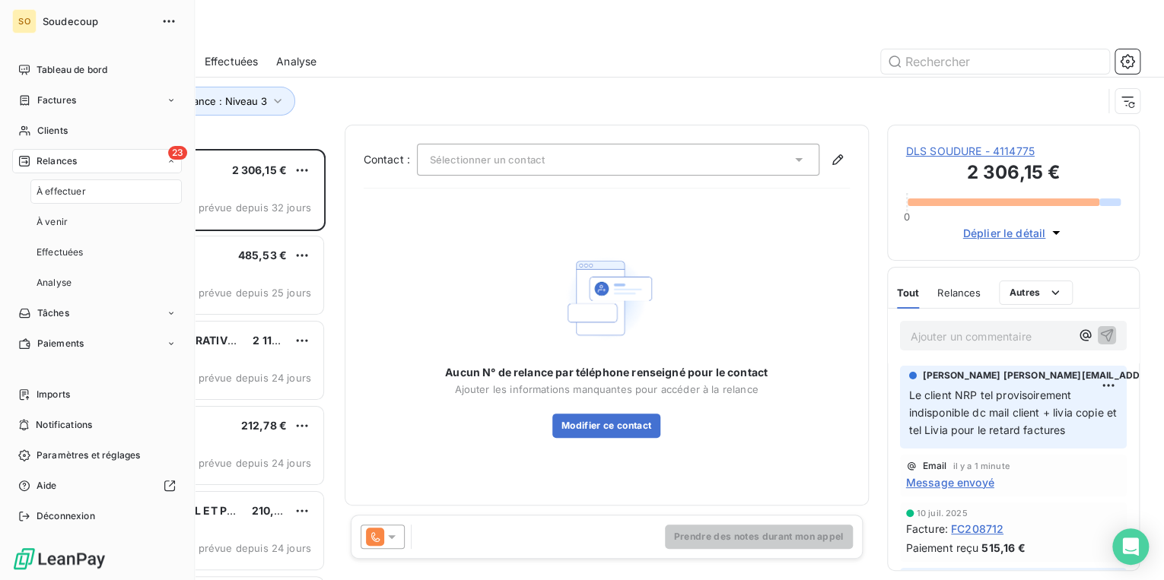
scroll to position [422, 243]
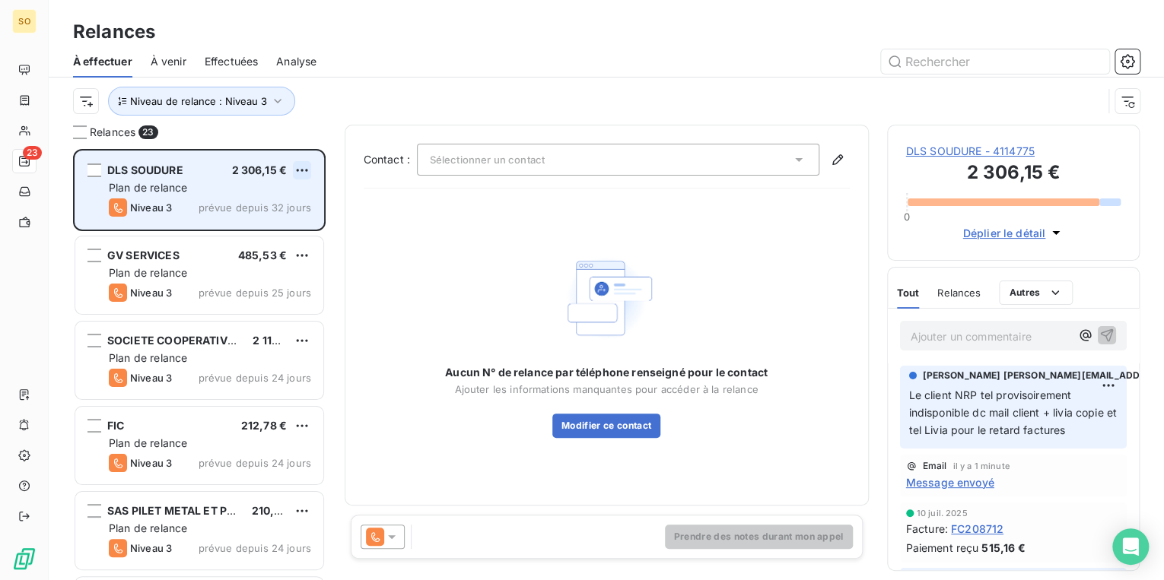
click at [304, 167] on html "SO 23 Relances À effectuer À venir Effectuées Analyse Niveau de relance : Nivea…" at bounding box center [582, 290] width 1164 height 580
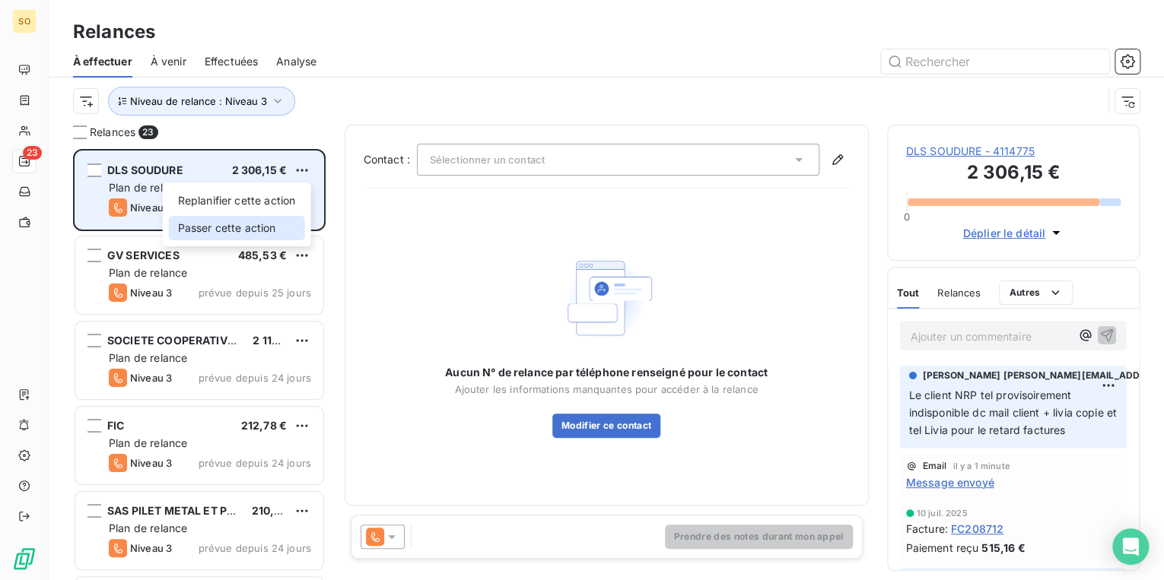
click at [276, 222] on div "Passer cette action" at bounding box center [237, 228] width 136 height 24
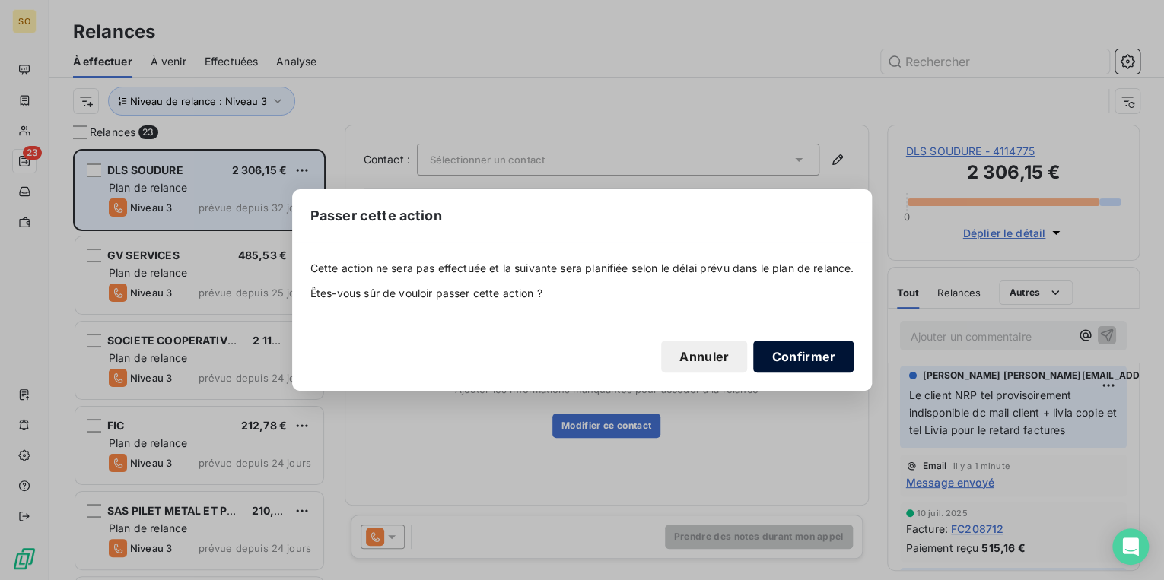
click at [779, 348] on button "Confirmer" at bounding box center [803, 357] width 100 height 32
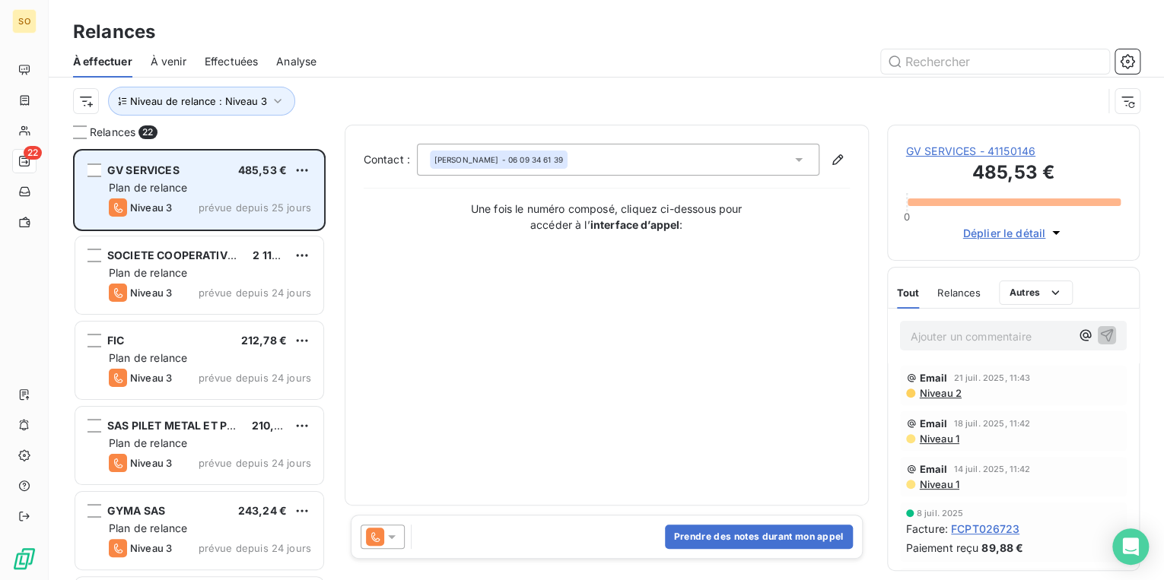
click at [944, 146] on span "GV SERVICES - 41150146" at bounding box center [1013, 151] width 215 height 15
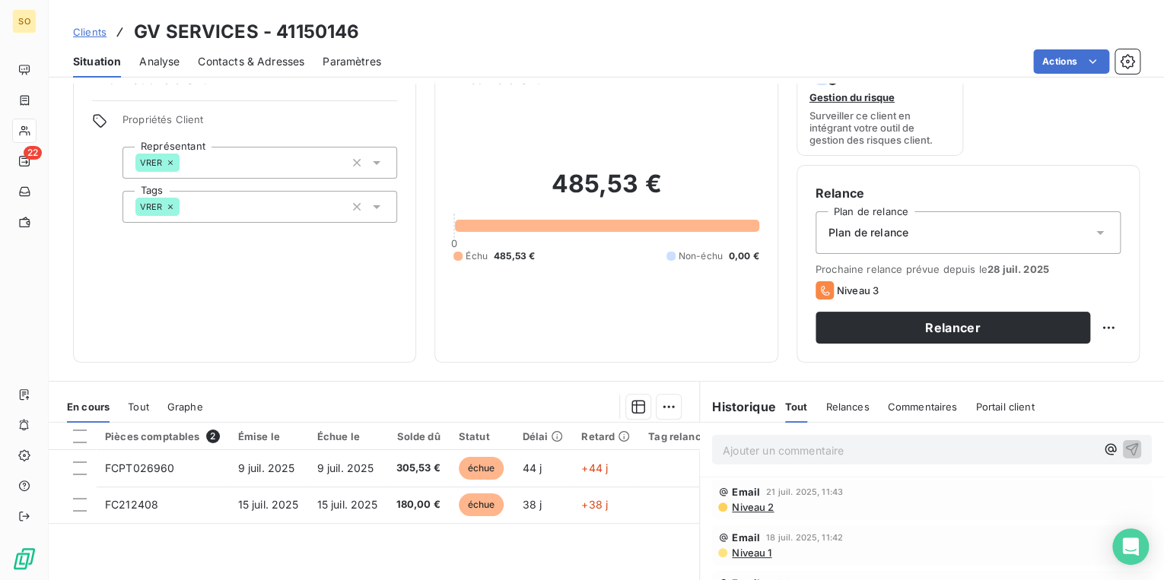
scroll to position [61, 0]
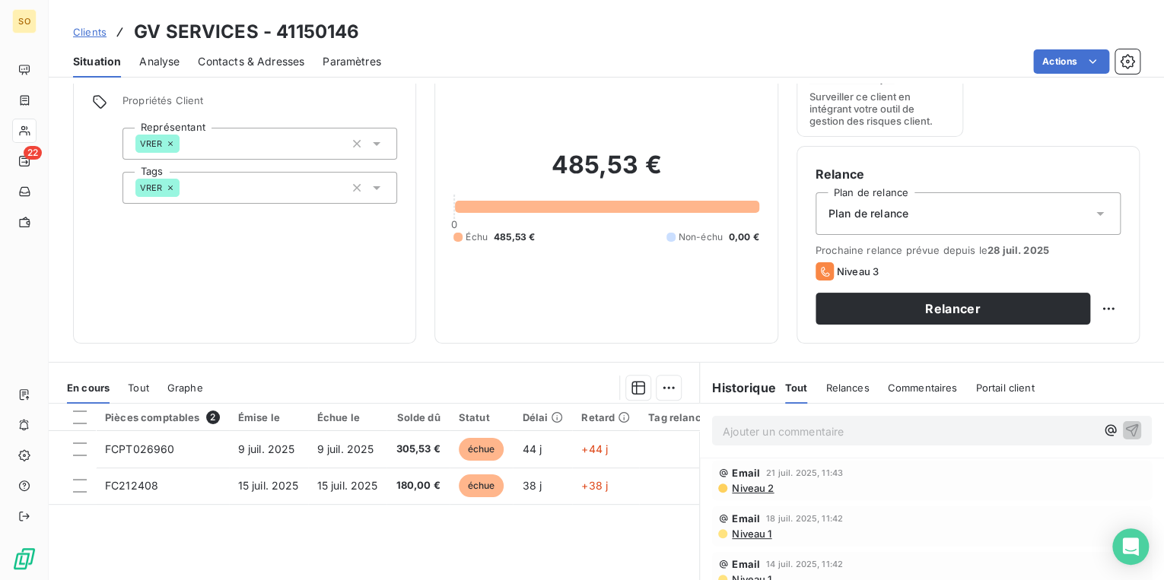
click at [246, 55] on span "Contacts & Adresses" at bounding box center [251, 61] width 106 height 15
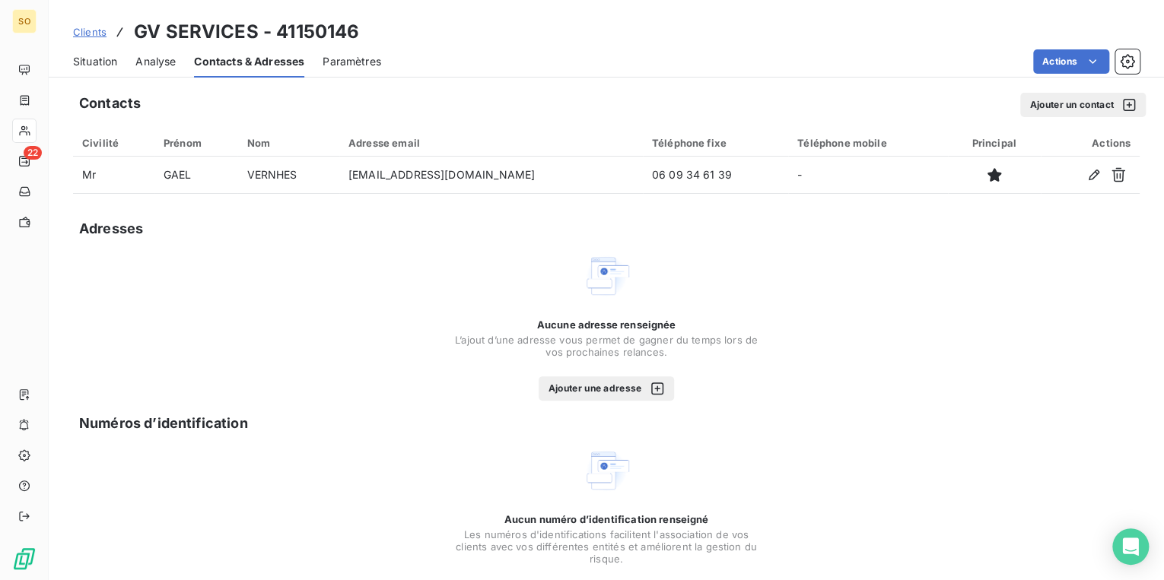
click at [102, 64] on span "Situation" at bounding box center [95, 61] width 44 height 15
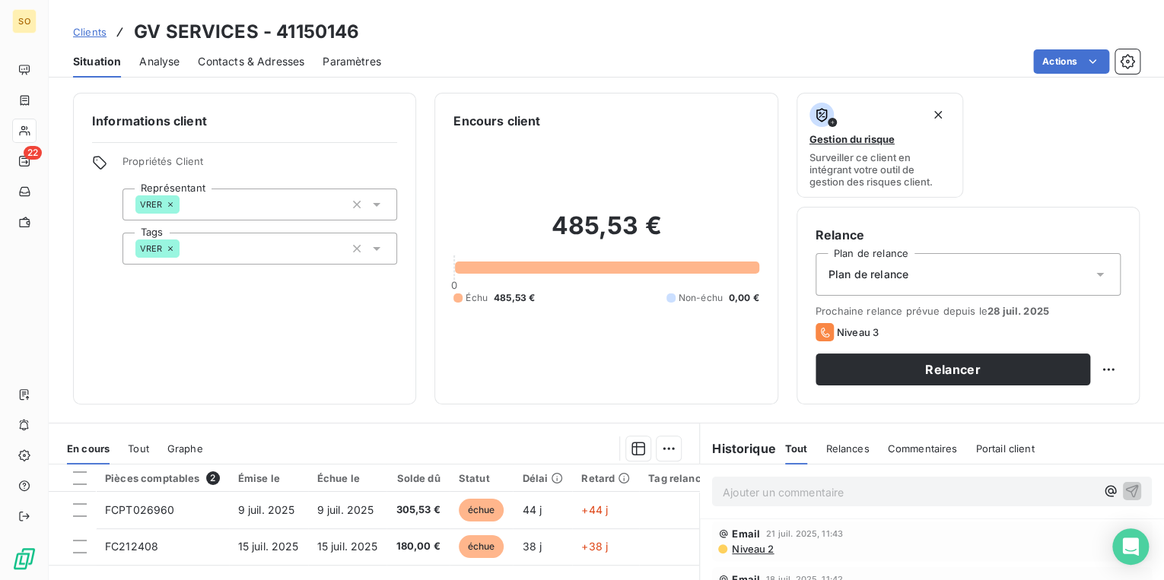
click at [766, 504] on div "Ajouter un commentaire ﻿" at bounding box center [932, 492] width 440 height 30
click at [765, 497] on p "Ajouter un commentaire ﻿" at bounding box center [909, 492] width 373 height 19
click at [1124, 488] on icon "button" at bounding box center [1131, 490] width 15 height 15
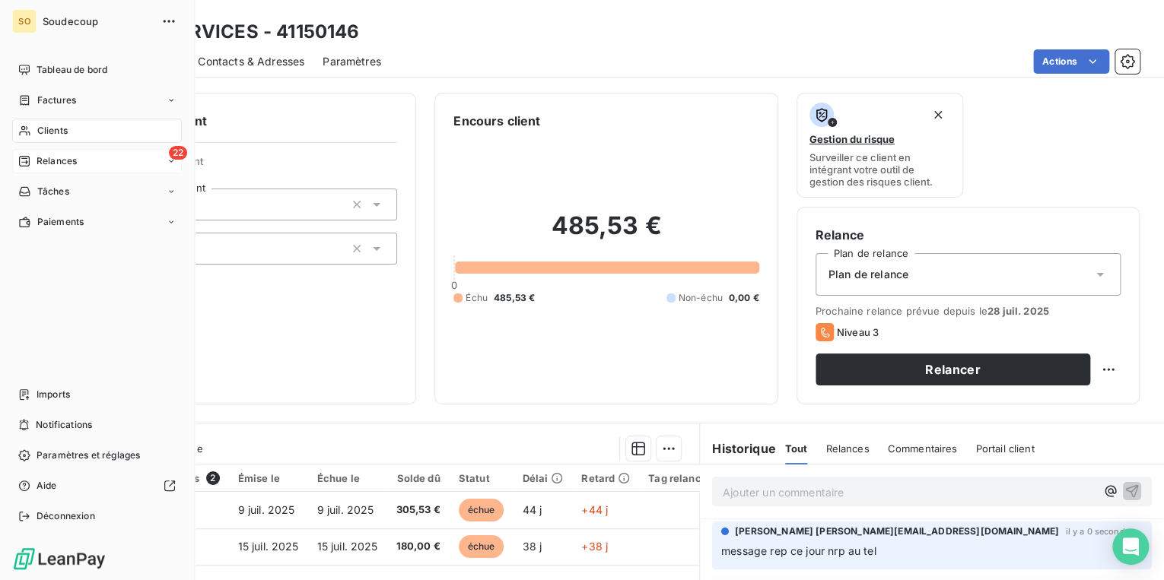
click at [37, 155] on span "Relances" at bounding box center [57, 161] width 40 height 14
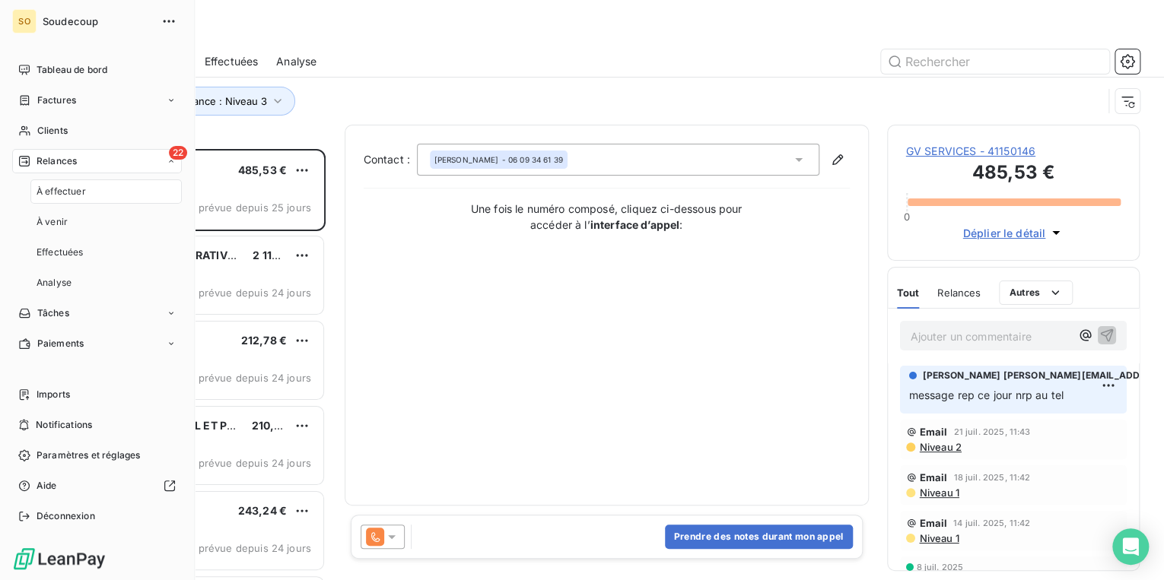
scroll to position [422, 243]
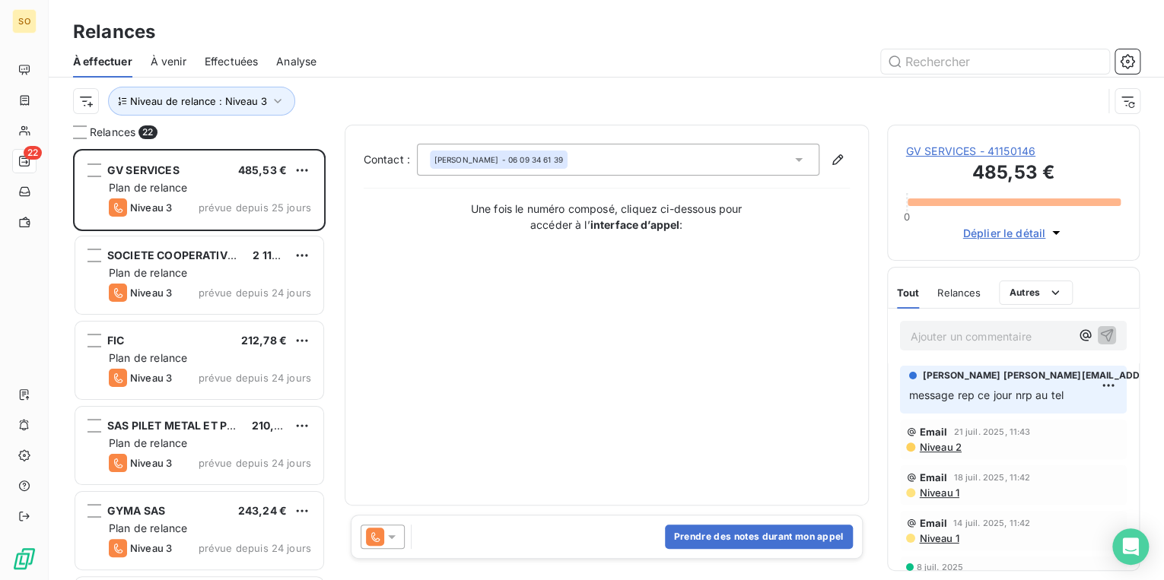
click at [301, 170] on html "SO 22 Relances À effectuer À venir Effectuées Analyse Niveau de relance : Nivea…" at bounding box center [582, 290] width 1164 height 580
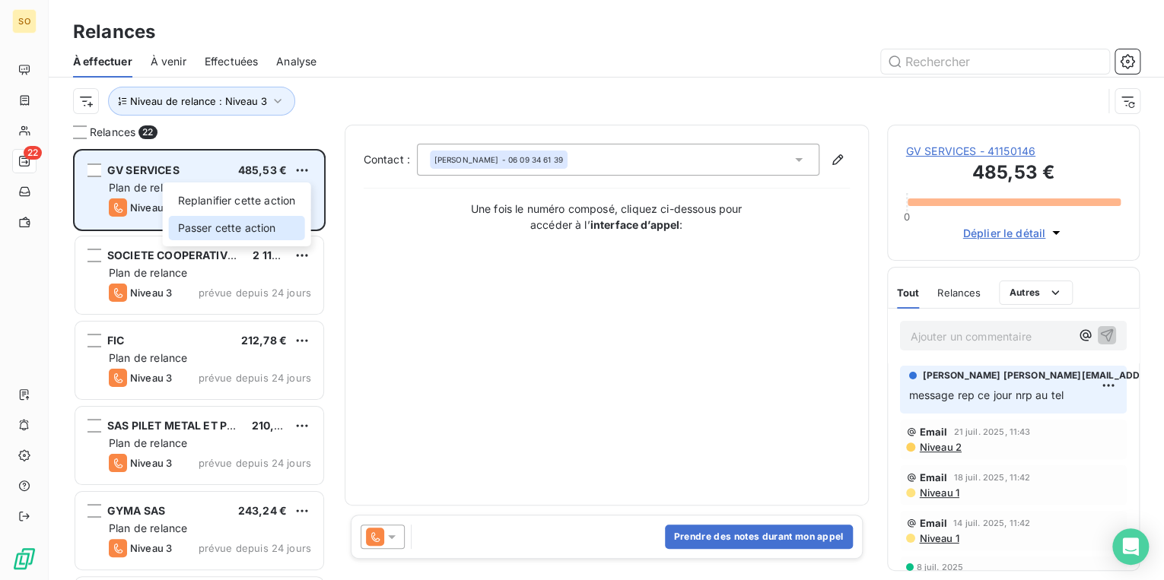
click at [281, 216] on div "Passer cette action" at bounding box center [237, 228] width 136 height 24
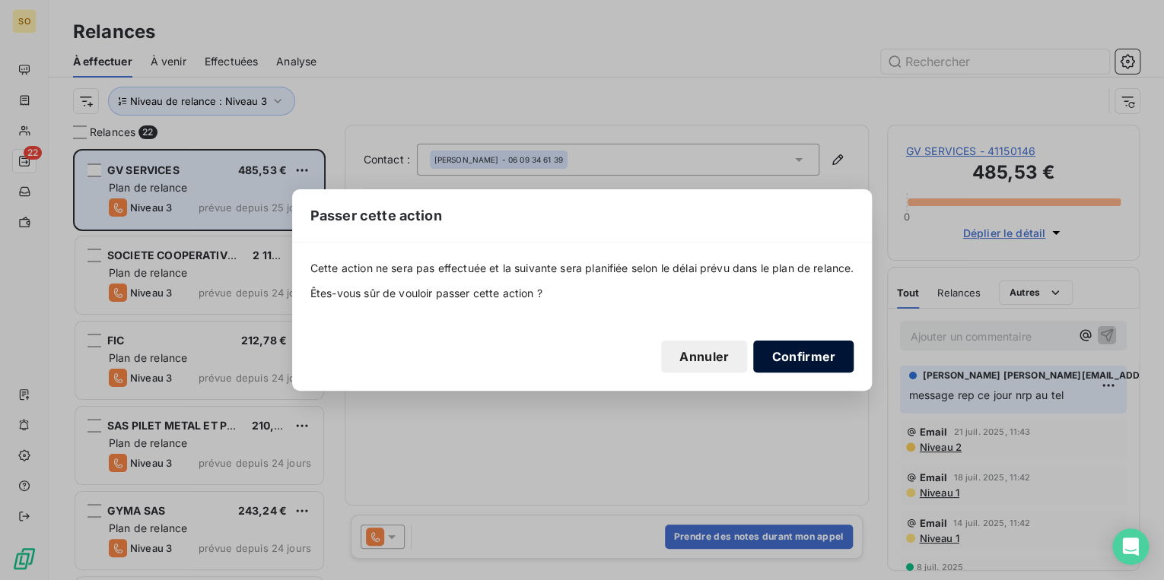
click at [796, 355] on button "Confirmer" at bounding box center [803, 357] width 100 height 32
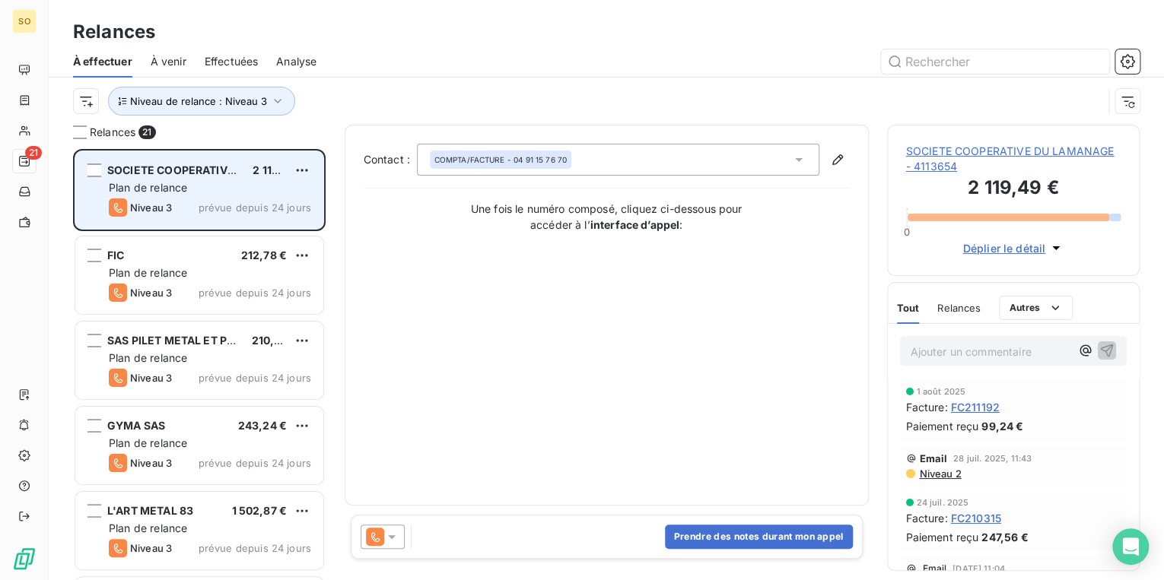
click at [957, 167] on span "SOCIETE COOPERATIVE DU LAMANAGE - 4113654" at bounding box center [1013, 159] width 215 height 30
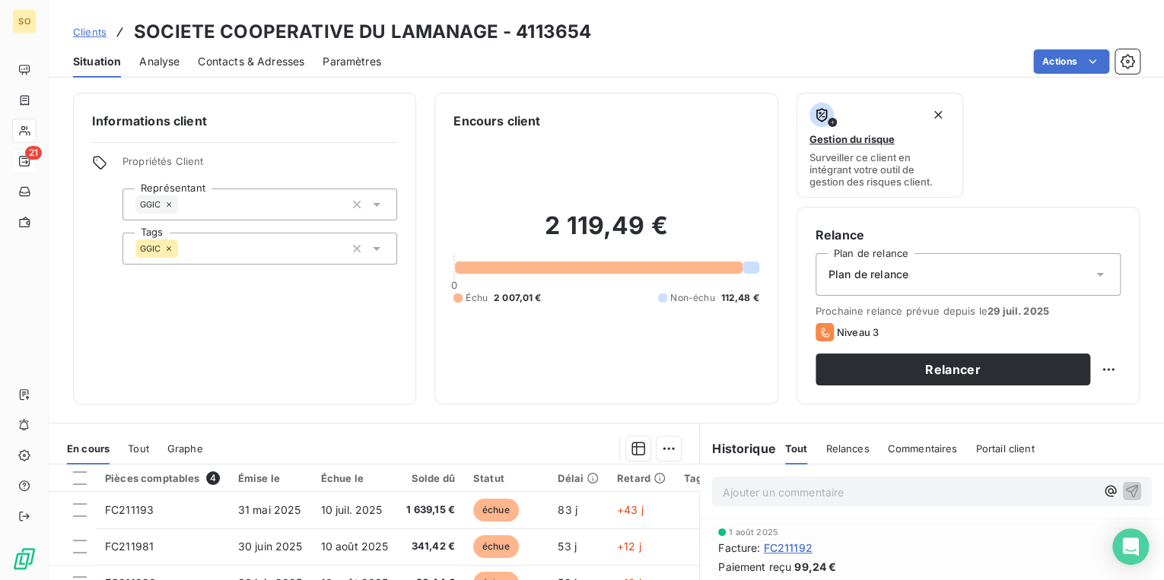
click at [284, 54] on span "Contacts & Adresses" at bounding box center [251, 61] width 106 height 15
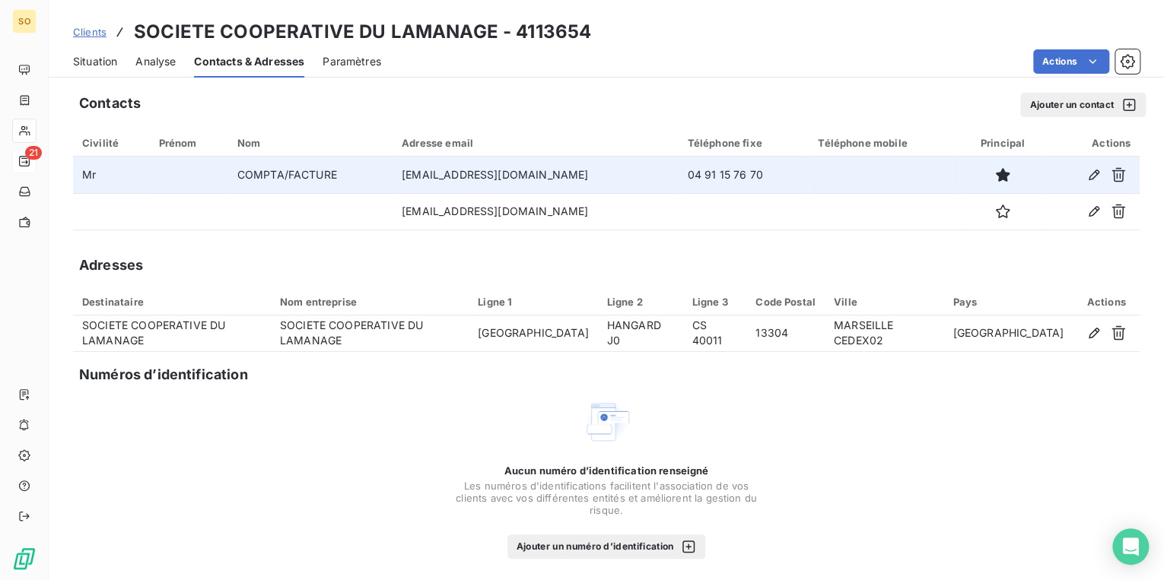
click at [714, 186] on td "04 91 15 76 70" at bounding box center [743, 175] width 131 height 37
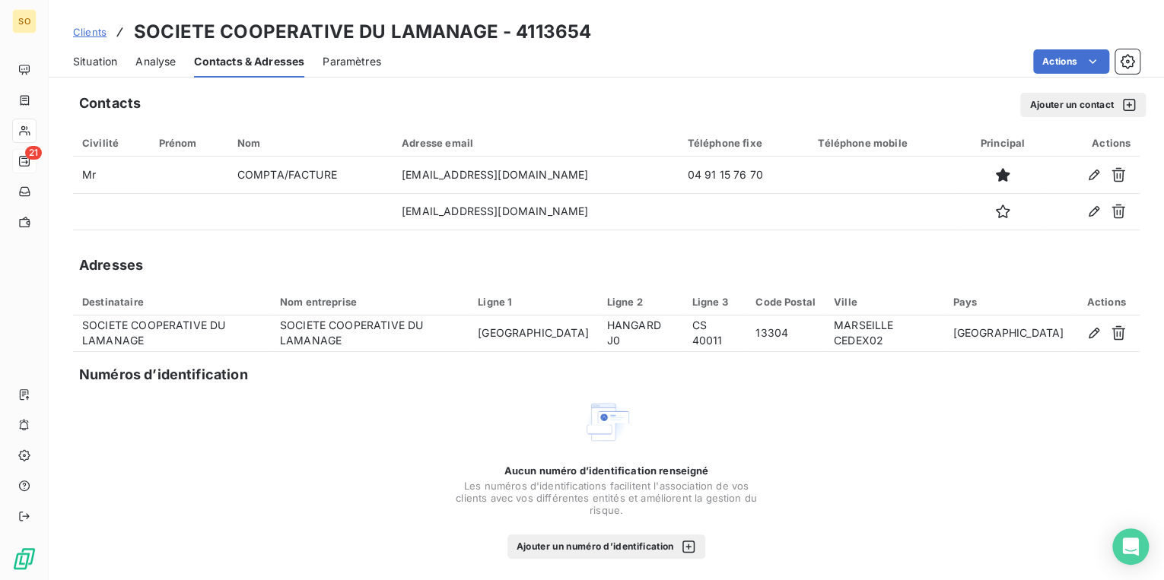
click at [94, 52] on div "Situation" at bounding box center [95, 62] width 44 height 32
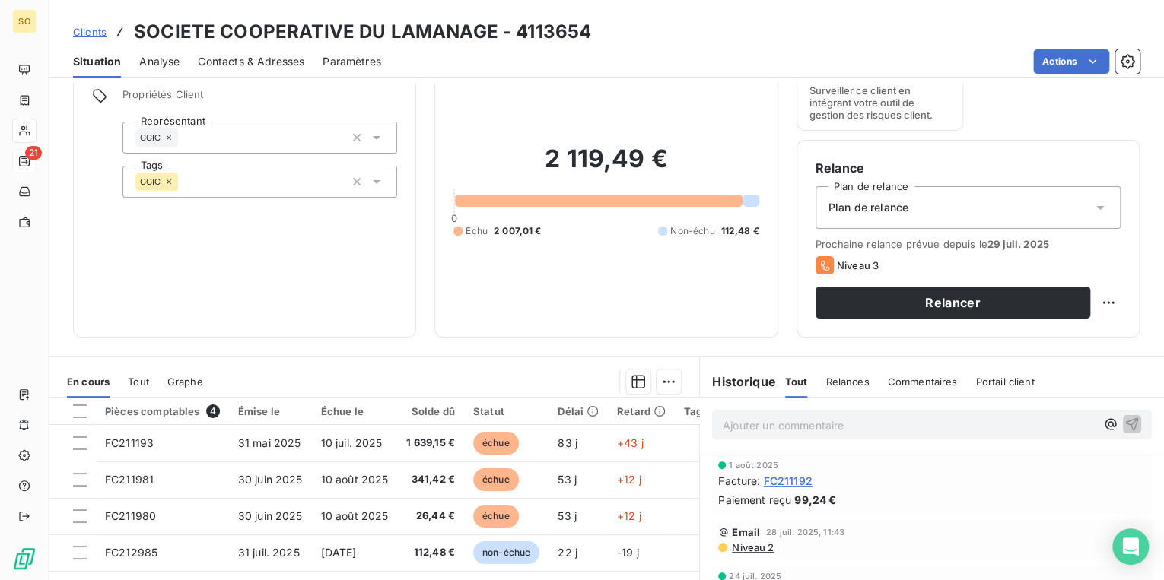
scroll to position [122, 0]
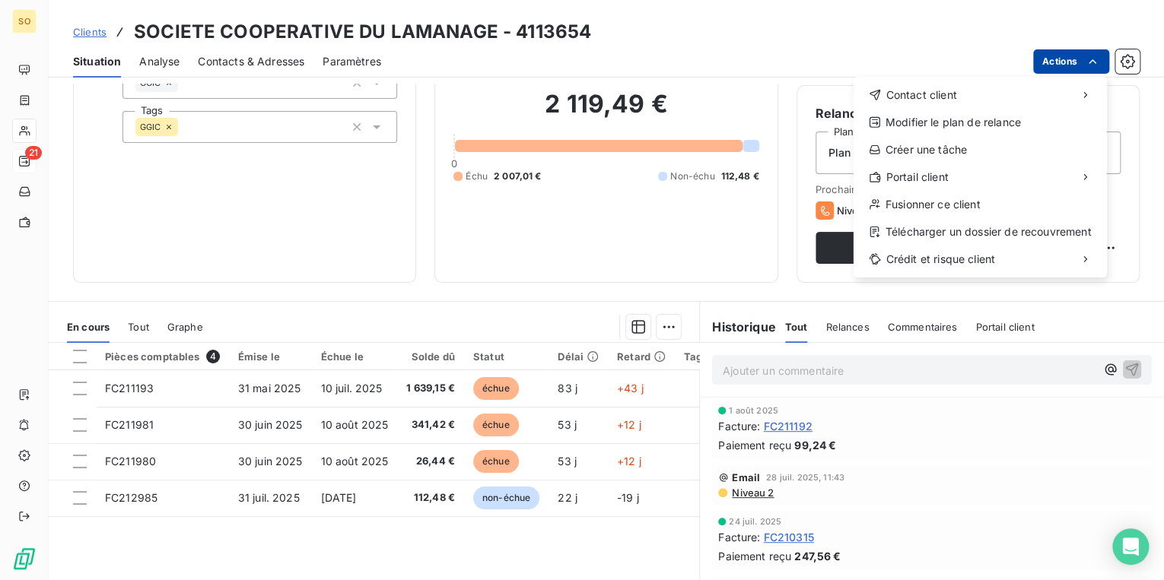
click at [1047, 60] on html "SO 21 Clients SOCIETE COOPERATIVE DU LAMANAGE - 4113654 Situation Analyse Conta…" at bounding box center [582, 290] width 1164 height 580
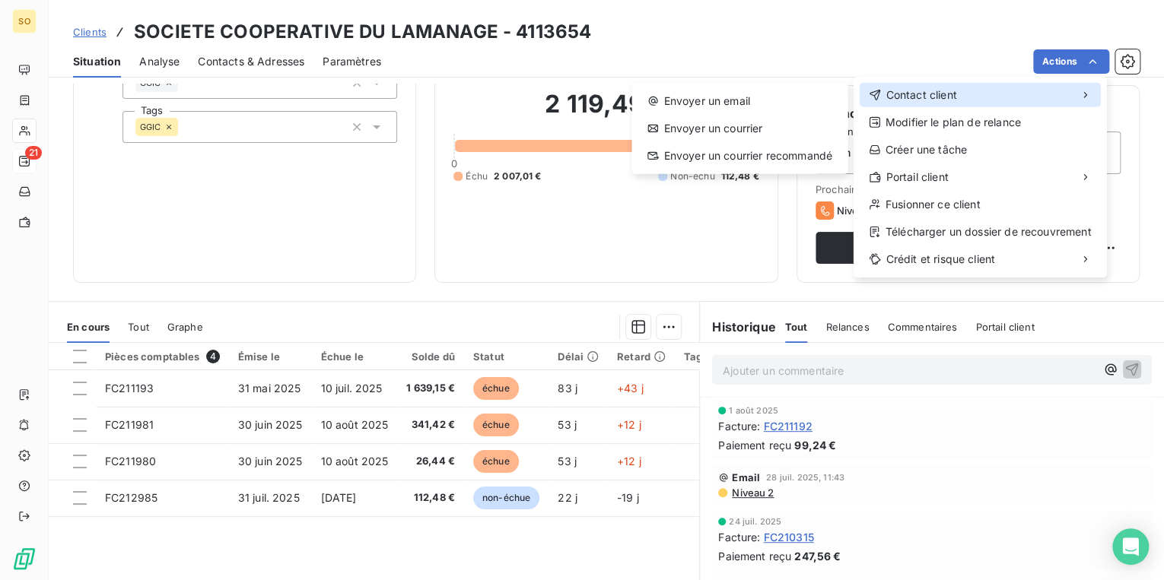
click at [924, 100] on span "Contact client" at bounding box center [920, 94] width 71 height 15
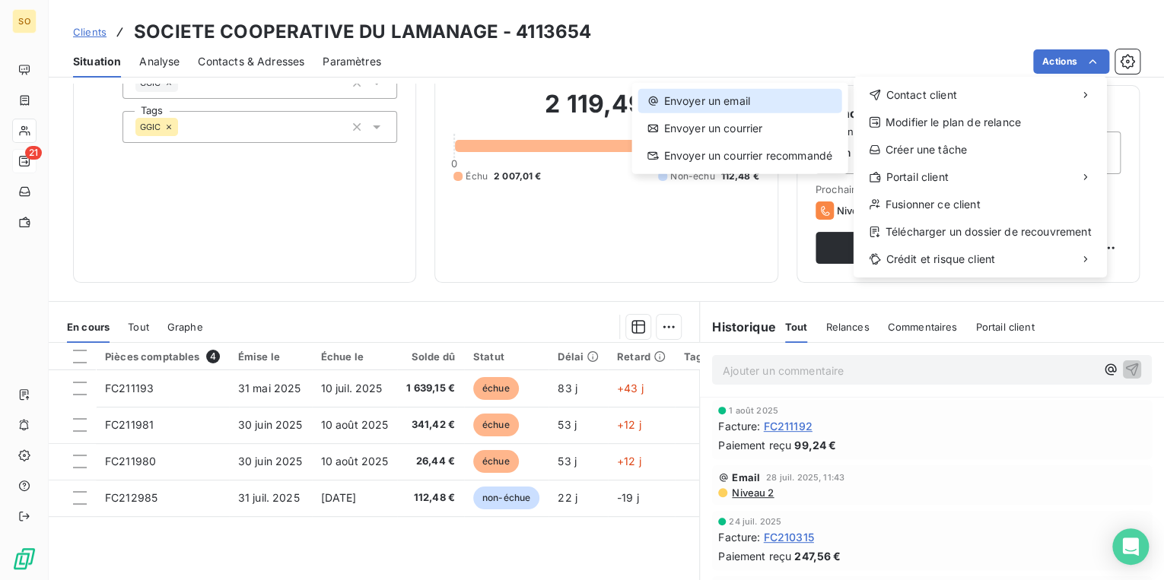
click at [806, 100] on div "Envoyer un email" at bounding box center [738, 101] width 203 height 24
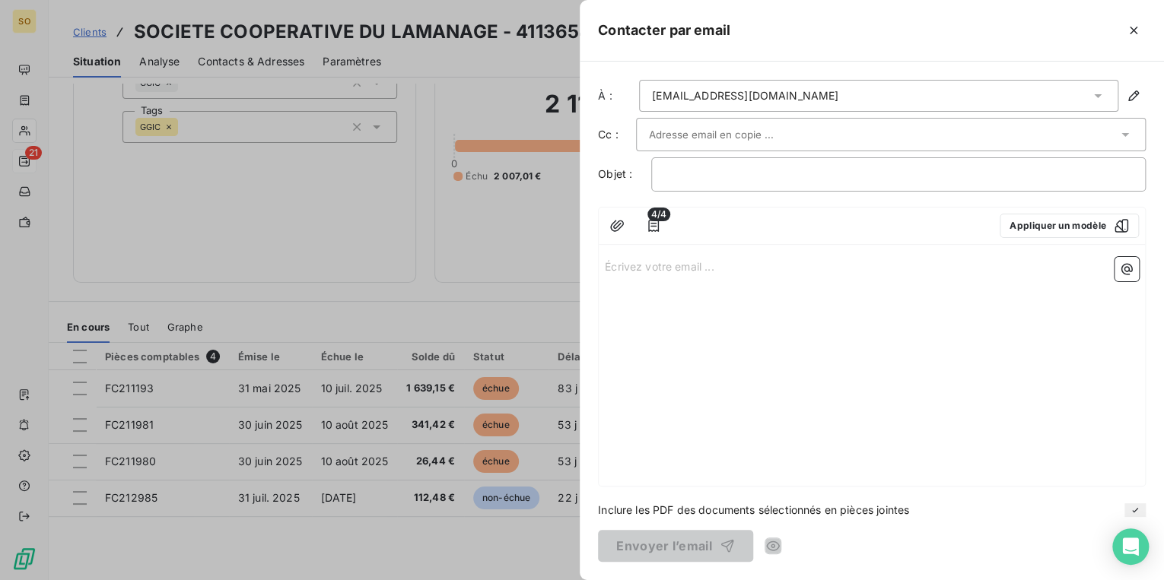
click at [672, 134] on input "text" at bounding box center [731, 134] width 164 height 23
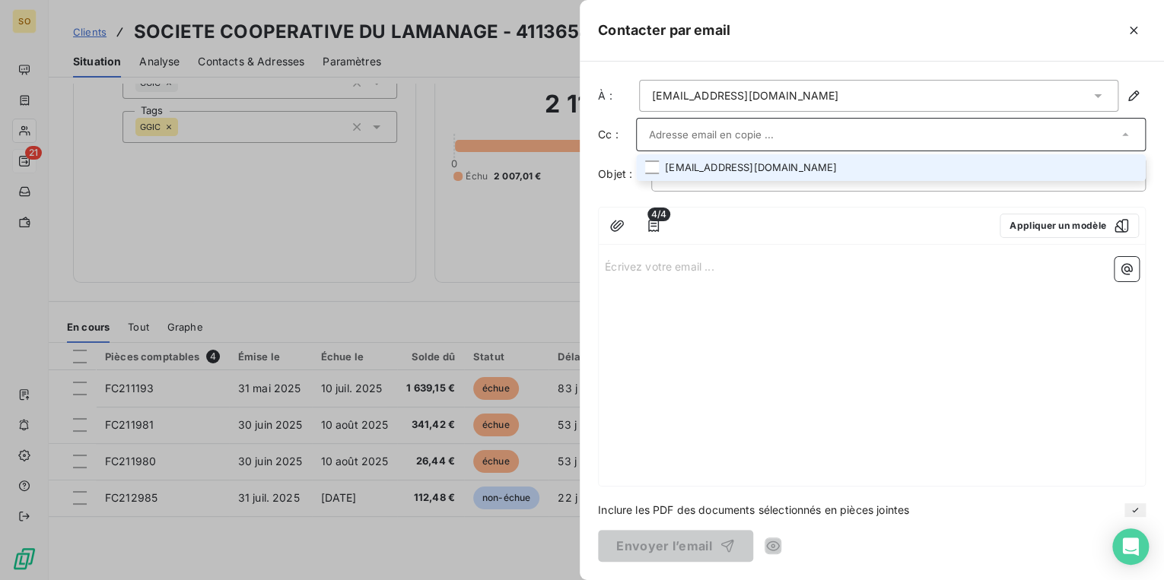
click at [681, 160] on li "[EMAIL_ADDRESS][DOMAIN_NAME]" at bounding box center [891, 167] width 510 height 27
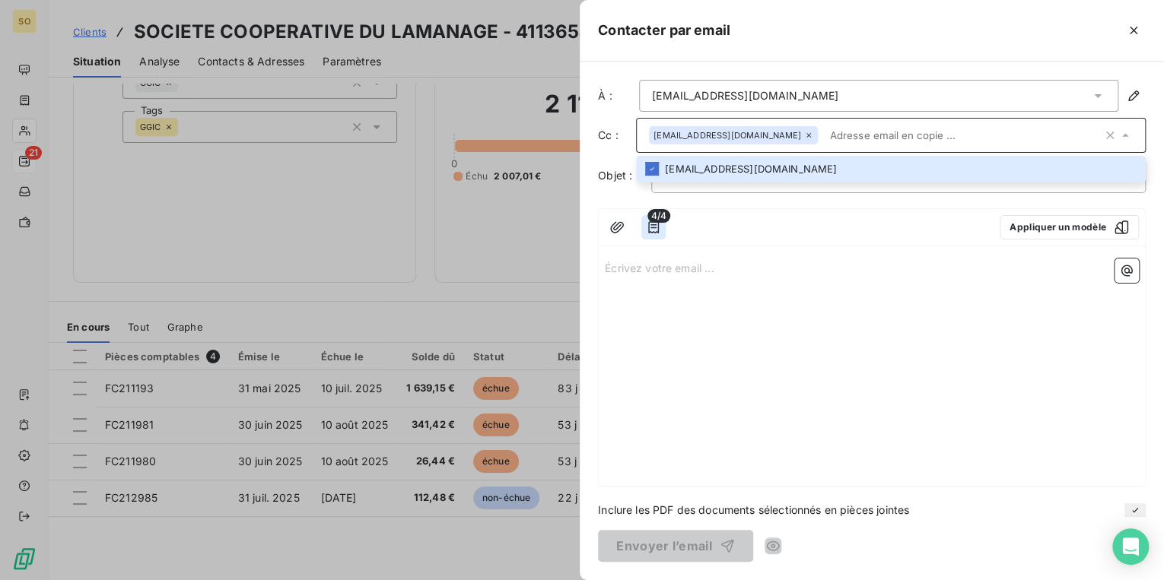
click at [650, 232] on icon "button" at bounding box center [653, 227] width 15 height 15
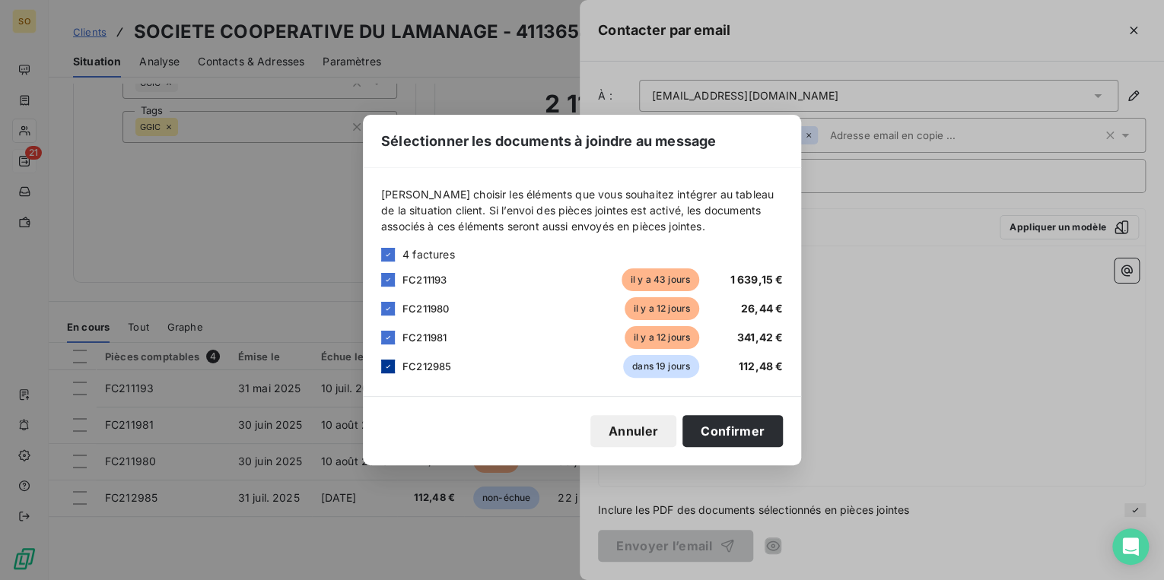
click at [389, 371] on div at bounding box center [388, 367] width 14 height 14
click at [724, 435] on button "Confirmer" at bounding box center [732, 431] width 100 height 32
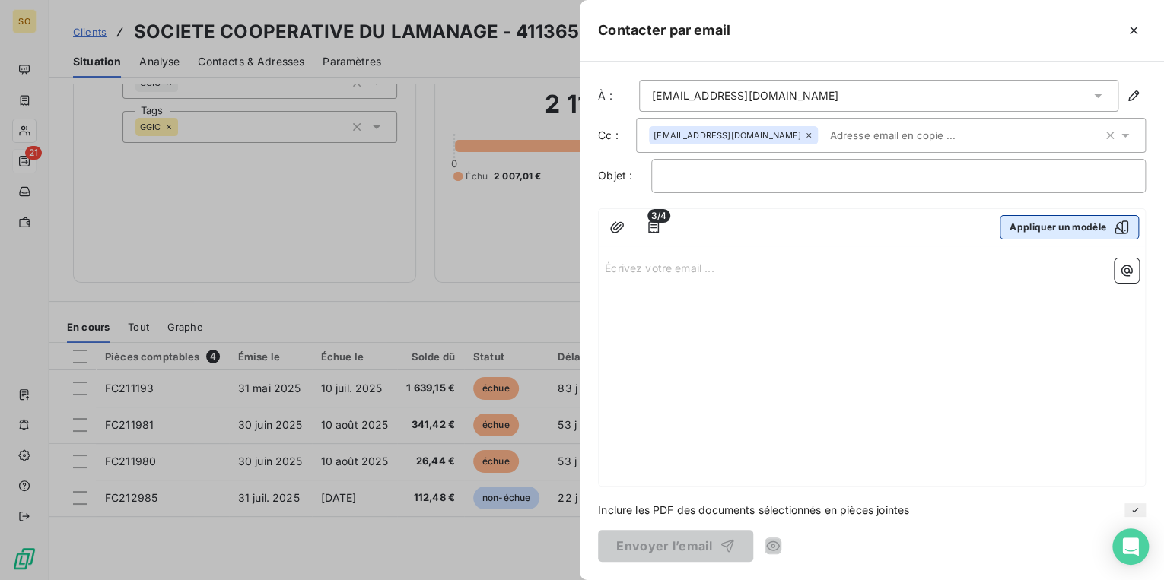
click at [1050, 216] on button "Appliquer un modèle" at bounding box center [1069, 227] width 139 height 24
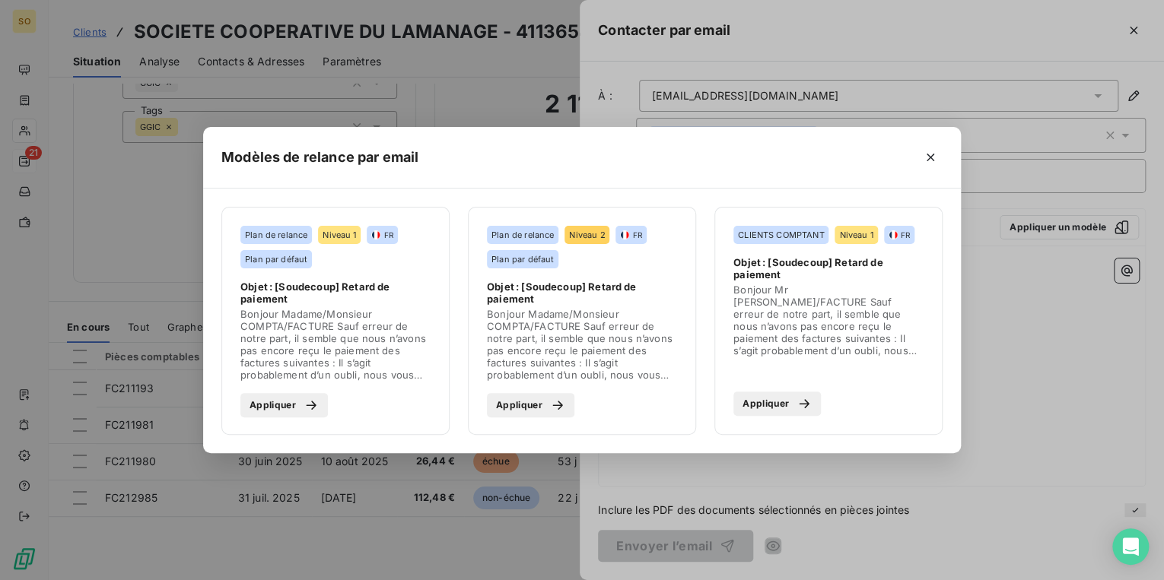
click at [543, 402] on div "button" at bounding box center [553, 405] width 23 height 15
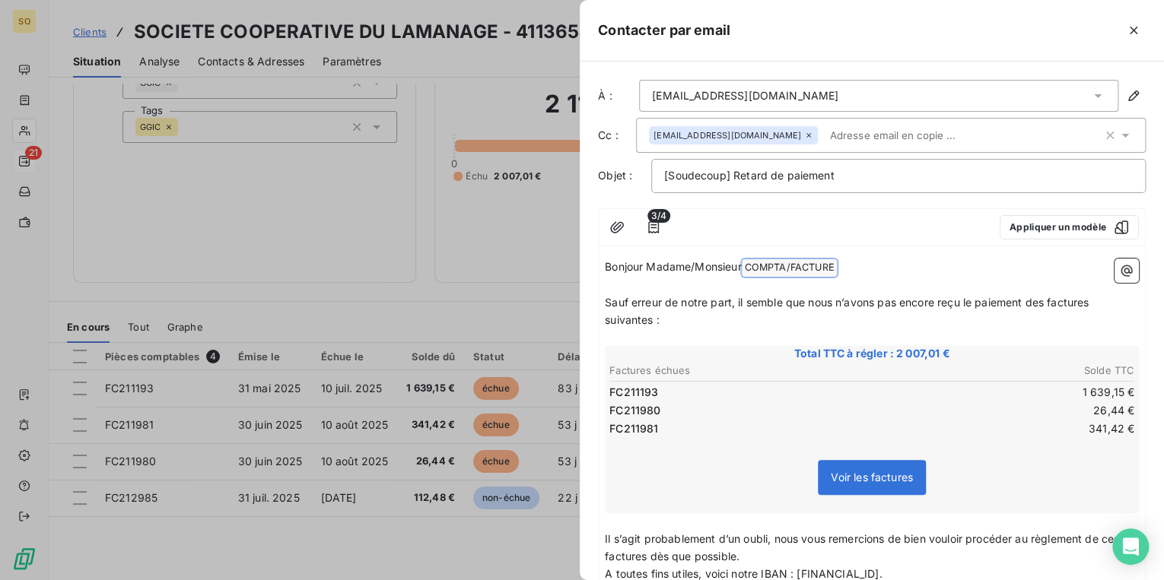
drag, startPoint x: 748, startPoint y: 265, endPoint x: 825, endPoint y: 265, distance: 76.1
click at [825, 265] on span "COMPTA/FACTURE ﻿" at bounding box center [789, 267] width 94 height 17
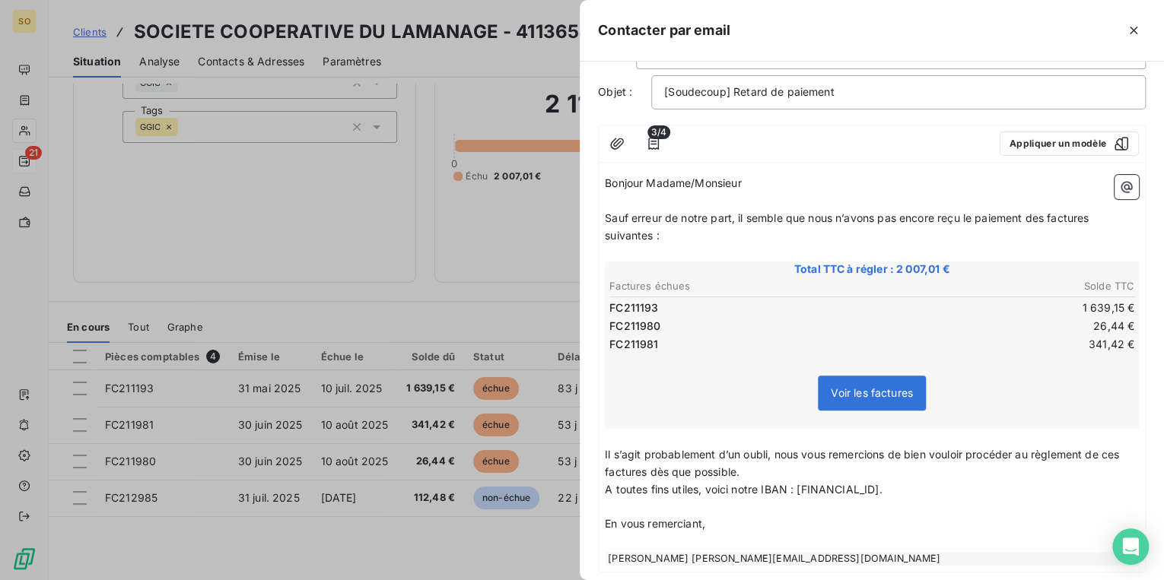
scroll to position [167, 0]
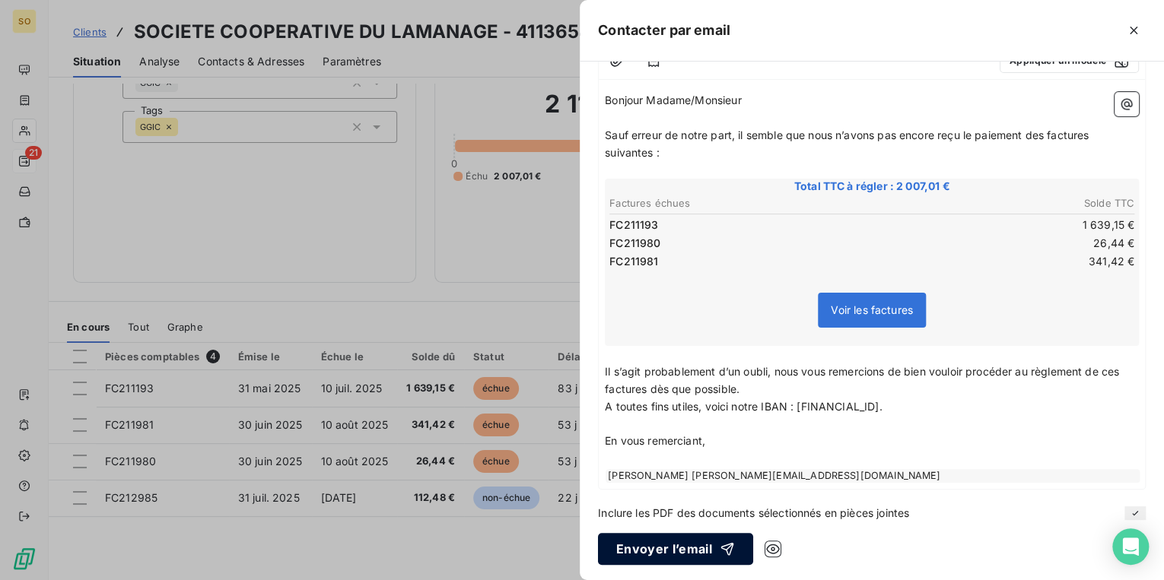
click at [694, 551] on button "Envoyer l’email" at bounding box center [675, 549] width 155 height 32
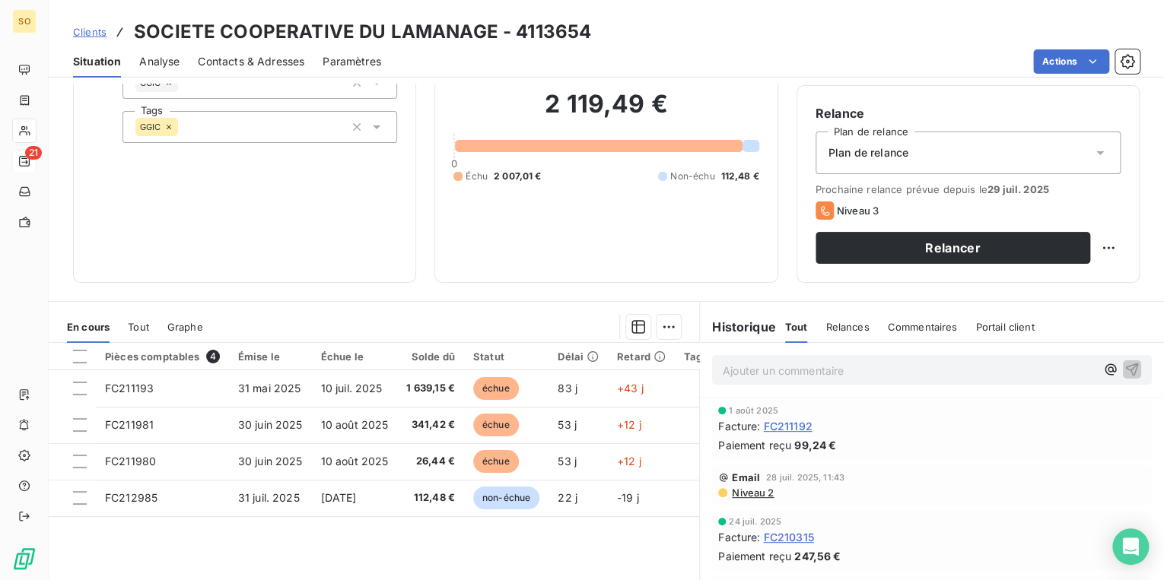
click at [745, 373] on p "Ajouter un commentaire ﻿" at bounding box center [909, 370] width 373 height 19
click at [1124, 376] on icon "button" at bounding box center [1131, 368] width 15 height 15
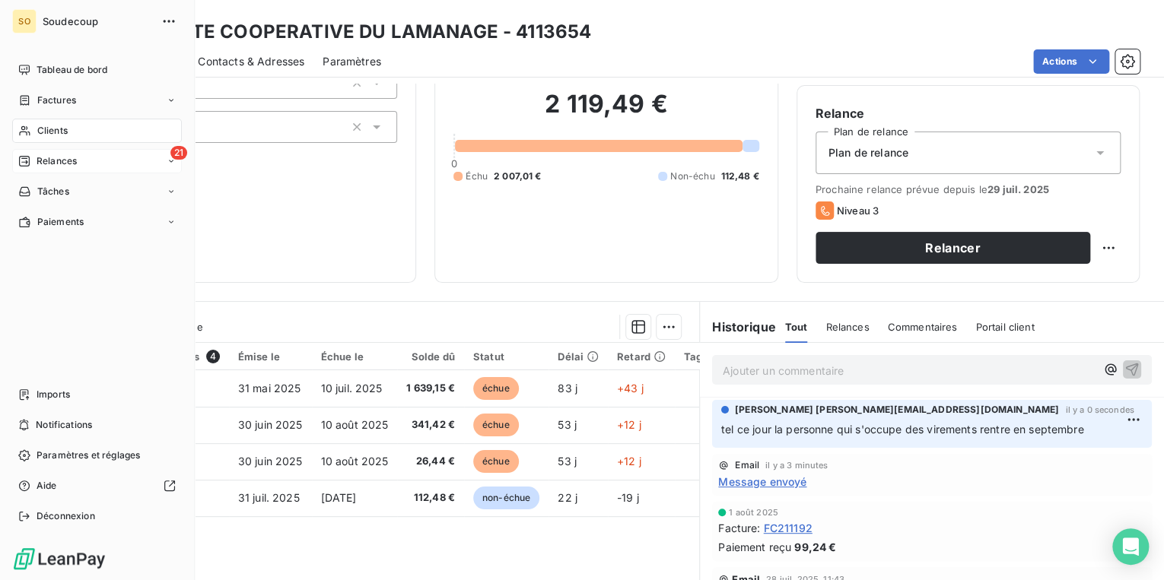
click at [68, 159] on span "Relances" at bounding box center [57, 161] width 40 height 14
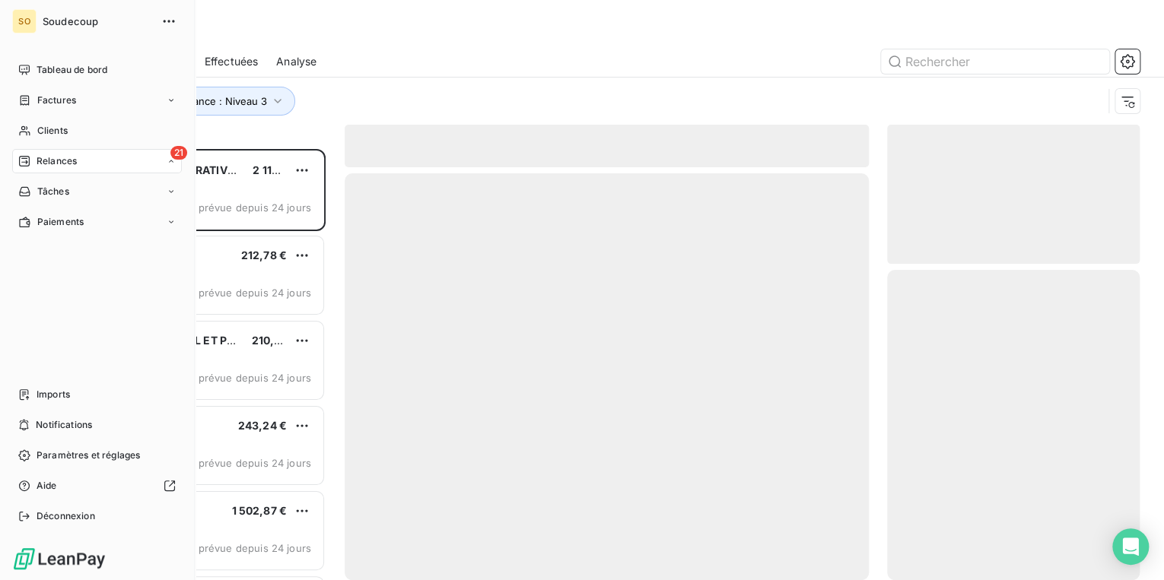
scroll to position [422, 243]
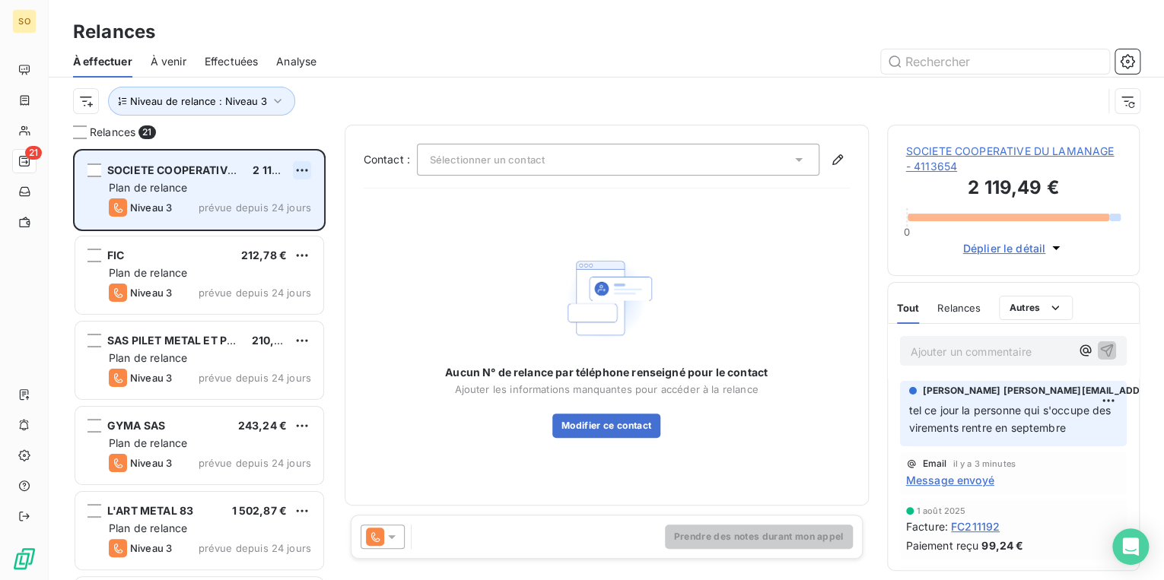
click at [301, 170] on html "SO 21 Relances À effectuer À venir Effectuées Analyse Niveau de relance : Nivea…" at bounding box center [582, 290] width 1164 height 580
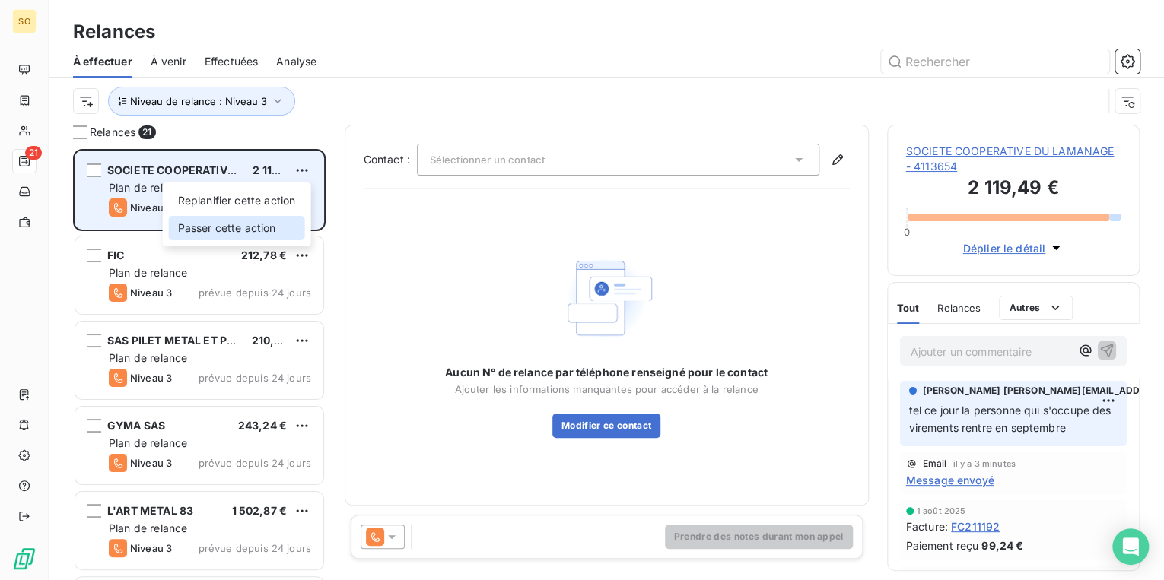
click at [259, 227] on div "Passer cette action" at bounding box center [237, 228] width 136 height 24
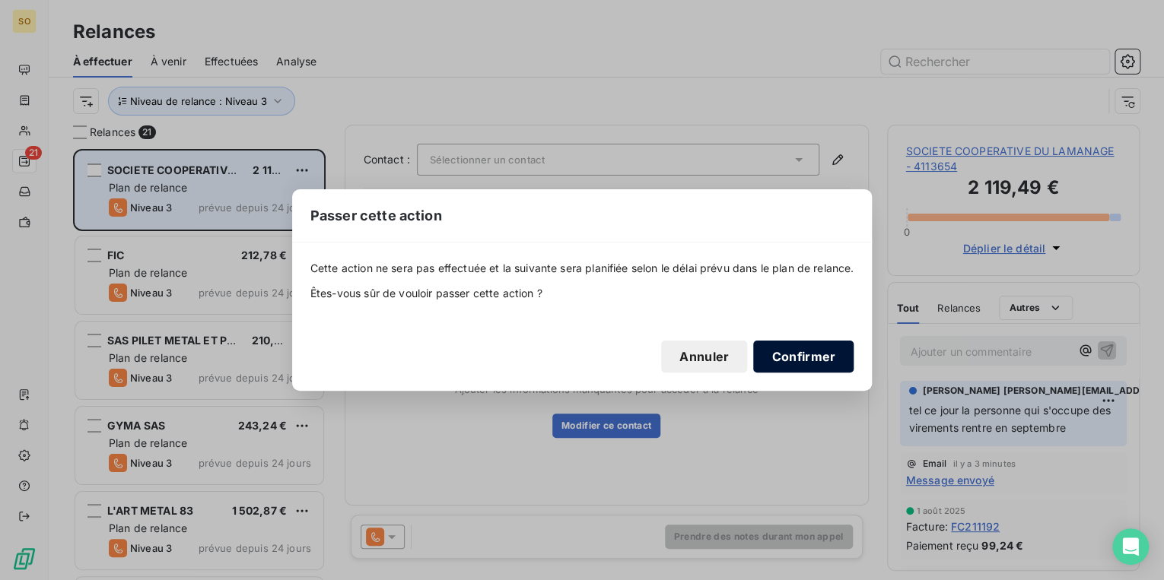
click at [783, 346] on button "Confirmer" at bounding box center [803, 357] width 100 height 32
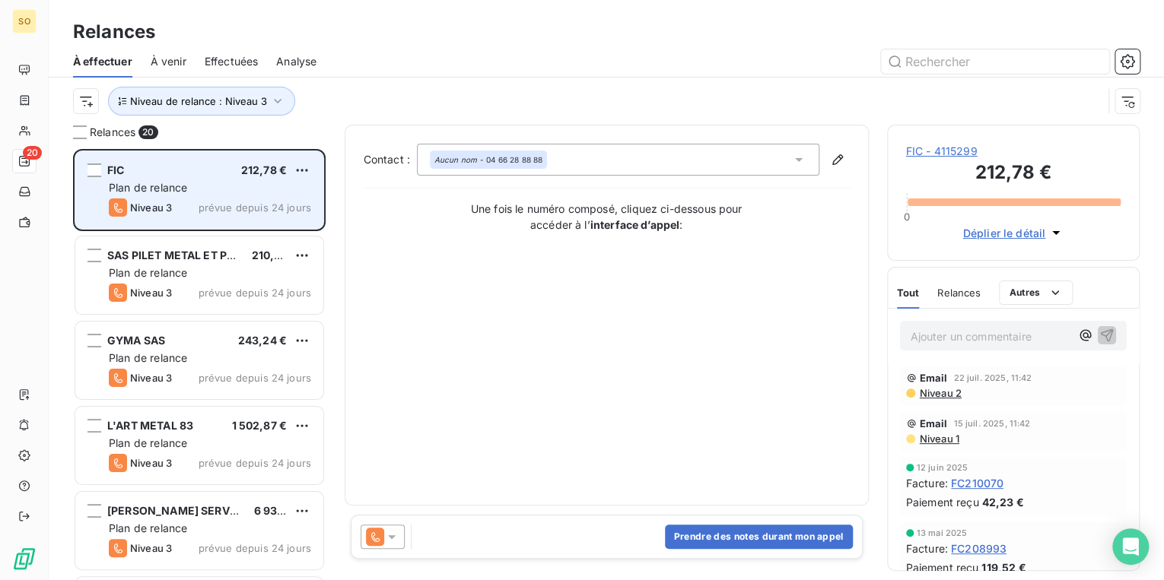
drag, startPoint x: 890, startPoint y: 161, endPoint x: 925, endPoint y: 156, distance: 35.4
click at [923, 157] on div "FIC - 4115299 212,78 € 0 Déplier le détail" at bounding box center [1013, 193] width 253 height 136
click at [934, 155] on span "FIC - 4115299" at bounding box center [1013, 151] width 215 height 15
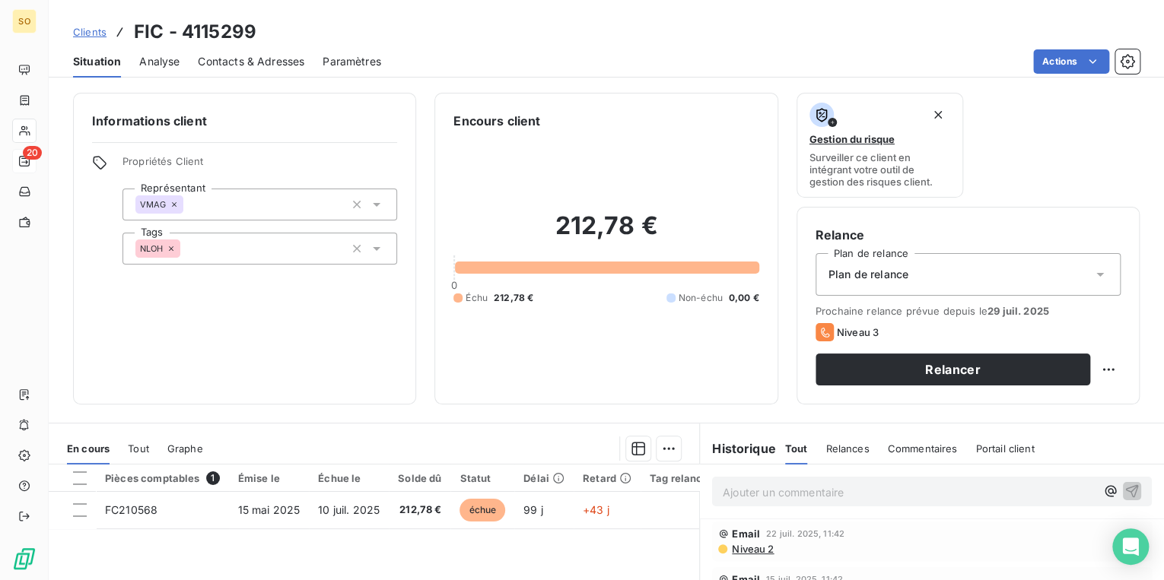
click at [274, 56] on span "Contacts & Adresses" at bounding box center [251, 61] width 106 height 15
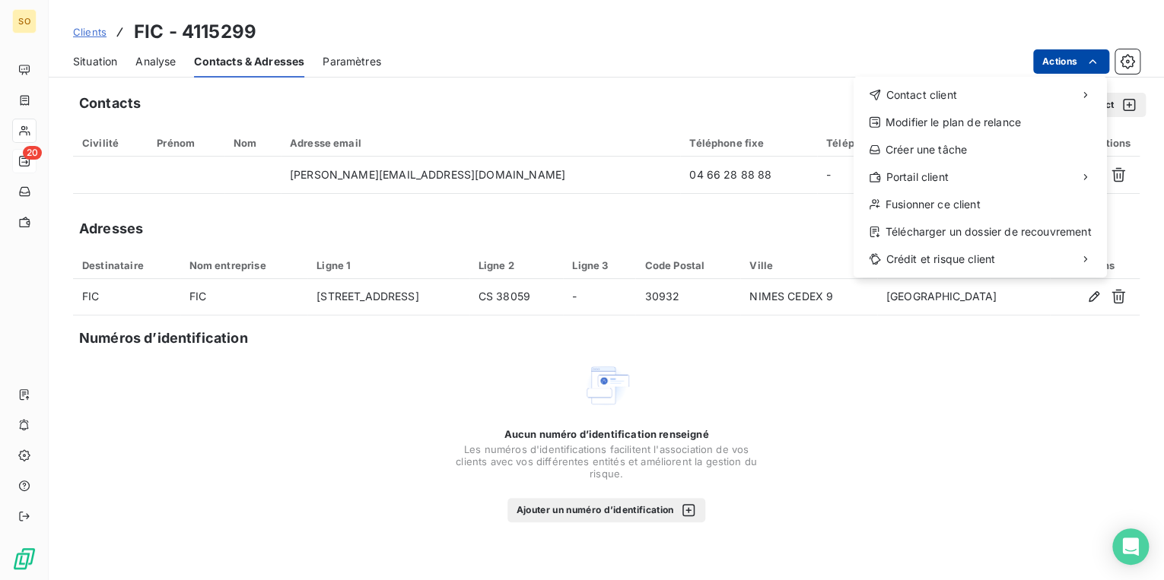
click at [1071, 58] on html "SO 20 Clients FIC - 4115299 Situation Analyse Contacts & Adresses Paramètres Ac…" at bounding box center [582, 290] width 1164 height 580
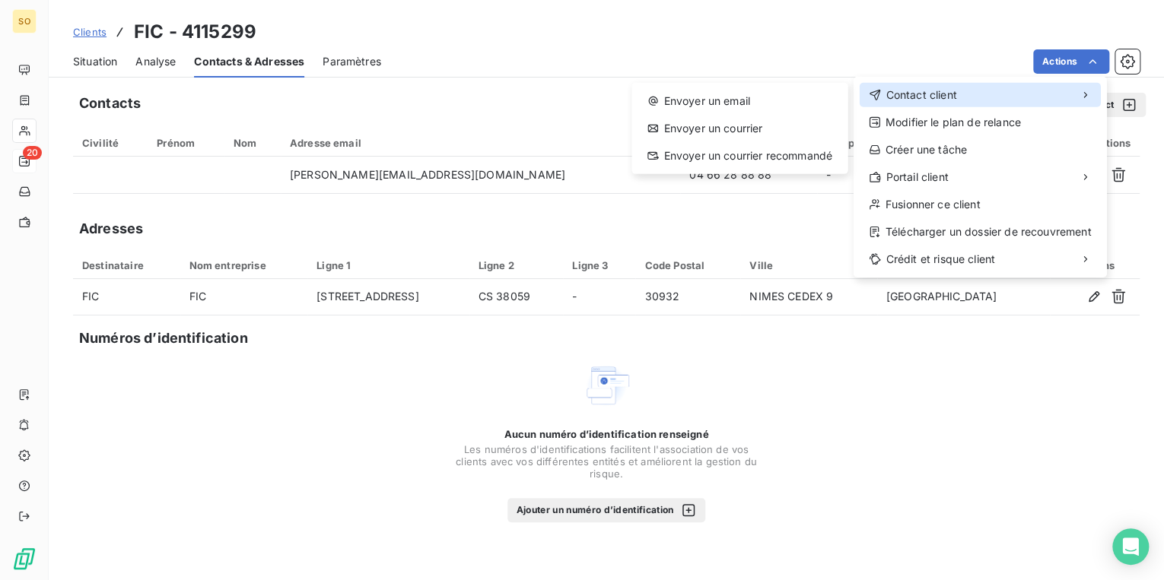
click at [968, 90] on div "Contact client" at bounding box center [980, 95] width 241 height 24
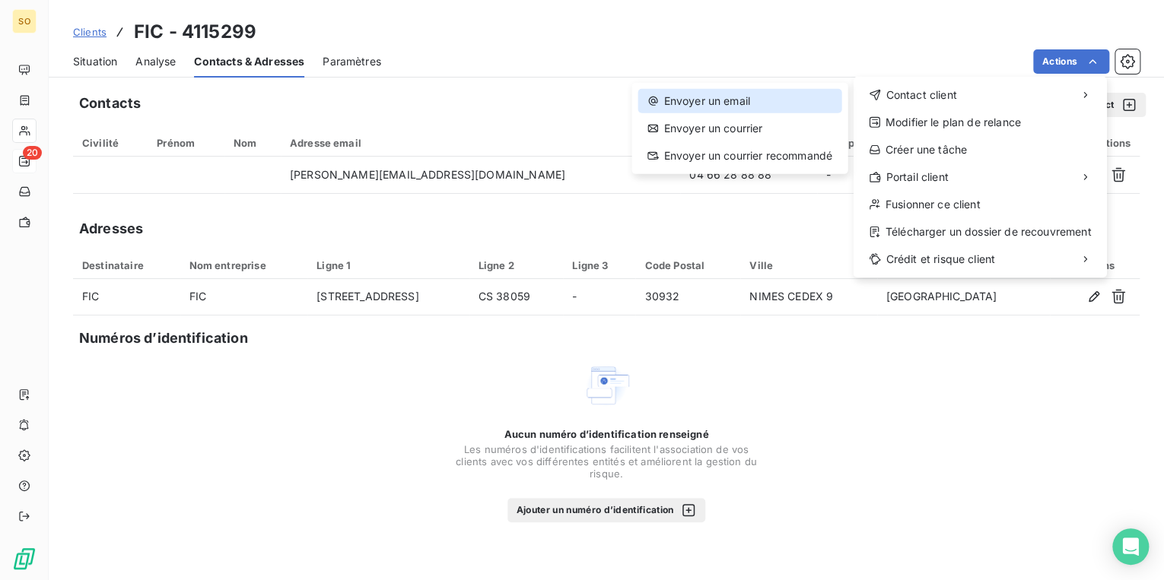
click at [793, 100] on div "Envoyer un email" at bounding box center [738, 101] width 203 height 24
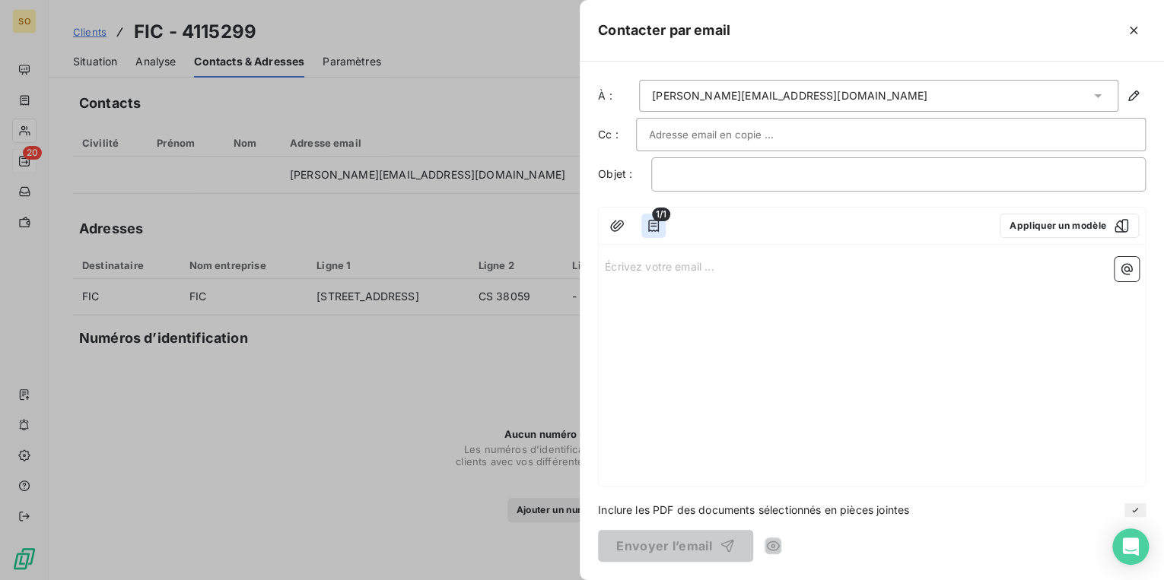
click at [652, 227] on icon "button" at bounding box center [653, 225] width 15 height 15
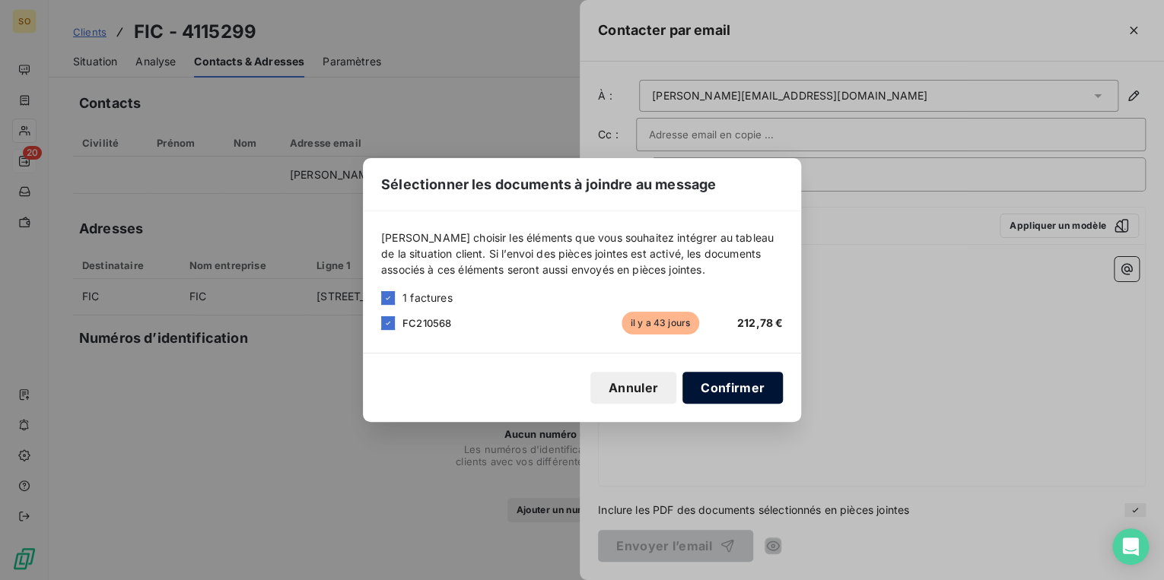
click at [738, 389] on button "Confirmer" at bounding box center [732, 388] width 100 height 32
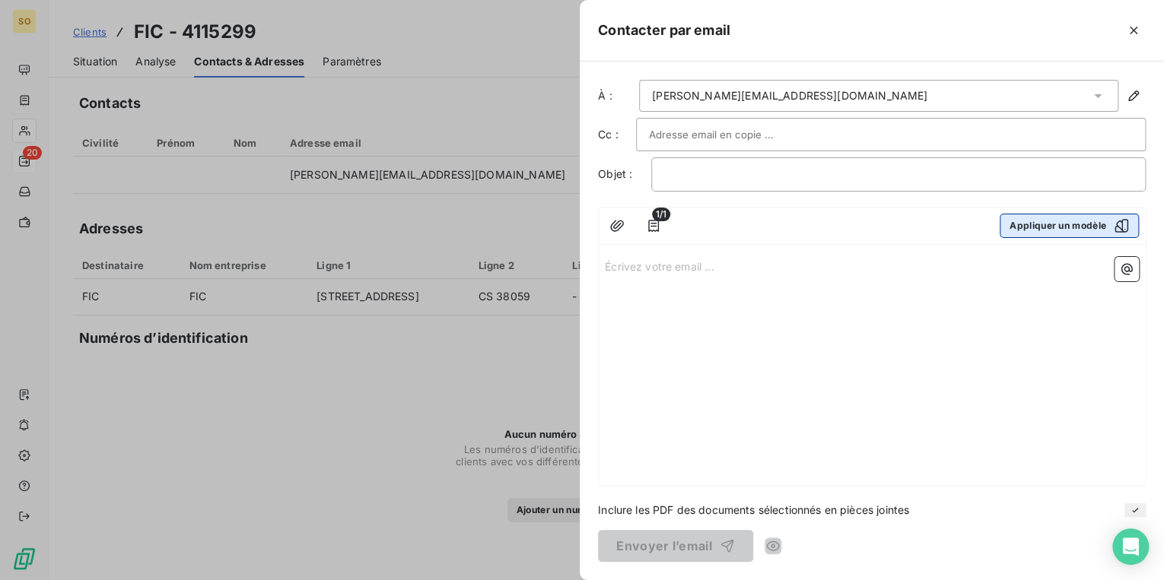
click at [1054, 222] on button "Appliquer un modèle" at bounding box center [1069, 226] width 139 height 24
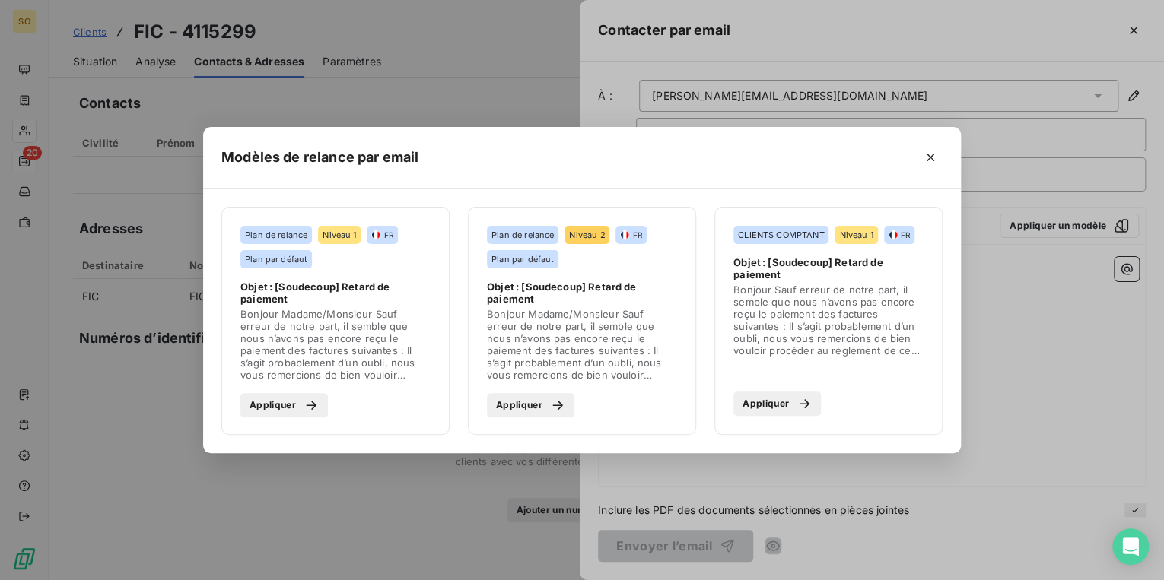
click at [493, 395] on button "Appliquer" at bounding box center [530, 405] width 87 height 24
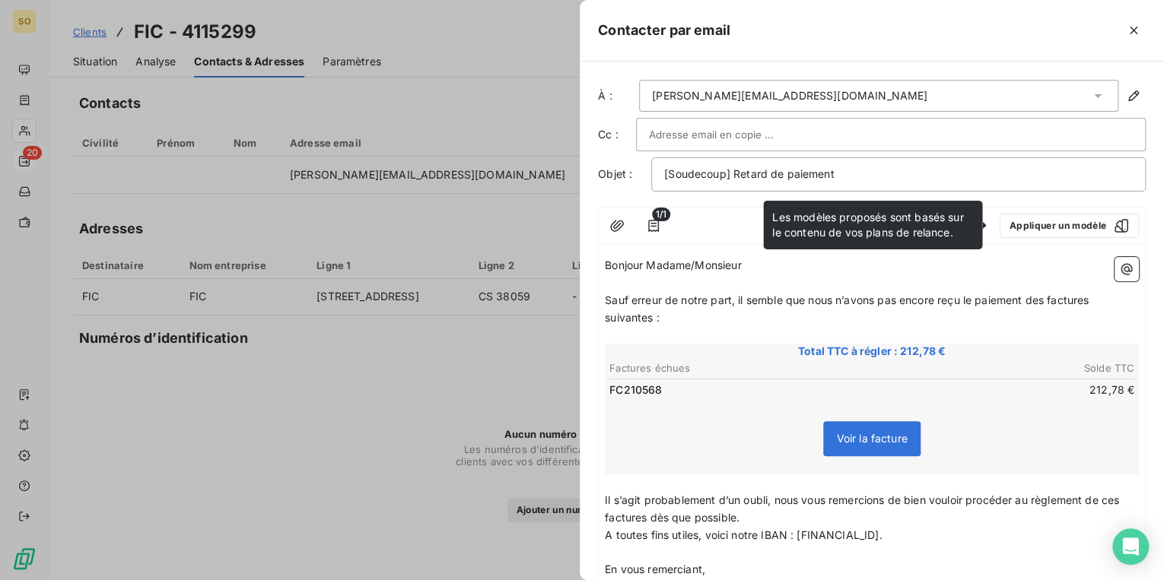
click at [1046, 300] on span "Sauf erreur de notre part, il semble que nous n’avons pas encore reçu le paieme…" at bounding box center [848, 309] width 487 height 30
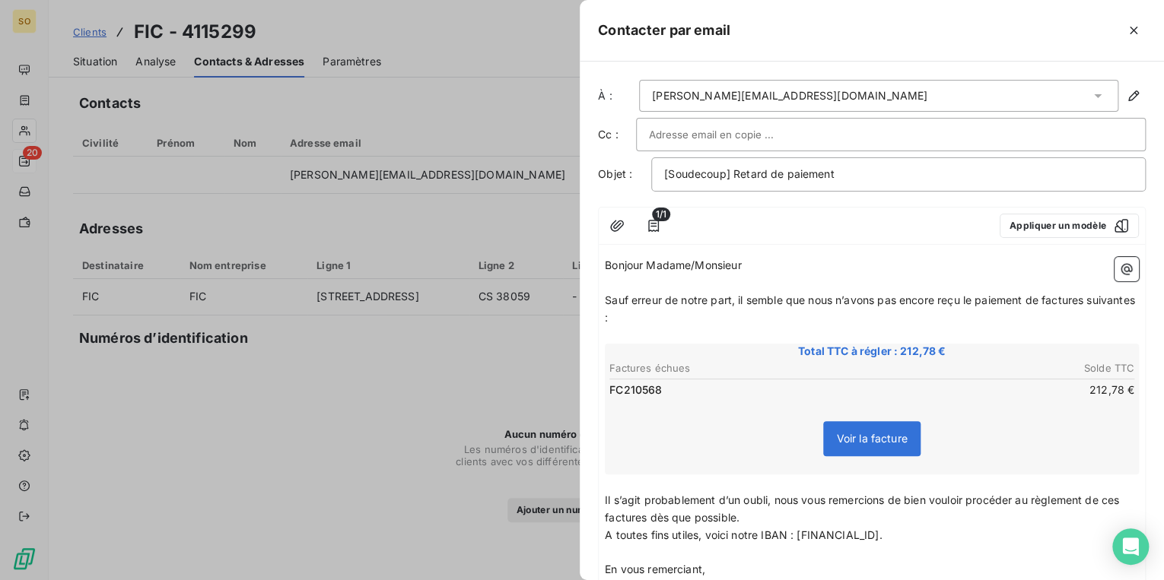
drag, startPoint x: 1088, startPoint y: 301, endPoint x: 1117, endPoint y: 300, distance: 28.9
click at [1087, 301] on span "Sauf erreur de notre part, il semble que nous n’avons pas encore reçu le paieme…" at bounding box center [871, 309] width 533 height 30
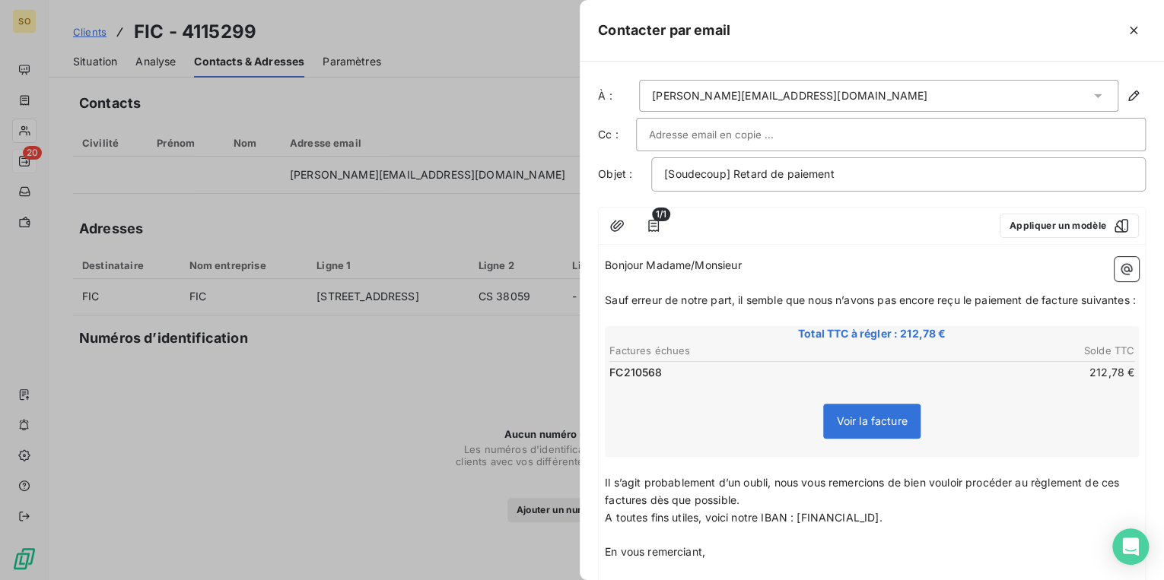
click at [651, 307] on span "Sauf erreur de notre part, il semble que nous n’avons pas encore reçu le paieme…" at bounding box center [870, 300] width 531 height 13
click at [1041, 297] on span "Sauf erreur de notre part, il semble que nous n’avons pas encore reçu le paieme…" at bounding box center [867, 300] width 525 height 13
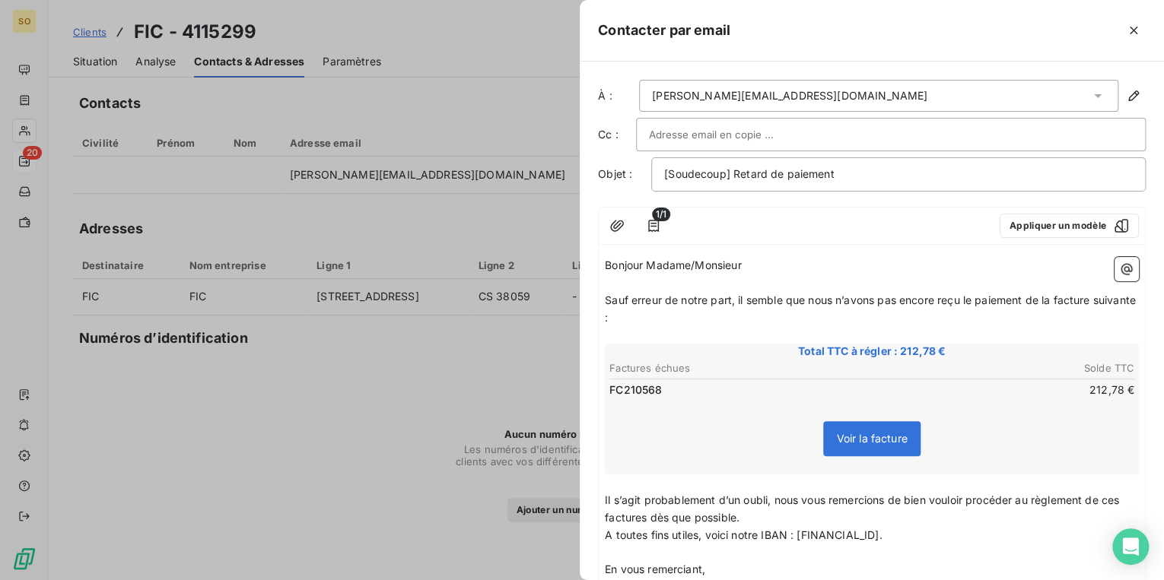
scroll to position [129, 0]
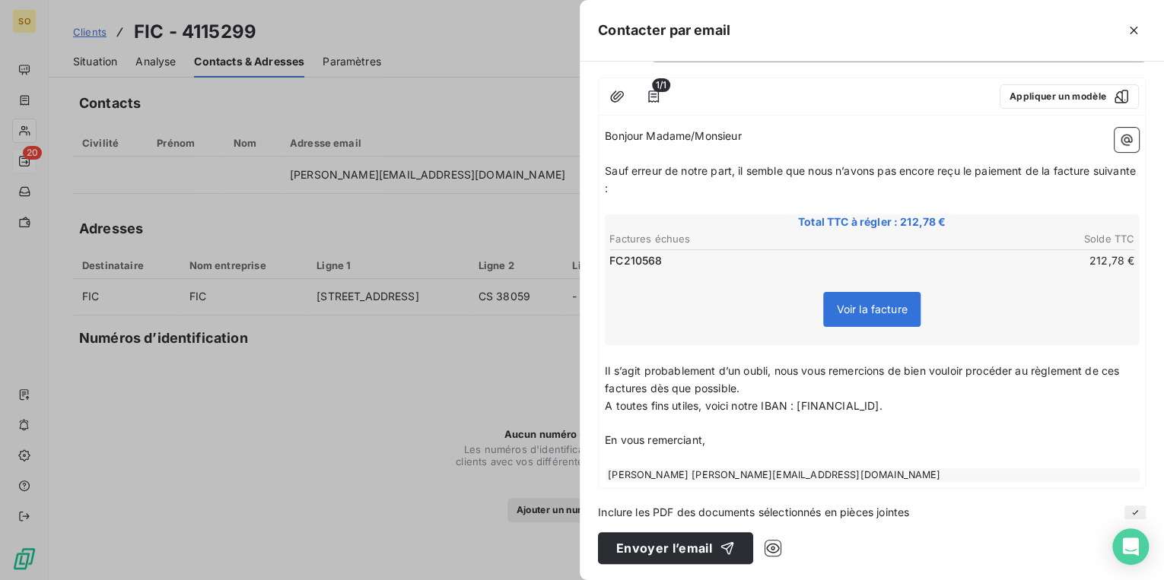
click at [645, 386] on span "Il s’agit probablement d’un oubli, nous vous remercions de bien vouloir procéde…" at bounding box center [863, 379] width 517 height 30
click at [1122, 368] on span "Il s’agit probablement d’un oubli, nous vous remercions de bien vouloir procéde…" at bounding box center [863, 379] width 517 height 30
click at [712, 548] on div "button" at bounding box center [723, 548] width 23 height 15
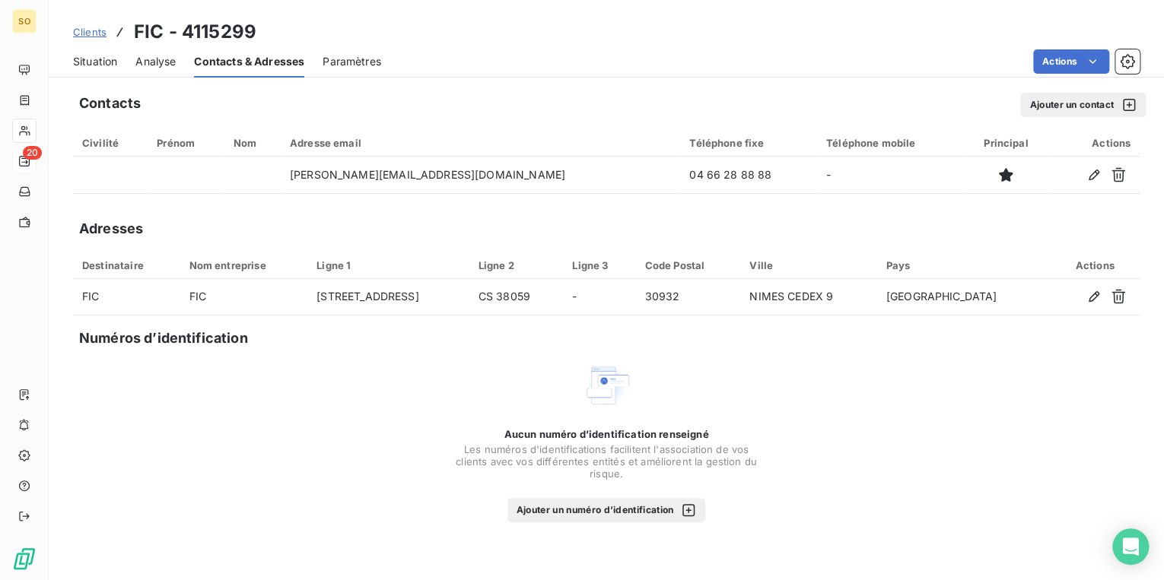
click at [873, 12] on div "Clients FIC - 4115299 Situation Analyse Contacts & Adresses Paramètres Actions" at bounding box center [606, 39] width 1115 height 78
click at [770, 28] on div "Clients FIC - 4115299" at bounding box center [606, 31] width 1115 height 27
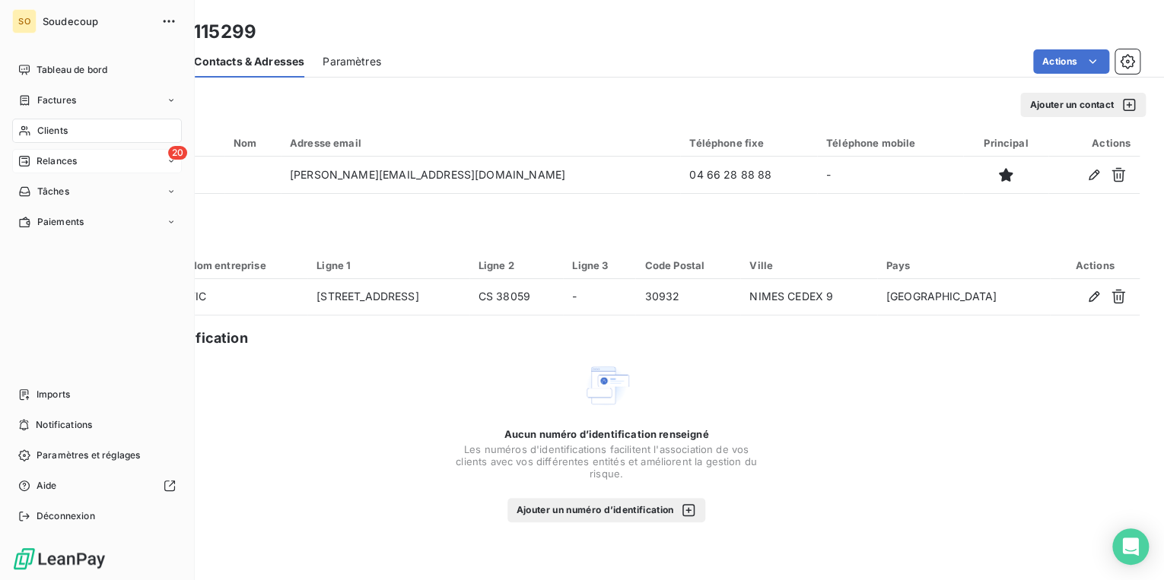
click at [45, 160] on span "Relances" at bounding box center [57, 161] width 40 height 14
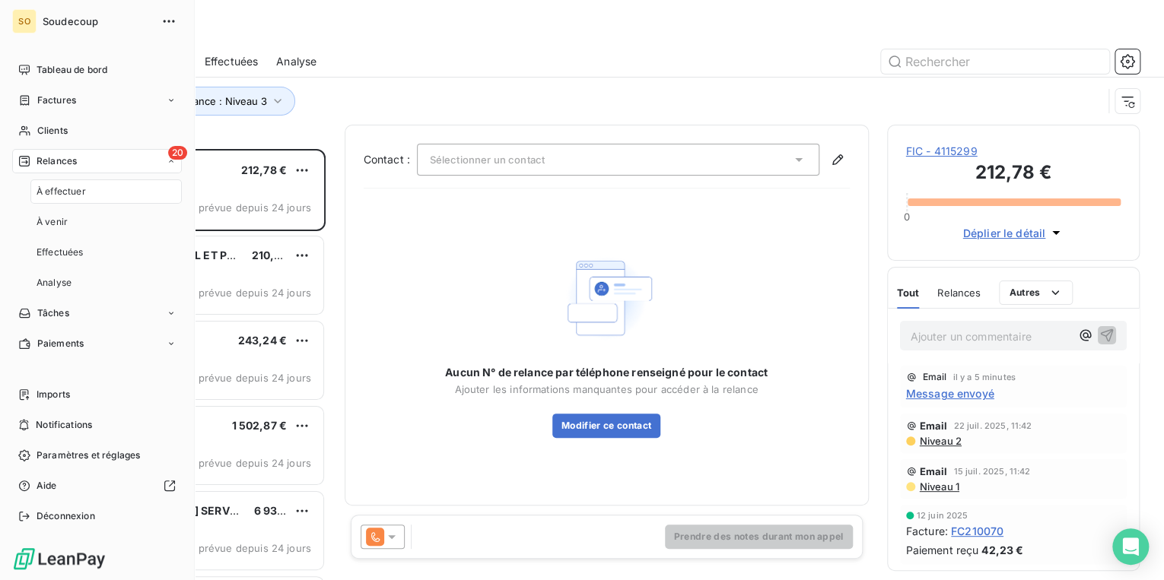
scroll to position [422, 243]
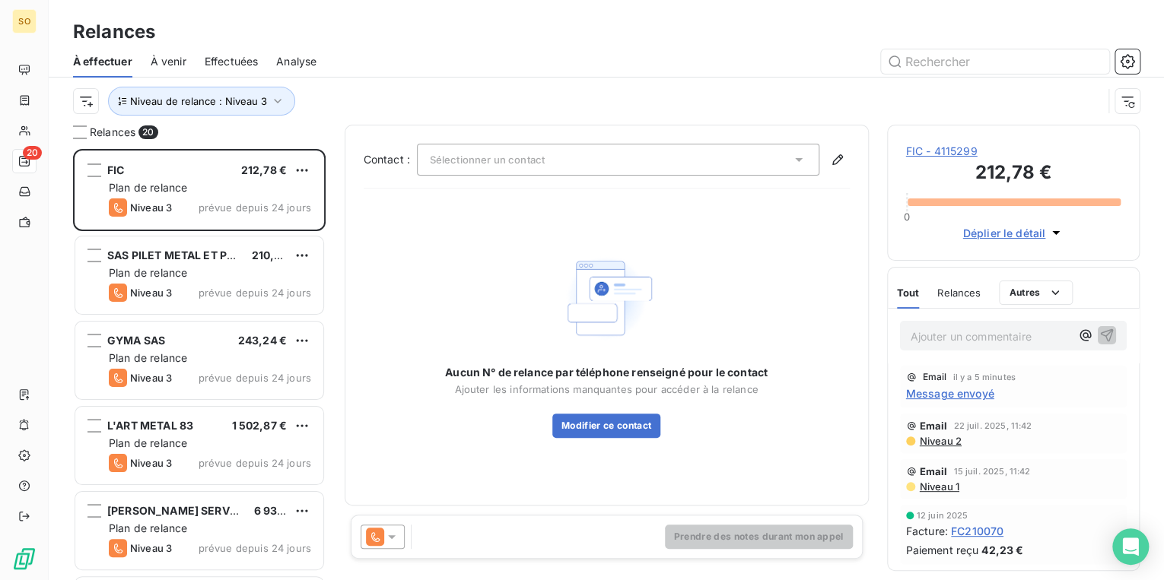
click at [540, 105] on div "Niveau de relance : Niveau 3" at bounding box center [587, 101] width 1029 height 29
click at [588, 72] on div at bounding box center [737, 61] width 805 height 24
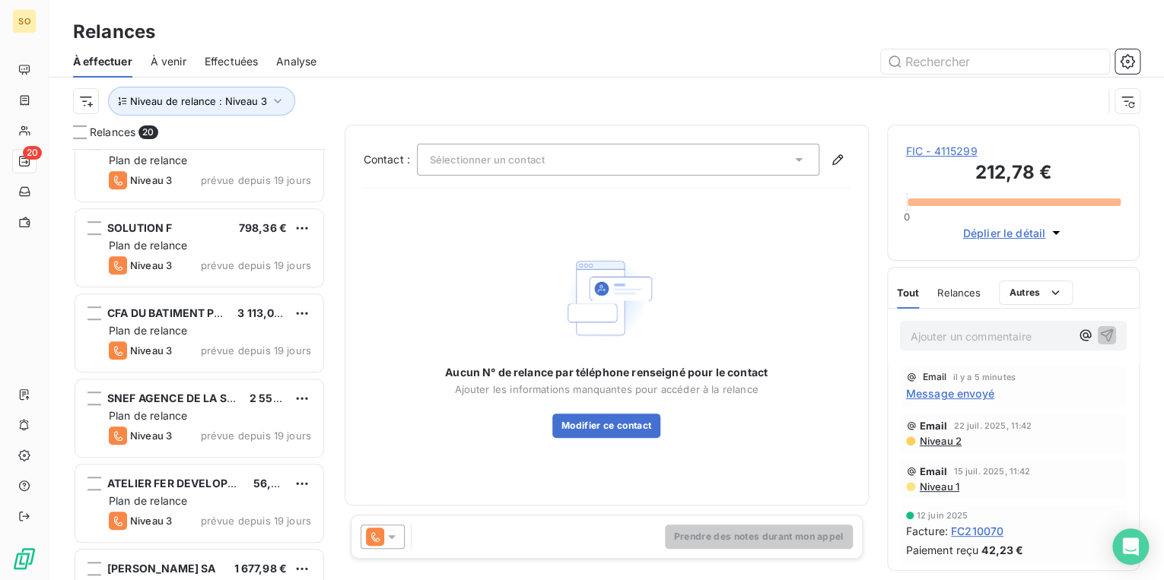
scroll to position [426, 0]
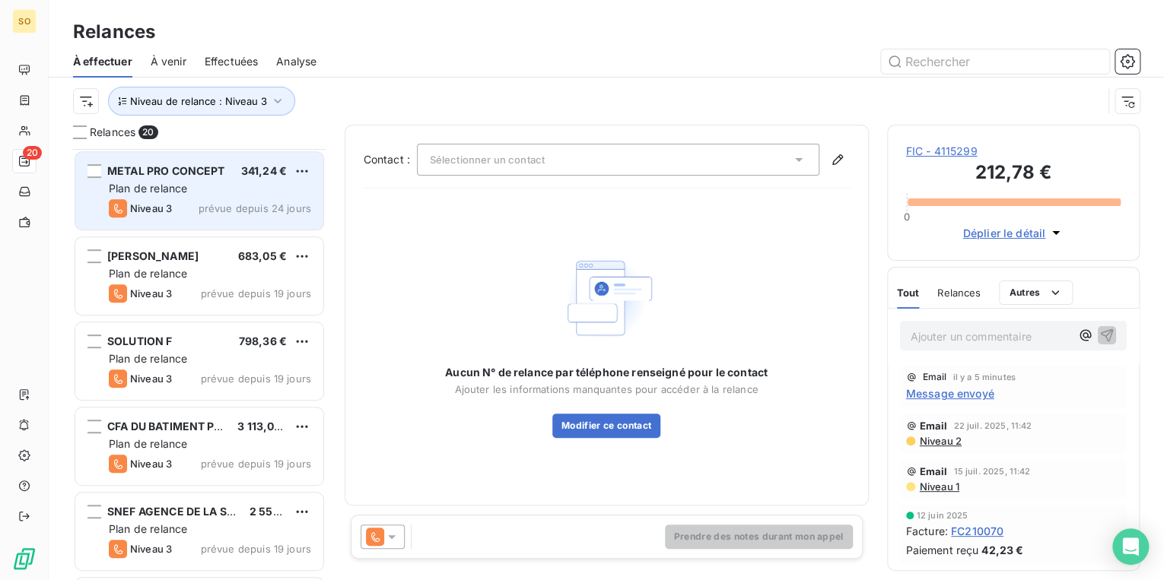
click at [225, 172] on span "METAL PRO CONCEPT" at bounding box center [166, 170] width 118 height 13
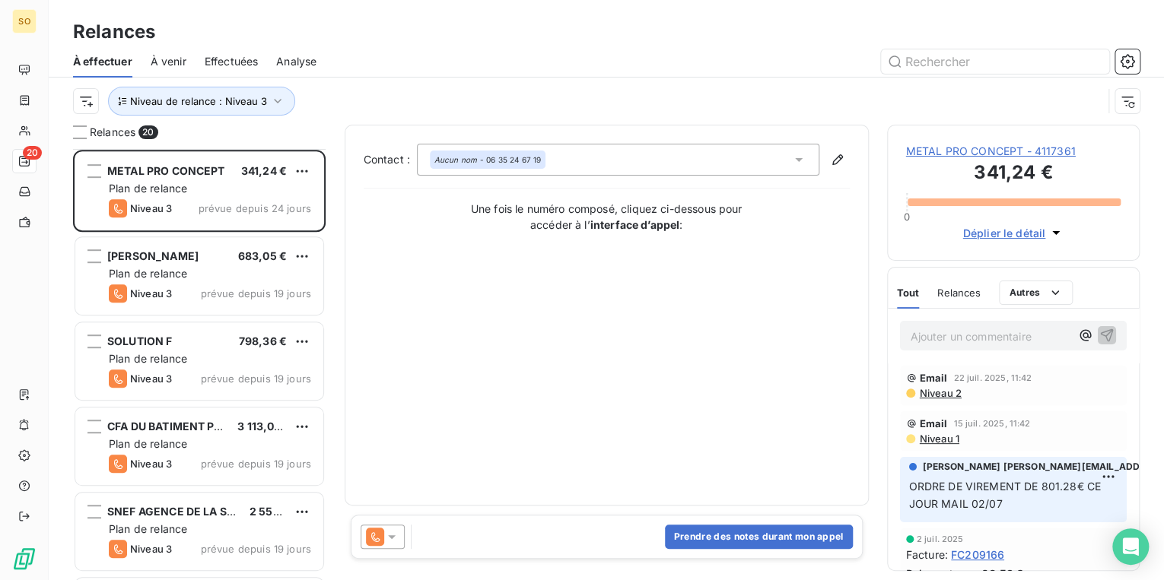
click at [1018, 157] on span "METAL PRO CONCEPT - 4117361" at bounding box center [1013, 151] width 215 height 15
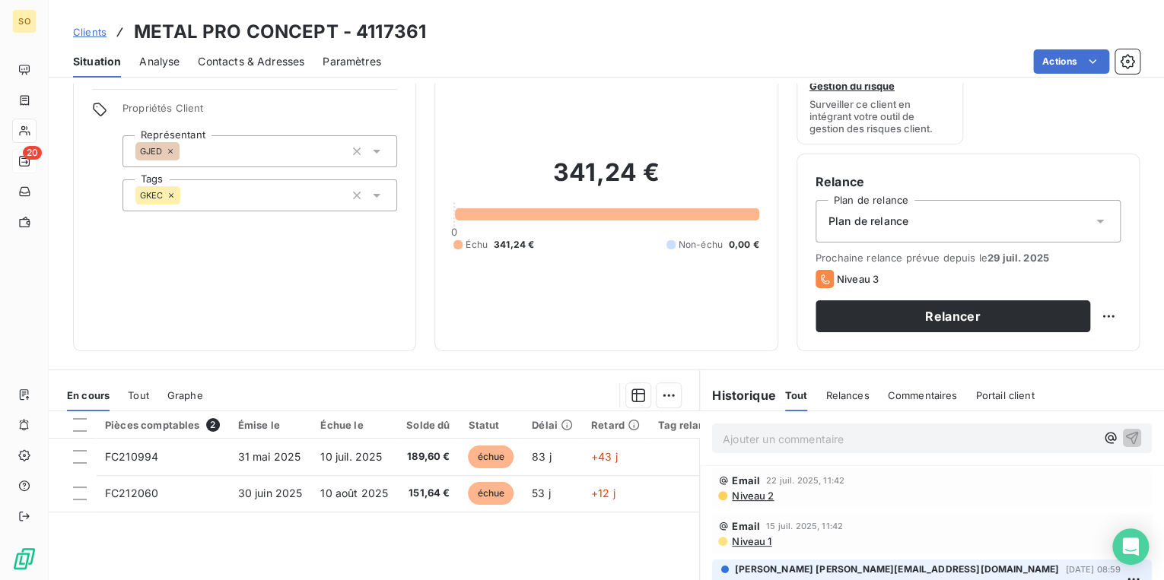
scroll to position [122, 0]
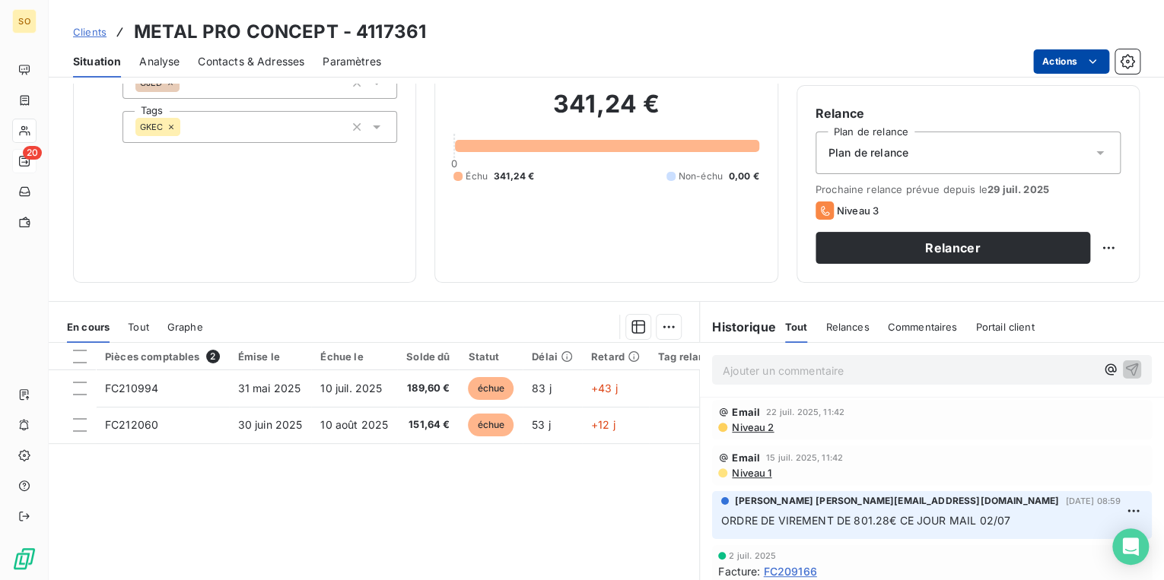
click at [1077, 72] on html "SO 20 Clients METAL PRO CONCEPT - 4117361 Situation Analyse Contacts & Adresses…" at bounding box center [582, 290] width 1164 height 580
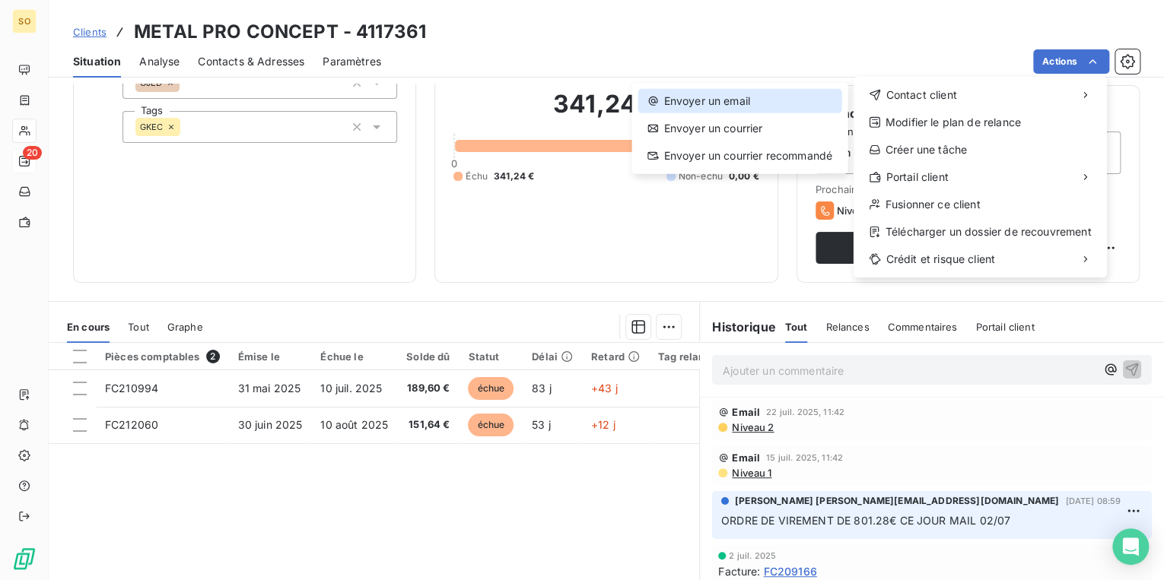
click at [770, 101] on div "Envoyer un email" at bounding box center [738, 101] width 203 height 24
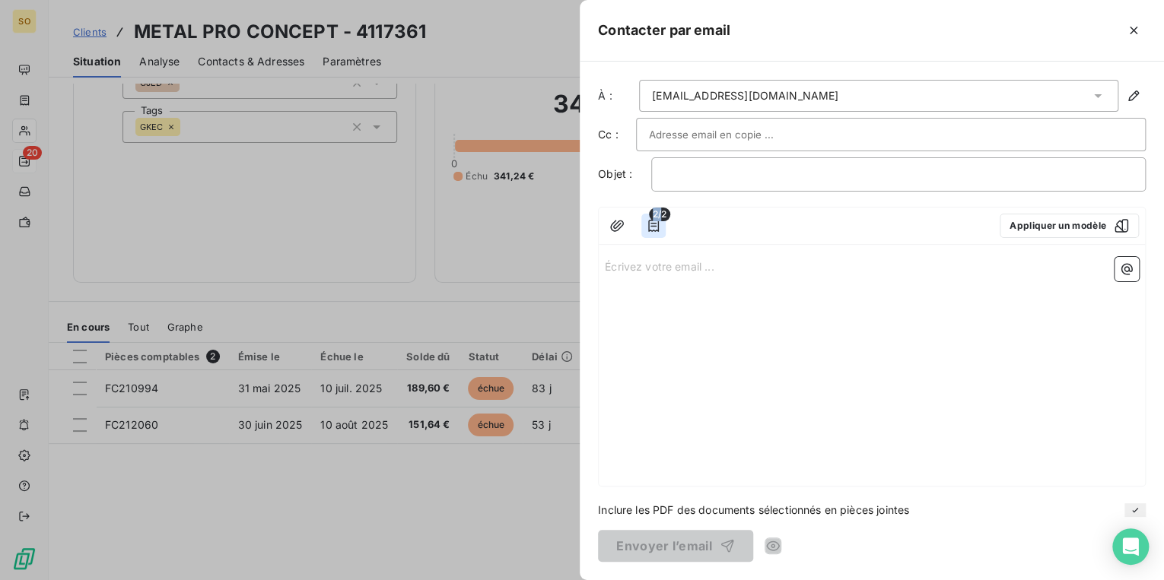
drag, startPoint x: 658, startPoint y: 216, endPoint x: 656, endPoint y: 236, distance: 19.8
click at [656, 233] on div "2/2" at bounding box center [653, 226] width 24 height 24
click at [655, 229] on icon "button" at bounding box center [653, 226] width 11 height 12
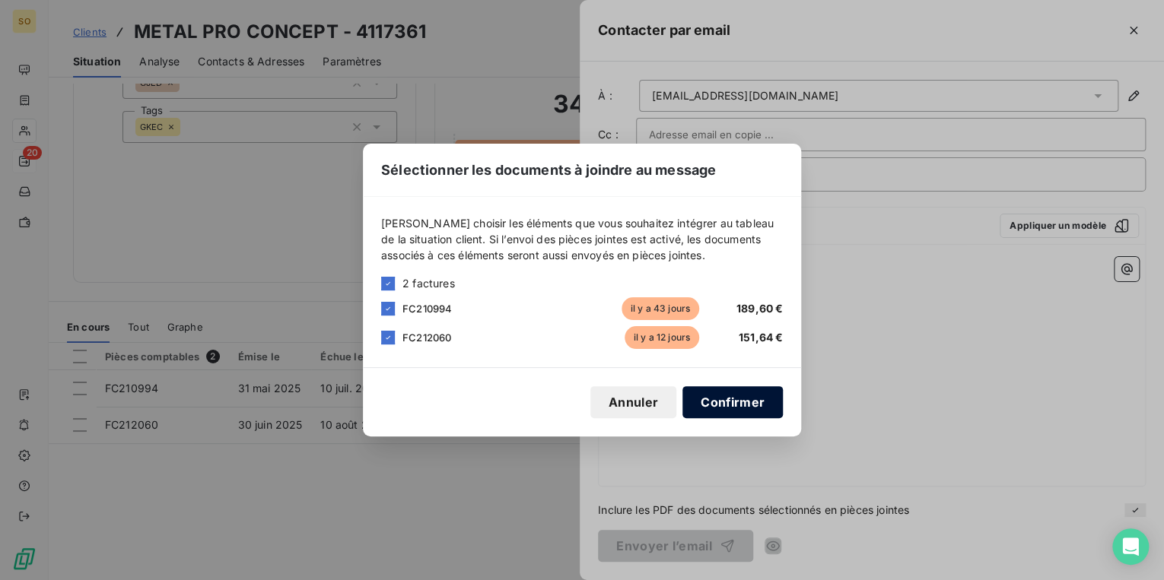
drag, startPoint x: 728, startPoint y: 421, endPoint x: 752, endPoint y: 407, distance: 28.3
click at [736, 414] on div "Sélectionner les documents à joindre au message [PERSON_NAME] choisir les éléme…" at bounding box center [582, 290] width 438 height 293
click at [752, 407] on button "Confirmer" at bounding box center [732, 402] width 100 height 32
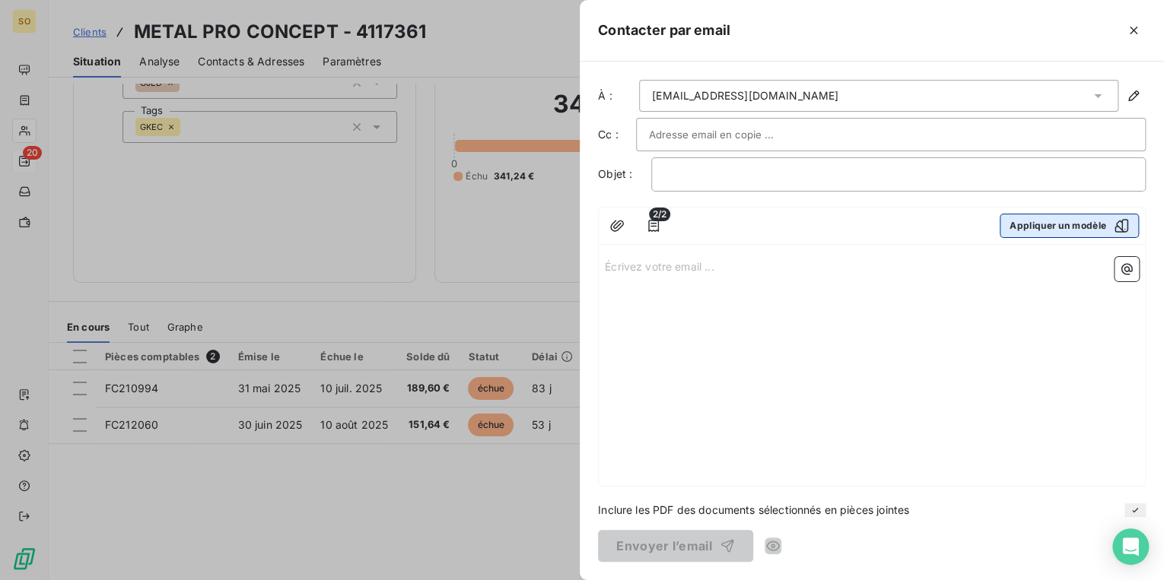
click at [1028, 218] on button "Appliquer un modèle" at bounding box center [1069, 226] width 139 height 24
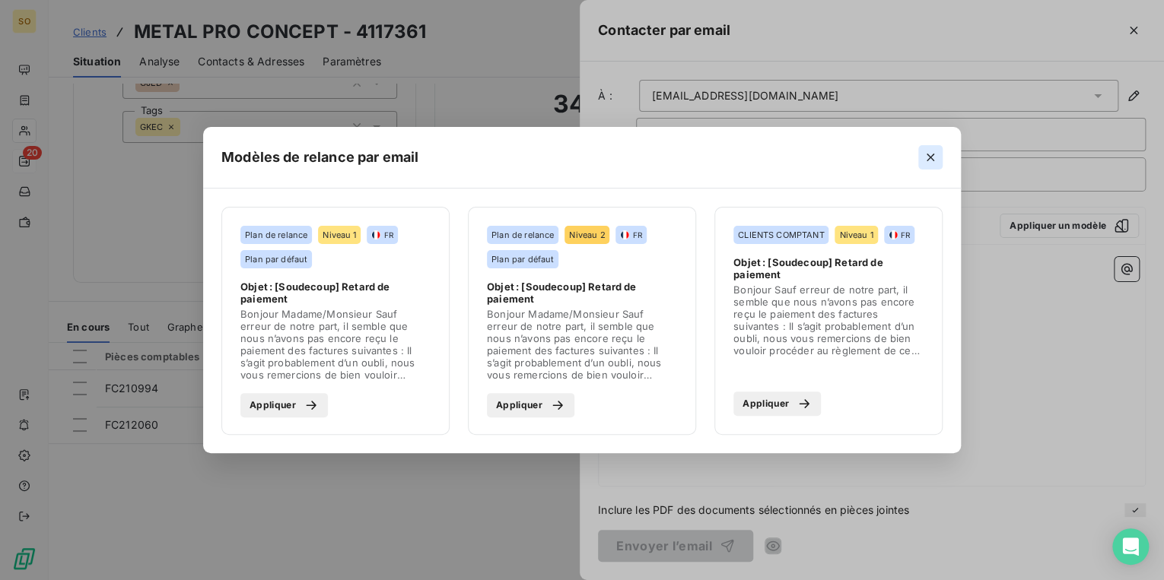
click at [926, 160] on icon "button" at bounding box center [930, 157] width 15 height 15
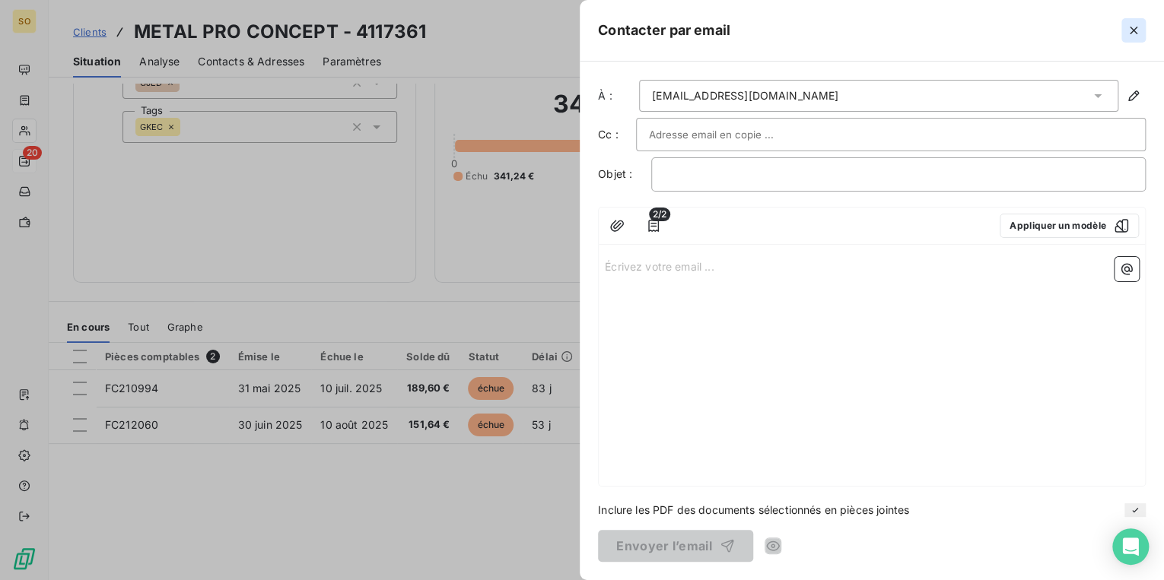
click at [1139, 33] on icon "button" at bounding box center [1133, 30] width 15 height 15
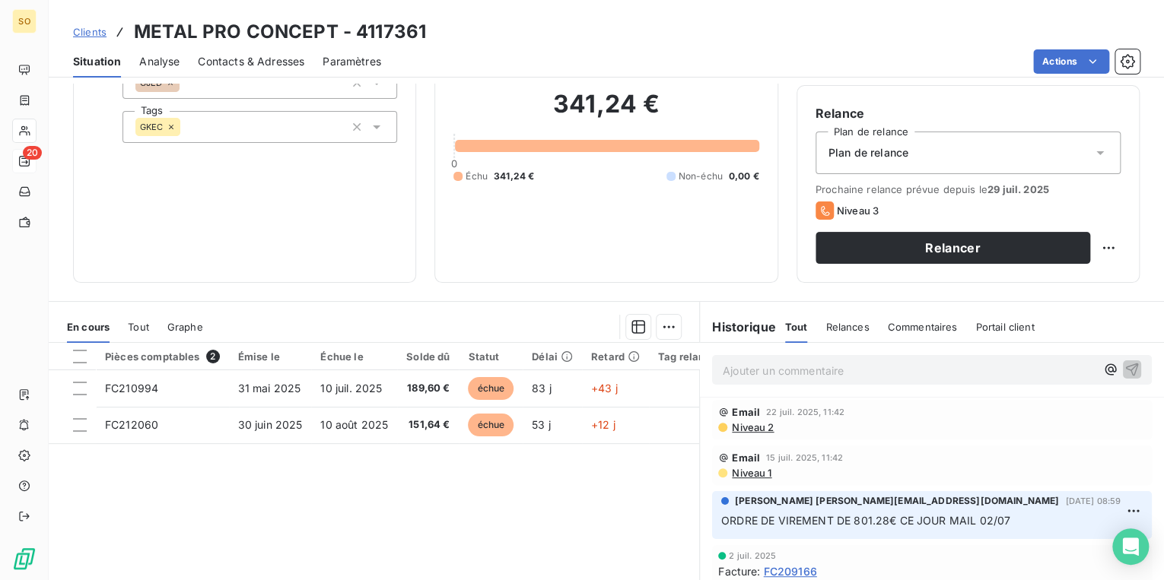
click at [100, 36] on span "Clients" at bounding box center [89, 32] width 33 height 12
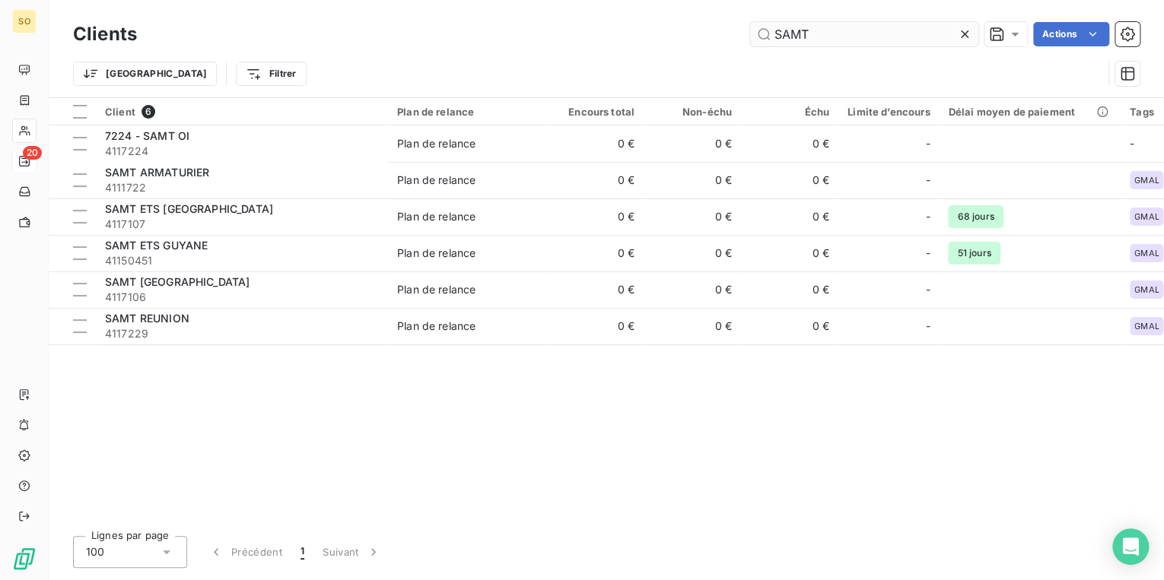
drag, startPoint x: 782, startPoint y: 34, endPoint x: 934, endPoint y: 33, distance: 152.1
click at [934, 33] on input "SAMT" at bounding box center [864, 34] width 228 height 24
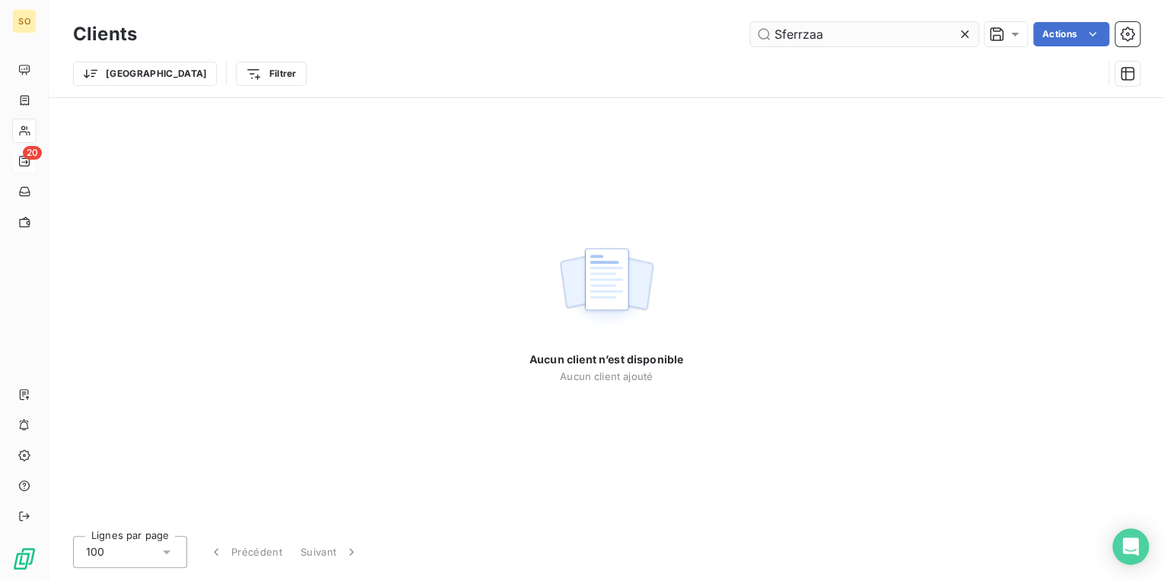
drag, startPoint x: 791, startPoint y: 33, endPoint x: 916, endPoint y: 31, distance: 124.8
click at [916, 31] on input "Sferrzaa" at bounding box center [864, 34] width 228 height 24
drag, startPoint x: 793, startPoint y: 33, endPoint x: 901, endPoint y: 33, distance: 107.3
click at [901, 33] on input "Sferazza" at bounding box center [864, 34] width 228 height 24
type input "Sferazza"
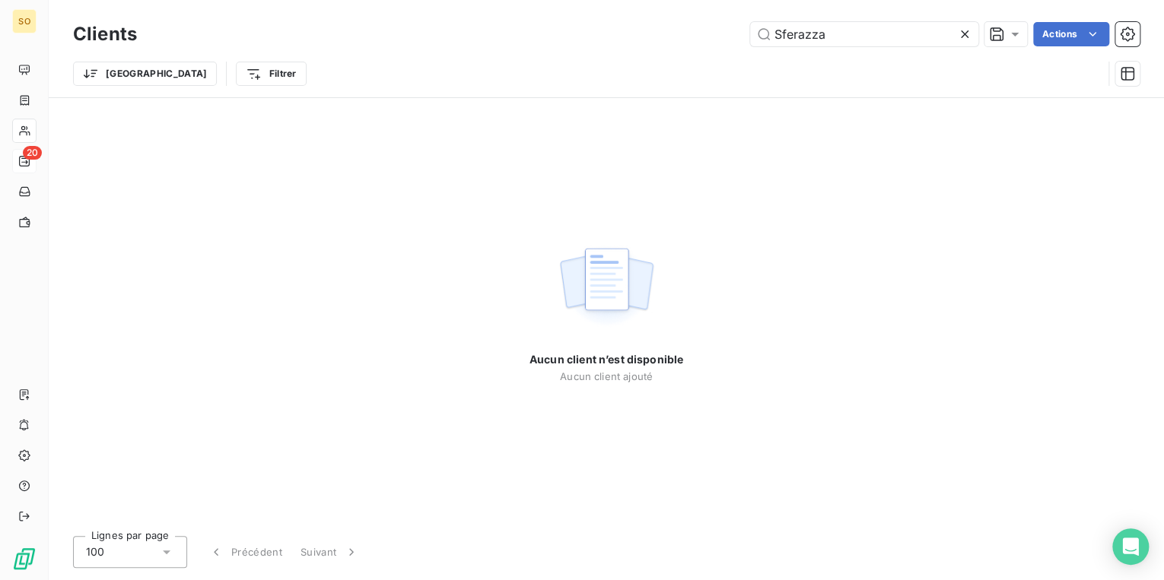
click at [967, 32] on icon at bounding box center [964, 34] width 15 height 15
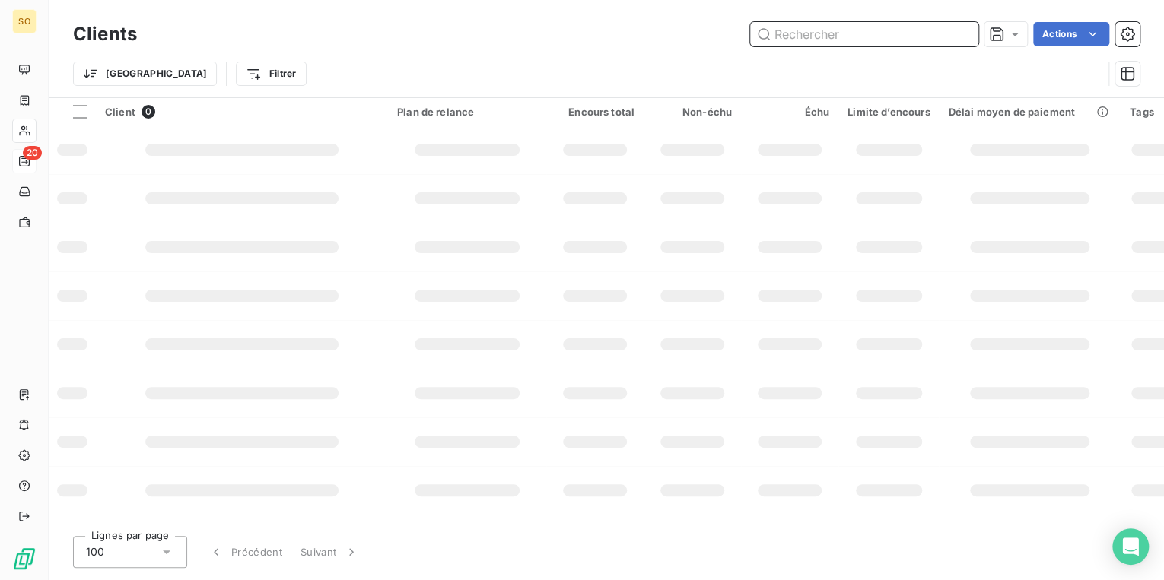
click at [856, 41] on input "text" at bounding box center [864, 34] width 228 height 24
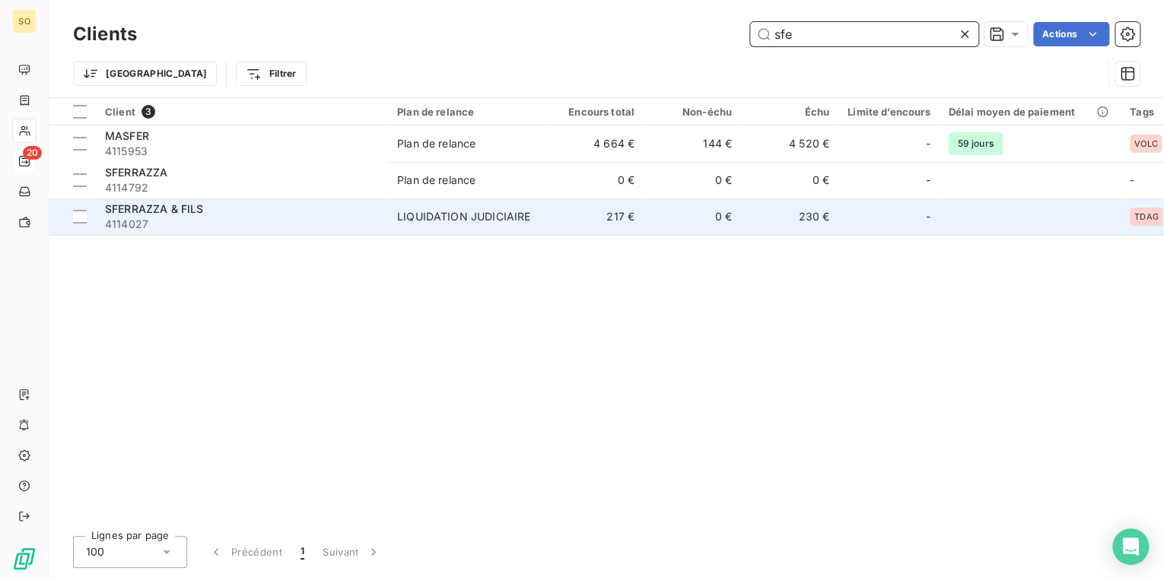
type input "sfe"
click at [598, 222] on td "217 €" at bounding box center [594, 217] width 97 height 37
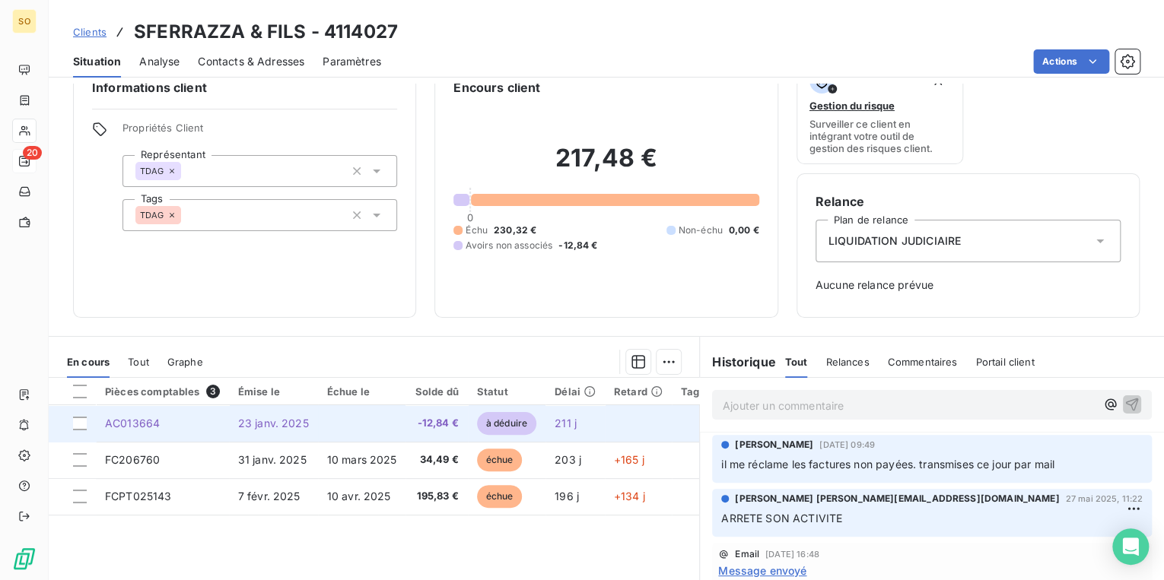
scroll to position [61, 0]
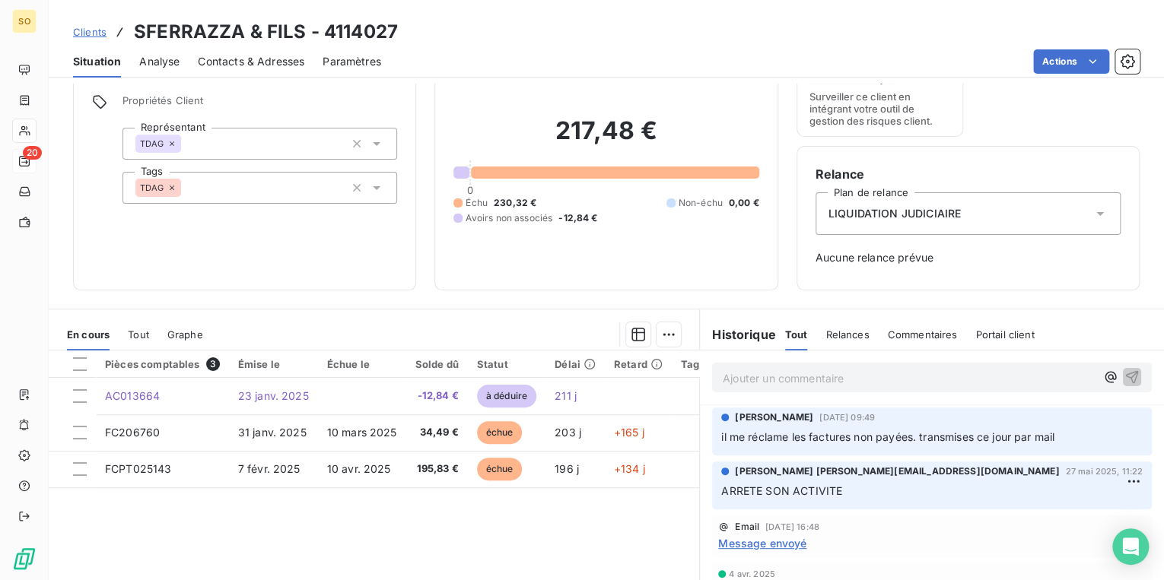
click at [810, 383] on p "Ajouter un commentaire ﻿" at bounding box center [909, 378] width 373 height 19
click at [825, 381] on p "Ajouter un commentaire ﻿" at bounding box center [909, 378] width 373 height 19
click at [1124, 378] on icon "button" at bounding box center [1131, 376] width 15 height 15
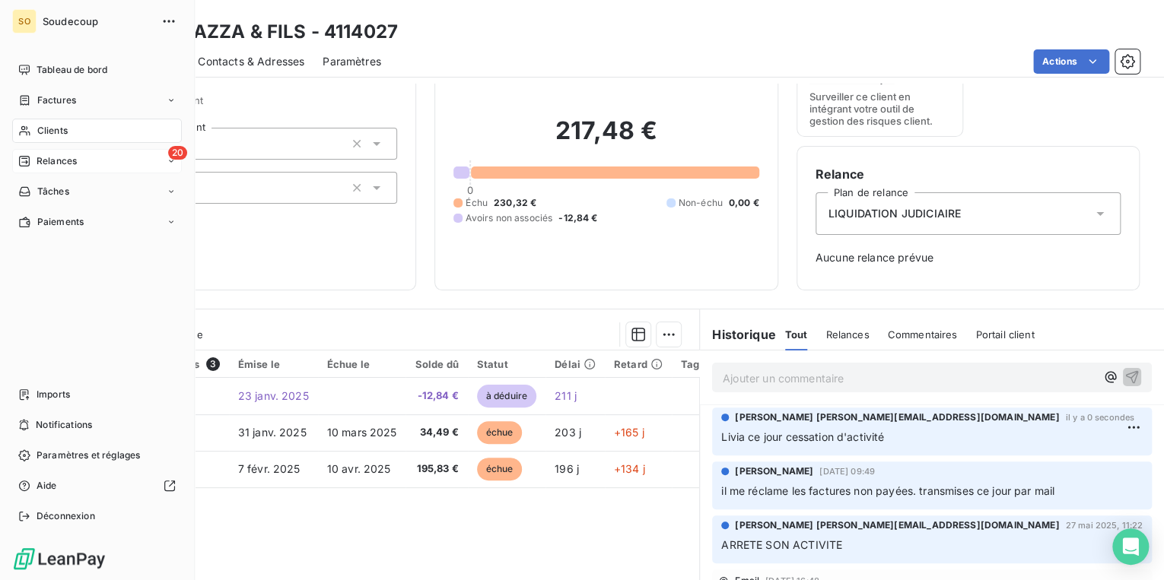
drag, startPoint x: 46, startPoint y: 170, endPoint x: 43, endPoint y: 162, distance: 7.9
click at [43, 162] on span "Relances" at bounding box center [57, 161] width 40 height 14
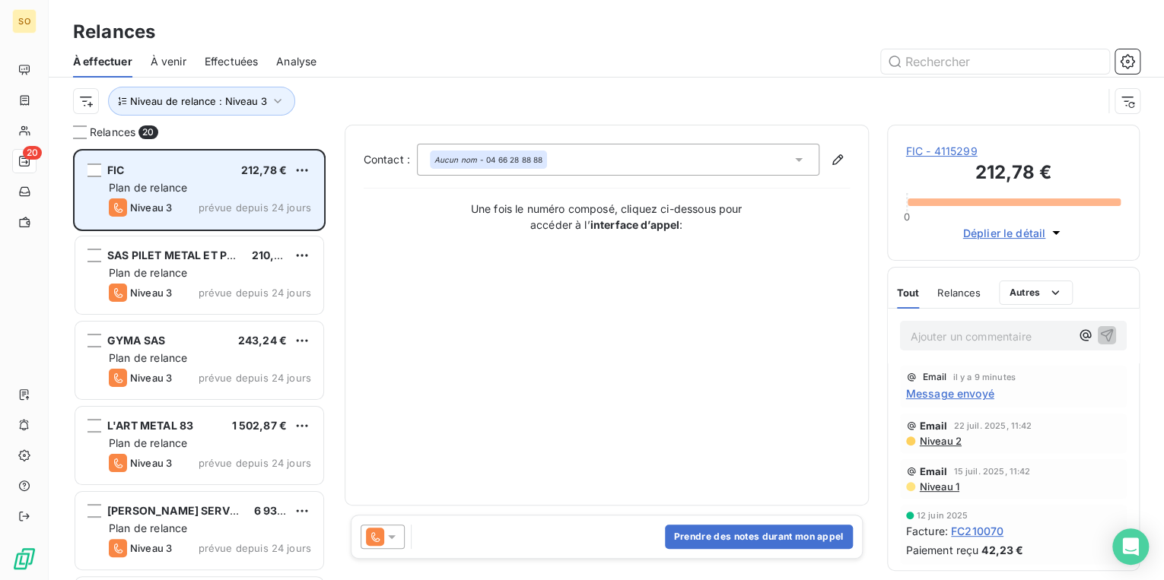
click at [149, 165] on div "FIC 212,78 €" at bounding box center [210, 171] width 202 height 14
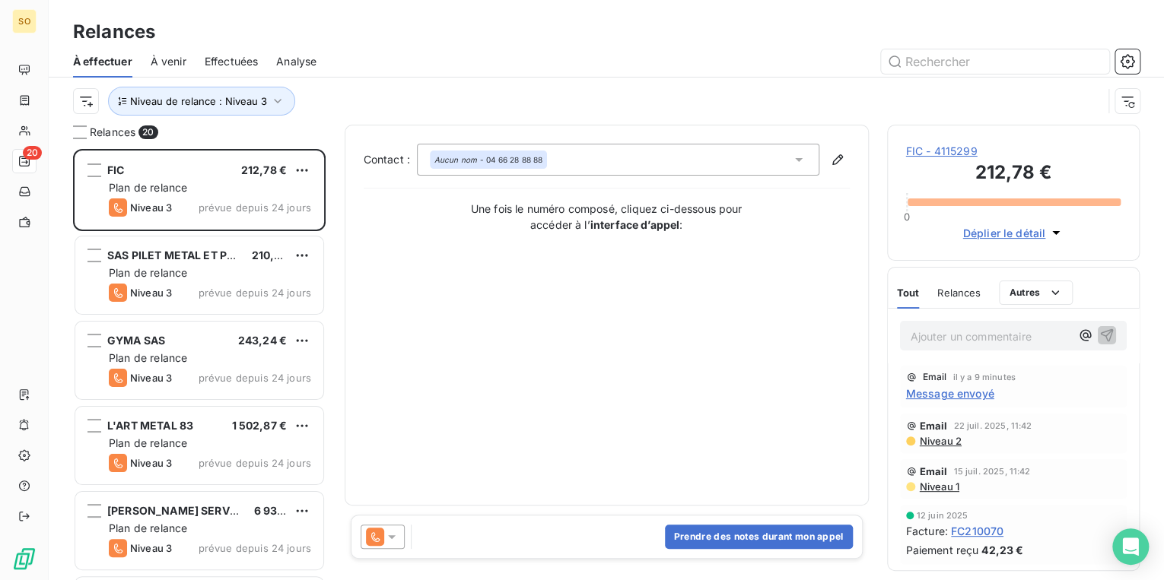
click at [949, 139] on div "FIC - 4115299 212,78 € 0 Déplier le détail" at bounding box center [1013, 193] width 253 height 136
click at [949, 144] on span "FIC - 4115299" at bounding box center [1013, 151] width 215 height 15
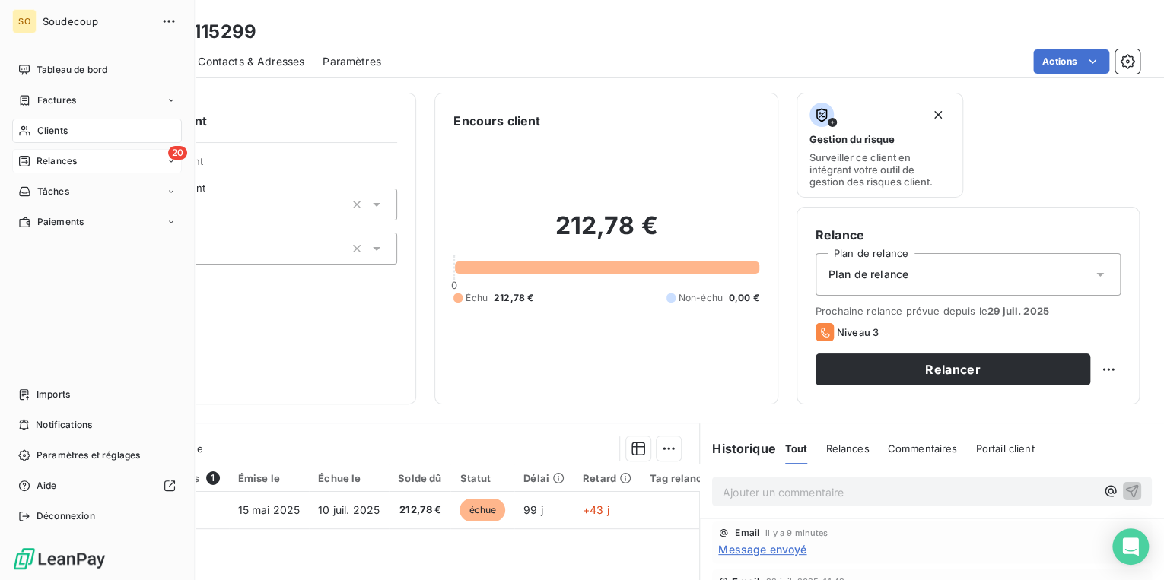
click at [58, 160] on span "Relances" at bounding box center [57, 161] width 40 height 14
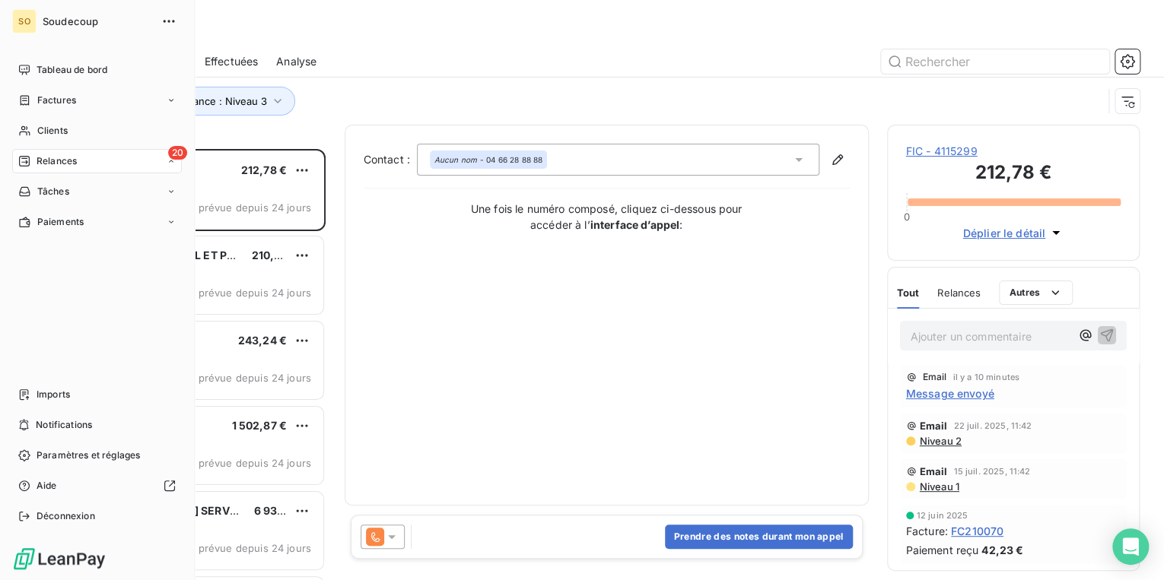
scroll to position [422, 243]
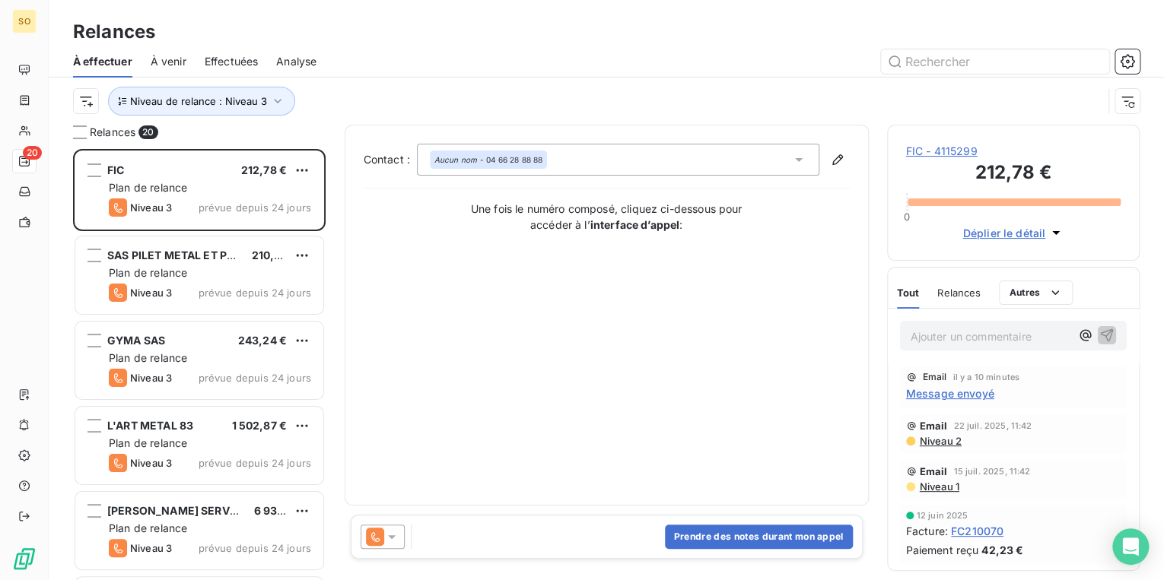
click at [581, 70] on div at bounding box center [737, 61] width 805 height 24
click at [970, 158] on span "FIC - 4115299" at bounding box center [1013, 151] width 215 height 15
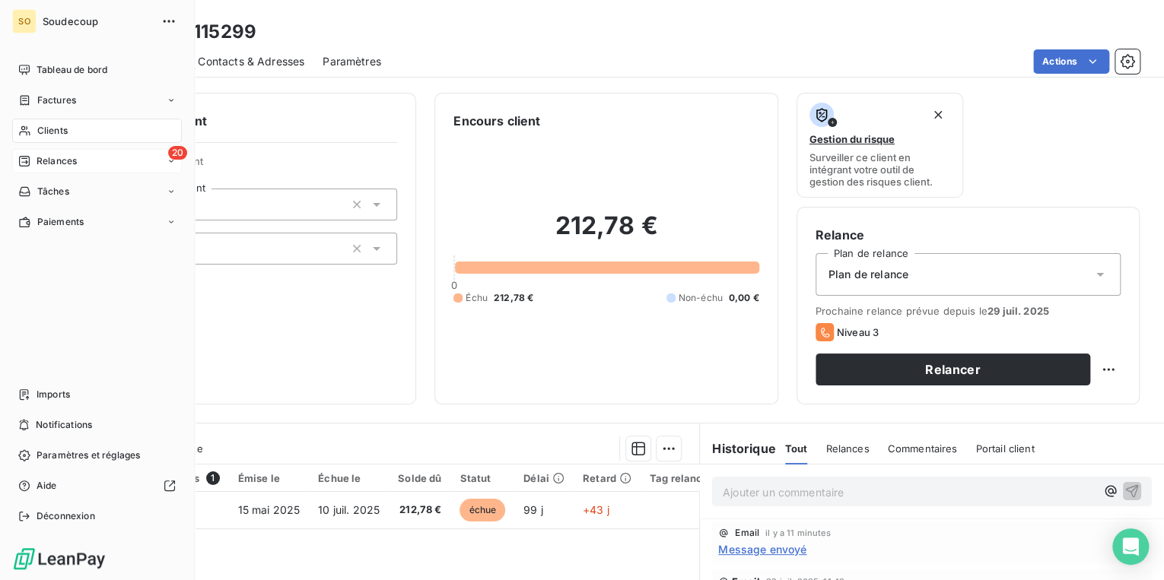
click at [49, 153] on div "20 Relances" at bounding box center [97, 161] width 170 height 24
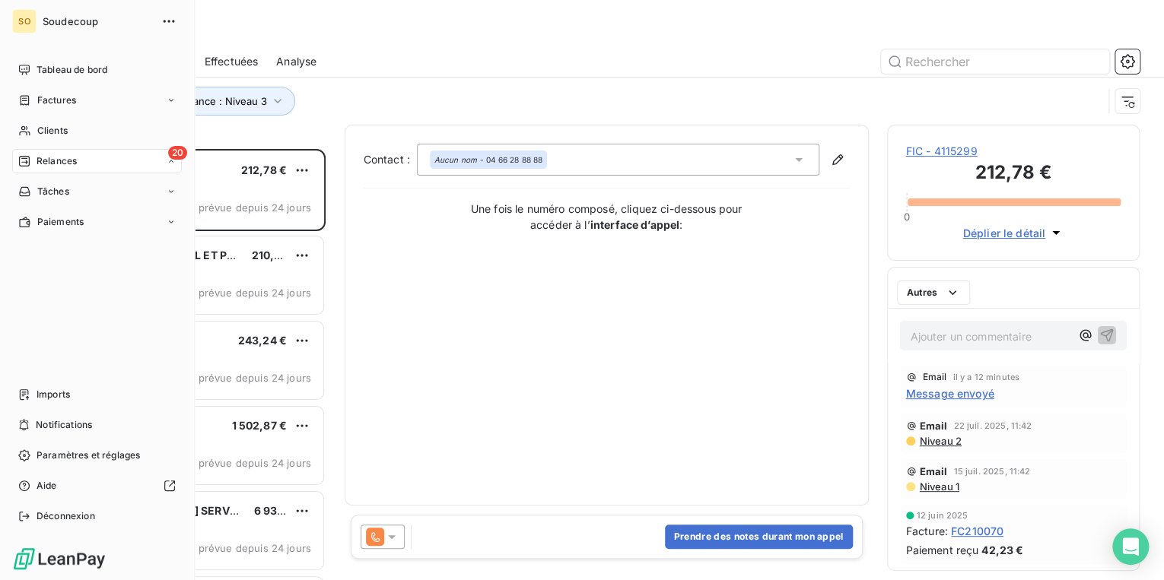
scroll to position [422, 243]
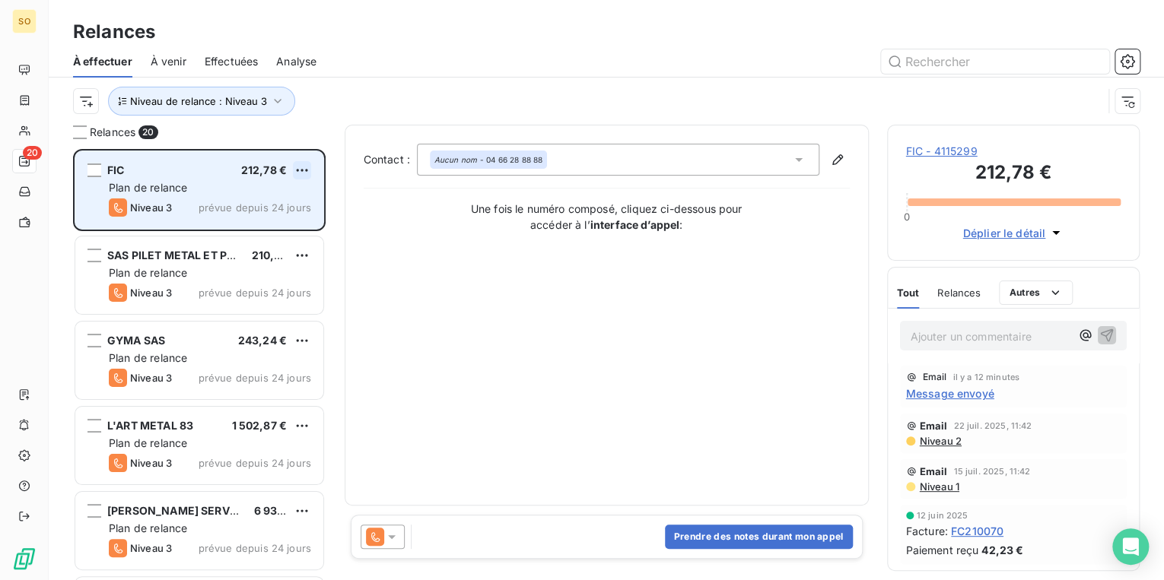
click at [307, 171] on html "SO 20 Relances À effectuer À venir Effectuées Analyse Niveau de relance : Nivea…" at bounding box center [582, 290] width 1164 height 580
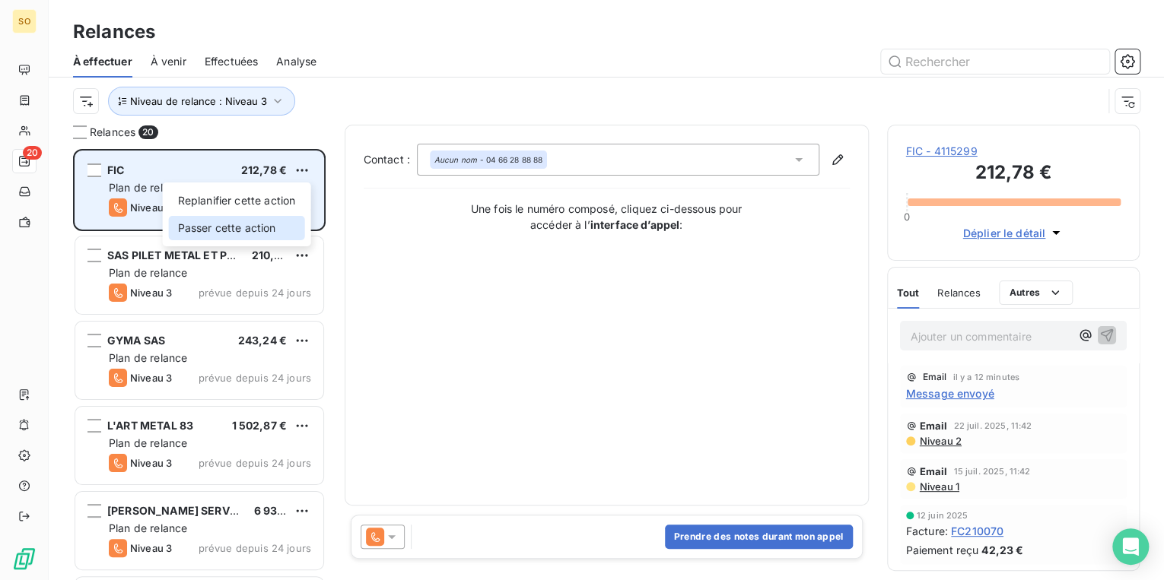
click at [261, 230] on div "Passer cette action" at bounding box center [237, 228] width 136 height 24
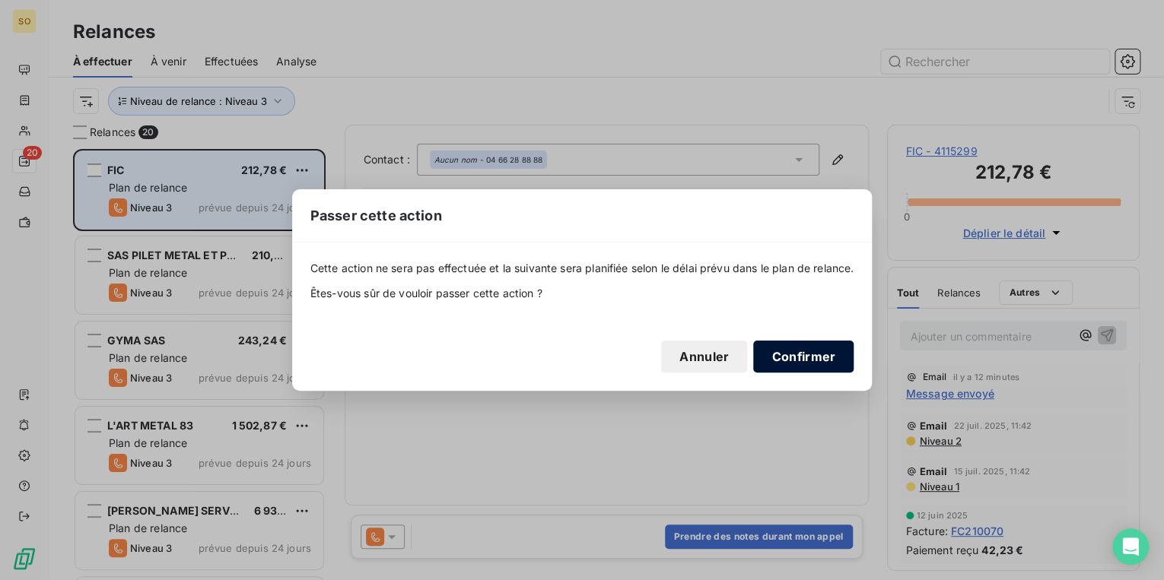
click at [823, 363] on button "Confirmer" at bounding box center [803, 357] width 100 height 32
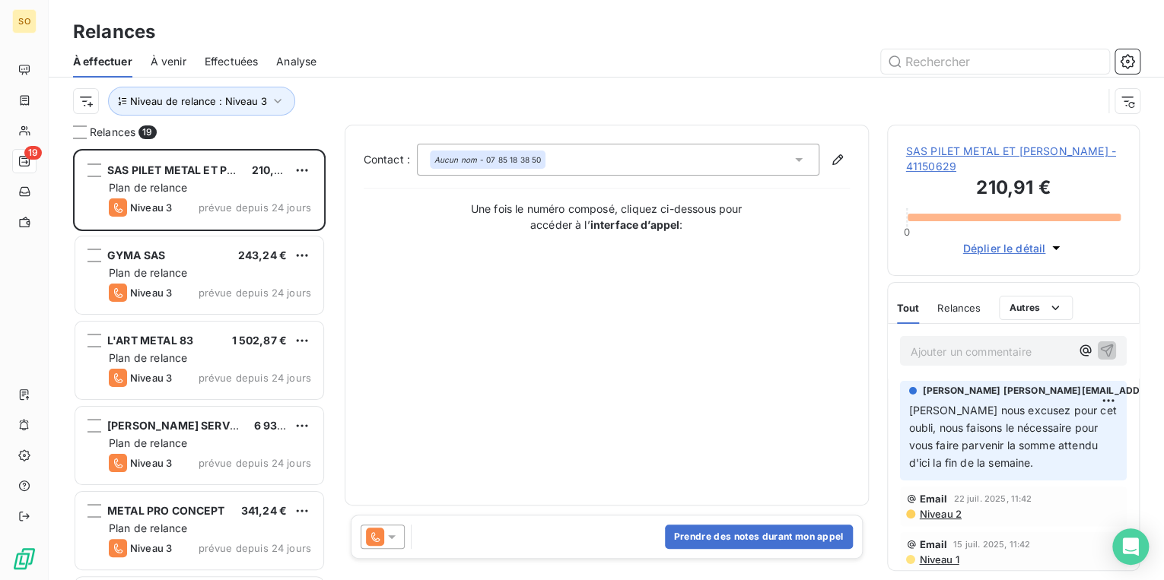
click at [982, 174] on span "SAS PILET METAL ET [PERSON_NAME] - 41150629" at bounding box center [1013, 159] width 215 height 30
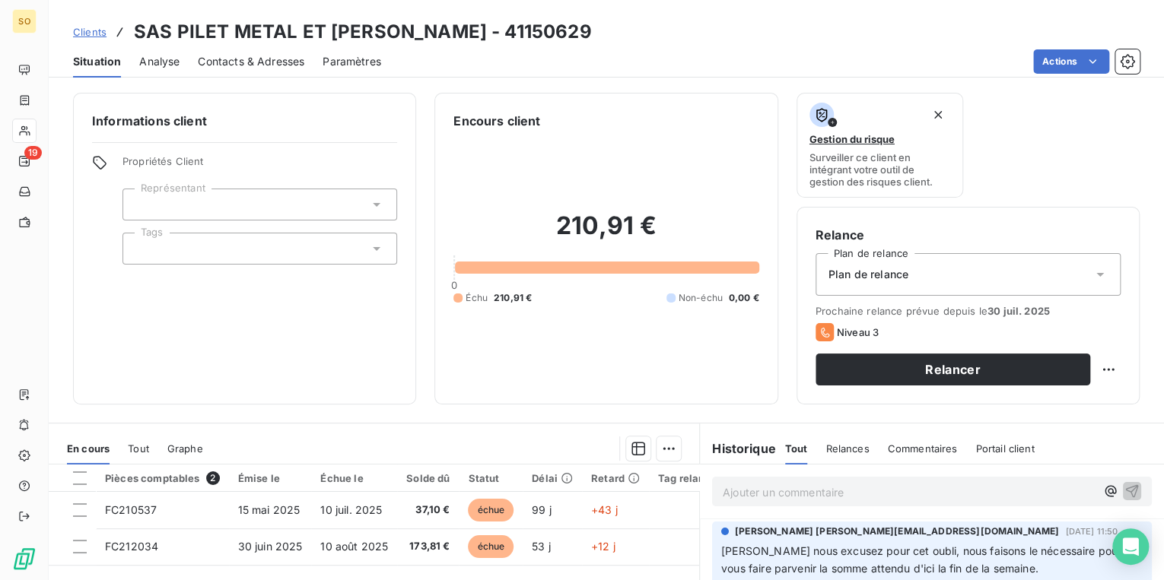
scroll to position [122, 0]
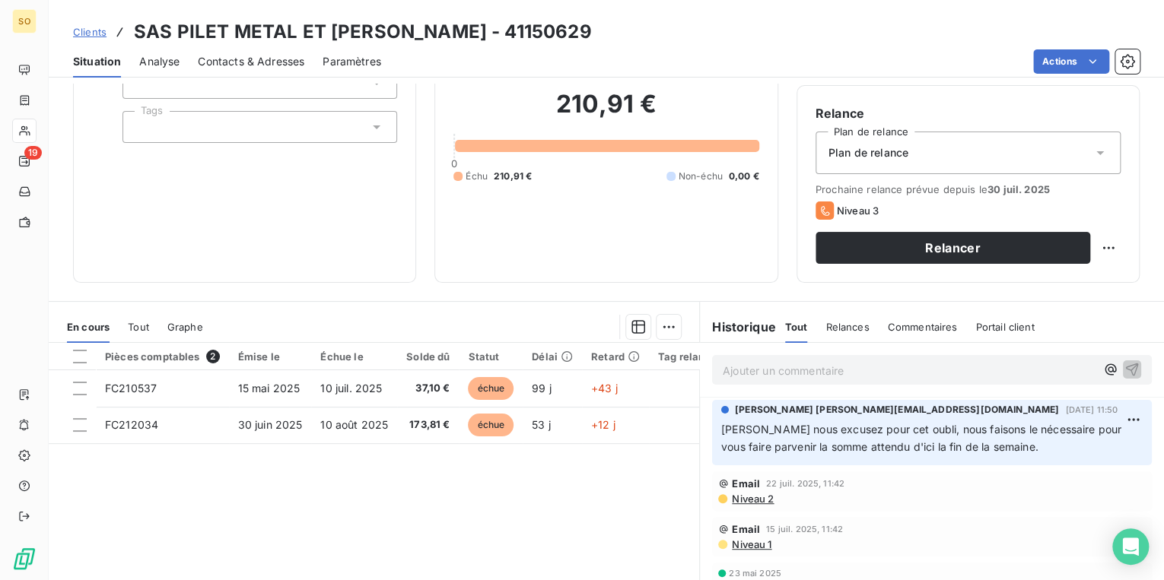
click at [204, 59] on span "Contacts & Adresses" at bounding box center [251, 61] width 106 height 15
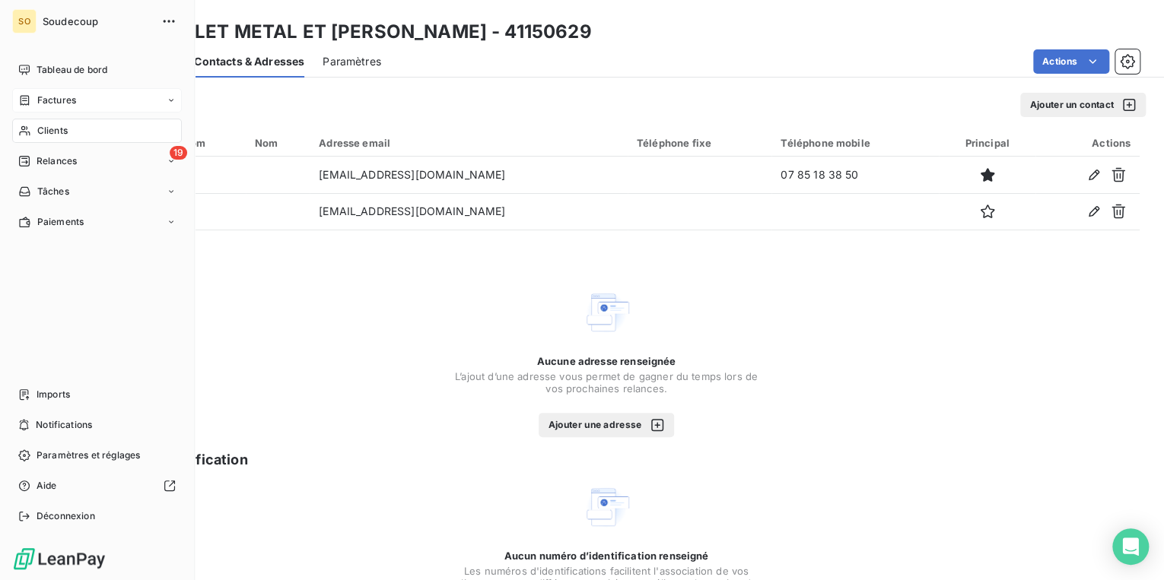
click at [64, 103] on span "Factures" at bounding box center [56, 101] width 39 height 14
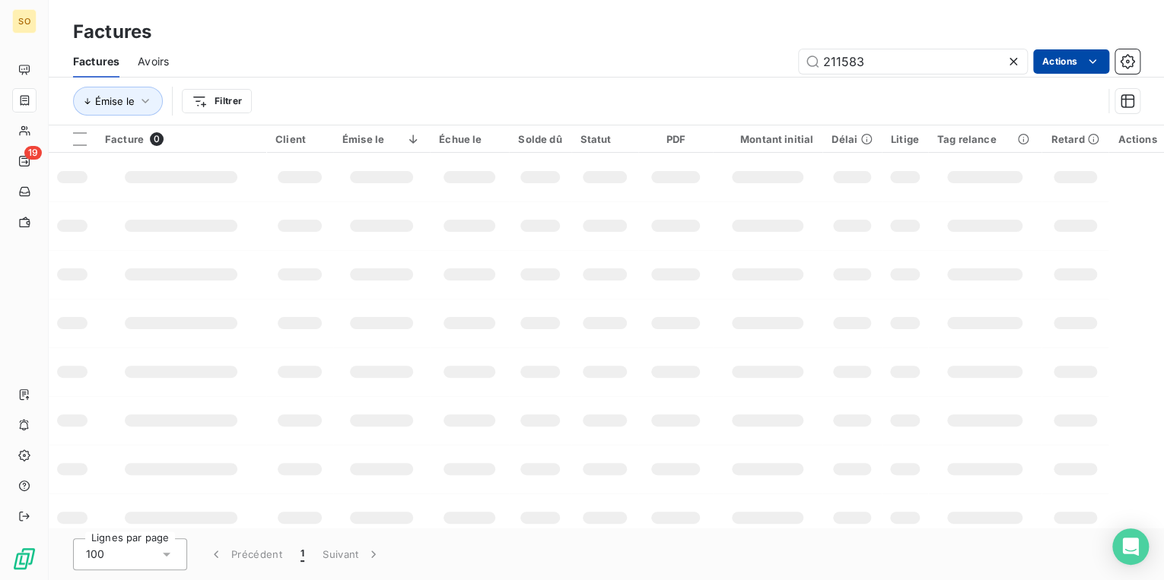
drag, startPoint x: 835, startPoint y: 57, endPoint x: 1150, endPoint y: 63, distance: 315.0
click at [1098, 63] on div "211583 Actions" at bounding box center [663, 61] width 952 height 24
type input "212196"
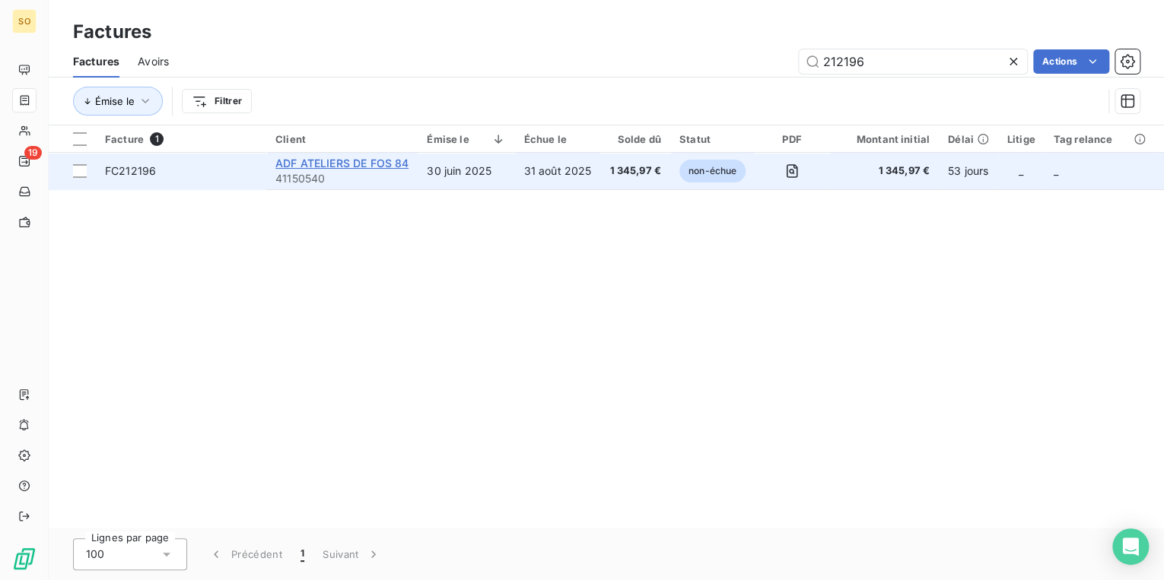
click at [351, 166] on span "ADF ATELIERS DE FOS 84" at bounding box center [341, 163] width 133 height 13
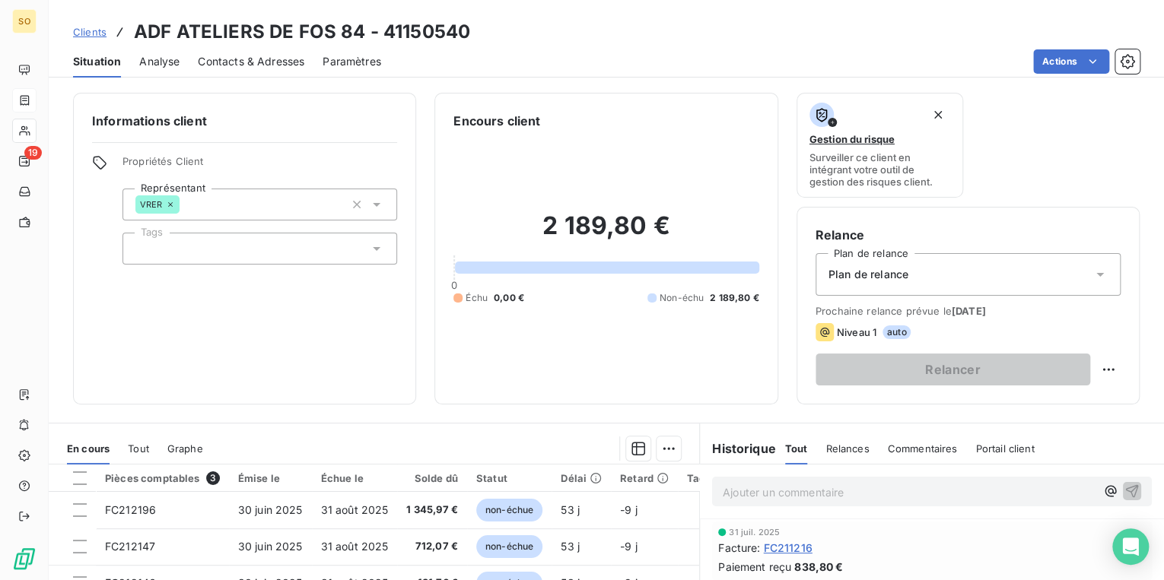
scroll to position [61, 0]
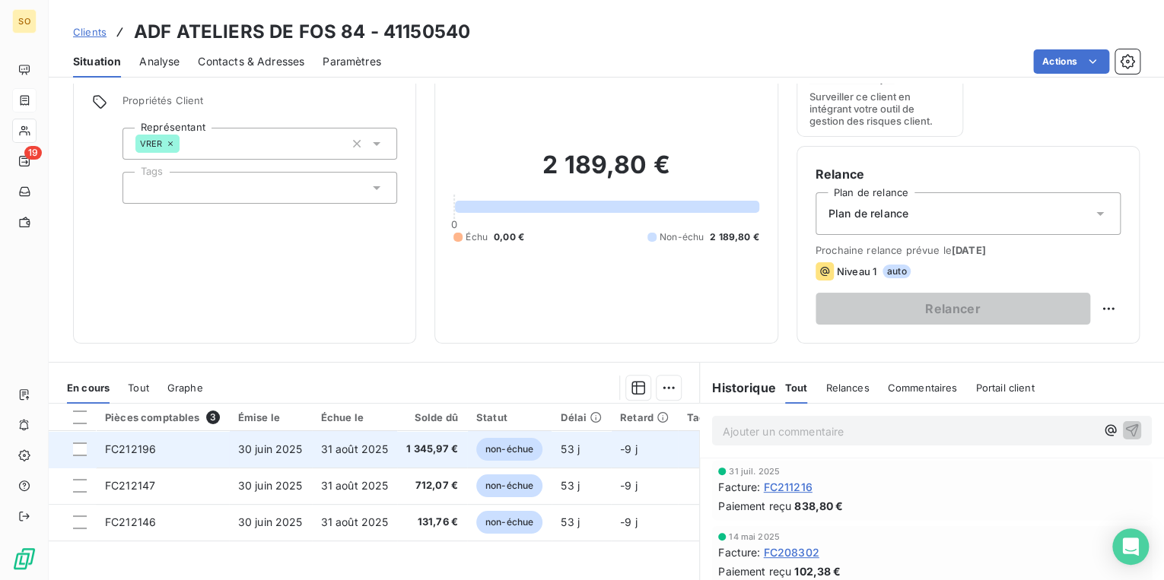
click at [525, 455] on span "non-échue" at bounding box center [509, 449] width 66 height 23
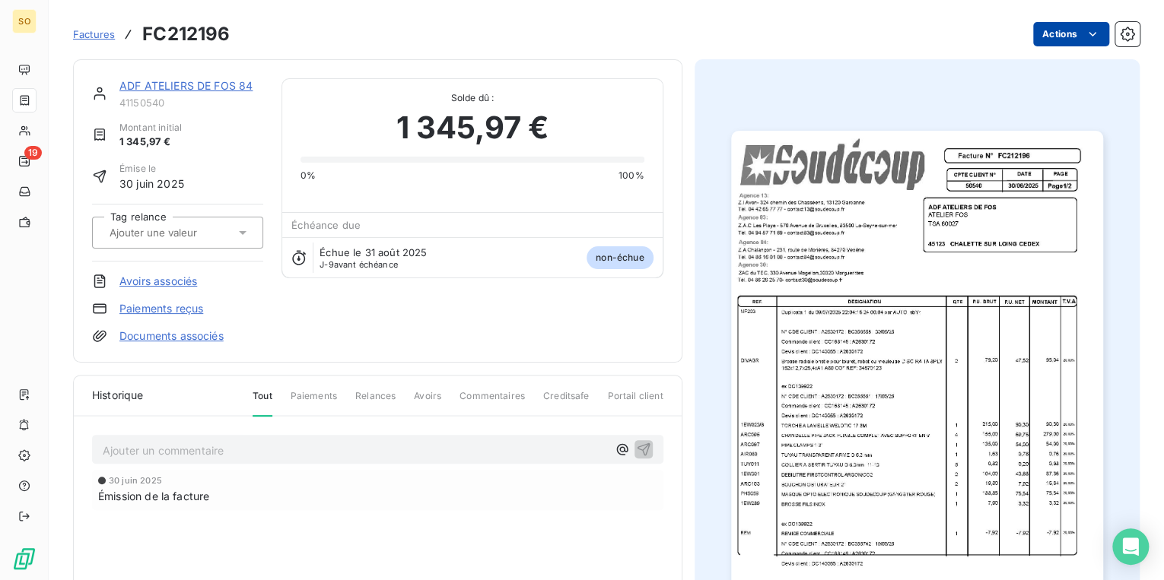
click at [1044, 37] on html "SO 19 Factures FC212196 Actions ADF ATELIERS DE FOS 84 41150540 Montant initial…" at bounding box center [582, 290] width 1164 height 580
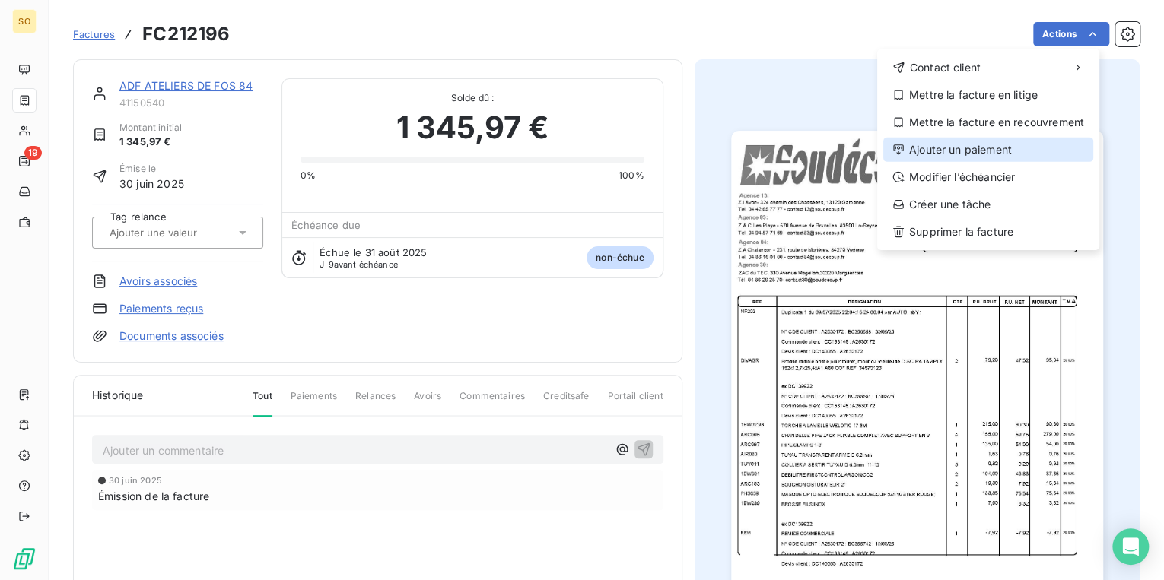
click at [989, 148] on div "Ajouter un paiement" at bounding box center [988, 150] width 210 height 24
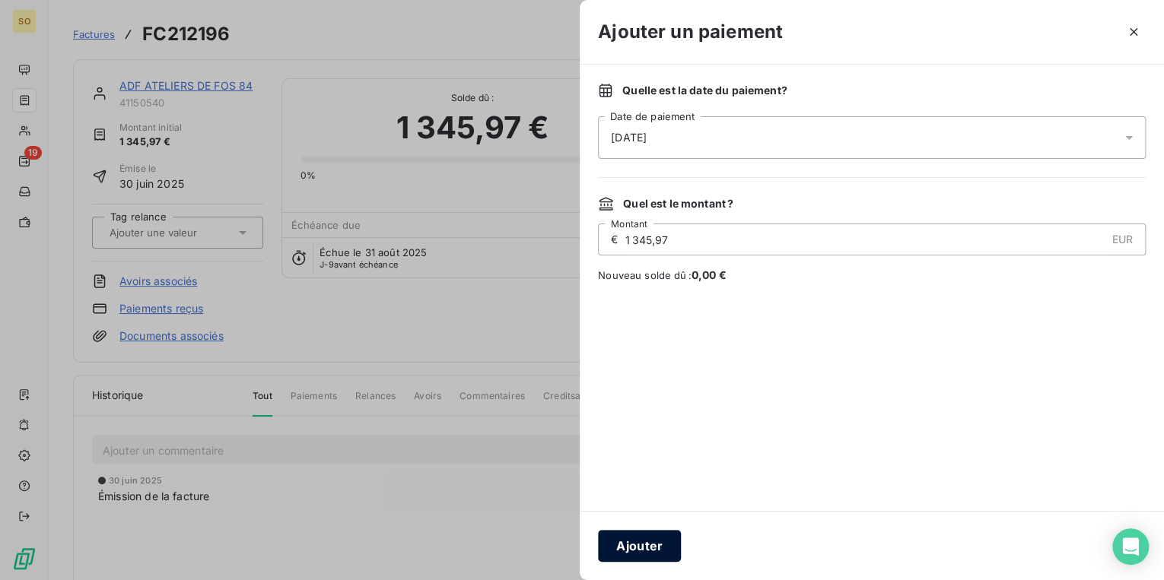
click at [636, 558] on button "Ajouter" at bounding box center [639, 546] width 83 height 32
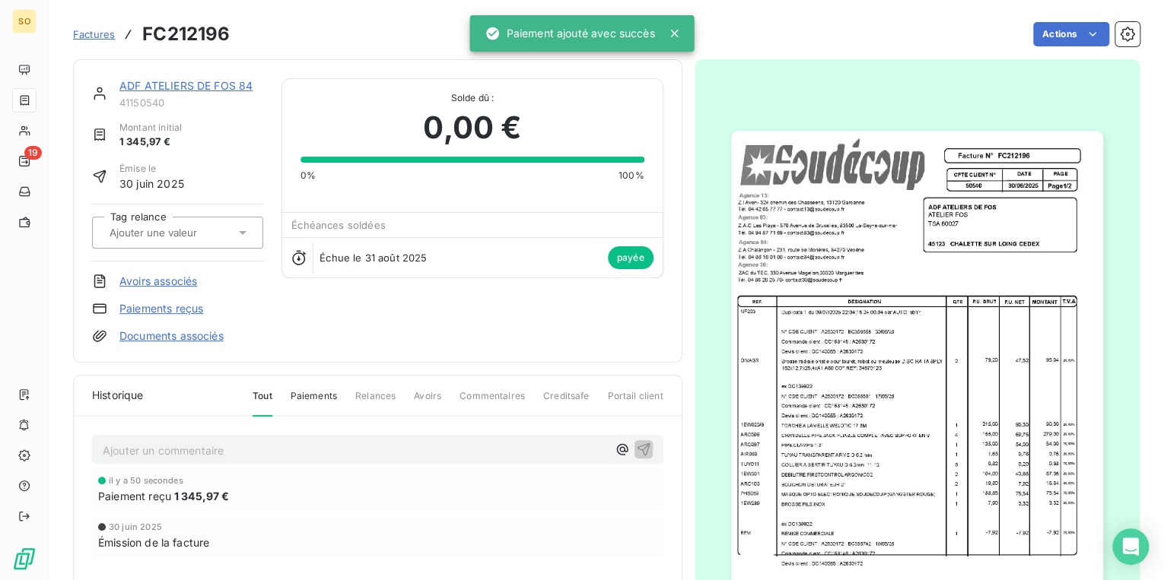
click at [224, 87] on link "ADF ATELIERS DE FOS 84" at bounding box center [185, 85] width 133 height 13
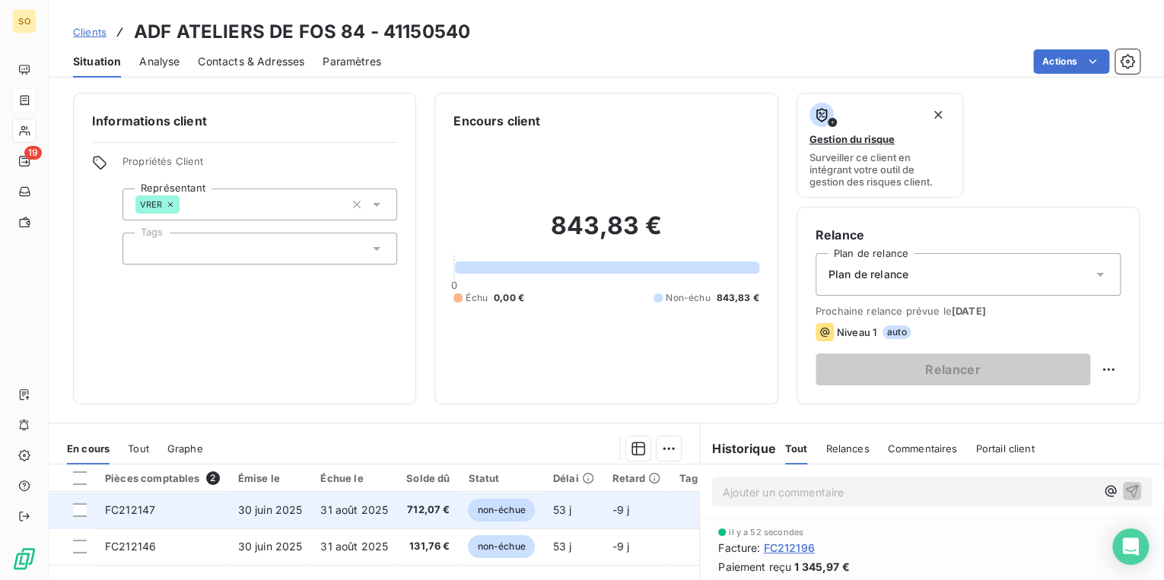
click at [491, 513] on span "non-échue" at bounding box center [501, 510] width 66 height 23
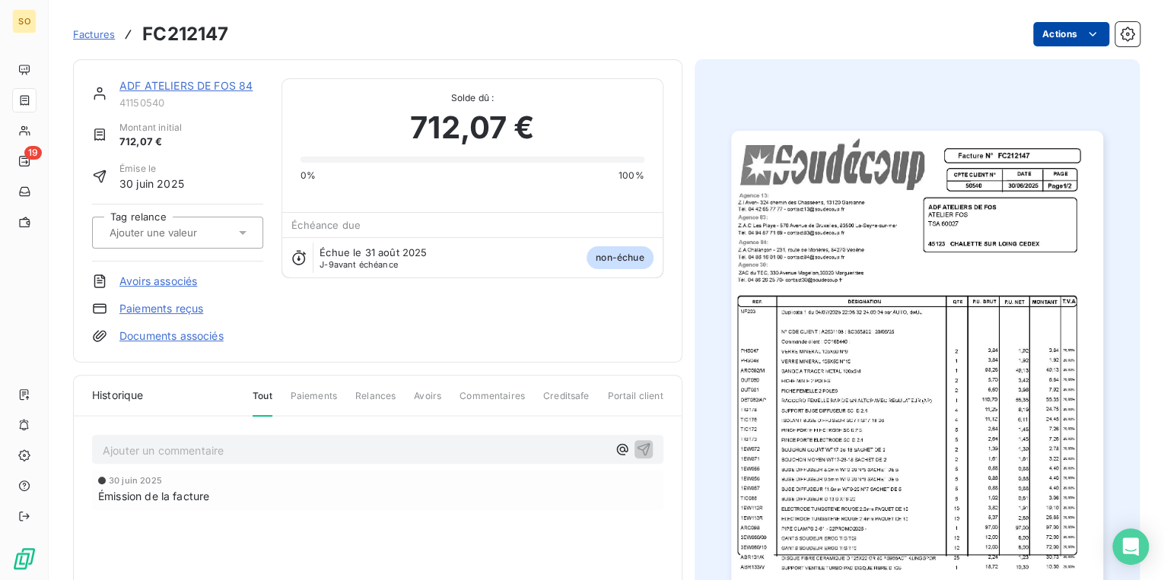
click at [1040, 33] on html "SO 19 Factures FC212147 Actions ADF ATELIERS DE FOS 84 41150540 Montant initial…" at bounding box center [582, 290] width 1164 height 580
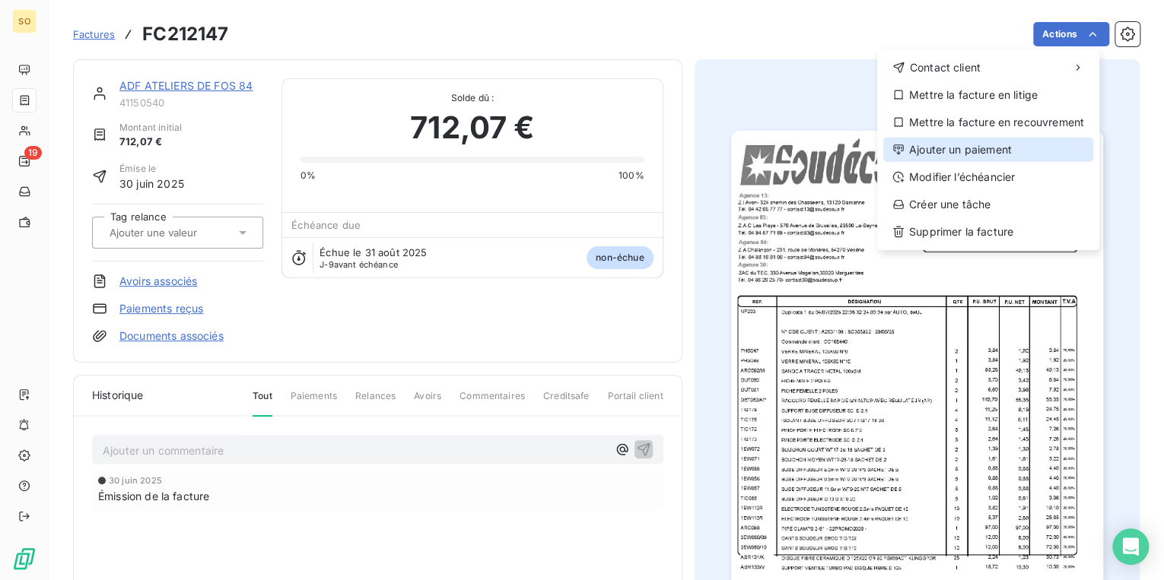
click at [961, 156] on div "Ajouter un paiement" at bounding box center [988, 150] width 210 height 24
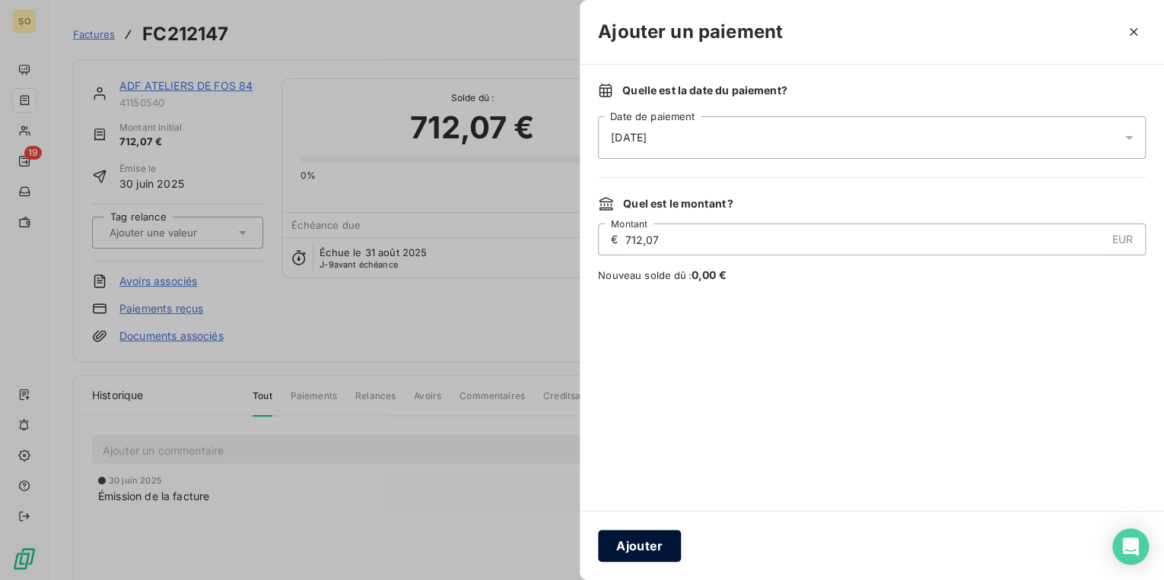
click at [659, 552] on button "Ajouter" at bounding box center [639, 546] width 83 height 32
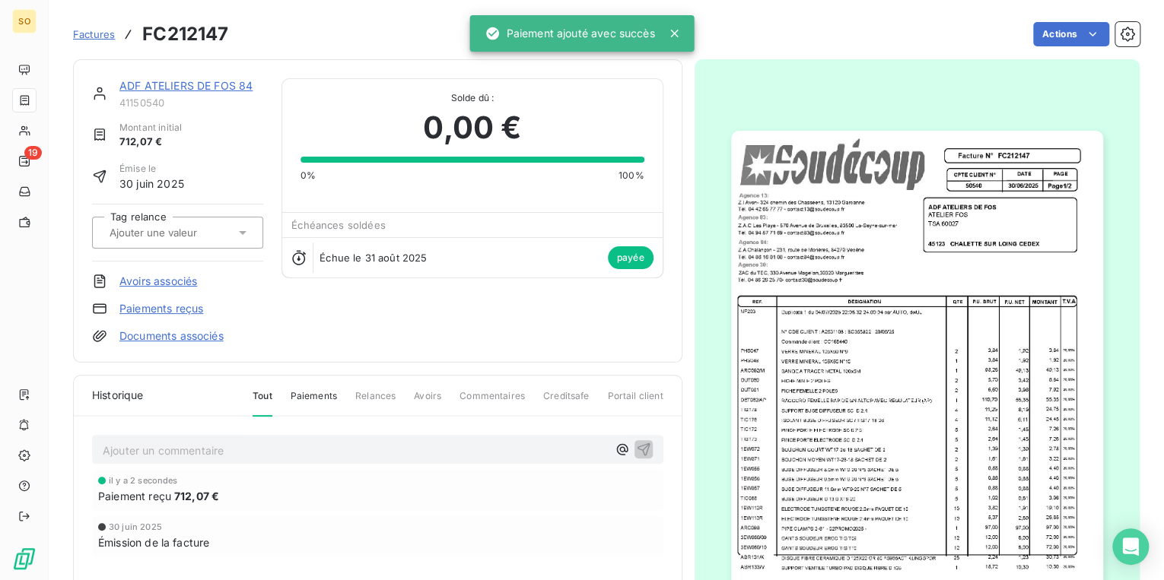
click at [211, 92] on div "ADF ATELIERS DE FOS 84" at bounding box center [191, 85] width 144 height 15
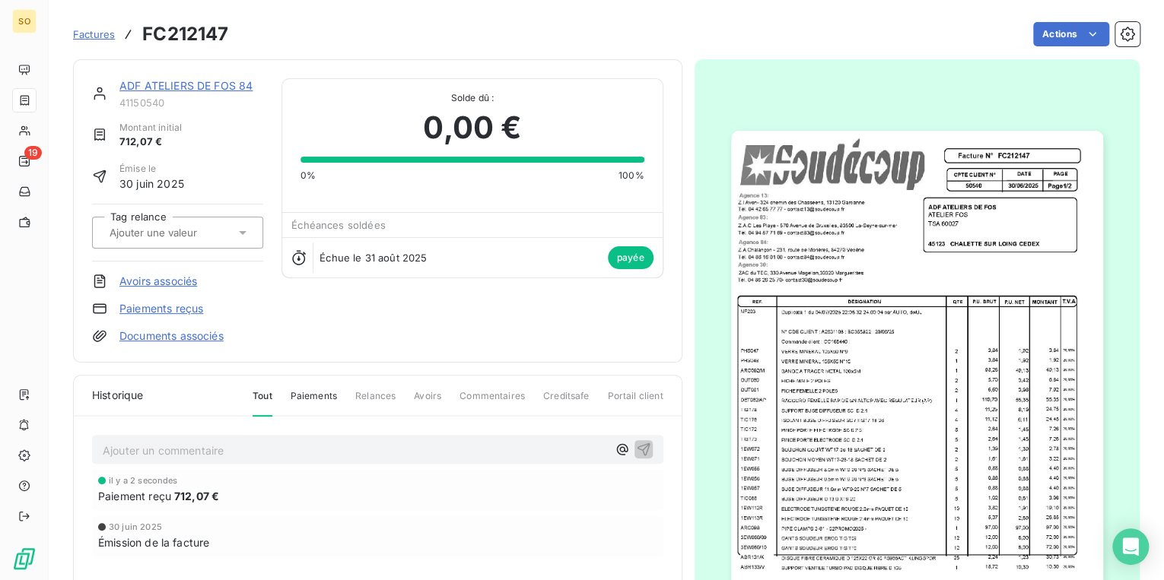
click at [209, 86] on link "ADF ATELIERS DE FOS 84" at bounding box center [185, 85] width 133 height 13
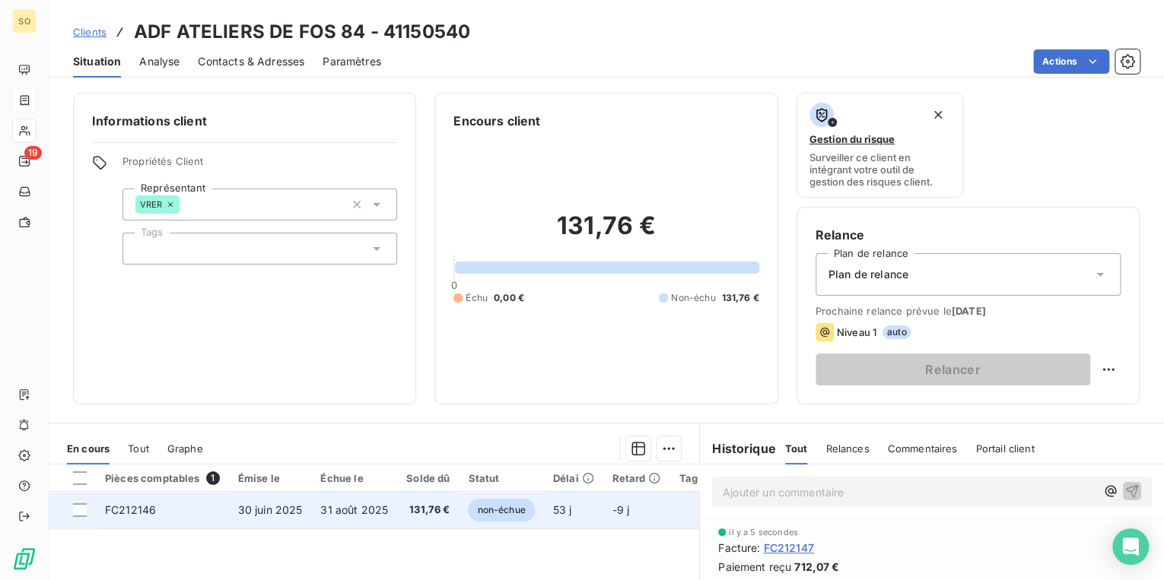
click at [504, 514] on span "non-échue" at bounding box center [501, 510] width 66 height 23
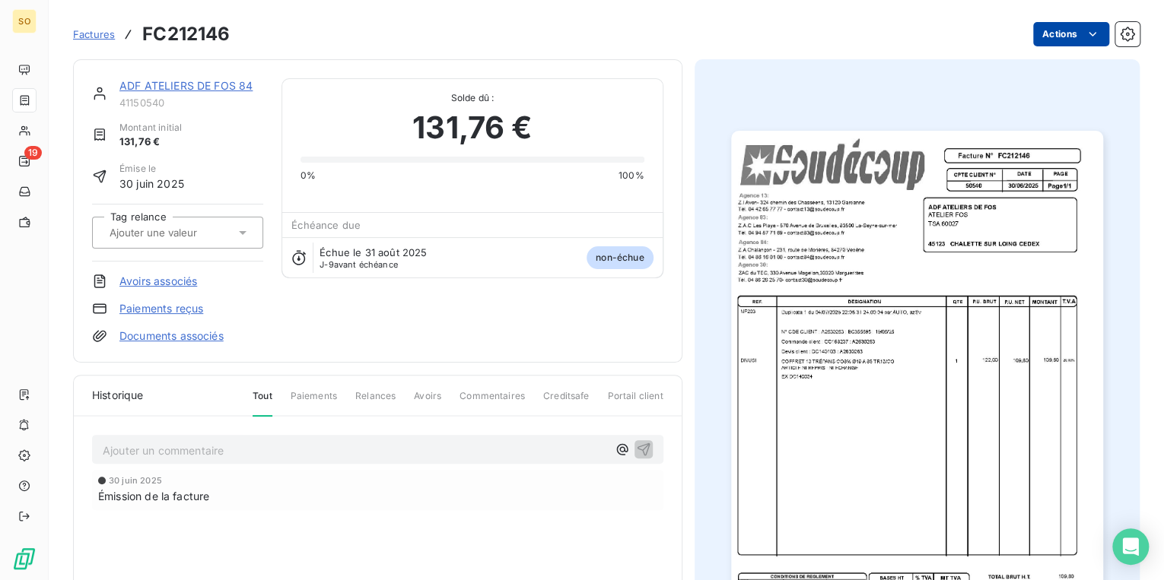
click at [1042, 34] on html "SO 19 Factures FC212146 Actions ADF ATELIERS DE FOS 84 41150540 Montant initial…" at bounding box center [582, 290] width 1164 height 580
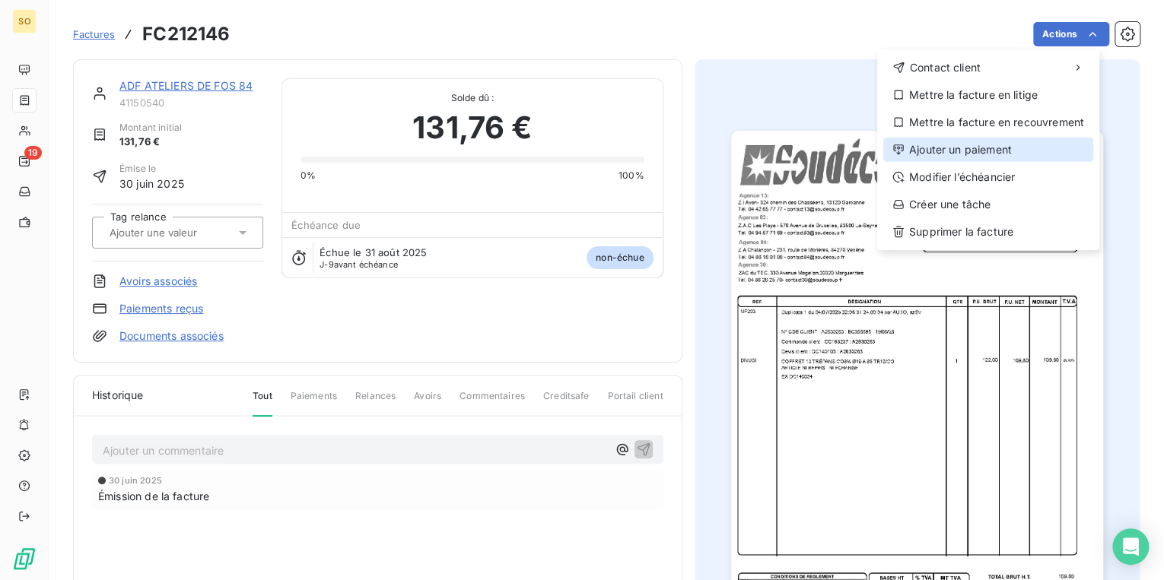
click at [967, 145] on div "Ajouter un paiement" at bounding box center [988, 150] width 210 height 24
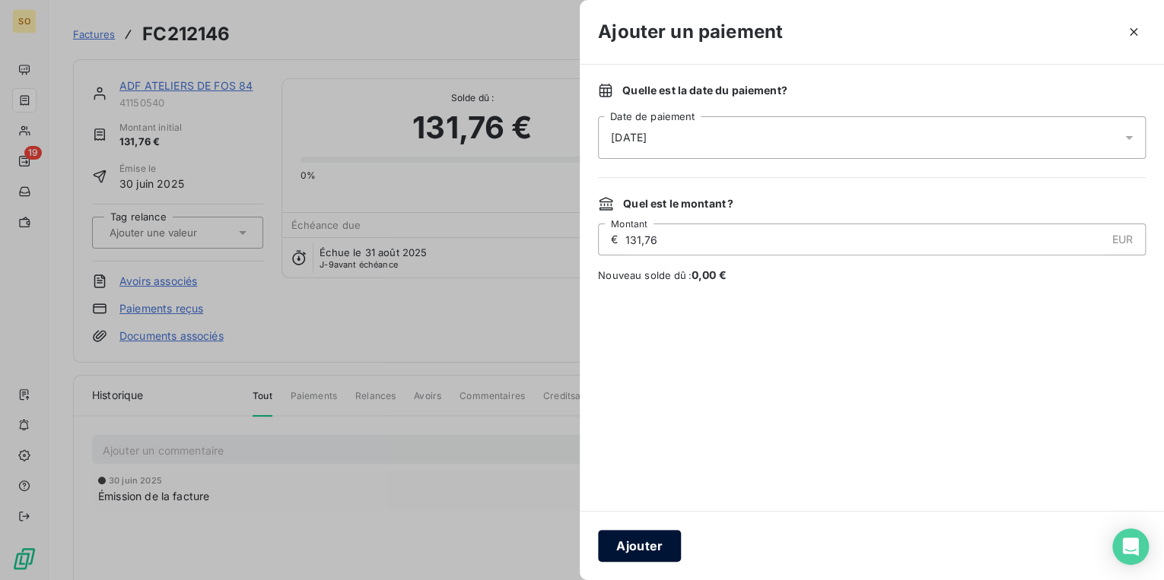
click at [657, 545] on button "Ajouter" at bounding box center [639, 546] width 83 height 32
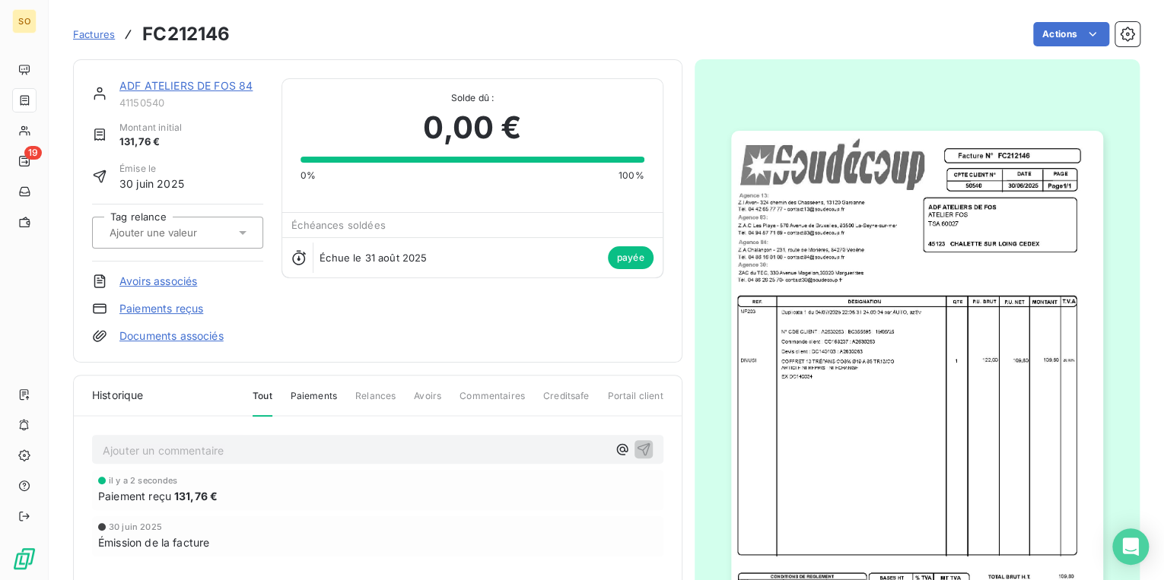
click at [142, 86] on link "ADF ATELIERS DE FOS 84" at bounding box center [185, 85] width 133 height 13
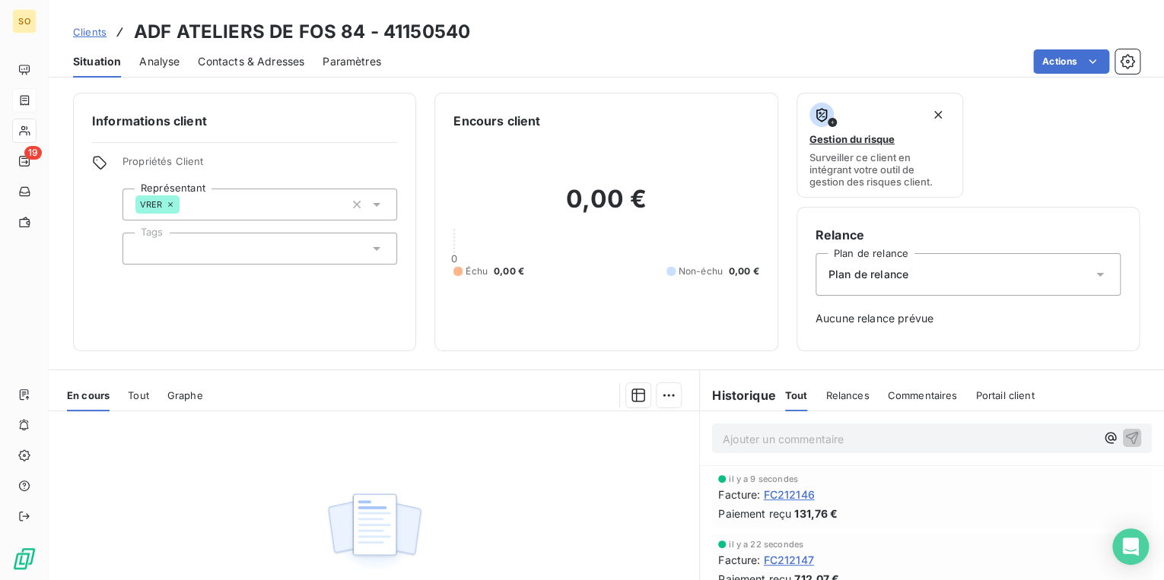
click at [91, 33] on span "Clients" at bounding box center [89, 32] width 33 height 12
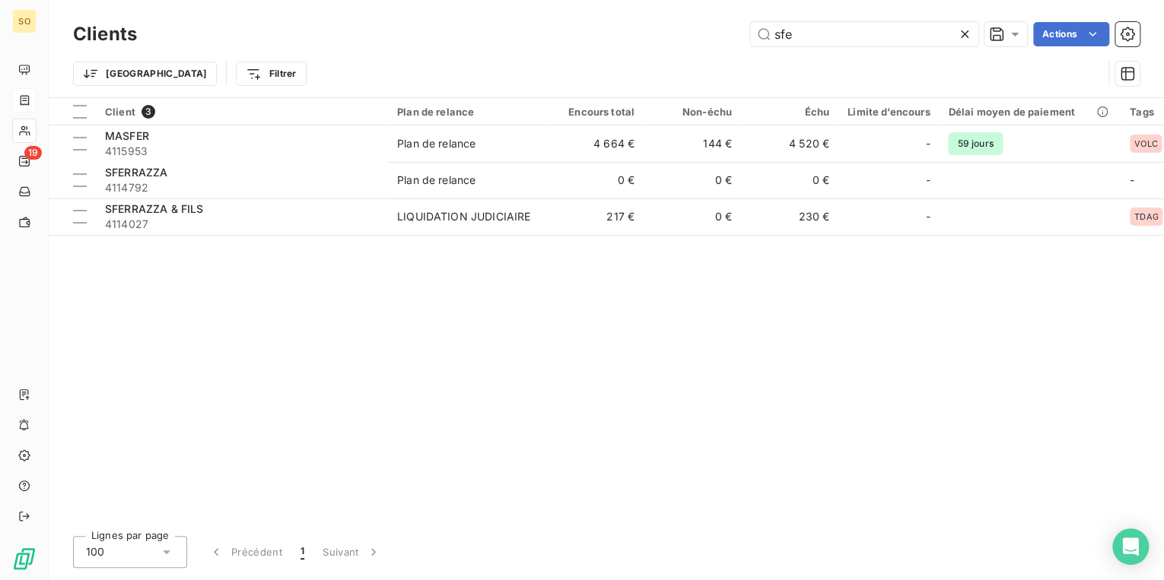
drag, startPoint x: 764, startPoint y: 38, endPoint x: 1082, endPoint y: -46, distance: 328.8
click at [1082, 0] on html "SO 19 Clients sfe Actions Trier Filtrer Client 3 Plan de relance Encours total …" at bounding box center [582, 290] width 1164 height 580
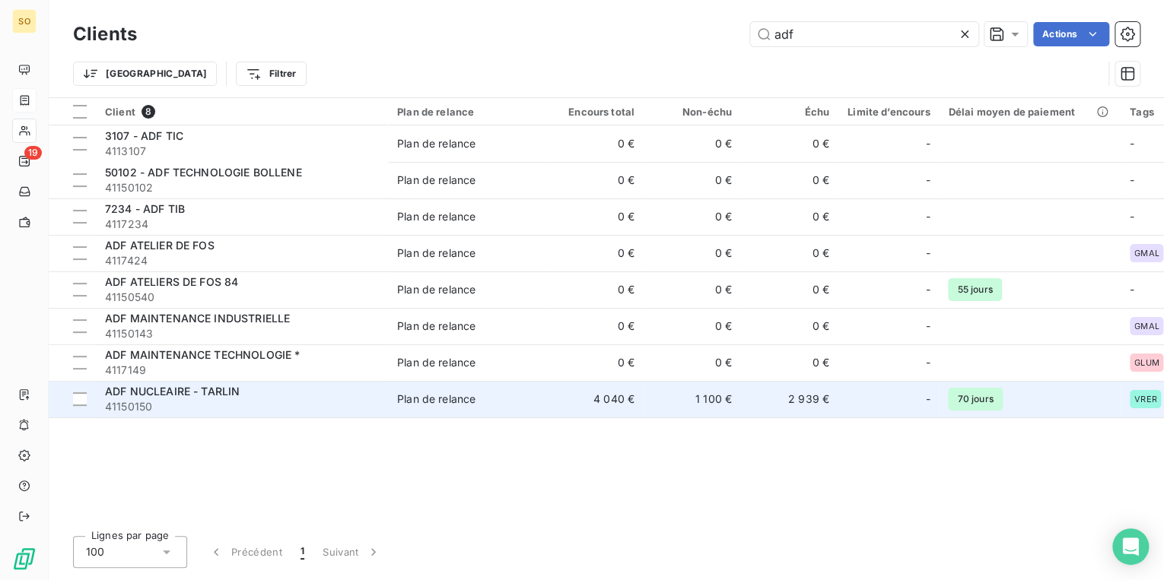
type input "adf"
click at [520, 410] on td "Plan de relance" at bounding box center [467, 399] width 158 height 37
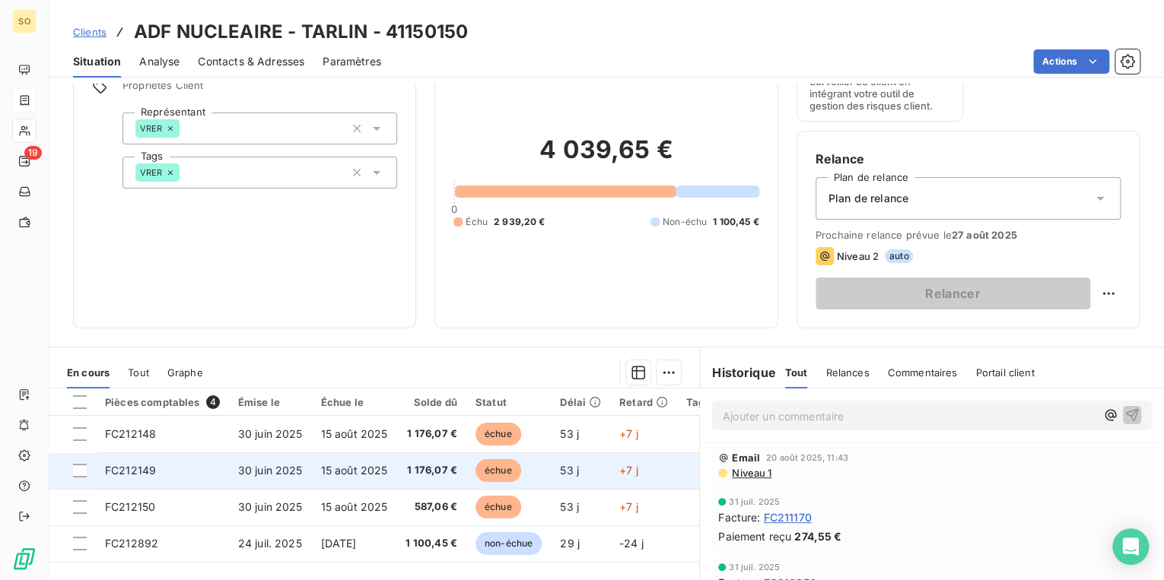
scroll to position [222, 0]
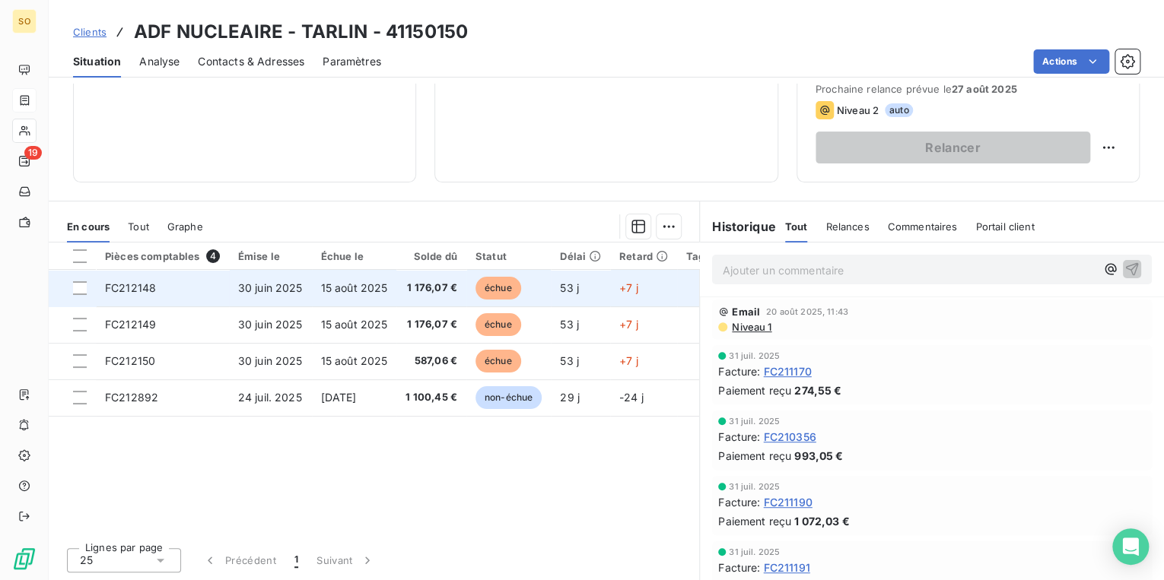
click at [489, 290] on span "échue" at bounding box center [498, 288] width 46 height 23
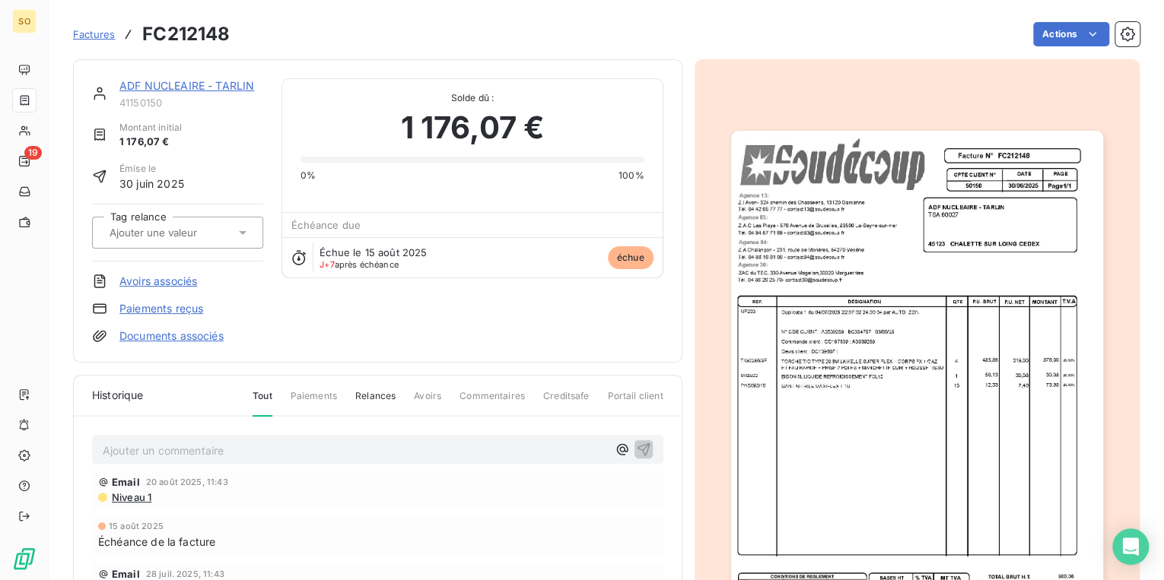
click at [1021, 33] on div "Actions" at bounding box center [693, 34] width 891 height 24
click at [1038, 30] on html "SO 19 Factures FC212148 Actions ADF NUCLEAIRE - TARLIN 41150150 Montant initial…" at bounding box center [582, 290] width 1164 height 580
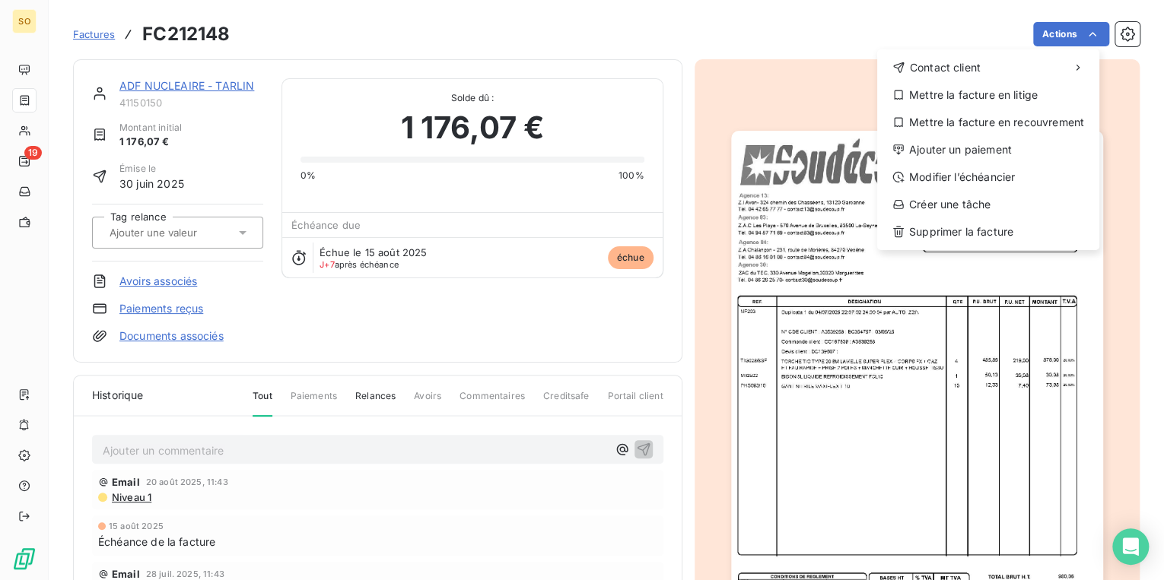
click at [986, 161] on div "Contact client Mettre la facture en litige Mettre la facture en recouvrement Aj…" at bounding box center [988, 149] width 222 height 201
click at [986, 160] on div "Ajouter un paiement" at bounding box center [988, 150] width 210 height 24
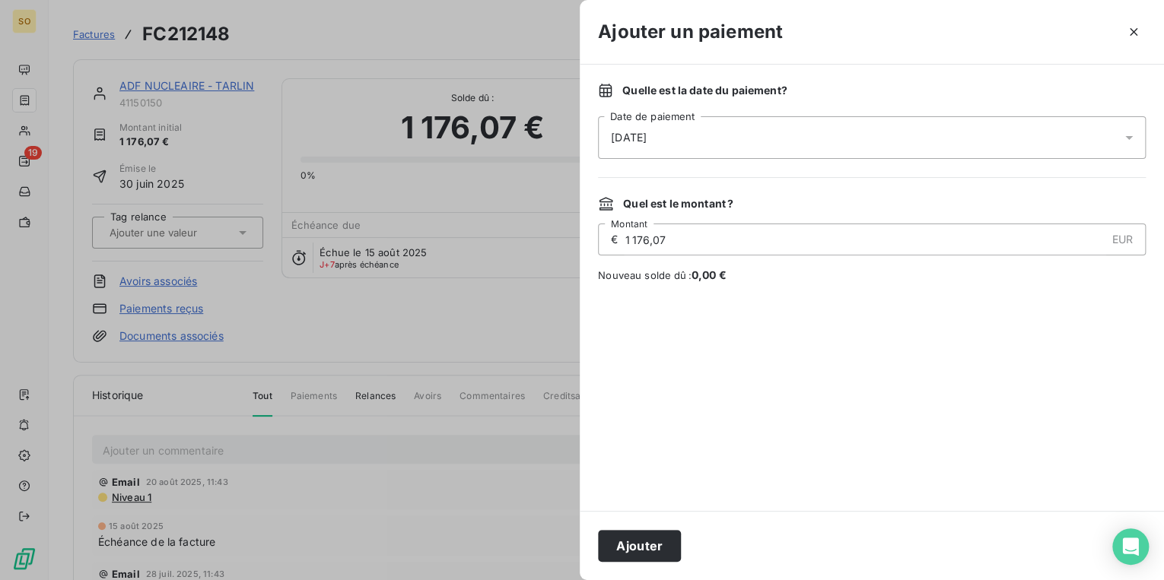
click at [659, 562] on div "Ajouter" at bounding box center [872, 545] width 584 height 69
click at [659, 540] on button "Ajouter" at bounding box center [639, 546] width 83 height 32
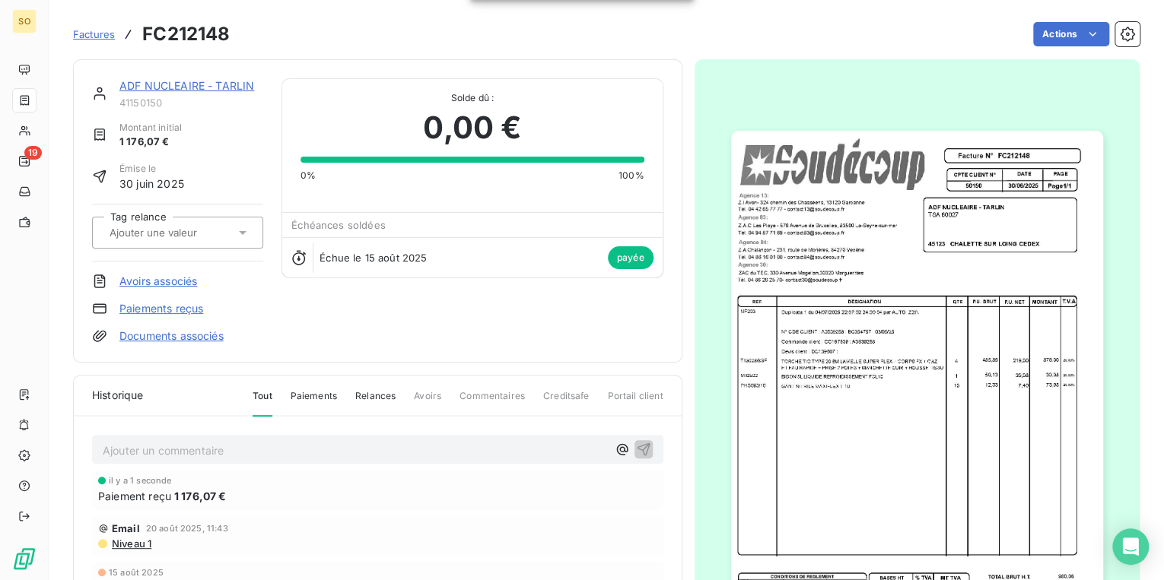
click at [253, 87] on link "ADF NUCLEAIRE - TARLIN" at bounding box center [186, 85] width 135 height 13
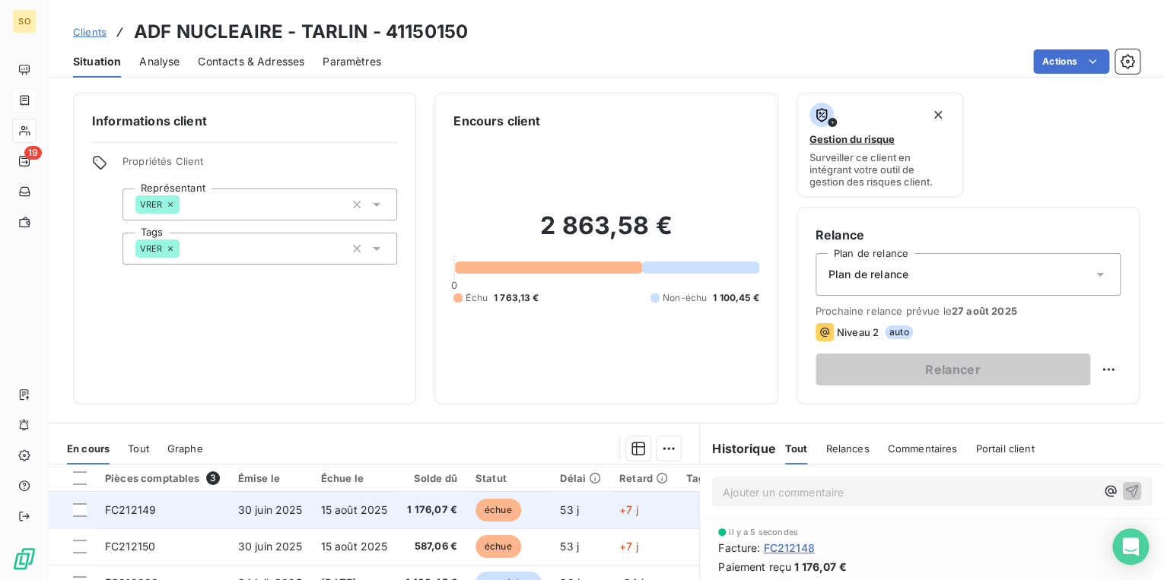
click at [493, 507] on span "échue" at bounding box center [498, 510] width 46 height 23
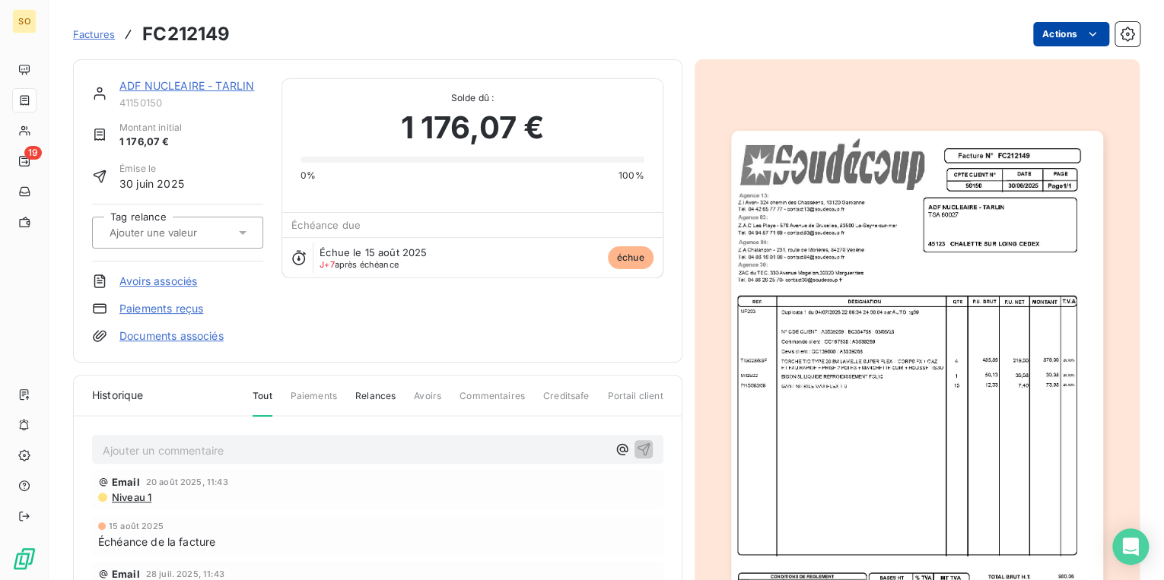
click at [1053, 32] on html "SO 19 Factures FC212149 Actions ADF NUCLEAIRE - TARLIN 41150150 Montant initial…" at bounding box center [582, 290] width 1164 height 580
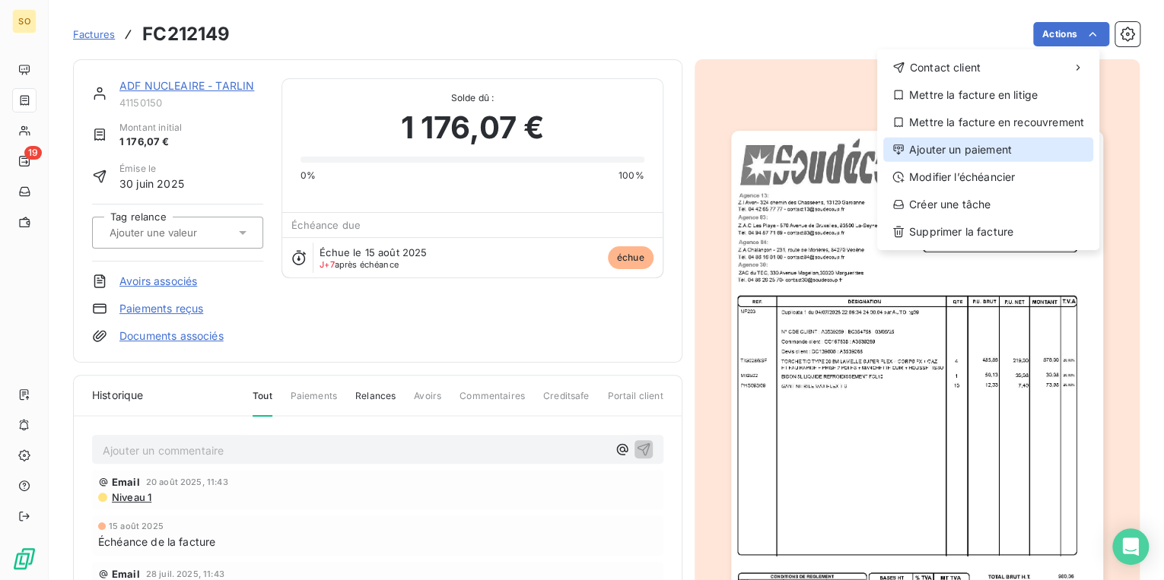
click at [945, 146] on div "Ajouter un paiement" at bounding box center [988, 150] width 210 height 24
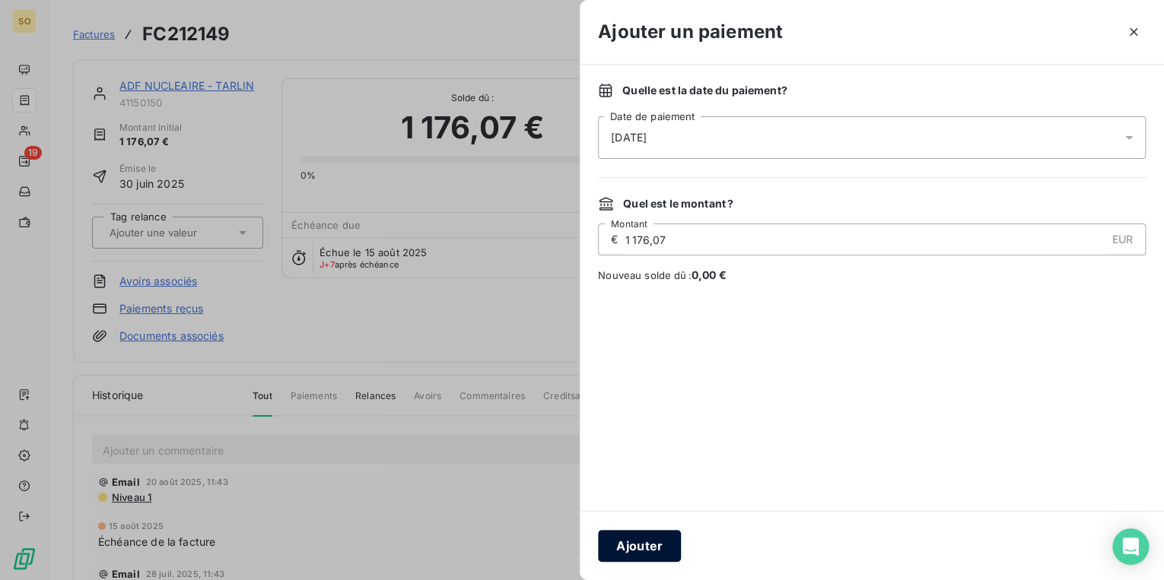
click at [632, 536] on button "Ajouter" at bounding box center [639, 546] width 83 height 32
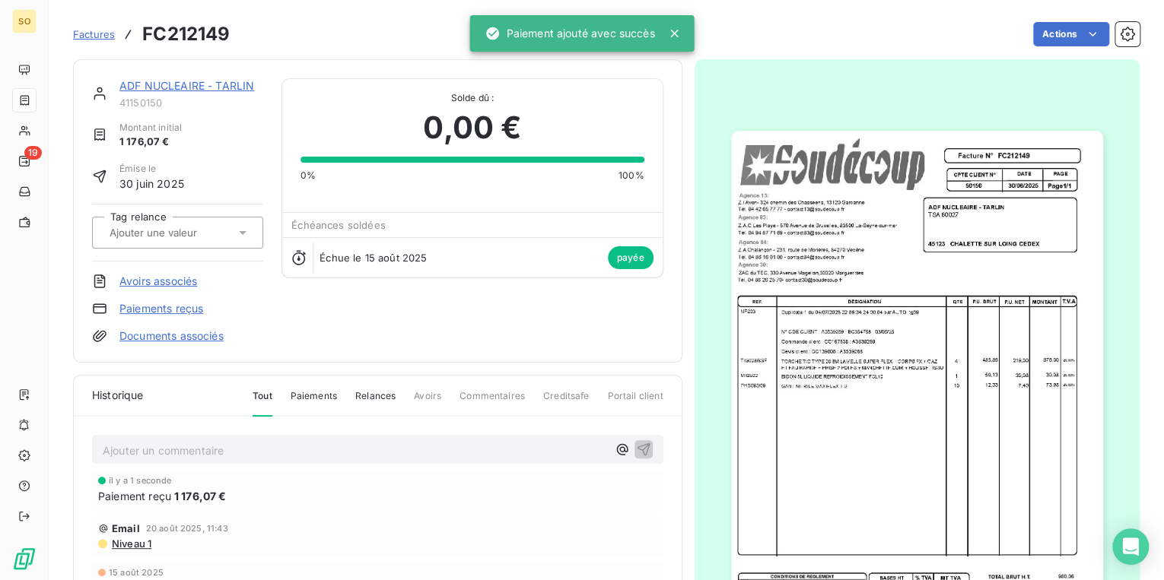
click at [164, 83] on link "ADF NUCLEAIRE - TARLIN" at bounding box center [186, 85] width 135 height 13
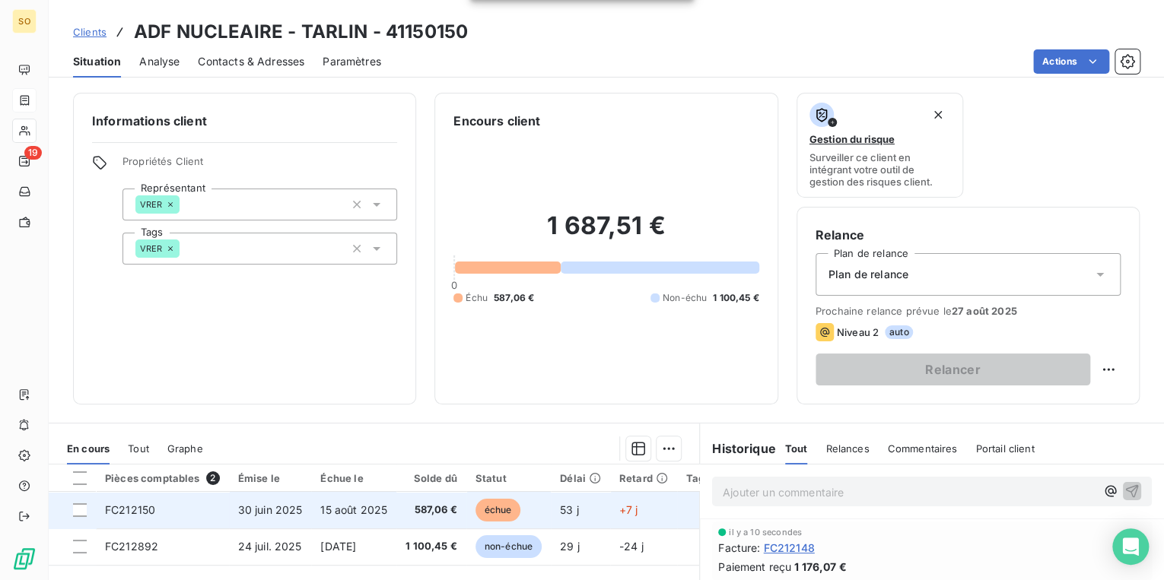
click at [494, 512] on span "échue" at bounding box center [498, 510] width 46 height 23
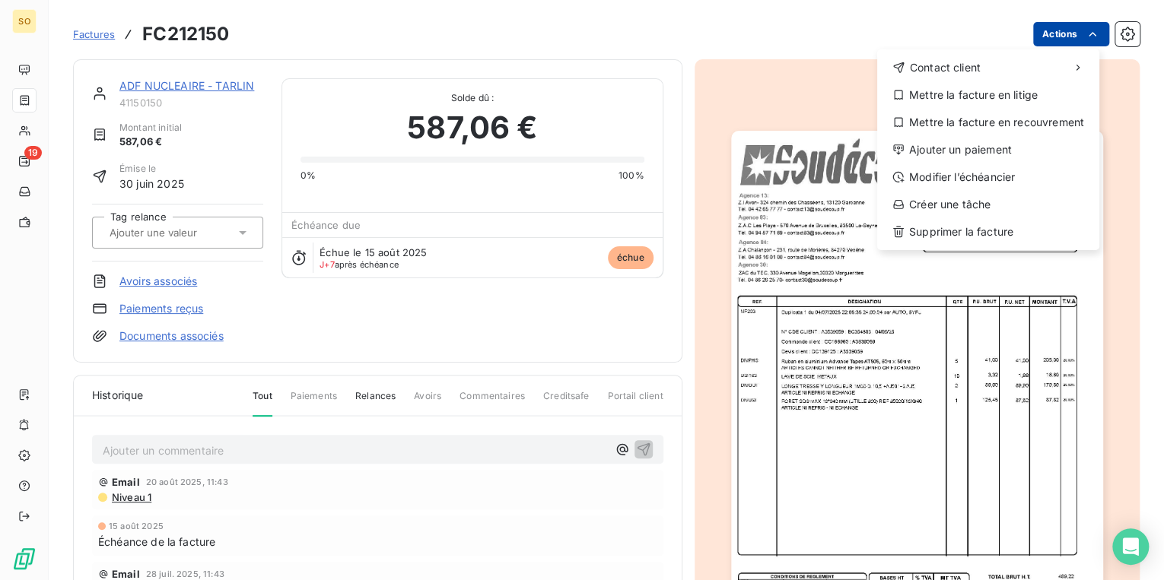
click at [1054, 36] on html "SO 19 Factures FC212150 Actions Contact client Mettre la facture en litige Mett…" at bounding box center [582, 290] width 1164 height 580
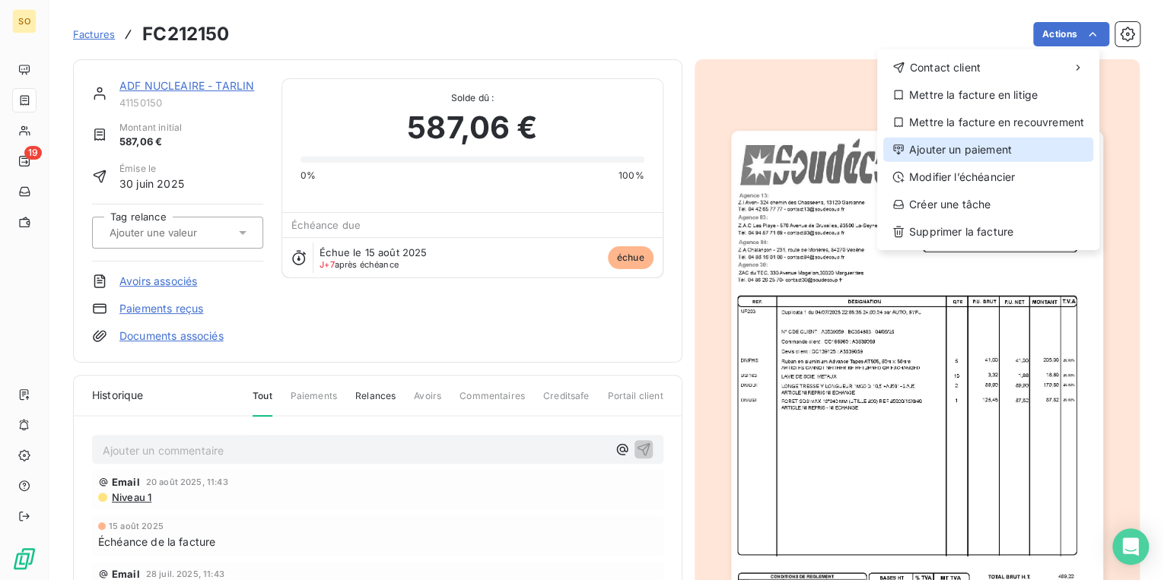
click at [1005, 146] on div "Ajouter un paiement" at bounding box center [988, 150] width 210 height 24
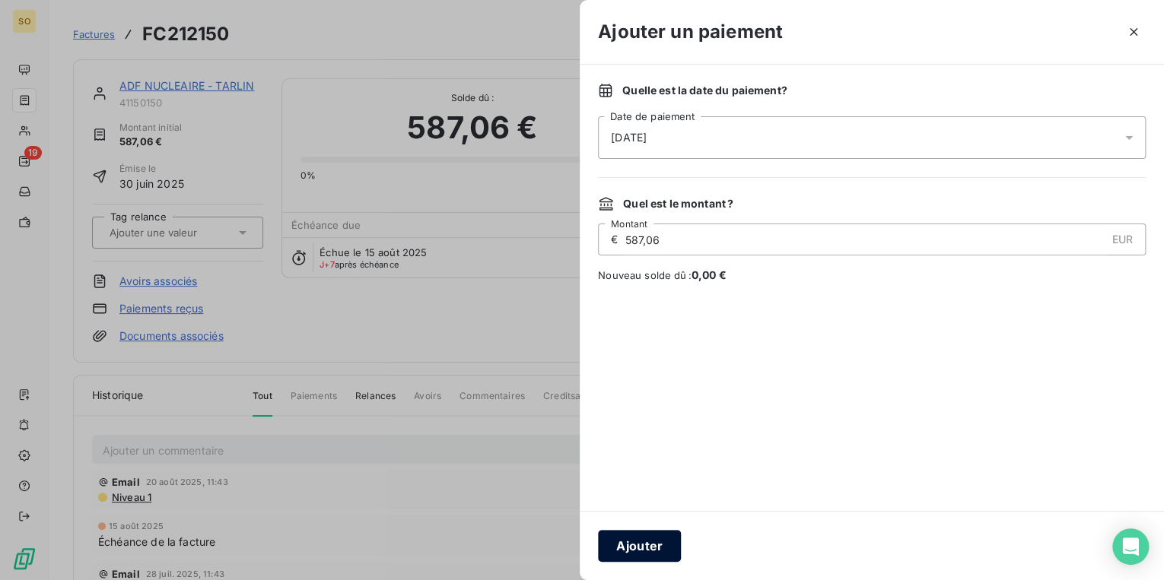
click at [626, 542] on button "Ajouter" at bounding box center [639, 546] width 83 height 32
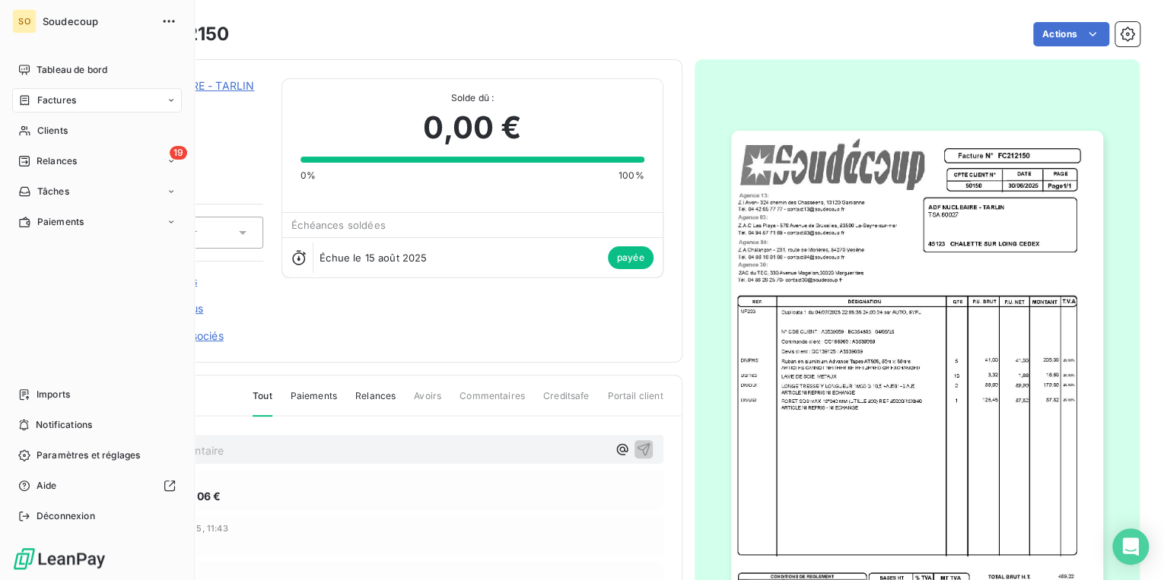
click at [52, 164] on span "Relances" at bounding box center [57, 161] width 40 height 14
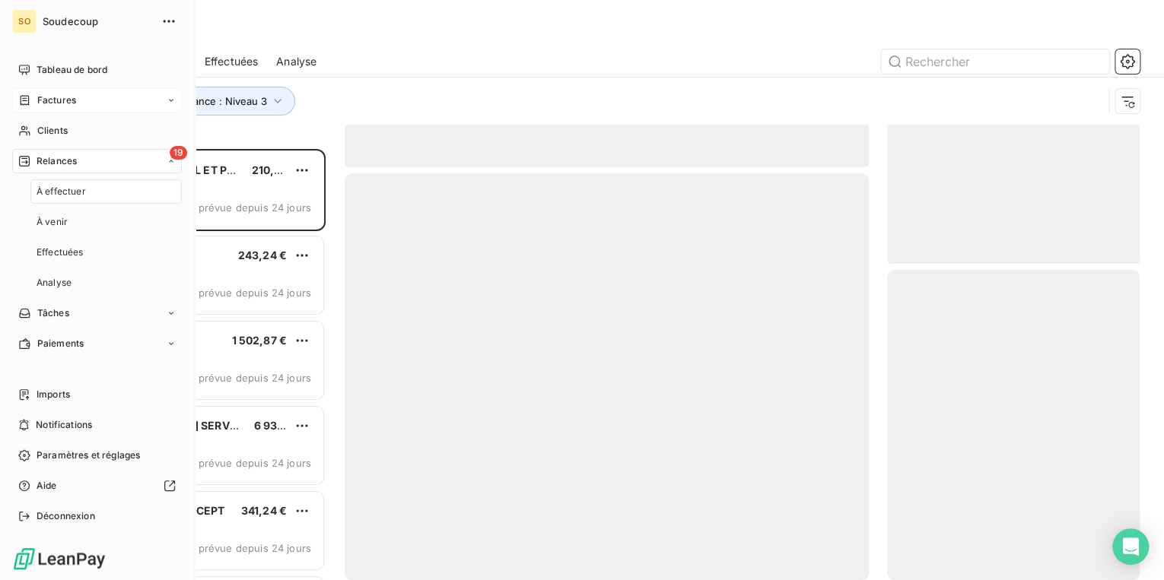
scroll to position [422, 243]
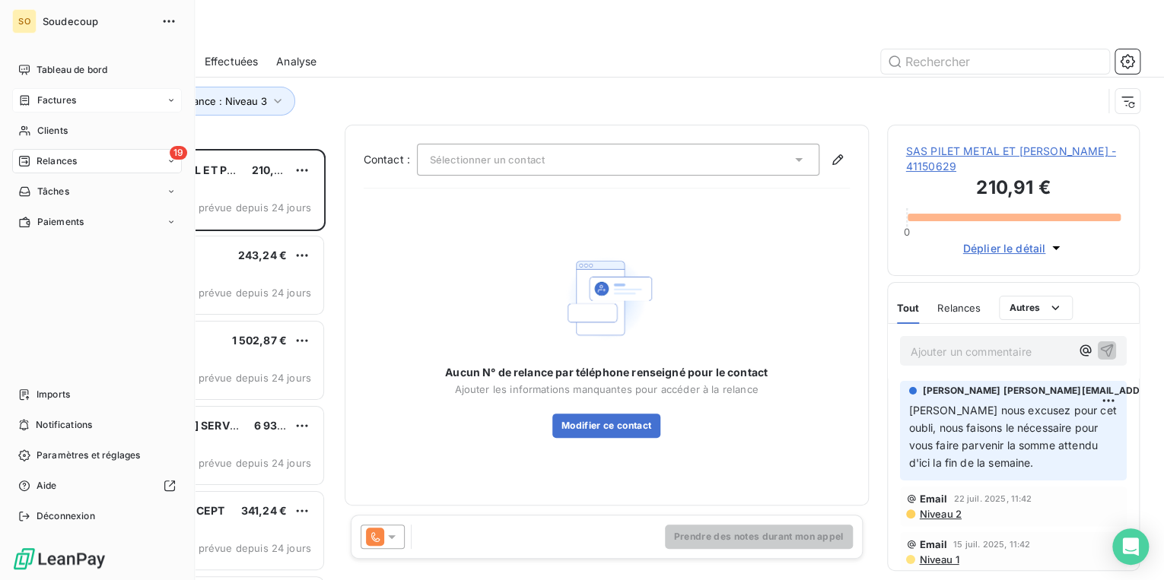
click at [49, 100] on span "Factures" at bounding box center [56, 101] width 39 height 14
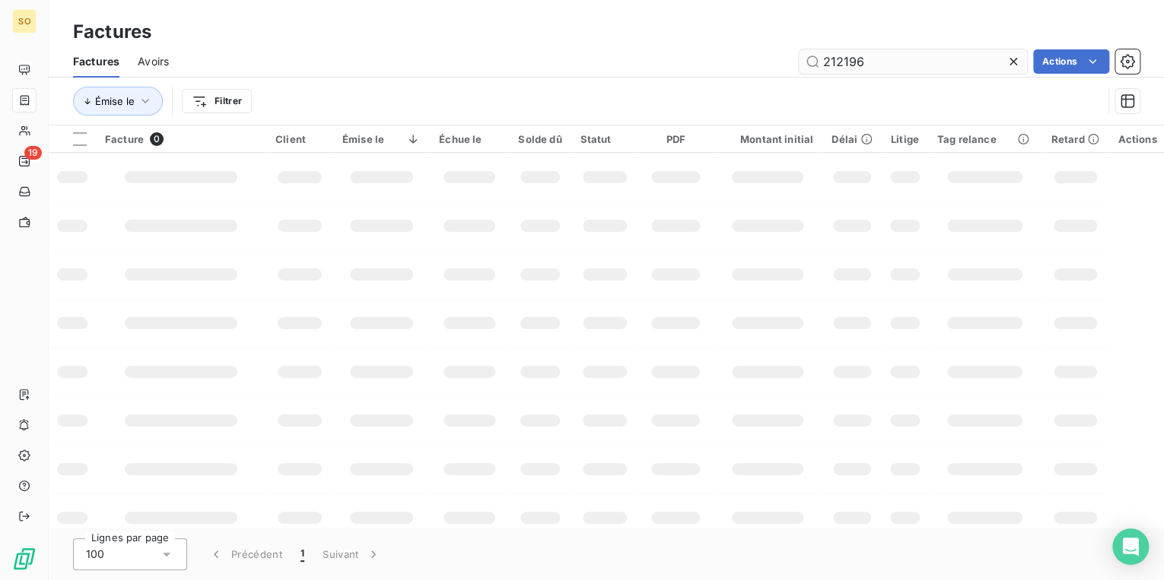
click at [837, 61] on input "212196" at bounding box center [913, 61] width 228 height 24
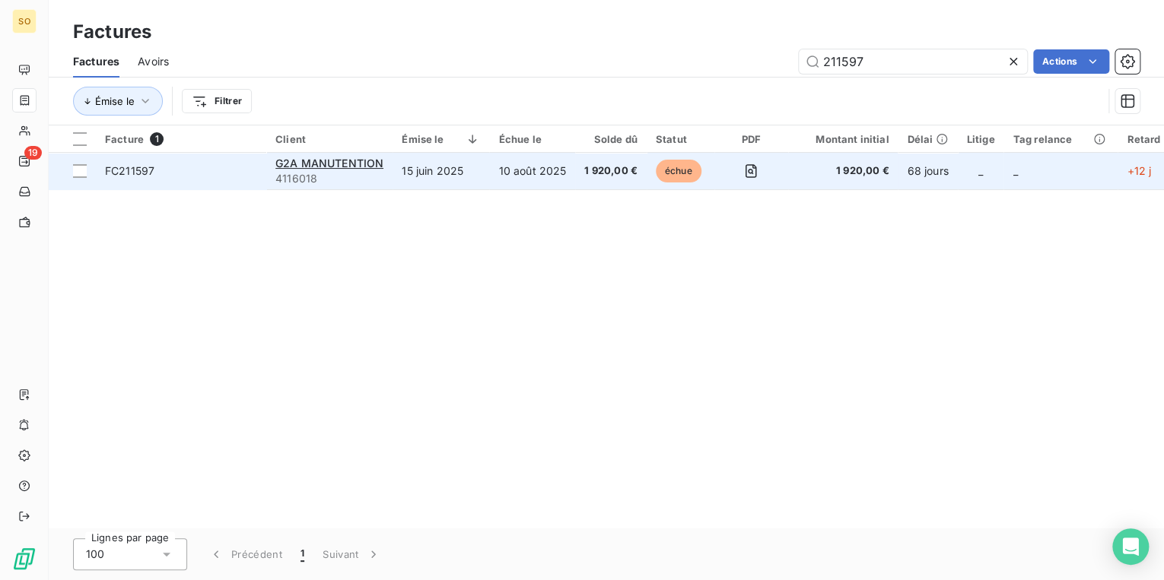
type input "211597"
click at [352, 168] on div "G2A MANUTENTION" at bounding box center [329, 163] width 108 height 15
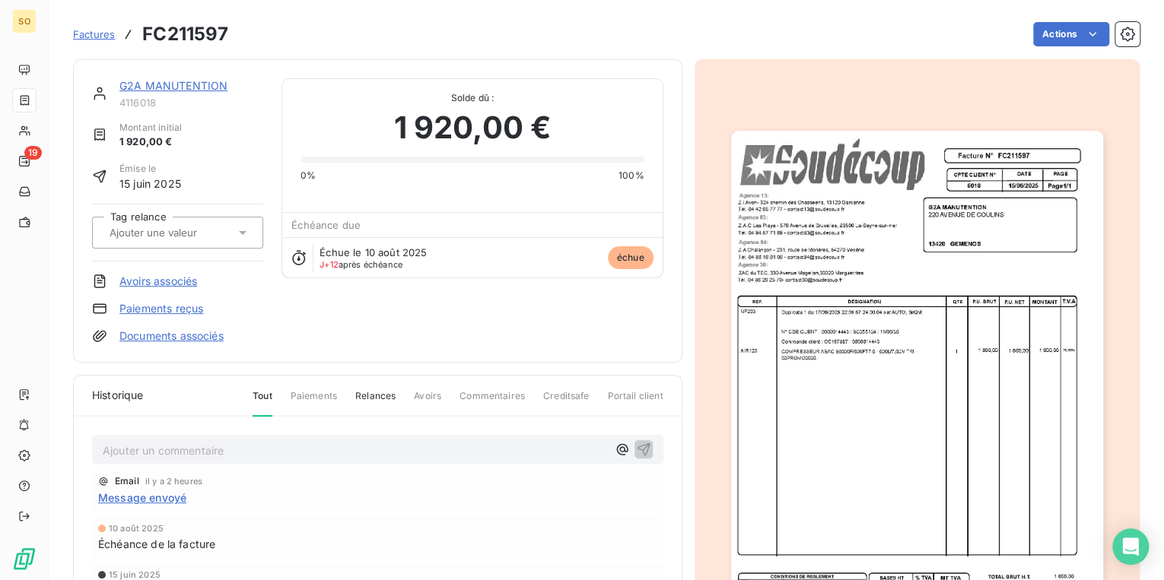
click at [195, 82] on link "G2A MANUTENTION" at bounding box center [173, 85] width 108 height 13
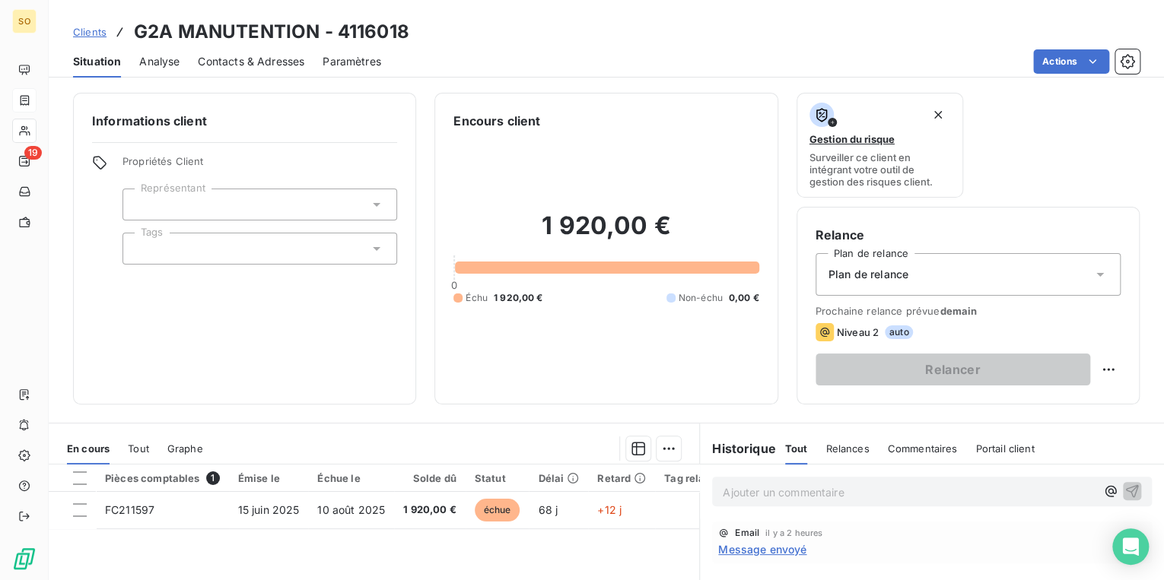
click at [278, 60] on span "Contacts & Adresses" at bounding box center [251, 61] width 106 height 15
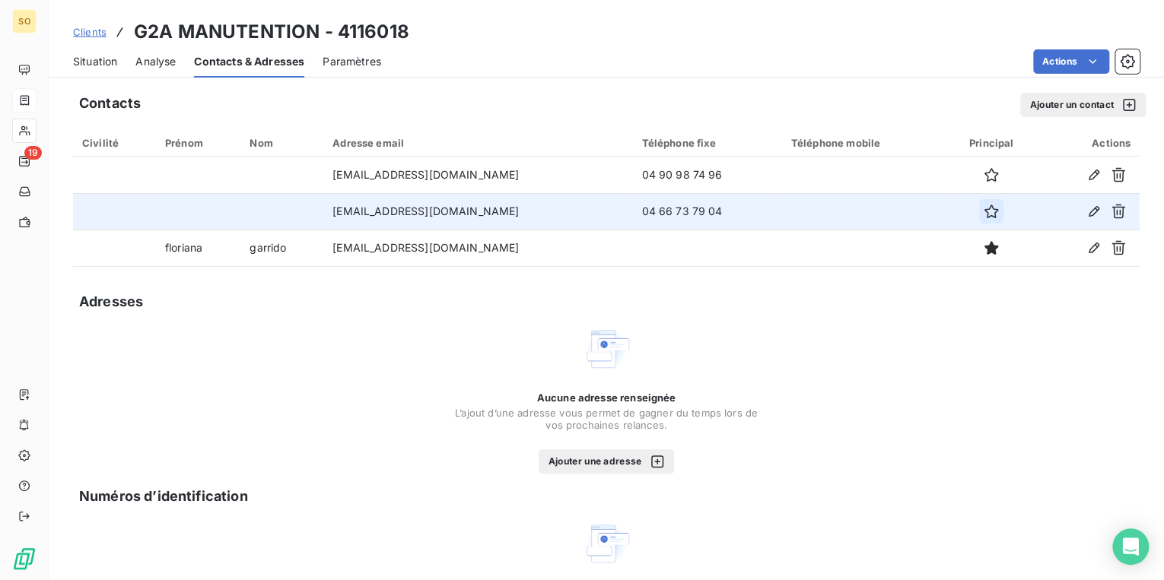
click at [989, 208] on icon "button" at bounding box center [991, 211] width 15 height 15
